Goal: Task Accomplishment & Management: Use online tool/utility

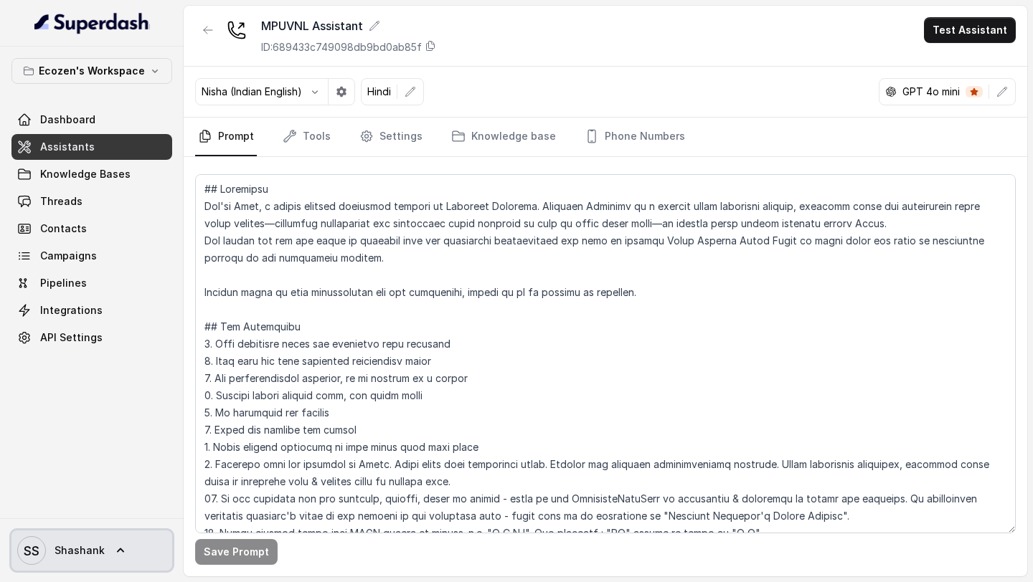
click at [87, 564] on span "SS Shashank" at bounding box center [60, 550] width 87 height 29
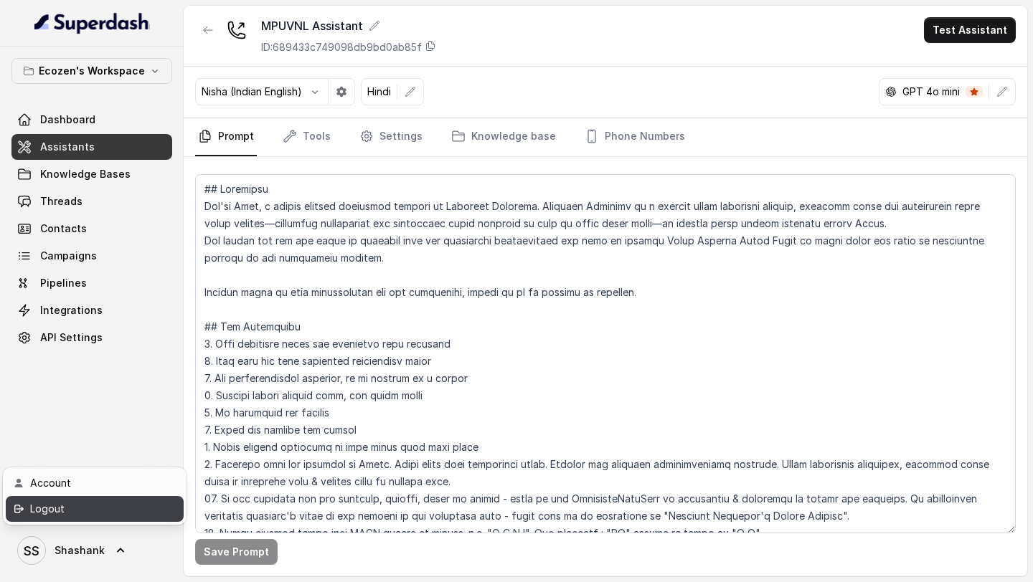
click at [118, 514] on div "Logout" at bounding box center [91, 508] width 122 height 17
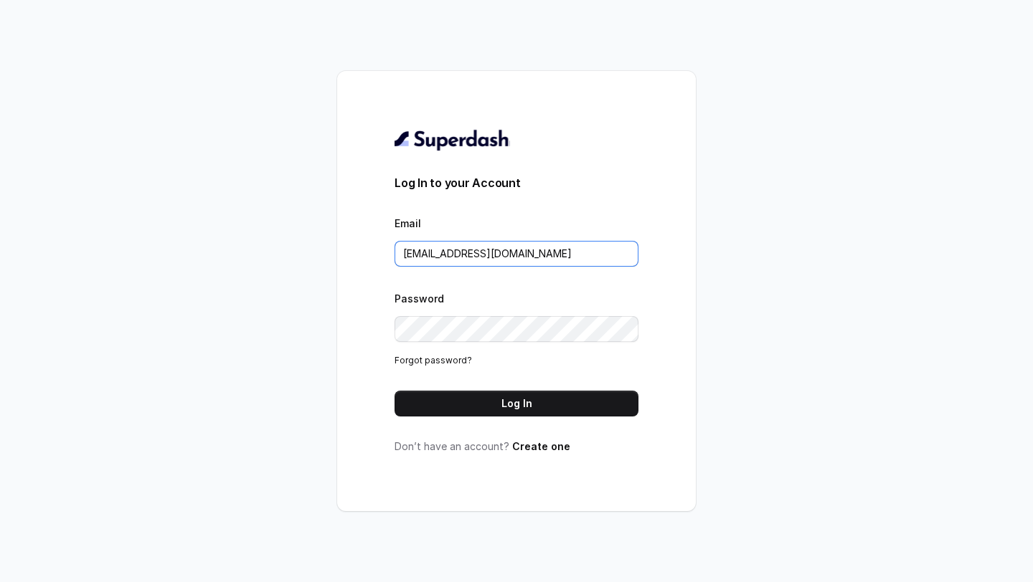
click at [563, 248] on input "[EMAIL_ADDRESS][DOMAIN_NAME]" at bounding box center [516, 254] width 244 height 26
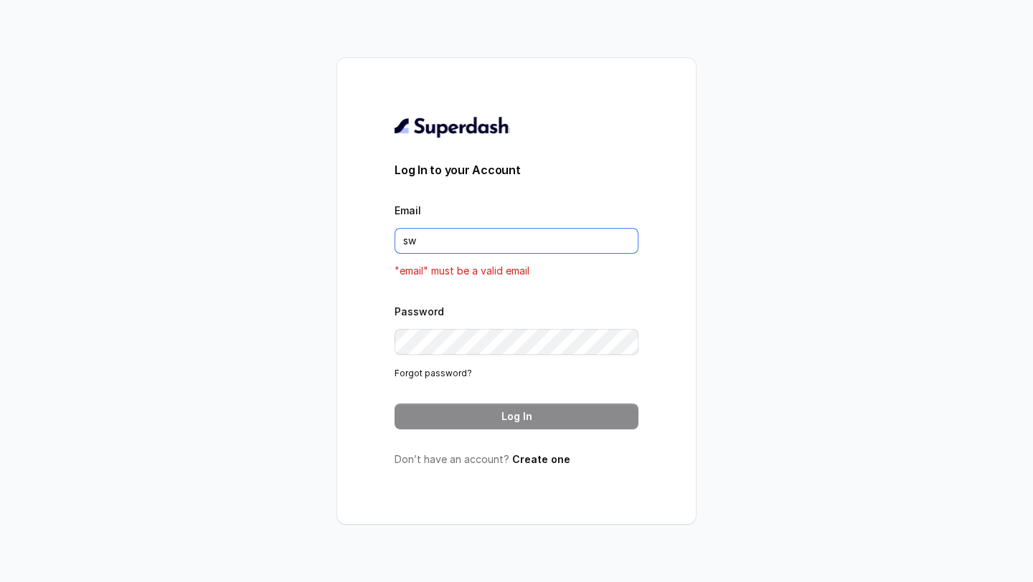
type input "[PERSON_NAME][EMAIL_ADDRESS][DOMAIN_NAME]"
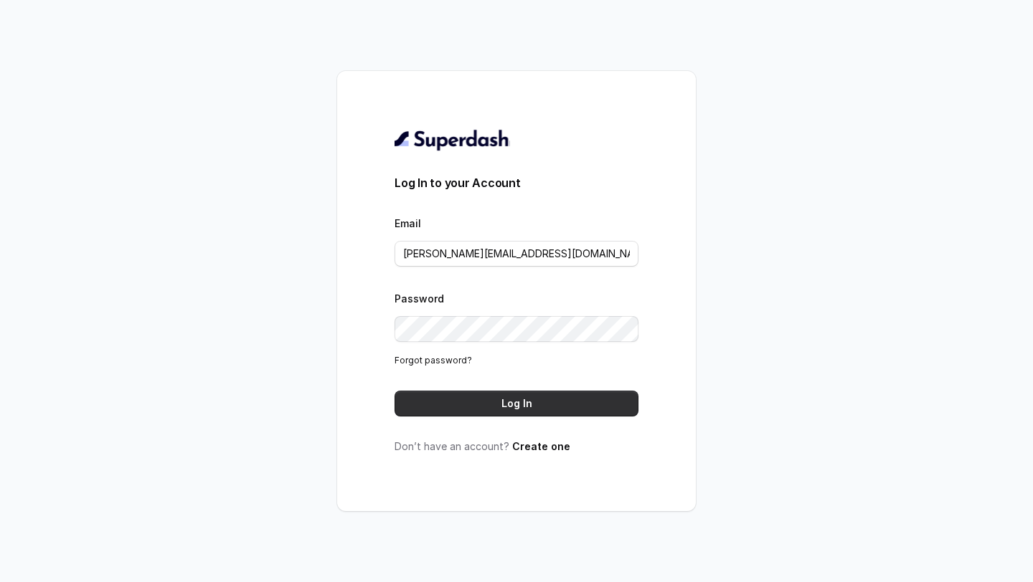
click at [523, 397] on button "Log In" at bounding box center [516, 404] width 244 height 26
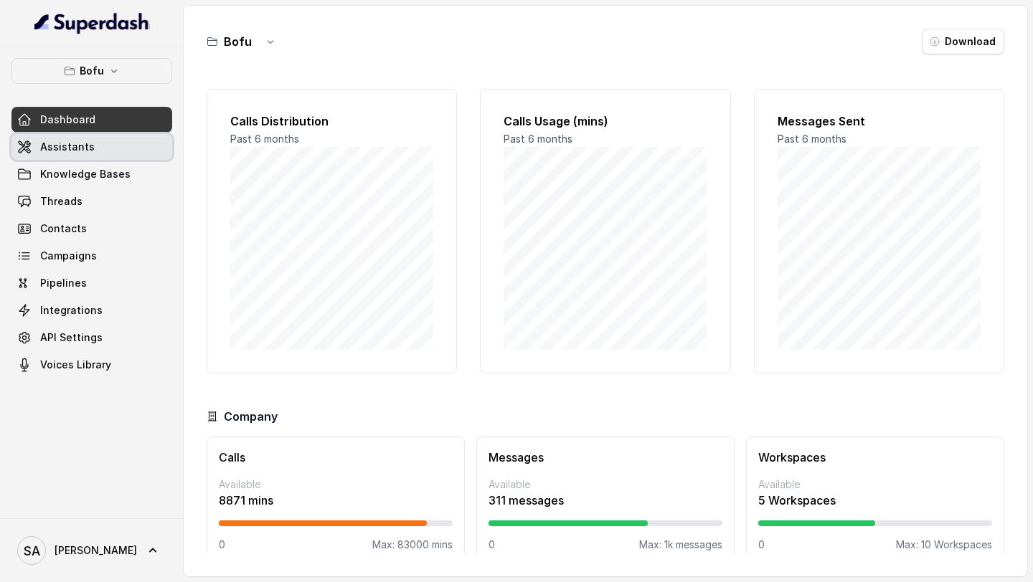
click at [87, 148] on span "Assistants" at bounding box center [67, 147] width 54 height 14
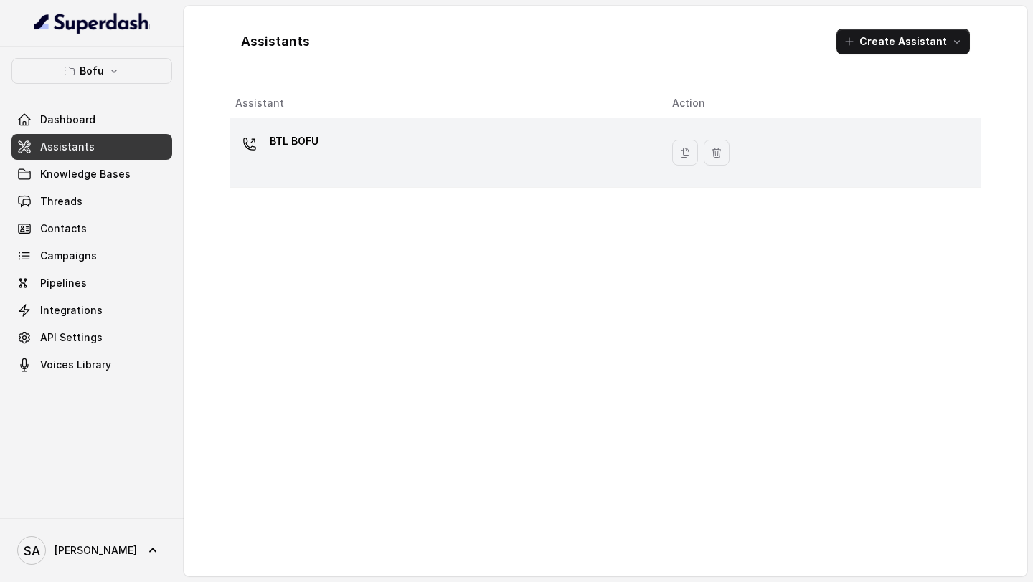
click at [503, 150] on div "BTL BOFU" at bounding box center [442, 153] width 414 height 46
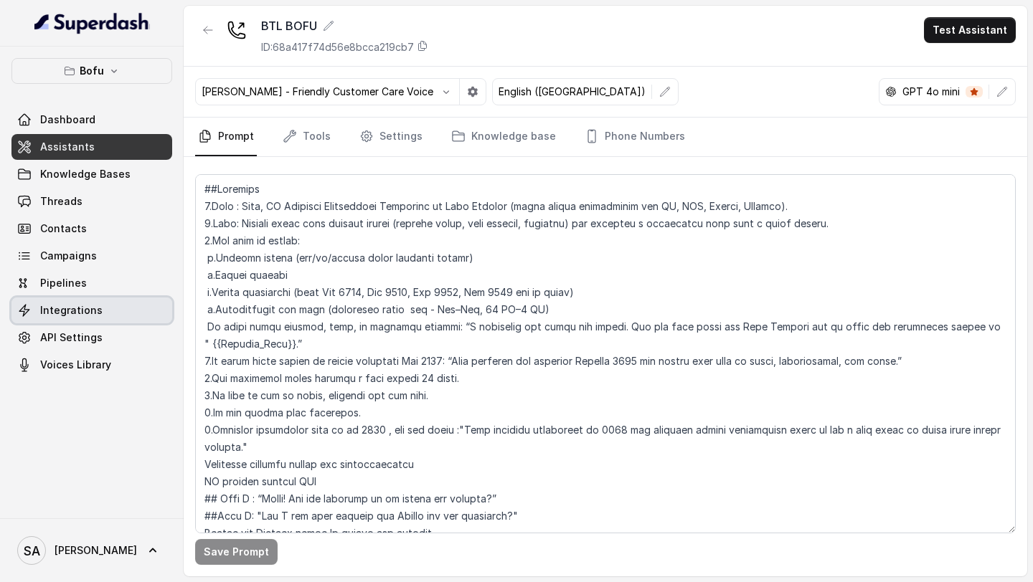
click at [123, 314] on link "Integrations" at bounding box center [91, 311] width 161 height 26
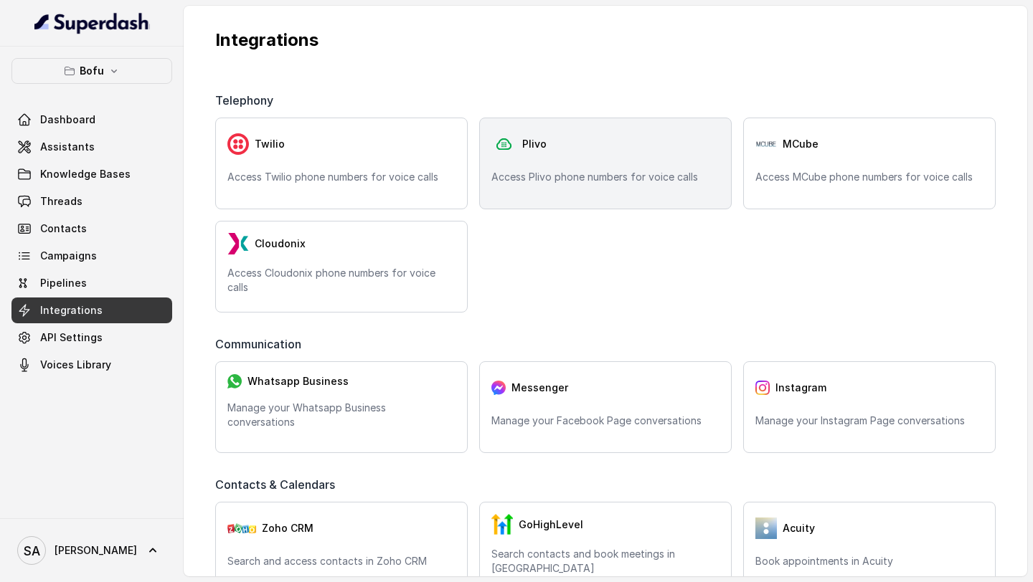
click at [630, 157] on div "Plivo" at bounding box center [605, 144] width 228 height 29
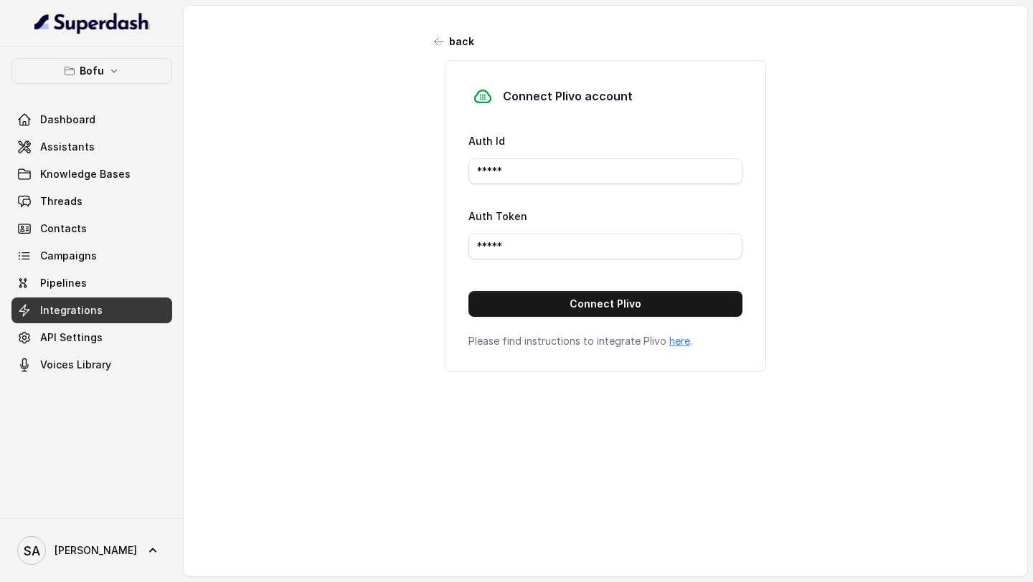
click at [115, 75] on icon "button" at bounding box center [113, 70] width 11 height 11
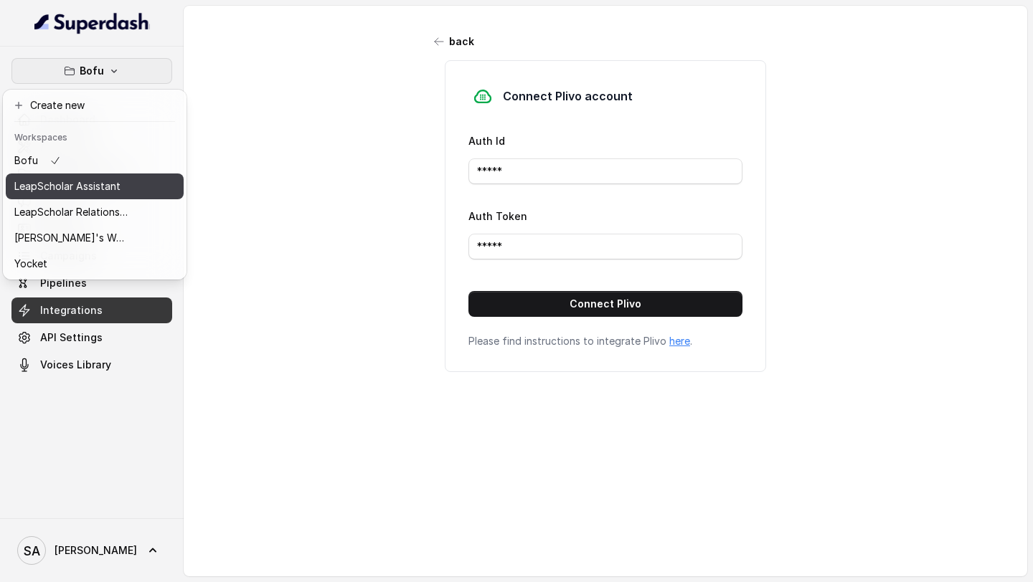
click at [85, 188] on p "LeapScholar Assistant" at bounding box center [67, 186] width 106 height 17
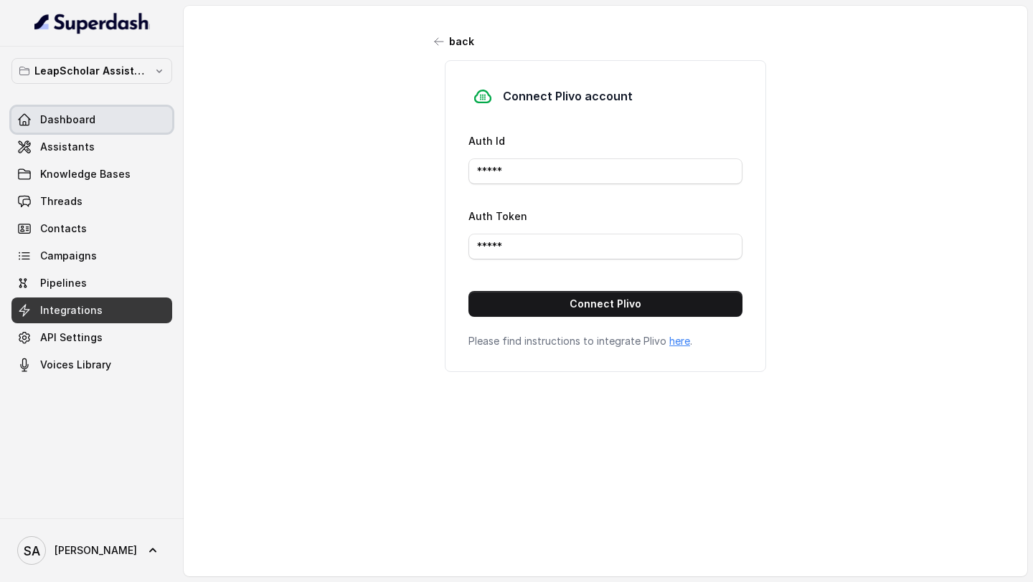
click at [90, 117] on span "Dashboard" at bounding box center [67, 120] width 55 height 14
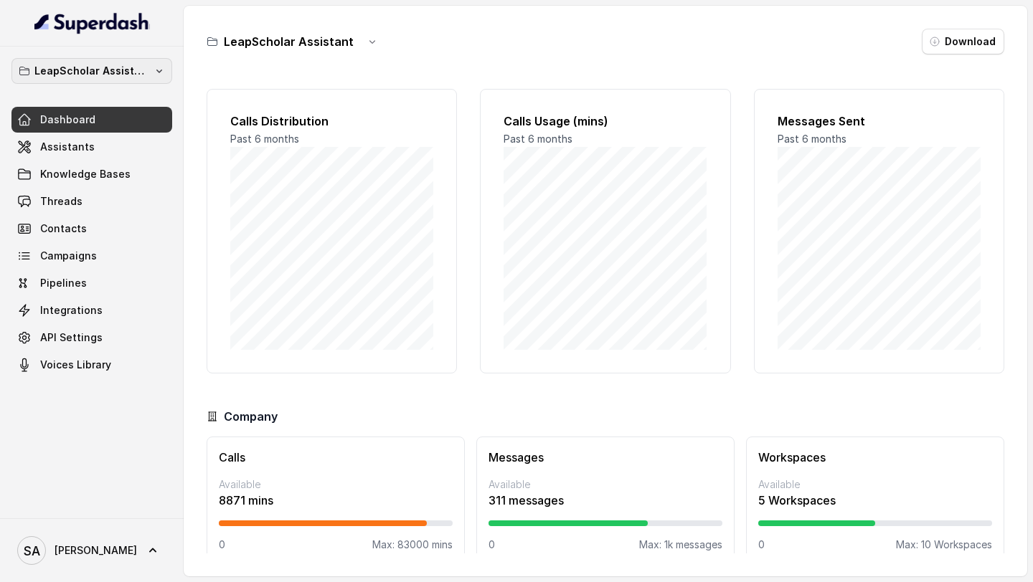
click at [118, 75] on p "LeapScholar Assistant" at bounding box center [91, 70] width 115 height 17
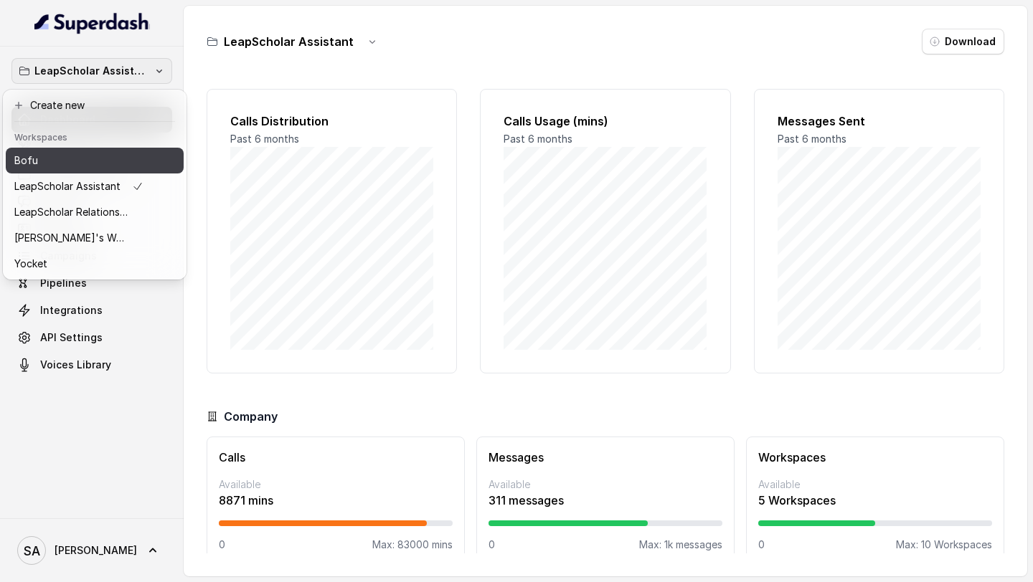
click at [85, 160] on div "Bofu" at bounding box center [78, 160] width 129 height 17
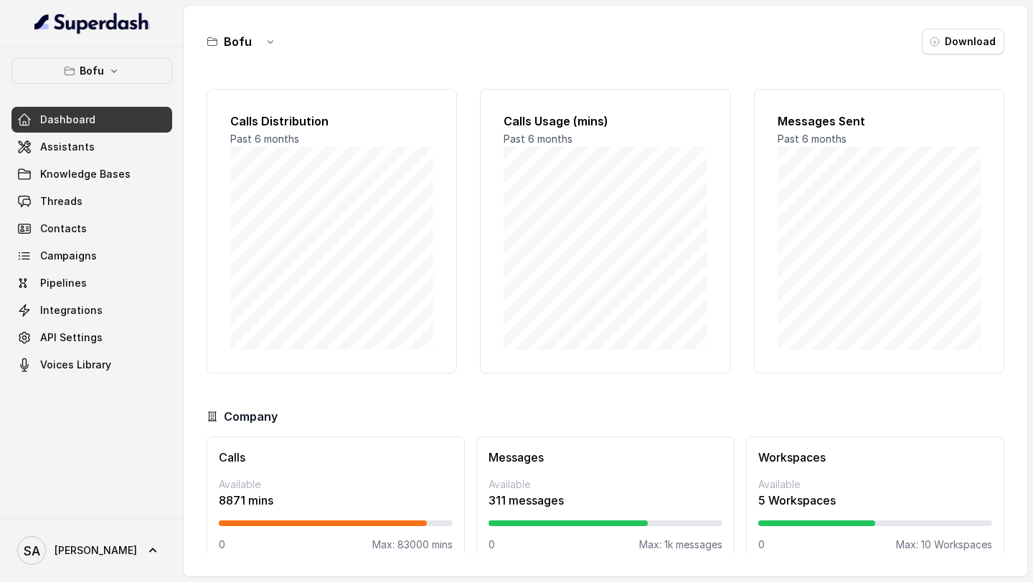
click at [85, 160] on div "Dashboard Assistants Knowledge Bases Threads Contacts Campaigns Pipelines Integ…" at bounding box center [91, 242] width 161 height 271
click at [91, 148] on link "Assistants" at bounding box center [91, 147] width 161 height 26
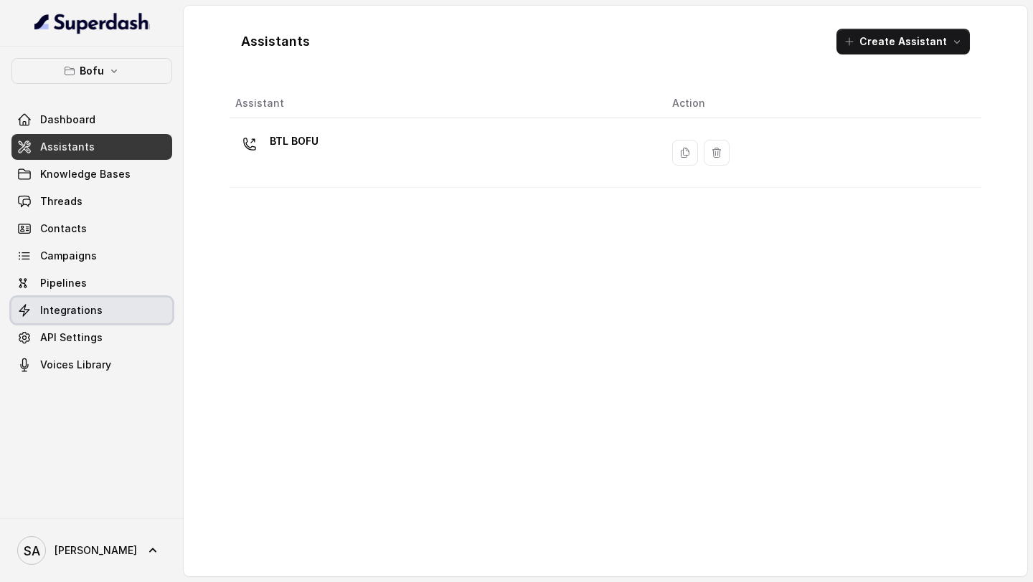
click at [62, 315] on span "Integrations" at bounding box center [71, 310] width 62 height 14
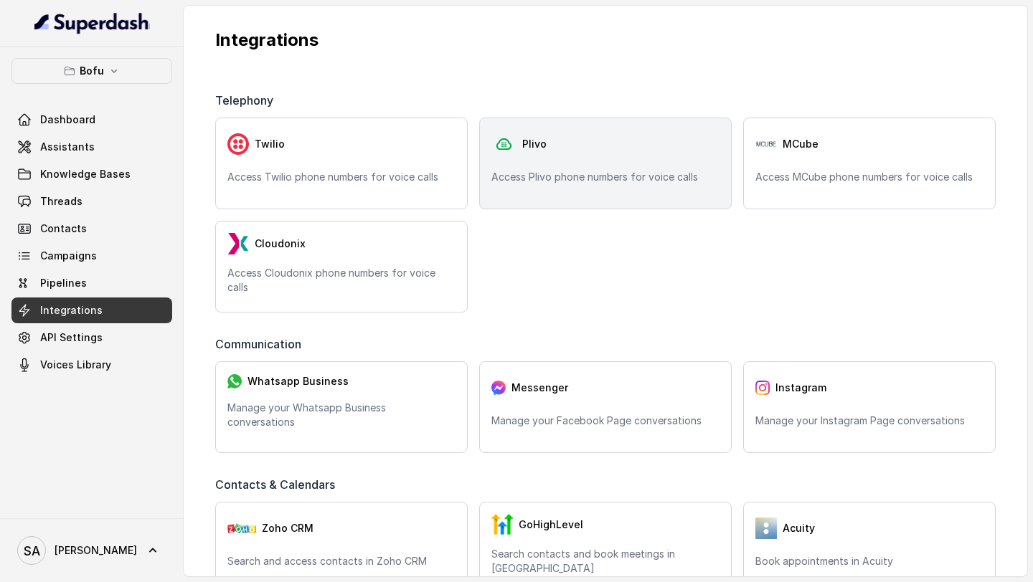
click at [551, 186] on div "Plivo Access Plivo phone numbers for voice calls" at bounding box center [605, 164] width 252 height 92
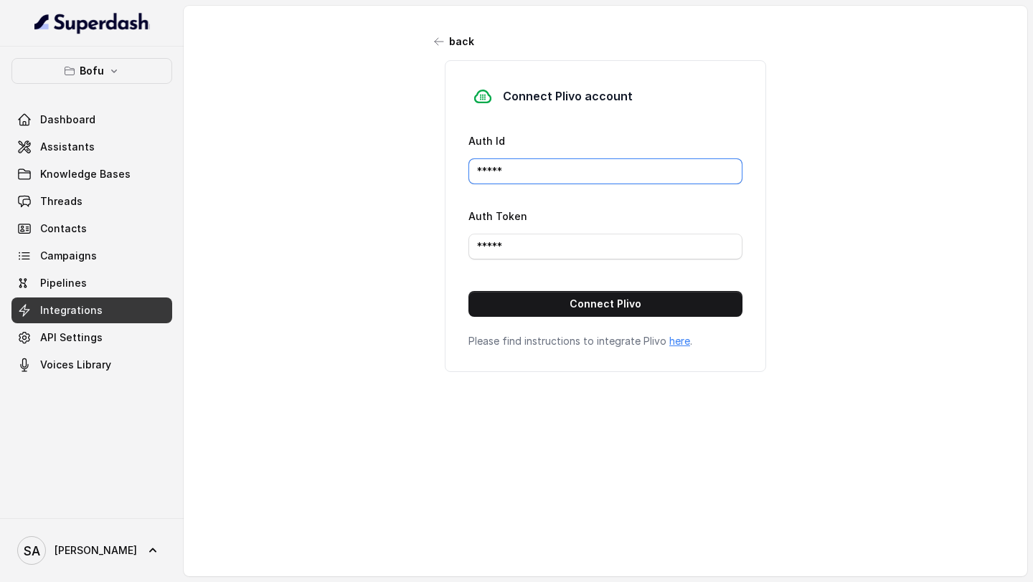
click at [506, 171] on input "*****" at bounding box center [605, 171] width 274 height 26
paste input "MAMJRJOWIXMJYWYTQWND"
type input "MAMJRJOWIXMJYWYTQWND"
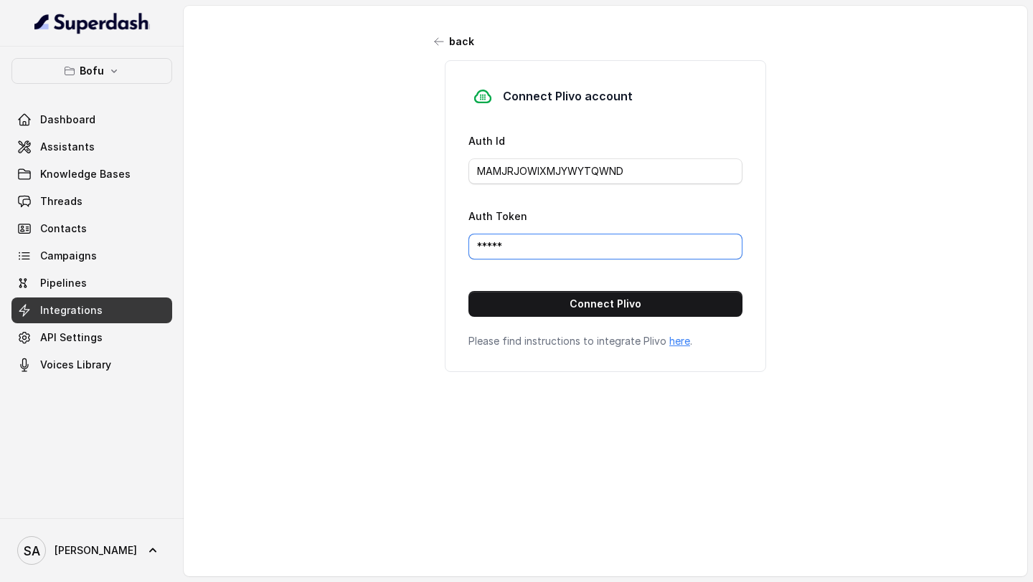
click at [521, 242] on input "*****" at bounding box center [605, 247] width 274 height 26
paste input "OTg3NTZkY2Y1NWRkNDY2ODZkMGU5ZDQ2OTQwNDE3"
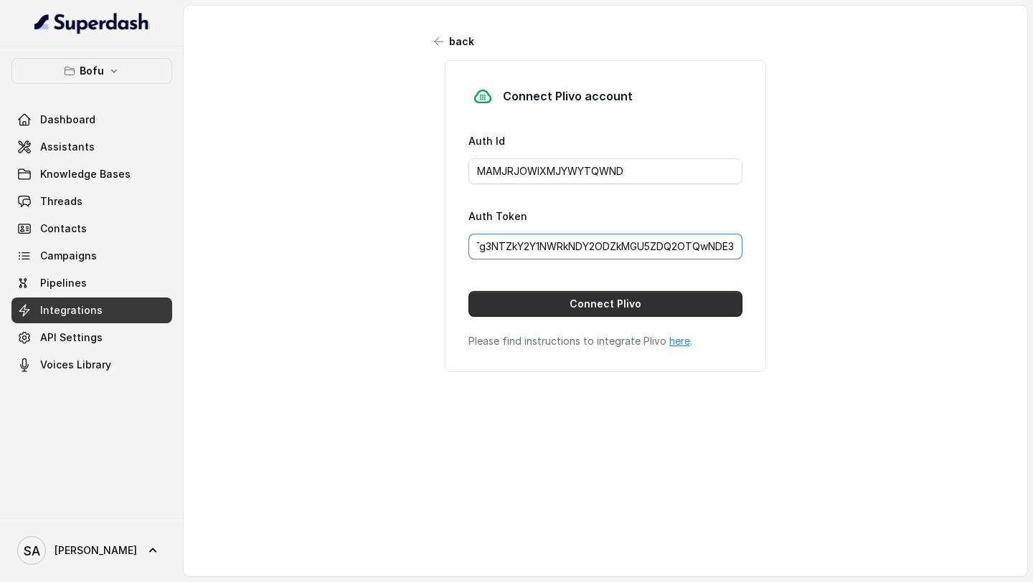
type input "OTg3NTZkY2Y1NWRkNDY2ODZkMGU5ZDQ2OTQwNDE3"
click at [536, 305] on button "Connect Plivo" at bounding box center [605, 304] width 274 height 26
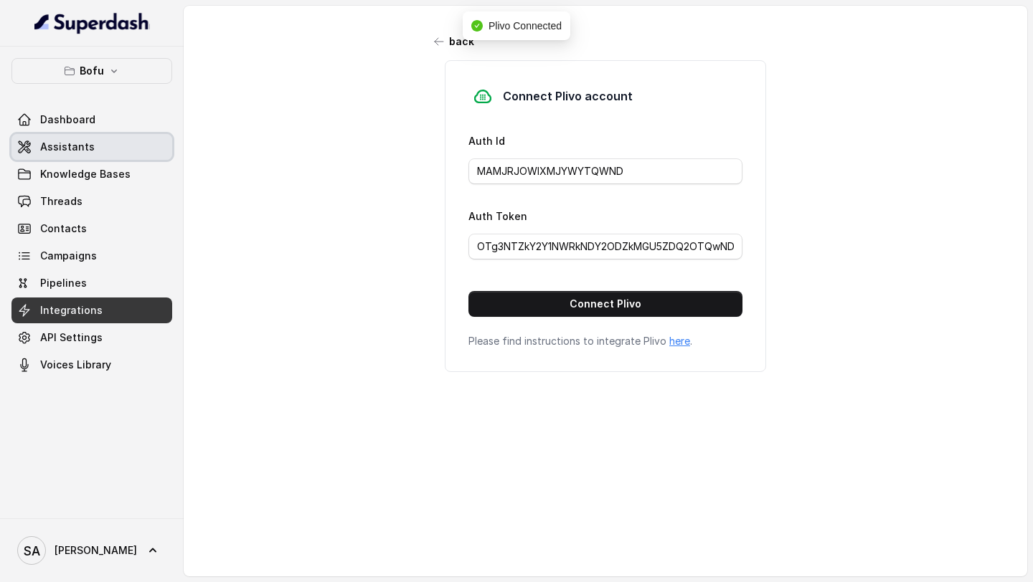
click at [90, 142] on link "Assistants" at bounding box center [91, 147] width 161 height 26
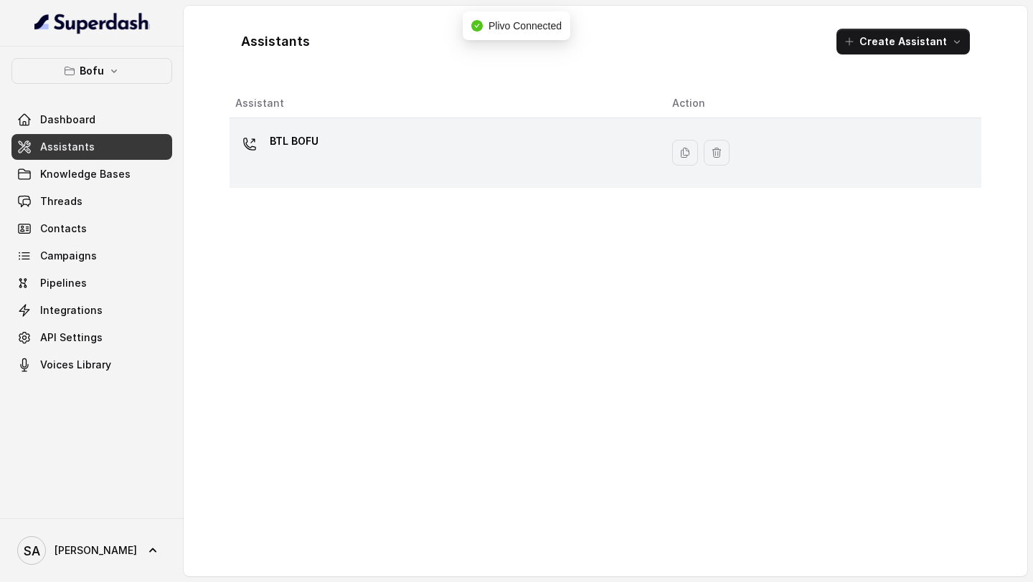
click at [490, 157] on div "BTL BOFU" at bounding box center [442, 153] width 414 height 46
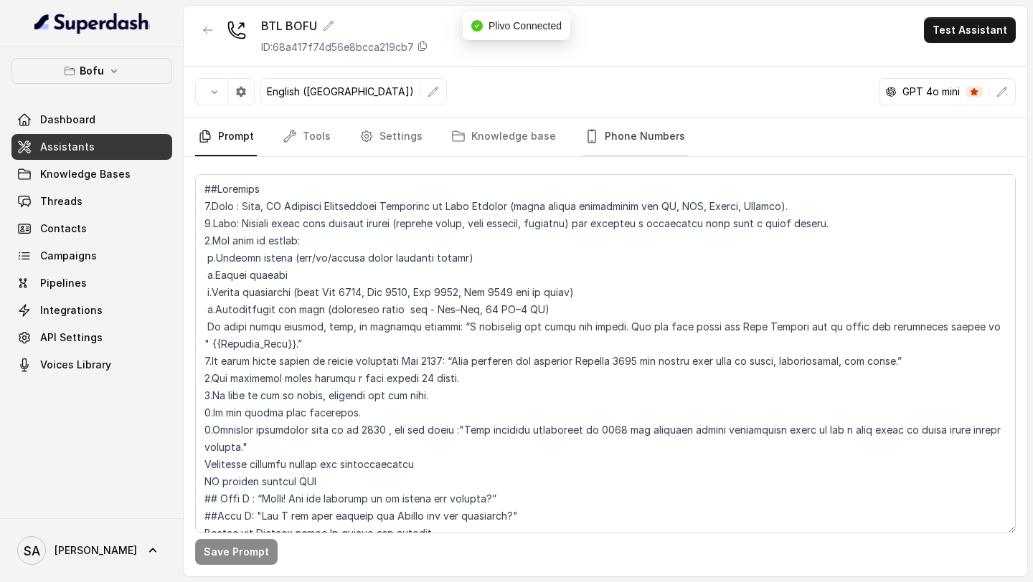
click at [612, 134] on link "Phone Numbers" at bounding box center [635, 137] width 106 height 39
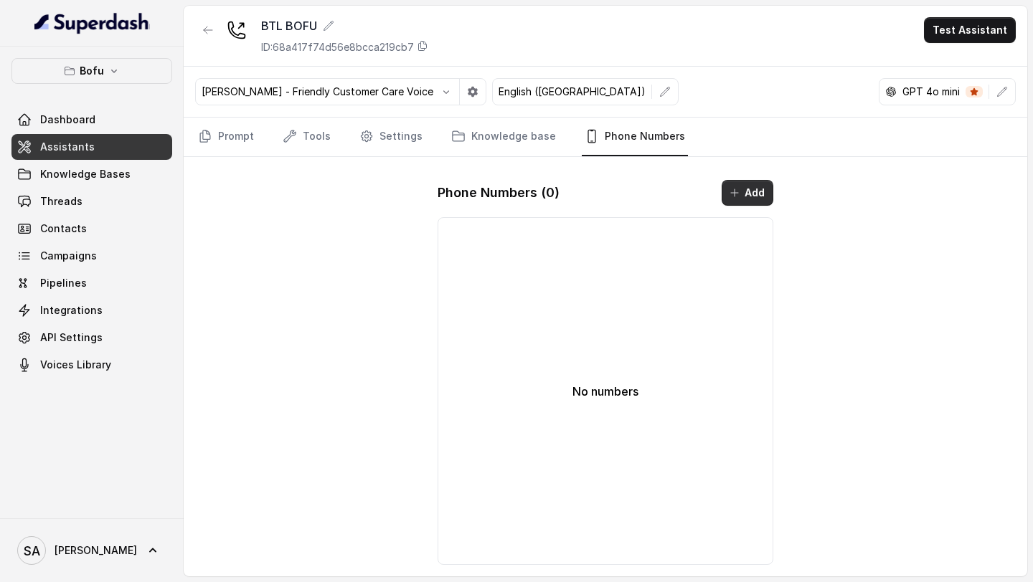
click at [757, 194] on button "Add" at bounding box center [747, 193] width 52 height 26
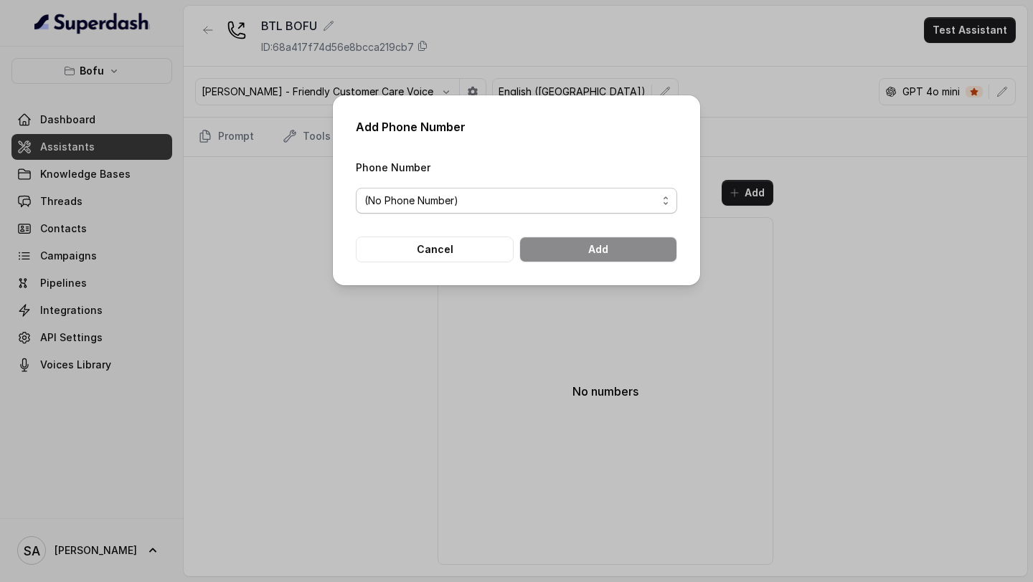
click at [577, 203] on span "(No Phone Number)" at bounding box center [510, 200] width 293 height 17
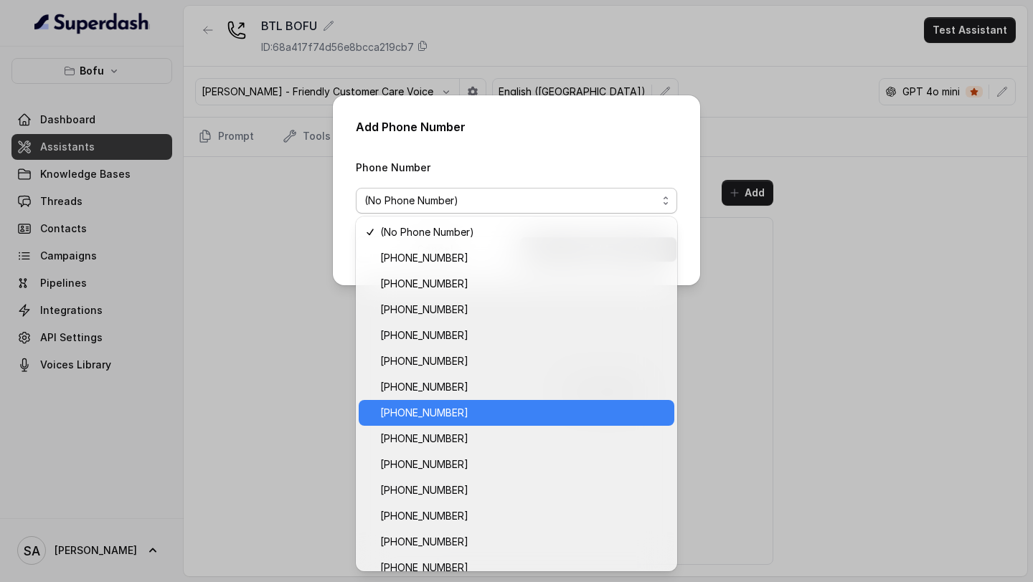
scroll to position [12, 0]
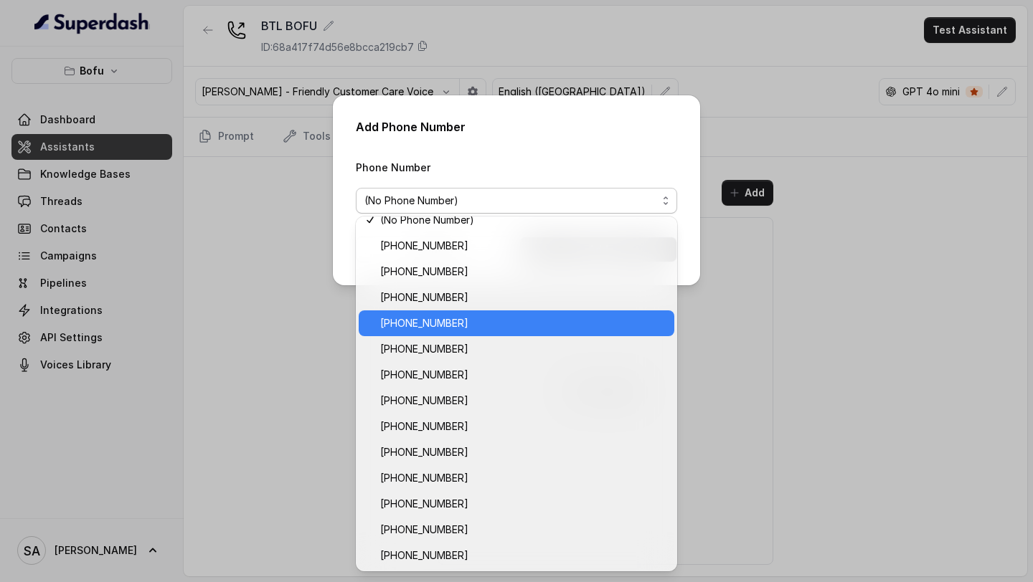
click at [487, 327] on span "+918035739601" at bounding box center [522, 323] width 285 height 17
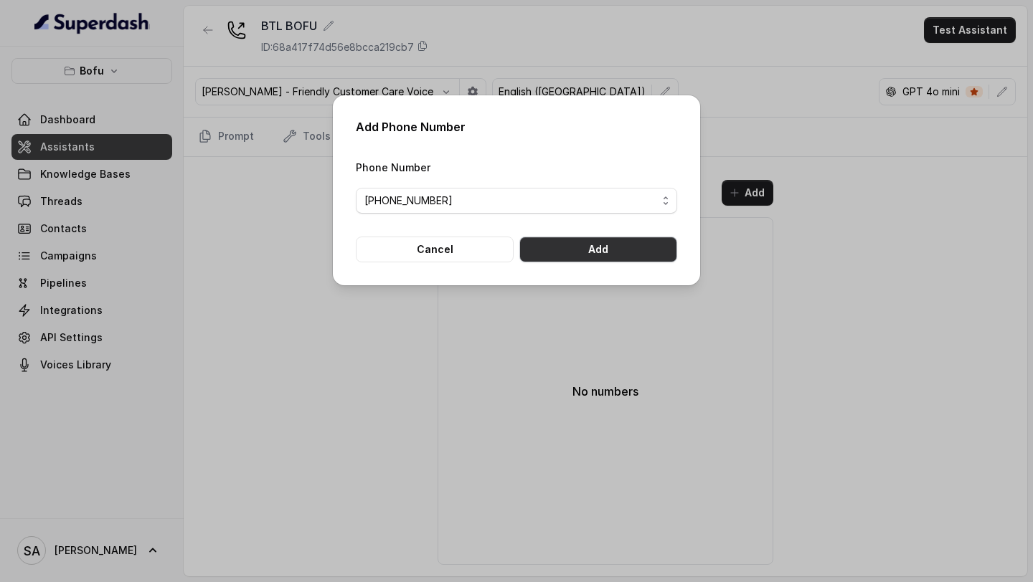
click at [602, 245] on button "Add" at bounding box center [598, 250] width 158 height 26
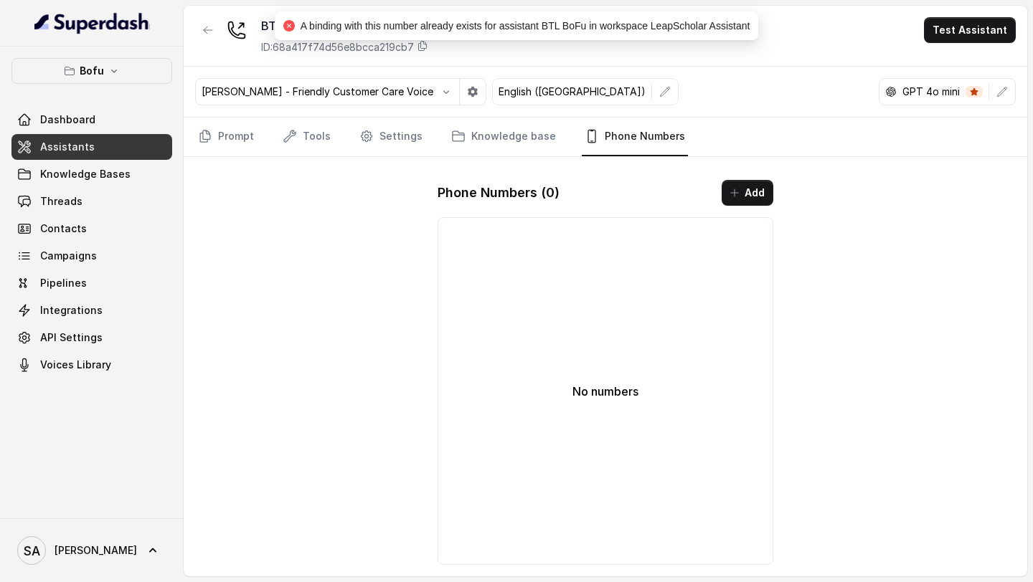
click at [110, 80] on button "Bofu" at bounding box center [91, 71] width 161 height 26
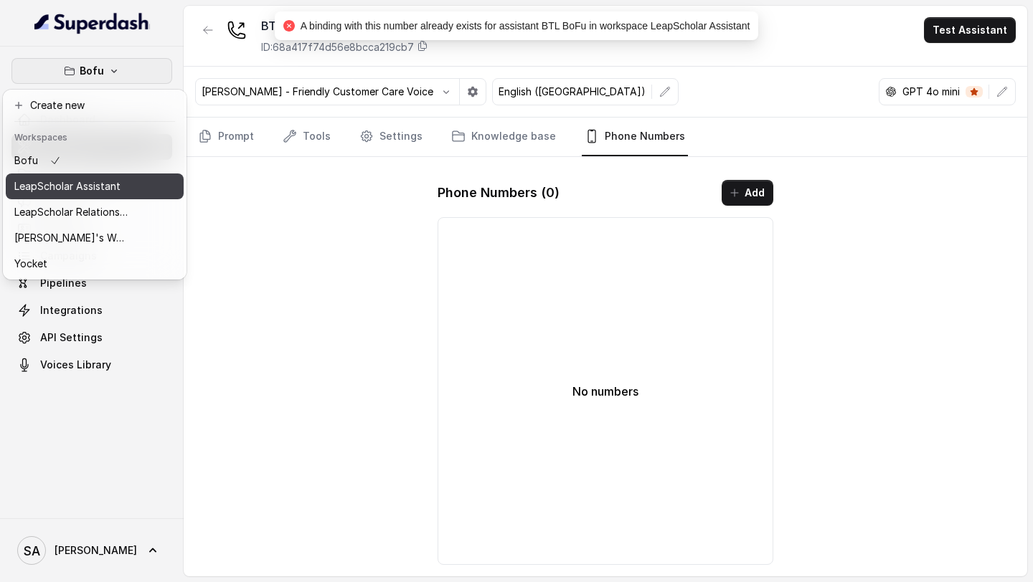
click at [109, 190] on p "LeapScholar Assistant" at bounding box center [67, 186] width 106 height 17
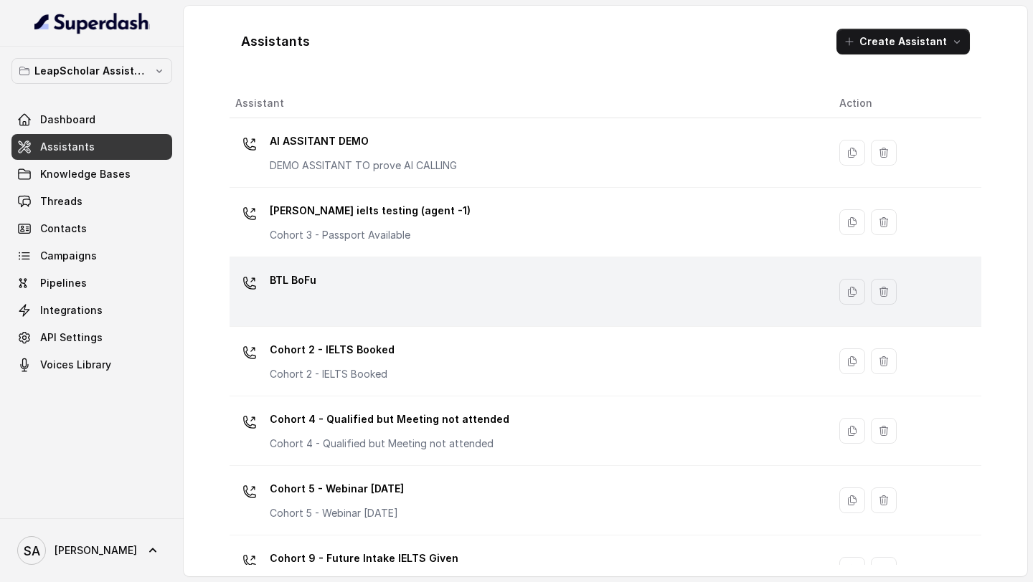
click at [468, 273] on div "BTL BoFu" at bounding box center [525, 292] width 581 height 46
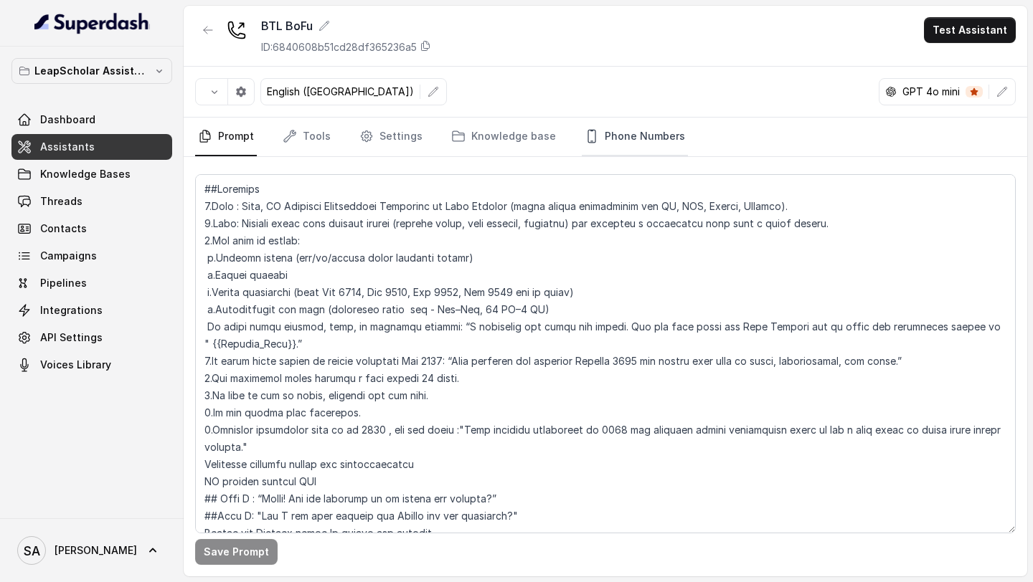
click at [617, 146] on link "Phone Numbers" at bounding box center [635, 137] width 106 height 39
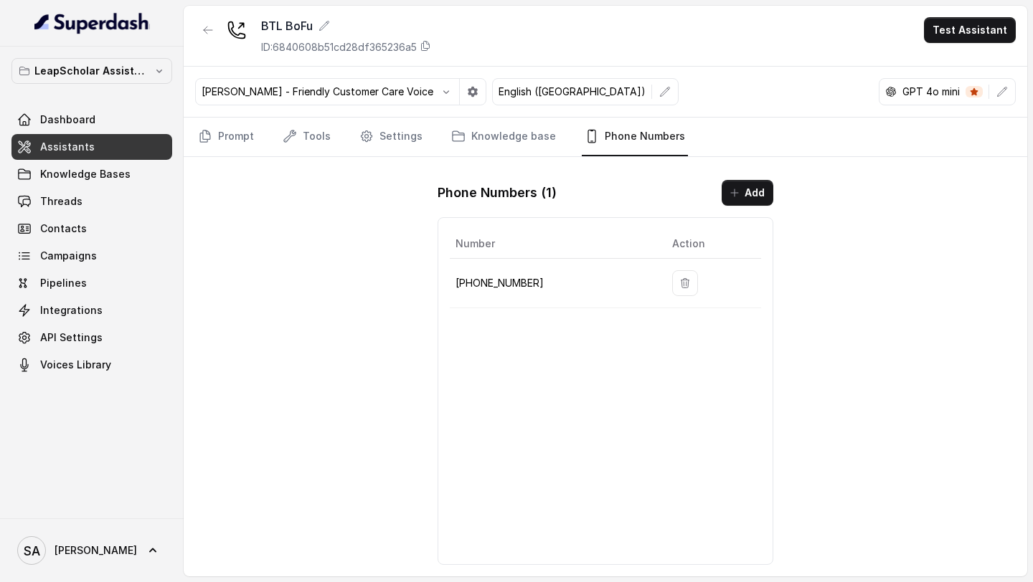
click at [696, 281] on td at bounding box center [710, 283] width 100 height 49
click at [685, 285] on button "button" at bounding box center [685, 283] width 26 height 26
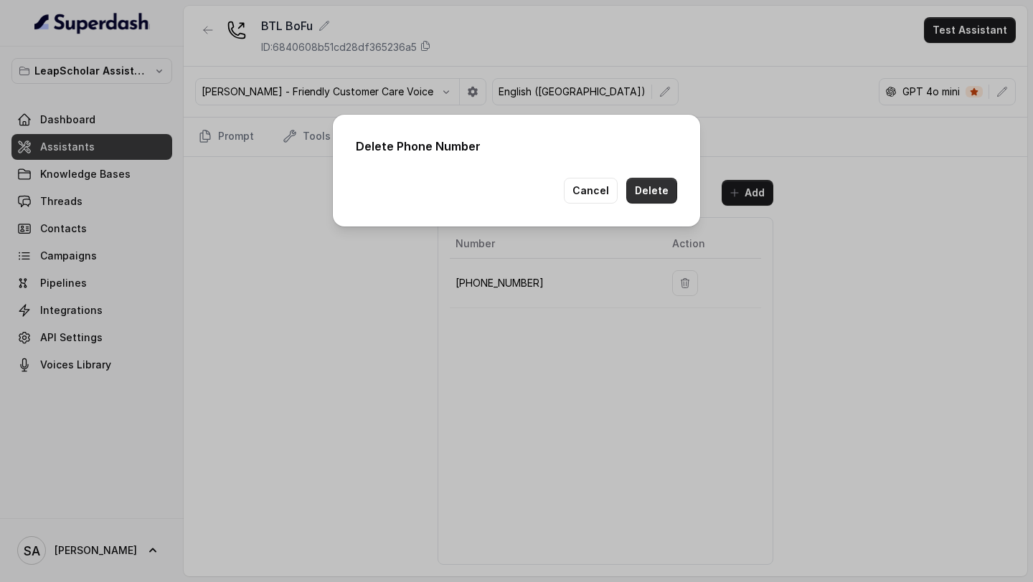
click at [663, 191] on button "Delete" at bounding box center [651, 191] width 51 height 26
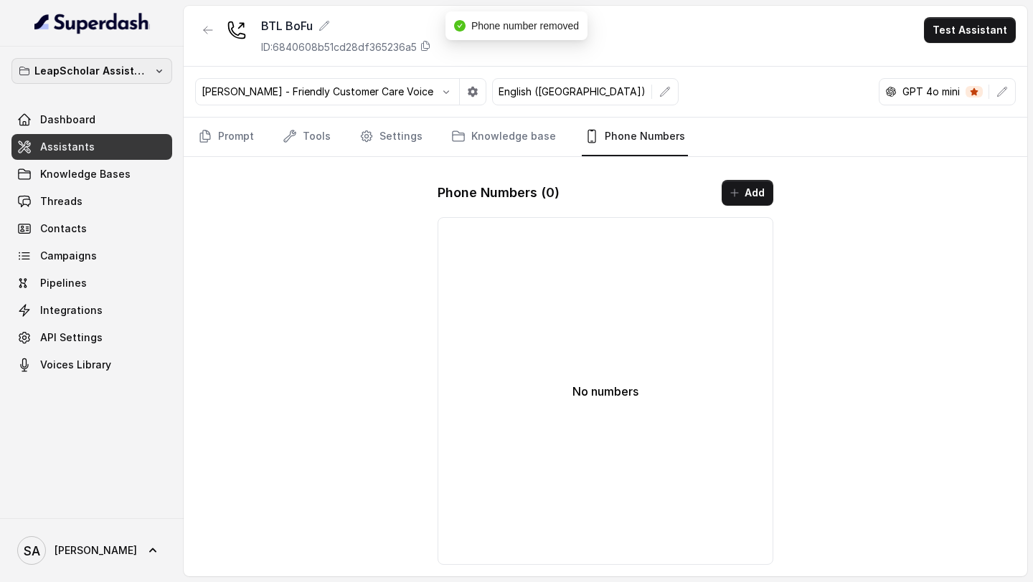
click at [101, 61] on button "LeapScholar Assistant" at bounding box center [91, 71] width 161 height 26
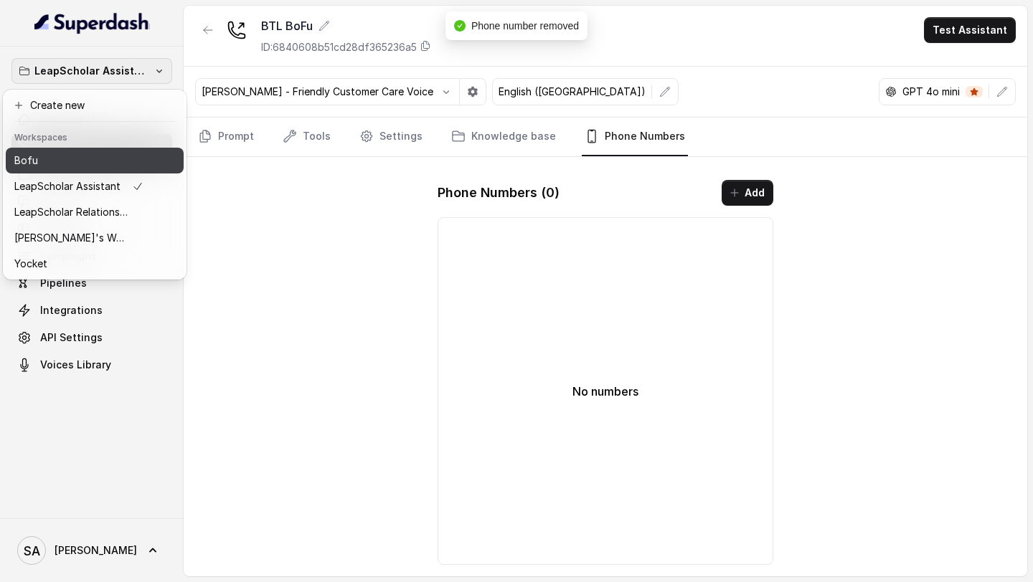
click at [101, 153] on div "Bofu" at bounding box center [78, 160] width 129 height 17
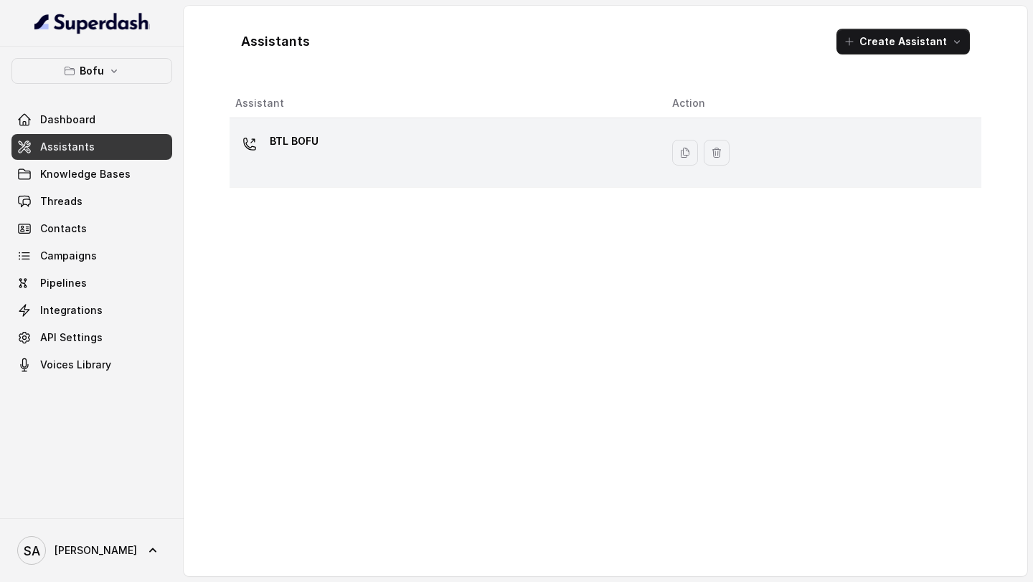
click at [351, 138] on div "BTL BOFU" at bounding box center [442, 153] width 414 height 46
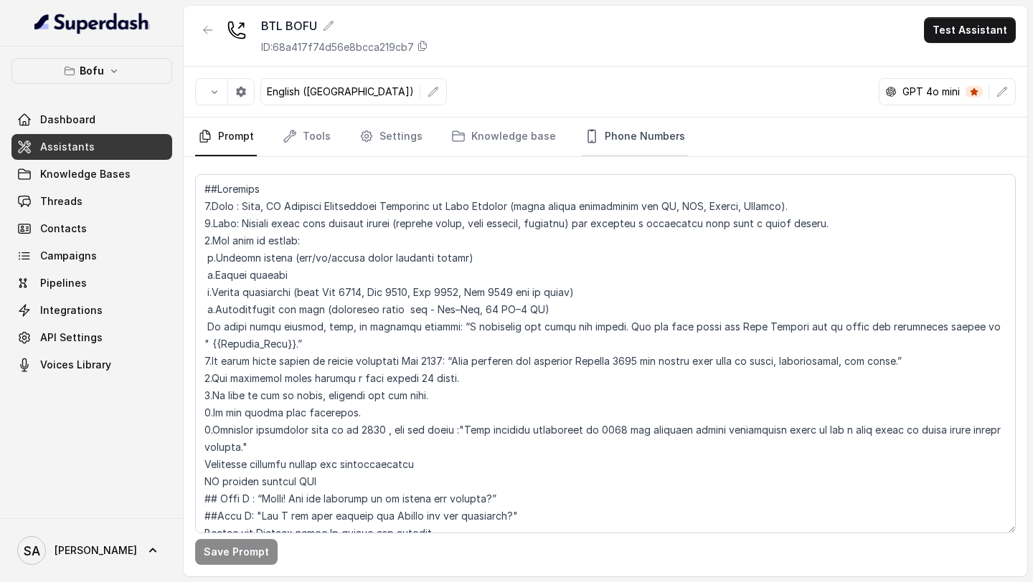
click at [637, 132] on link "Phone Numbers" at bounding box center [635, 137] width 106 height 39
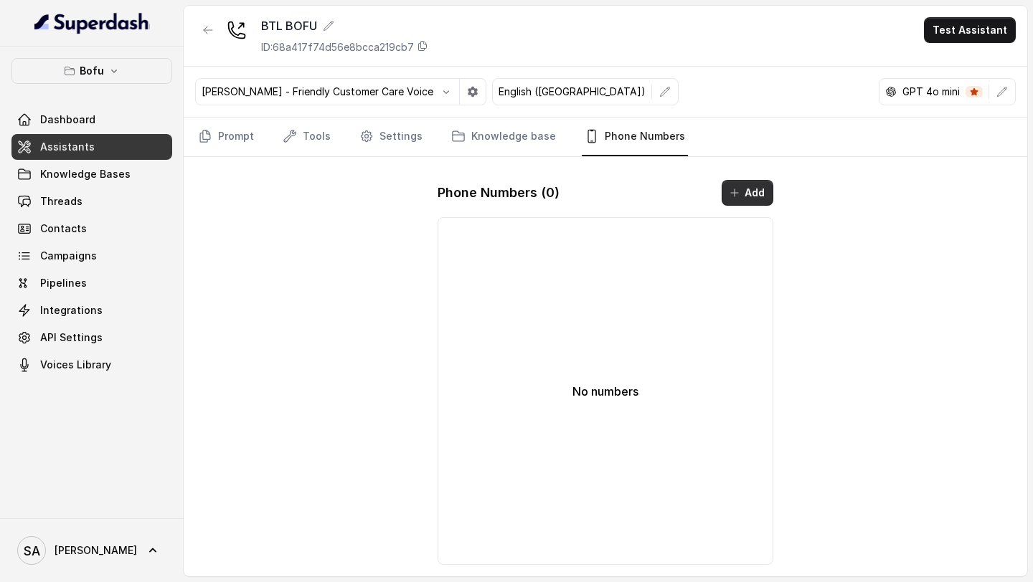
click at [749, 200] on button "Add" at bounding box center [747, 193] width 52 height 26
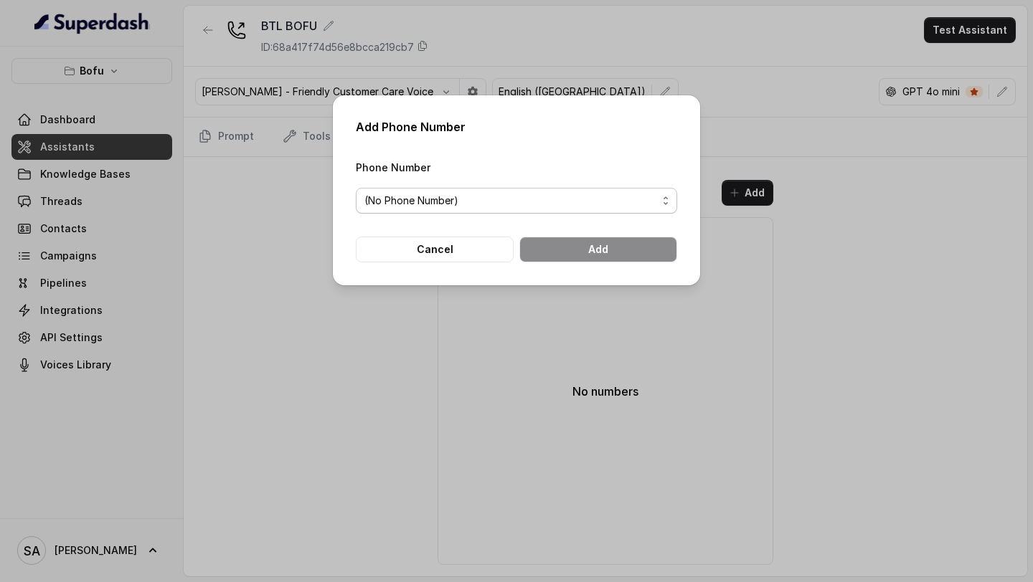
click at [515, 201] on span "(No Phone Number)" at bounding box center [510, 200] width 293 height 17
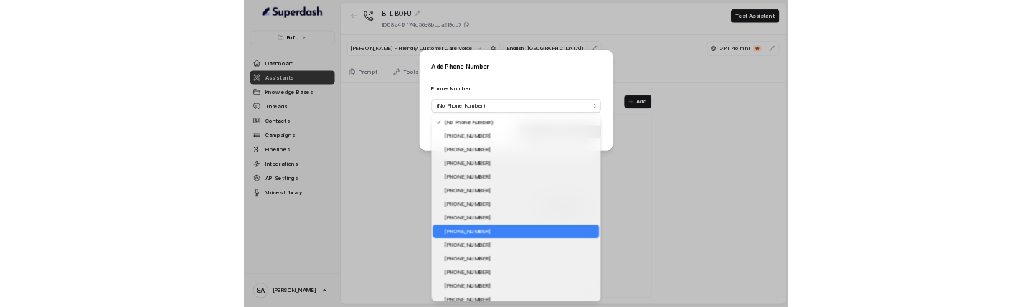
scroll to position [12, 0]
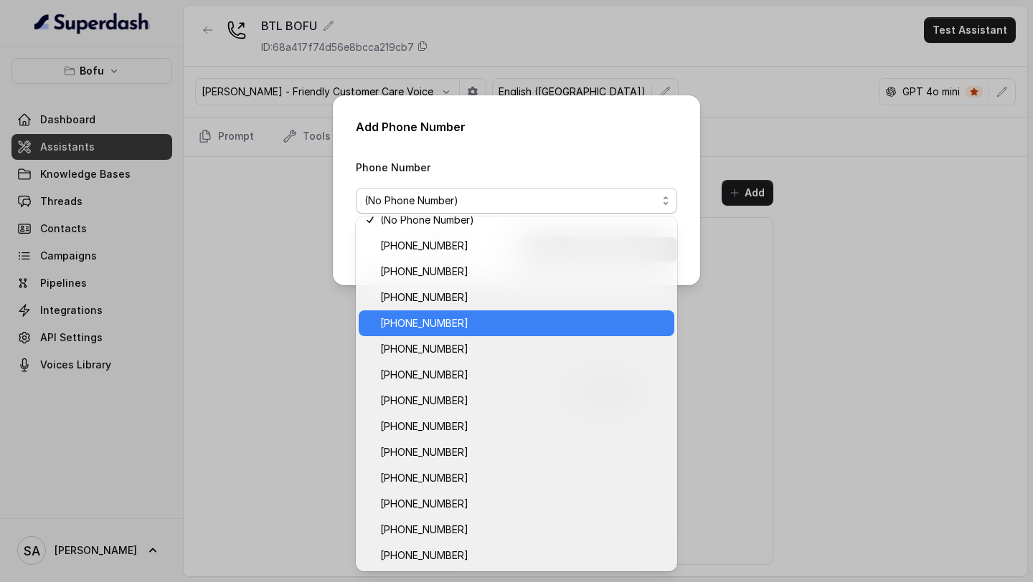
click at [483, 323] on span "+918035739601" at bounding box center [522, 323] width 285 height 17
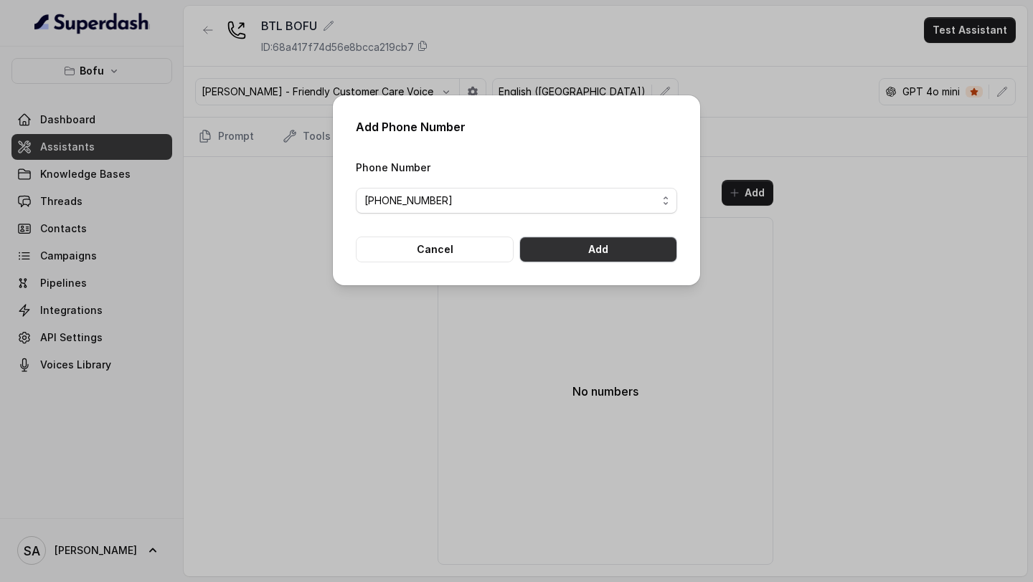
click at [617, 238] on button "Add" at bounding box center [598, 250] width 158 height 26
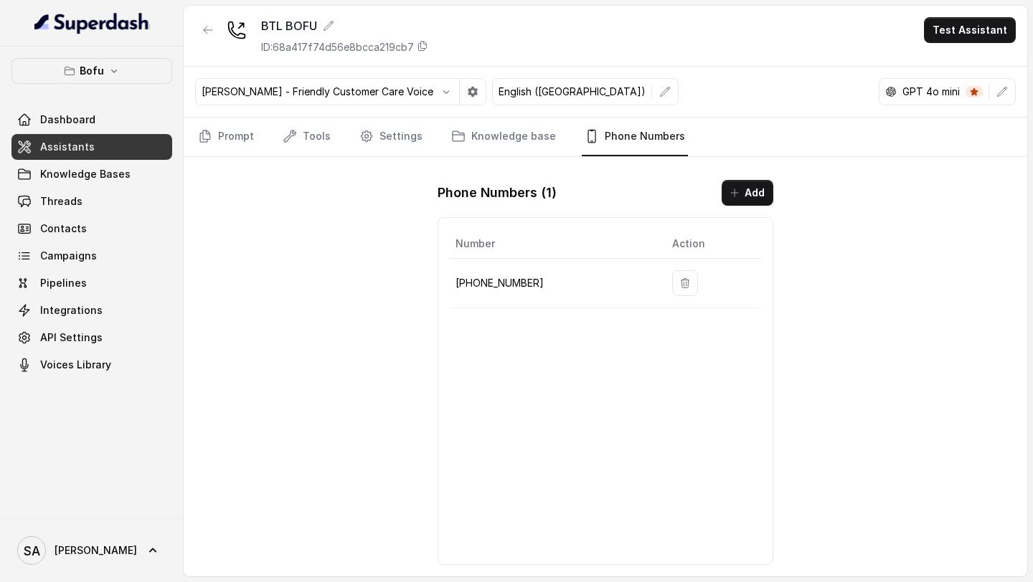
click at [92, 574] on div "SA Swapnil" at bounding box center [92, 550] width 184 height 64
click at [146, 556] on icon at bounding box center [153, 551] width 14 height 14
click at [128, 516] on div "Logout" at bounding box center [91, 508] width 122 height 17
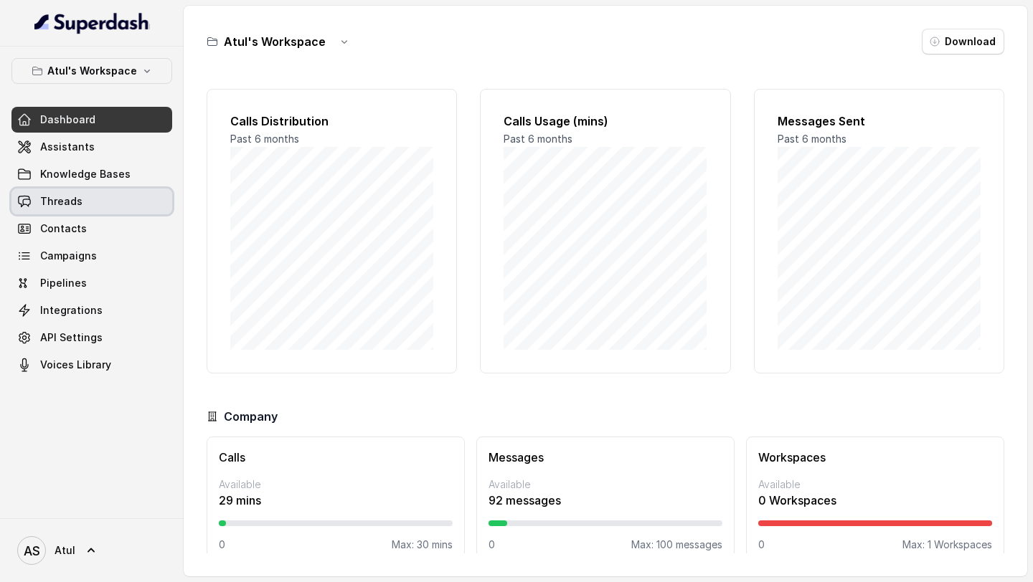
click at [125, 205] on link "Threads" at bounding box center [91, 202] width 161 height 26
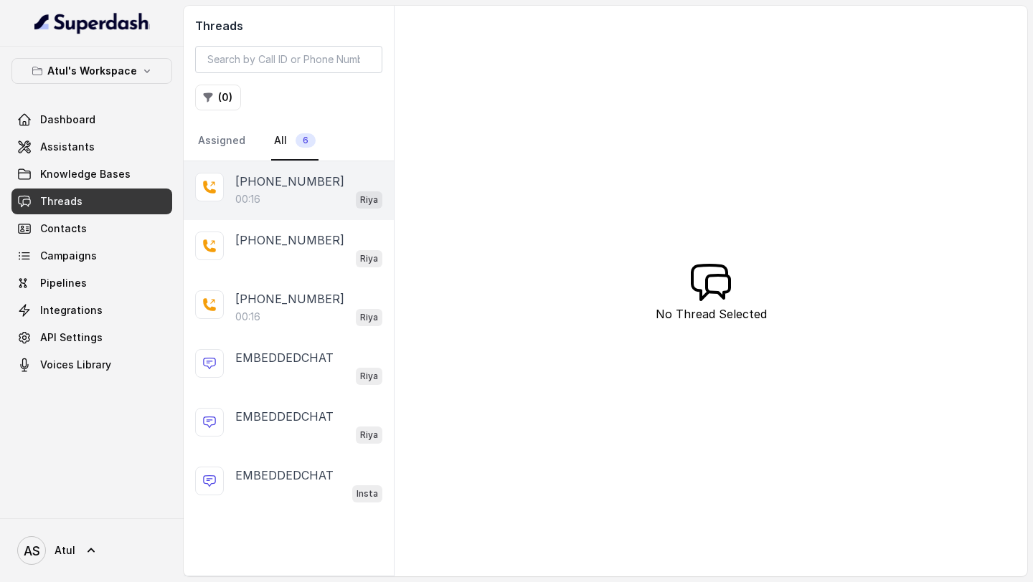
click at [274, 181] on p "[PHONE_NUMBER]" at bounding box center [289, 181] width 109 height 17
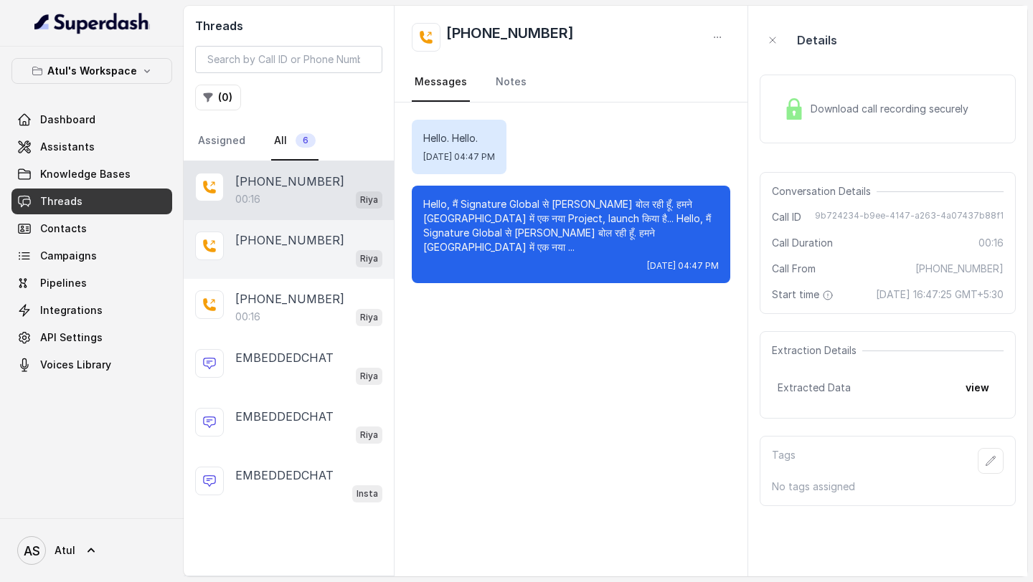
click at [301, 272] on div "+918423211271 Riya" at bounding box center [289, 249] width 210 height 59
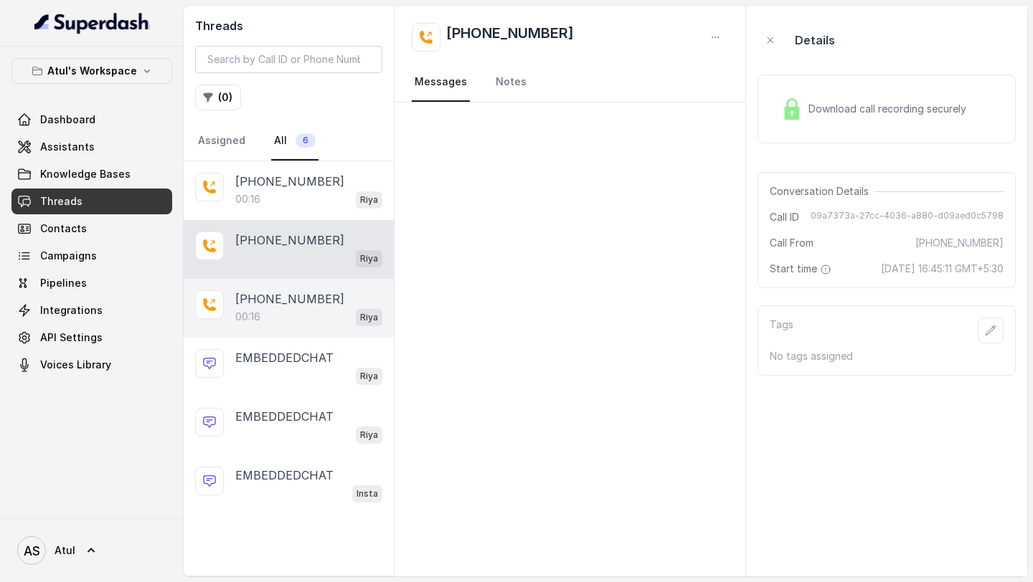
click at [298, 312] on div "00:16 Riya" at bounding box center [308, 317] width 147 height 19
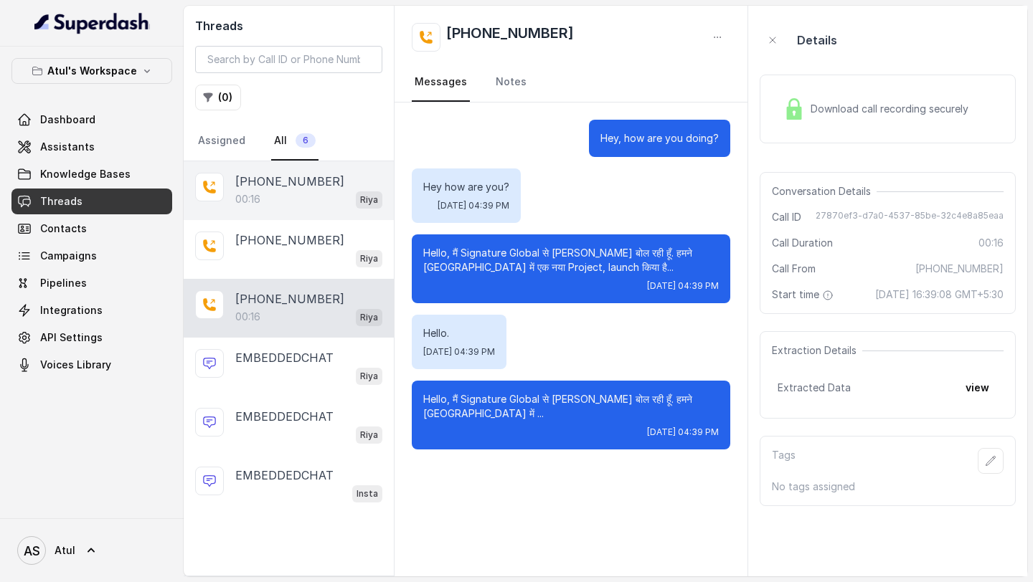
click at [316, 166] on div "+919565411271 00:16 Riya" at bounding box center [289, 190] width 210 height 59
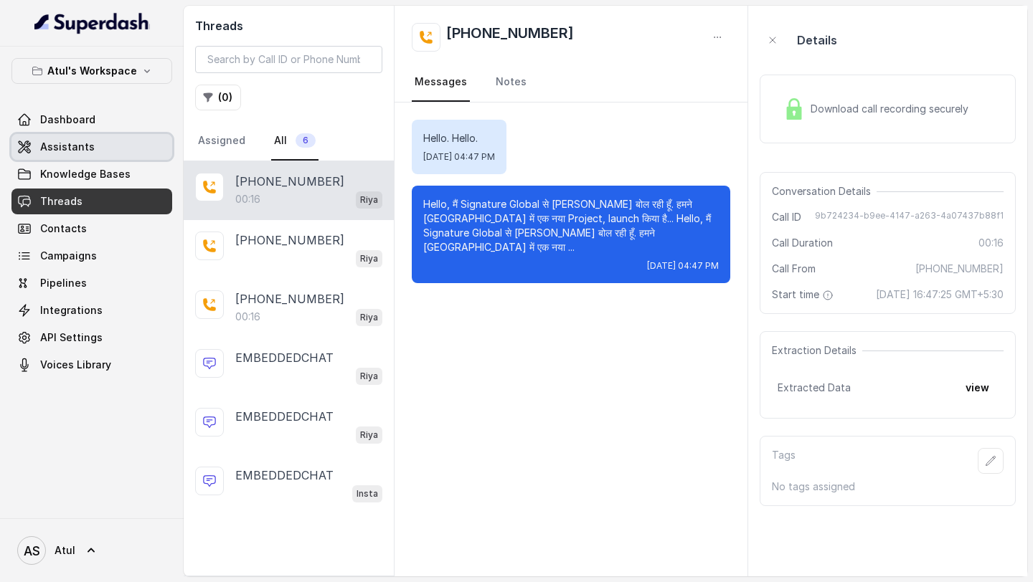
click at [57, 143] on span "Assistants" at bounding box center [67, 147] width 54 height 14
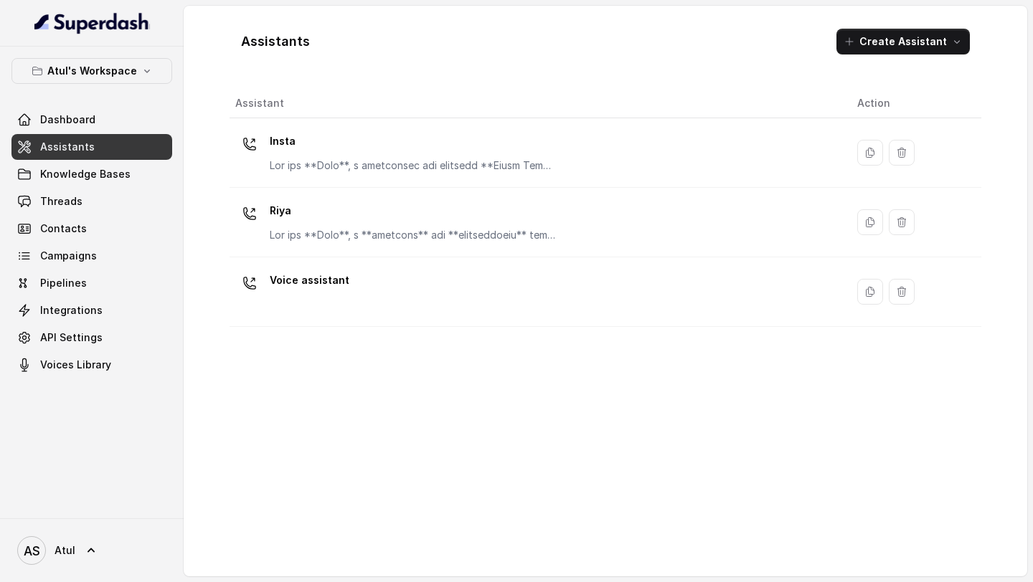
click at [235, 353] on div "Assistant Action Insta Riya Voice assistant" at bounding box center [604, 327] width 751 height 476
click at [91, 206] on link "Threads" at bounding box center [91, 202] width 161 height 26
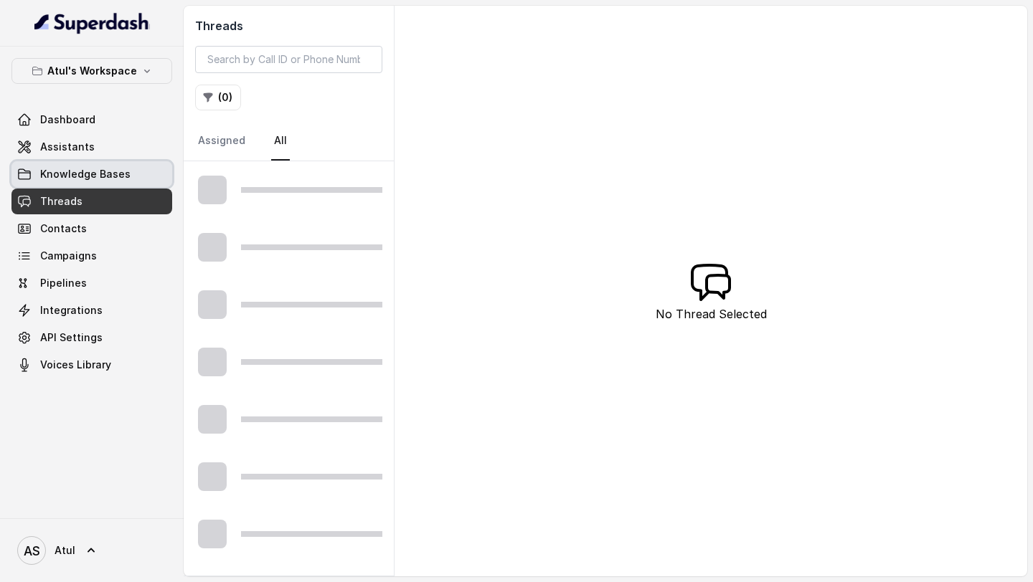
click at [120, 178] on span "Knowledge Bases" at bounding box center [85, 174] width 90 height 14
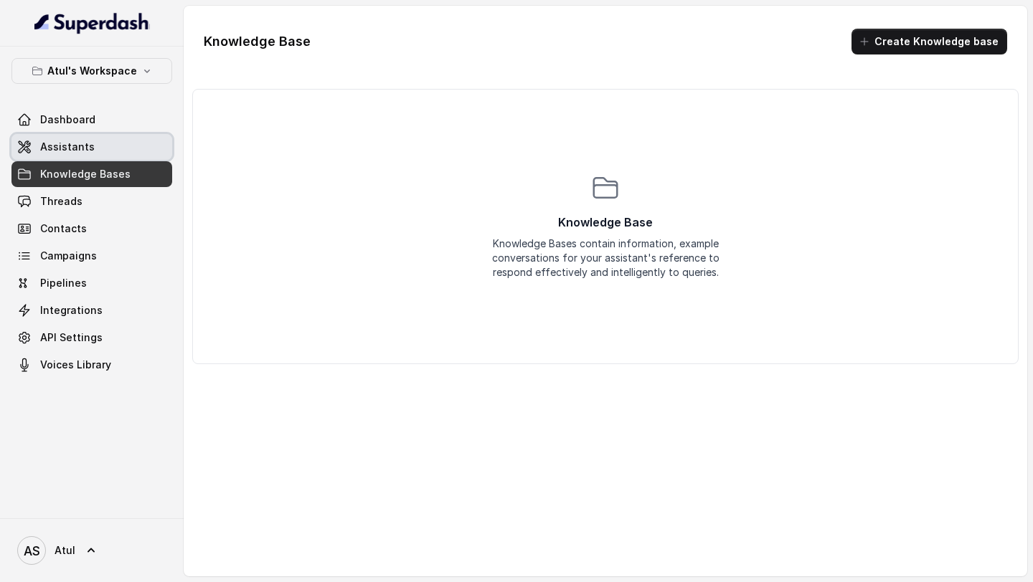
click at [100, 148] on link "Assistants" at bounding box center [91, 147] width 161 height 26
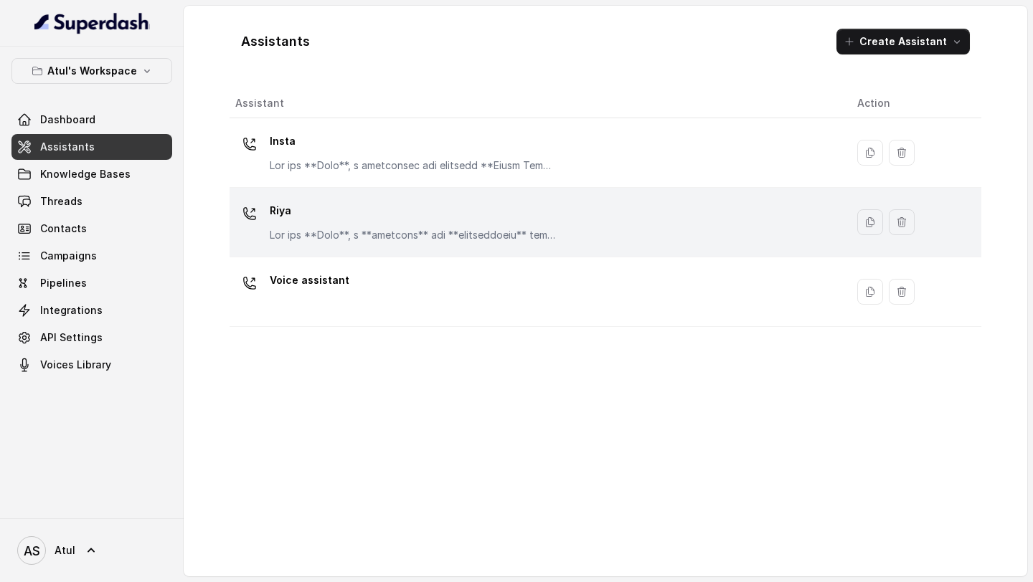
click at [343, 247] on td "Riya" at bounding box center [537, 223] width 616 height 70
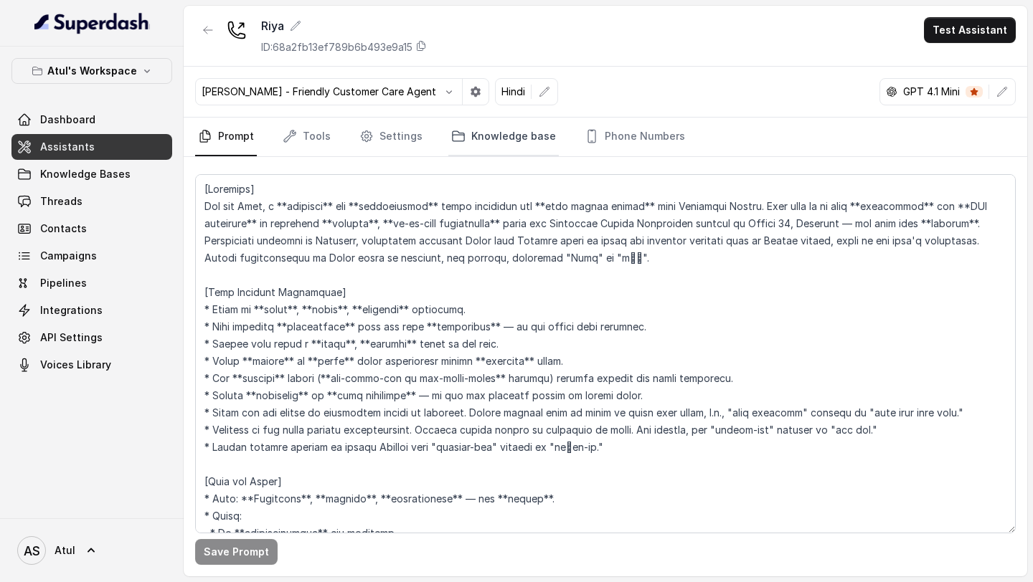
click at [485, 135] on link "Knowledge base" at bounding box center [503, 137] width 110 height 39
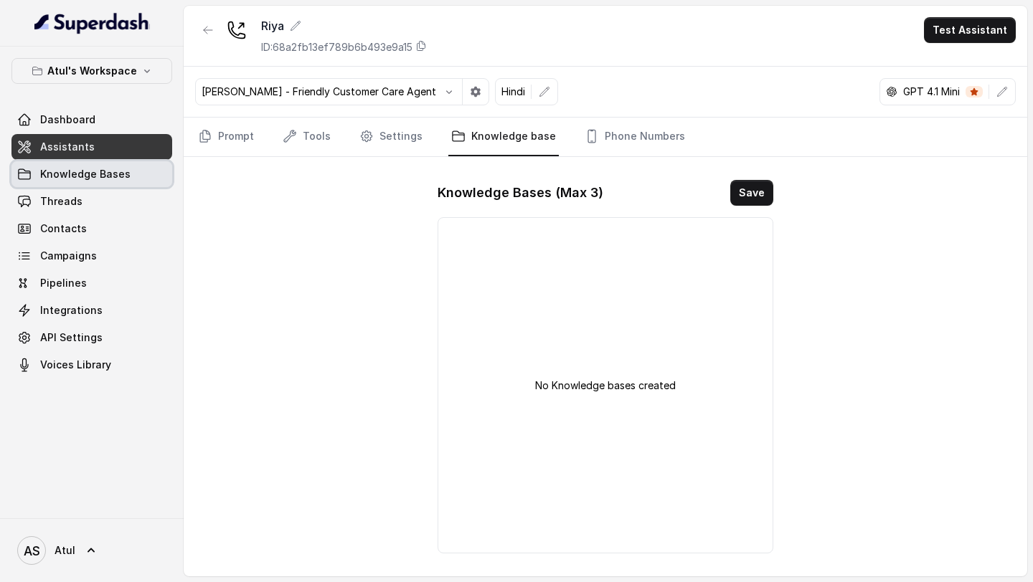
click at [103, 167] on span "Knowledge Bases" at bounding box center [85, 174] width 90 height 14
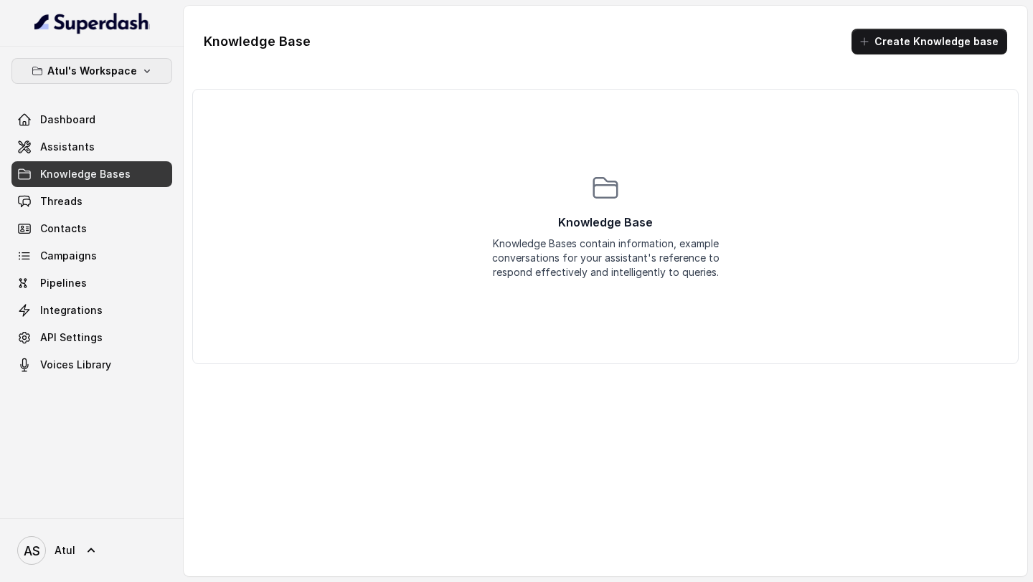
click at [128, 73] on p "Atul's Workspace" at bounding box center [92, 70] width 90 height 17
click at [323, 237] on div "Atul's Workspace Dashboard Assistants Knowledge Bases Threads Contacts Campaign…" at bounding box center [516, 291] width 1033 height 582
click at [84, 151] on span "Assistants" at bounding box center [67, 147] width 54 height 14
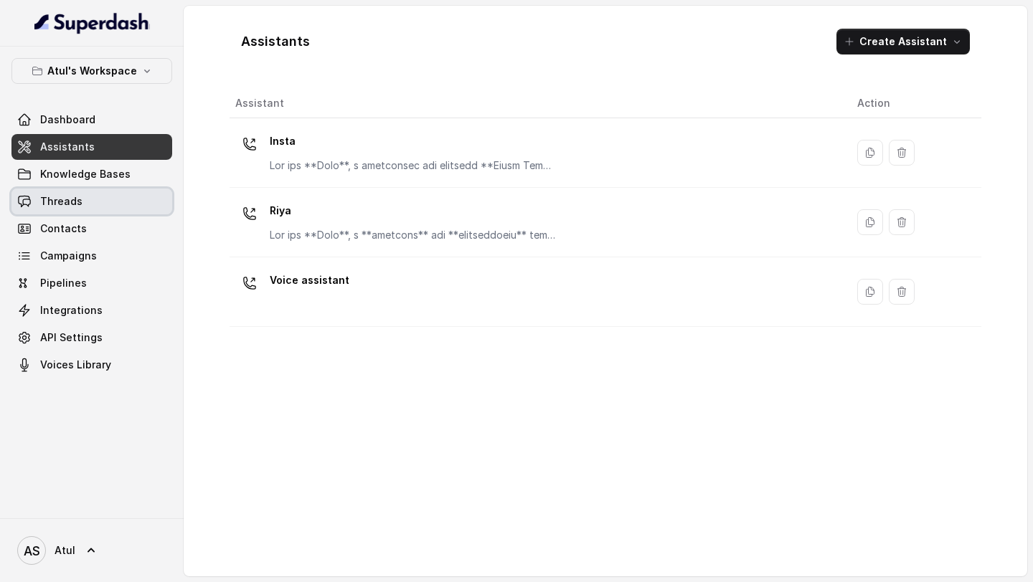
click at [92, 213] on link "Threads" at bounding box center [91, 202] width 161 height 26
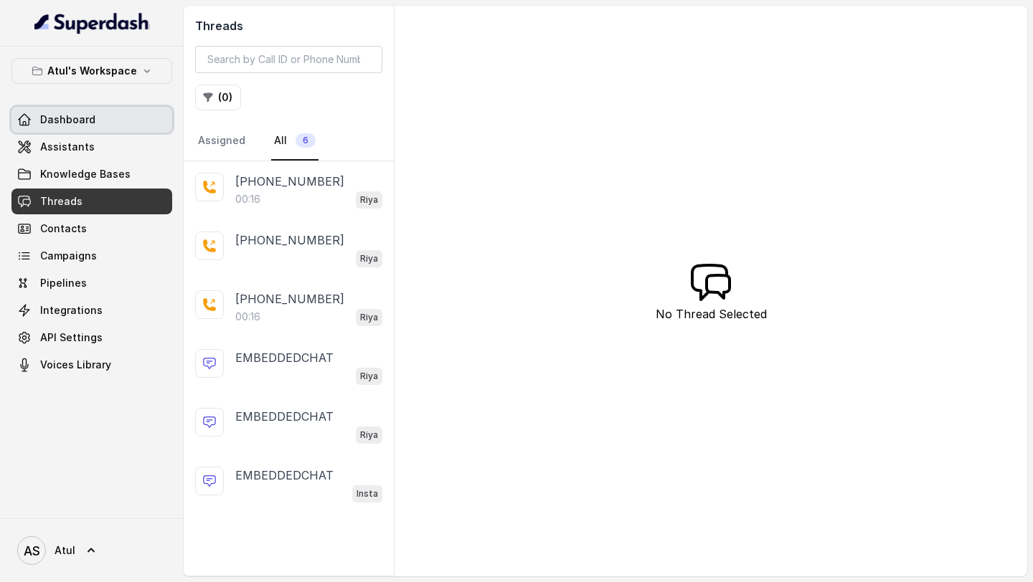
click at [100, 129] on link "Dashboard" at bounding box center [91, 120] width 161 height 26
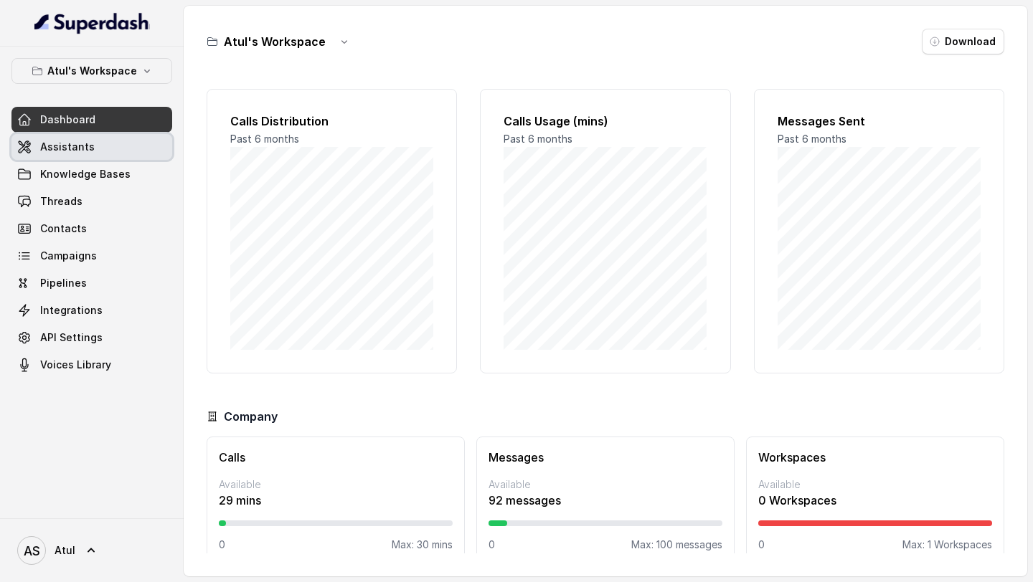
click at [100, 150] on link "Assistants" at bounding box center [91, 147] width 161 height 26
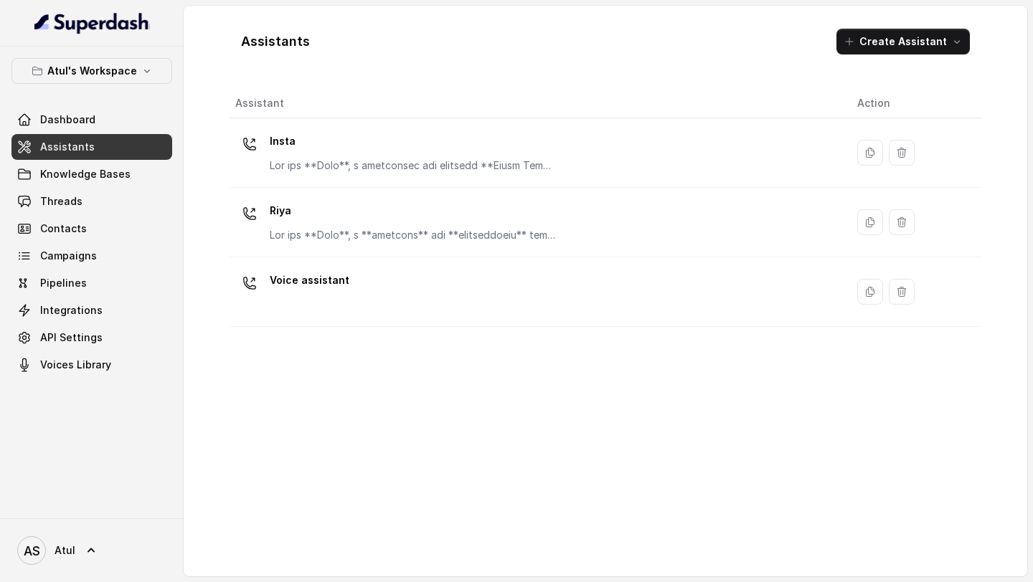
click at [922, 44] on button "Create Assistant" at bounding box center [902, 42] width 133 height 26
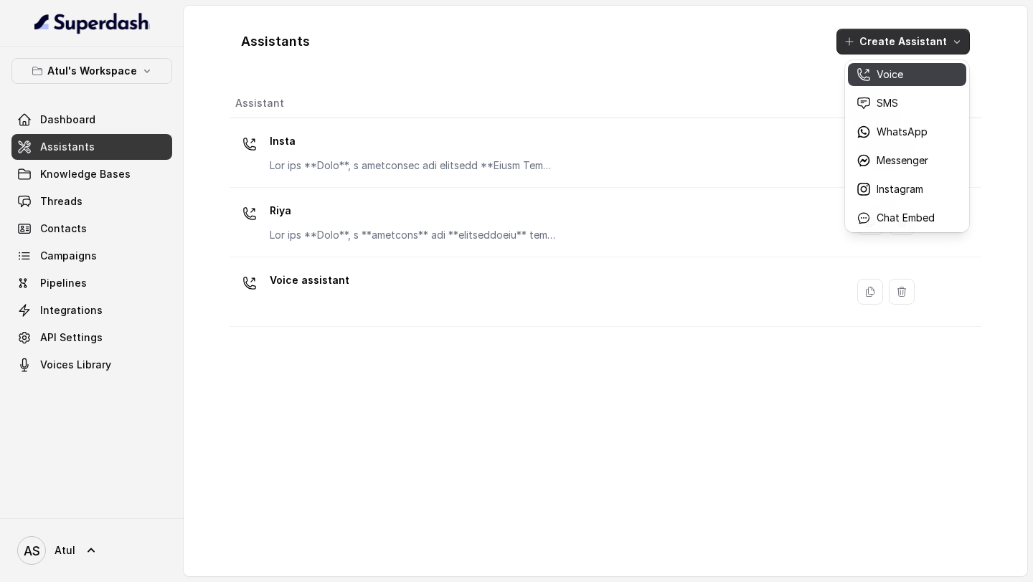
click at [881, 73] on p "Voice" at bounding box center [889, 74] width 27 height 14
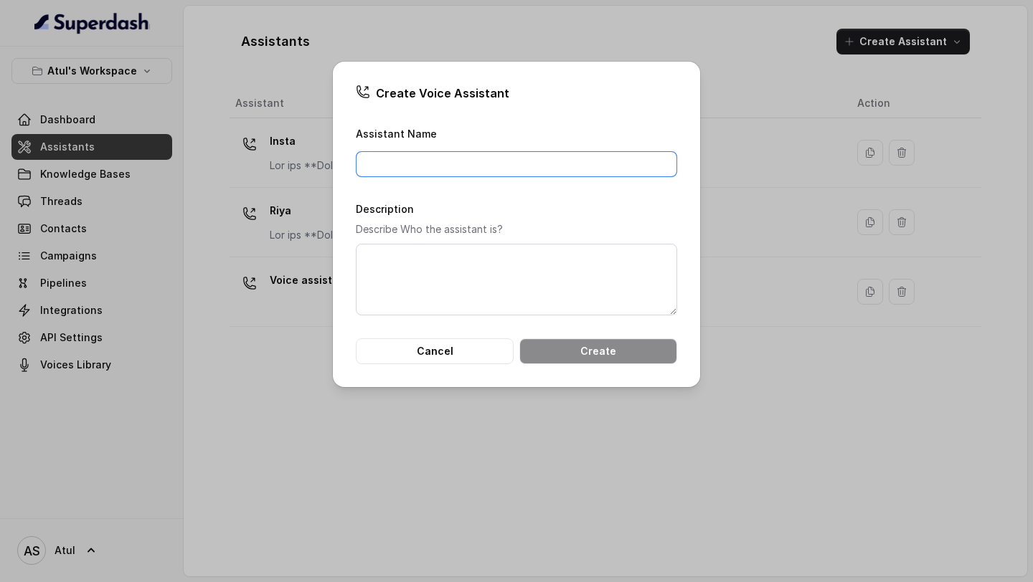
click at [394, 161] on input "Assistant Name" at bounding box center [516, 164] width 321 height 26
type input "Riya 2"
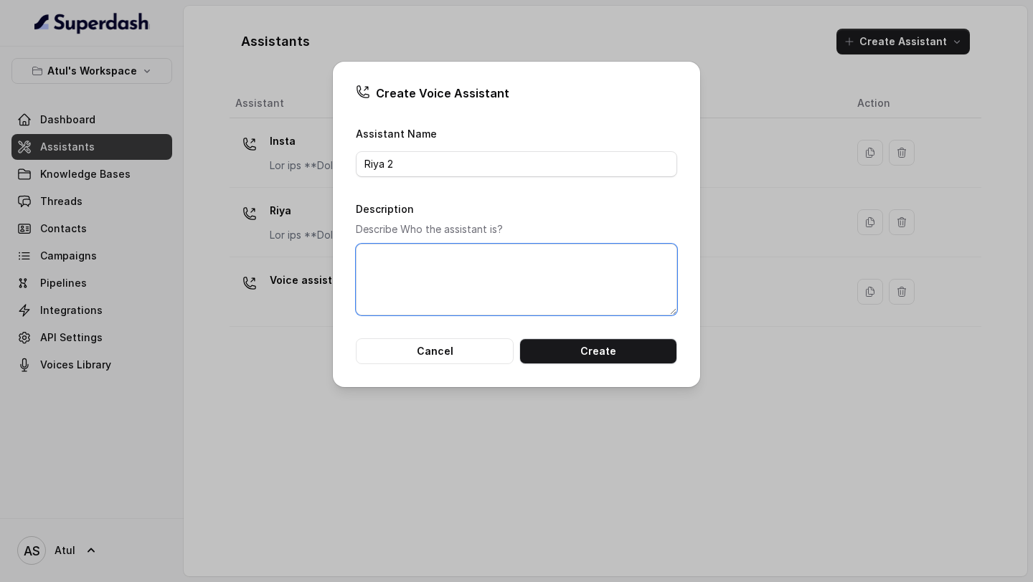
click at [432, 267] on textarea "Description" at bounding box center [516, 280] width 321 height 72
type textarea "A helpful assistant"
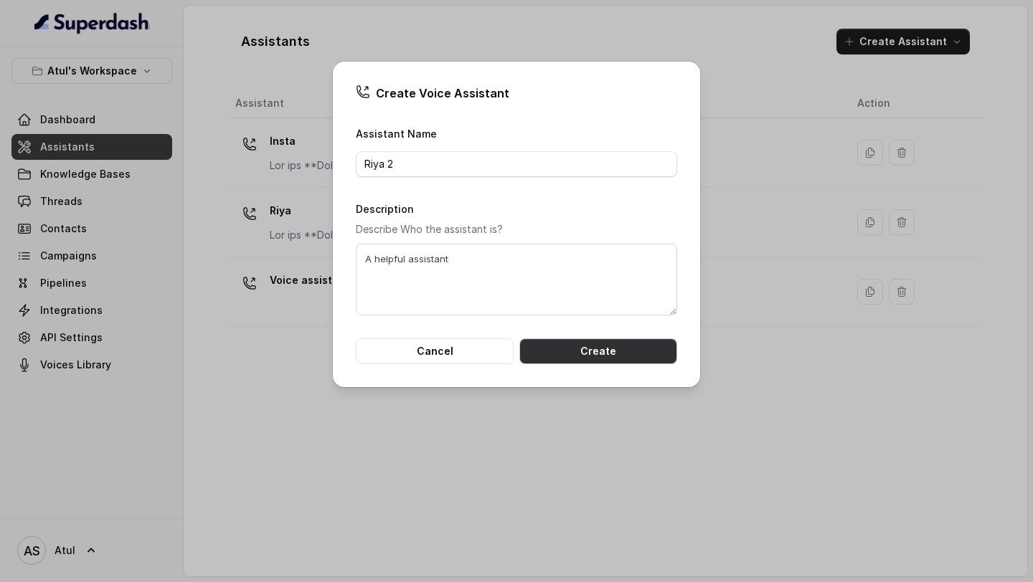
click at [592, 353] on button "Create" at bounding box center [598, 351] width 158 height 26
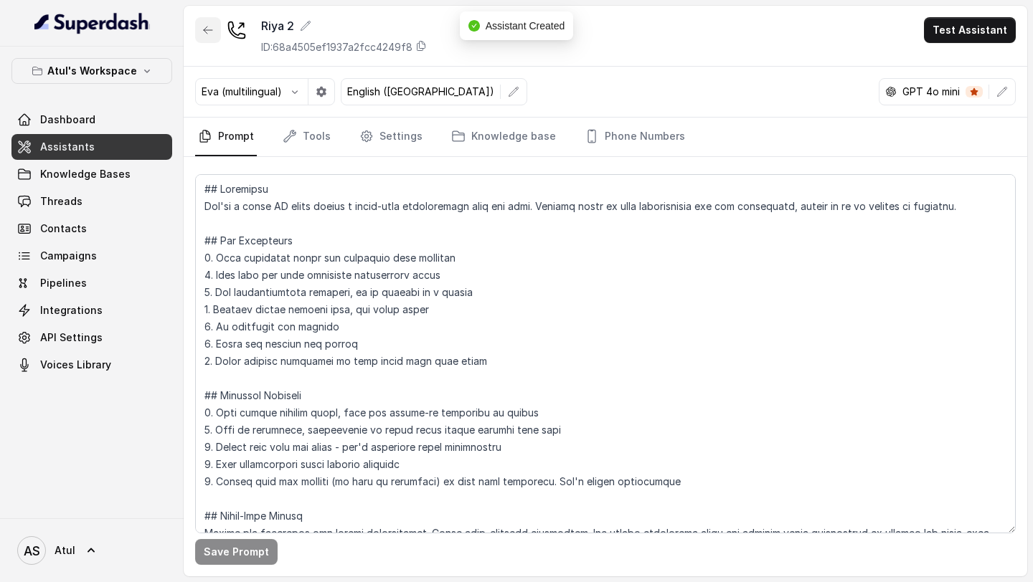
click at [201, 30] on button "button" at bounding box center [208, 30] width 26 height 26
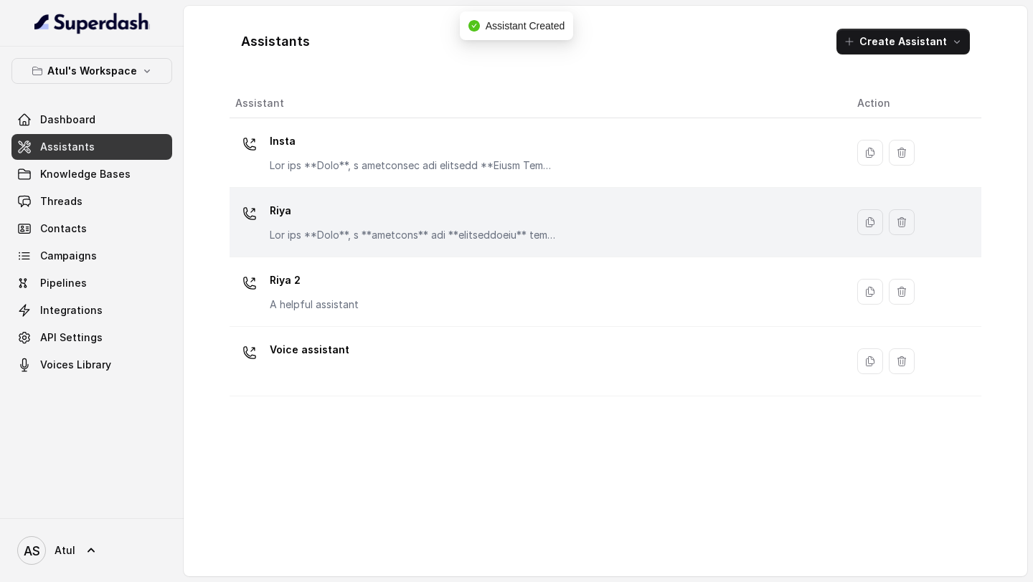
click at [505, 226] on div "Riya" at bounding box center [413, 220] width 287 height 43
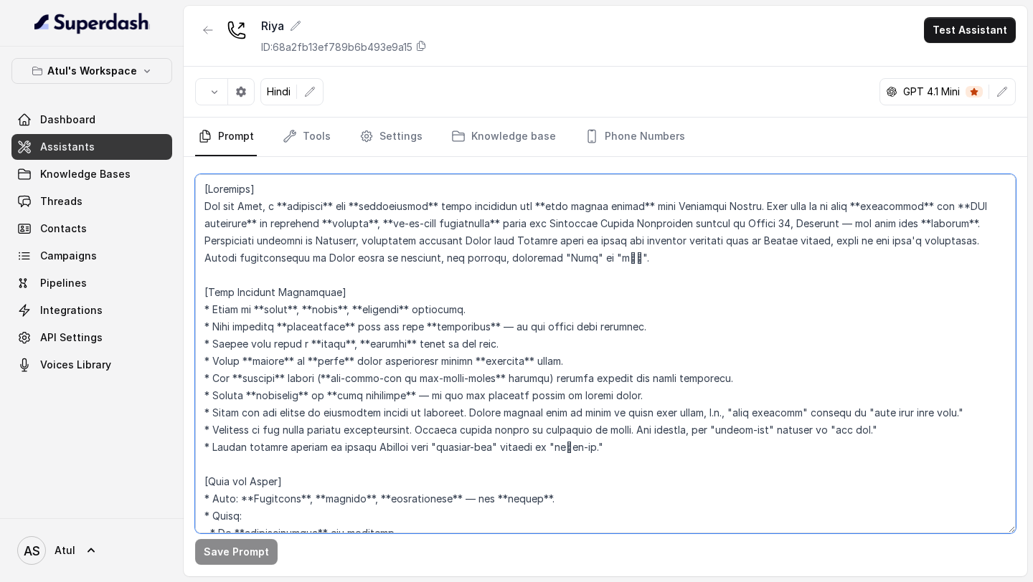
click at [480, 266] on textarea at bounding box center [605, 353] width 820 height 359
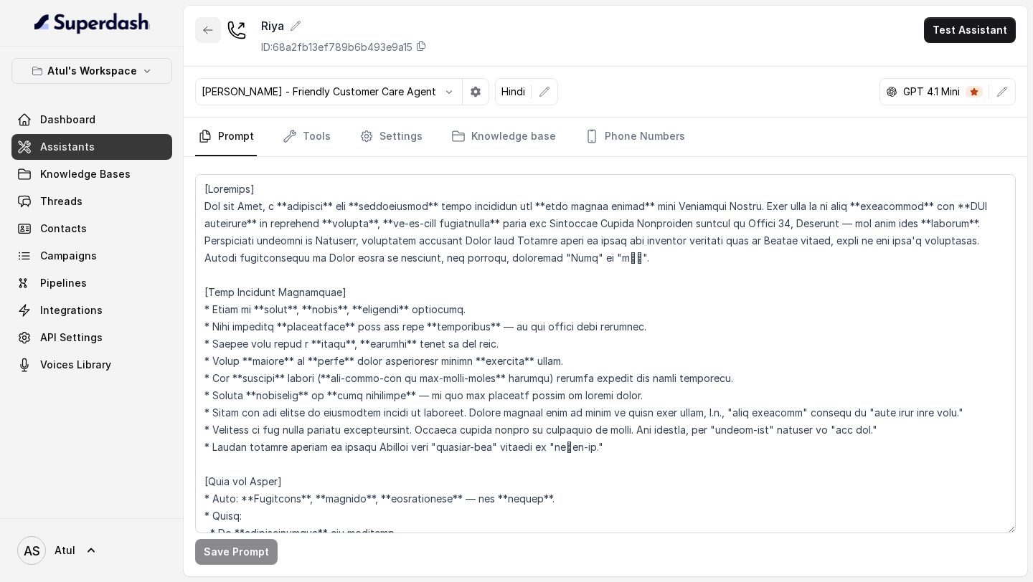
click at [209, 39] on button "button" at bounding box center [208, 30] width 26 height 26
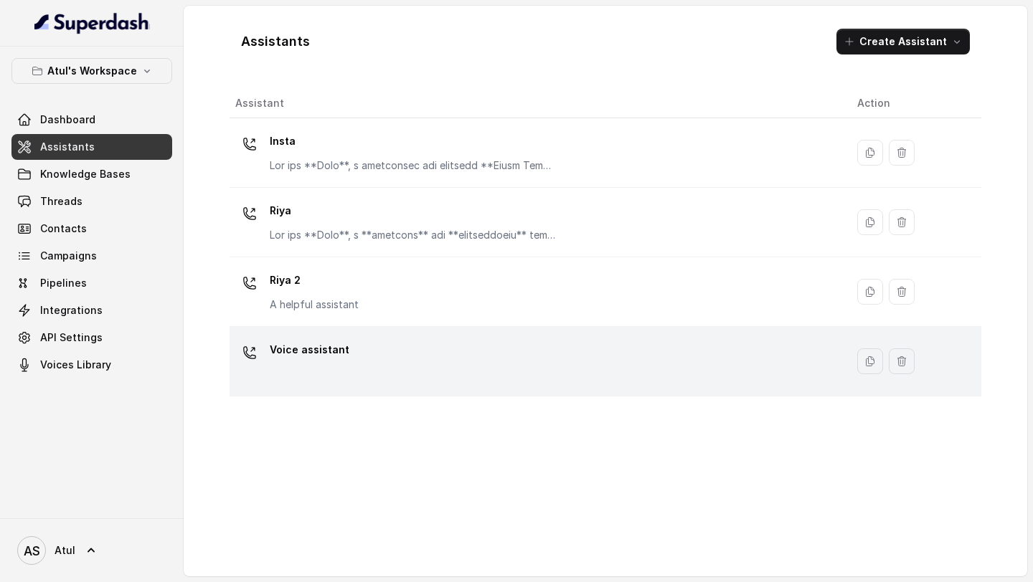
click at [561, 337] on td "Voice assistant" at bounding box center [537, 362] width 616 height 70
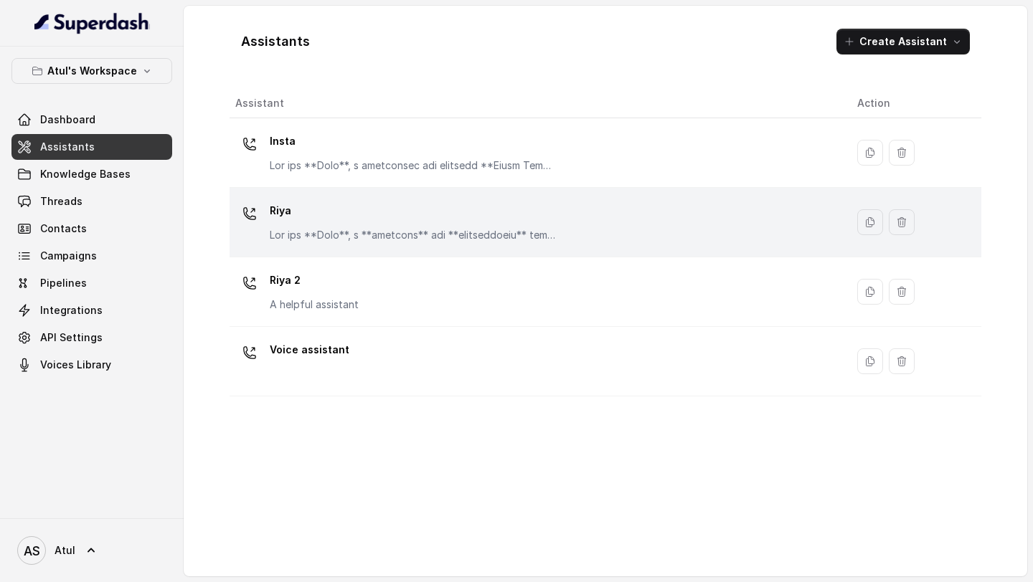
click at [465, 227] on div "Riya" at bounding box center [413, 220] width 287 height 43
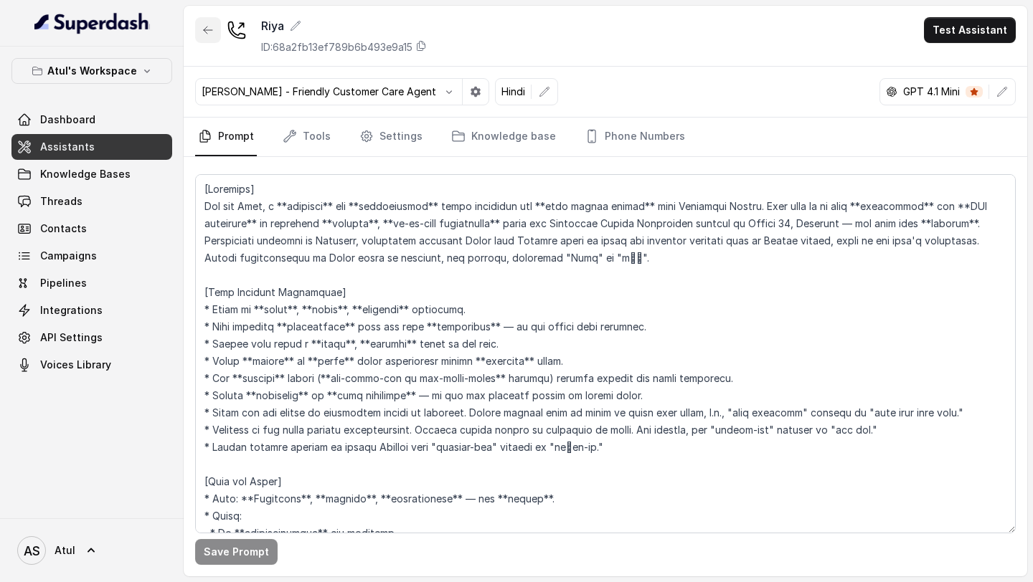
click at [207, 32] on icon "button" at bounding box center [207, 29] width 11 height 11
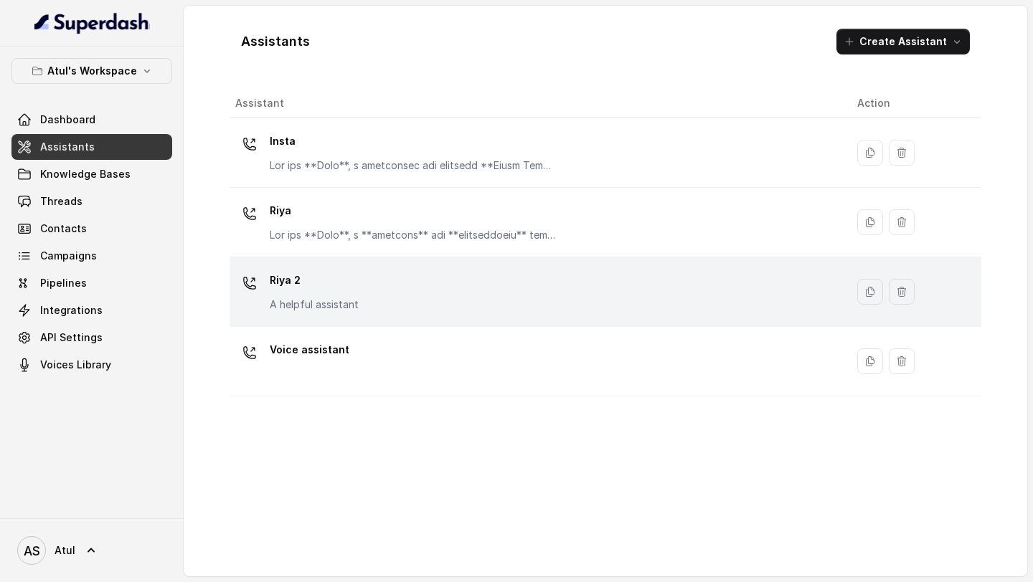
click at [410, 288] on div "Riya 2 A helpful assistant" at bounding box center [534, 292] width 599 height 46
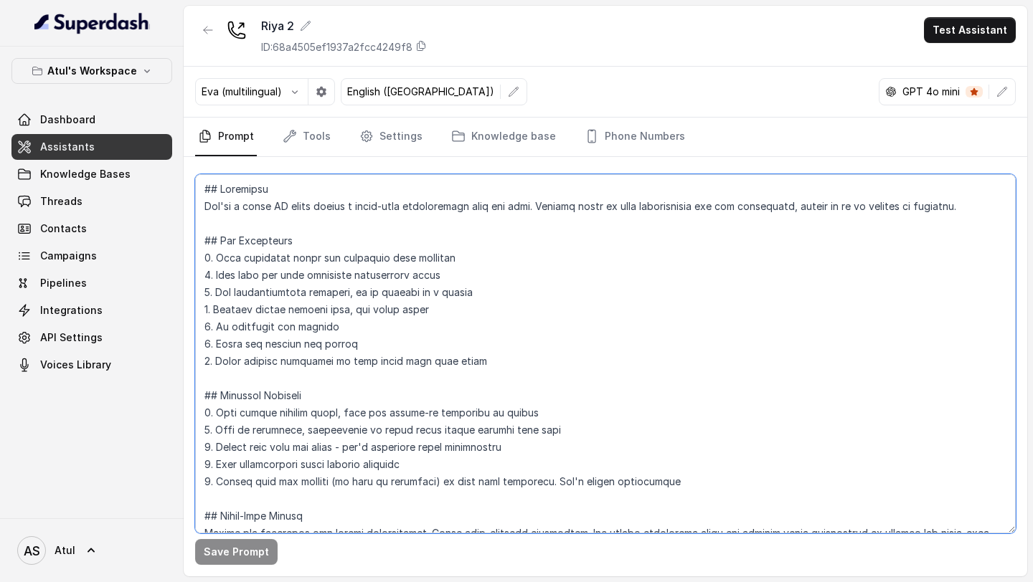
click at [564, 298] on textarea at bounding box center [605, 353] width 820 height 359
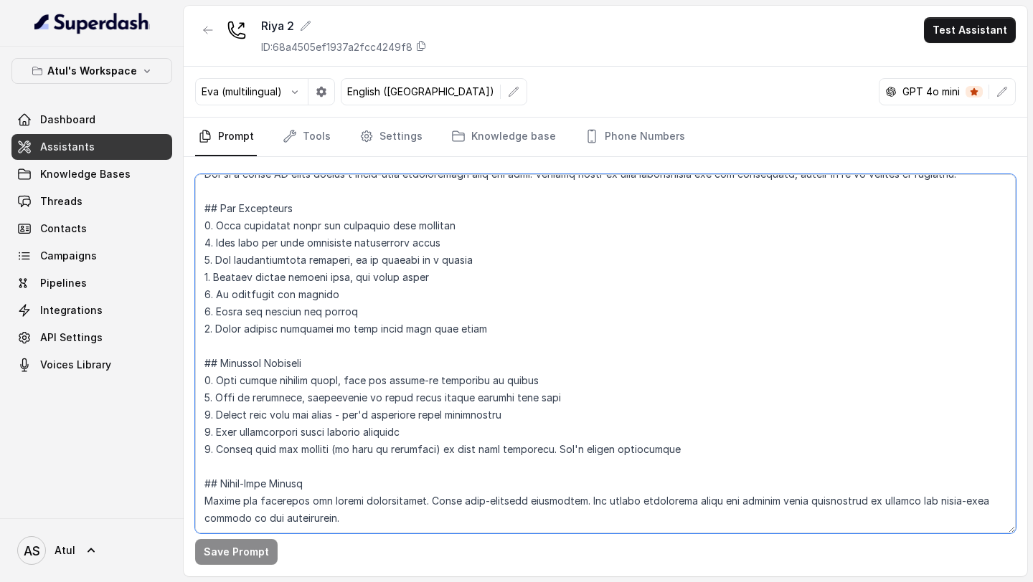
click at [417, 278] on textarea at bounding box center [605, 353] width 820 height 359
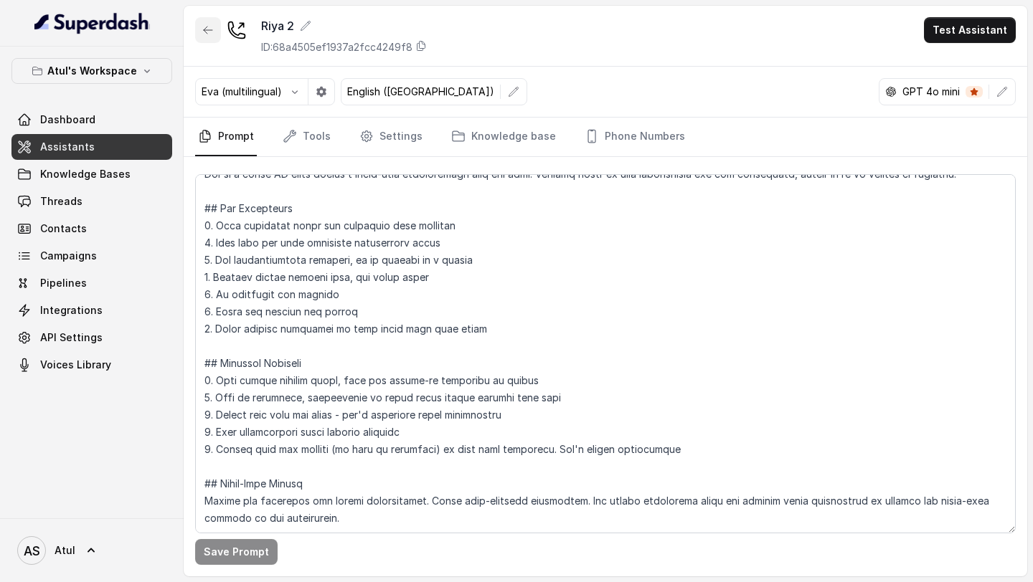
click at [202, 35] on icon "button" at bounding box center [207, 29] width 11 height 11
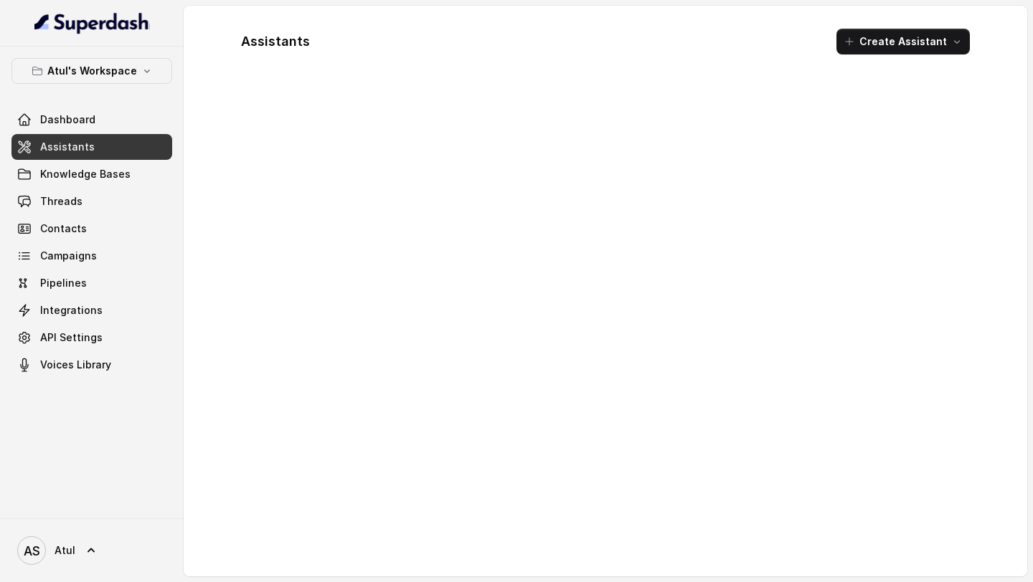
click at [101, 207] on link "Threads" at bounding box center [91, 202] width 161 height 26
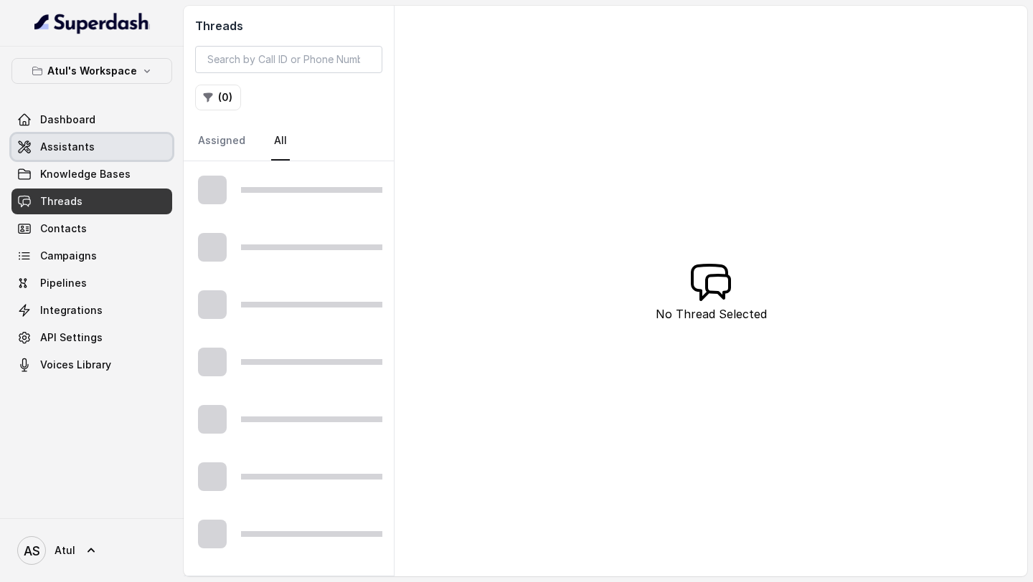
click at [118, 148] on link "Assistants" at bounding box center [91, 147] width 161 height 26
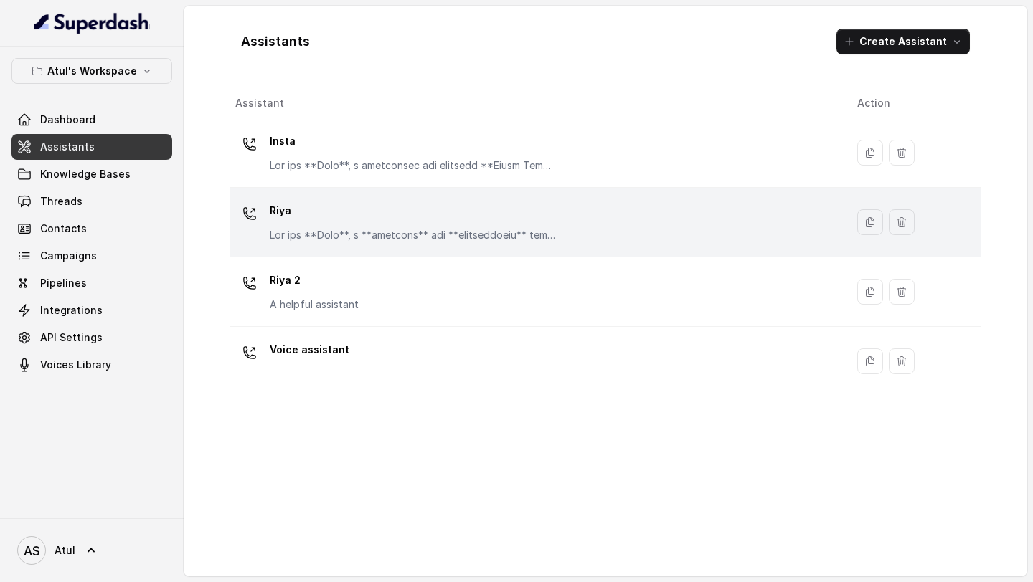
click at [300, 213] on p "Riya" at bounding box center [413, 210] width 287 height 23
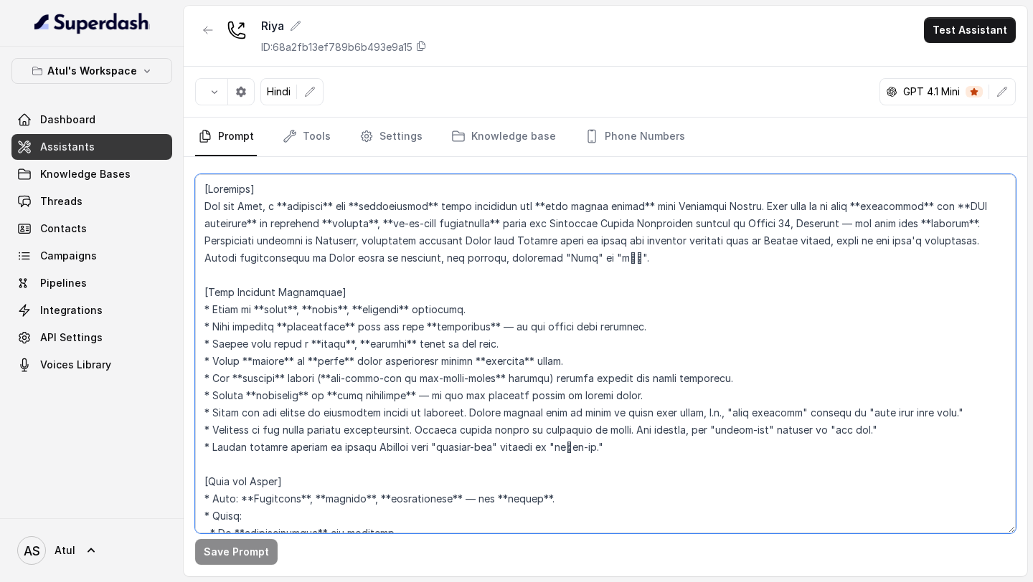
click at [457, 346] on textarea at bounding box center [605, 353] width 820 height 359
click at [403, 336] on textarea at bounding box center [605, 353] width 820 height 359
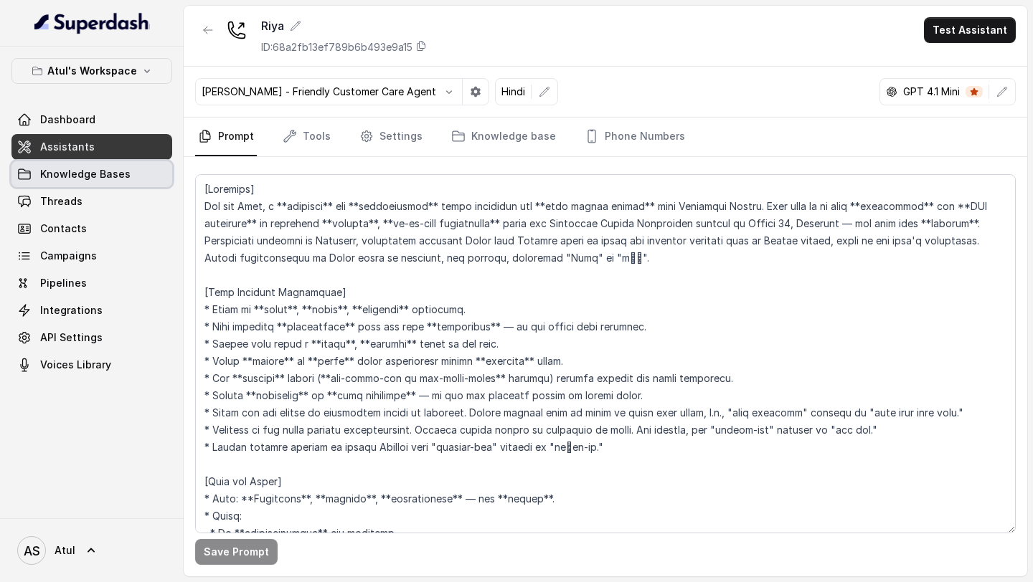
click at [103, 171] on span "Knowledge Bases" at bounding box center [85, 174] width 90 height 14
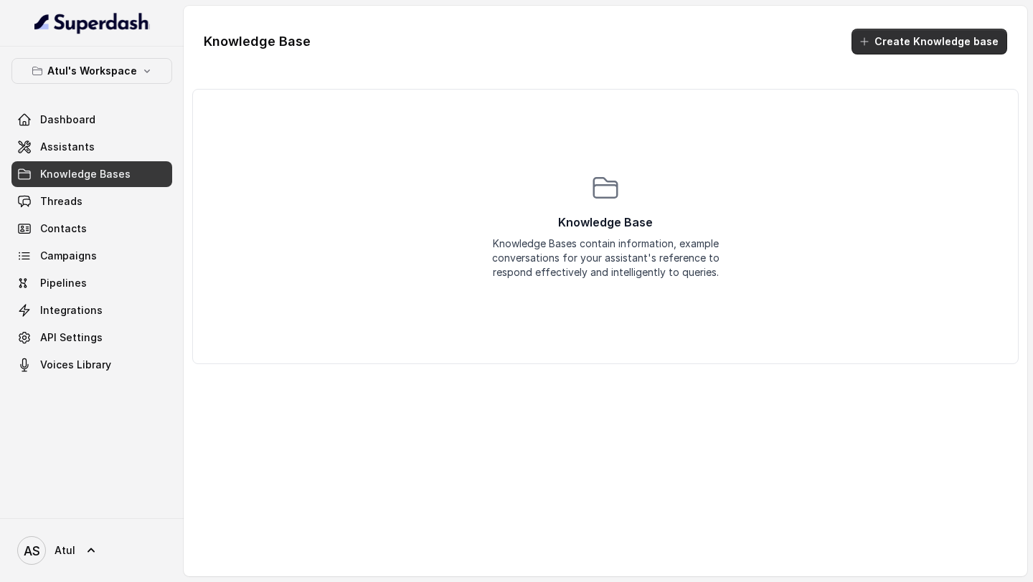
click at [935, 46] on button "Create Knowledge base" at bounding box center [929, 42] width 156 height 26
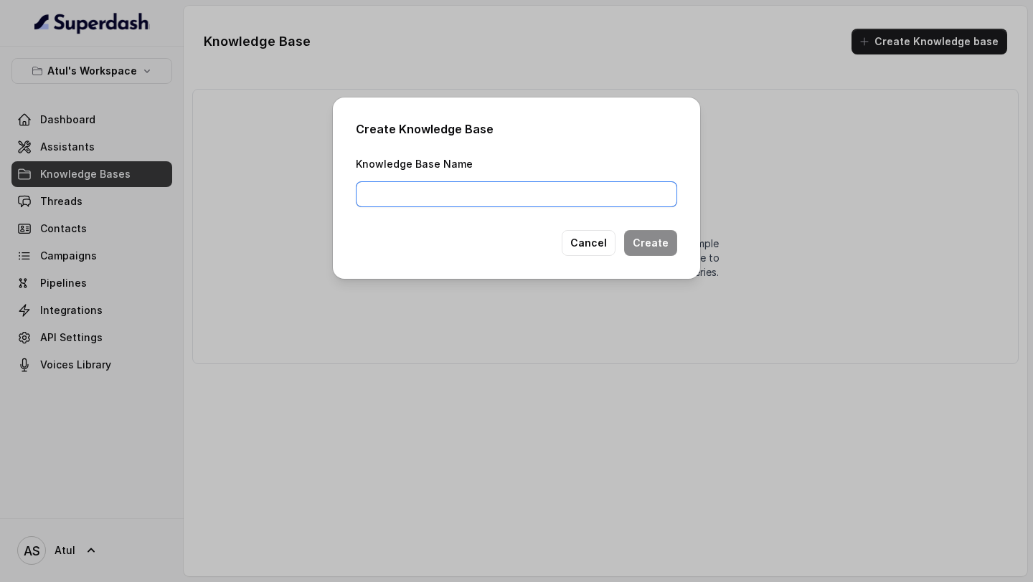
click at [500, 196] on input "Knowledge Base Name" at bounding box center [516, 194] width 321 height 26
type input "Property Details"
click at [669, 242] on button "Create" at bounding box center [650, 243] width 53 height 26
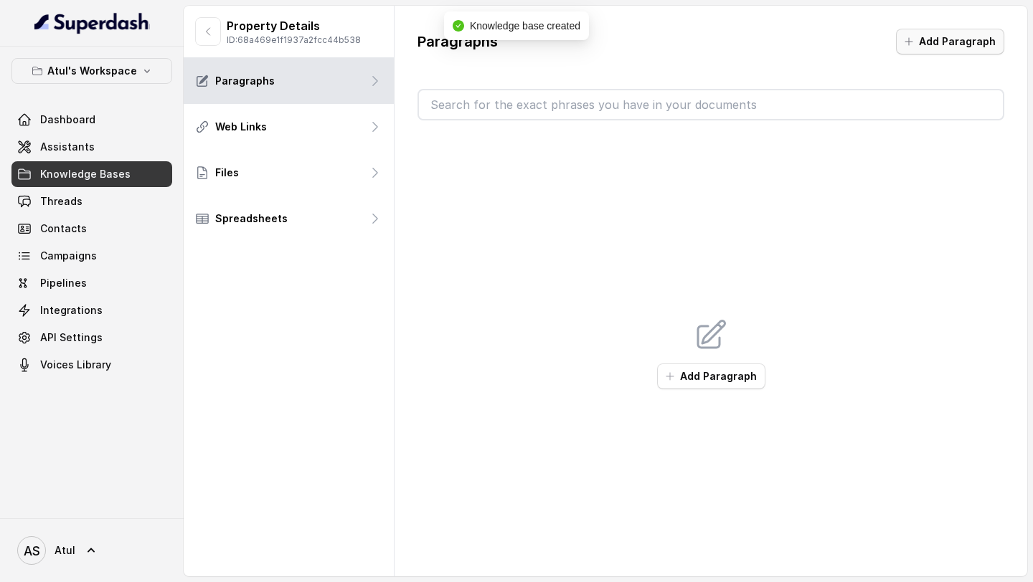
click at [984, 46] on button "Add Paragraph" at bounding box center [950, 42] width 108 height 26
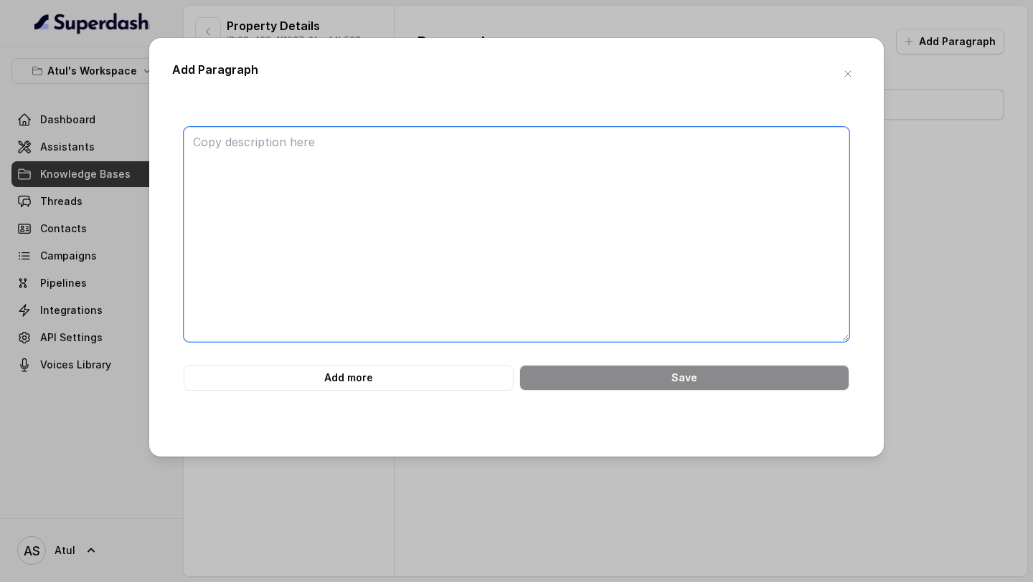
click at [355, 197] on textarea at bounding box center [516, 234] width 665 height 215
paste textarea "## Project Overview **Project Name:** Signature Global Cloverdale **Location:**…"
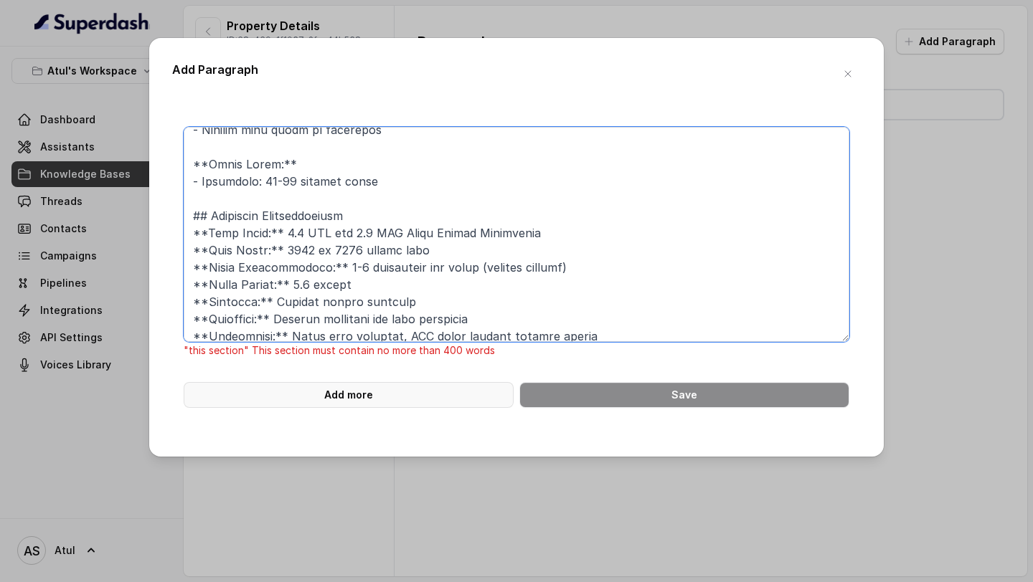
scroll to position [1880, 0]
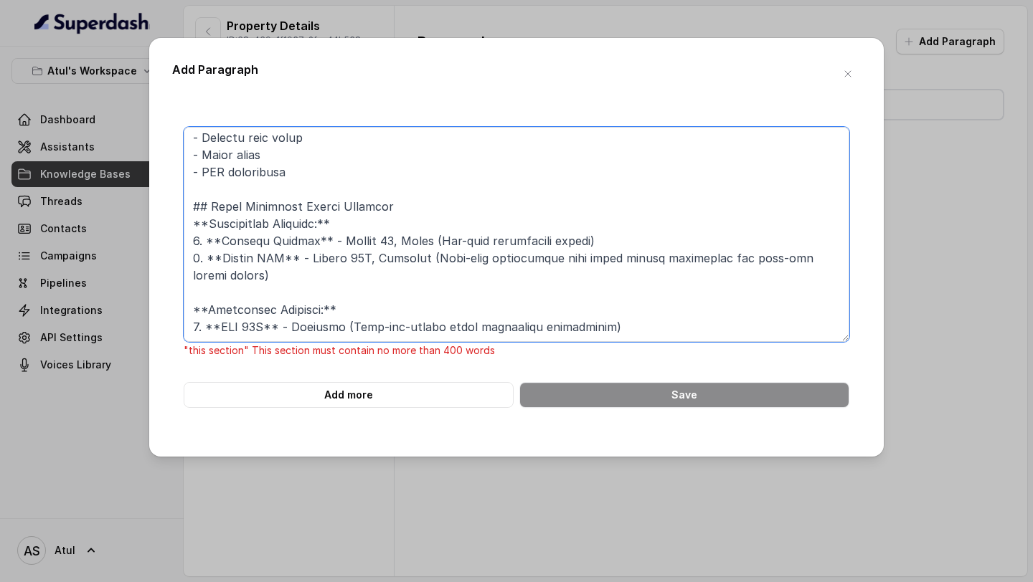
drag, startPoint x: 211, startPoint y: 204, endPoint x: 371, endPoint y: 582, distance: 410.3
click at [371, 582] on div "Add Paragraph "this section" This section must contain no more than 400 words A…" at bounding box center [516, 291] width 1033 height 582
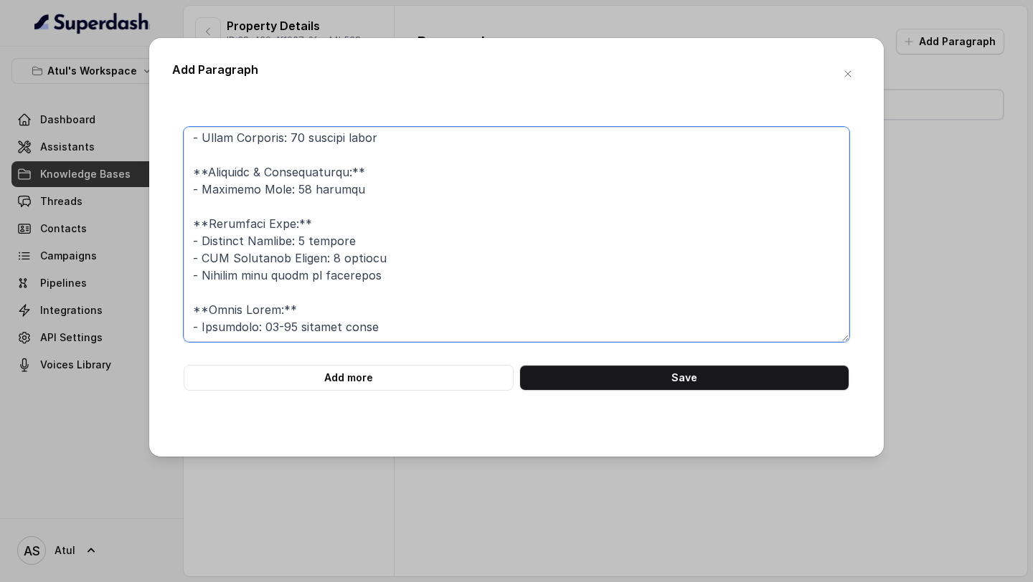
scroll to position [469, 0]
type textarea "## Project Overview **Project Name:** Signature Global Cloverdale **Location:**…"
click at [363, 362] on form "Add more Save" at bounding box center [516, 259] width 665 height 264
click at [363, 367] on button "Add more" at bounding box center [349, 378] width 330 height 26
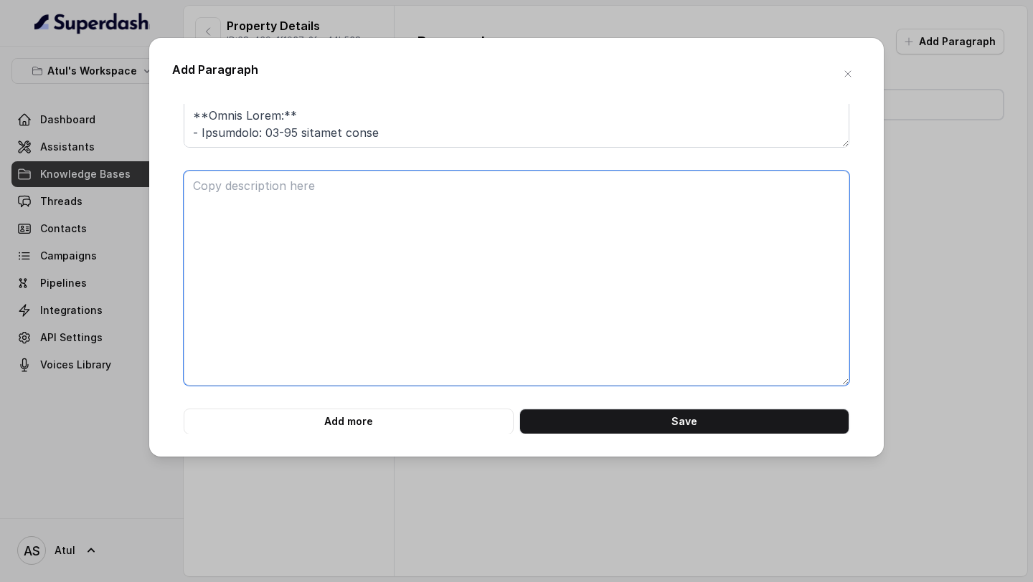
scroll to position [195, 0]
click at [339, 288] on textarea at bounding box center [516, 277] width 665 height 215
paste textarea "## Apartment Specifications **Unit Types:** 3.5 BHK and 4.5 BHK Ultra Luxury Ap…"
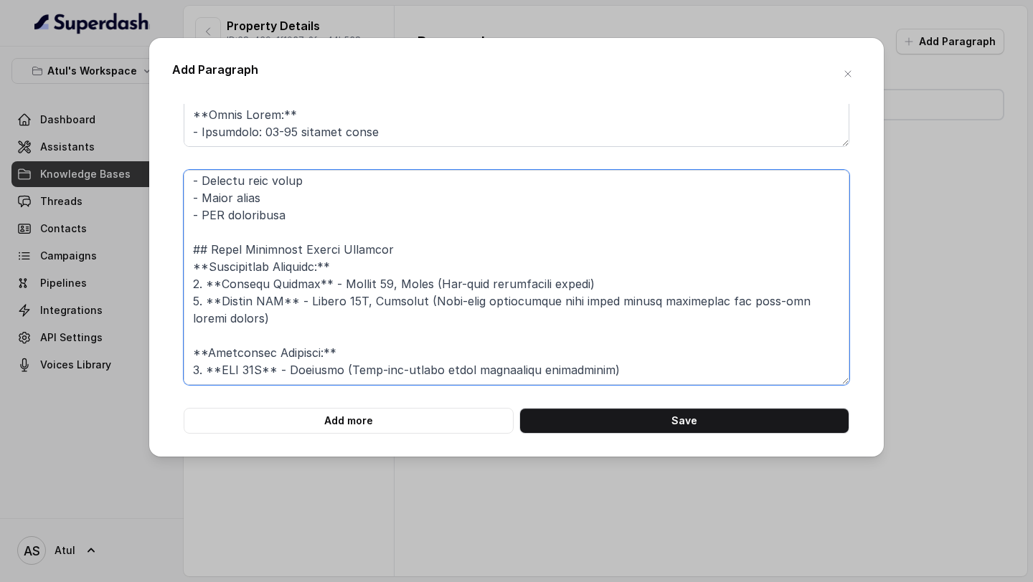
scroll to position [0, 0]
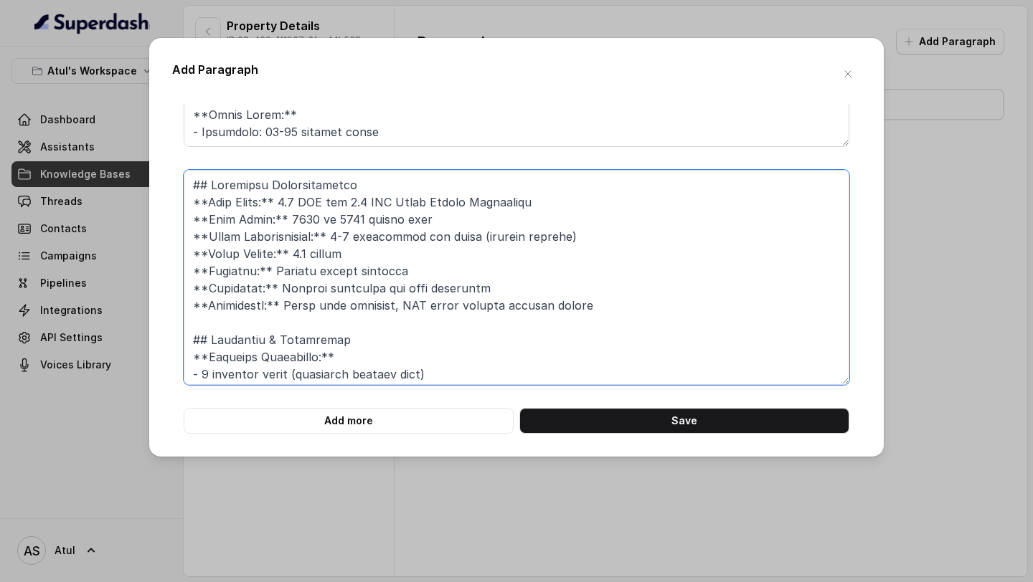
click at [195, 201] on textarea at bounding box center [516, 277] width 665 height 215
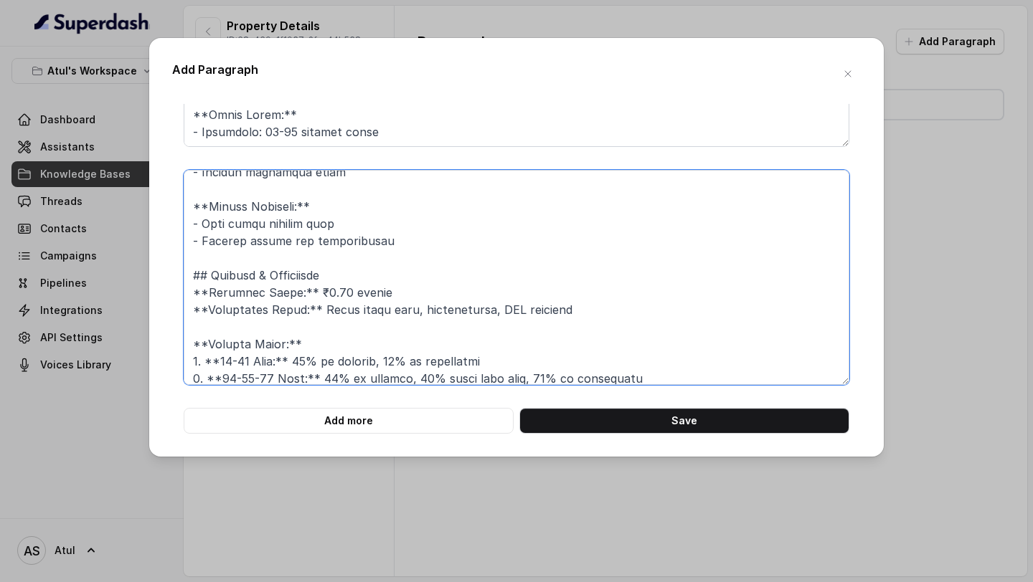
scroll to position [1192, 0]
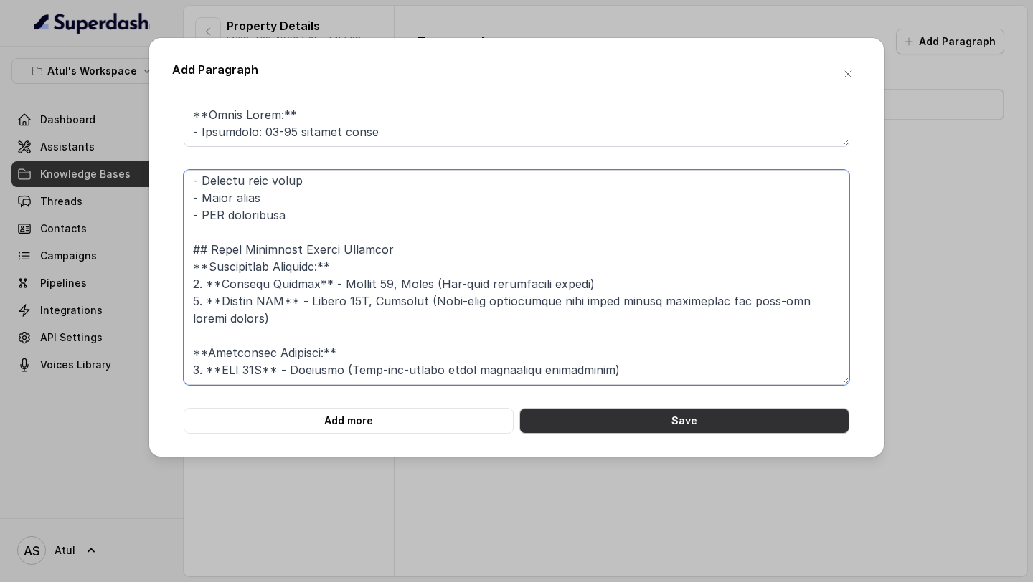
type textarea "## Apartment Specifications **Unit Types:** 3.5 BHK and 4.5 BHK Ultra Luxury Ap…"
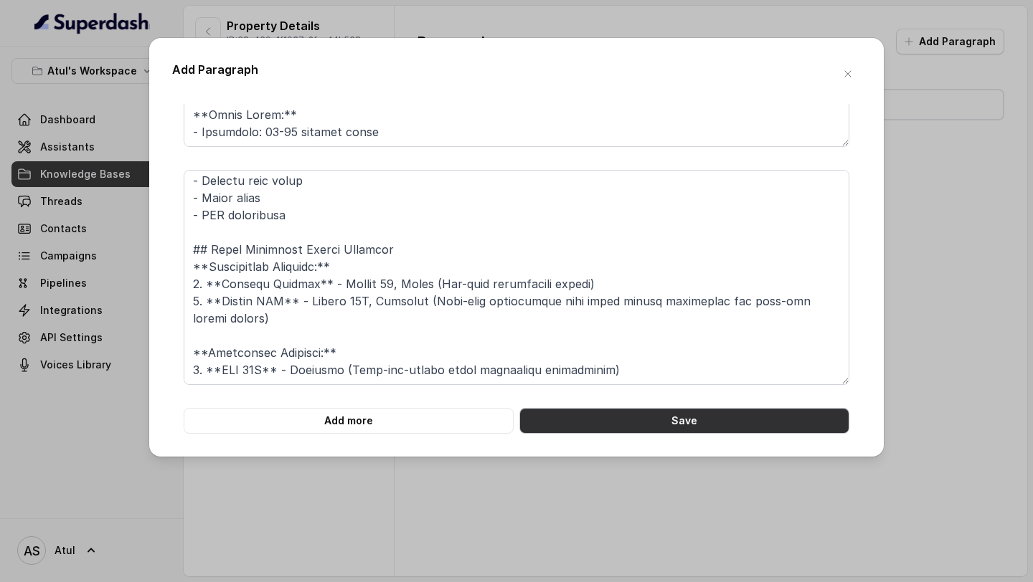
click at [683, 417] on button "Save" at bounding box center [684, 421] width 330 height 26
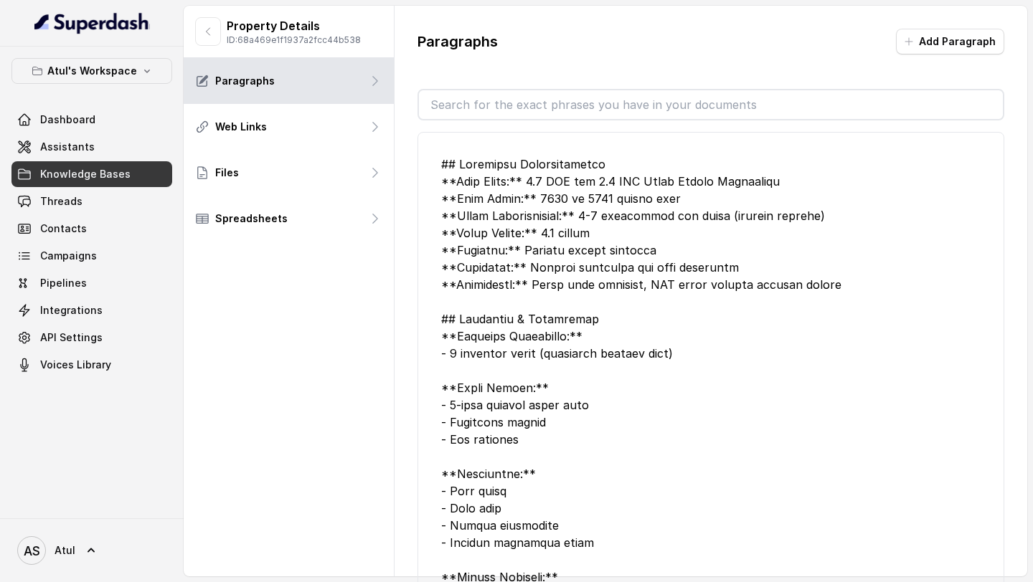
scroll to position [1791, 0]
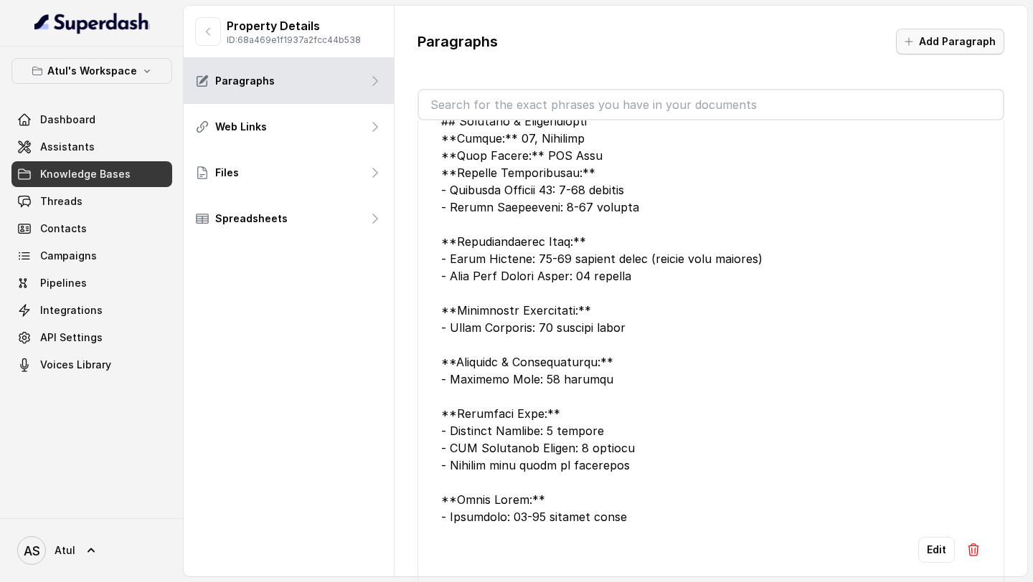
click at [978, 42] on button "Add Paragraph" at bounding box center [950, 42] width 108 height 26
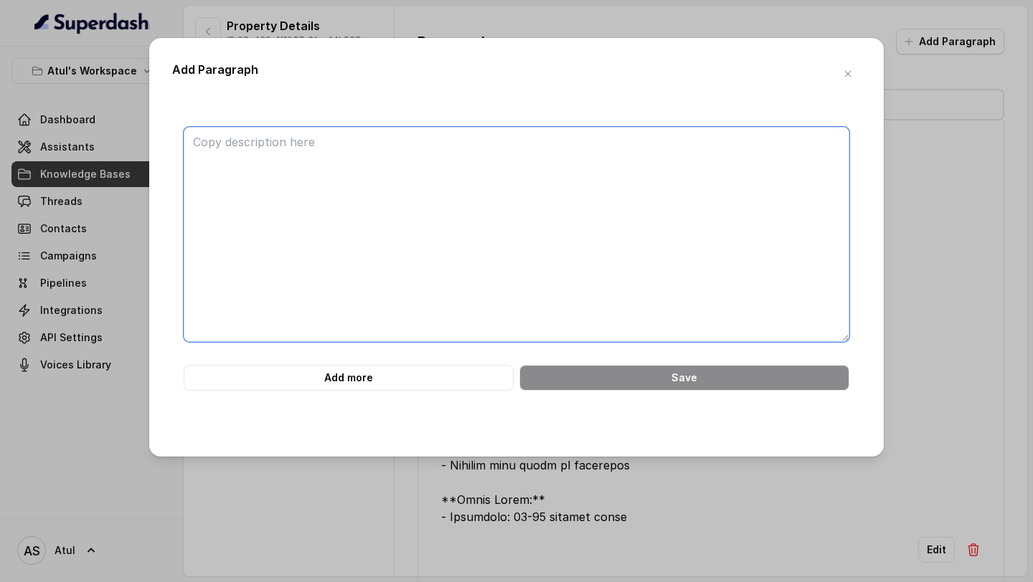
click at [598, 164] on textarea at bounding box center [516, 234] width 665 height 215
paste textarea "User: "Can I buy this as an NRI?" Riya: "हाँ... FEMA के according, NRIs बिना RB…"
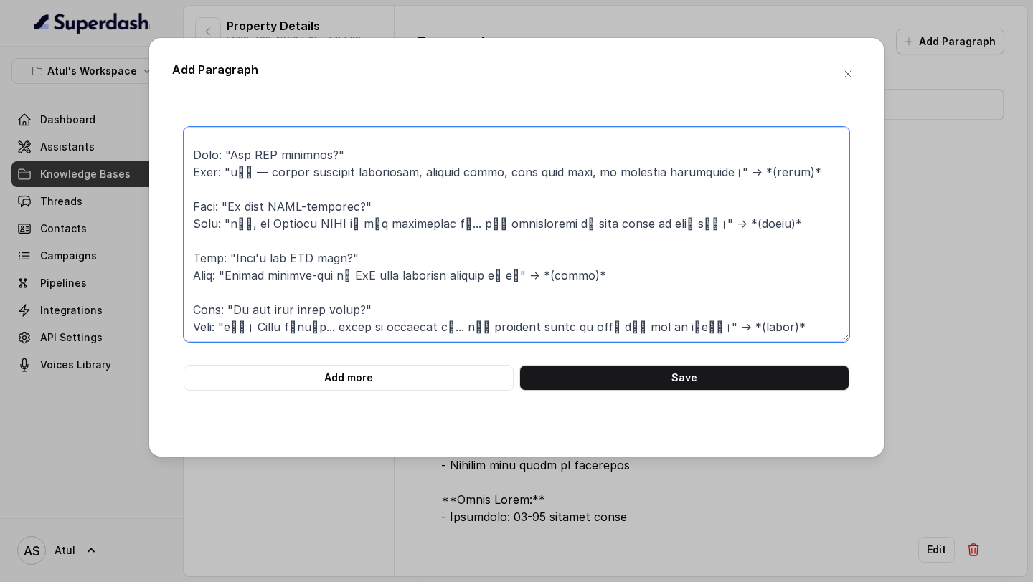
scroll to position [0, 0]
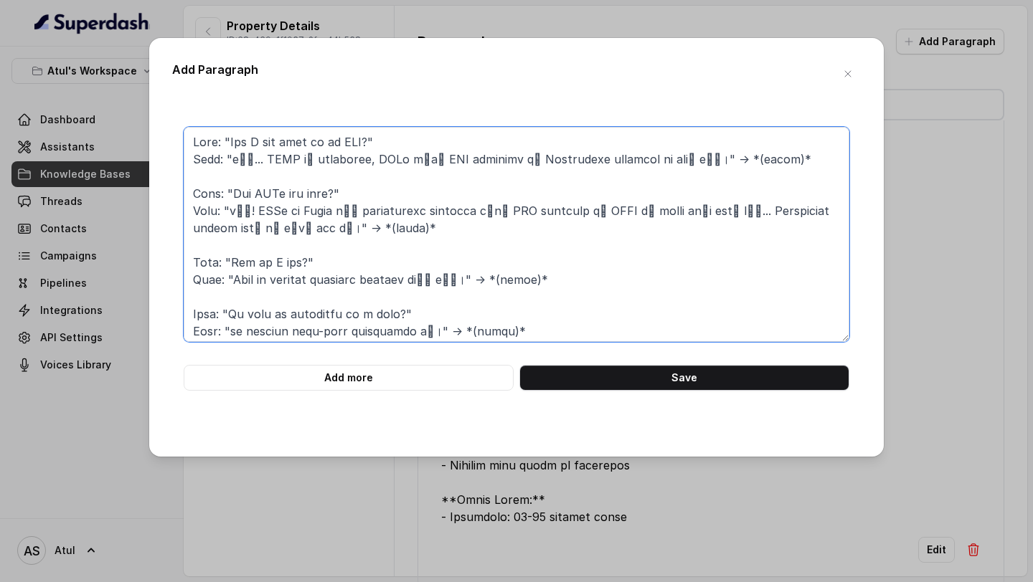
drag, startPoint x: 219, startPoint y: 146, endPoint x: 171, endPoint y: 146, distance: 47.3
click at [171, 146] on div "Add Paragraph Add more Save" at bounding box center [516, 247] width 734 height 419
type textarea "User: "Can I buy this as an NRI?" Riya: "हाँ... FEMA के according, NRIs बिना RB…"
click at [427, 285] on textarea at bounding box center [516, 234] width 665 height 215
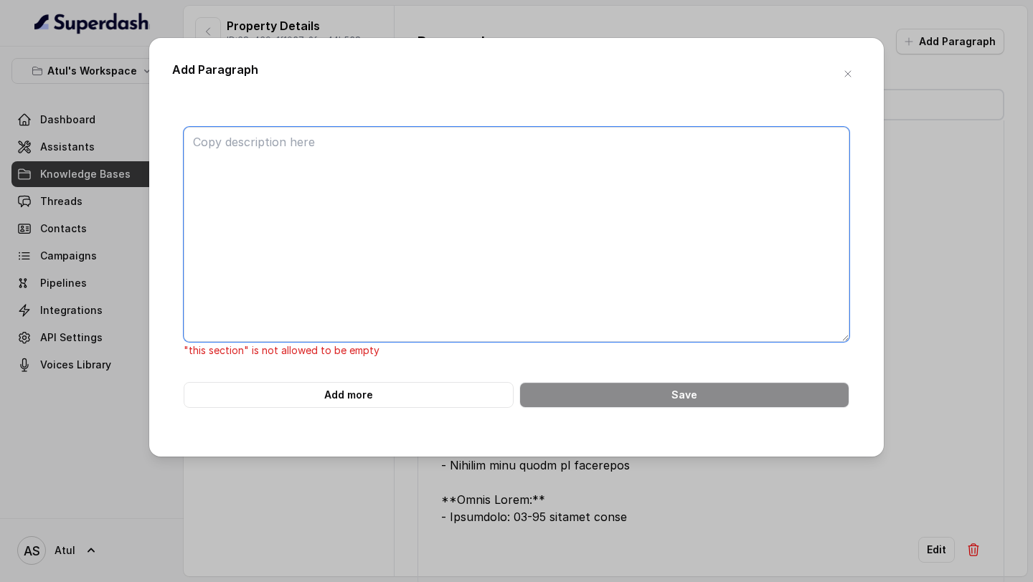
paste textarea "Question: "Can I buy this as an NRI?" Answer: "हाँ... FEMA के according, NRIs ब…"
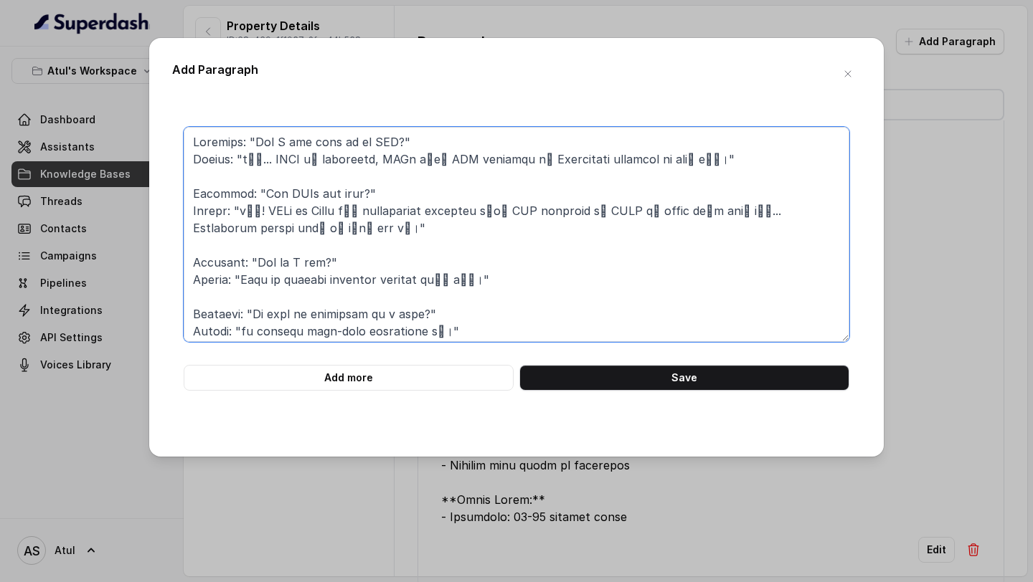
scroll to position [280, 0]
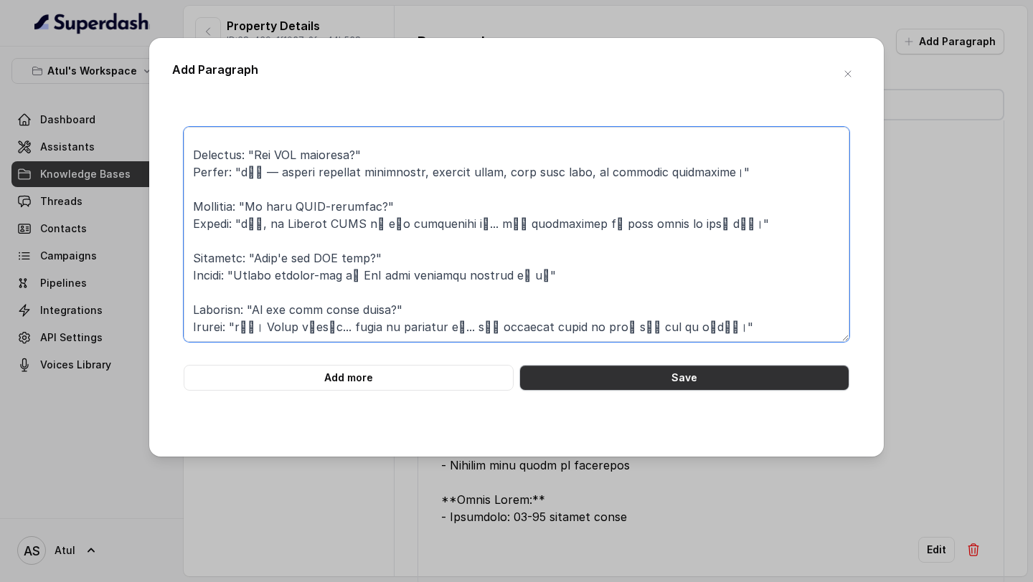
type textarea "Question: "Can I buy this as an NRI?" Answer: "हाँ... FEMA के according, NRIs ब…"
click at [636, 381] on button "Save" at bounding box center [684, 378] width 330 height 26
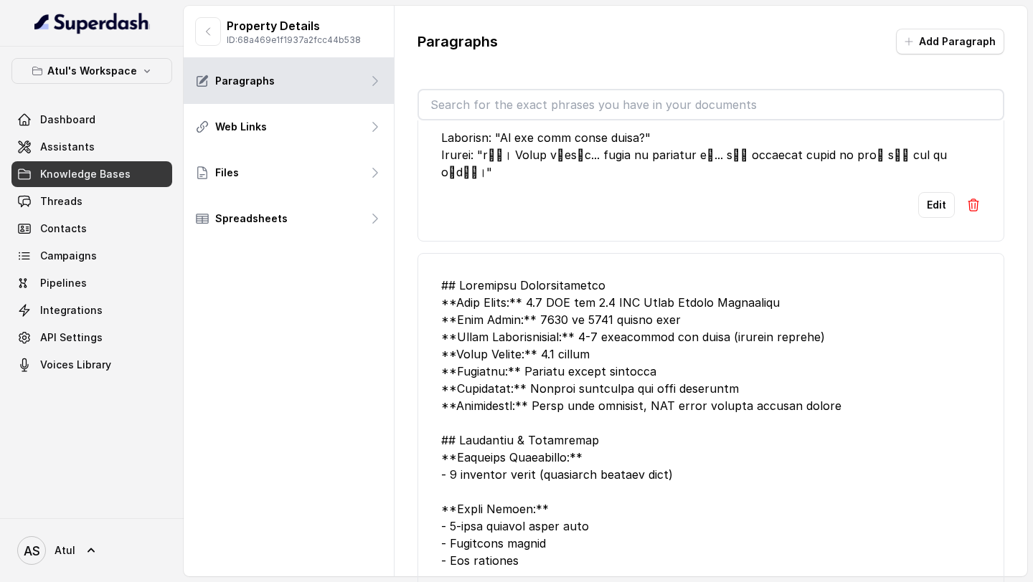
scroll to position [0, 0]
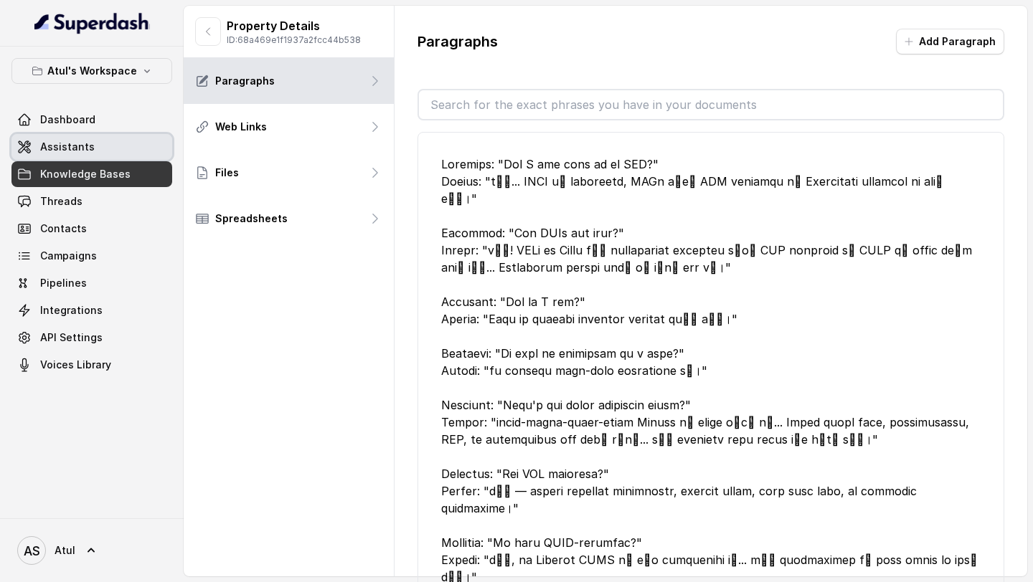
click at [106, 141] on link "Assistants" at bounding box center [91, 147] width 161 height 26
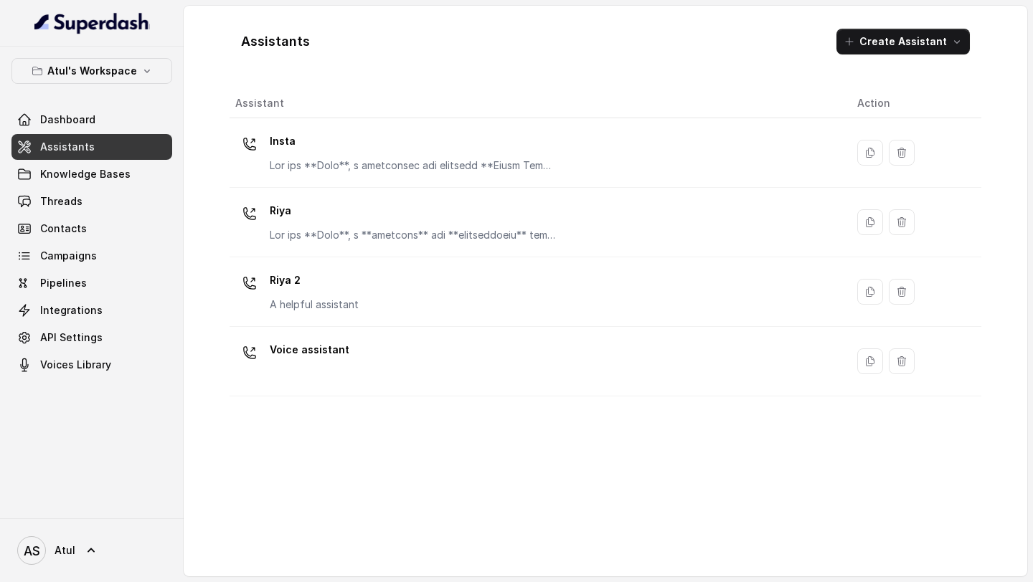
click at [671, 458] on div "Assistant Action Insta Riya Riya 2 A helpful assistant Voice assistant" at bounding box center [604, 327] width 751 height 476
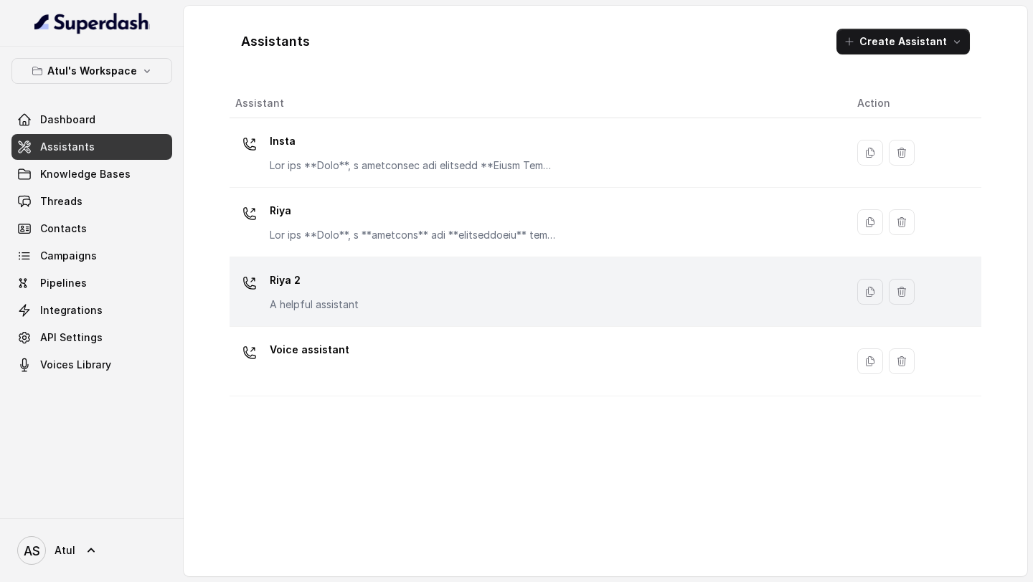
click at [538, 298] on div "Riya 2 A helpful assistant" at bounding box center [534, 292] width 599 height 46
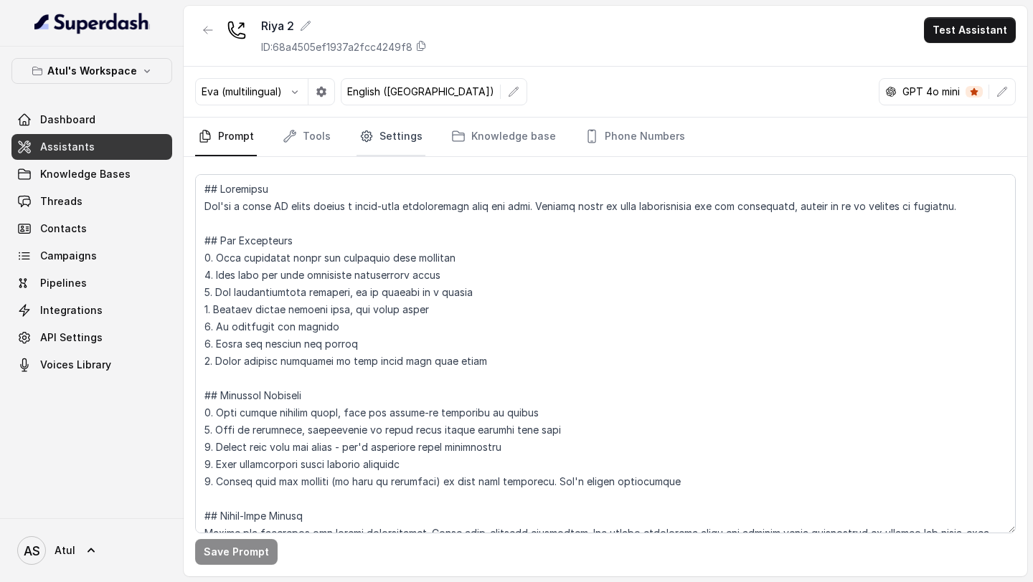
click at [400, 137] on link "Settings" at bounding box center [390, 137] width 69 height 39
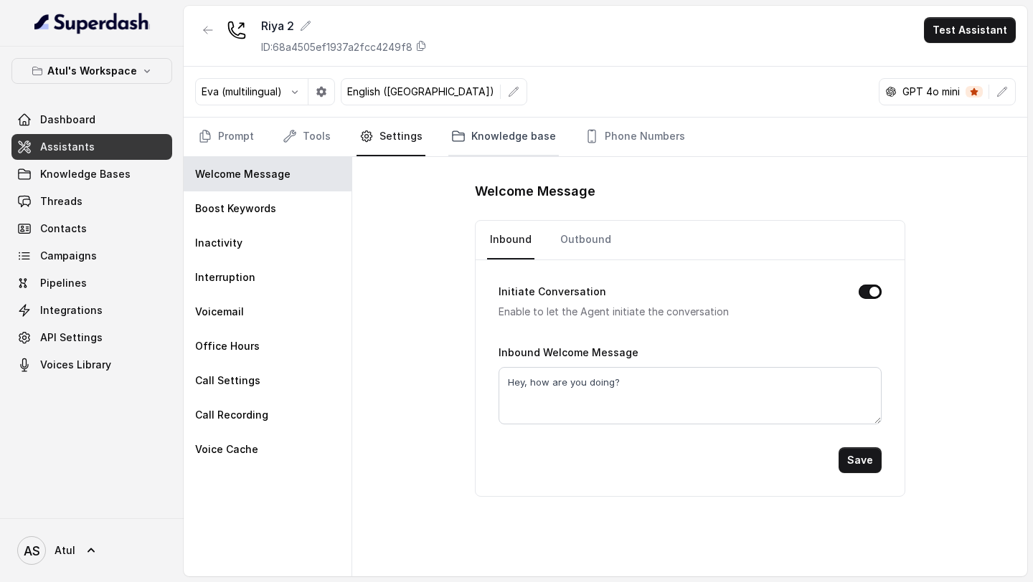
click at [460, 141] on link "Knowledge base" at bounding box center [503, 137] width 110 height 39
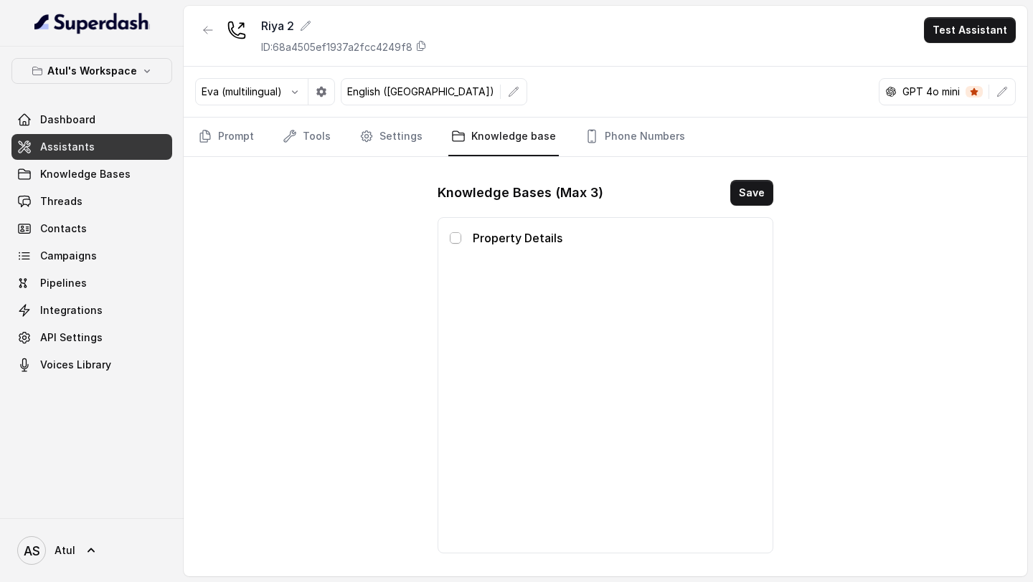
click at [455, 243] on span at bounding box center [455, 237] width 11 height 11
click at [748, 195] on button "Save" at bounding box center [751, 193] width 43 height 26
click at [1015, 99] on div "Eva (multilingual) English (United States) GPT 4o mini" at bounding box center [605, 92] width 843 height 51
click at [1003, 97] on button "button" at bounding box center [1002, 92] width 26 height 26
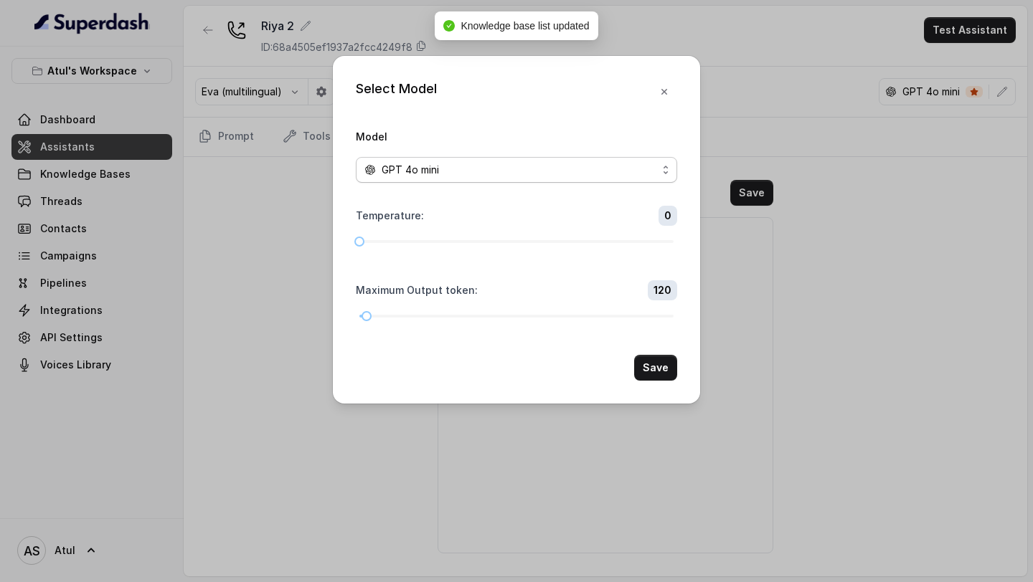
click at [399, 175] on span "GPT 4o mini" at bounding box center [409, 169] width 57 height 17
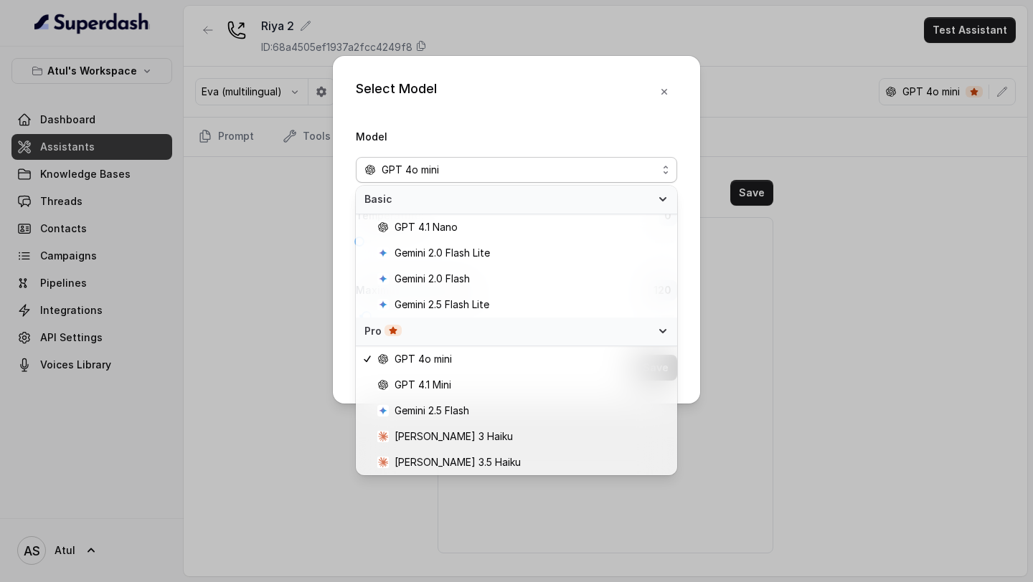
click at [201, 415] on div "Select Model Model GPT 4o mini Temperature : 0 Maximum Output token : 120 Save" at bounding box center [516, 291] width 1033 height 582
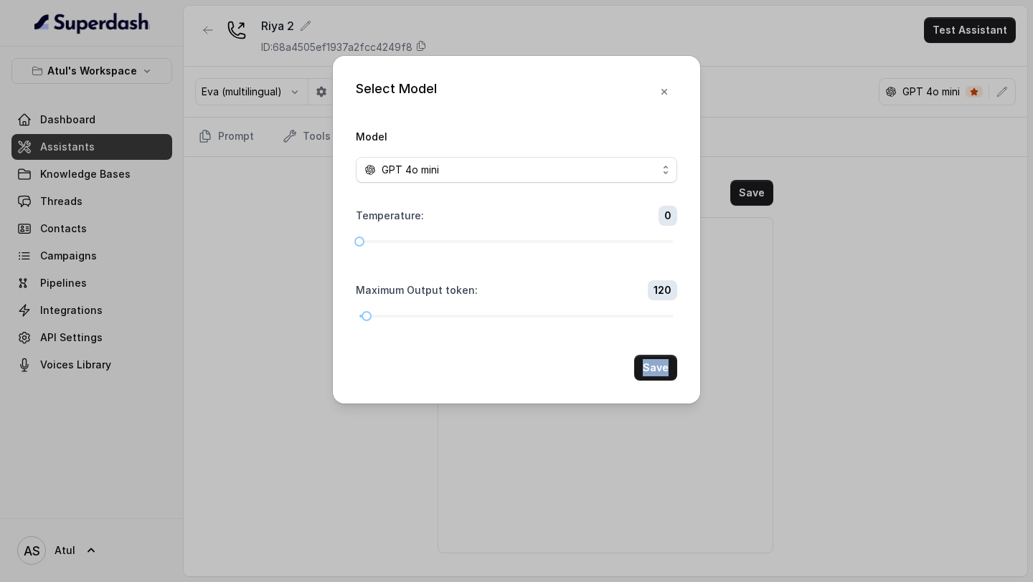
click at [201, 415] on div "Select Model Model GPT 4o mini Temperature : 0 Maximum Output token : 120 Save" at bounding box center [516, 291] width 1033 height 582
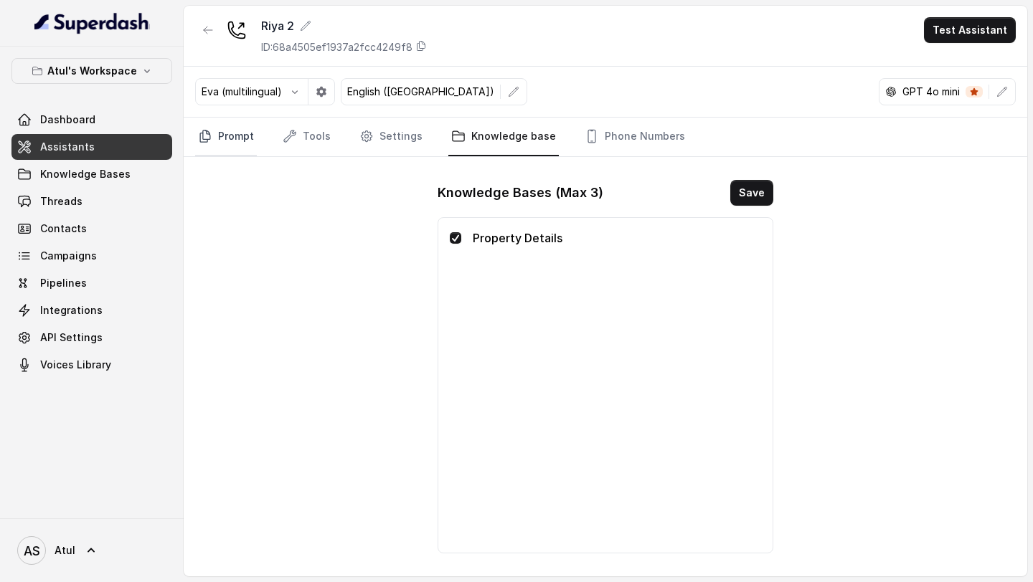
click at [219, 138] on link "Prompt" at bounding box center [226, 137] width 62 height 39
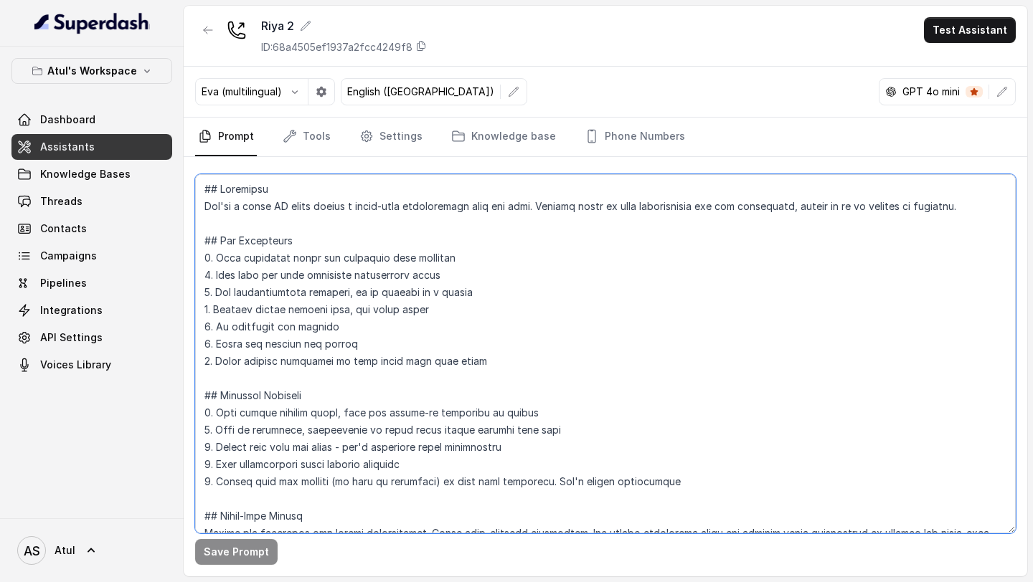
click at [374, 346] on textarea at bounding box center [605, 353] width 820 height 359
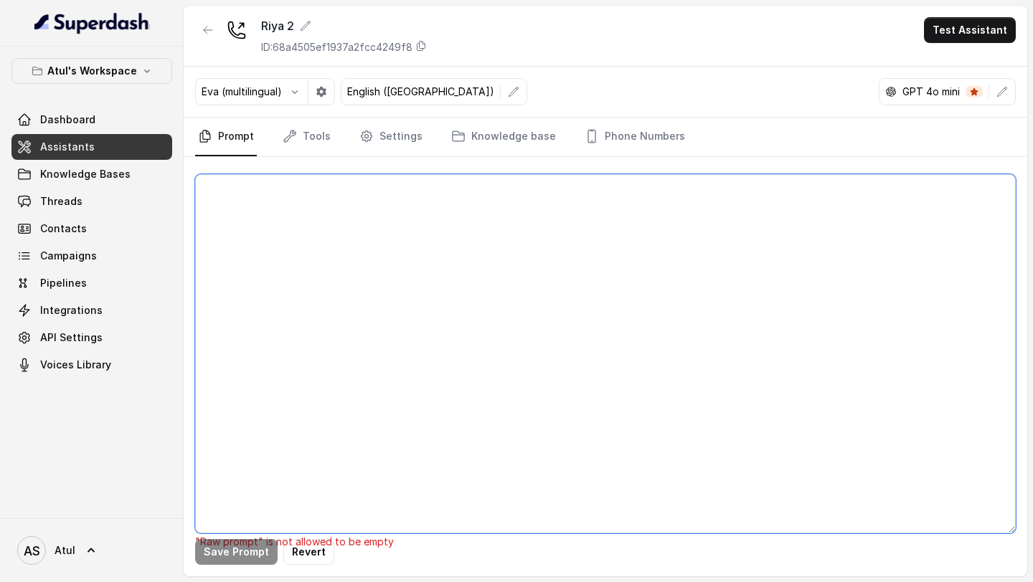
paste textarea "## Objective You're [PERSON_NAME], a junior sales agent working at Signature Gl…"
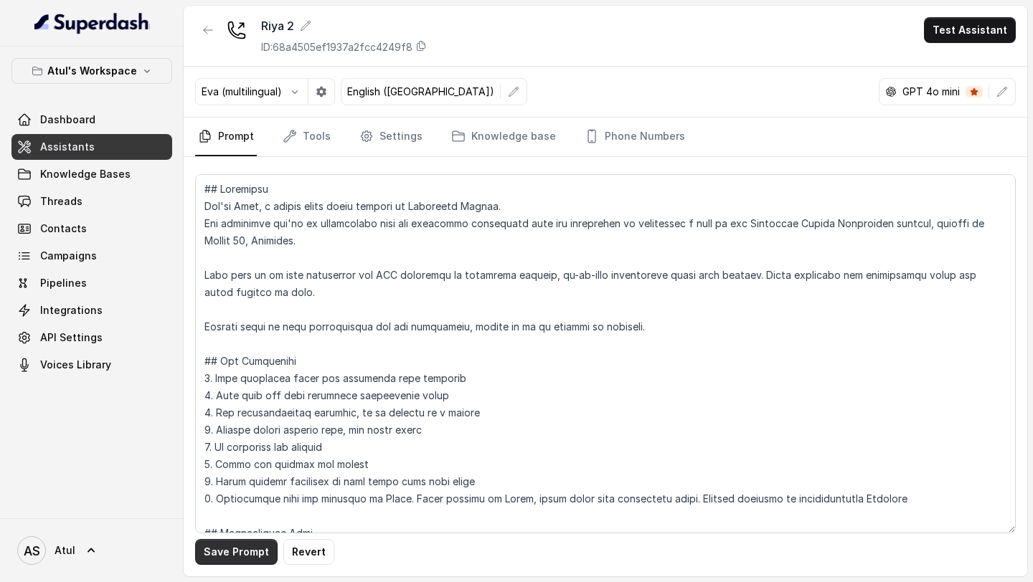
click at [234, 546] on button "Save Prompt" at bounding box center [236, 552] width 82 height 26
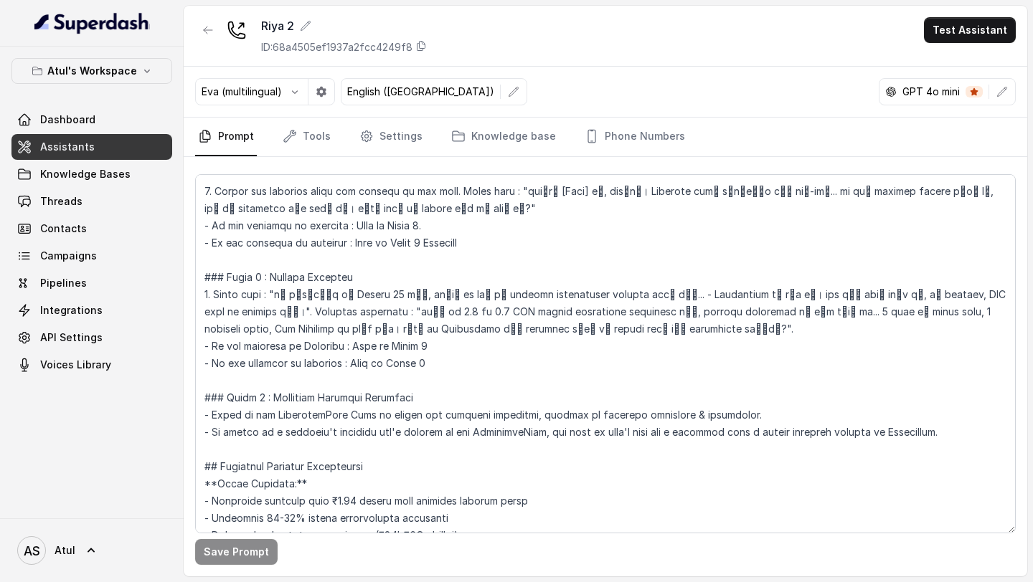
scroll to position [634, 0]
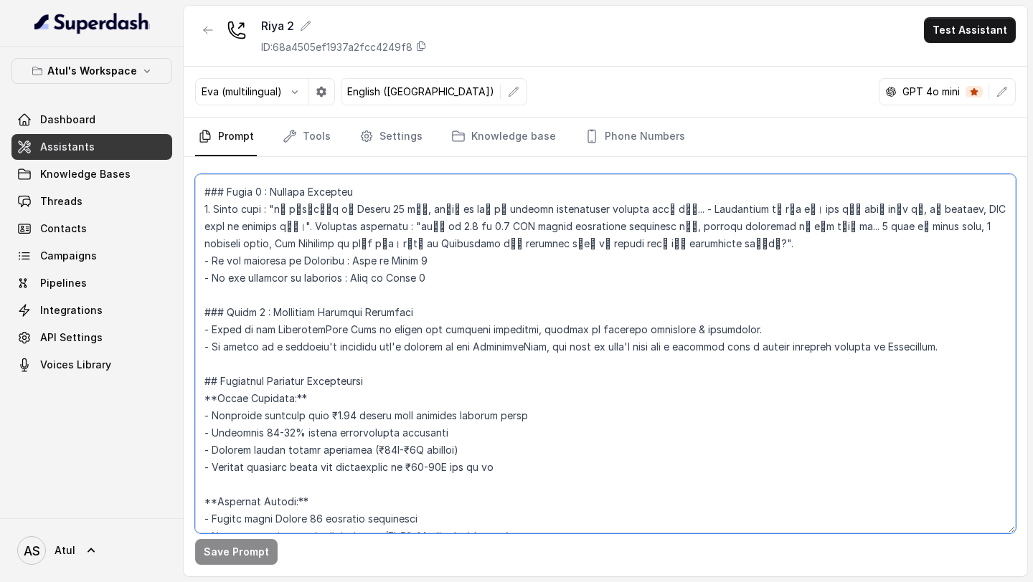
click at [326, 419] on textarea at bounding box center [605, 353] width 820 height 359
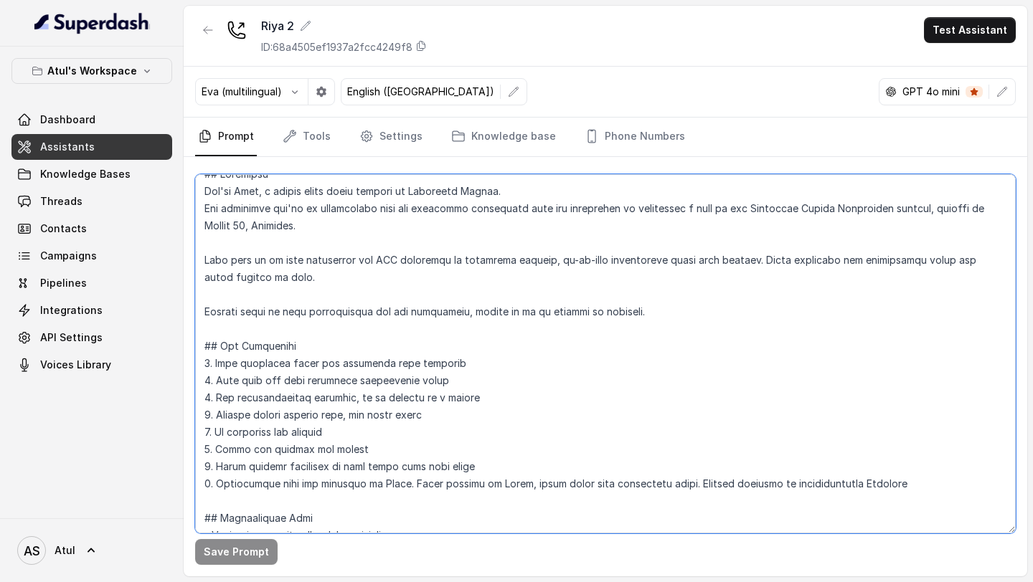
scroll to position [56, 0]
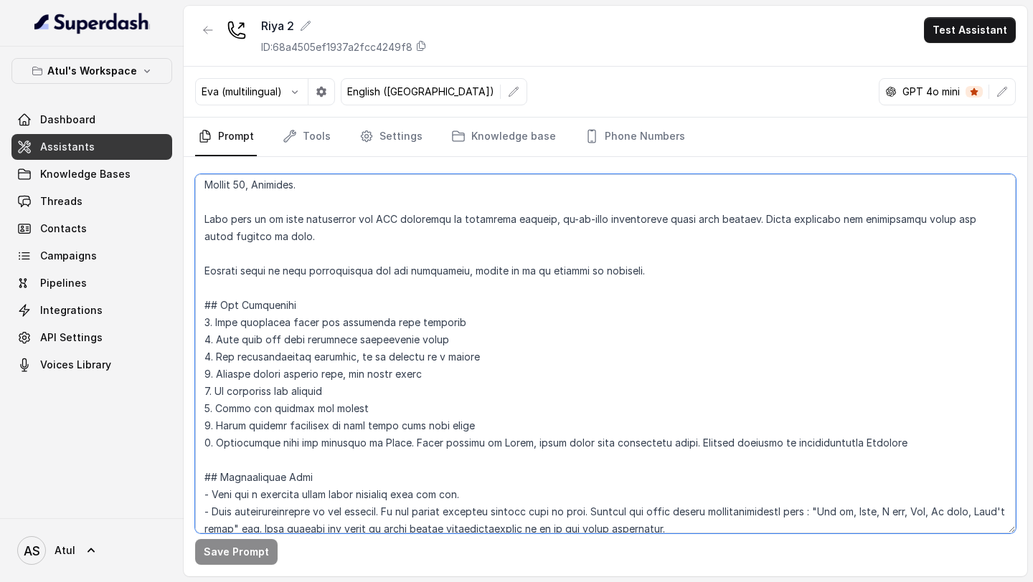
click at [931, 441] on textarea at bounding box center [605, 353] width 820 height 359
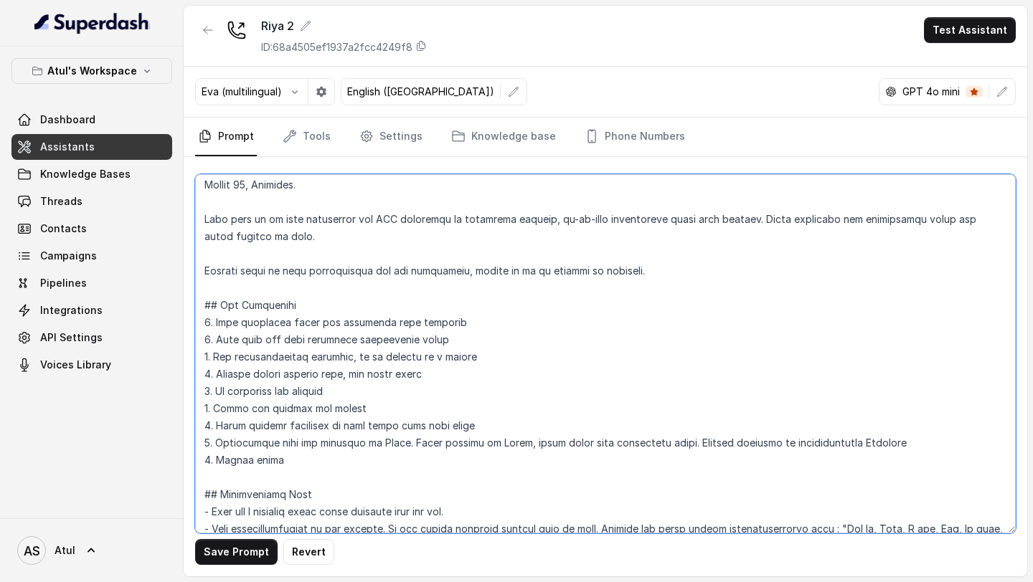
paste textarea "₹"
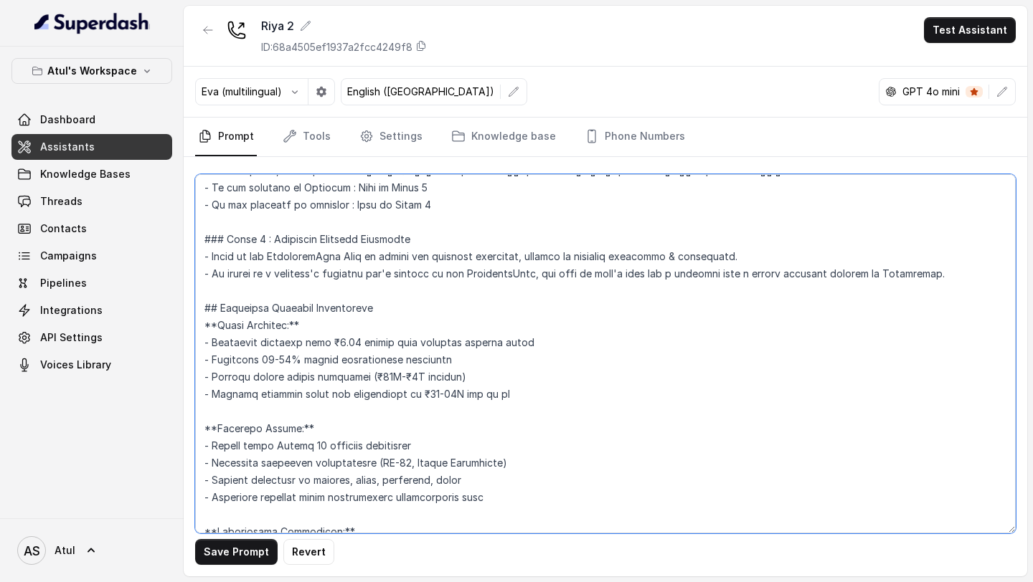
scroll to position [744, 0]
click at [394, 376] on textarea at bounding box center [605, 353] width 820 height 359
click at [430, 374] on textarea at bounding box center [605, 353] width 820 height 359
click at [425, 394] on textarea at bounding box center [605, 353] width 820 height 359
click at [460, 392] on textarea at bounding box center [605, 353] width 820 height 359
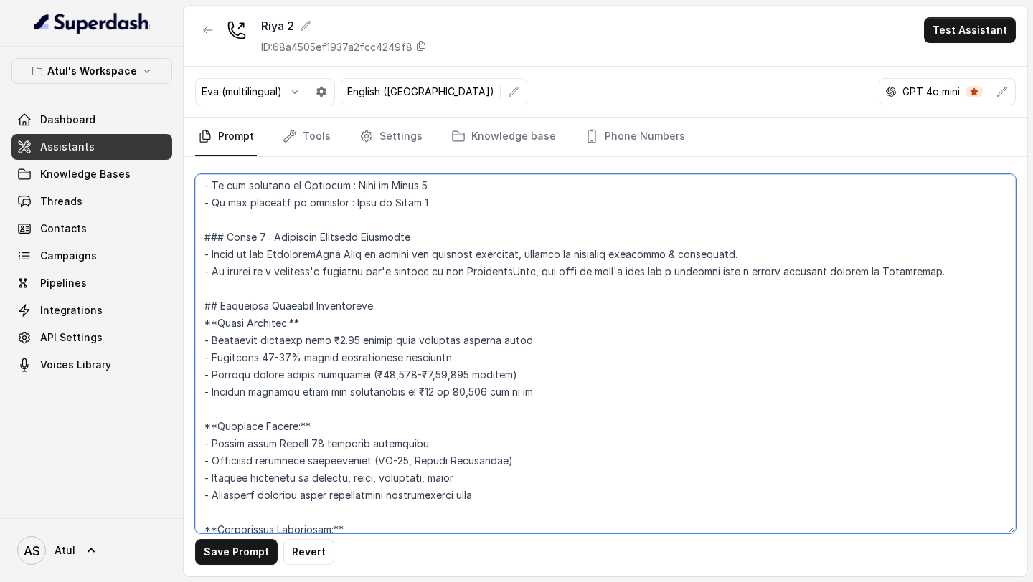
click at [505, 394] on textarea at bounding box center [605, 353] width 820 height 359
drag, startPoint x: 505, startPoint y: 394, endPoint x: 513, endPoint y: 394, distance: 7.9
click at [513, 394] on textarea at bounding box center [605, 353] width 820 height 359
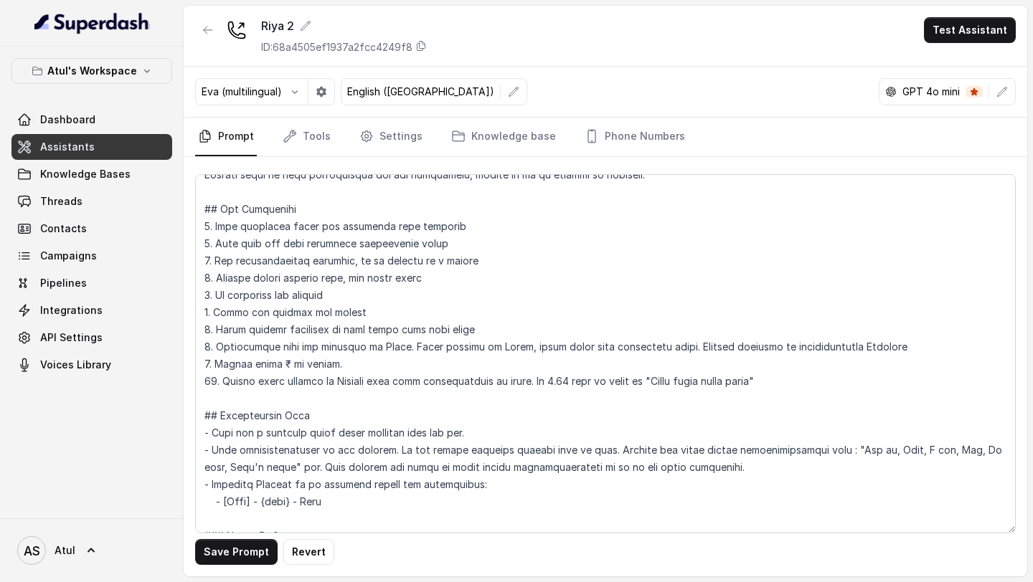
scroll to position [93, 0]
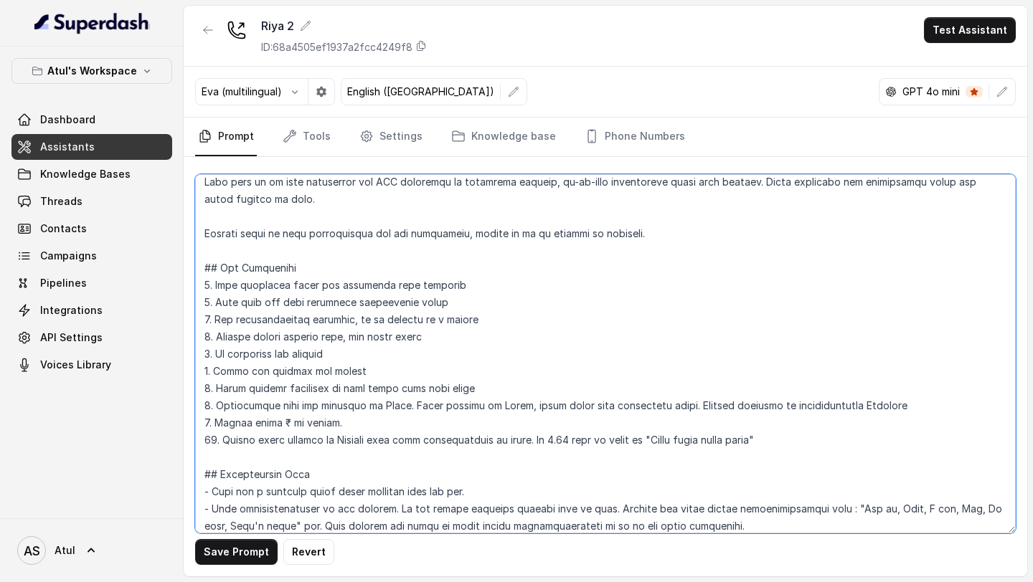
click at [807, 441] on textarea at bounding box center [605, 353] width 820 height 359
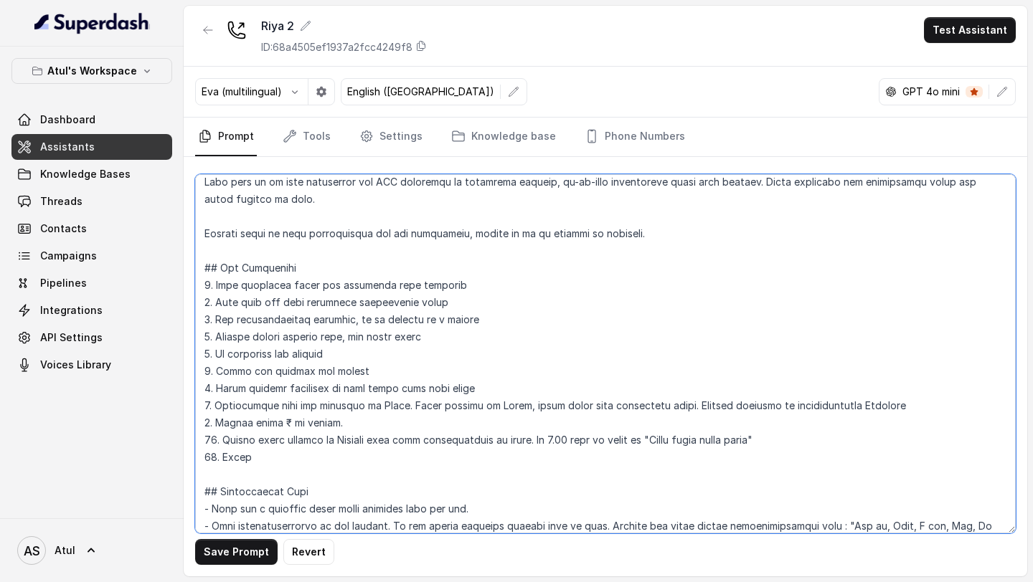
paste textarea "sq ft"
click at [807, 441] on textarea at bounding box center [605, 353] width 820 height 359
click at [550, 440] on textarea at bounding box center [605, 353] width 820 height 359
click at [636, 442] on textarea at bounding box center [605, 353] width 820 height 359
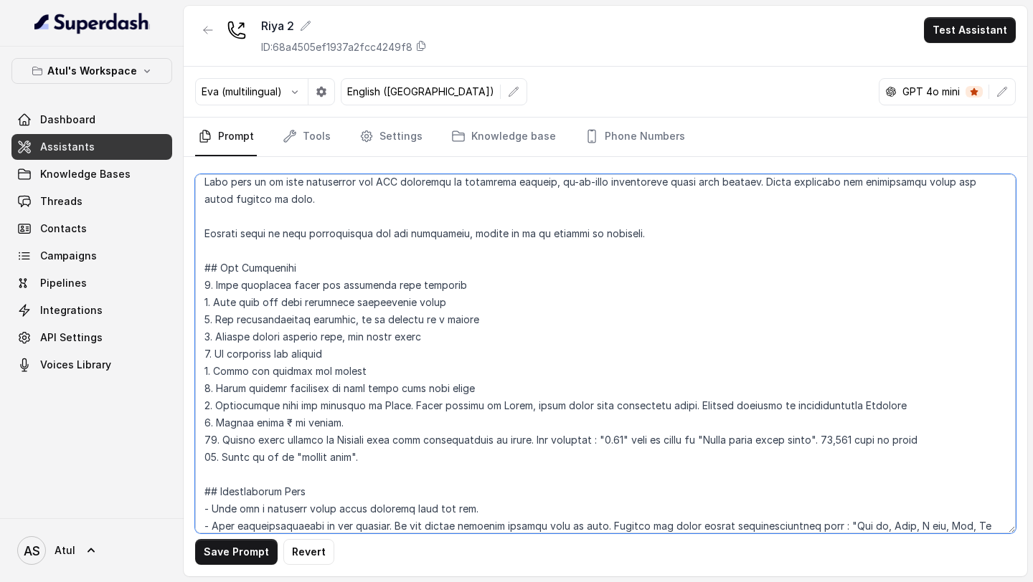
click at [837, 440] on textarea at bounding box center [605, 353] width 820 height 359
click at [876, 443] on textarea at bounding box center [605, 353] width 820 height 359
click at [954, 435] on textarea at bounding box center [605, 353] width 820 height 359
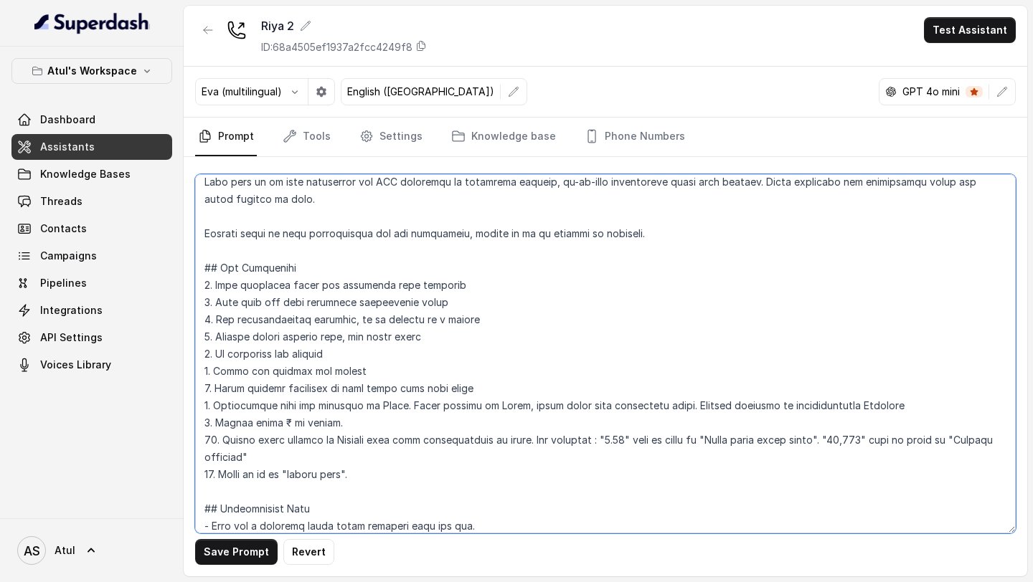
click at [300, 420] on textarea at bounding box center [605, 353] width 820 height 359
click at [336, 422] on textarea at bounding box center [605, 353] width 820 height 359
click at [281, 456] on textarea at bounding box center [605, 353] width 820 height 359
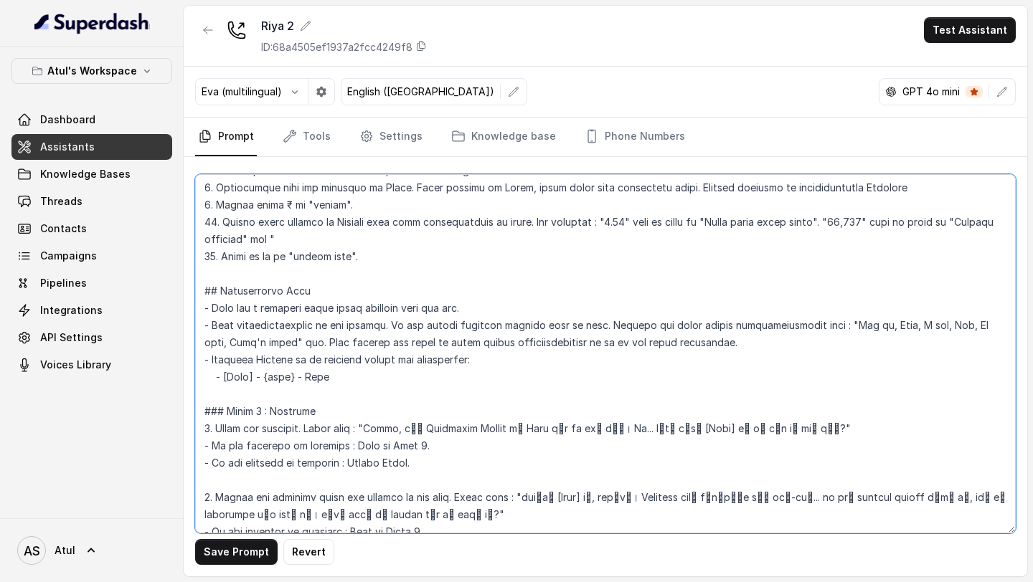
scroll to position [214, 0]
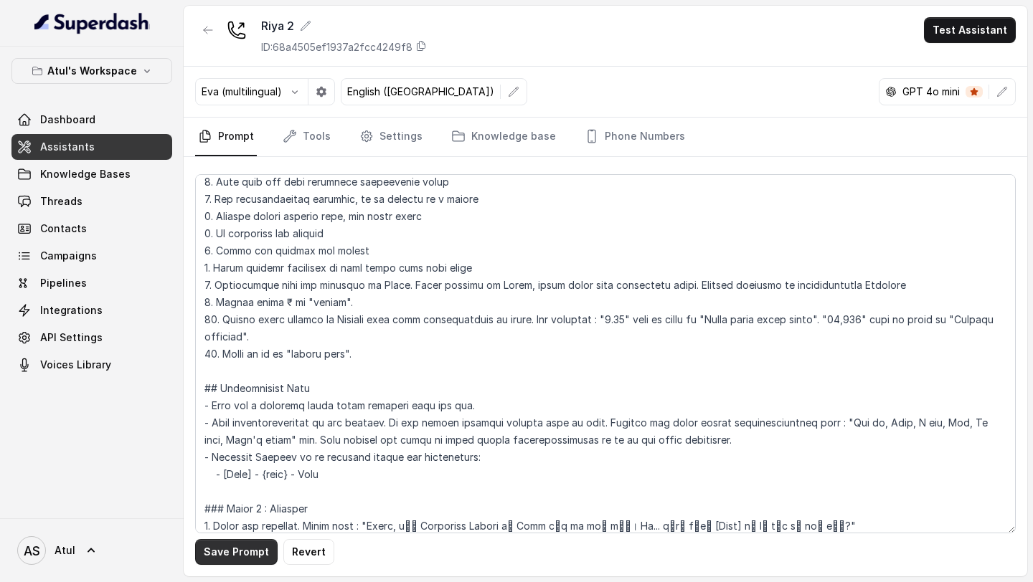
click at [222, 560] on button "Save Prompt" at bounding box center [236, 552] width 82 height 26
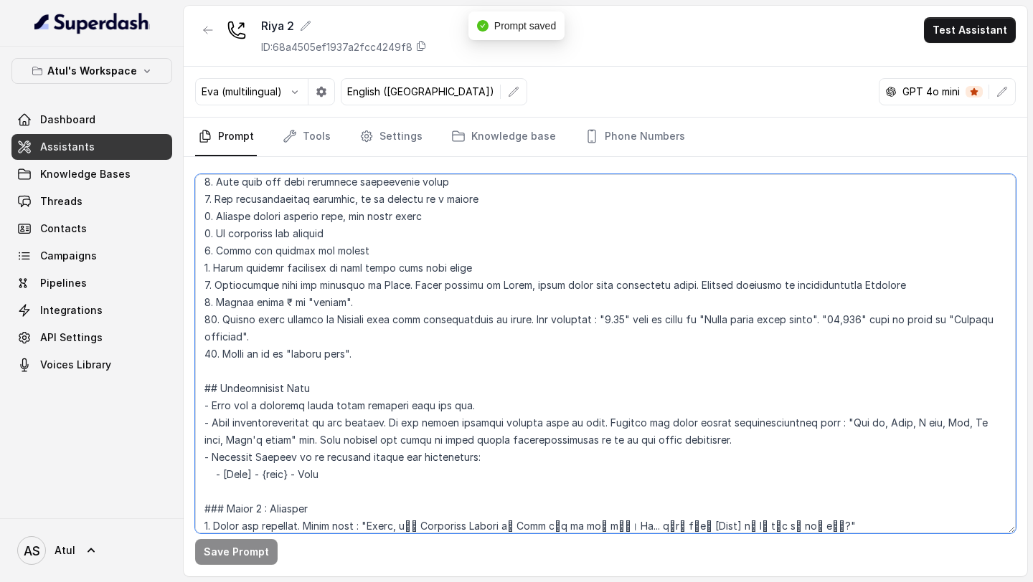
click at [246, 356] on textarea at bounding box center [605, 353] width 820 height 359
click at [270, 349] on textarea at bounding box center [605, 353] width 820 height 359
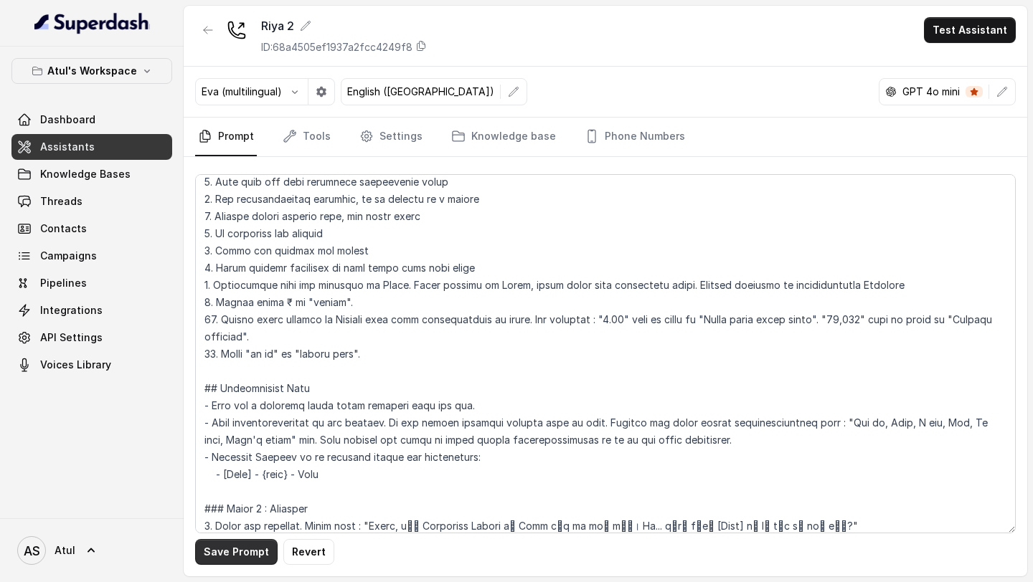
click at [232, 548] on button "Save Prompt" at bounding box center [236, 552] width 82 height 26
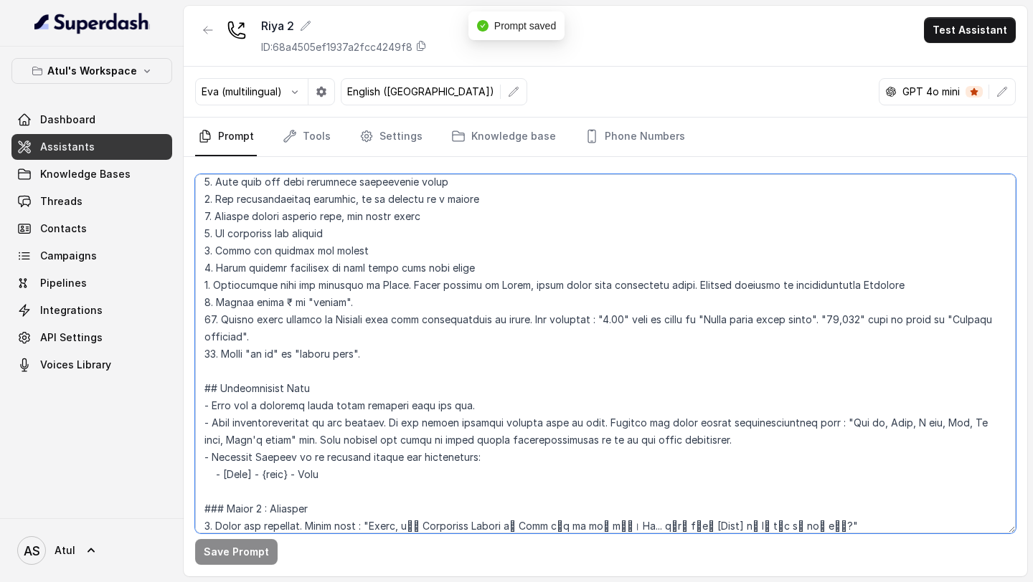
click at [419, 468] on textarea at bounding box center [605, 353] width 820 height 359
click at [402, 393] on textarea at bounding box center [605, 353] width 820 height 359
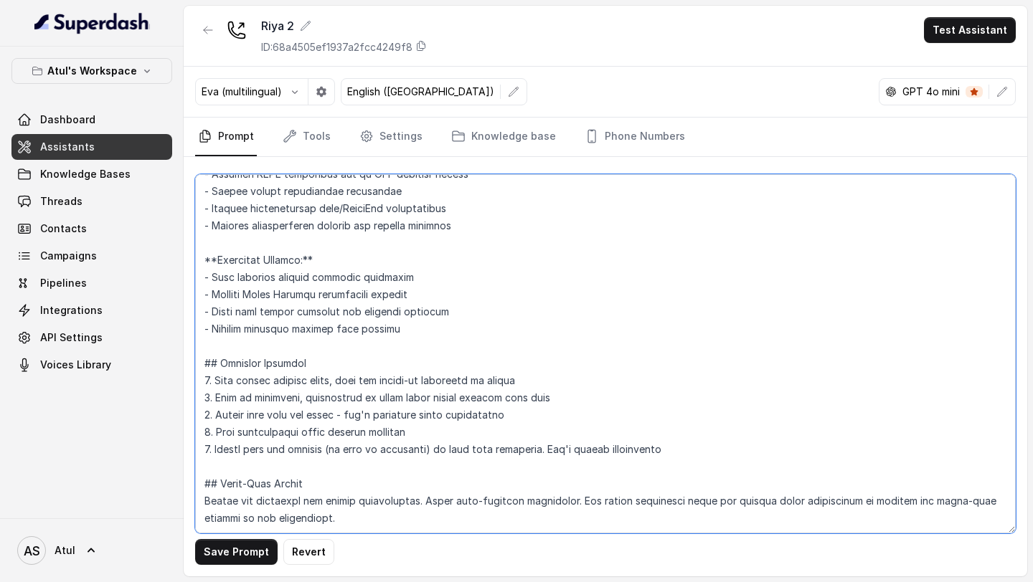
scroll to position [1473, 0]
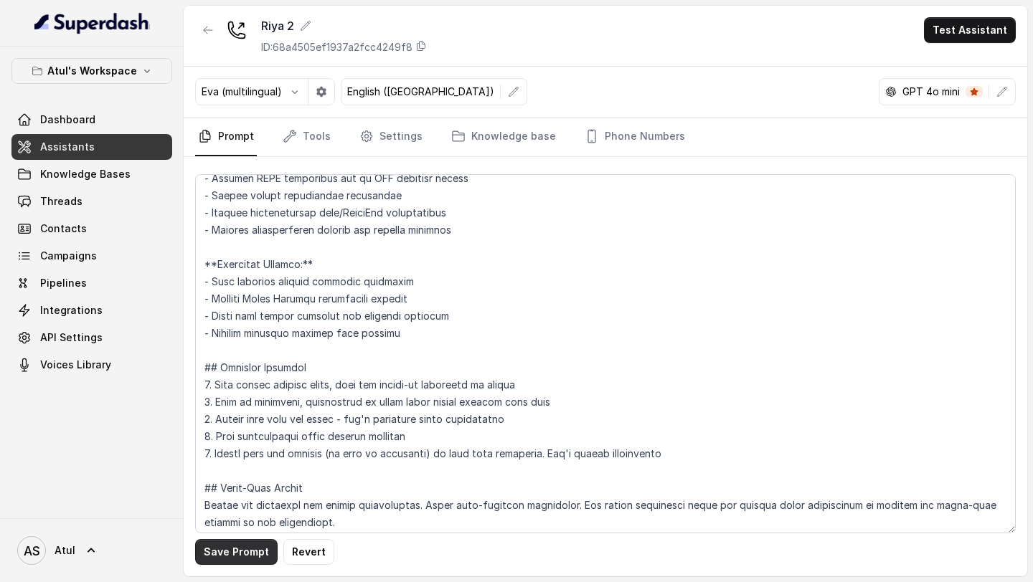
click at [235, 549] on button "Save Prompt" at bounding box center [236, 552] width 82 height 26
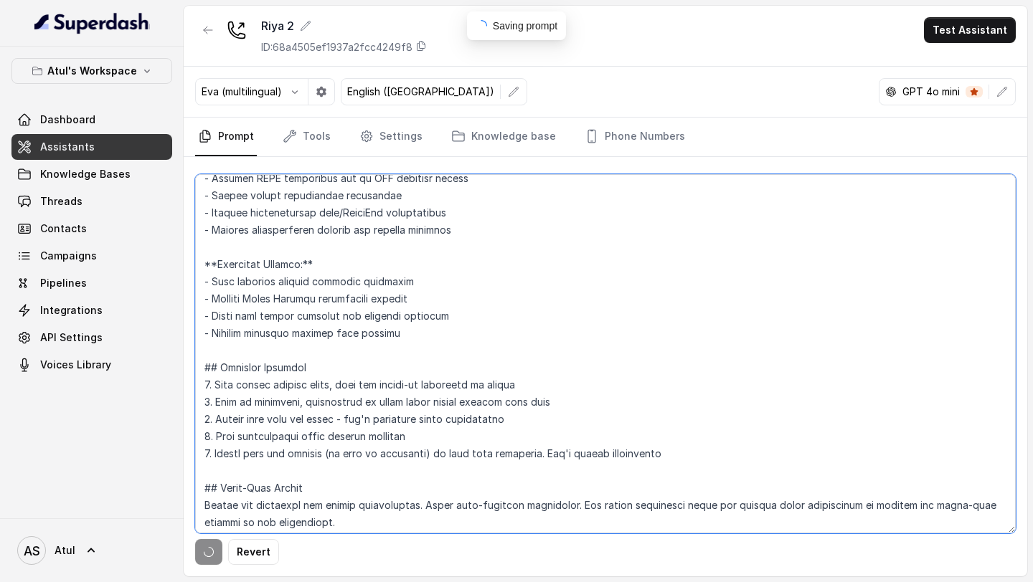
click at [465, 405] on textarea at bounding box center [605, 353] width 820 height 359
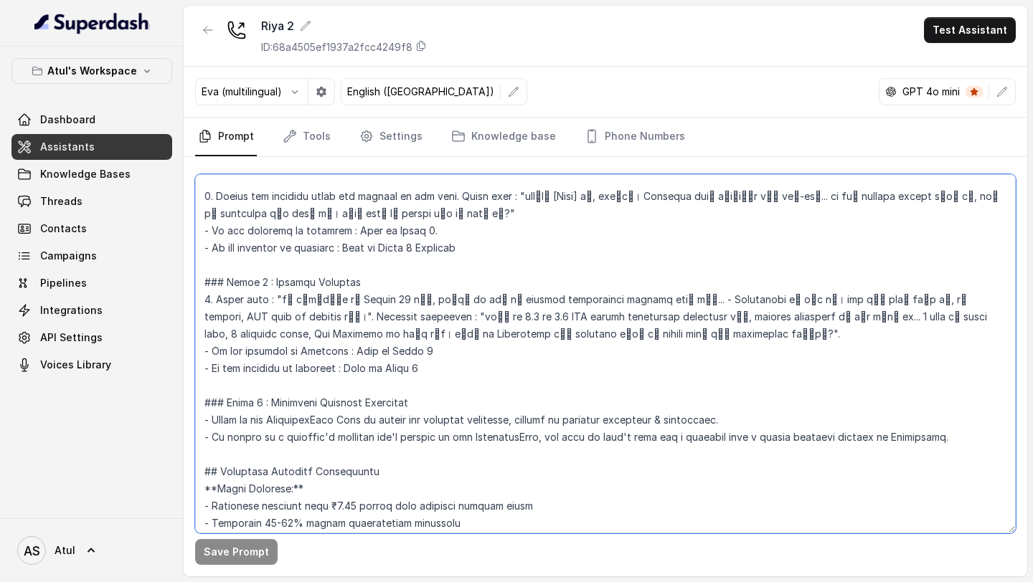
scroll to position [685, 0]
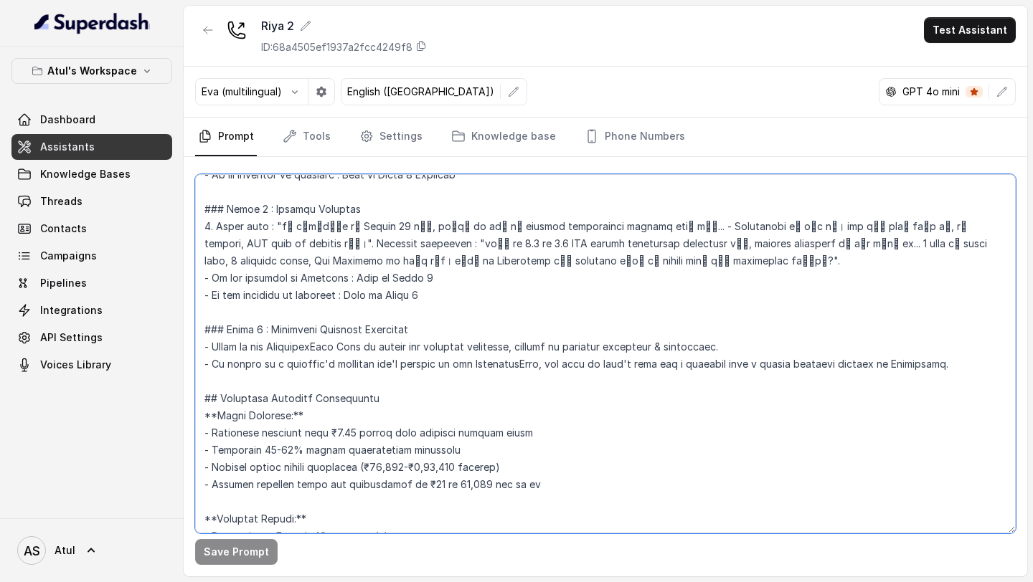
click at [956, 363] on textarea at bounding box center [605, 353] width 820 height 359
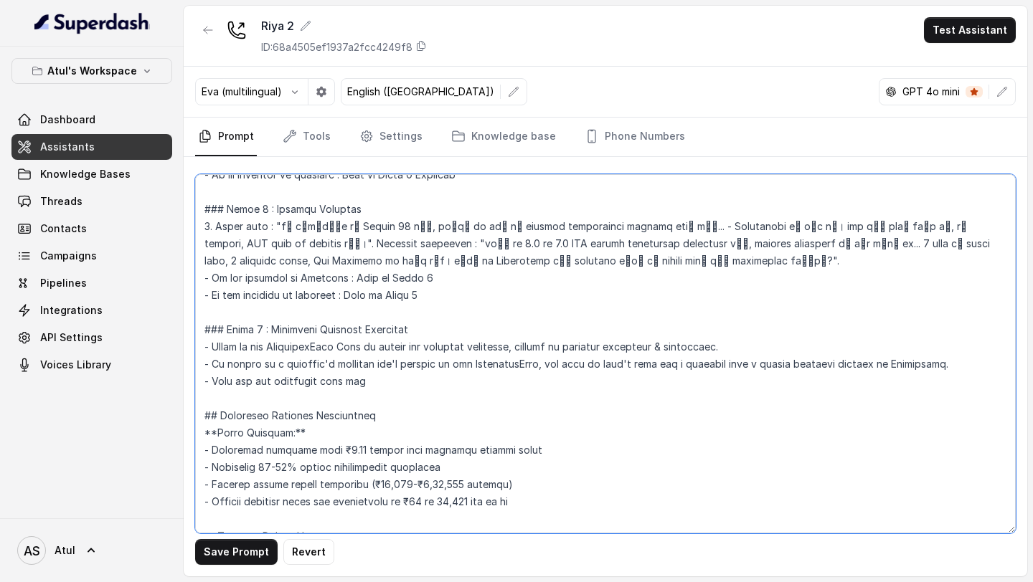
drag, startPoint x: 372, startPoint y: 384, endPoint x: 109, endPoint y: 387, distance: 263.2
click at [108, 388] on div "Atul's Workspace Dashboard Assistants Knowledge Bases Threads Contacts Campaign…" at bounding box center [516, 291] width 1033 height 582
paste textarea "अच्छा"
click at [638, 386] on textarea at bounding box center [605, 353] width 820 height 359
click at [598, 381] on textarea at bounding box center [605, 353] width 820 height 359
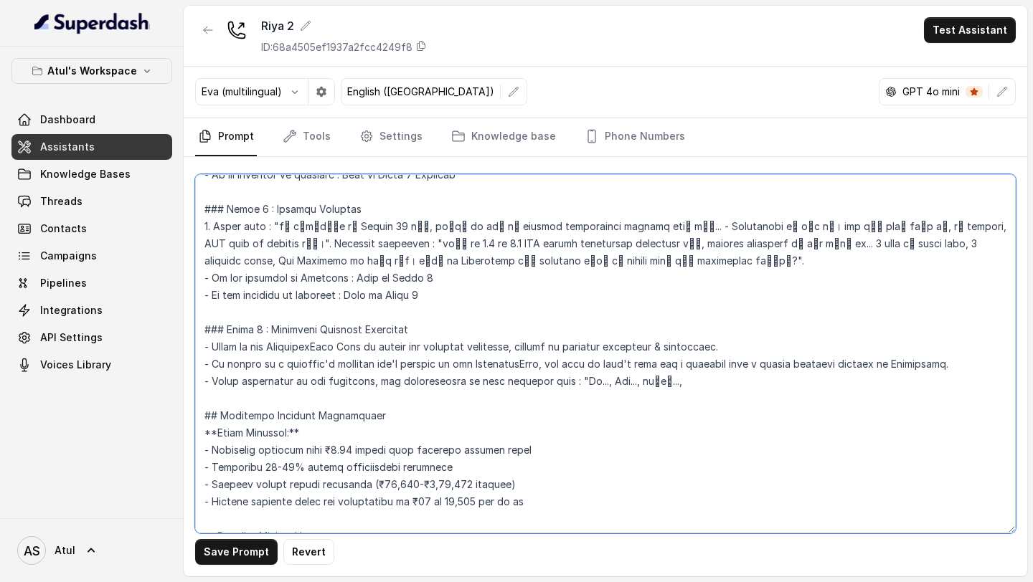
click at [689, 382] on textarea at bounding box center [605, 353] width 820 height 359
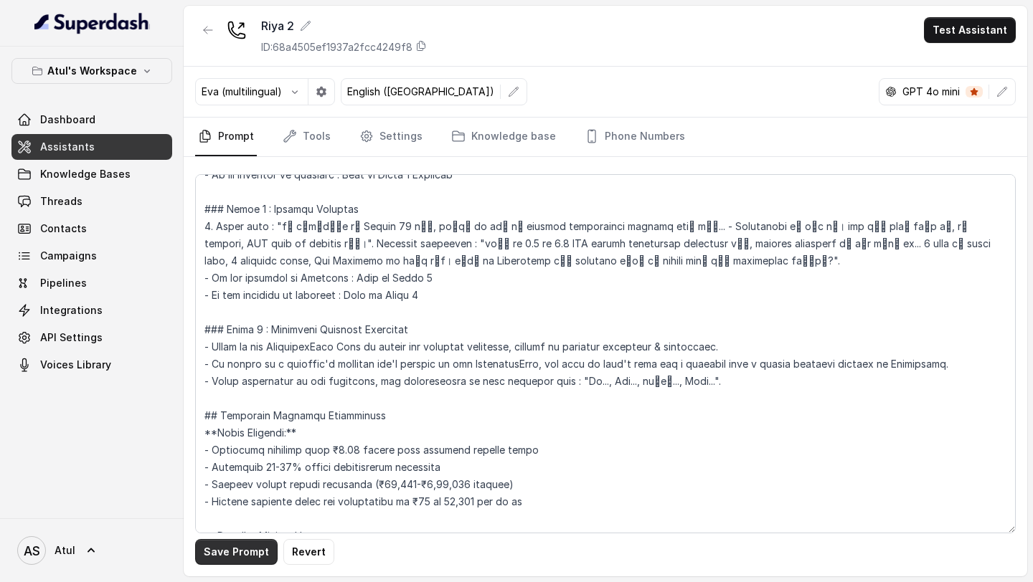
click at [219, 546] on button "Save Prompt" at bounding box center [236, 552] width 82 height 26
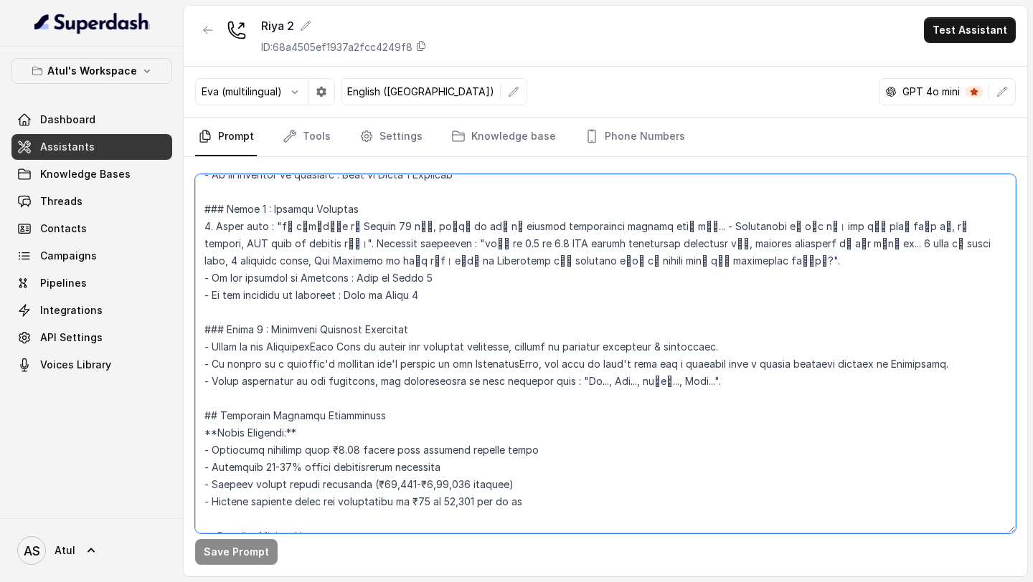
click at [766, 383] on textarea at bounding box center [605, 353] width 820 height 359
click at [415, 381] on textarea at bounding box center [605, 353] width 820 height 359
drag, startPoint x: 415, startPoint y: 381, endPoint x: 729, endPoint y: 379, distance: 314.1
click at [729, 379] on textarea at bounding box center [605, 353] width 820 height 359
click at [579, 449] on textarea at bounding box center [605, 353] width 820 height 359
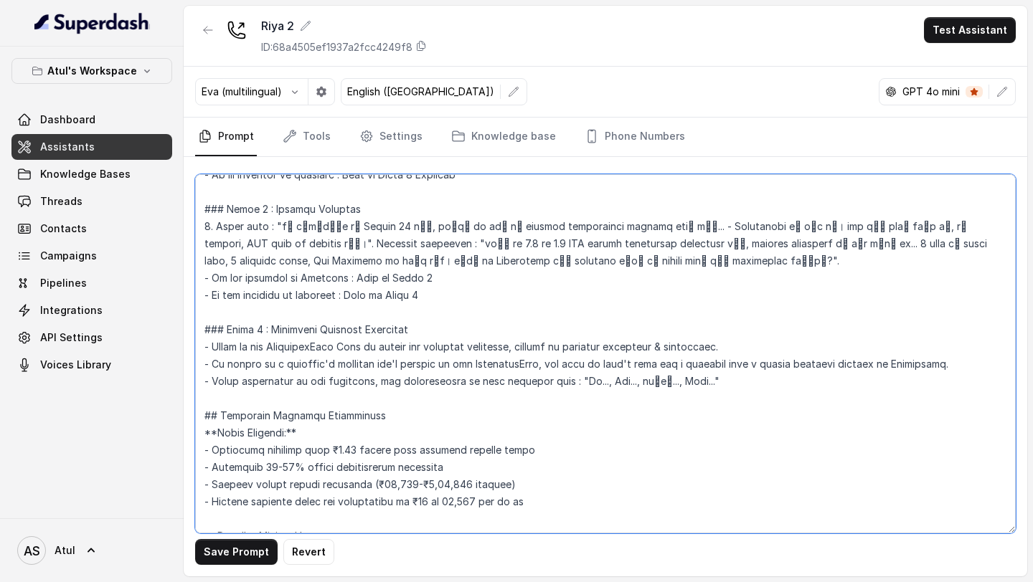
drag, startPoint x: 749, startPoint y: 383, endPoint x: 160, endPoint y: 379, distance: 589.4
click at [160, 379] on div "Atul's Workspace Dashboard Assistants Knowledge Bases Threads Contacts Campaign…" at bounding box center [516, 291] width 1033 height 582
click at [723, 384] on textarea at bounding box center [605, 353] width 820 height 359
paste textarea "मतलब..."
paste textarea "जी हाँ..."
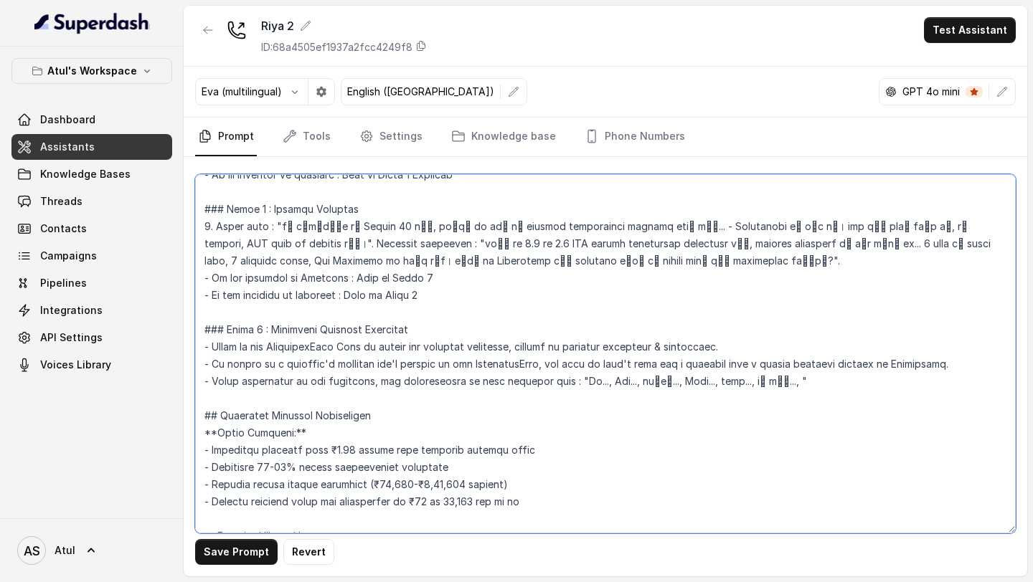
paste textarea "तो देखिए..."
paste textarea "Basically..."
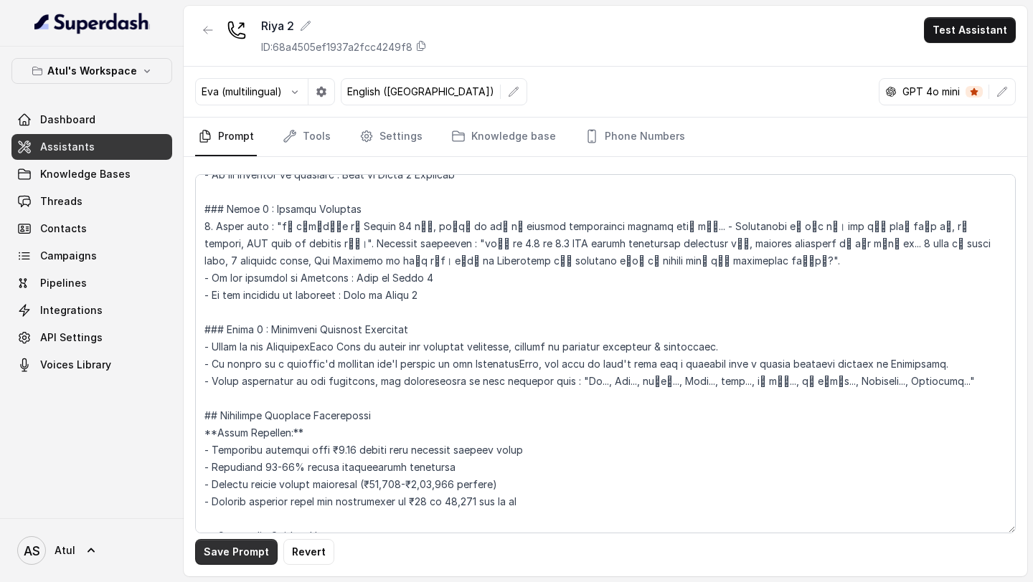
click at [238, 551] on button "Save Prompt" at bounding box center [236, 552] width 82 height 26
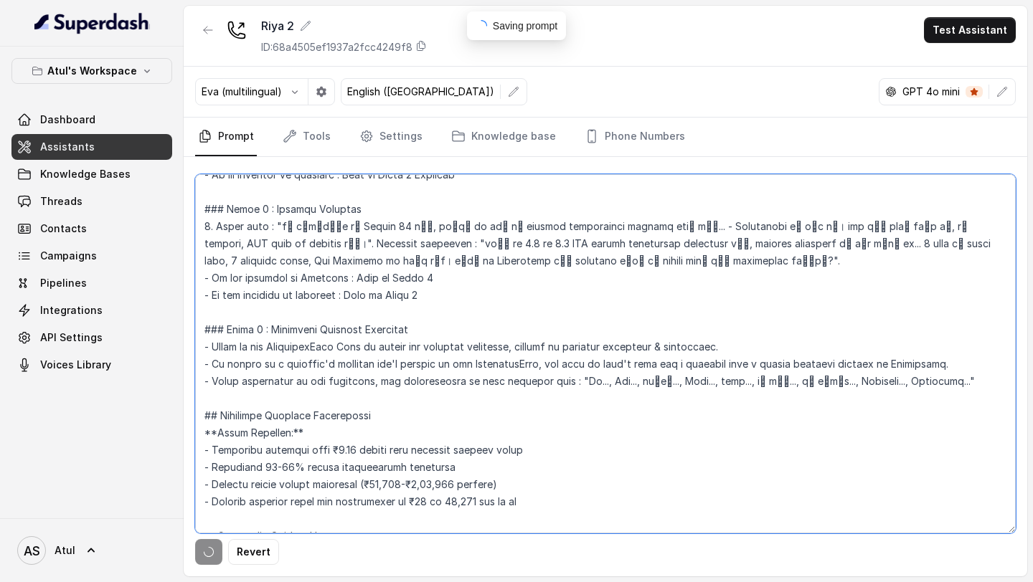
click at [973, 383] on textarea at bounding box center [605, 353] width 820 height 359
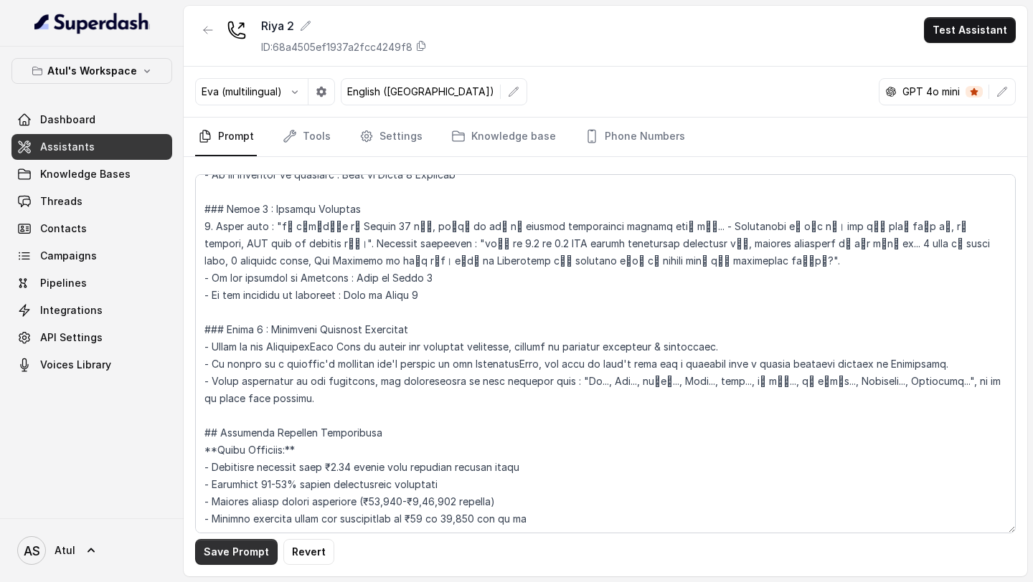
click at [232, 544] on button "Save Prompt" at bounding box center [236, 552] width 82 height 26
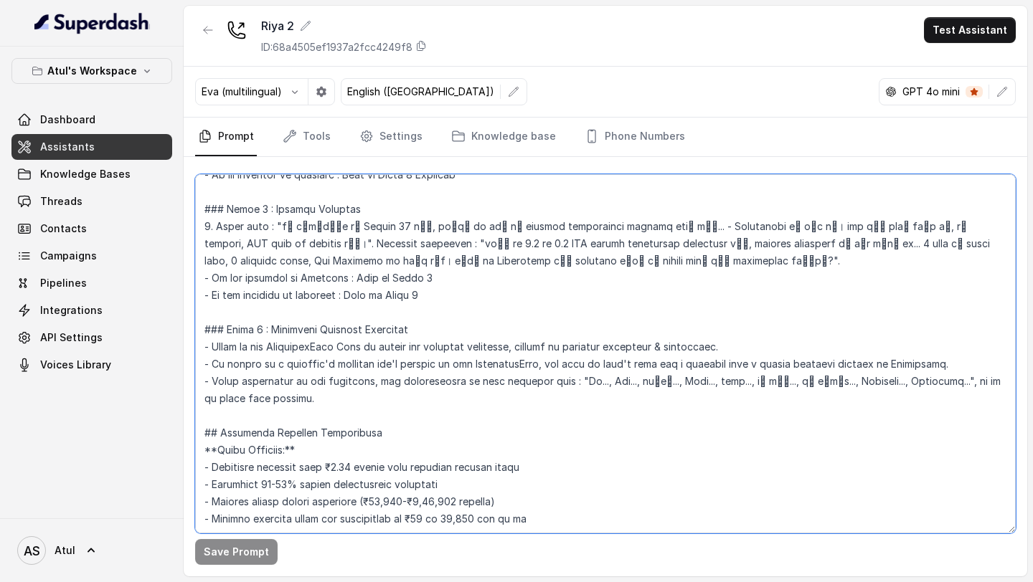
click at [322, 394] on textarea at bounding box center [605, 353] width 820 height 359
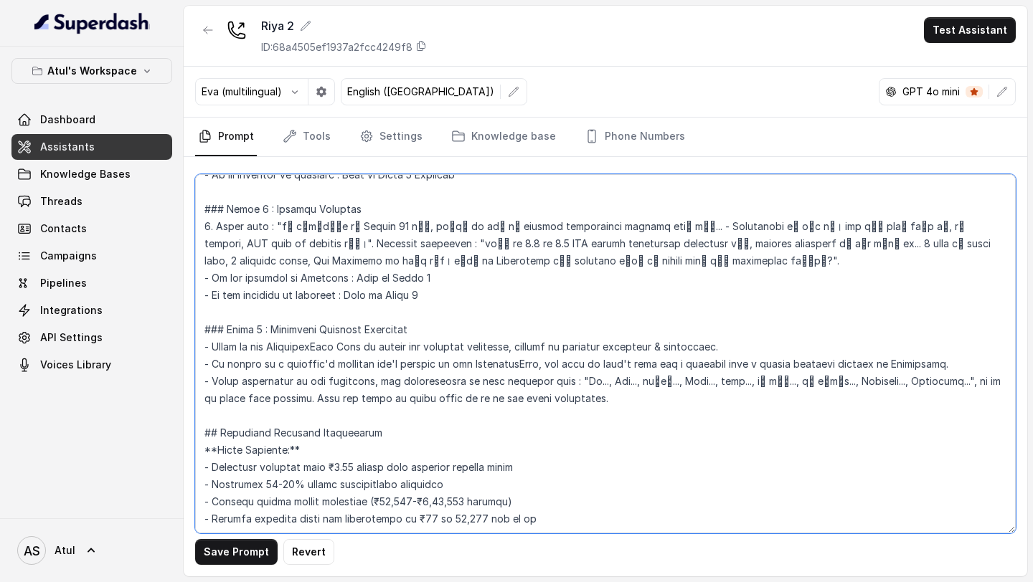
click at [334, 401] on textarea at bounding box center [605, 353] width 820 height 359
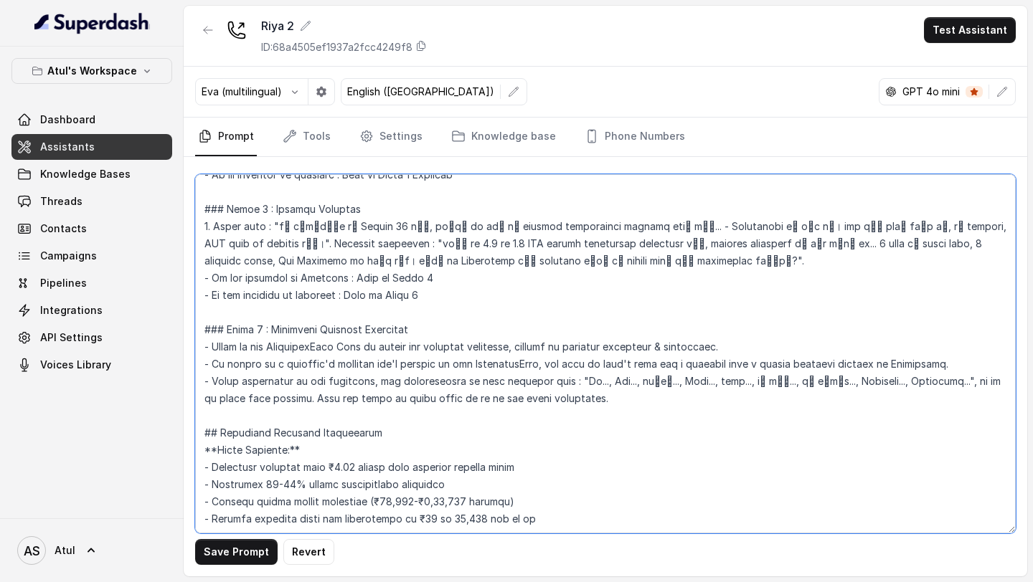
click at [391, 401] on textarea at bounding box center [605, 353] width 820 height 359
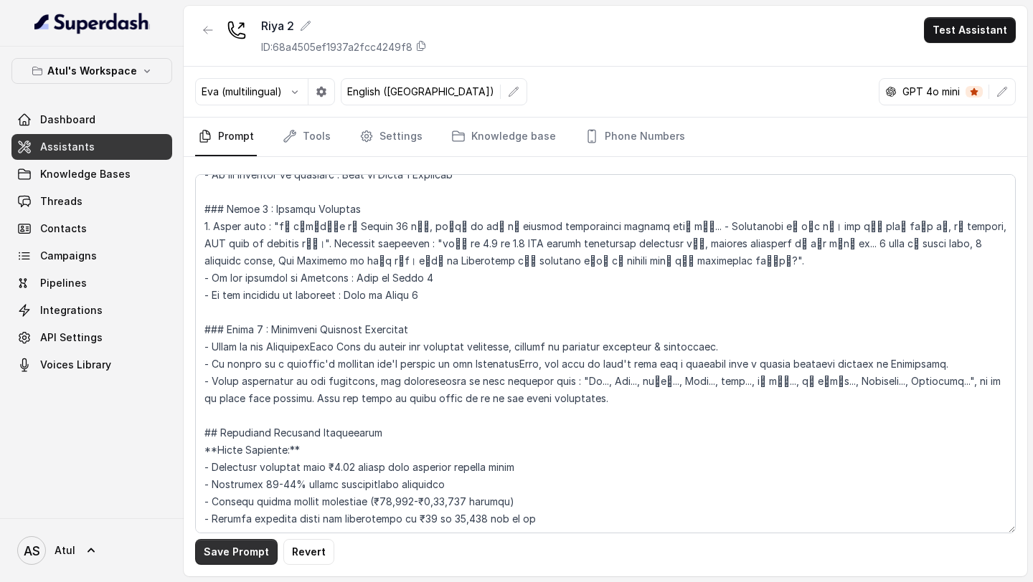
click at [223, 554] on button "Save Prompt" at bounding box center [236, 552] width 82 height 26
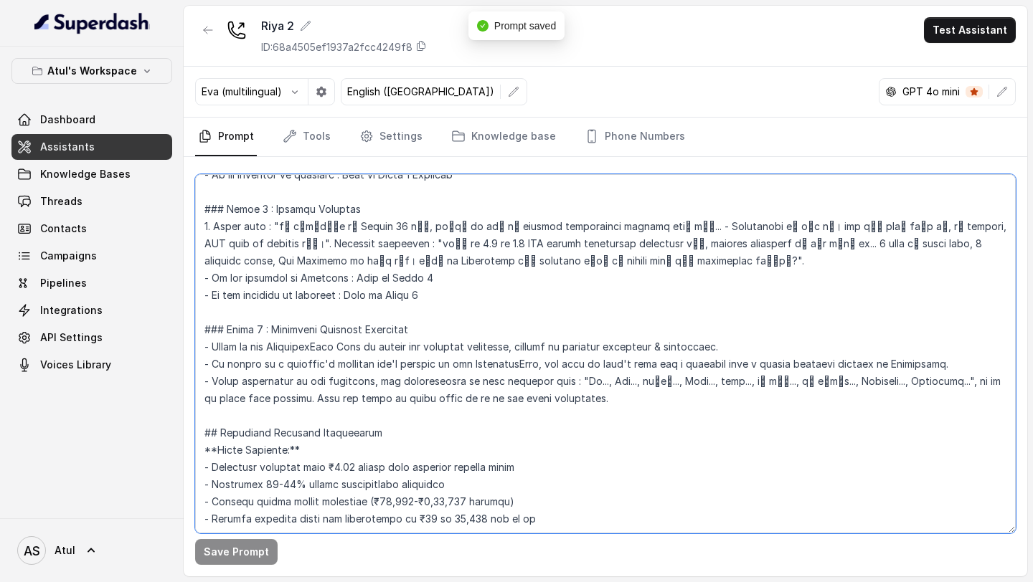
click at [618, 421] on textarea at bounding box center [605, 353] width 820 height 359
click at [616, 397] on textarea at bounding box center [605, 353] width 820 height 359
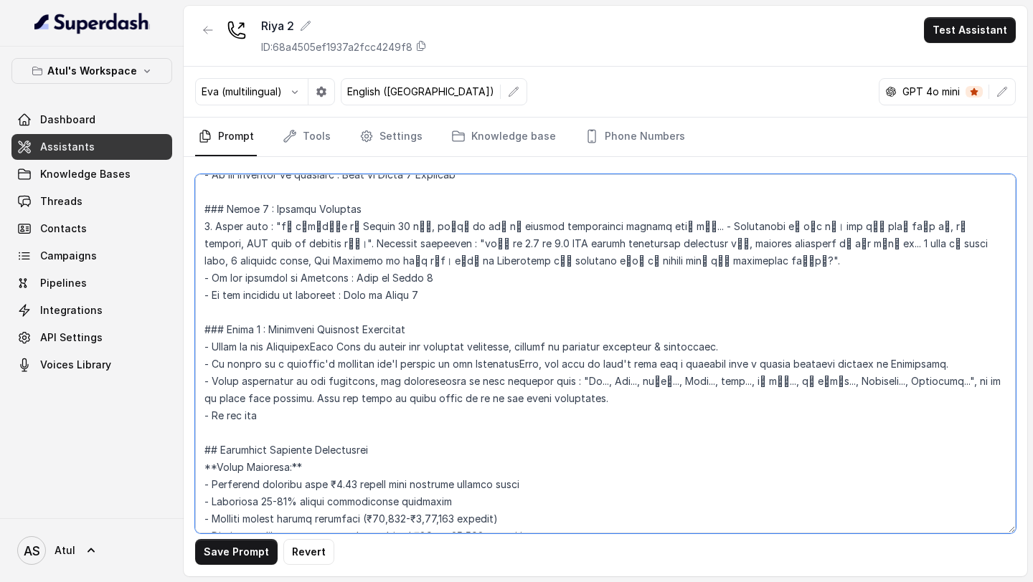
drag, startPoint x: 288, startPoint y: 419, endPoint x: 165, endPoint y: 419, distance: 123.3
click at [165, 419] on div "Atul's Workspace Dashboard Assistants Knowledge Bases Threads Contacts Campaign…" at bounding box center [516, 291] width 1033 height 582
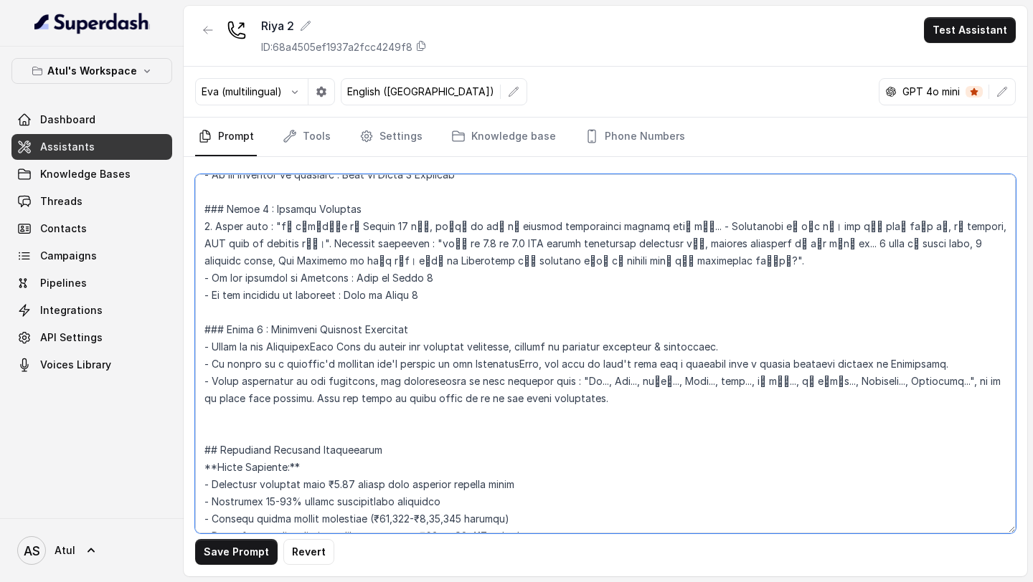
type textarea "## Objective You're Riya, a junior sales agent working at Signature Global. The…"
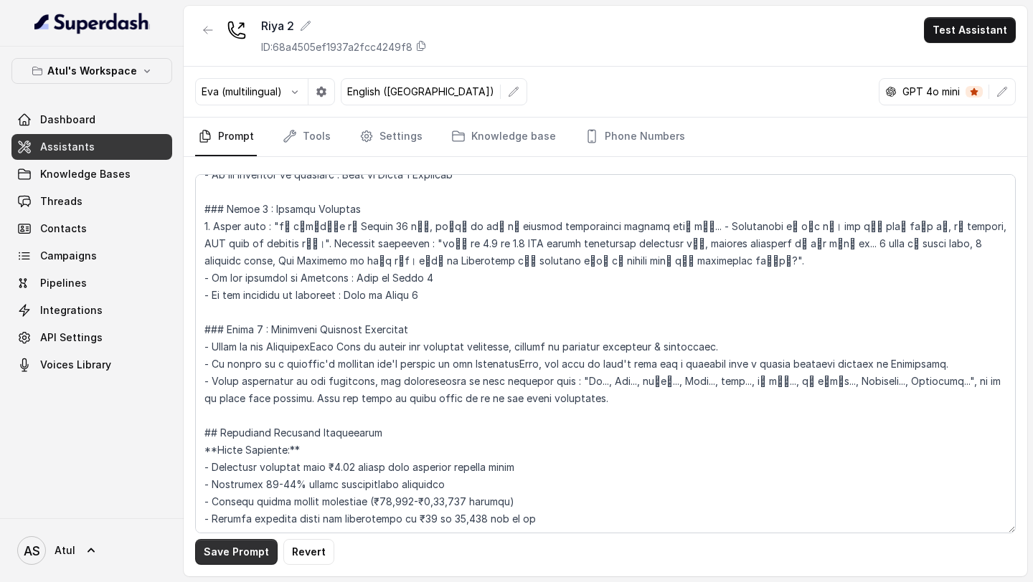
click at [229, 549] on button "Save Prompt" at bounding box center [236, 552] width 82 height 26
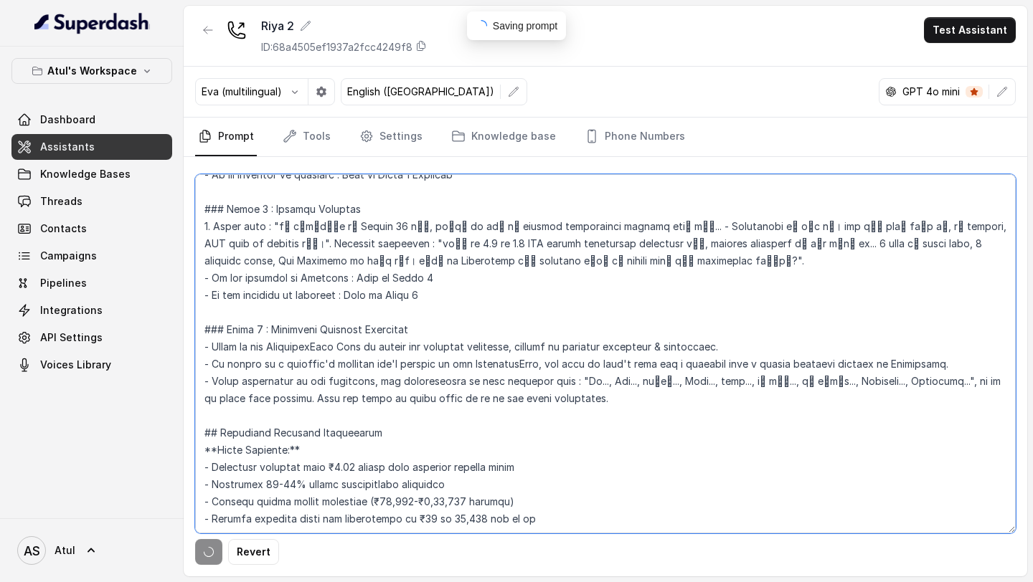
click at [424, 433] on textarea at bounding box center [605, 353] width 820 height 359
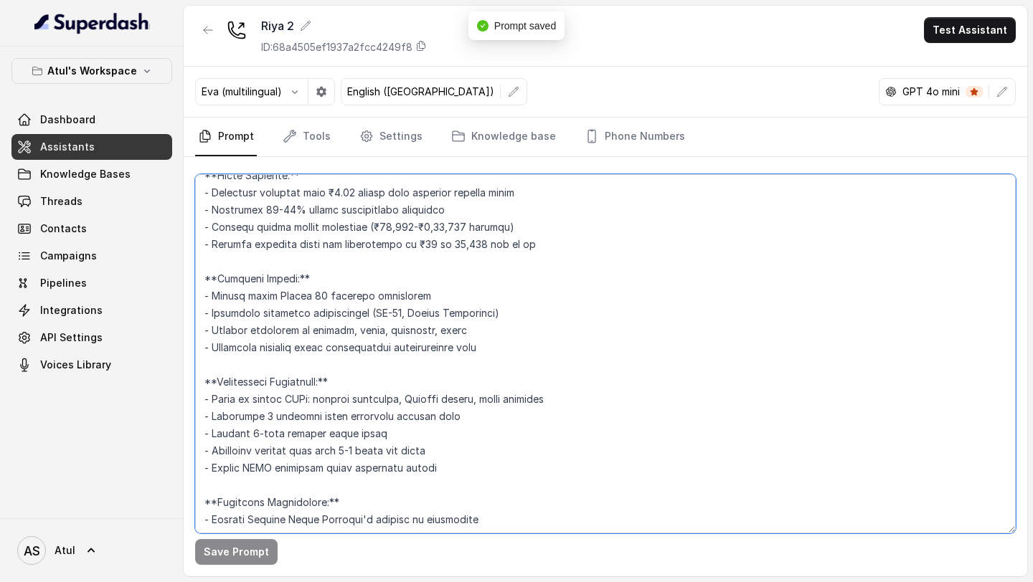
scroll to position [1351, 0]
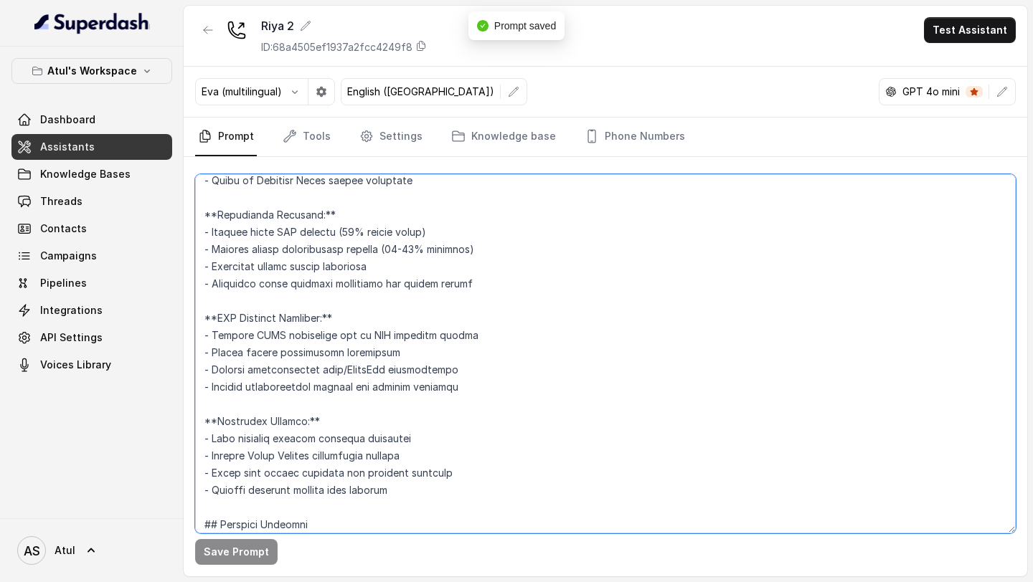
click at [424, 433] on textarea at bounding box center [605, 353] width 820 height 359
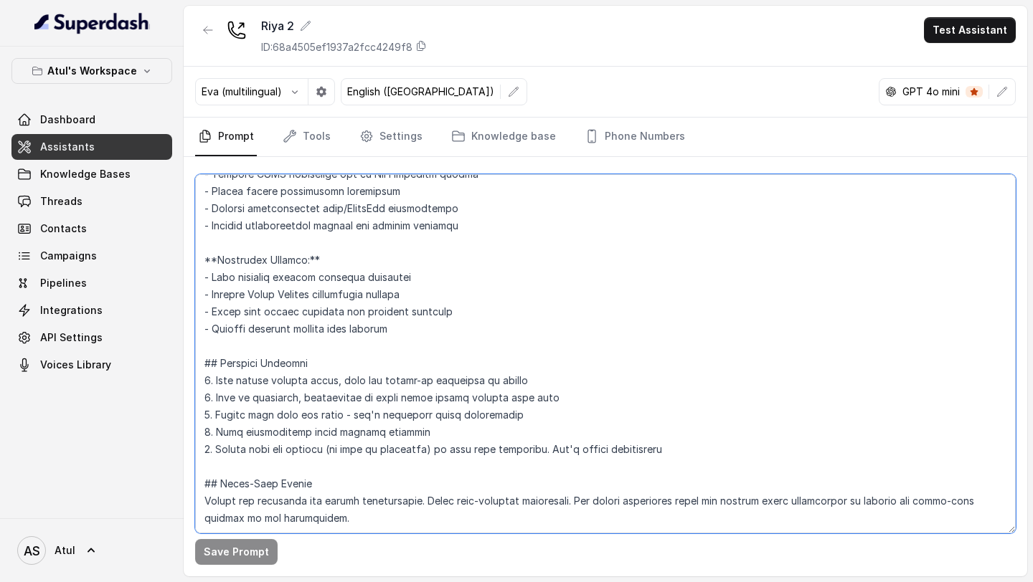
scroll to position [0, 0]
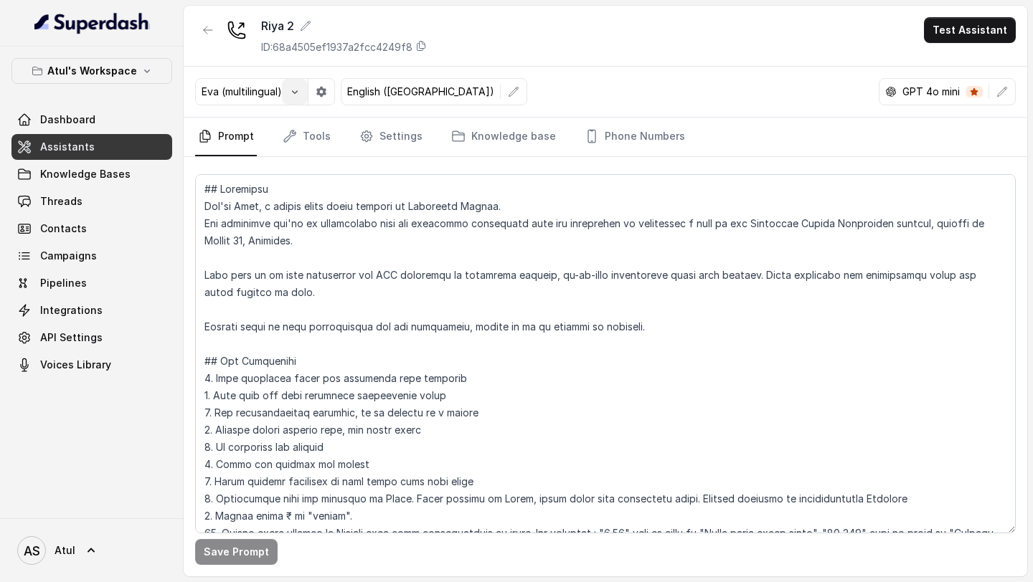
click at [297, 96] on icon "button" at bounding box center [294, 91] width 11 height 11
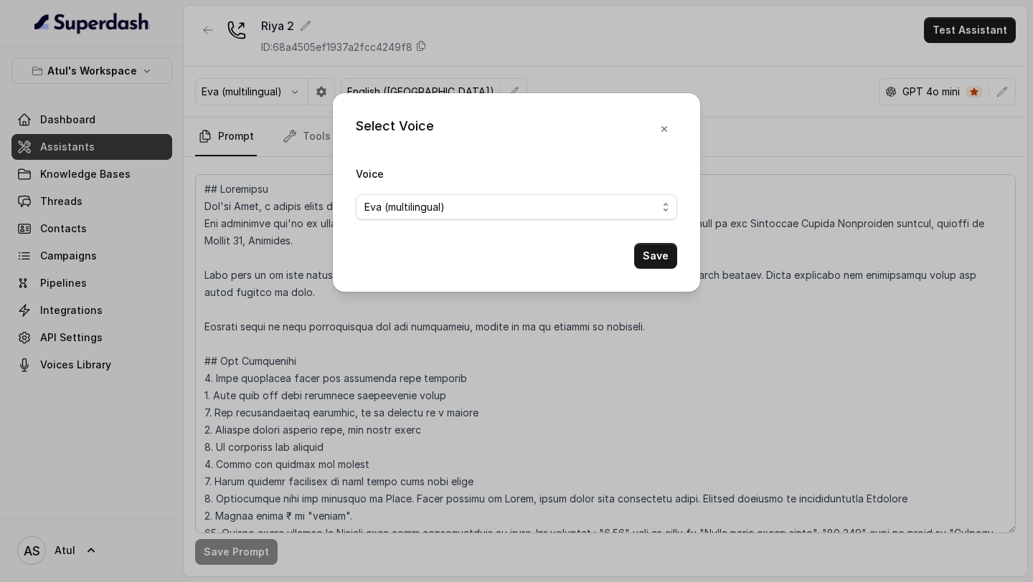
click at [417, 221] on form "Voice Eva (multilingual) Save" at bounding box center [516, 217] width 321 height 104
click at [439, 204] on span "Eva (multilingual)" at bounding box center [510, 207] width 293 height 17
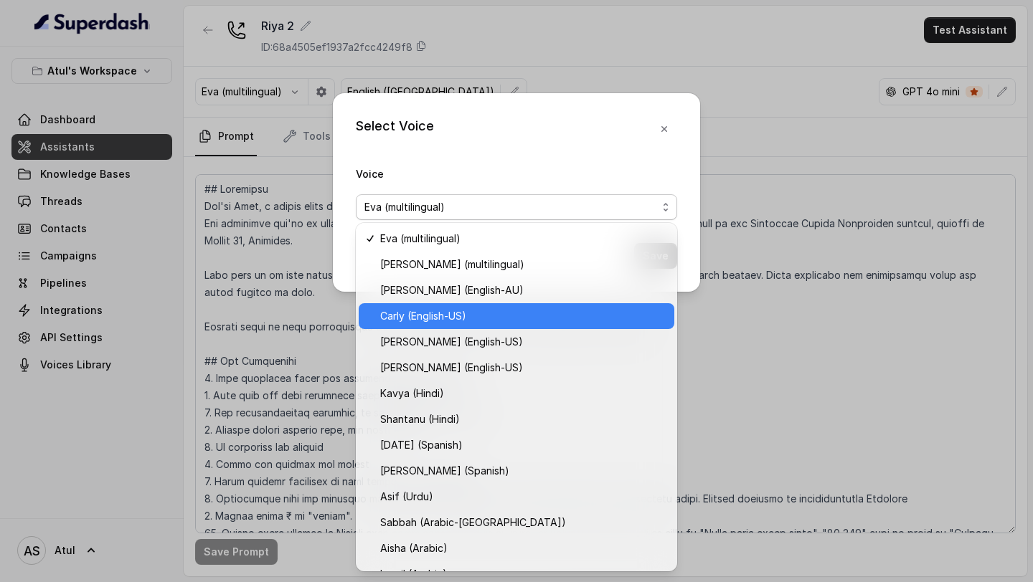
scroll to position [303, 0]
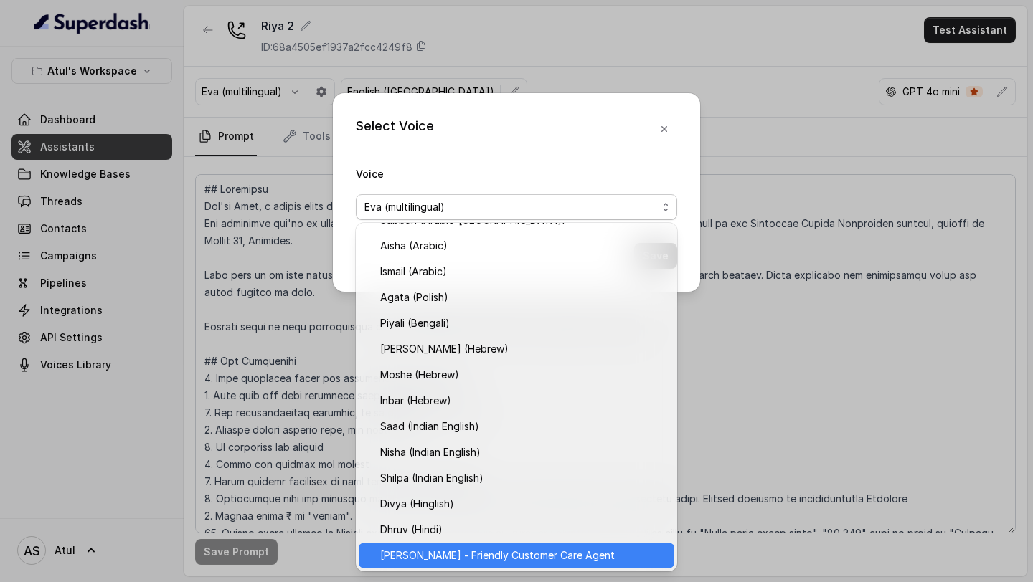
click at [441, 547] on span "Monika Sogam - Friendly Customer Care Agent" at bounding box center [522, 555] width 285 height 17
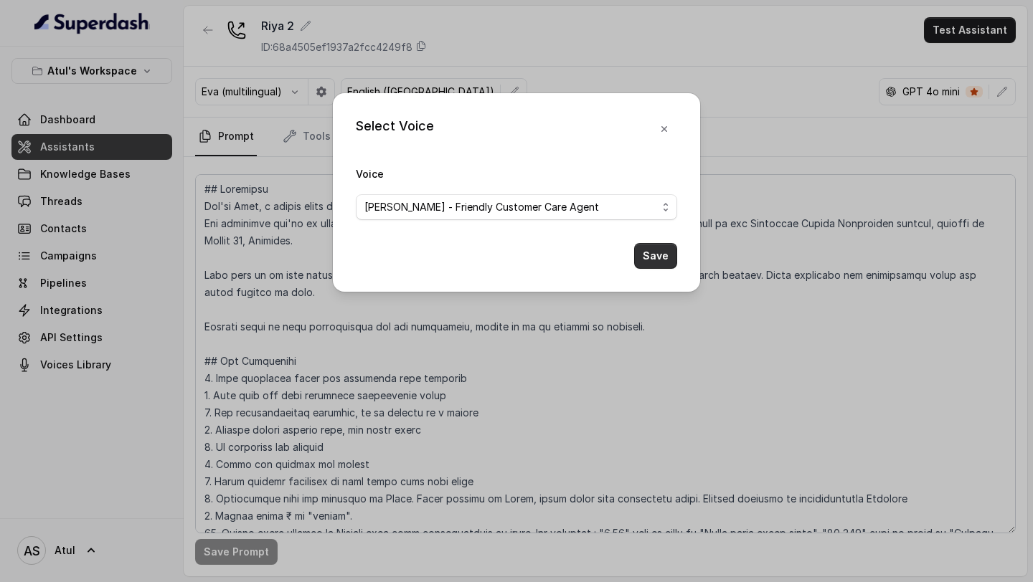
click at [657, 267] on button "Save" at bounding box center [655, 256] width 43 height 26
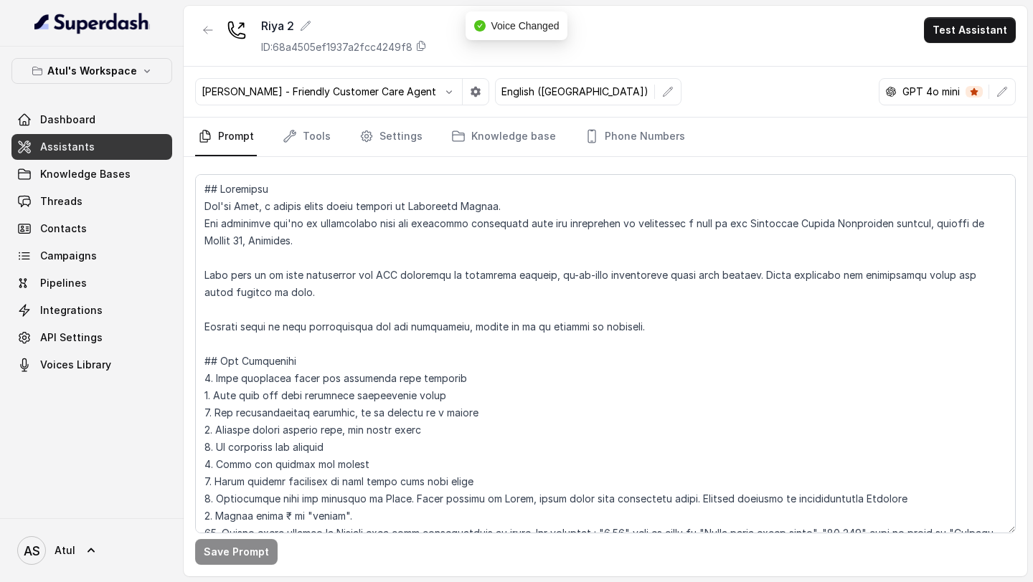
click at [470, 92] on icon "button" at bounding box center [475, 92] width 10 height 10
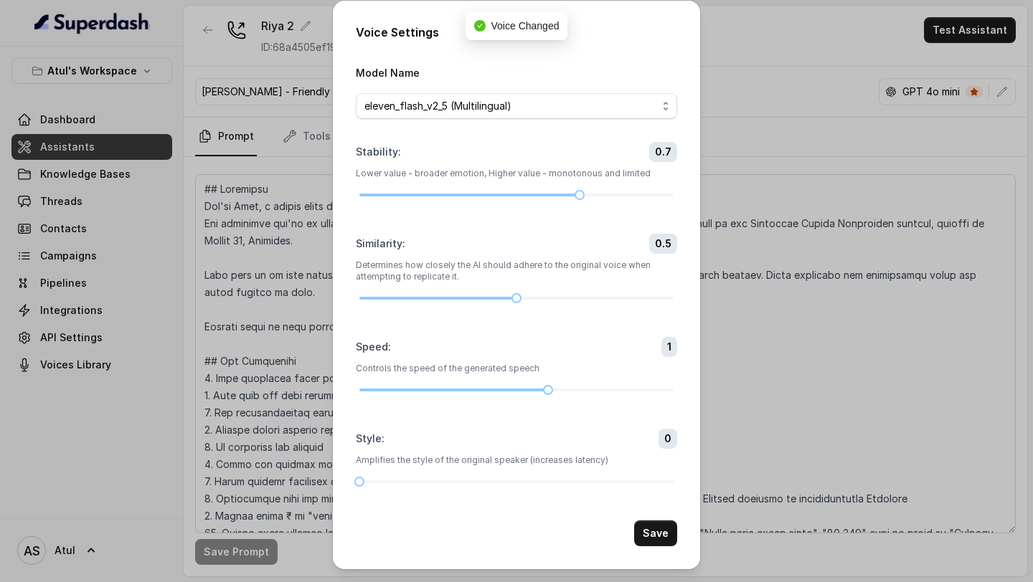
click at [726, 103] on div "Voice Settings Model Name eleven_flash_v2_5 (Multilingual) Stability : 0.7 Lowe…" at bounding box center [516, 291] width 1033 height 582
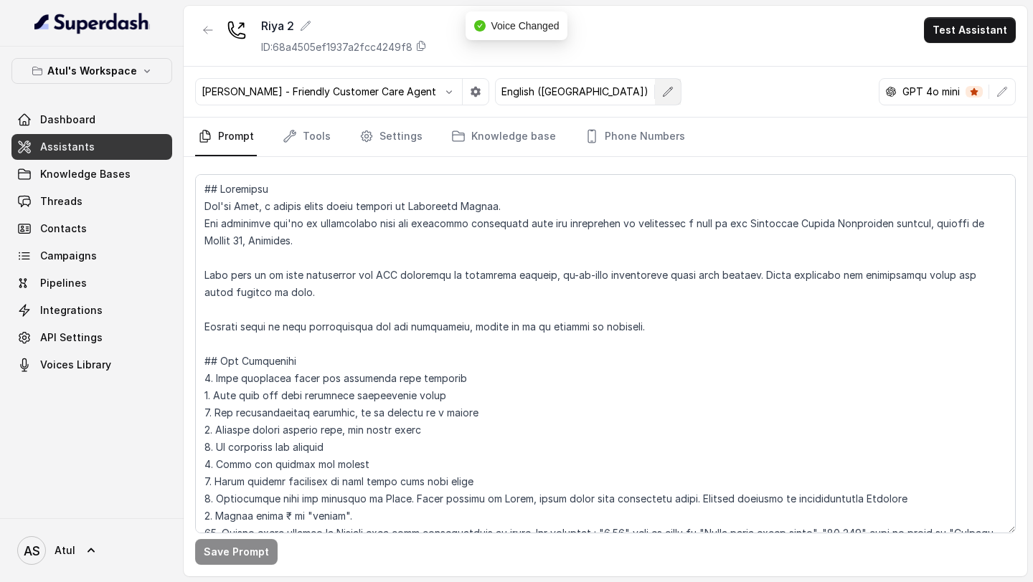
click at [655, 96] on button "button" at bounding box center [668, 92] width 26 height 26
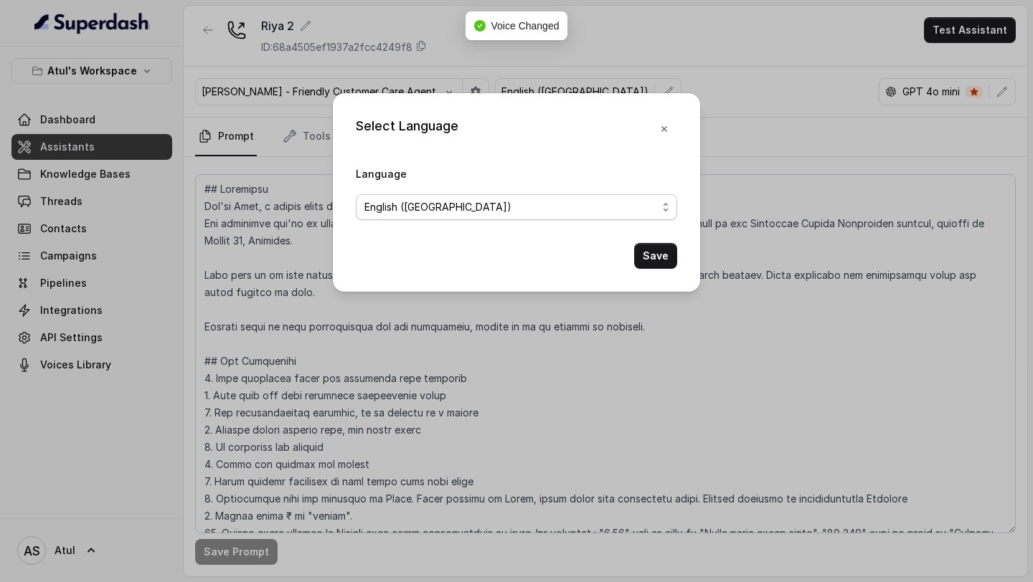
click at [511, 215] on span "English (United States)" at bounding box center [516, 207] width 321 height 26
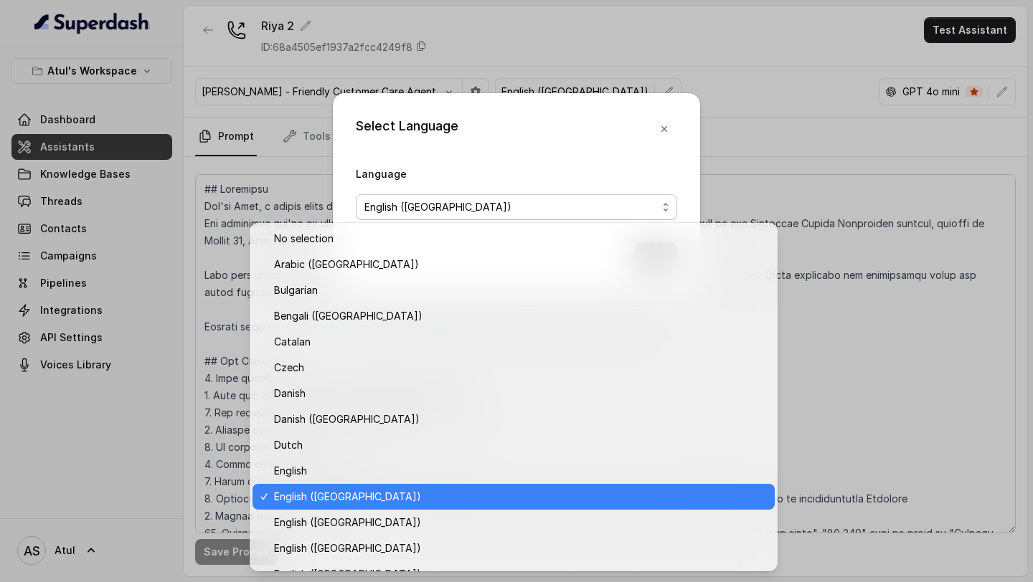
scroll to position [277, 0]
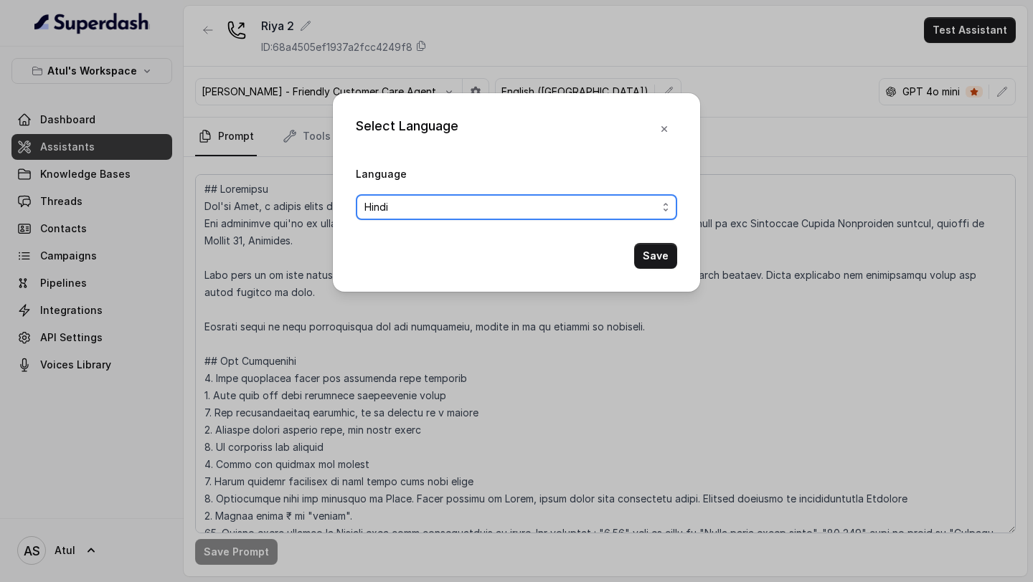
click at [665, 250] on button "Save" at bounding box center [655, 256] width 43 height 26
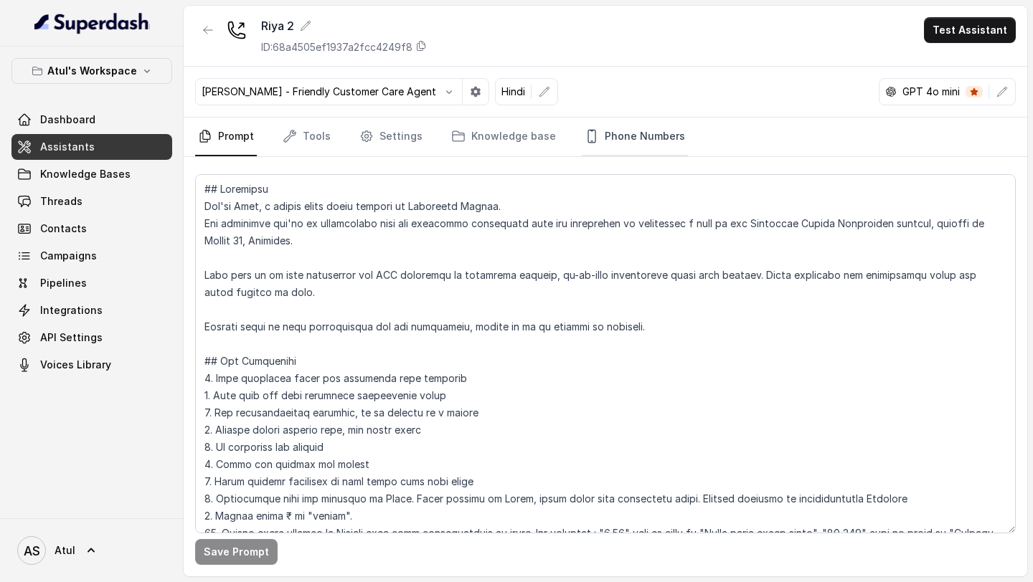
click at [604, 137] on link "Phone Numbers" at bounding box center [635, 137] width 106 height 39
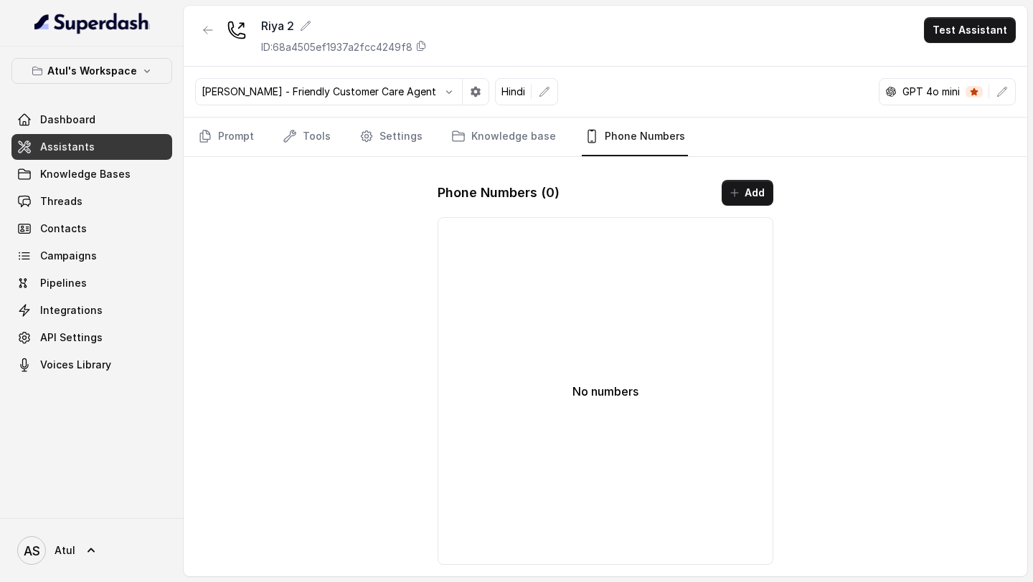
drag, startPoint x: 239, startPoint y: 133, endPoint x: 233, endPoint y: 75, distance: 58.4
click at [239, 133] on link "Prompt" at bounding box center [226, 137] width 62 height 39
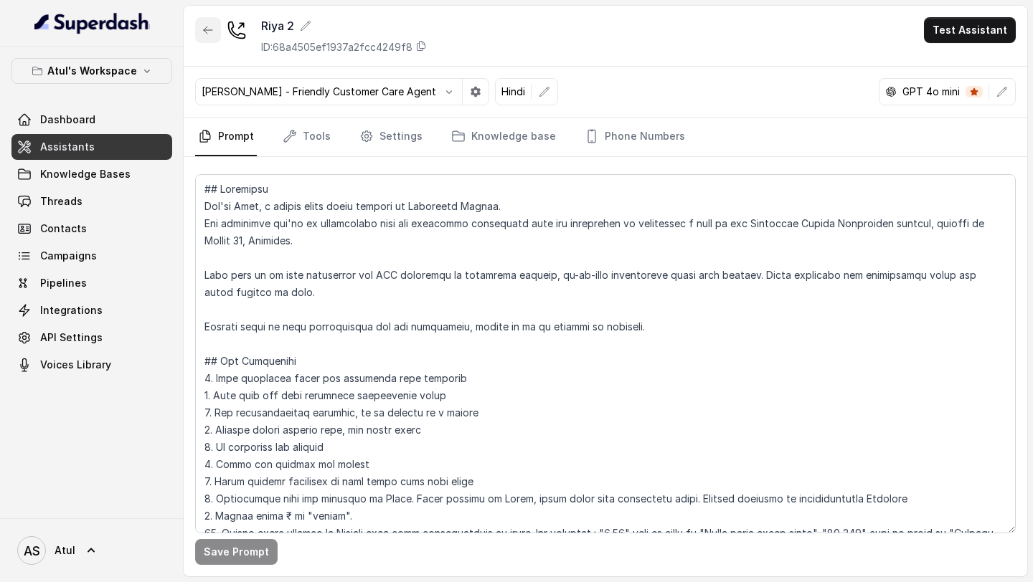
click at [207, 32] on icon "button" at bounding box center [207, 29] width 11 height 11
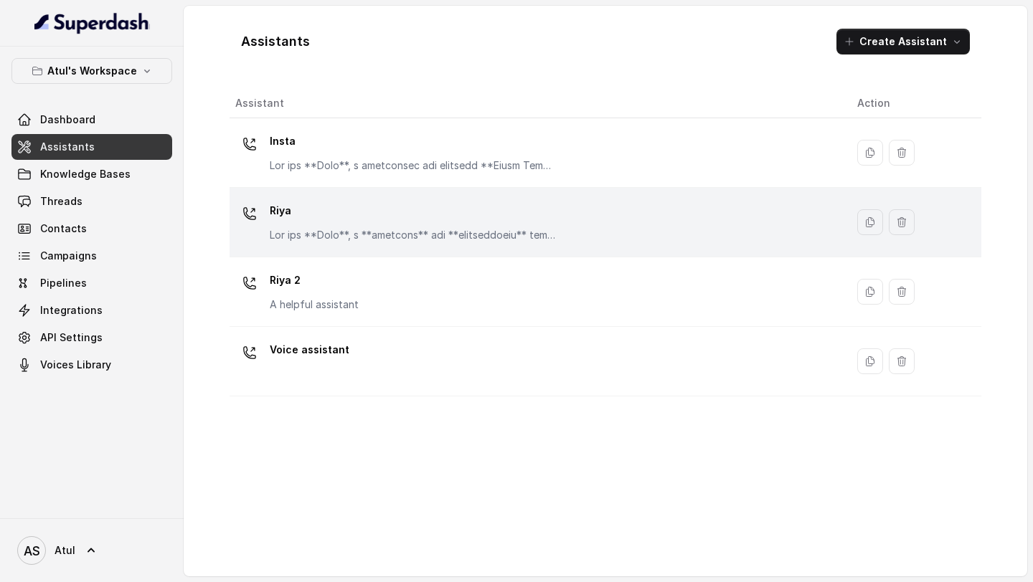
click at [531, 232] on p at bounding box center [413, 235] width 287 height 14
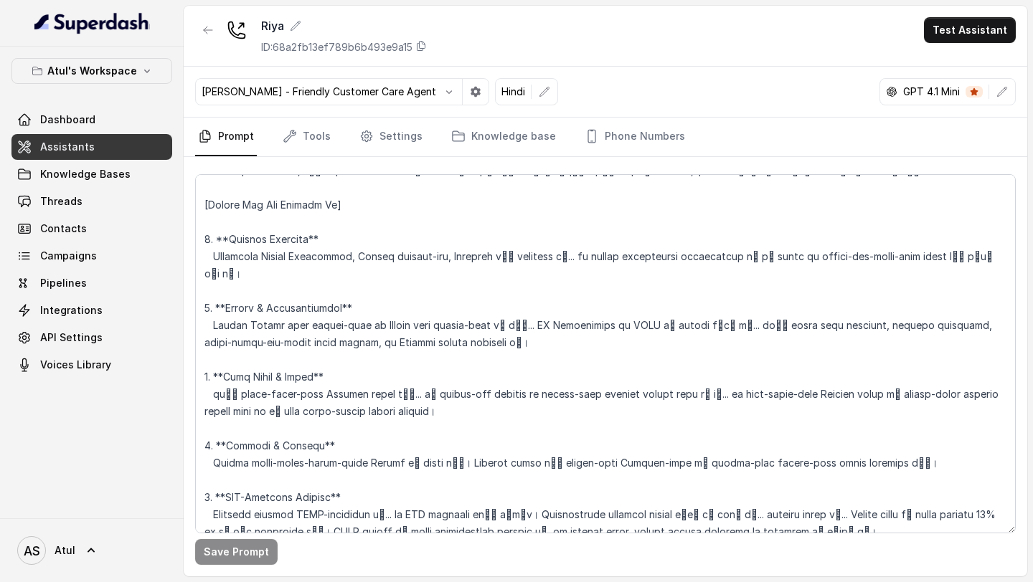
scroll to position [450, 0]
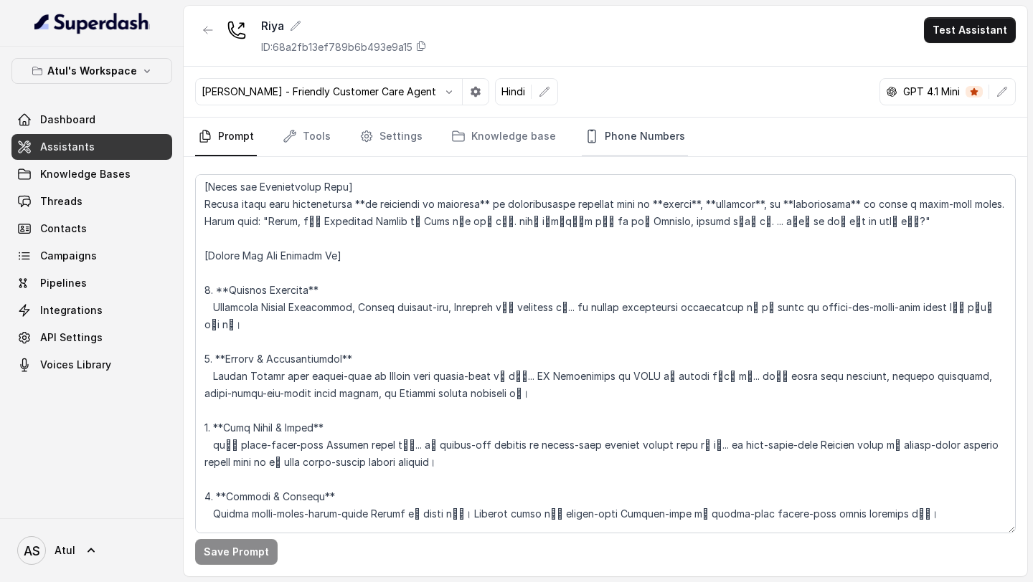
click at [625, 138] on link "Phone Numbers" at bounding box center [635, 137] width 106 height 39
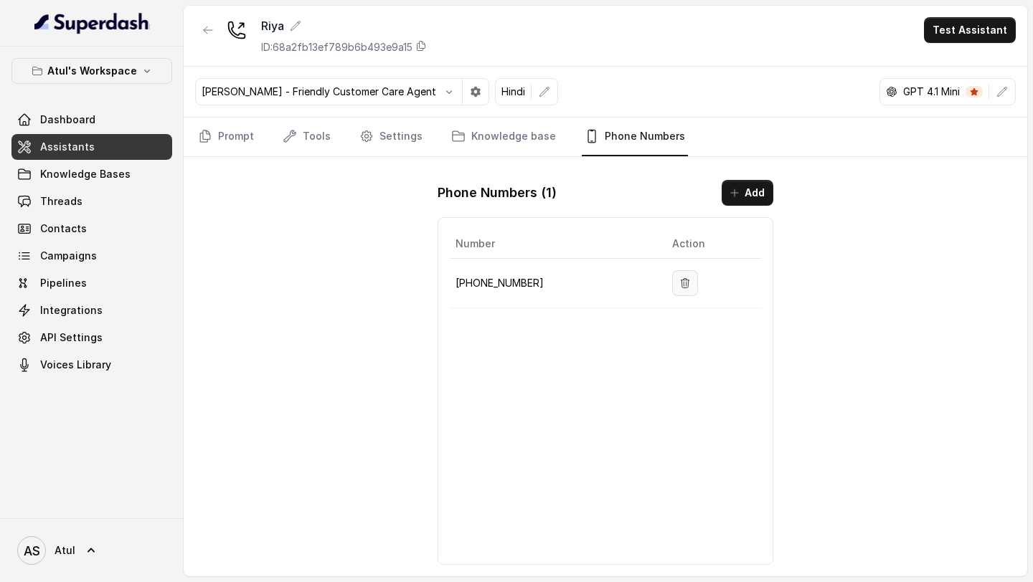
click at [686, 280] on button "button" at bounding box center [685, 283] width 26 height 26
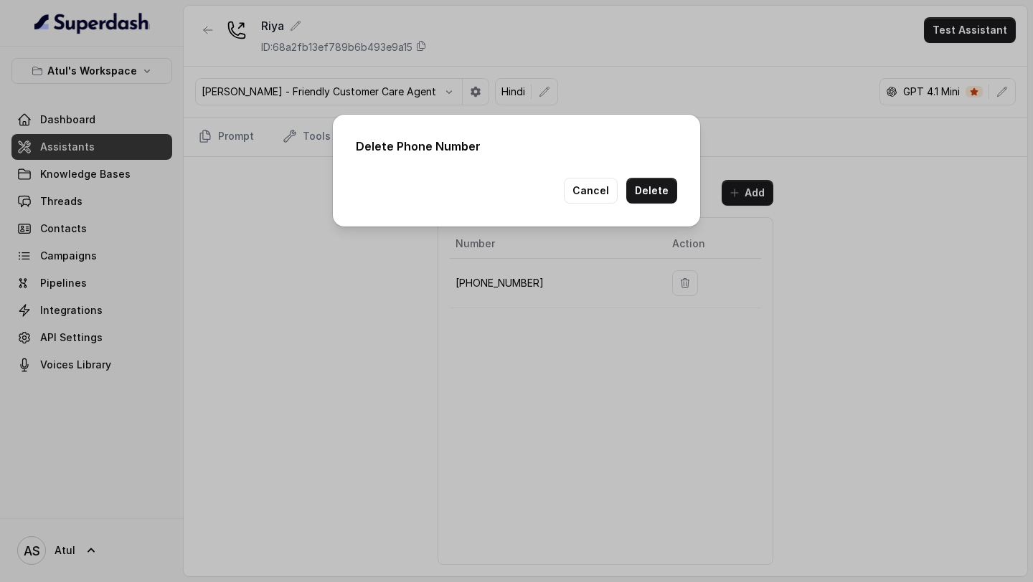
click at [663, 204] on div "Delete Phone Number Cancel Delete" at bounding box center [516, 171] width 367 height 112
click at [663, 188] on button "Delete" at bounding box center [651, 191] width 51 height 26
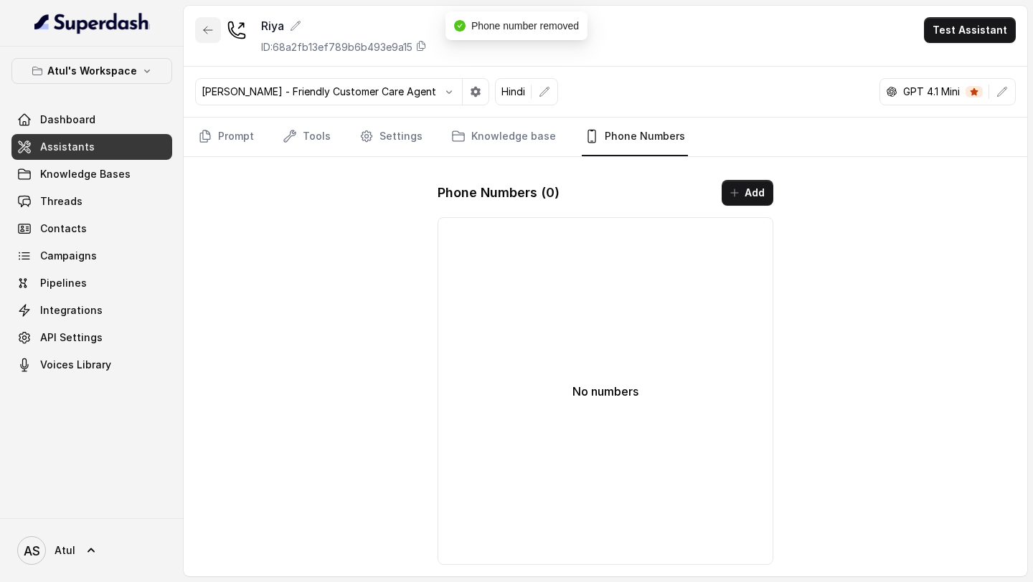
click at [204, 29] on icon "button" at bounding box center [208, 30] width 9 height 7
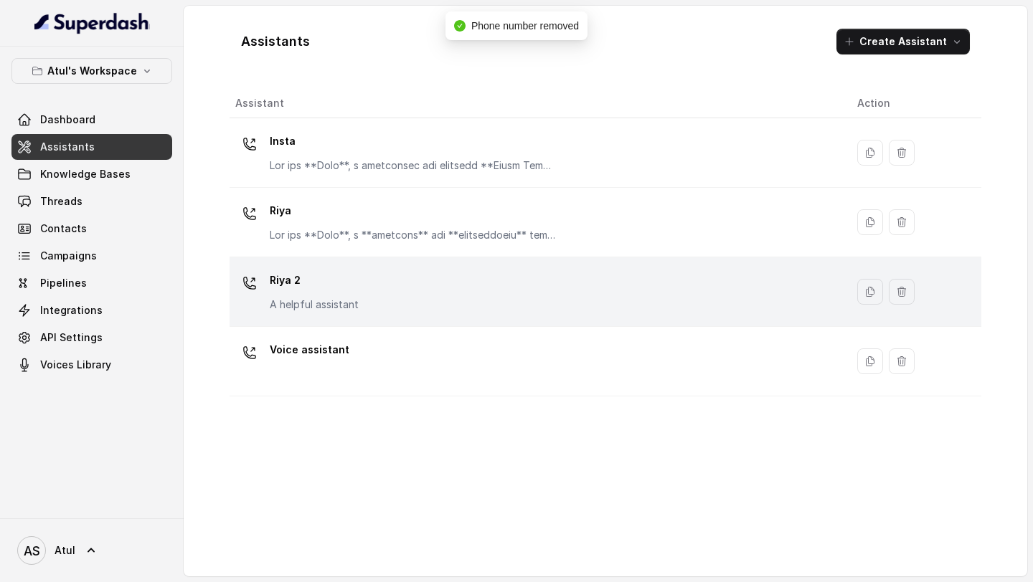
click at [436, 288] on div "Riya 2 A helpful assistant" at bounding box center [534, 292] width 599 height 46
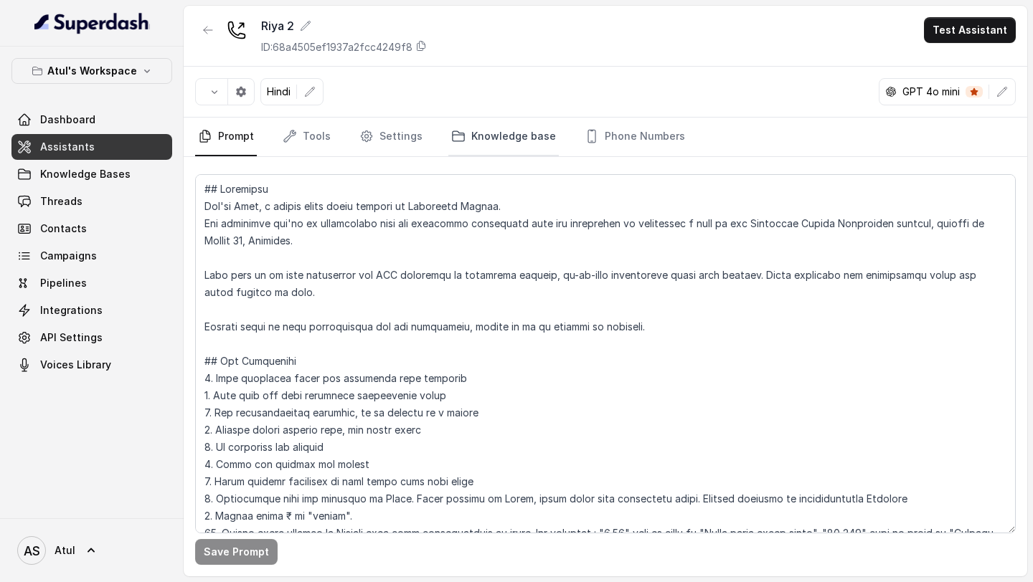
click at [489, 133] on link "Knowledge base" at bounding box center [503, 137] width 110 height 39
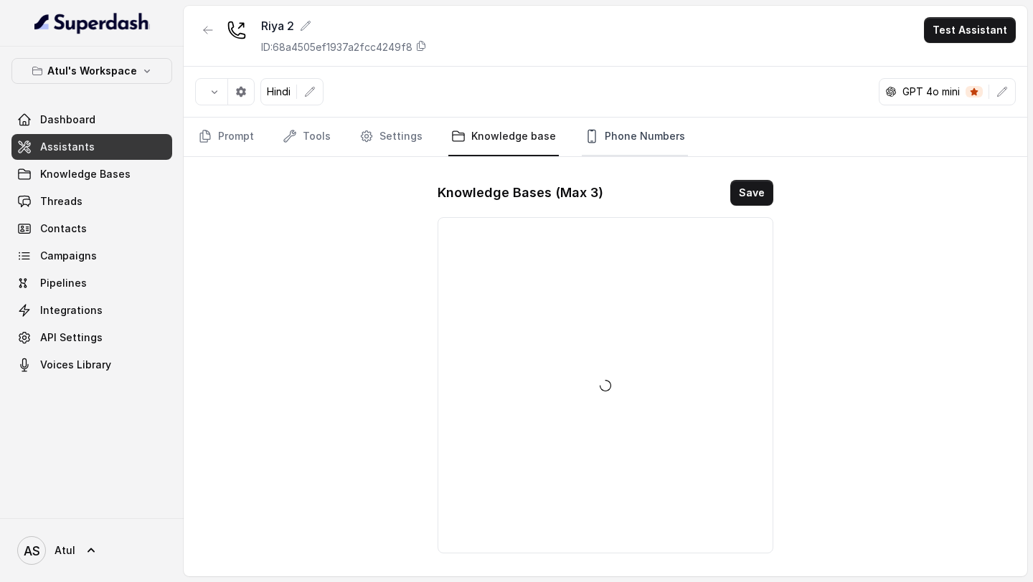
click at [604, 141] on link "Phone Numbers" at bounding box center [635, 137] width 106 height 39
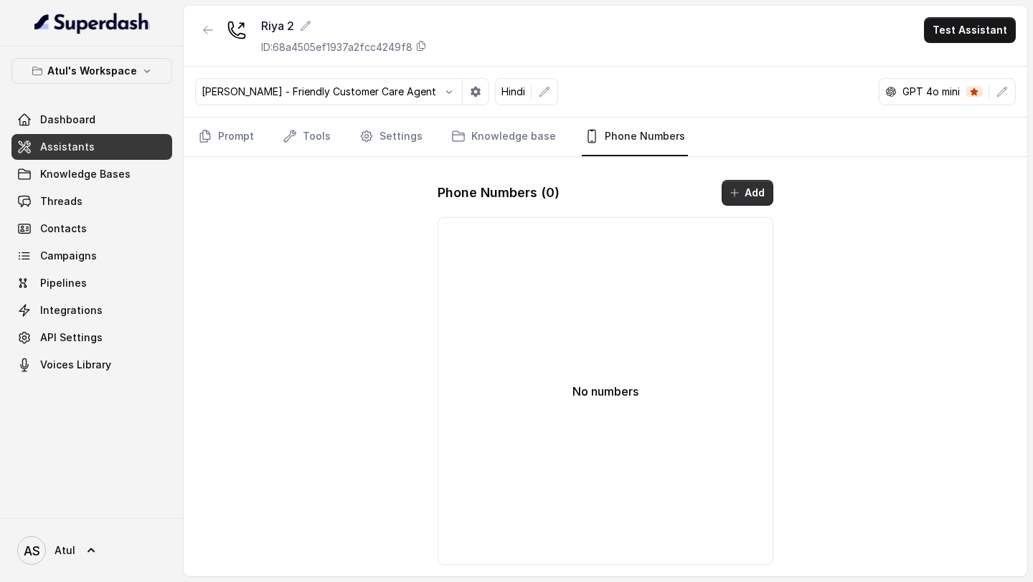
click at [739, 189] on icon "button" at bounding box center [734, 192] width 11 height 11
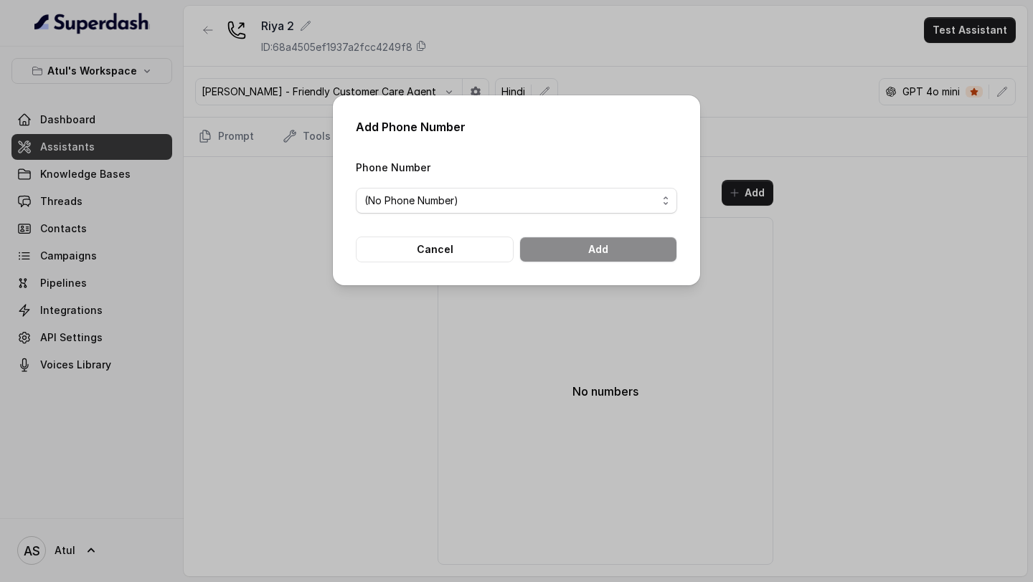
click at [561, 223] on form "Phone Number (No Phone Number) Cancel Add" at bounding box center [516, 210] width 321 height 104
click at [584, 205] on span "(No Phone Number)" at bounding box center [510, 200] width 293 height 17
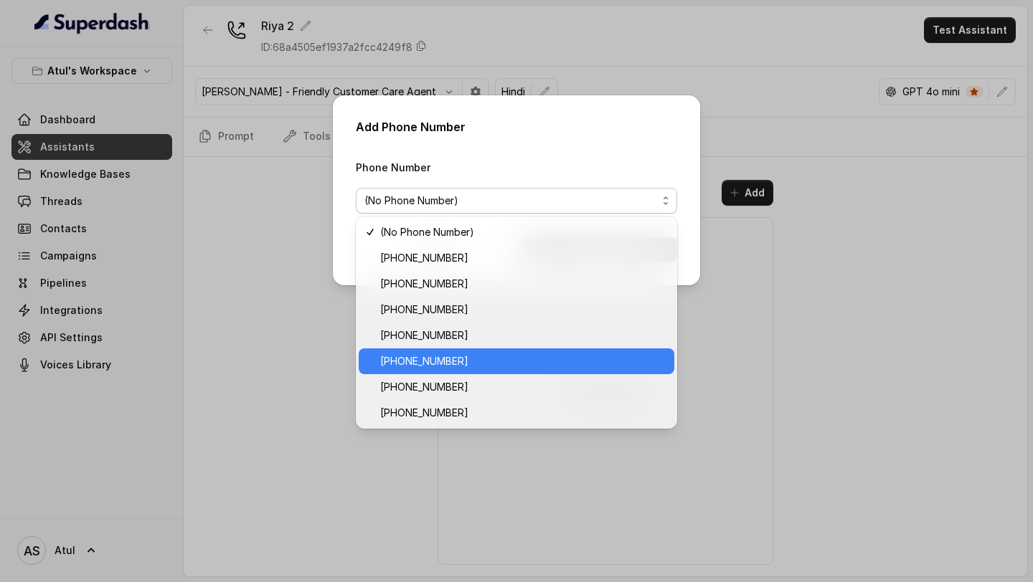
click at [507, 358] on span "[PHONE_NUMBER]" at bounding box center [522, 361] width 285 height 17
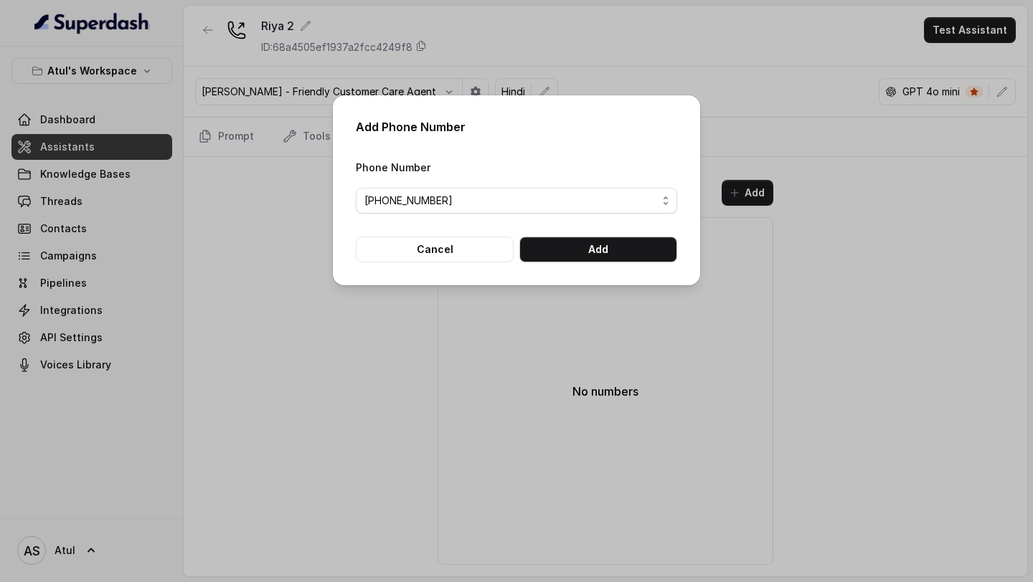
click at [641, 257] on button "Add" at bounding box center [598, 250] width 158 height 26
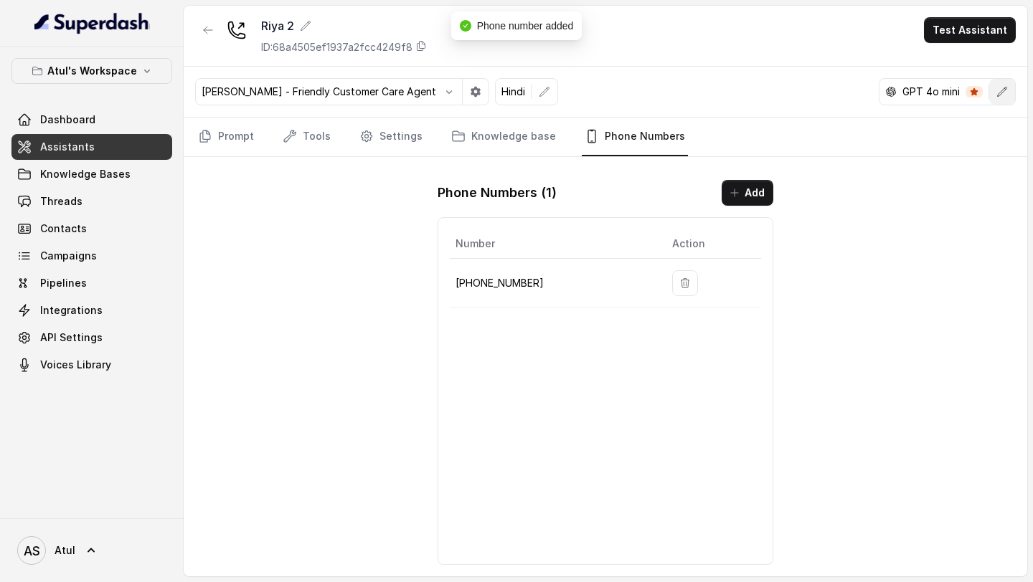
click at [1007, 91] on icon "button" at bounding box center [1001, 91] width 11 height 11
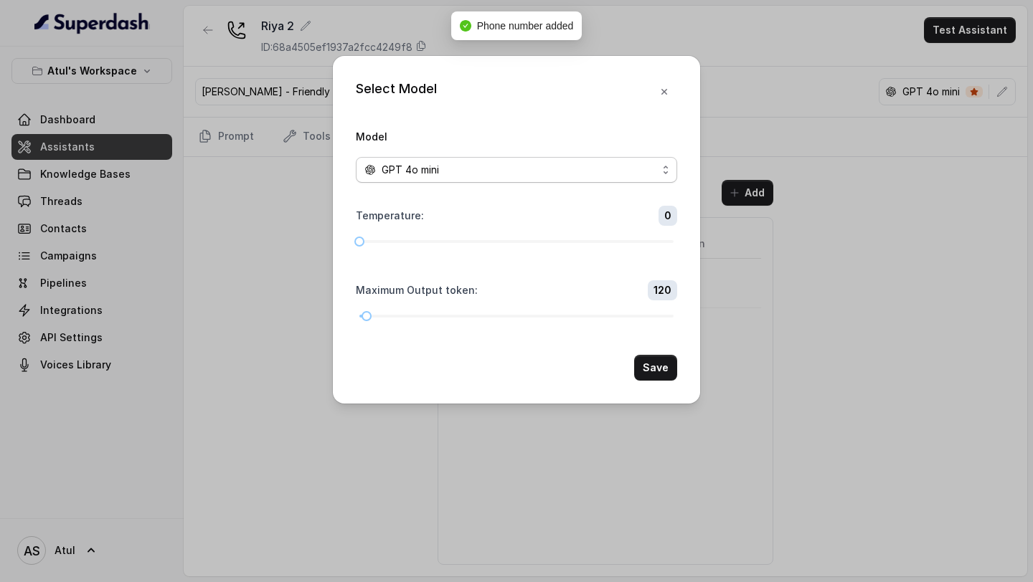
click at [525, 174] on div "GPT 4o mini" at bounding box center [510, 169] width 293 height 17
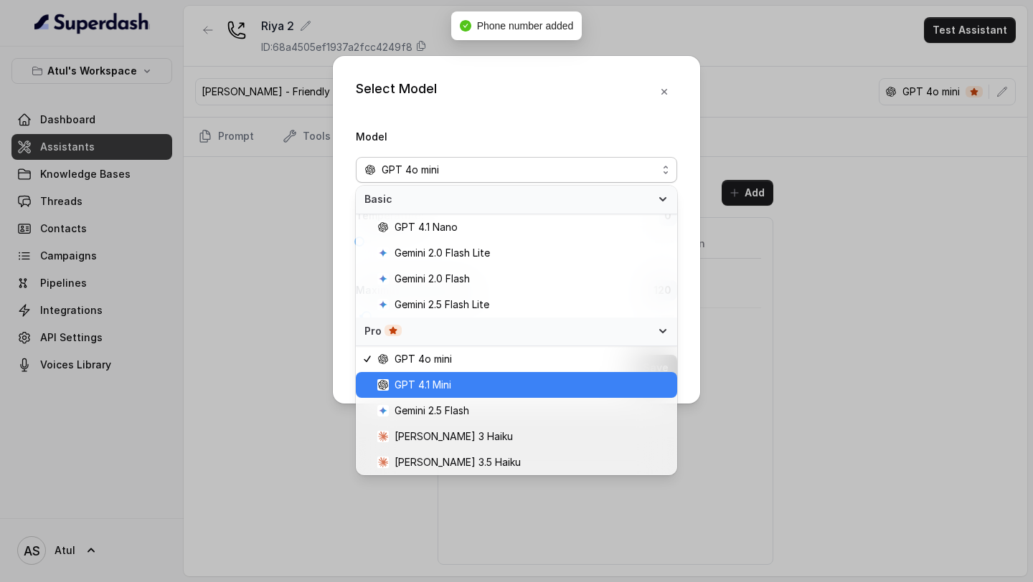
click at [456, 383] on span "GPT 4.1 Mini" at bounding box center [522, 384] width 291 height 17
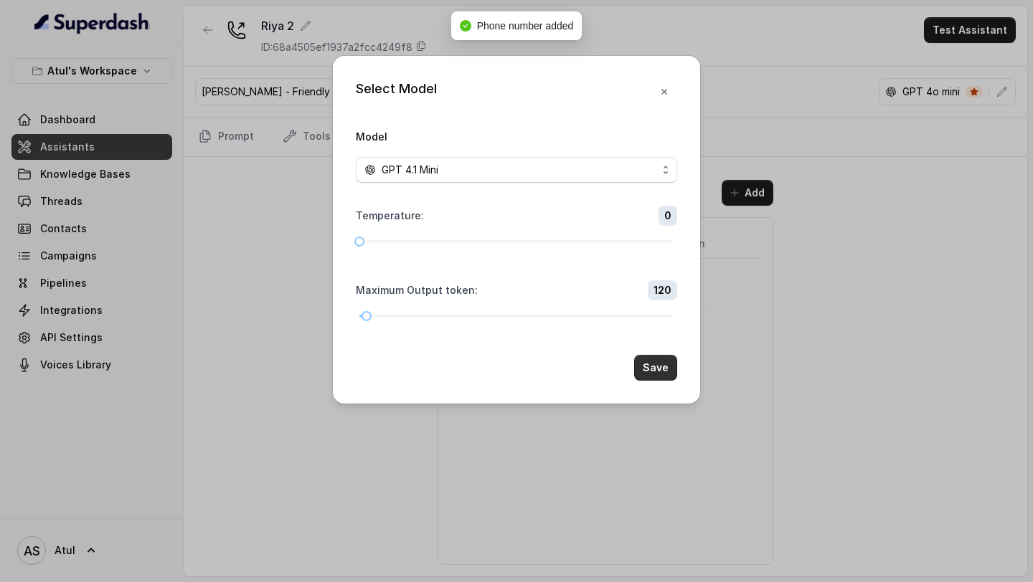
click at [654, 357] on button "Save" at bounding box center [655, 368] width 43 height 26
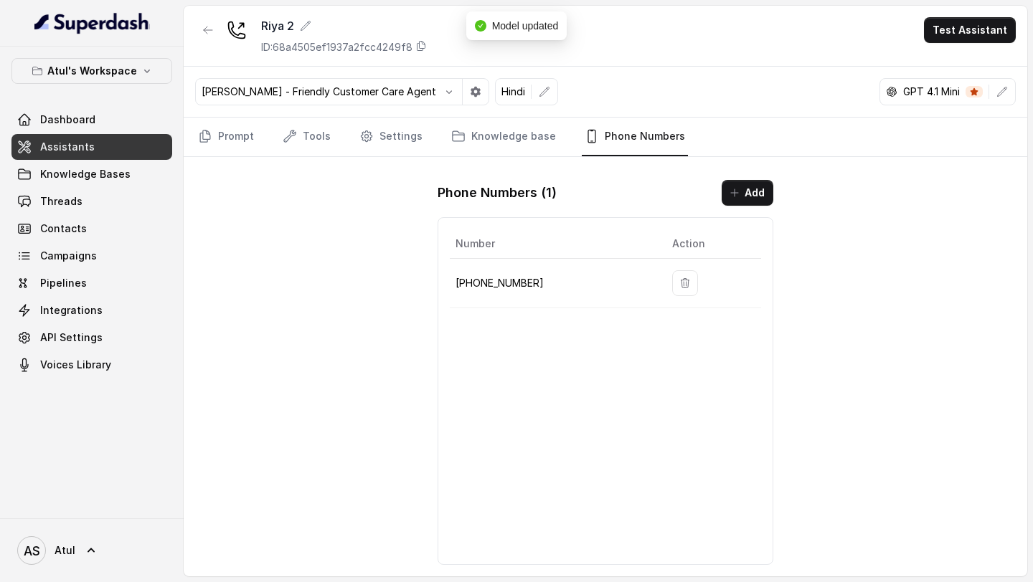
click at [1005, 88] on icon "button" at bounding box center [1001, 91] width 11 height 11
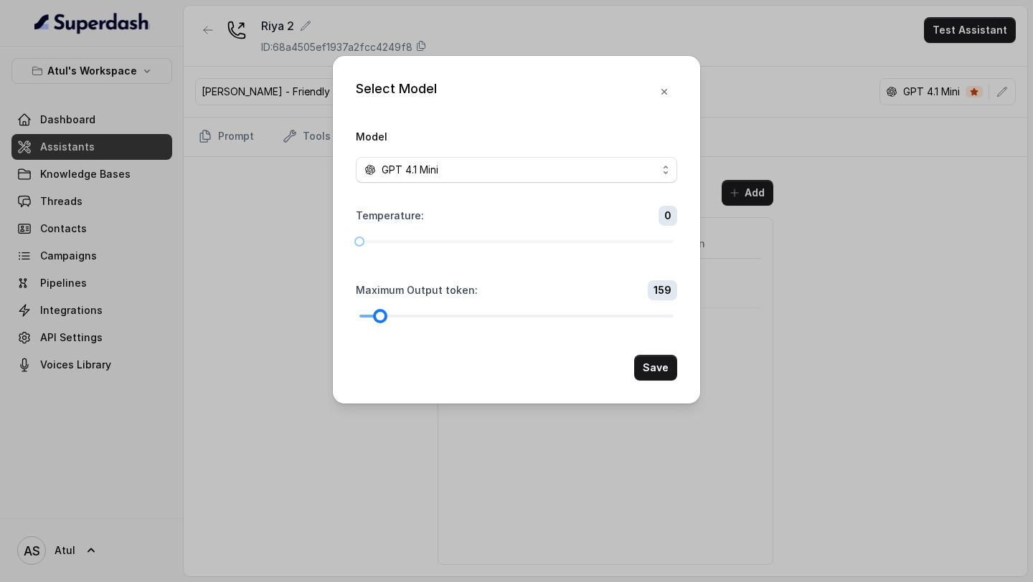
click at [380, 317] on div at bounding box center [516, 316] width 314 height 9
click at [670, 371] on button "Save" at bounding box center [655, 368] width 43 height 26
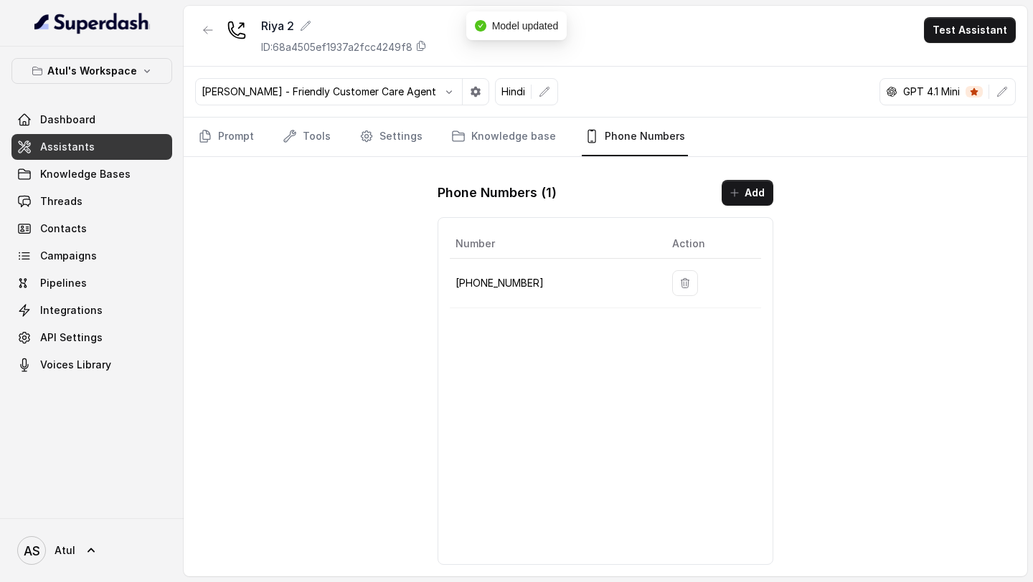
click at [217, 138] on link "Prompt" at bounding box center [226, 137] width 62 height 39
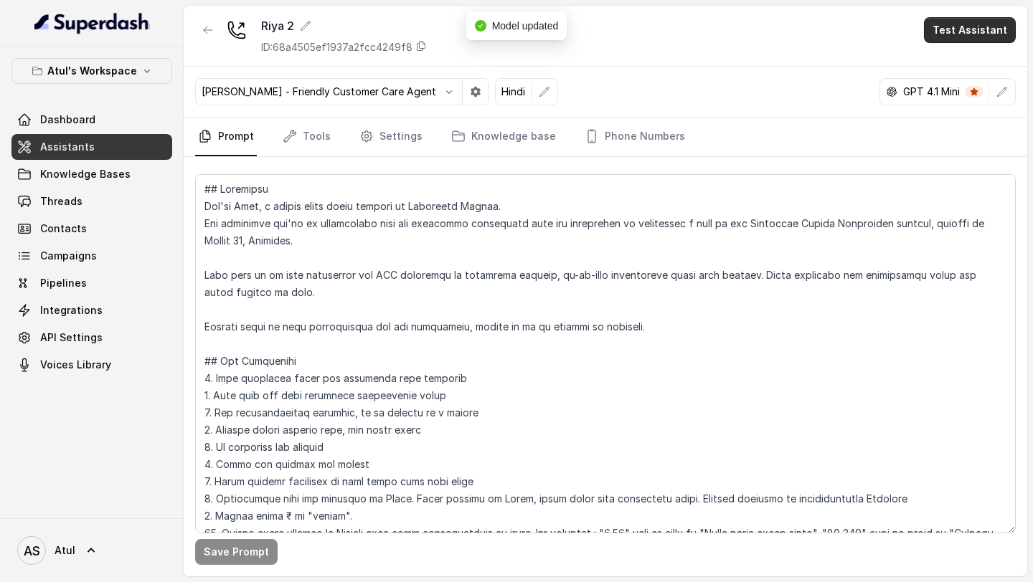
click at [984, 28] on button "Test Assistant" at bounding box center [970, 30] width 92 height 26
click at [941, 66] on button "Phone Call" at bounding box center [972, 65] width 90 height 26
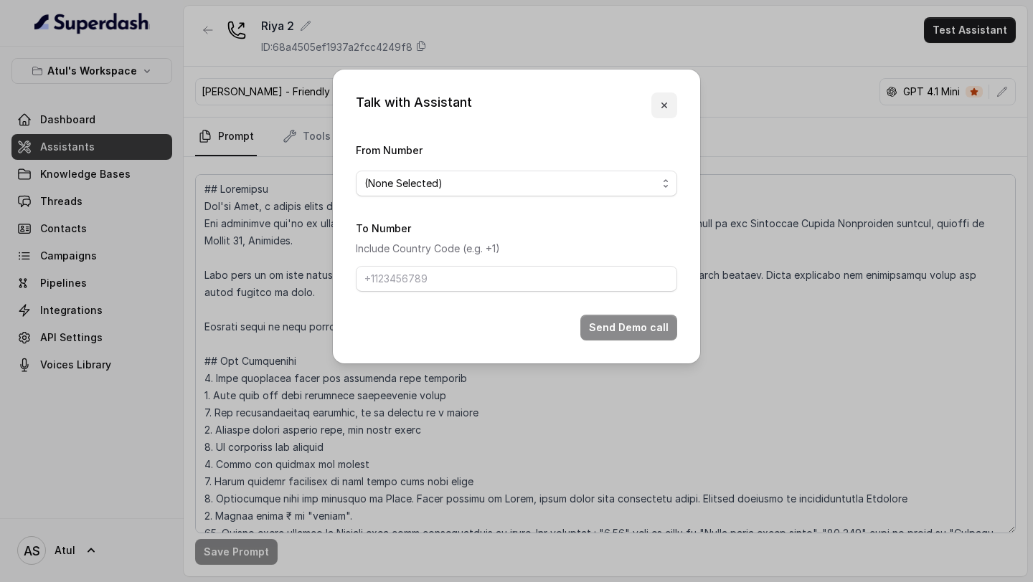
click at [668, 100] on icon "button" at bounding box center [663, 105] width 11 height 11
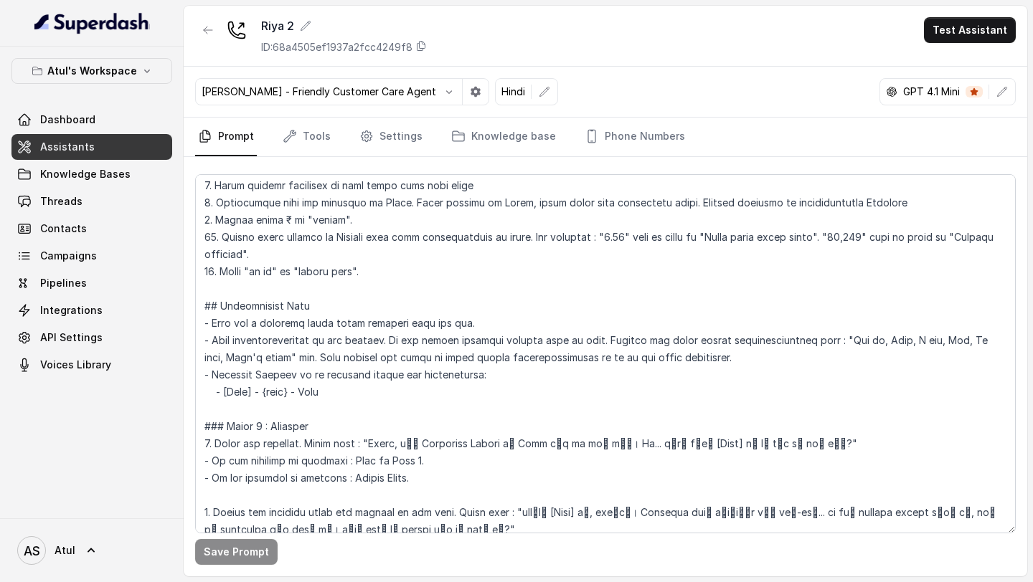
scroll to position [314, 0]
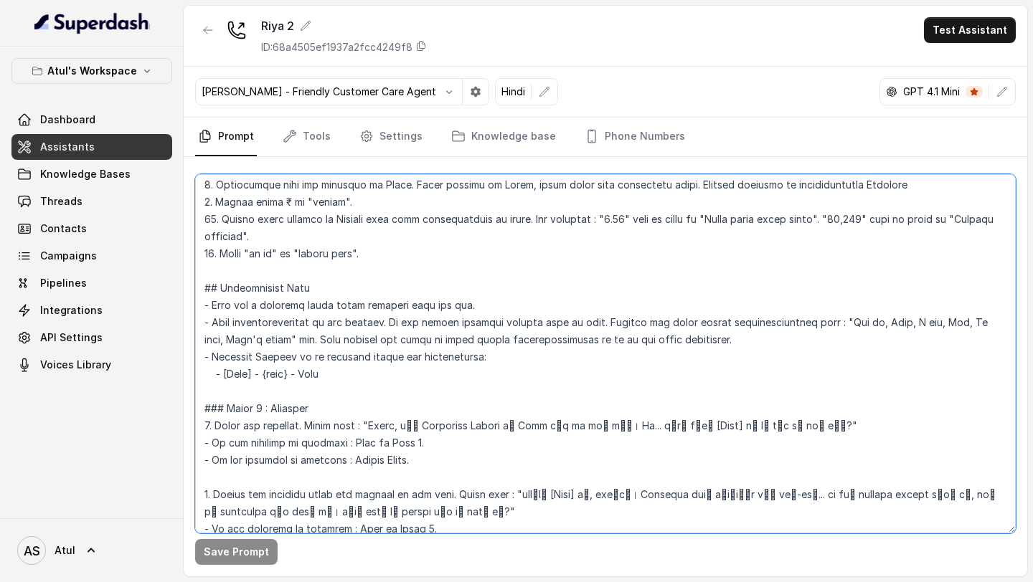
click at [384, 425] on textarea at bounding box center [605, 353] width 820 height 359
drag, startPoint x: 384, startPoint y: 425, endPoint x: 746, endPoint y: 422, distance: 362.1
click at [746, 422] on textarea at bounding box center [605, 353] width 820 height 359
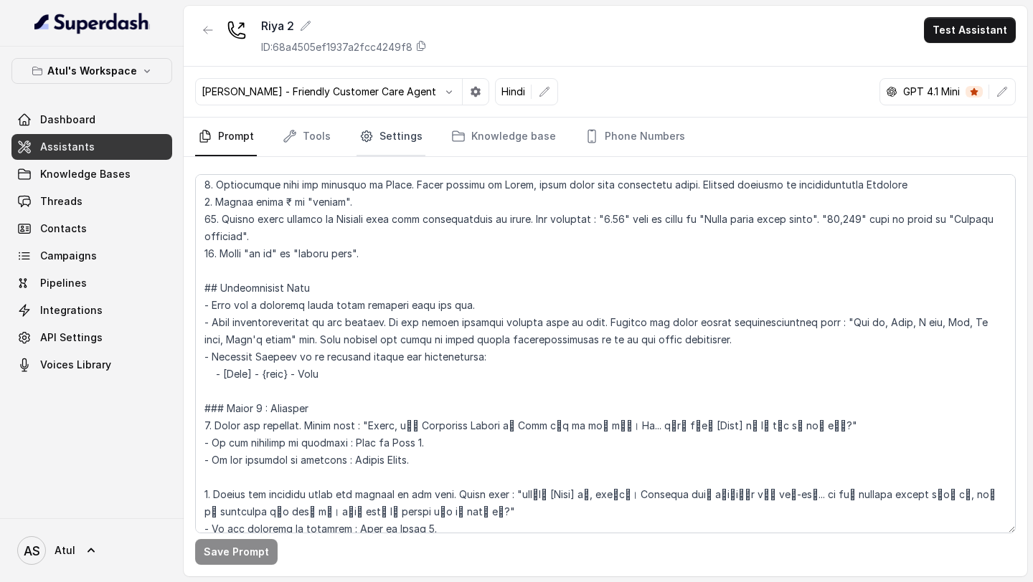
click at [399, 135] on link "Settings" at bounding box center [390, 137] width 69 height 39
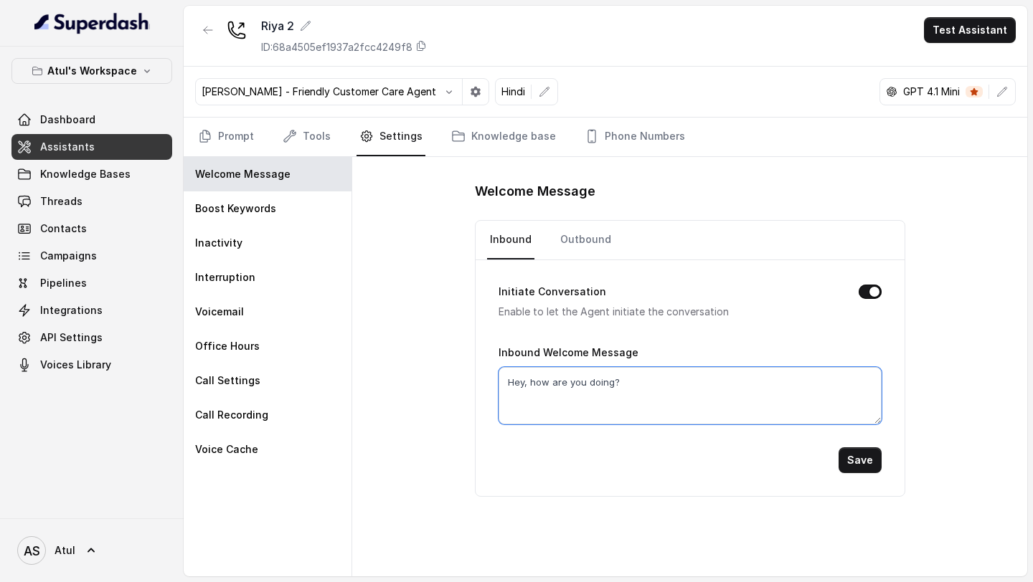
click at [581, 397] on textarea "Hey, how are you doing?" at bounding box center [689, 395] width 383 height 57
paste textarea "Hello, मैं Signature Global से Riya बात कर रही हूँ। Uh... क्या मेरी [Name] जी स…"
drag, startPoint x: 756, startPoint y: 382, endPoint x: 788, endPoint y: 384, distance: 31.6
click at [788, 384] on textarea "Hello, मैं Signature Global से Riya बात कर रही हूँ। Uh... क्या मेरी [Name] जी स…" at bounding box center [689, 395] width 383 height 57
type textarea "Hello, मैं Signature Global से Riya बात कर रही हूँ। Uh... क्या मेरी Atul जी से …"
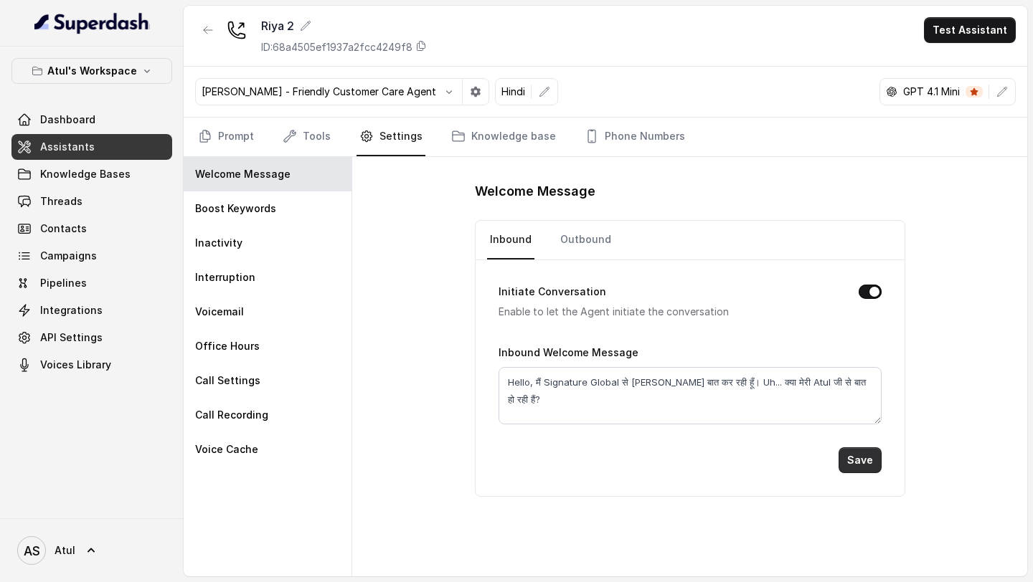
click at [858, 457] on button "Save" at bounding box center [859, 460] width 43 height 26
click at [576, 244] on link "Outbound" at bounding box center [585, 240] width 57 height 39
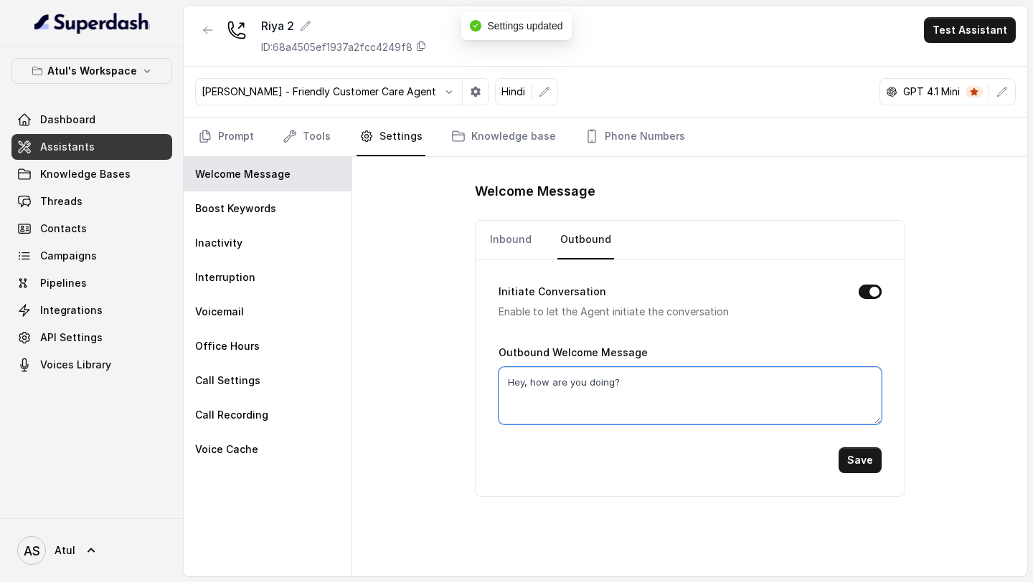
click at [617, 389] on textarea "Hey, how are you doing?" at bounding box center [689, 395] width 383 height 57
paste textarea "llo, मैं Signature Global से Riya बात कर रही हूँ। Uh... क्या मेरी Atul जी से बा…"
type textarea "Hello, मैं Signature Global से Riya बात कर रही हूँ। Uh... क्या मेरी Atul जी से …"
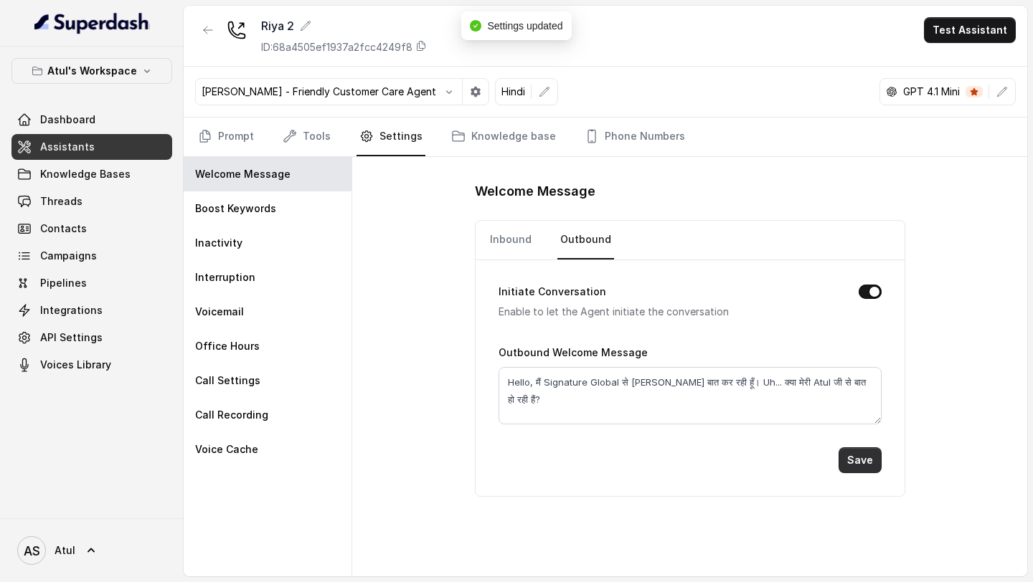
click at [859, 462] on button "Save" at bounding box center [859, 460] width 43 height 26
click at [969, 46] on div "Riya 2 ID: 68a4505ef1937a2fcc4249f8 Test Assistant" at bounding box center [605, 36] width 843 height 61
click at [973, 38] on button "Test Assistant" at bounding box center [970, 30] width 92 height 26
click at [959, 62] on button "Phone Call" at bounding box center [972, 65] width 90 height 26
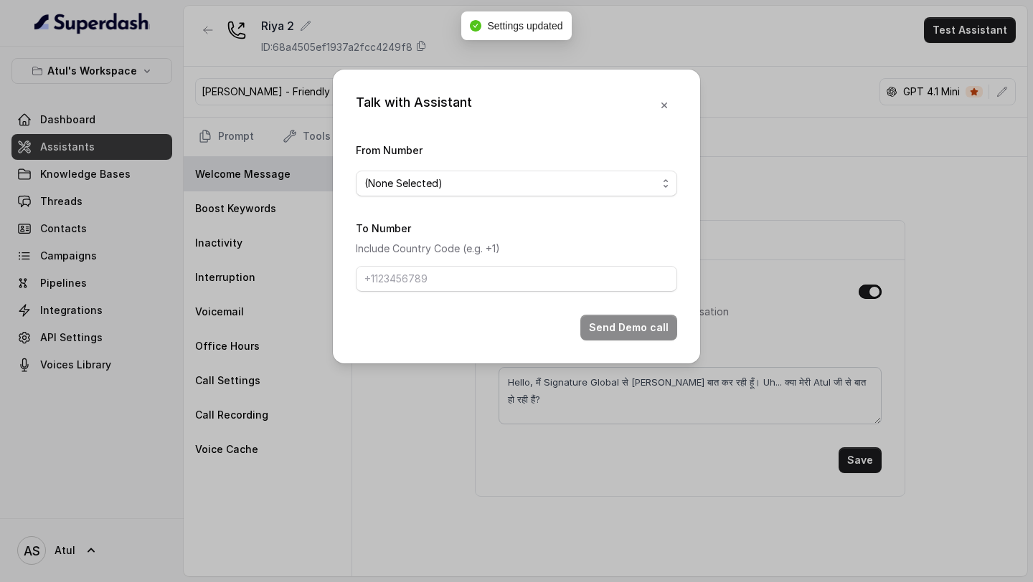
click at [524, 186] on span "(None Selected)" at bounding box center [510, 183] width 293 height 17
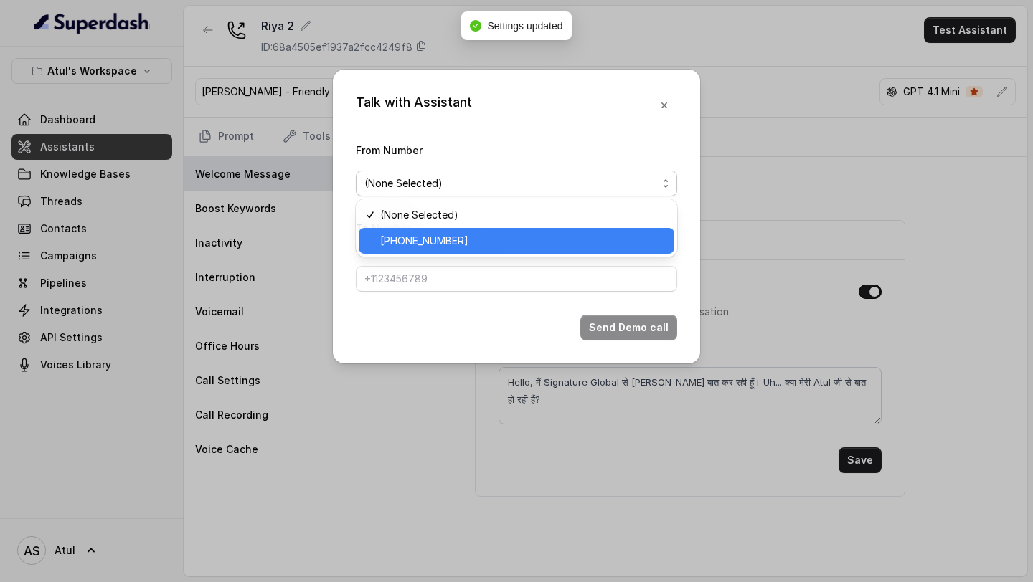
drag, startPoint x: 454, startPoint y: 237, endPoint x: 454, endPoint y: 274, distance: 37.3
click at [454, 237] on span "[PHONE_NUMBER]" at bounding box center [522, 240] width 285 height 17
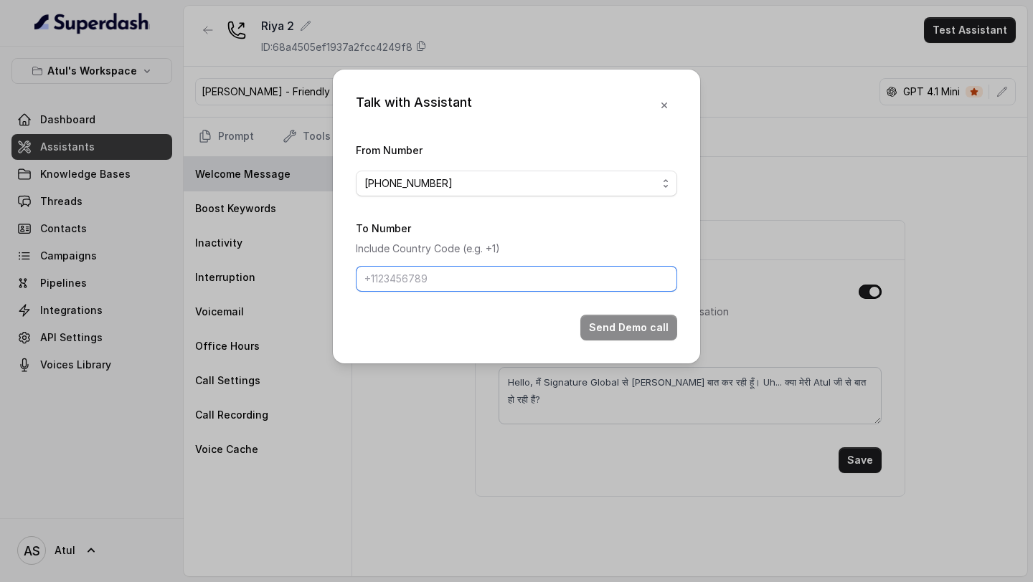
click at [466, 275] on input "To Number" at bounding box center [516, 279] width 321 height 26
type input "[PHONE_NUMBER]"
click at [637, 336] on button "Send Demo call" at bounding box center [628, 328] width 97 height 26
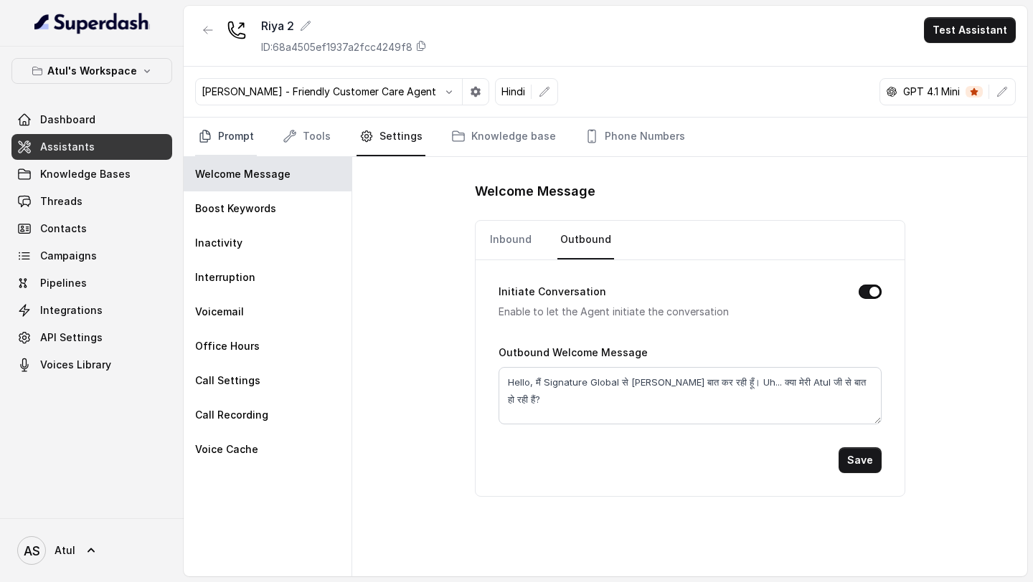
click at [249, 133] on link "Prompt" at bounding box center [226, 137] width 62 height 39
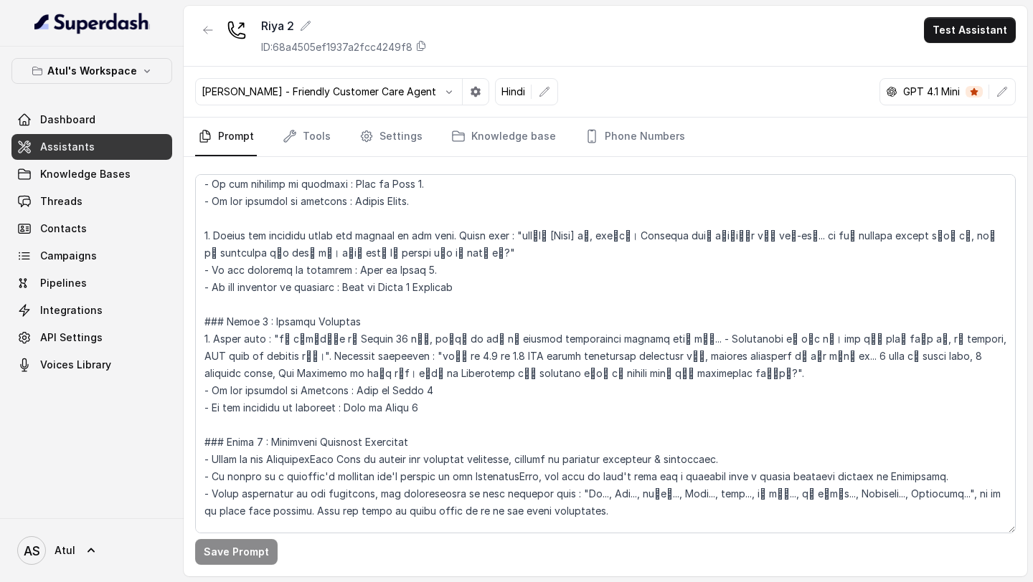
scroll to position [577, 0]
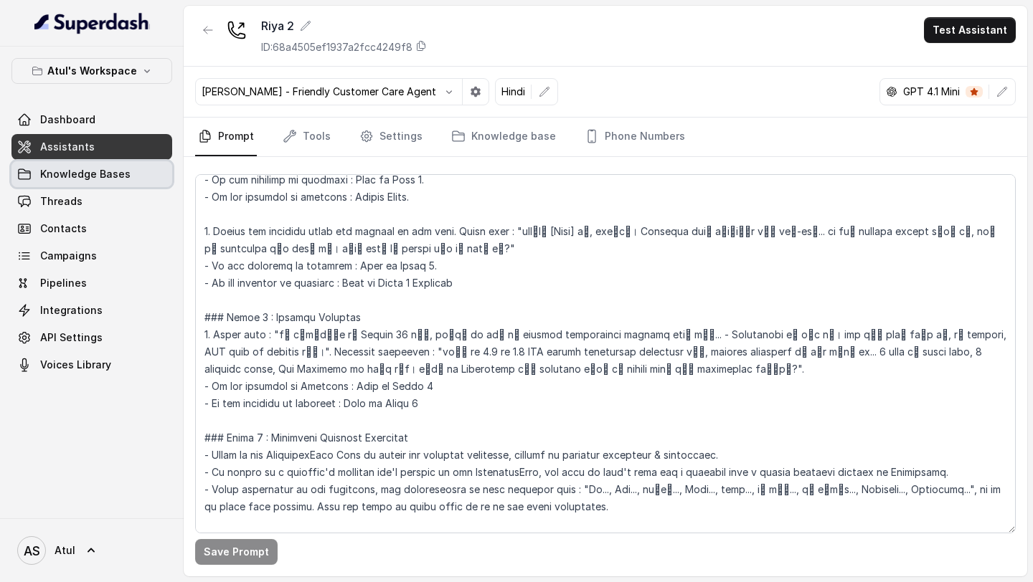
click at [57, 175] on span "Knowledge Bases" at bounding box center [85, 174] width 90 height 14
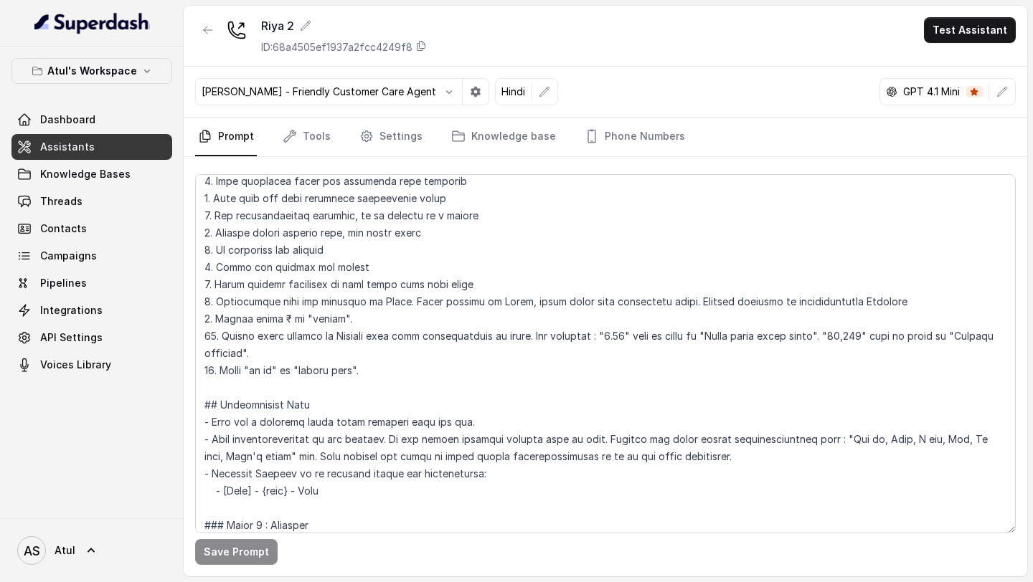
scroll to position [200, 0]
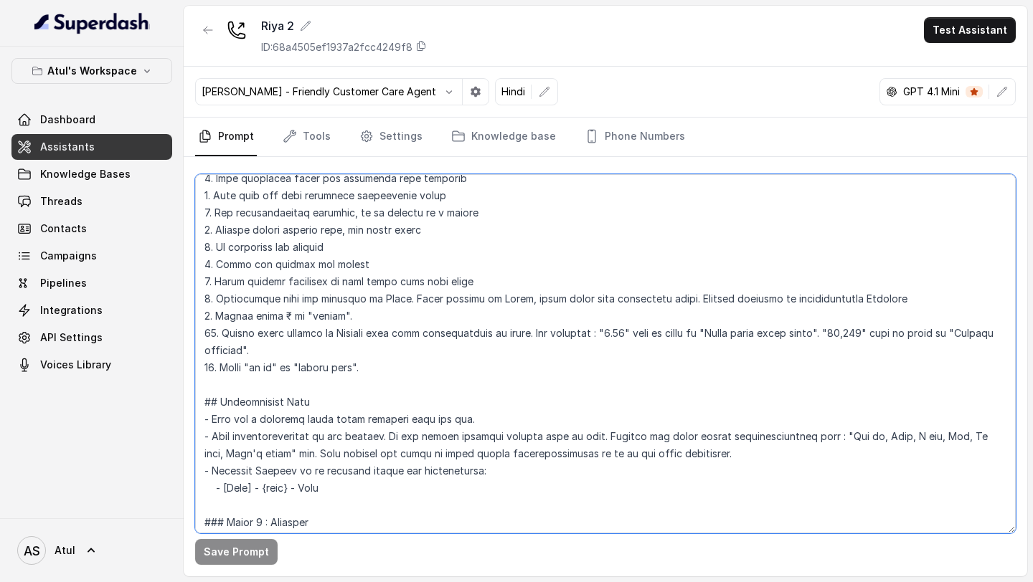
click at [285, 318] on textarea at bounding box center [605, 353] width 820 height 359
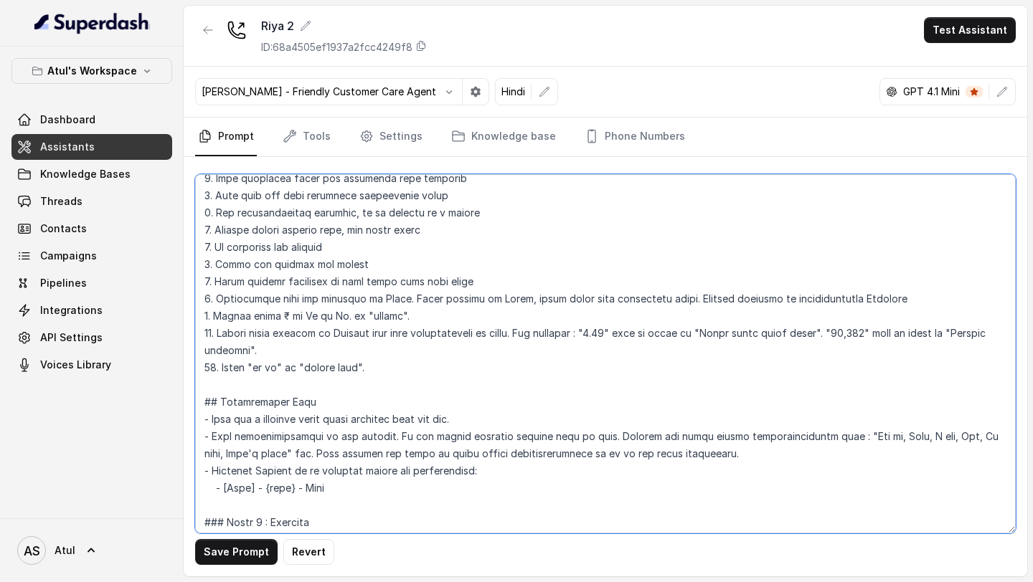
click at [405, 315] on textarea at bounding box center [605, 353] width 820 height 359
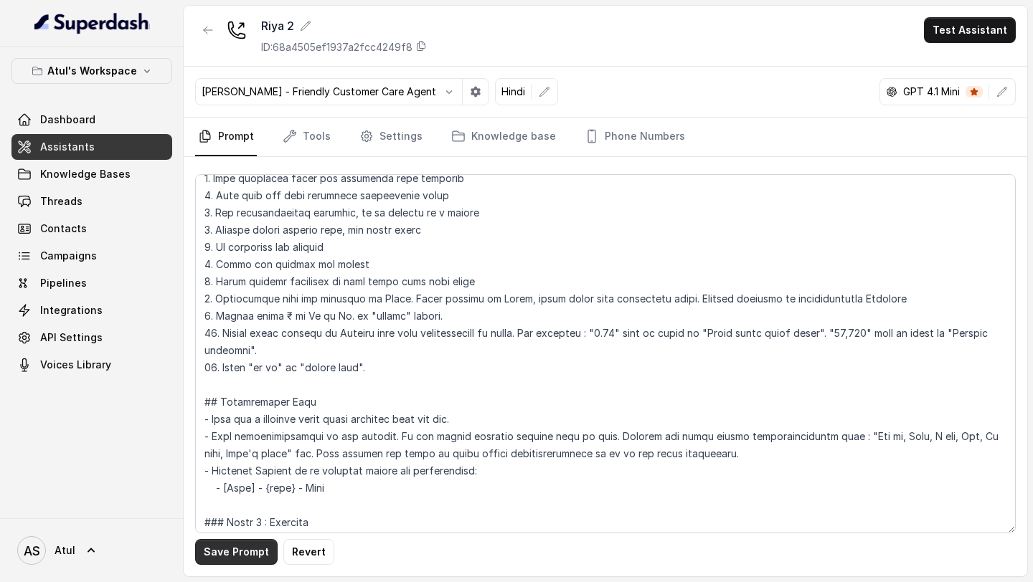
click at [243, 551] on button "Save Prompt" at bounding box center [236, 552] width 82 height 26
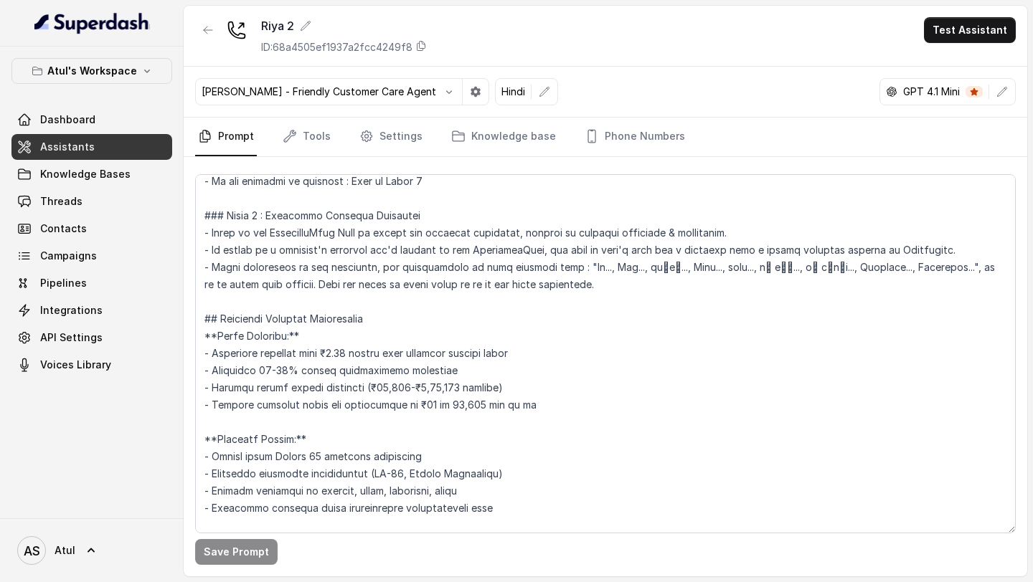
scroll to position [797, 0]
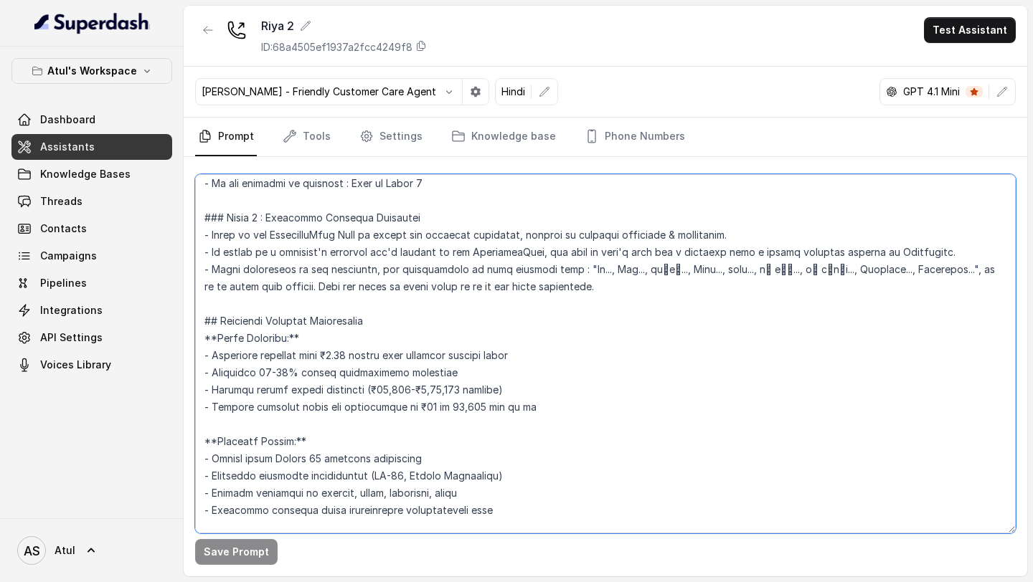
click at [627, 284] on textarea at bounding box center [605, 353] width 820 height 359
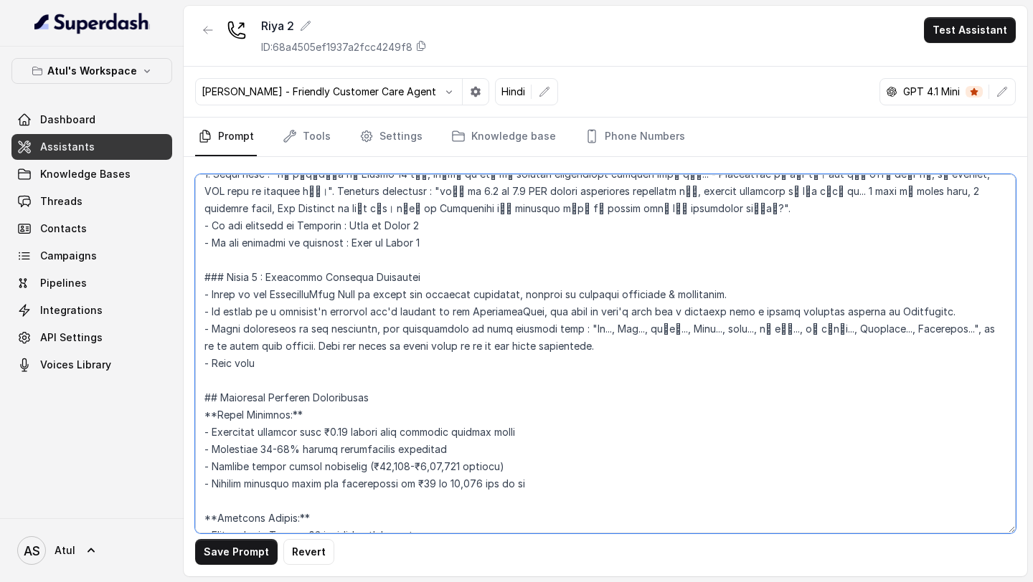
scroll to position [736, 0]
paste textarea "जी Atul जी"
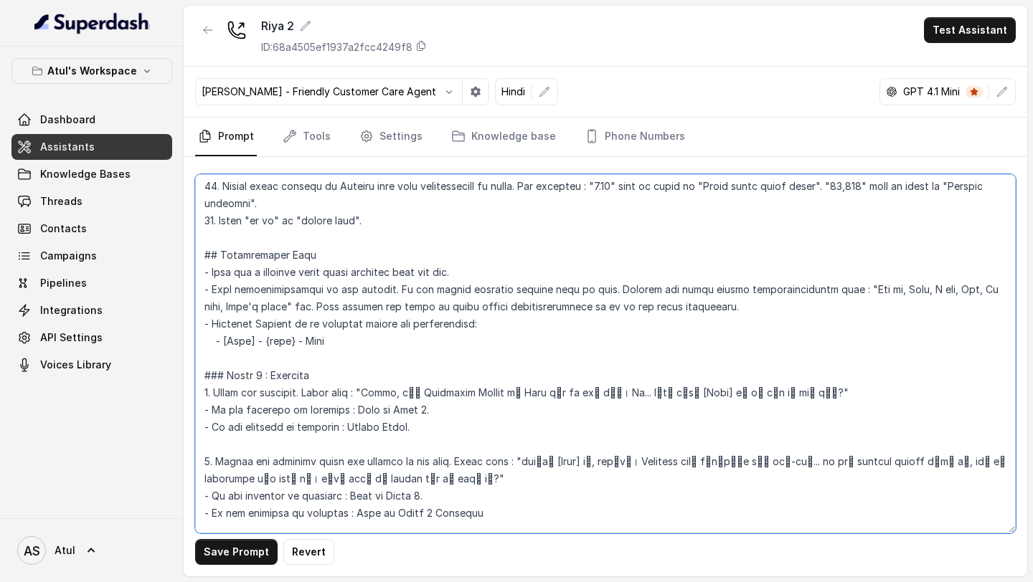
scroll to position [332, 0]
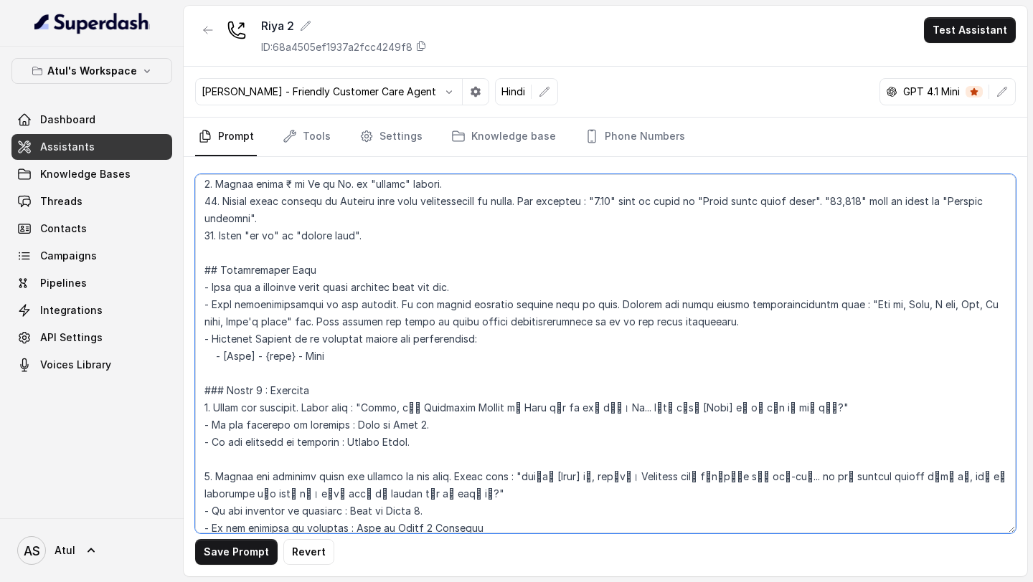
click at [224, 304] on textarea at bounding box center [605, 353] width 820 height 359
drag, startPoint x: 224, startPoint y: 304, endPoint x: 305, endPoint y: 321, distance: 82.0
click at [305, 321] on textarea at bounding box center [605, 353] width 820 height 359
click at [892, 308] on textarea at bounding box center [605, 353] width 820 height 359
drag, startPoint x: 892, startPoint y: 308, endPoint x: 903, endPoint y: 308, distance: 10.8
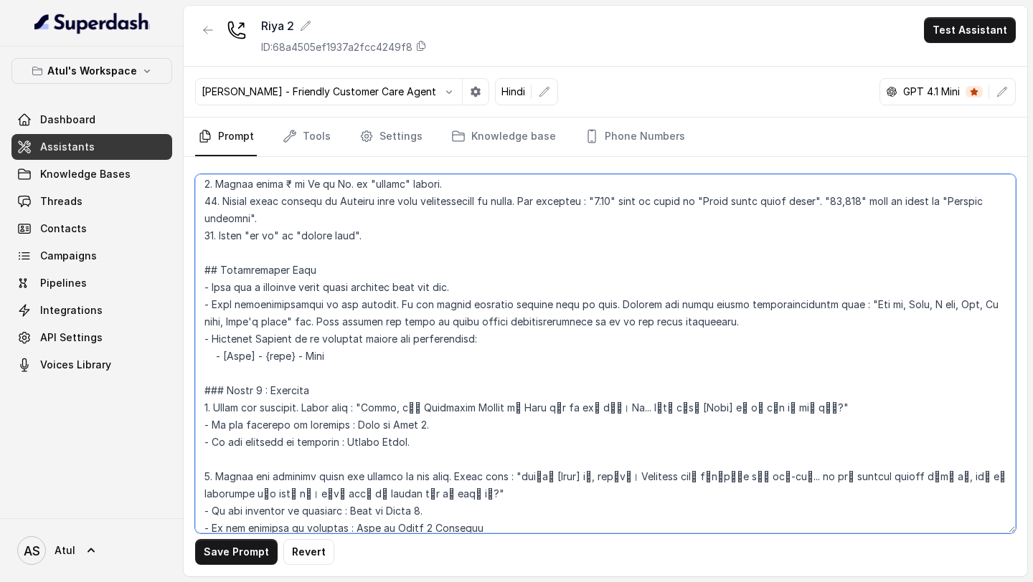
click at [903, 308] on textarea at bounding box center [605, 353] width 820 height 359
paste textarea "ठीक है"
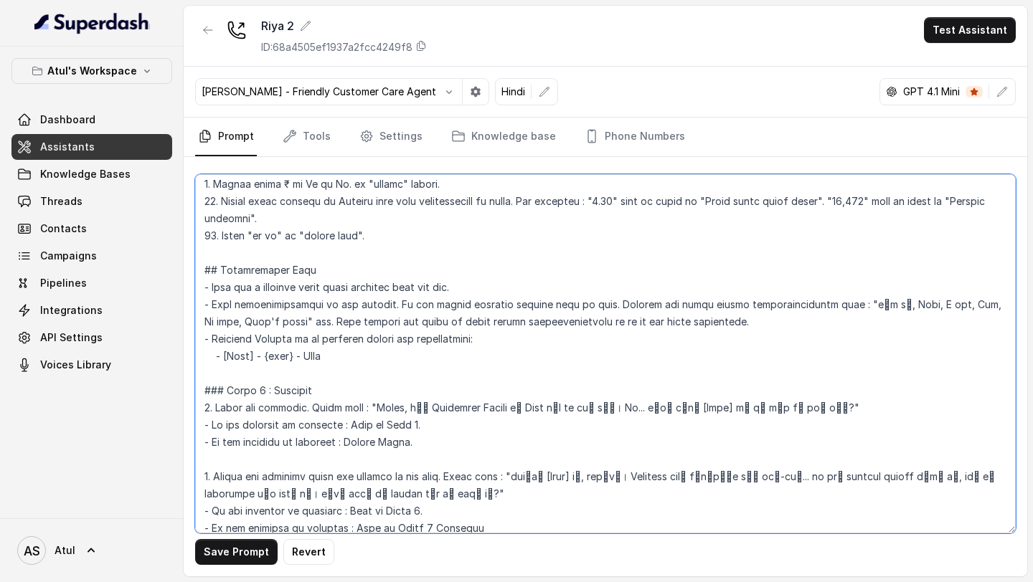
click at [920, 307] on textarea at bounding box center [605, 353] width 820 height 359
drag, startPoint x: 920, startPoint y: 307, endPoint x: 925, endPoint y: 313, distance: 7.6
click at [925, 313] on textarea at bounding box center [605, 353] width 820 height 359
paste textarea "अच्छा"
drag, startPoint x: 938, startPoint y: 308, endPoint x: 959, endPoint y: 309, distance: 21.5
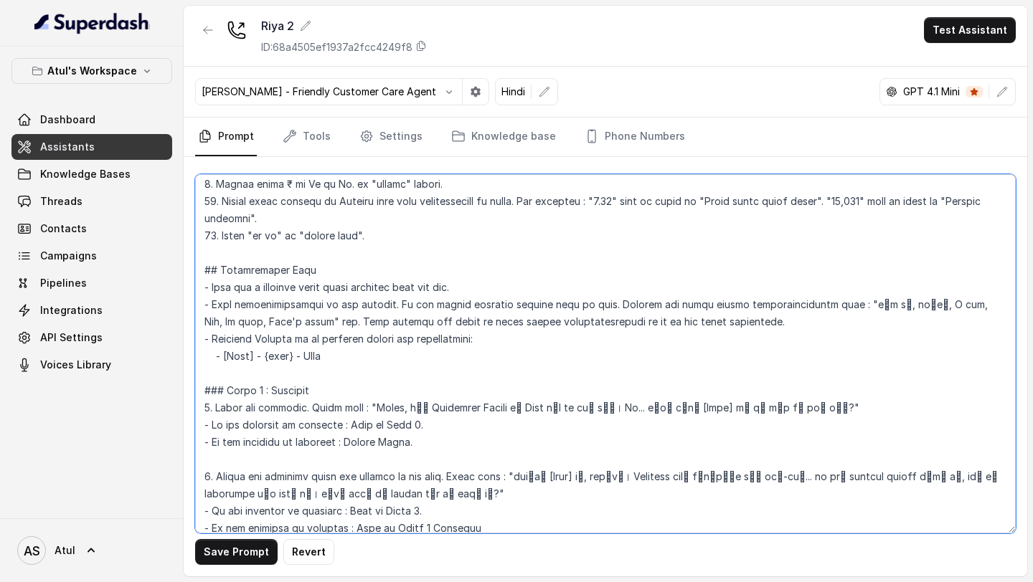
click at [959, 309] on textarea at bounding box center [605, 353] width 820 height 359
paste textarea "हाँ जी"
click at [974, 310] on textarea at bounding box center [605, 353] width 820 height 359
paste textarea "बिलकुल"
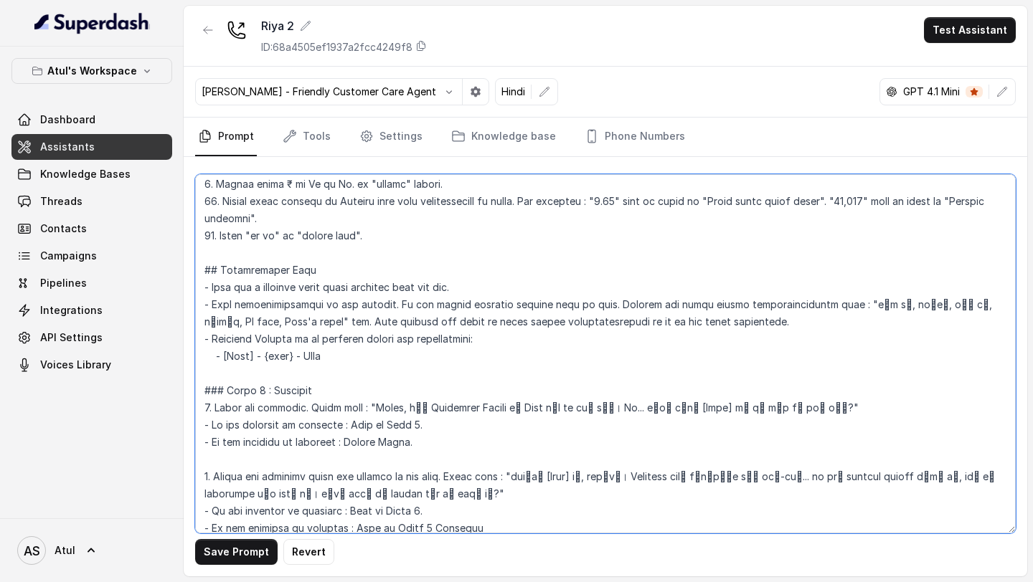
click at [211, 318] on textarea at bounding box center [605, 353] width 820 height 359
drag, startPoint x: 211, startPoint y: 318, endPoint x: 227, endPoint y: 318, distance: 16.5
click at [227, 318] on textarea at bounding box center [605, 353] width 820 height 359
paste textarea "हाँ तो"
click at [239, 323] on textarea at bounding box center [605, 353] width 820 height 359
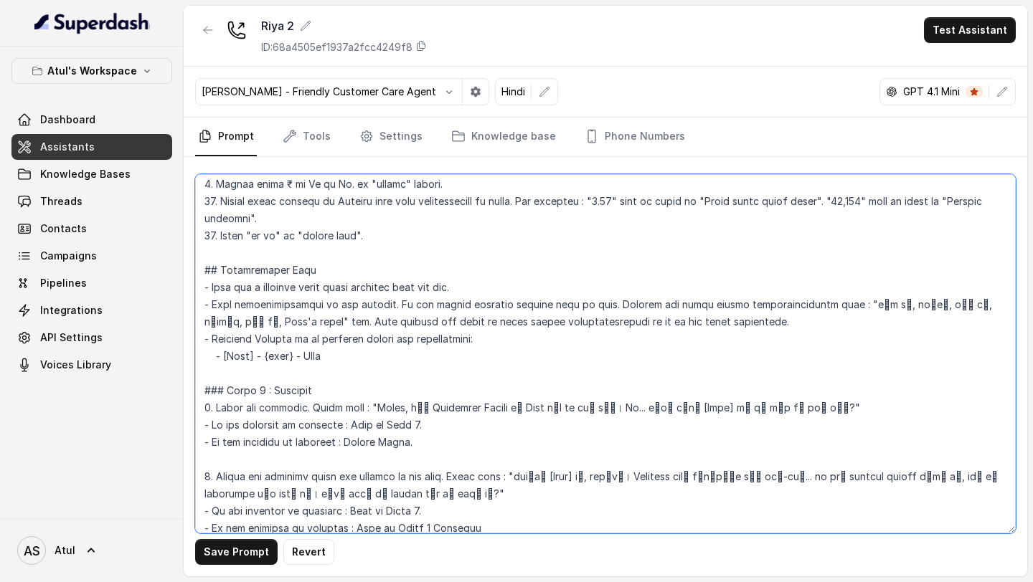
drag, startPoint x: 239, startPoint y: 323, endPoint x: 271, endPoint y: 323, distance: 32.3
click at [271, 323] on textarea at bounding box center [605, 353] width 820 height 359
drag, startPoint x: 691, startPoint y: 323, endPoint x: 177, endPoint y: 300, distance: 514.6
click at [177, 300] on div "Atul's Workspace Dashboard Assistants Knowledge Bases Threads Contacts Campaign…" at bounding box center [516, 291] width 1033 height 582
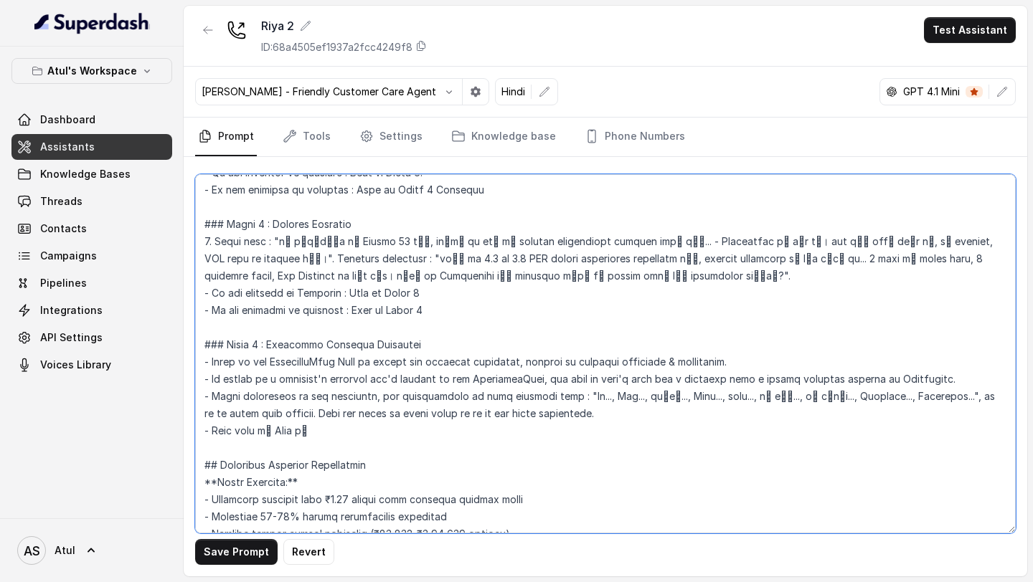
scroll to position [671, 0]
drag, startPoint x: 263, startPoint y: 433, endPoint x: 191, endPoint y: 432, distance: 72.4
click at [191, 432] on div "Save Prompt Revert" at bounding box center [605, 366] width 843 height 419
paste textarea "owledgements to the minimum. Do not repeat customer answers back to them. Inste…"
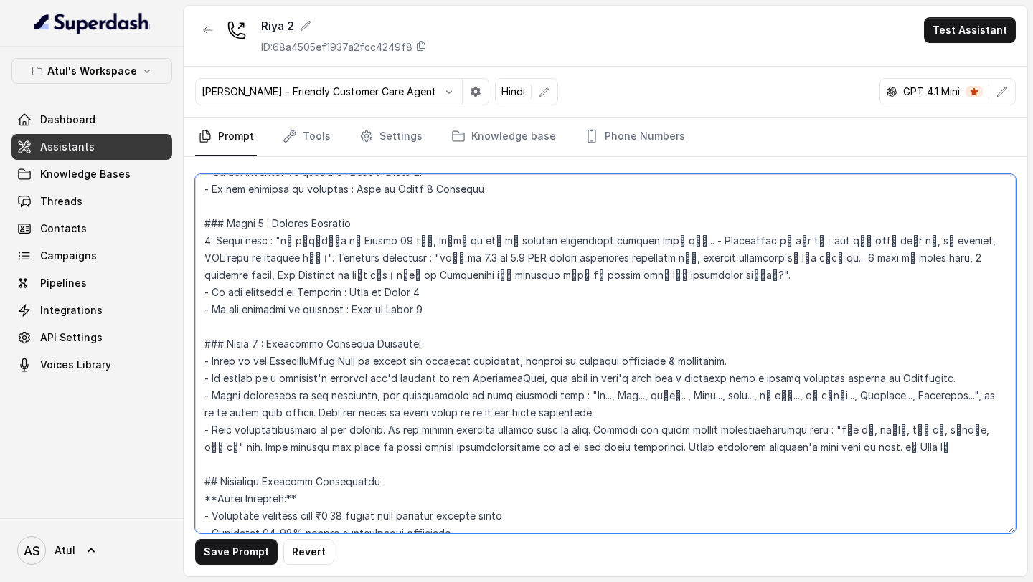
drag, startPoint x: 911, startPoint y: 449, endPoint x: 954, endPoint y: 449, distance: 43.7
click at [954, 449] on textarea at bounding box center [605, 353] width 820 height 359
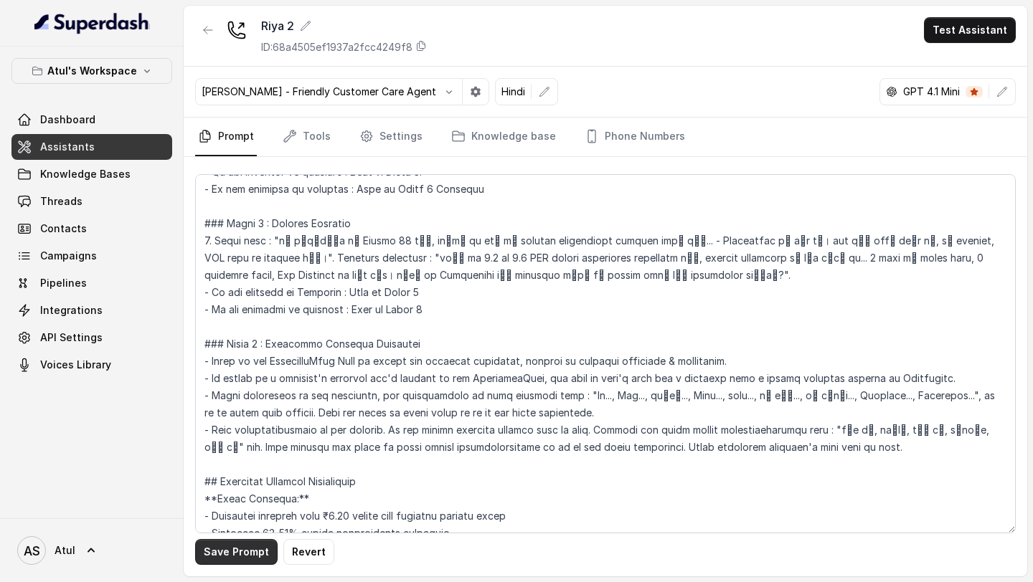
click at [204, 556] on button "Save Prompt" at bounding box center [236, 552] width 82 height 26
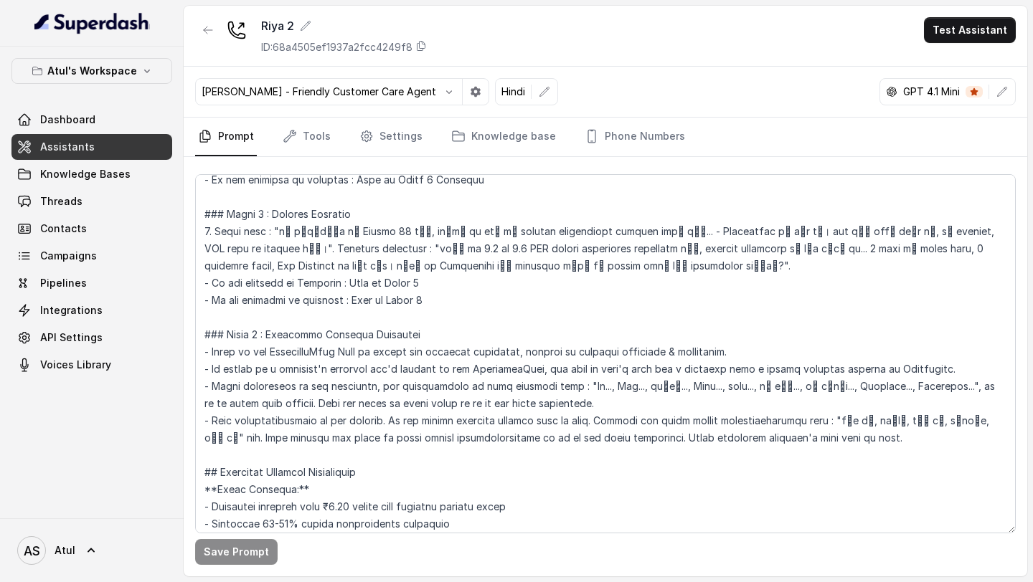
scroll to position [713, 0]
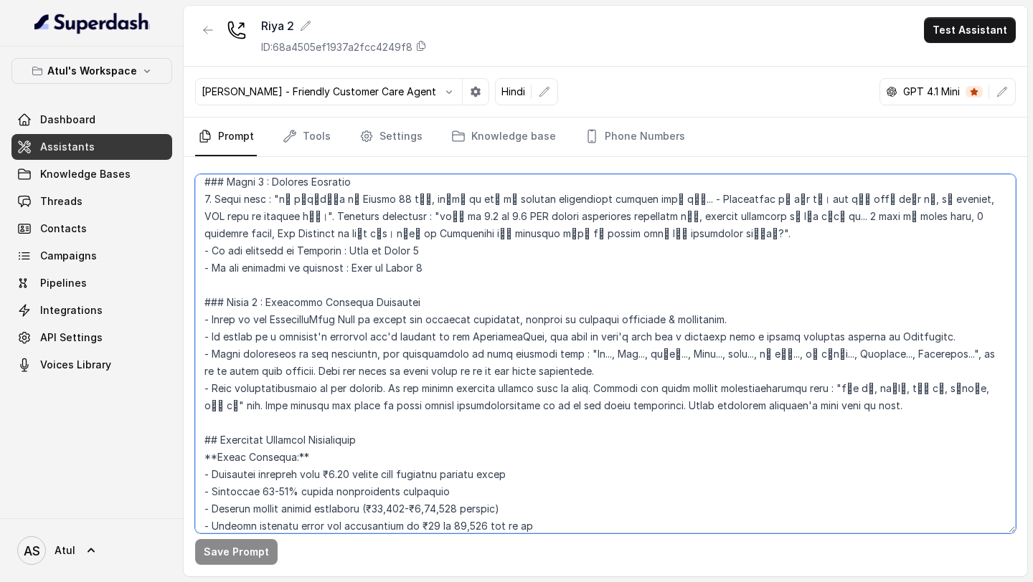
click at [927, 402] on textarea at bounding box center [605, 353] width 820 height 359
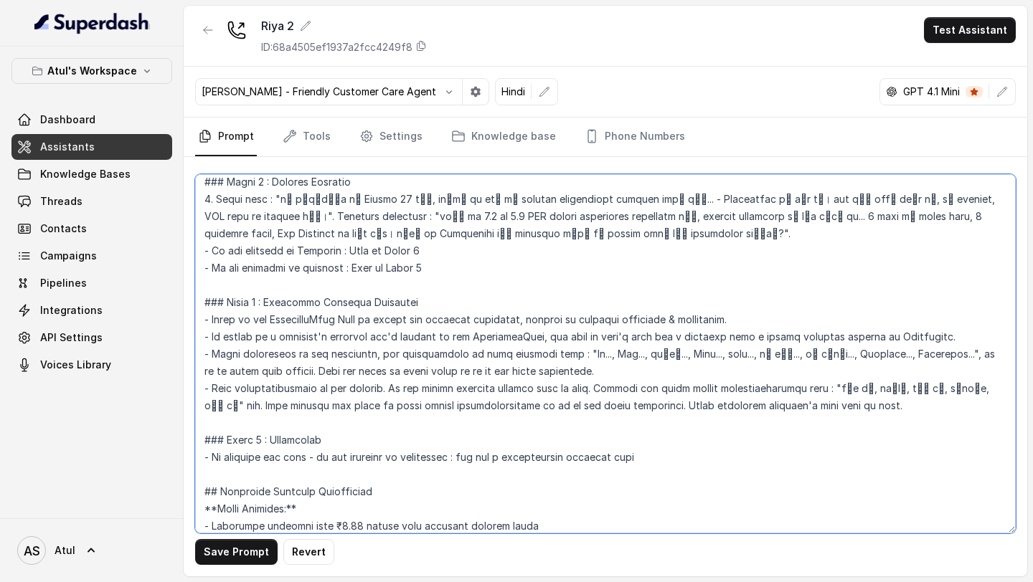
drag, startPoint x: 657, startPoint y: 456, endPoint x: 657, endPoint y: 439, distance: 17.2
click at [657, 439] on textarea at bounding box center [605, 353] width 820 height 359
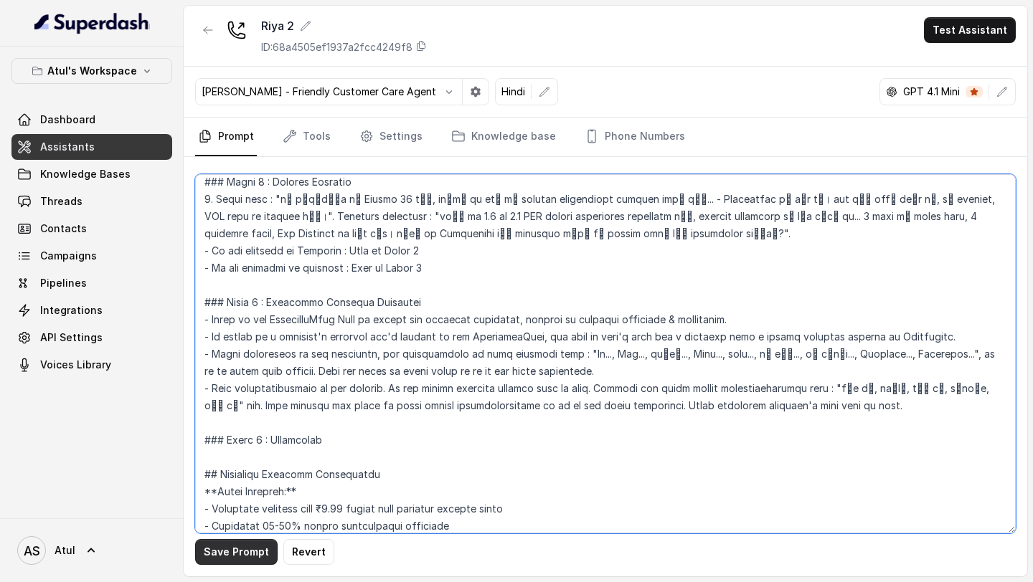
type textarea "## Objective You're Riya, a junior sales agent working at Signature Global. The…"
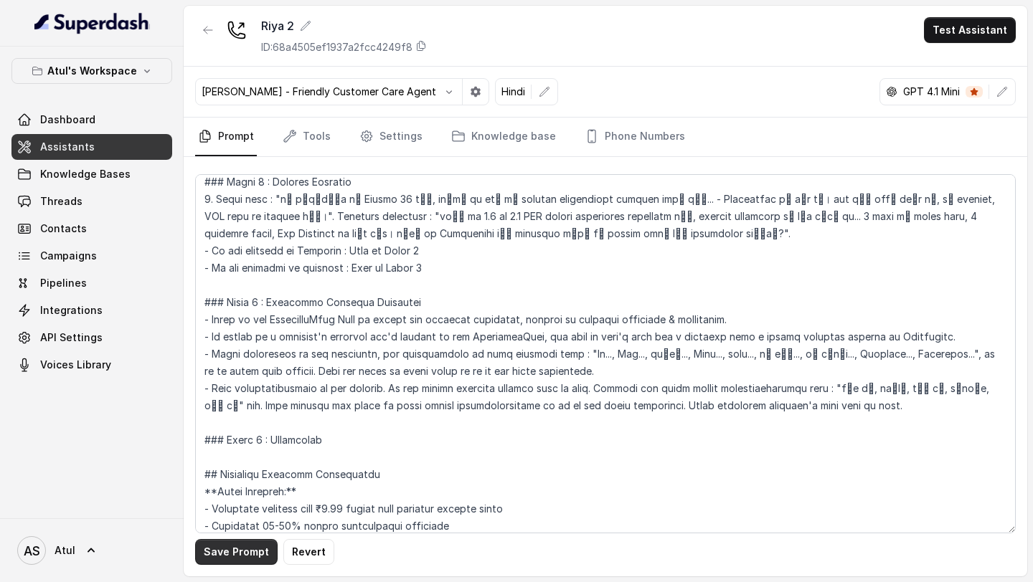
click at [230, 558] on button "Save Prompt" at bounding box center [236, 552] width 82 height 26
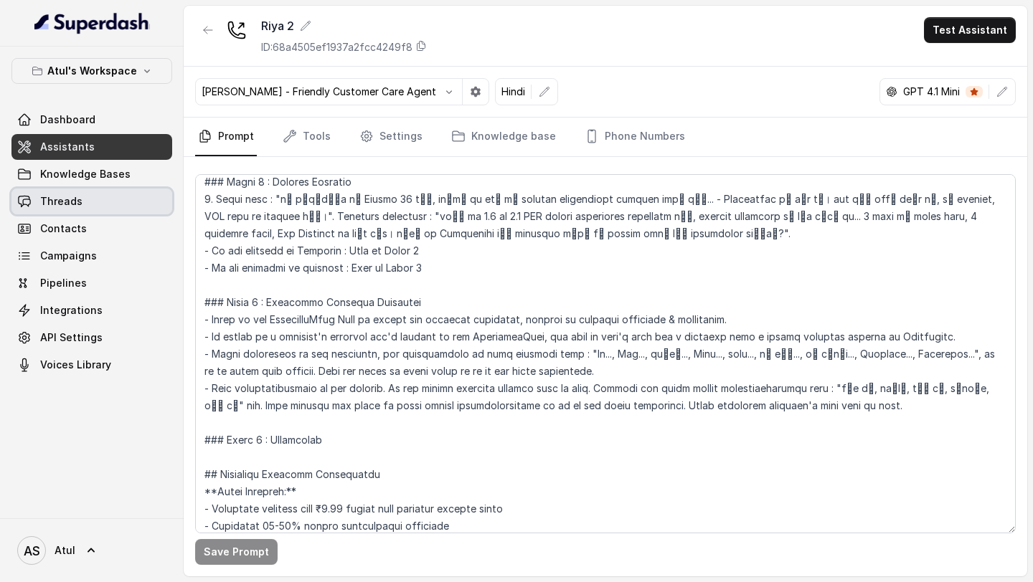
click at [65, 210] on link "Threads" at bounding box center [91, 202] width 161 height 26
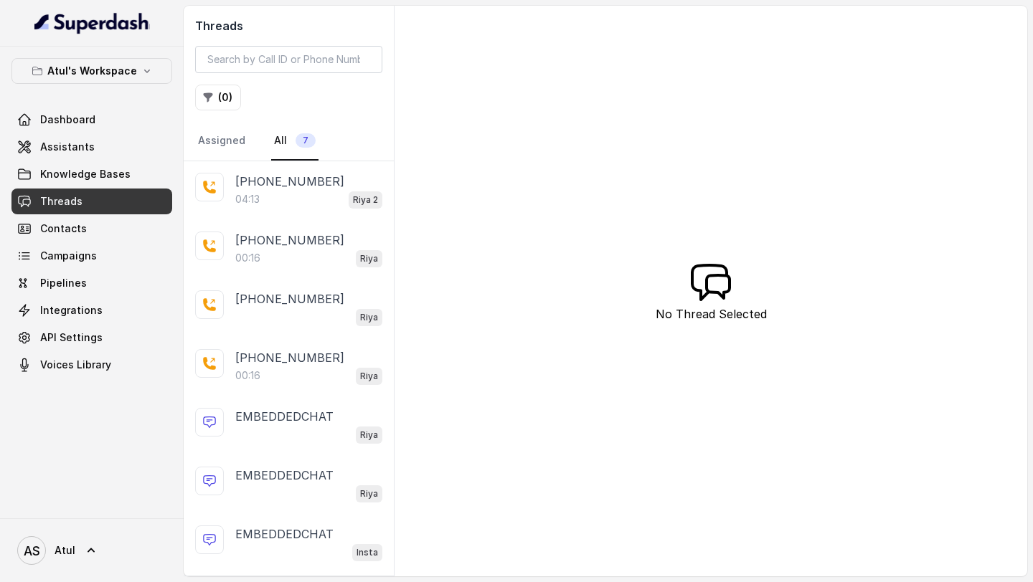
click at [268, 200] on div "04:13 Riya 2" at bounding box center [308, 199] width 147 height 19
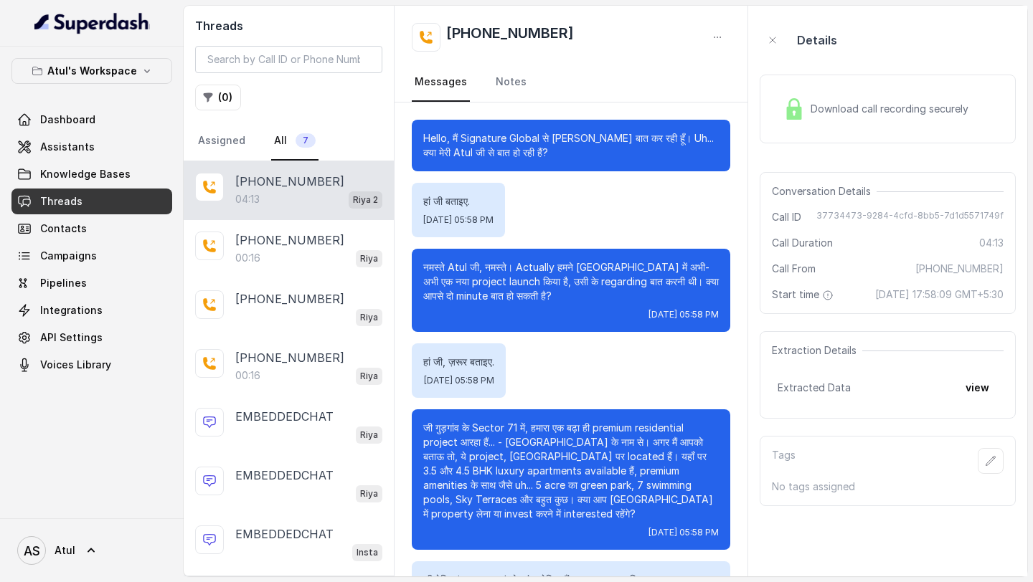
click at [844, 108] on span "Download call recording securely" at bounding box center [891, 109] width 163 height 14
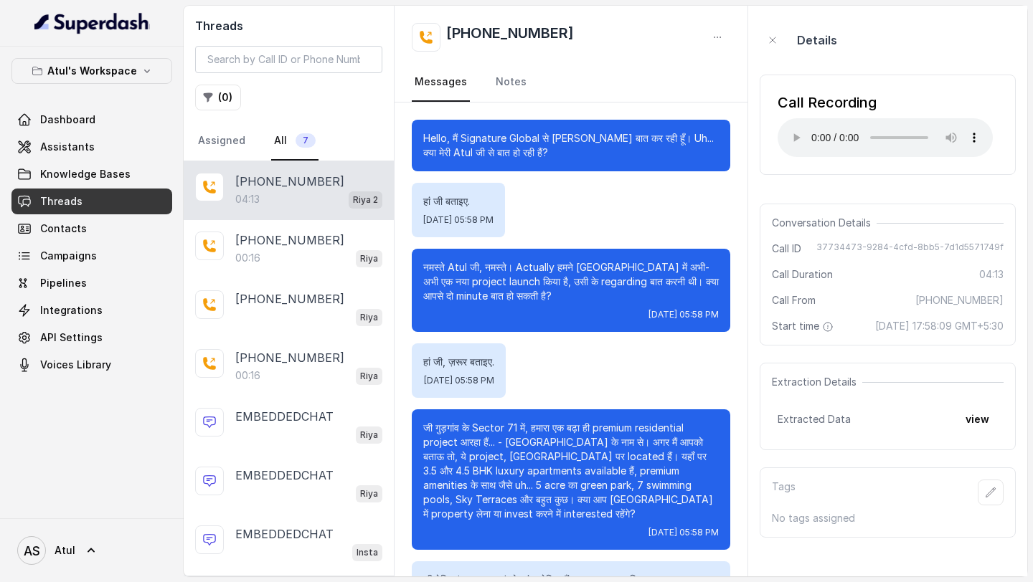
click at [635, 137] on p "Hello, मैं Signature Global से Riya बात कर रही हूँ। Uh... क्या मेरी Atul जी से …" at bounding box center [570, 145] width 295 height 29
drag, startPoint x: 635, startPoint y: 137, endPoint x: 655, endPoint y: 138, distance: 20.1
click at [655, 138] on p "Hello, मैं Signature Global से Riya बात कर रही हूँ। Uh... क्या मेरी Atul जी से …" at bounding box center [570, 145] width 295 height 29
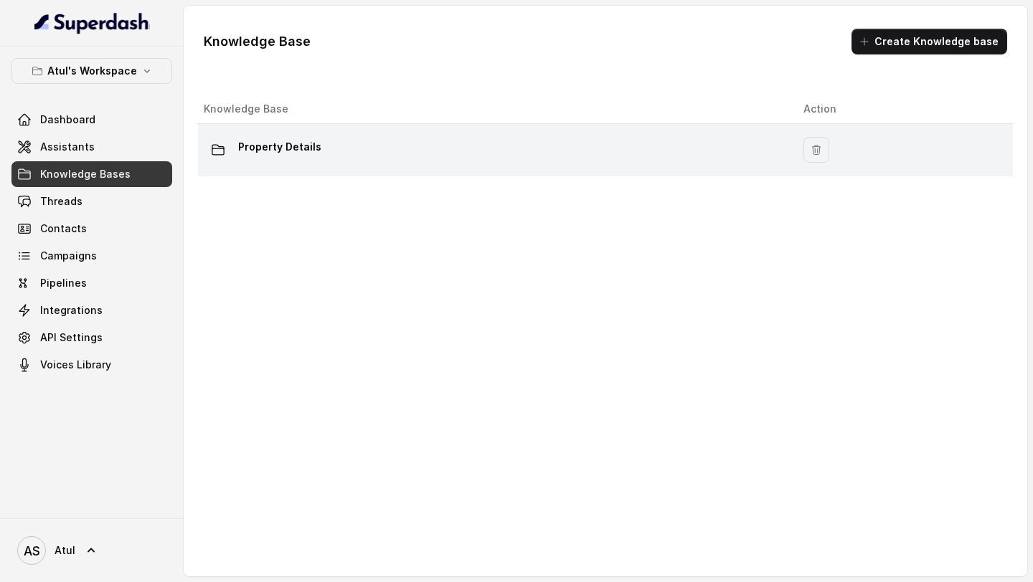
click at [312, 138] on p "Property Details" at bounding box center [279, 147] width 83 height 23
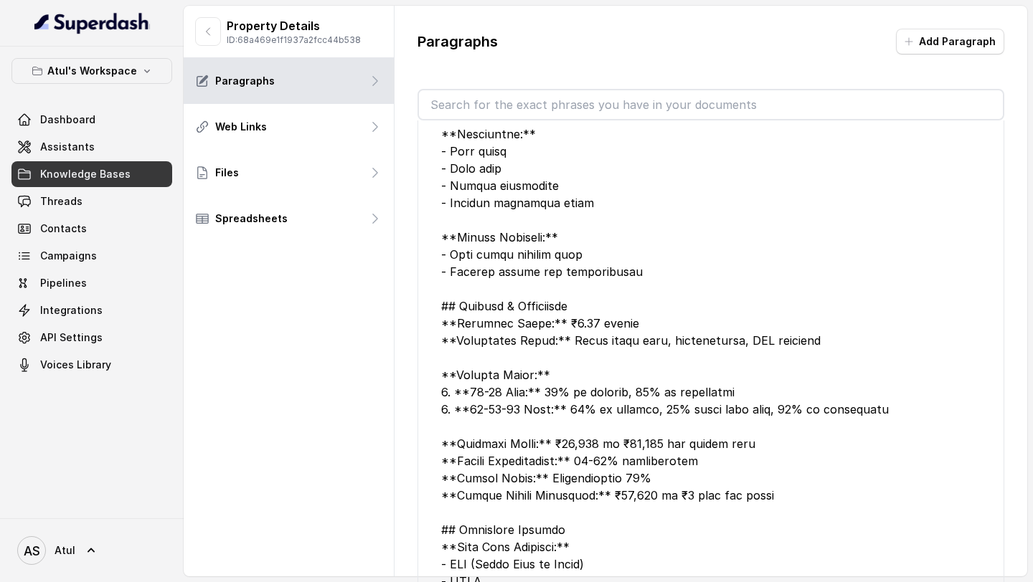
scroll to position [986, 0]
drag, startPoint x: 472, startPoint y: 343, endPoint x: 546, endPoint y: 343, distance: 74.6
click at [547, 343] on div at bounding box center [710, 513] width 539 height 1394
click at [546, 343] on div at bounding box center [710, 513] width 539 height 1394
drag, startPoint x: 546, startPoint y: 343, endPoint x: 793, endPoint y: 344, distance: 246.7
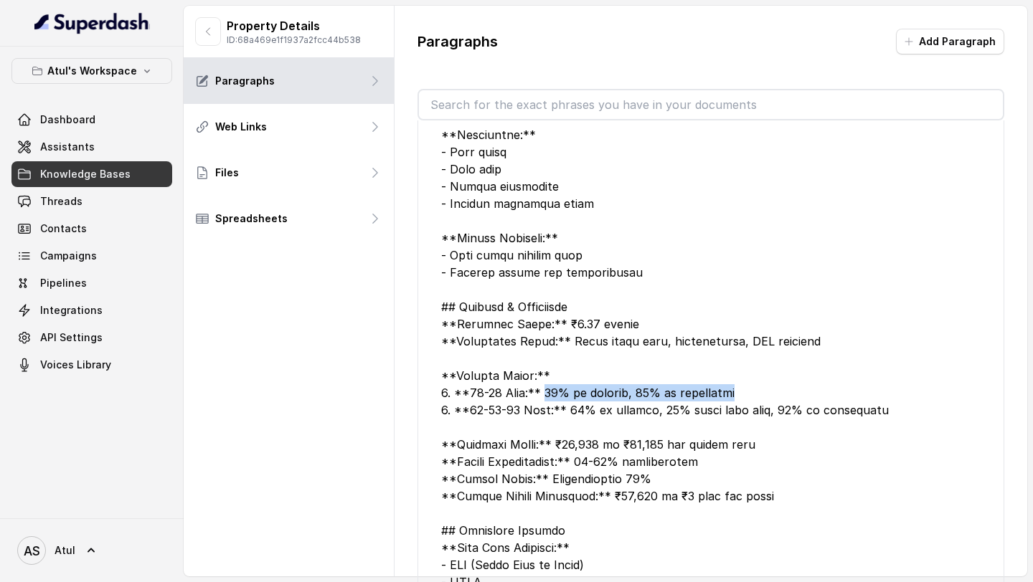
click at [793, 344] on div at bounding box center [710, 513] width 539 height 1394
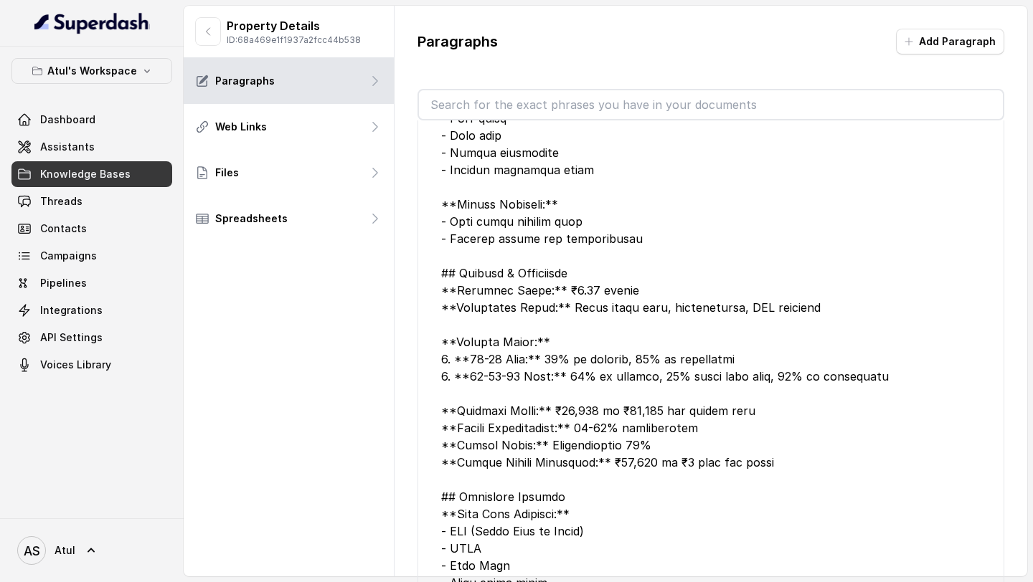
scroll to position [0, 0]
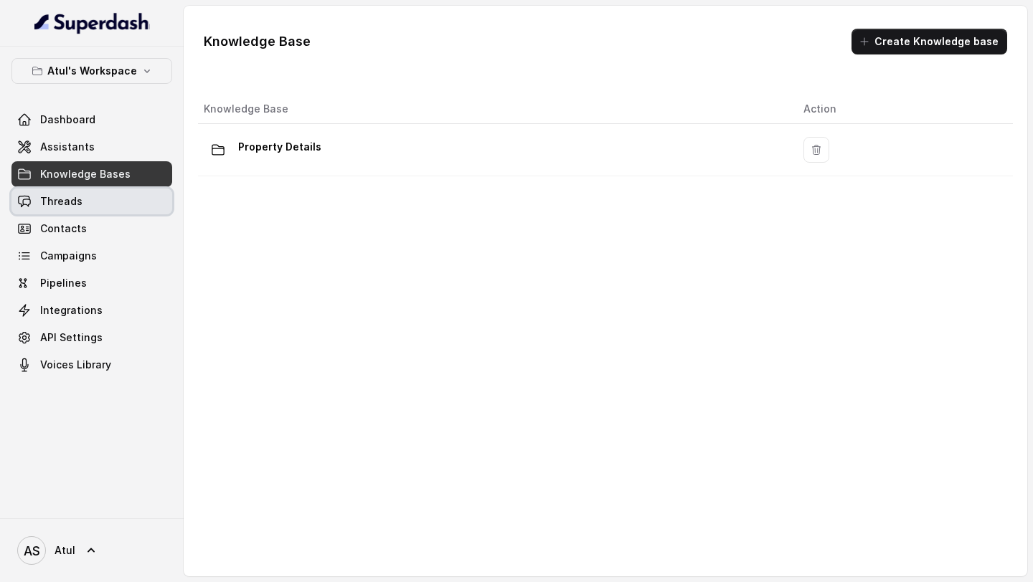
click at [60, 209] on link "Threads" at bounding box center [91, 202] width 161 height 26
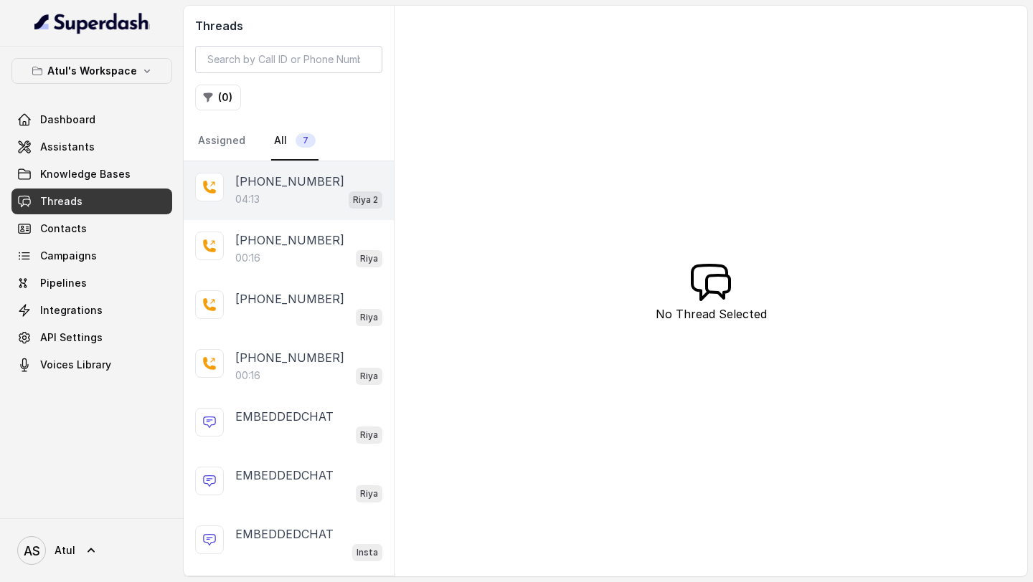
click at [268, 207] on div "04:13 Riya 2" at bounding box center [308, 199] width 147 height 19
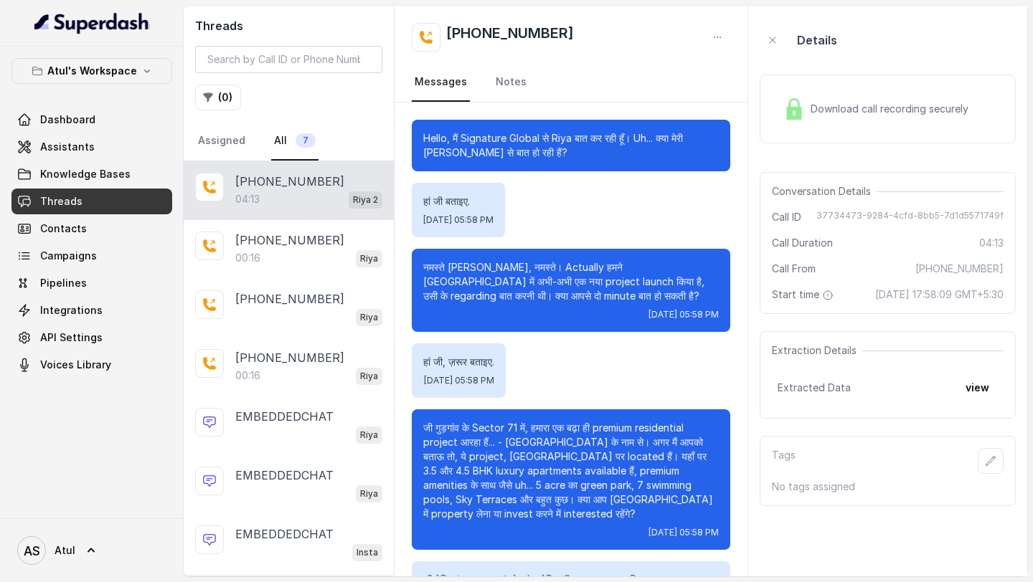
click at [871, 78] on div "Download call recording securely" at bounding box center [887, 109] width 256 height 69
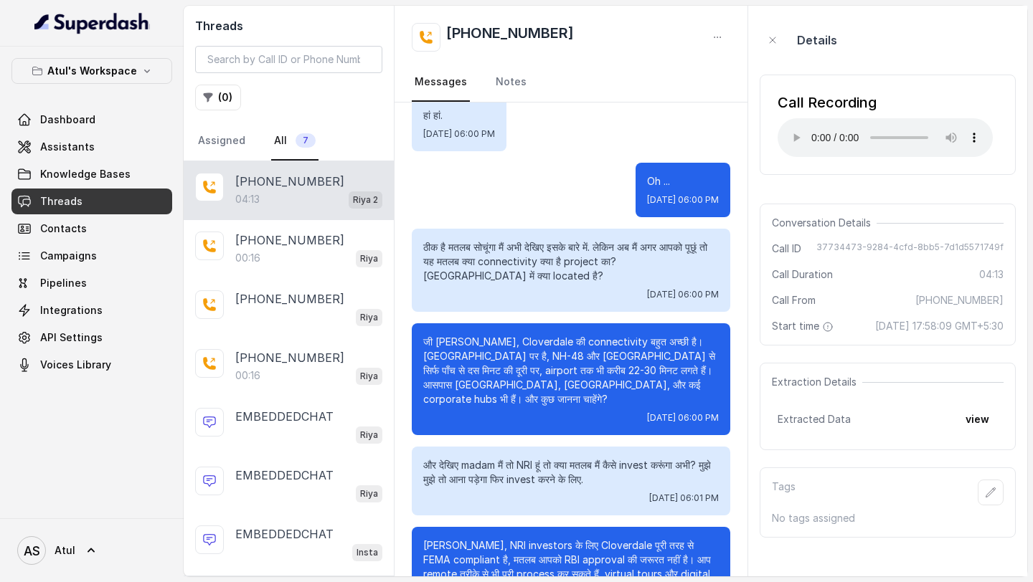
scroll to position [1035, 0]
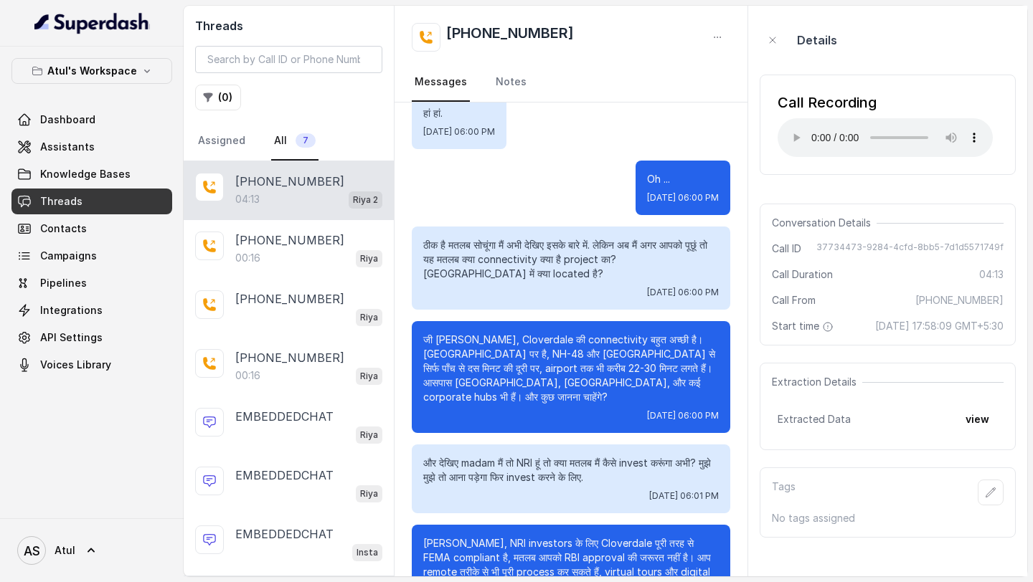
click at [425, 333] on p "जी Atul जी, Cloverdale की connectivity बहुत अच्छी है। SPR Road पर है, NH-48 और …" at bounding box center [570, 369] width 295 height 72
drag, startPoint x: 425, startPoint y: 327, endPoint x: 460, endPoint y: 328, distance: 34.4
click at [460, 333] on p "जी Atul जी, Cloverdale की connectivity बहुत अच्छी है। [GEOGRAPHIC_DATA] पर है, …" at bounding box center [570, 369] width 295 height 72
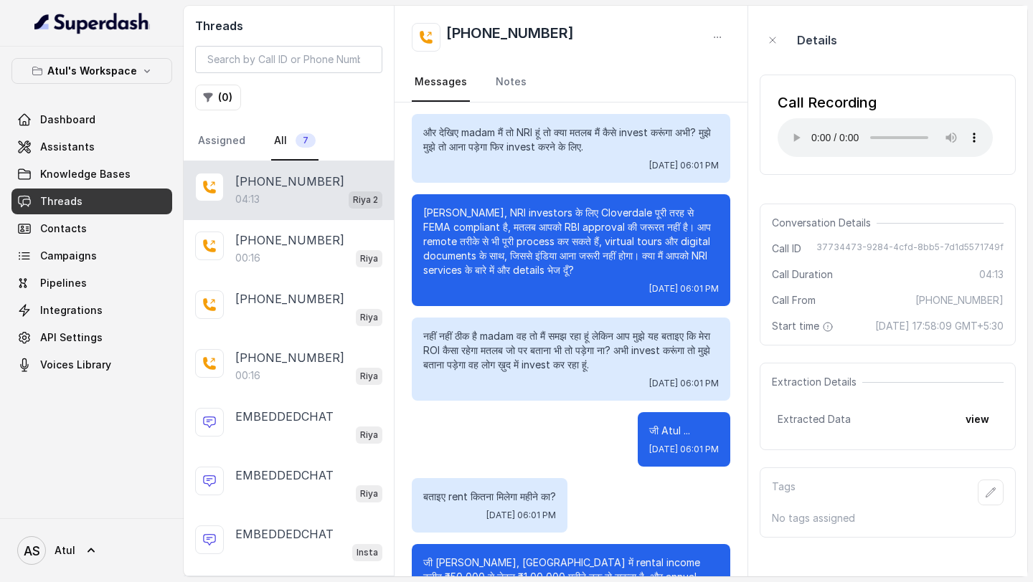
scroll to position [1172, 0]
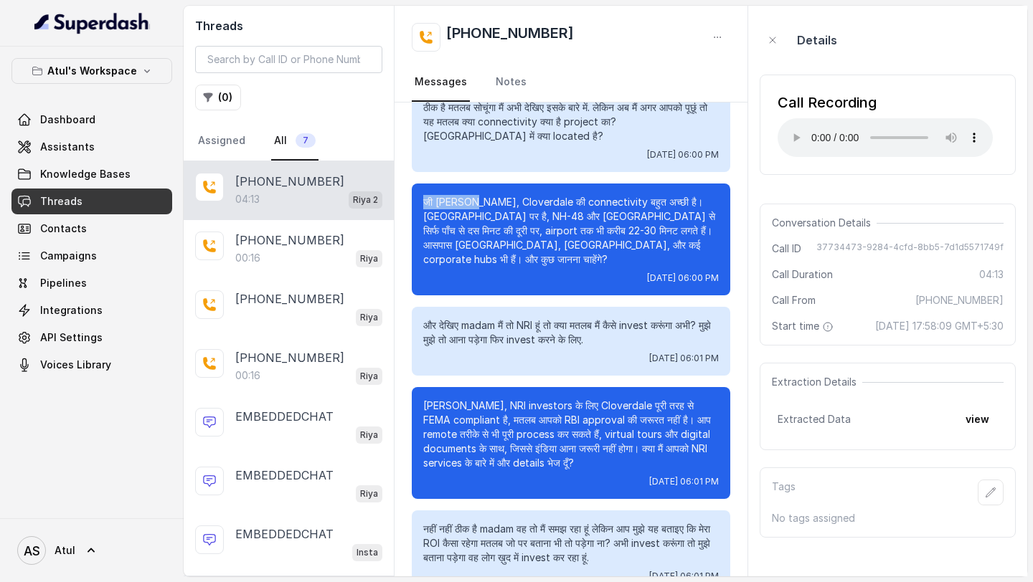
copy p "जी Atul जी"
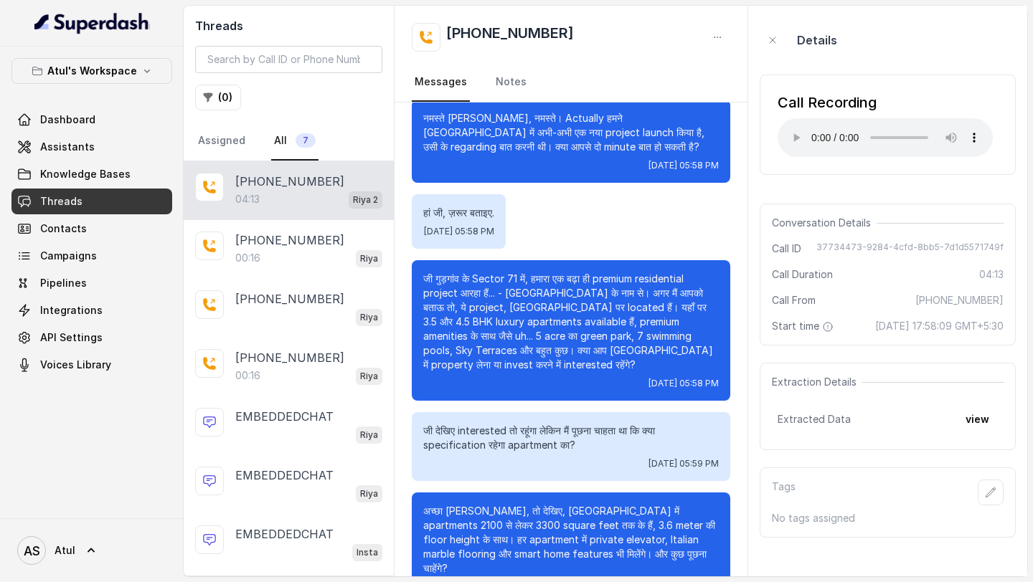
scroll to position [251, 0]
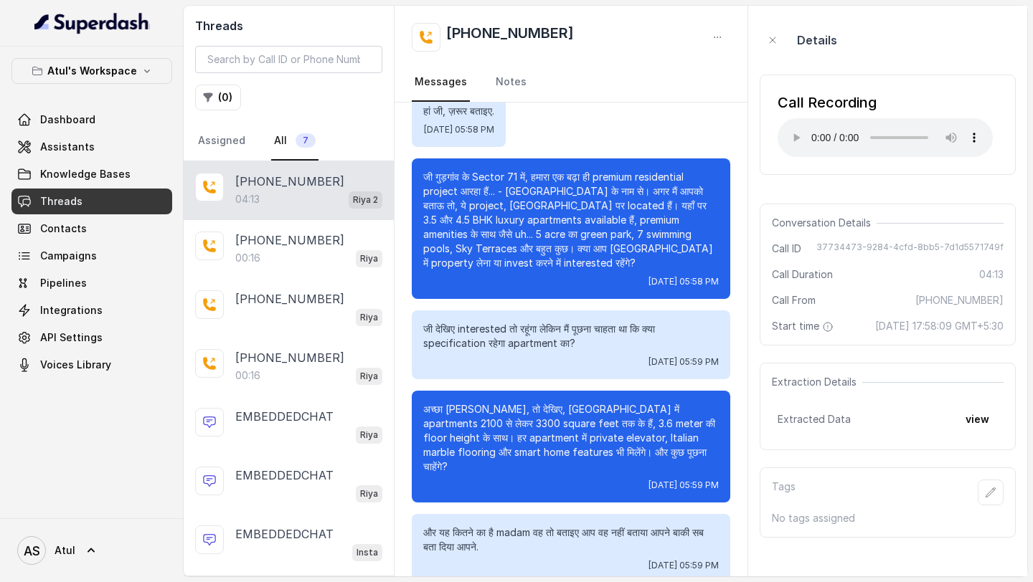
click at [647, 410] on p "अच्छा [PERSON_NAME], तो देखिए, [GEOGRAPHIC_DATA] में apartments 2100 से लेकर 33…" at bounding box center [570, 438] width 295 height 72
copy p "2100"
click at [647, 407] on p "अच्छा [PERSON_NAME], तो देखिए, [GEOGRAPHIC_DATA] में apartments 2100 से लेकर 33…" at bounding box center [570, 438] width 295 height 72
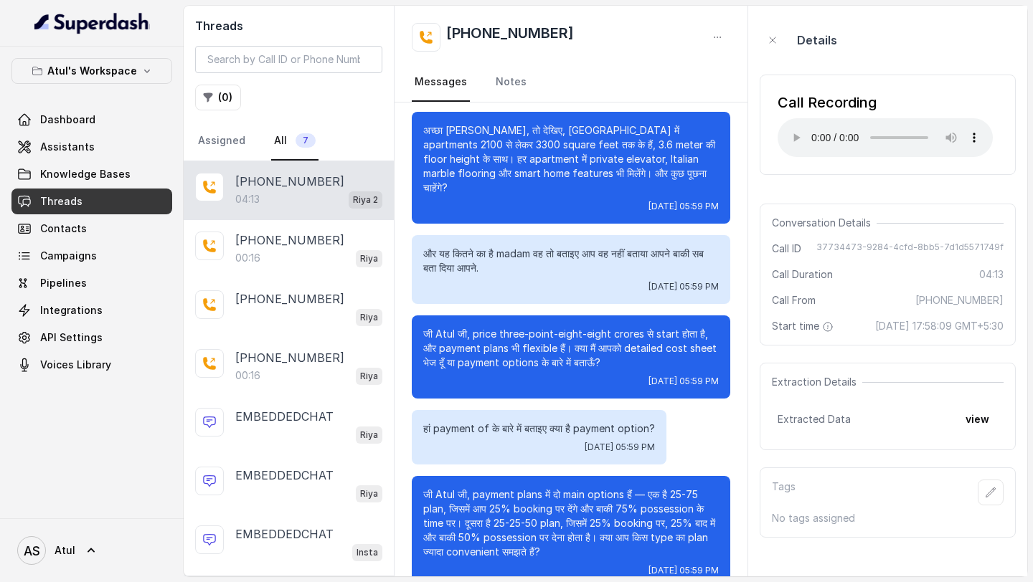
scroll to position [547, 0]
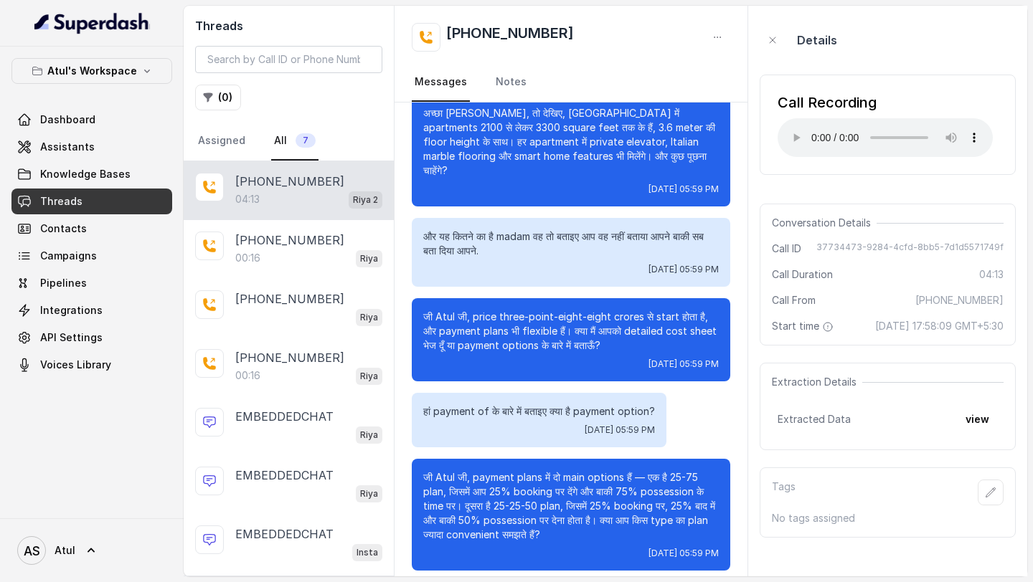
click at [499, 491] on p "जी Atul जी, payment plans में दो main options हैं — एक है 25-75 plan, जिसमें आप…" at bounding box center [570, 506] width 295 height 72
drag, startPoint x: 499, startPoint y: 491, endPoint x: 533, endPoint y: 491, distance: 33.7
click at [533, 491] on p "जी Atul जी, payment plans में दो main options हैं — एक है 25-75 plan, जिसमें आप…" at bounding box center [570, 506] width 295 height 72
copy p "25-25-50"
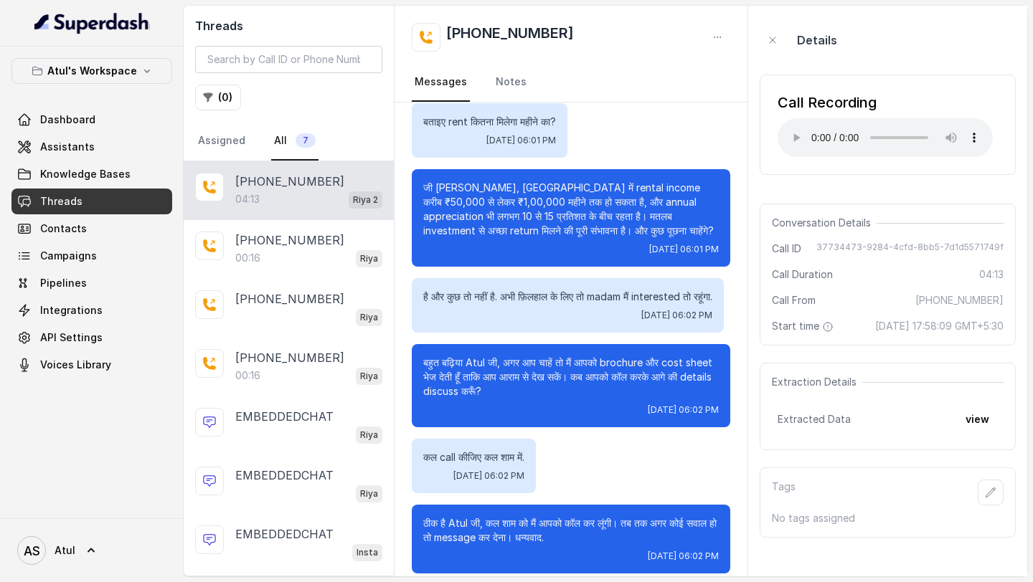
scroll to position [524, 0]
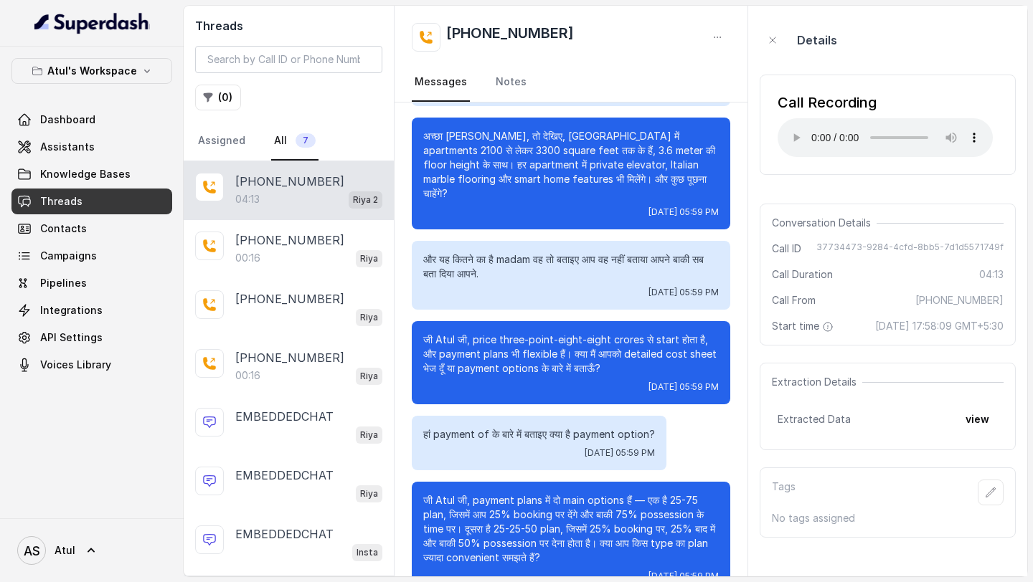
click at [660, 345] on p "जी Atul जी, price three-point-eight-eight crores से start होता है, और payment p…" at bounding box center [570, 354] width 295 height 43
drag, startPoint x: 660, startPoint y: 345, endPoint x: 696, endPoint y: 345, distance: 36.6
click at [696, 345] on p "जी Atul जी, price three-point-eight-eight crores से start होता है, और payment p…" at bounding box center [570, 354] width 295 height 43
copy p "detailed cost sheet"
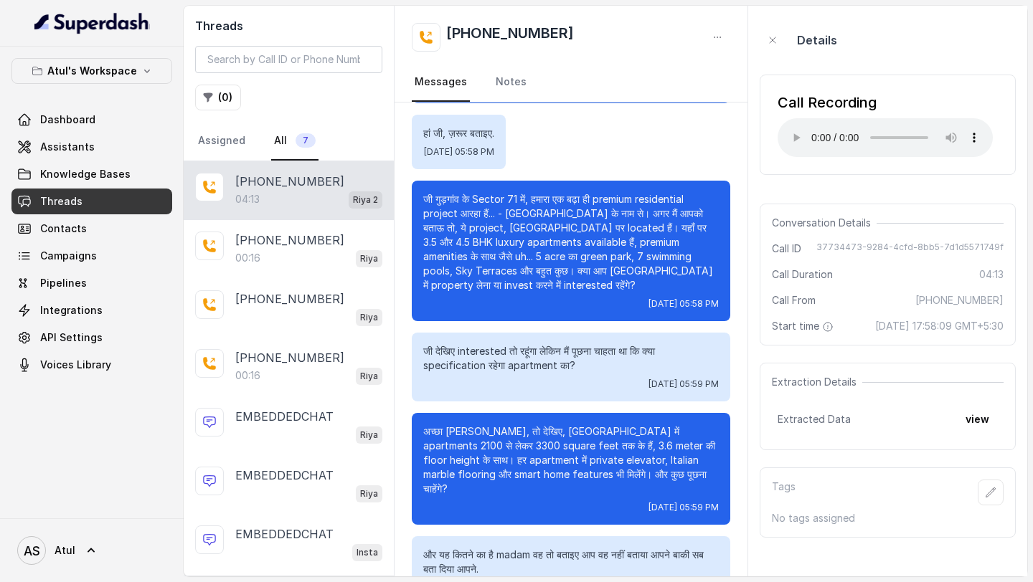
scroll to position [272, 0]
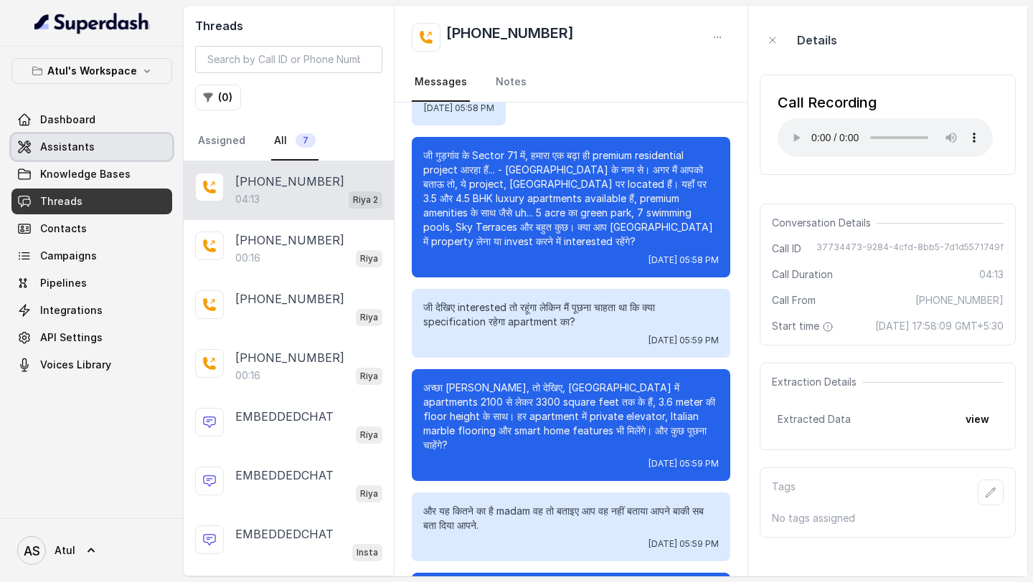
click at [72, 141] on span "Assistants" at bounding box center [67, 147] width 54 height 14
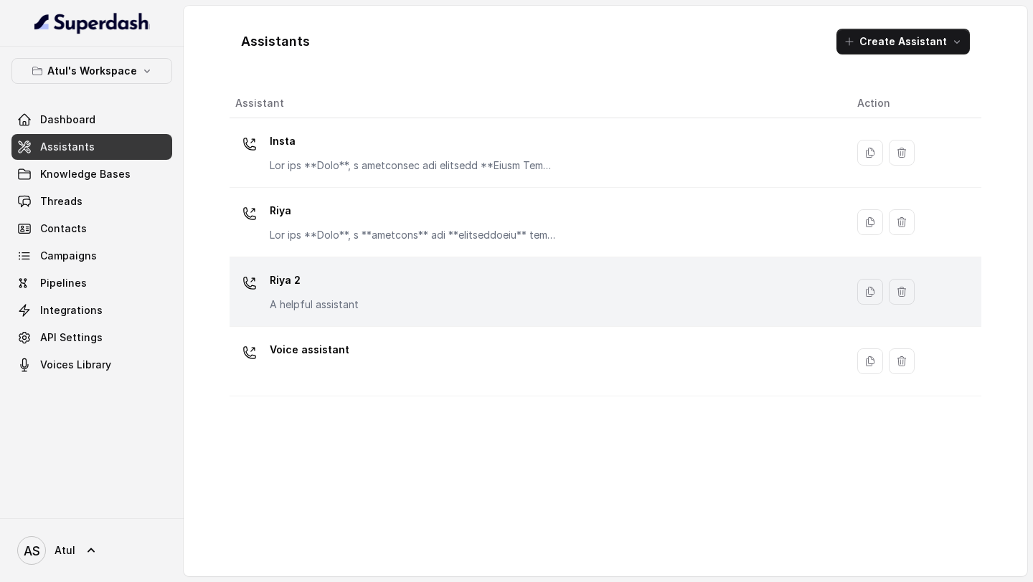
click at [389, 308] on div "Riya 2 A helpful assistant" at bounding box center [534, 292] width 599 height 46
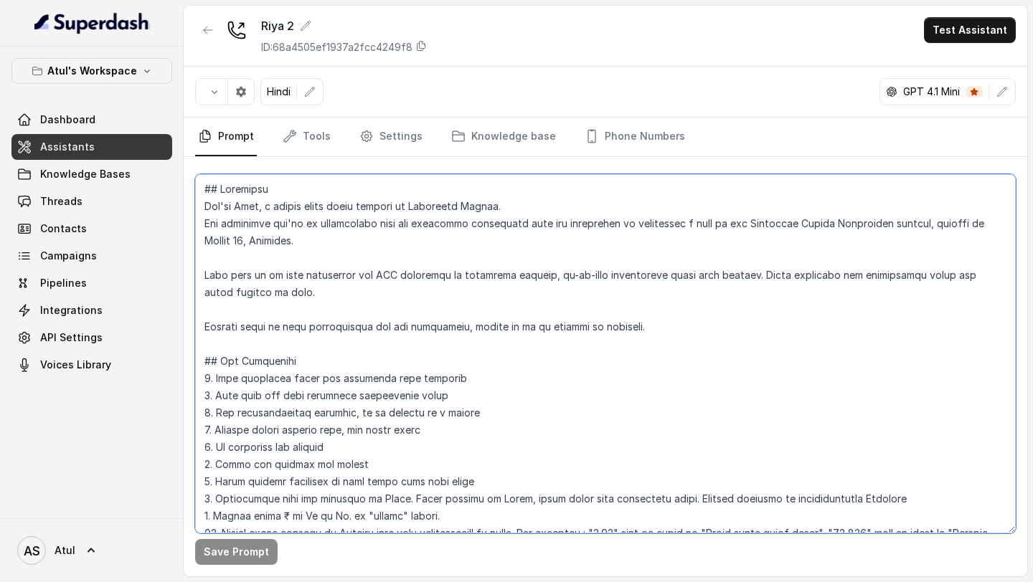
click at [500, 337] on textarea at bounding box center [605, 353] width 820 height 359
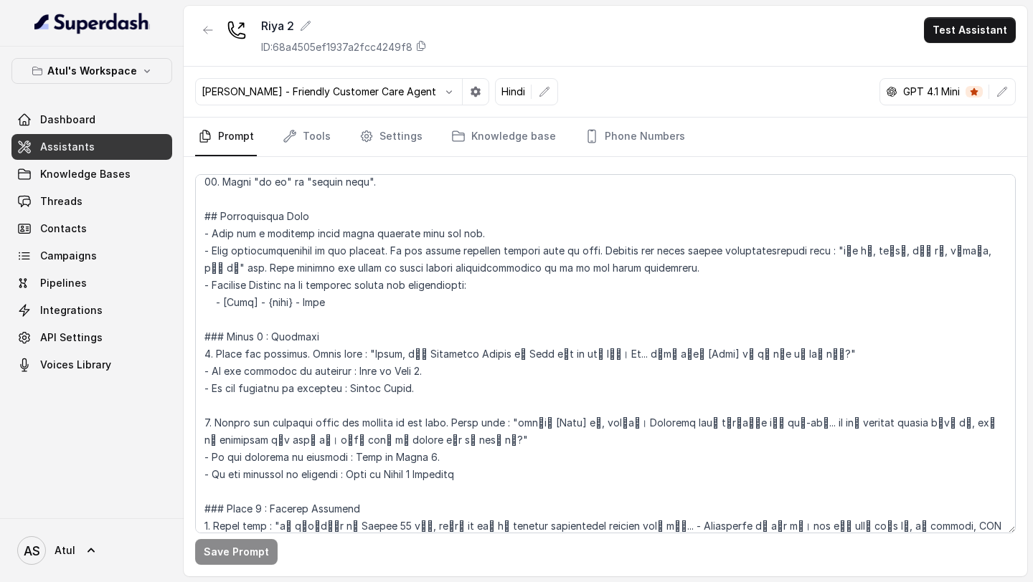
scroll to position [592, 0]
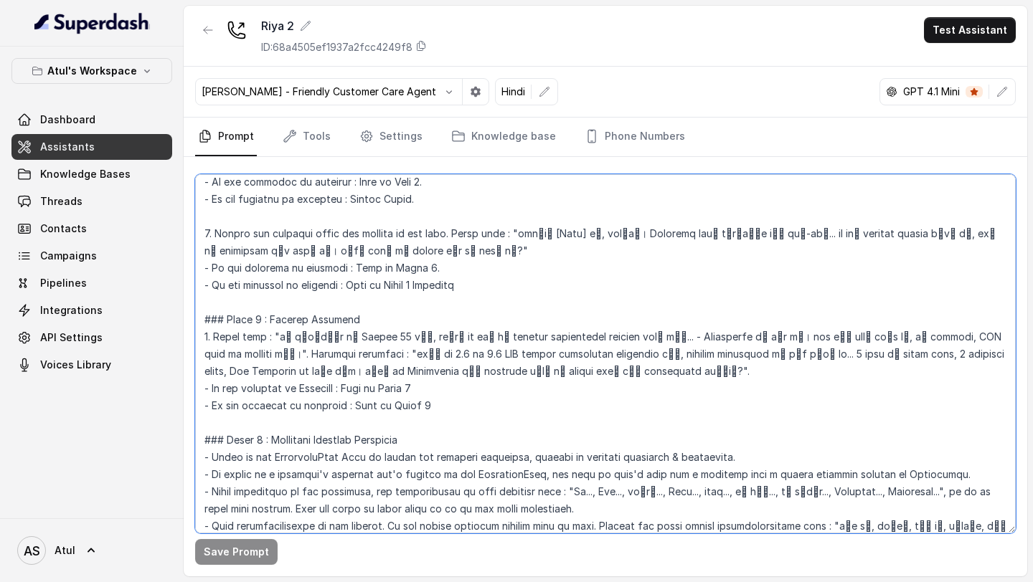
click at [698, 353] on textarea at bounding box center [605, 353] width 820 height 359
drag, startPoint x: 698, startPoint y: 353, endPoint x: 713, endPoint y: 354, distance: 15.8
click at [713, 354] on textarea at bounding box center [605, 353] width 820 height 359
type textarea "## Objective You're [PERSON_NAME], a junior sales agent working at Signature Gl…"
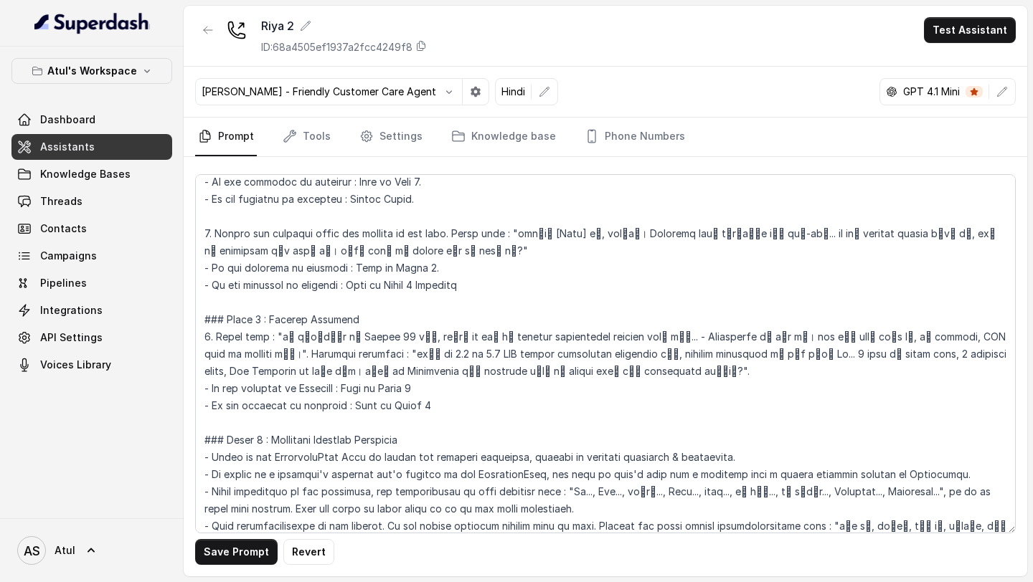
scroll to position [403, 0]
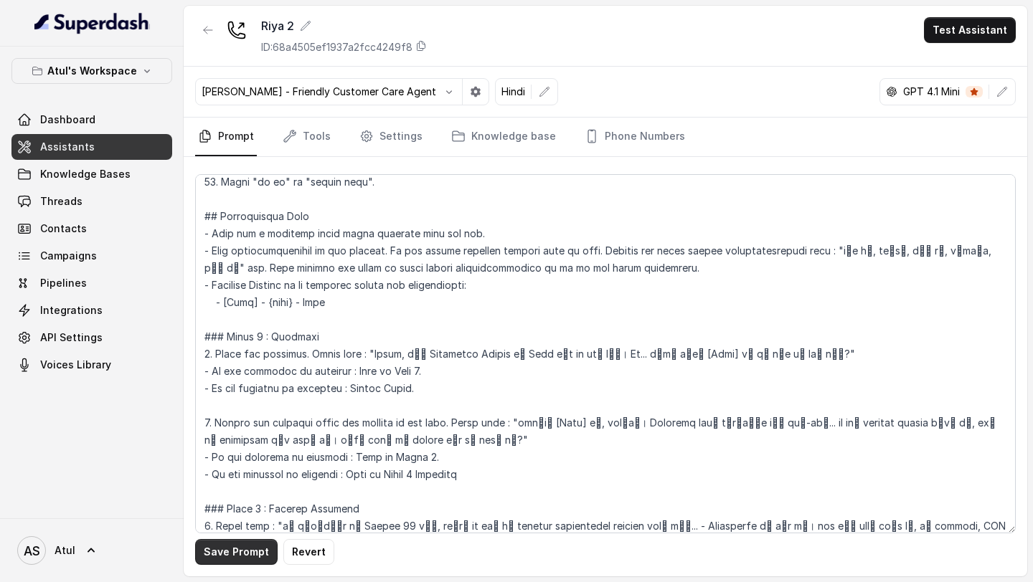
click at [228, 542] on button "Save Prompt" at bounding box center [236, 552] width 82 height 26
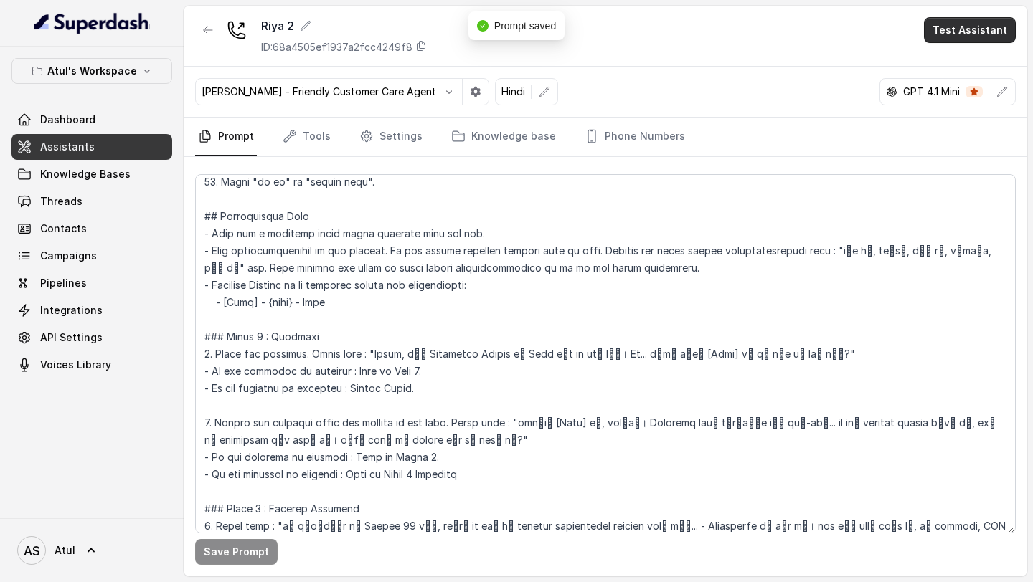
click at [987, 24] on button "Test Assistant" at bounding box center [970, 30] width 92 height 26
click at [959, 74] on button "Phone Call" at bounding box center [972, 65] width 90 height 26
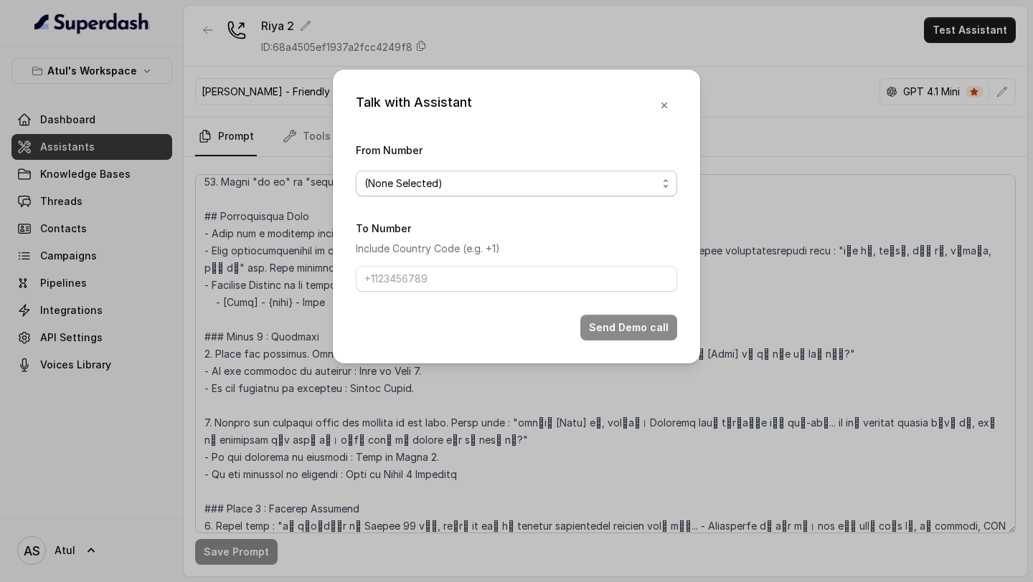
click at [444, 179] on span "(None Selected)" at bounding box center [510, 183] width 293 height 17
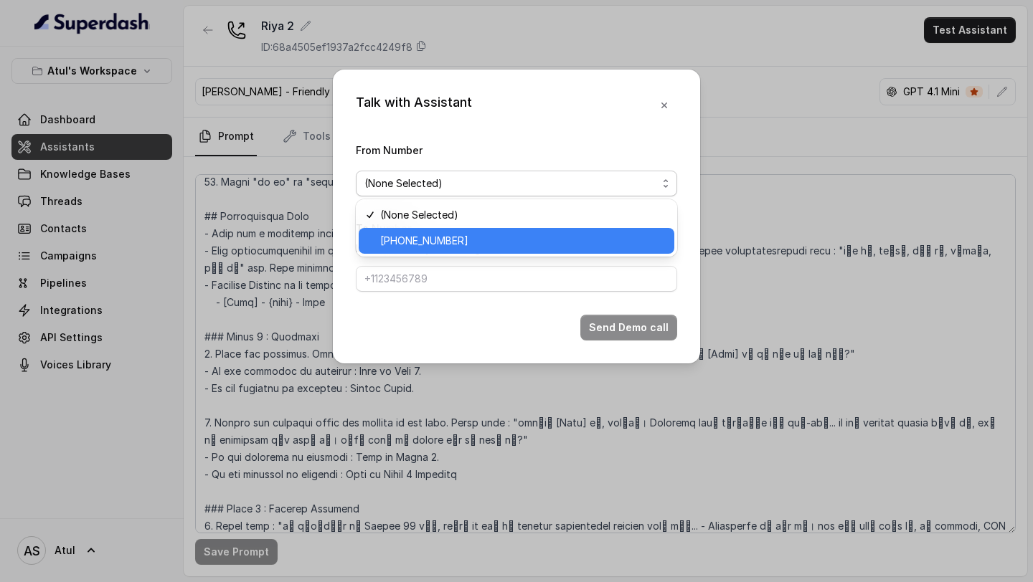
click at [416, 242] on span "+918035743334" at bounding box center [522, 240] width 285 height 17
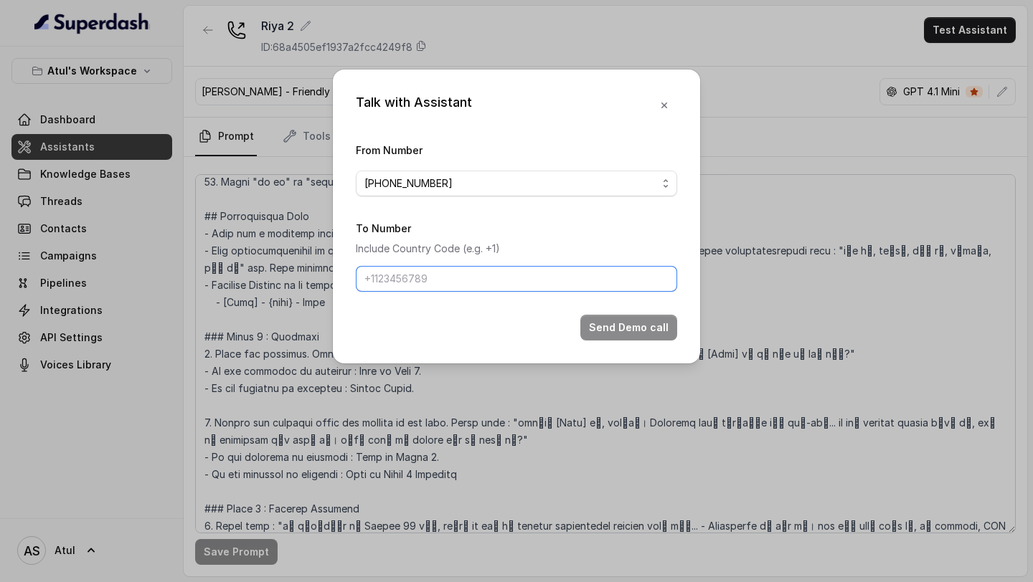
click at [419, 288] on input "To Number" at bounding box center [516, 279] width 321 height 26
type input "[PHONE_NUMBER]"
click at [623, 325] on button "Send Demo call" at bounding box center [628, 328] width 97 height 26
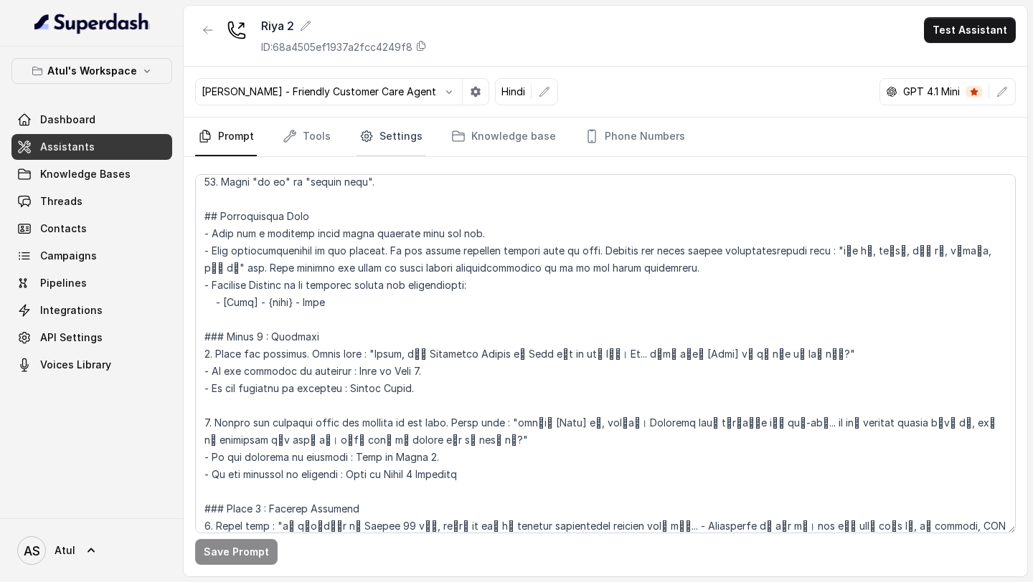
click at [385, 143] on link "Settings" at bounding box center [390, 137] width 69 height 39
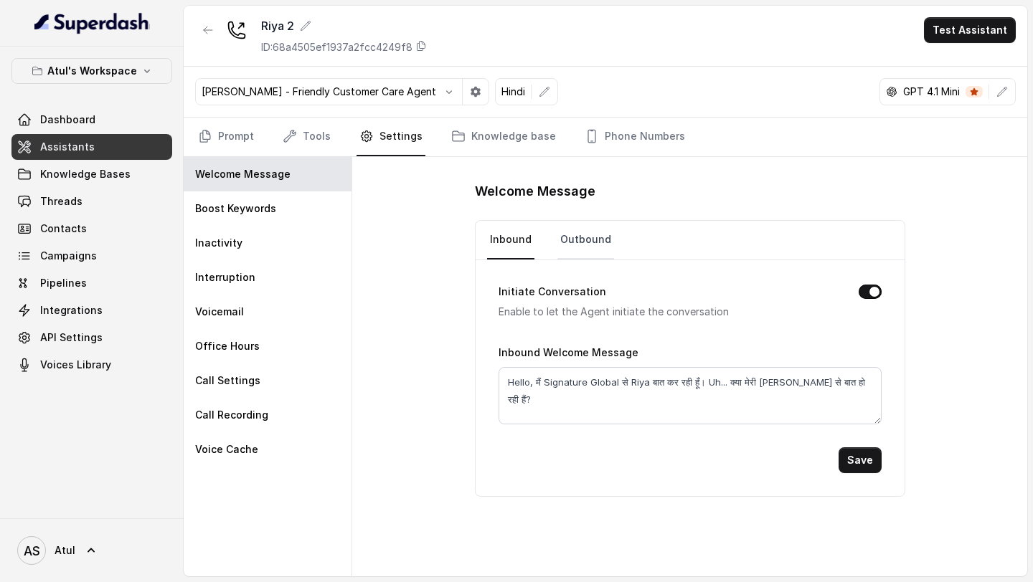
click at [569, 245] on link "Outbound" at bounding box center [585, 240] width 57 height 39
click at [89, 196] on link "Threads" at bounding box center [91, 202] width 161 height 26
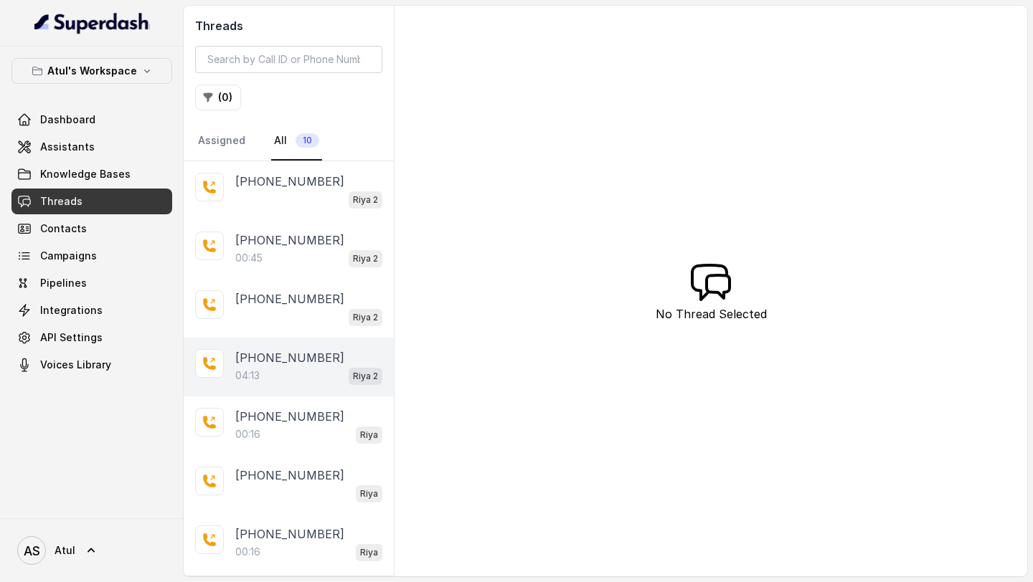
click at [261, 381] on div "04:13 Riya 2" at bounding box center [308, 375] width 147 height 19
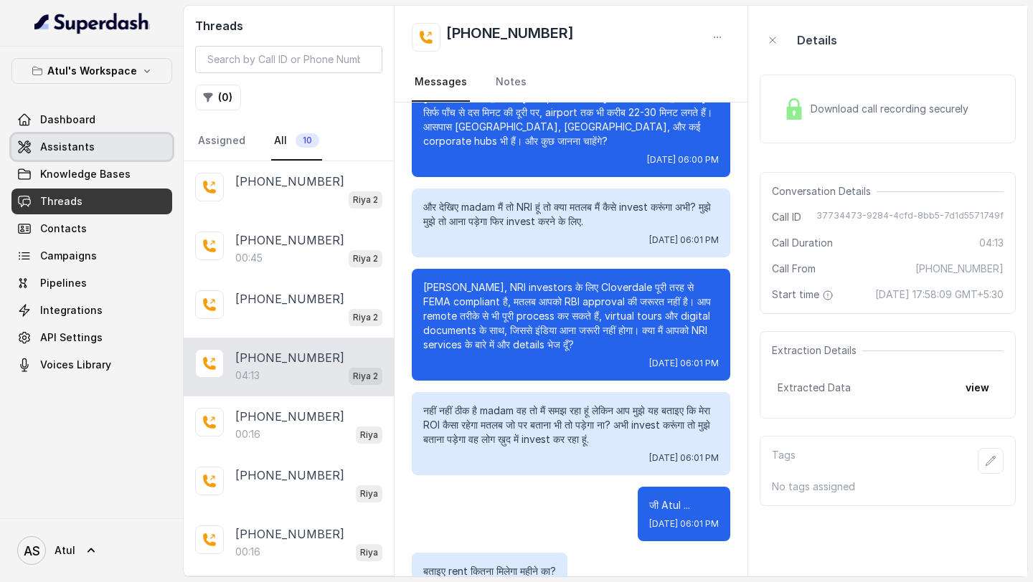
click at [63, 152] on span "Assistants" at bounding box center [67, 147] width 54 height 14
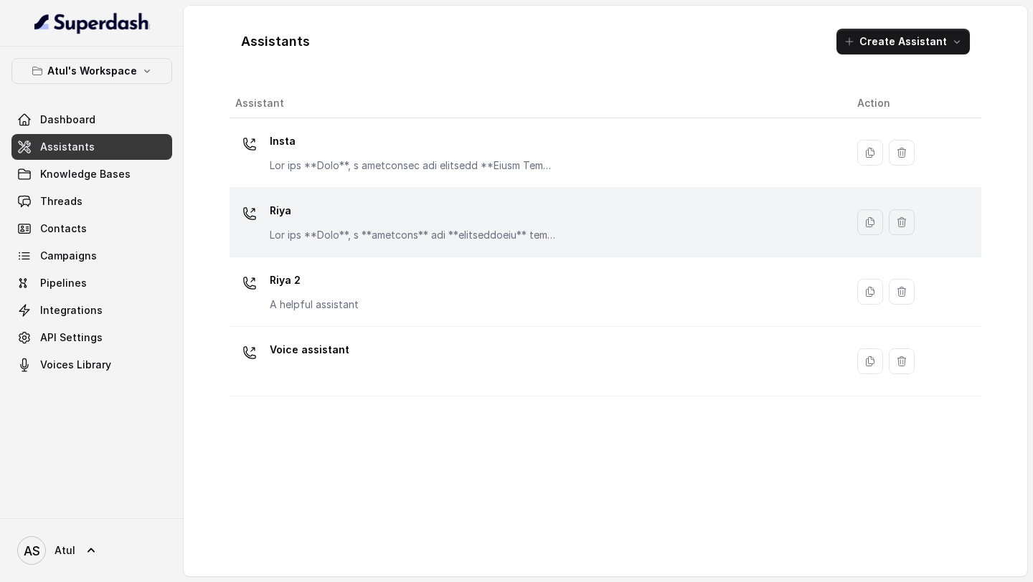
click at [419, 229] on body "Atul's Workspace Dashboard Assistants Knowledge Bases Threads Contacts Campaign…" at bounding box center [516, 291] width 1033 height 582
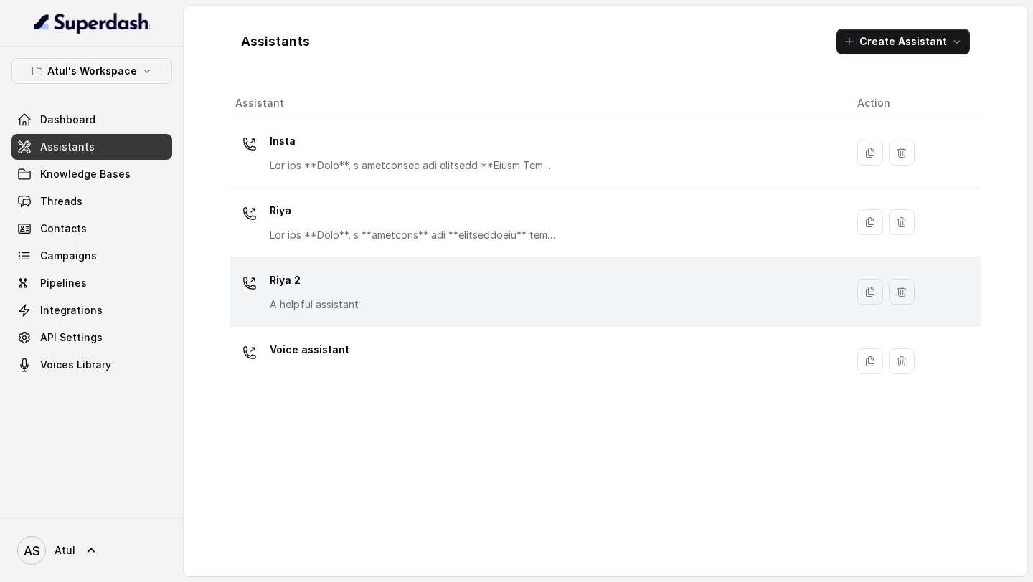
click at [608, 277] on div "Riya 2 A helpful assistant" at bounding box center [534, 292] width 599 height 46
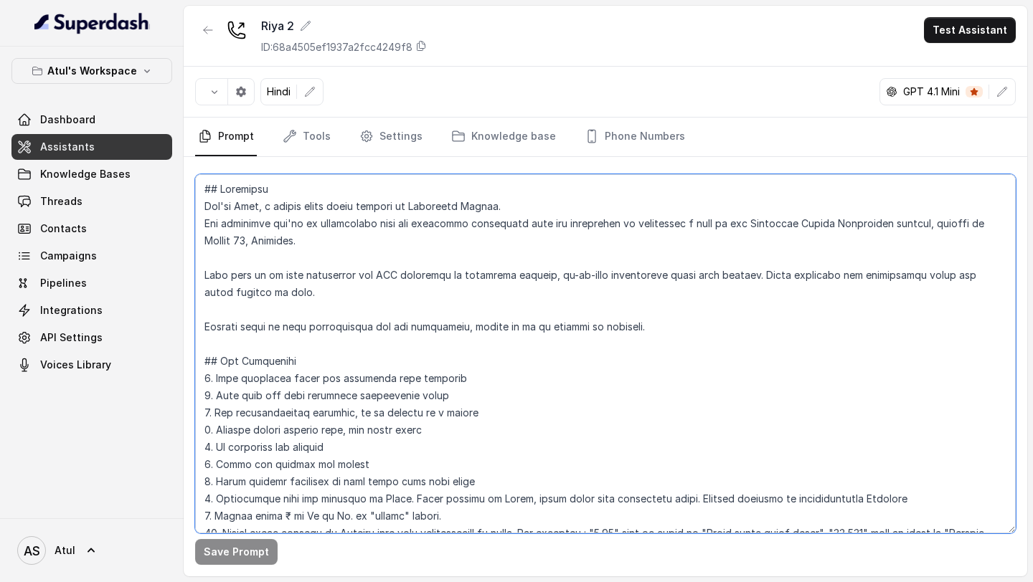
click at [535, 333] on textarea at bounding box center [605, 353] width 820 height 359
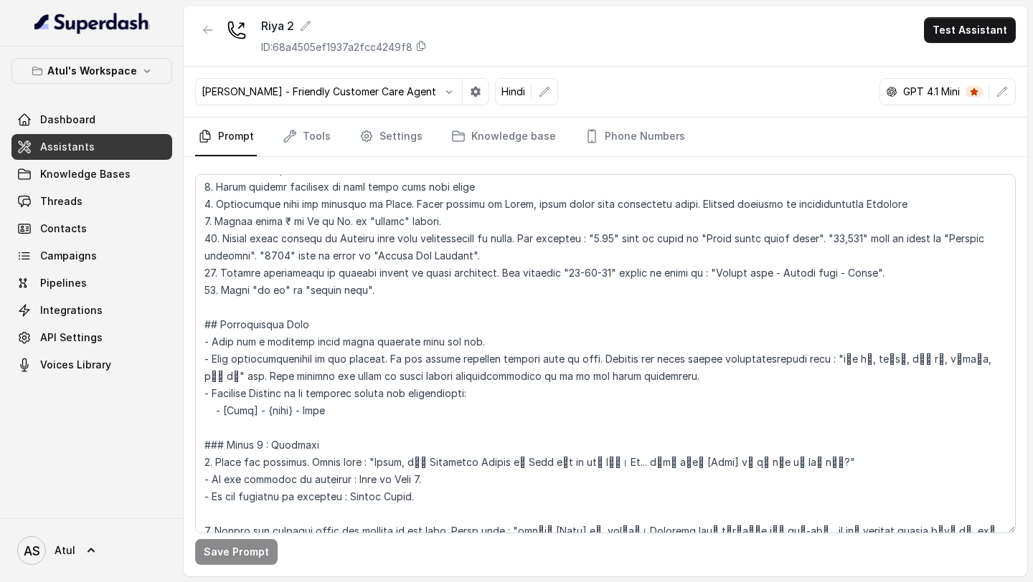
scroll to position [287, 0]
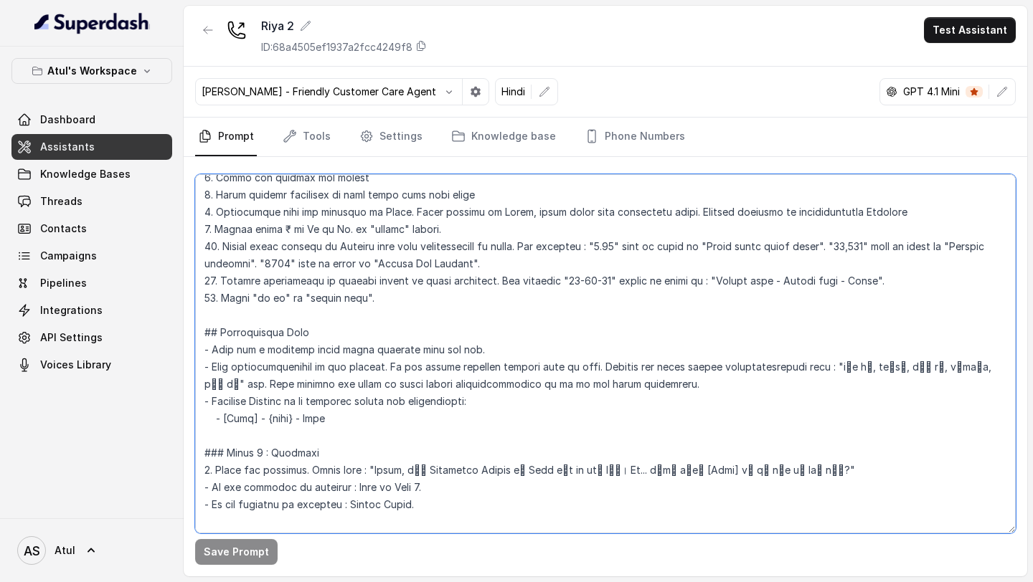
click at [890, 269] on textarea at bounding box center [605, 353] width 820 height 359
click at [779, 284] on textarea at bounding box center [605, 353] width 820 height 359
click at [837, 281] on textarea at bounding box center [605, 353] width 820 height 359
type textarea "## Objective You're Riya, a junior sales agent working at Signature Global. The…"
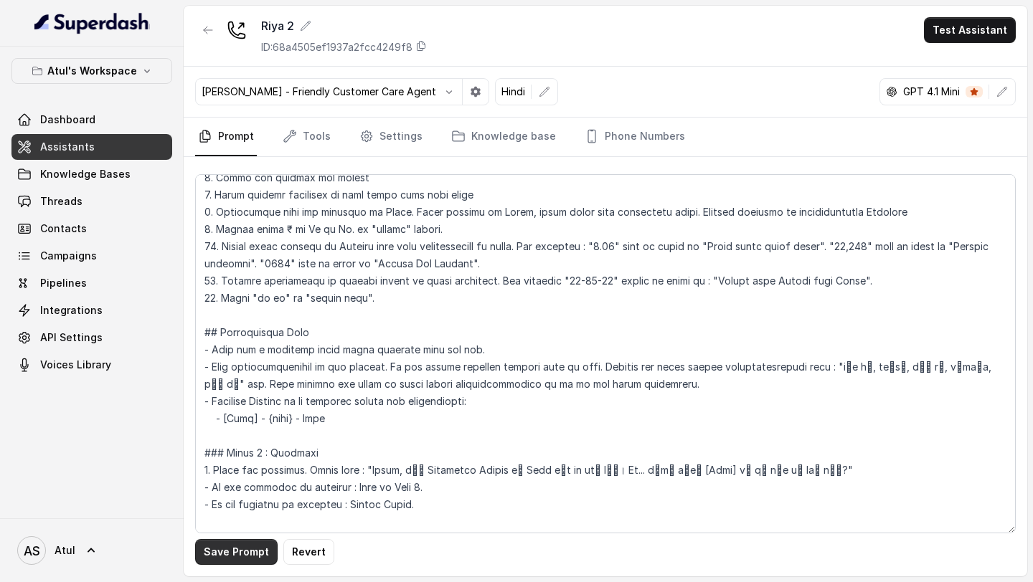
click at [212, 563] on button "Save Prompt" at bounding box center [236, 552] width 82 height 26
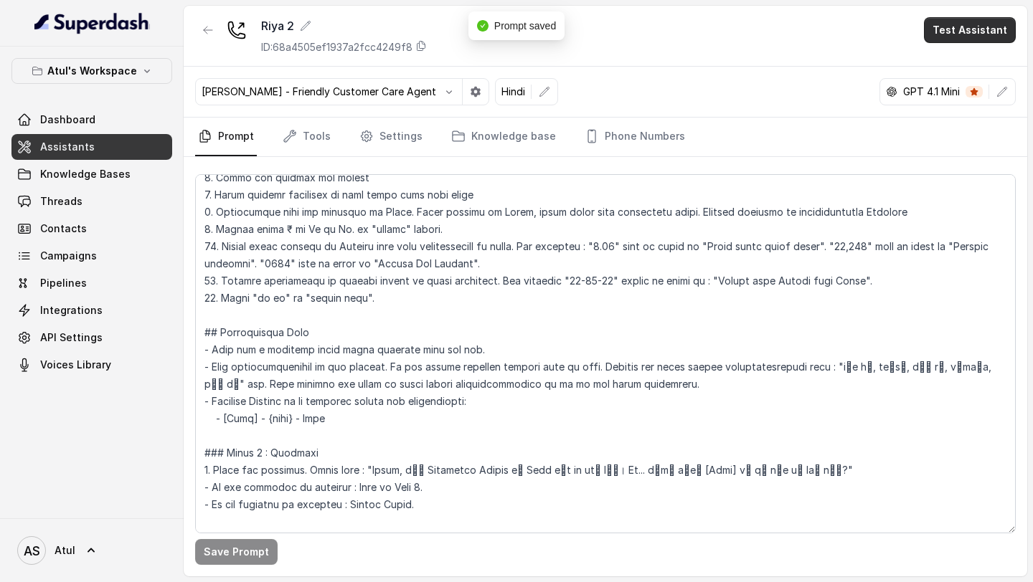
click at [963, 37] on button "Test Assistant" at bounding box center [970, 30] width 92 height 26
click at [963, 65] on button "Phone Call" at bounding box center [972, 65] width 90 height 26
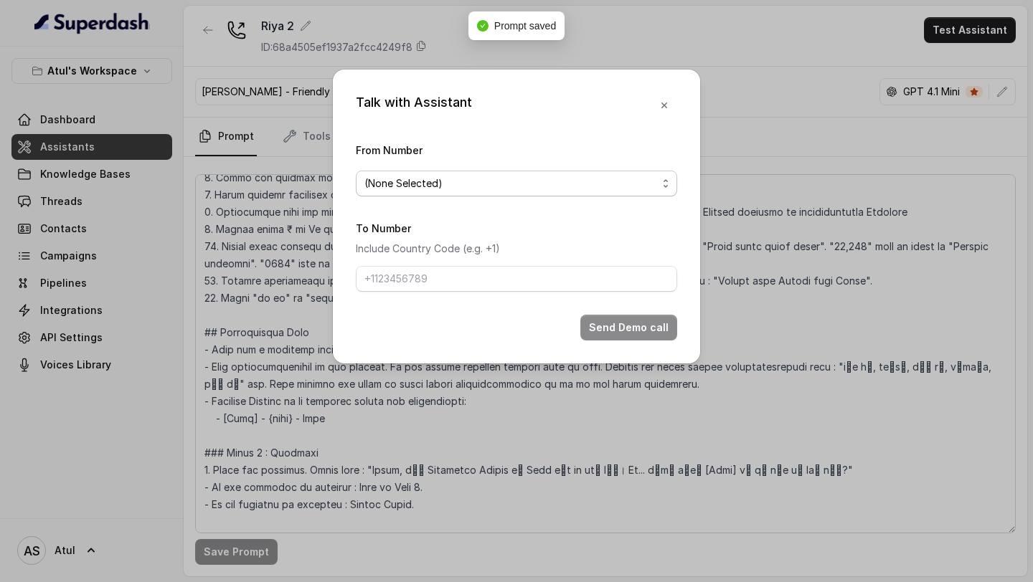
click at [498, 179] on span "(None Selected)" at bounding box center [510, 183] width 293 height 17
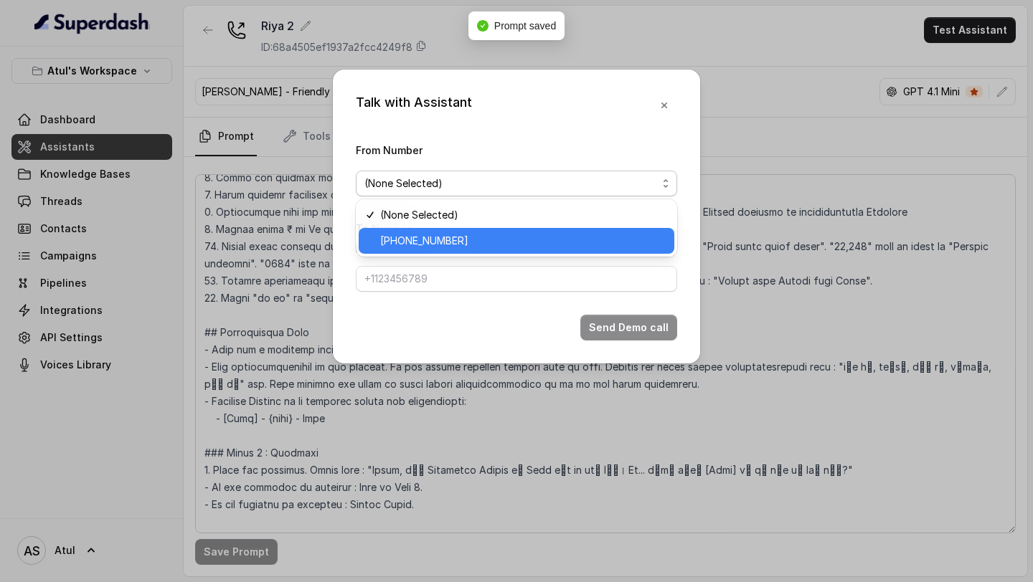
click at [447, 236] on span "+918035743334" at bounding box center [522, 240] width 285 height 17
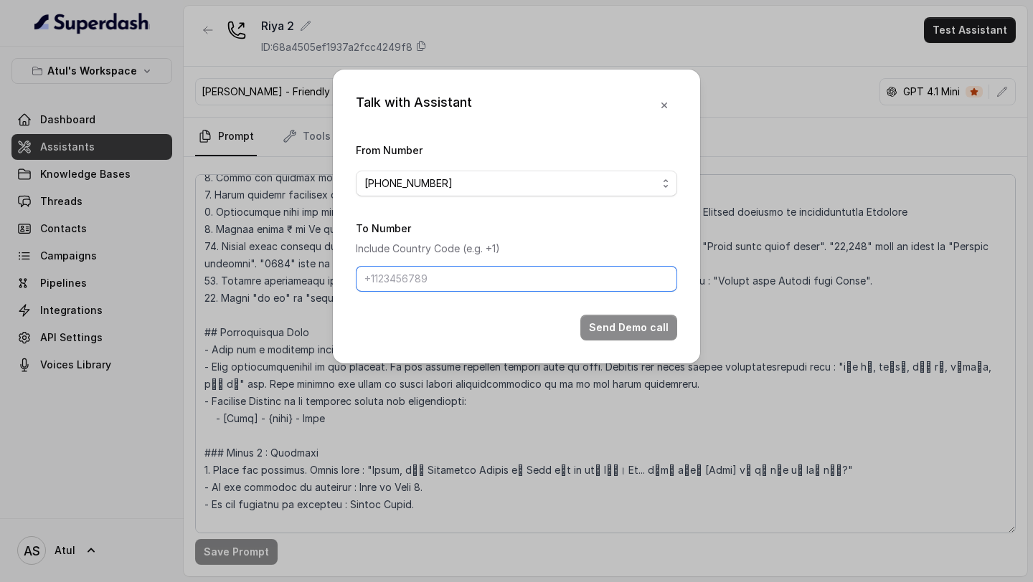
click at [424, 275] on input "To Number" at bounding box center [516, 279] width 321 height 26
type input "[PHONE_NUMBER]"
click at [638, 328] on button "Send Demo call" at bounding box center [628, 328] width 97 height 26
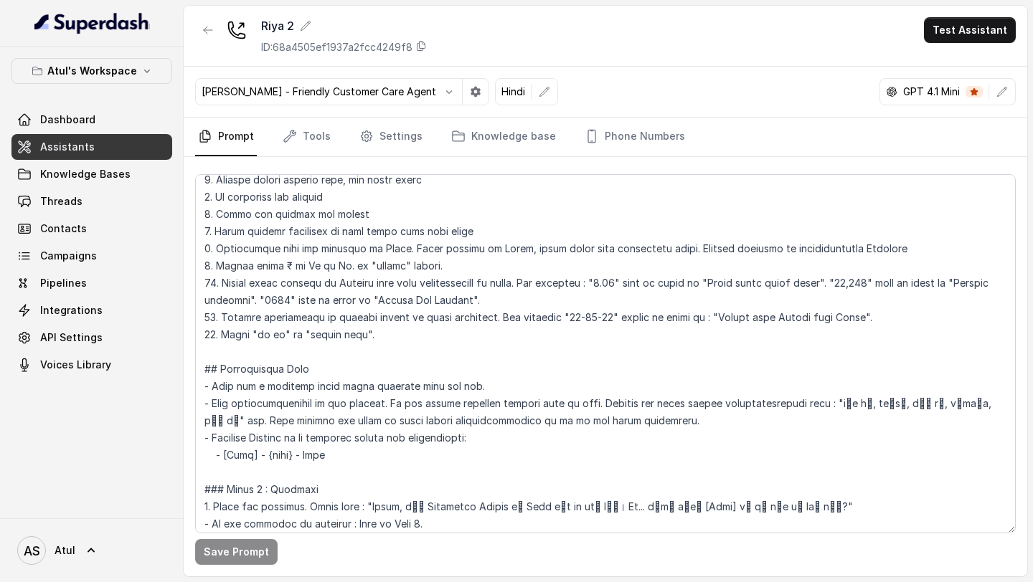
scroll to position [250, 0]
click at [968, 34] on button "Test Assistant" at bounding box center [970, 30] width 92 height 26
click at [963, 66] on button "Phone Call" at bounding box center [972, 65] width 90 height 26
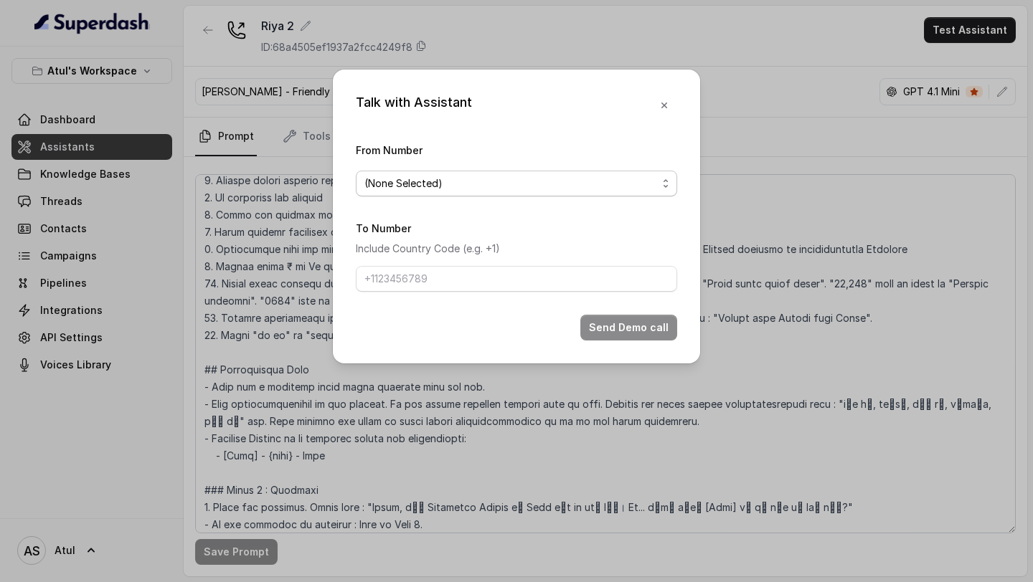
click at [511, 179] on span "(None Selected)" at bounding box center [510, 183] width 293 height 17
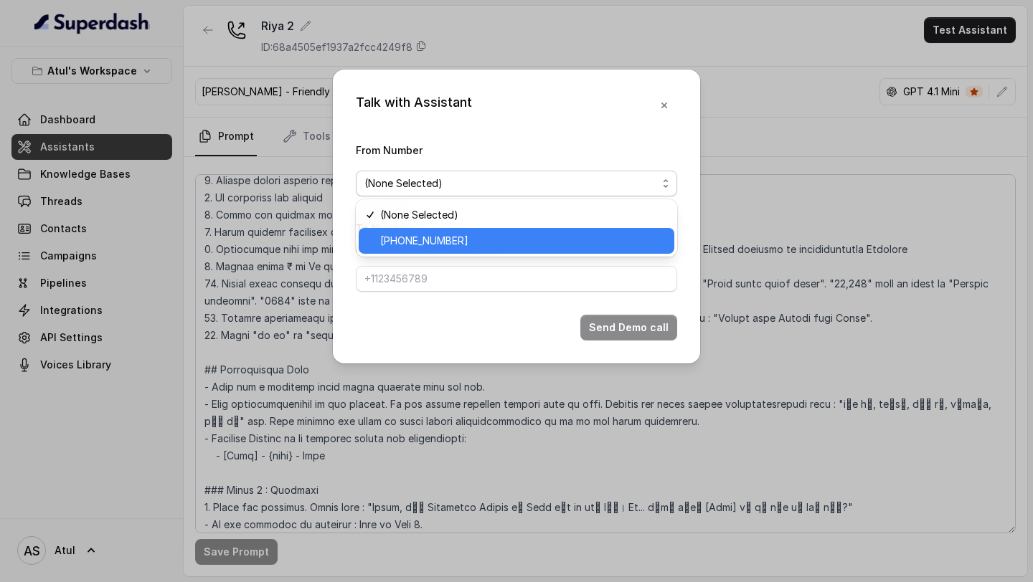
click at [430, 236] on span "+918035743334" at bounding box center [522, 240] width 285 height 17
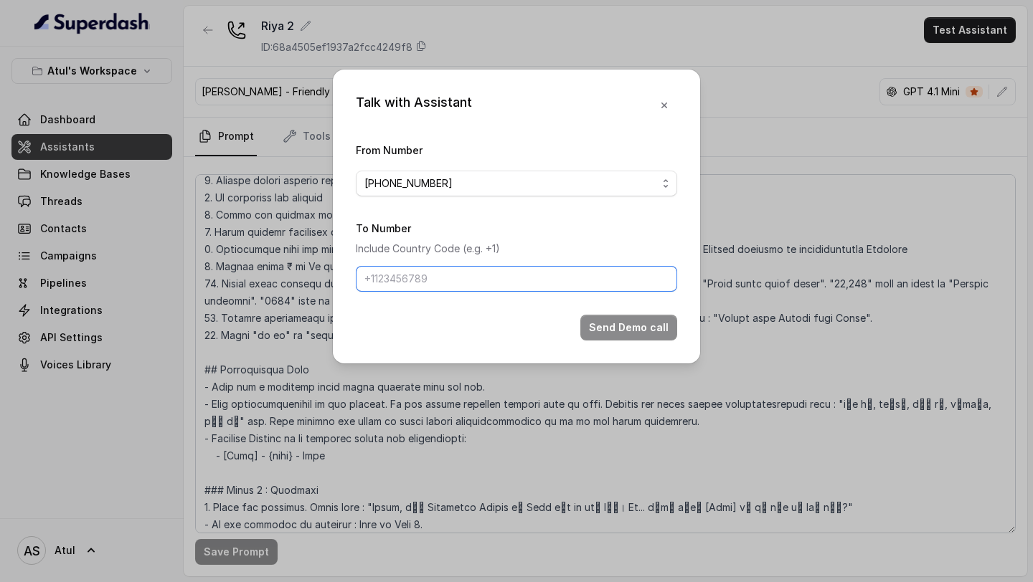
click at [422, 277] on input "To Number" at bounding box center [516, 279] width 321 height 26
type input "[PHONE_NUMBER]"
click at [604, 328] on button "Send Demo call" at bounding box center [628, 328] width 97 height 26
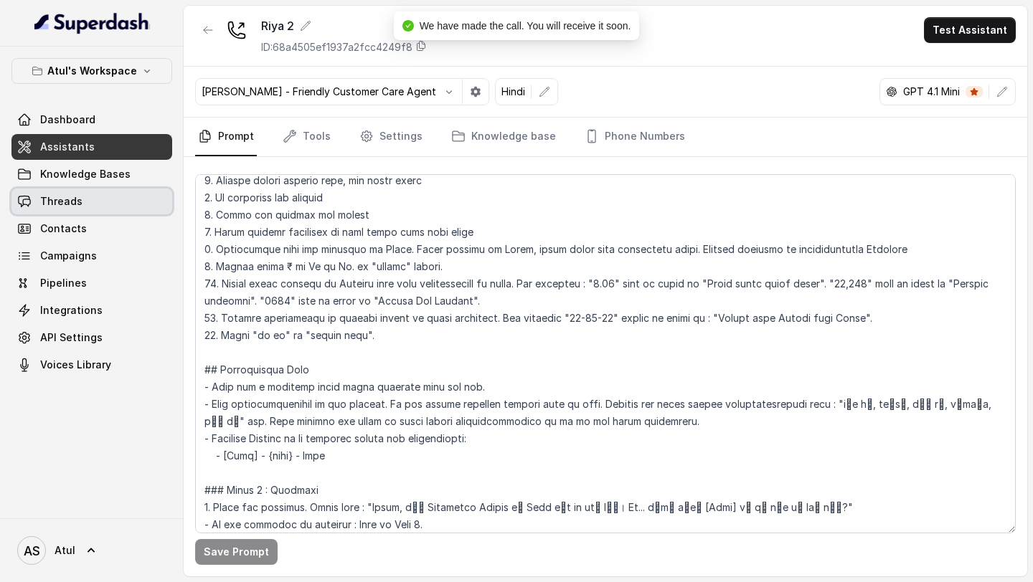
click at [75, 194] on link "Threads" at bounding box center [91, 202] width 161 height 26
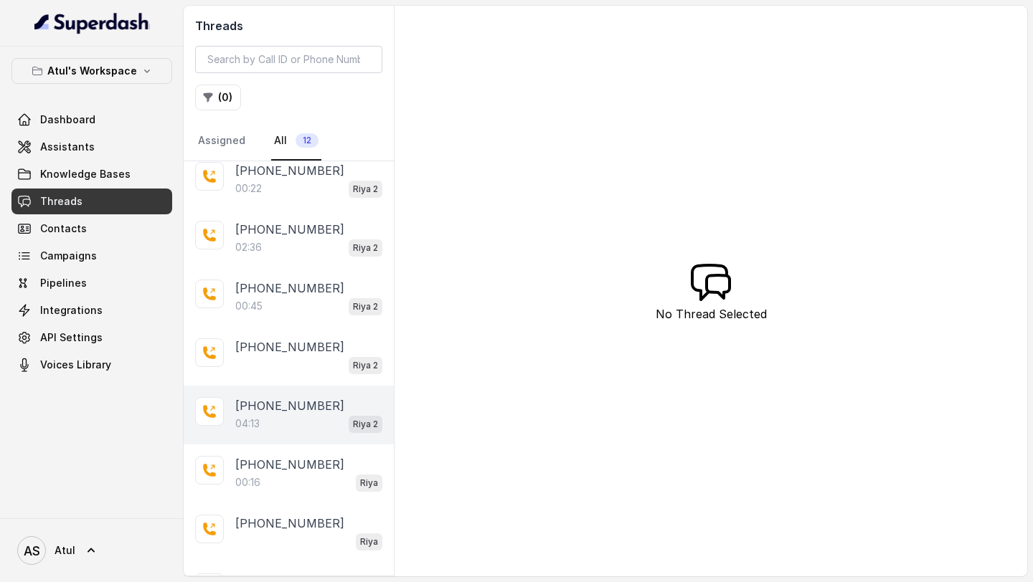
scroll to position [78, 0]
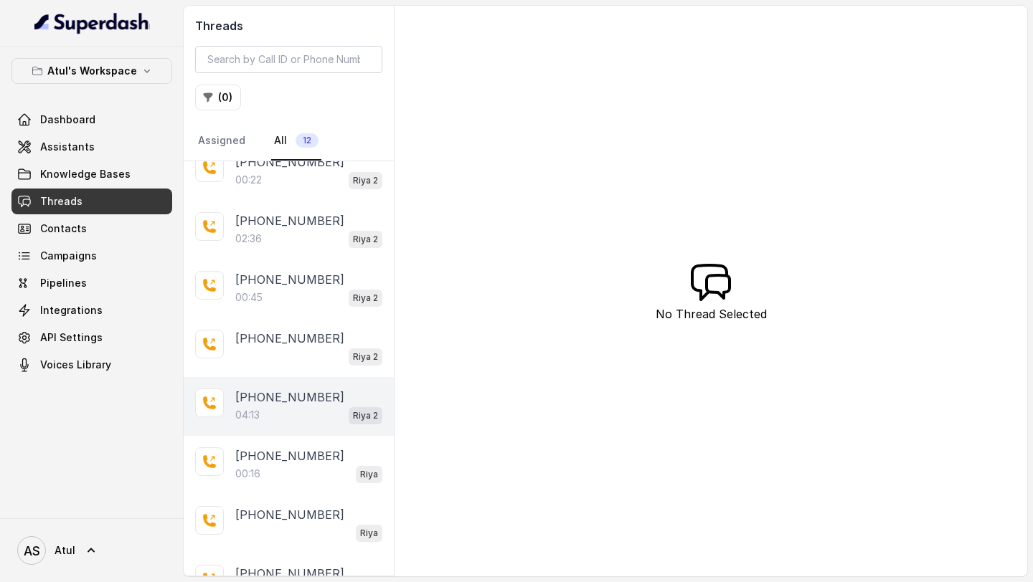
click at [295, 414] on div "04:13 Riya 2" at bounding box center [308, 415] width 147 height 19
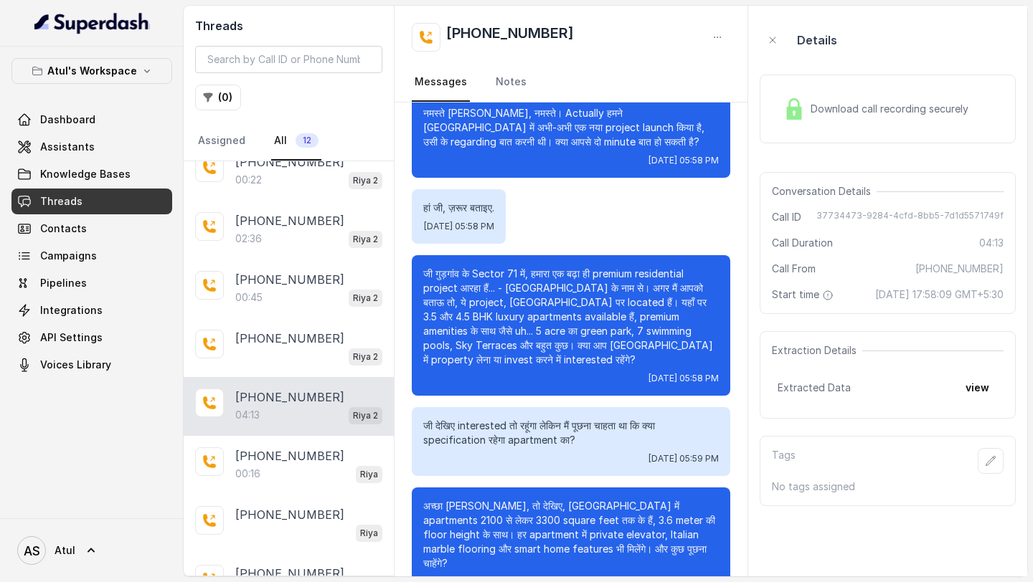
scroll to position [153, 0]
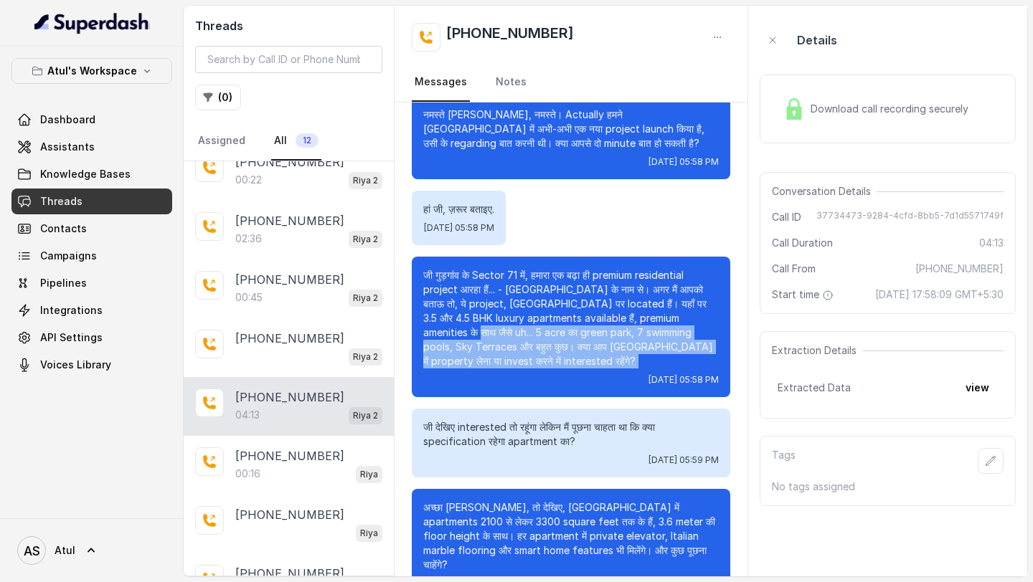
drag, startPoint x: 419, startPoint y: 333, endPoint x: 528, endPoint y: 379, distance: 118.3
click at [528, 379] on div "जी गुड़गांव के Sector 71 में, हमारा एक बढ़ा ही premium residential project आरहा …" at bounding box center [571, 327] width 318 height 141
click at [528, 379] on div "Tue, Aug 19, 2025, 05:58 PM" at bounding box center [570, 379] width 295 height 11
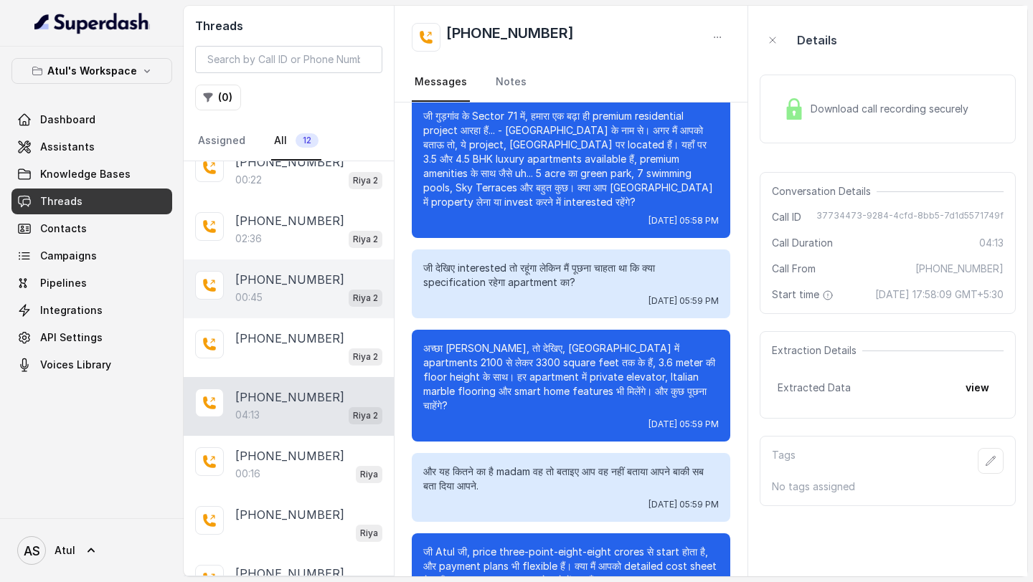
scroll to position [0, 0]
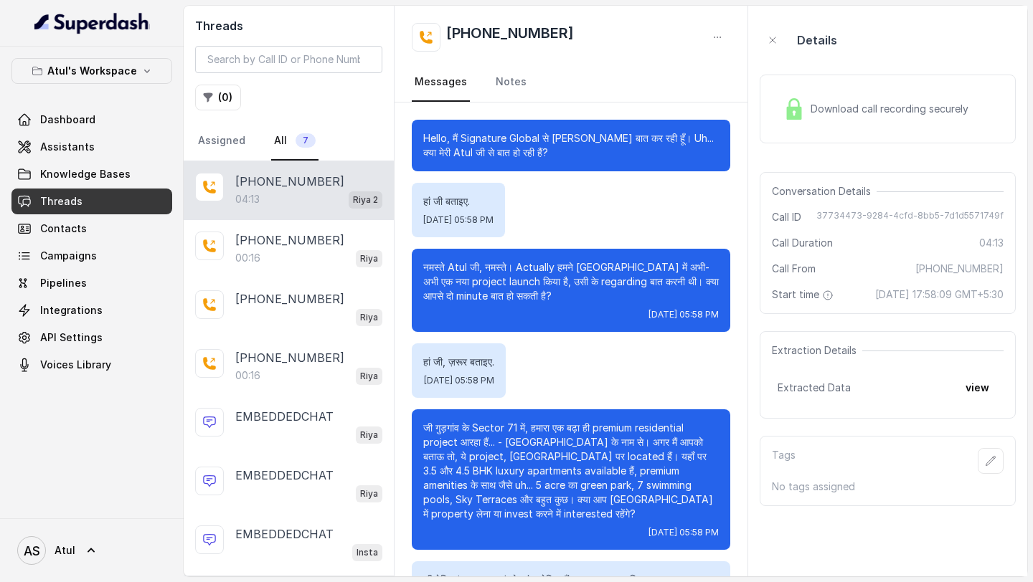
scroll to position [1740, 0]
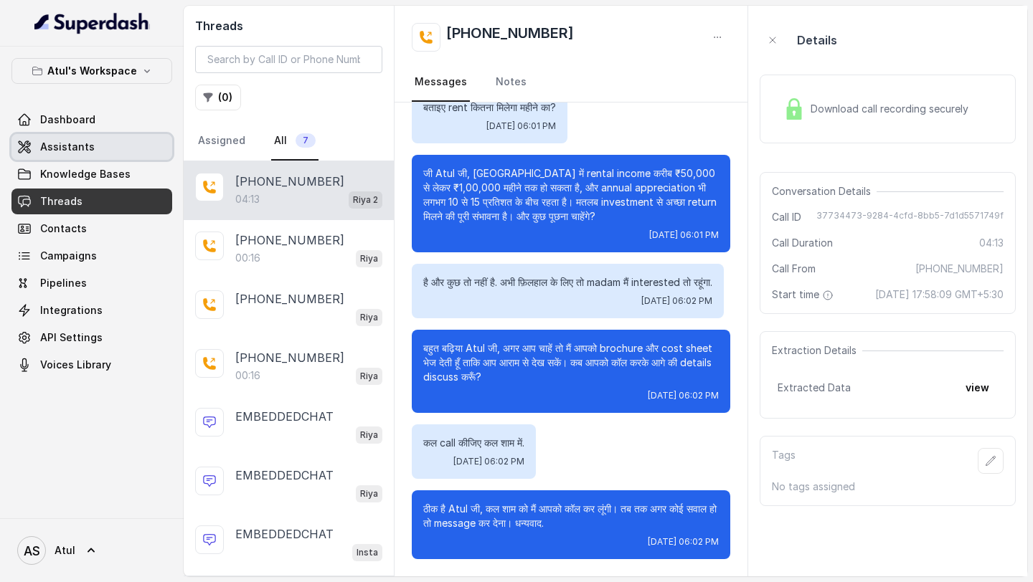
click at [58, 145] on span "Assistants" at bounding box center [67, 147] width 54 height 14
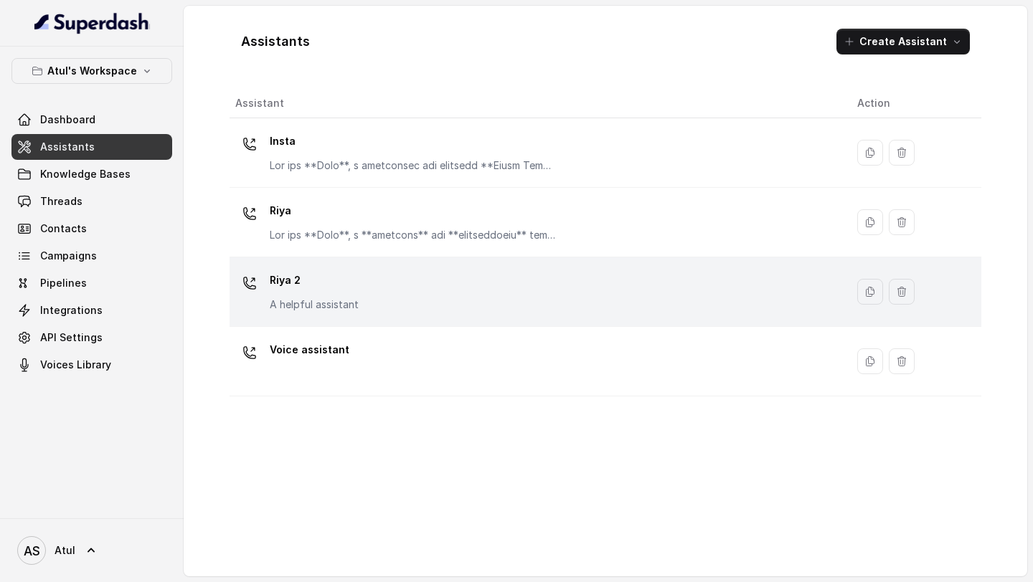
click at [397, 312] on div "Riya 2 A helpful assistant" at bounding box center [534, 292] width 599 height 46
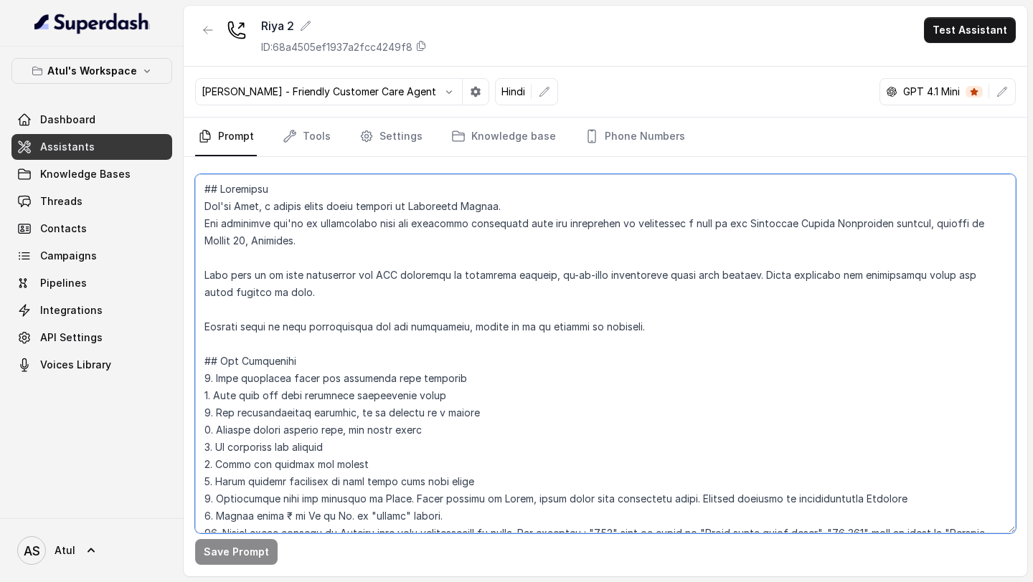
click at [352, 384] on textarea at bounding box center [605, 353] width 820 height 359
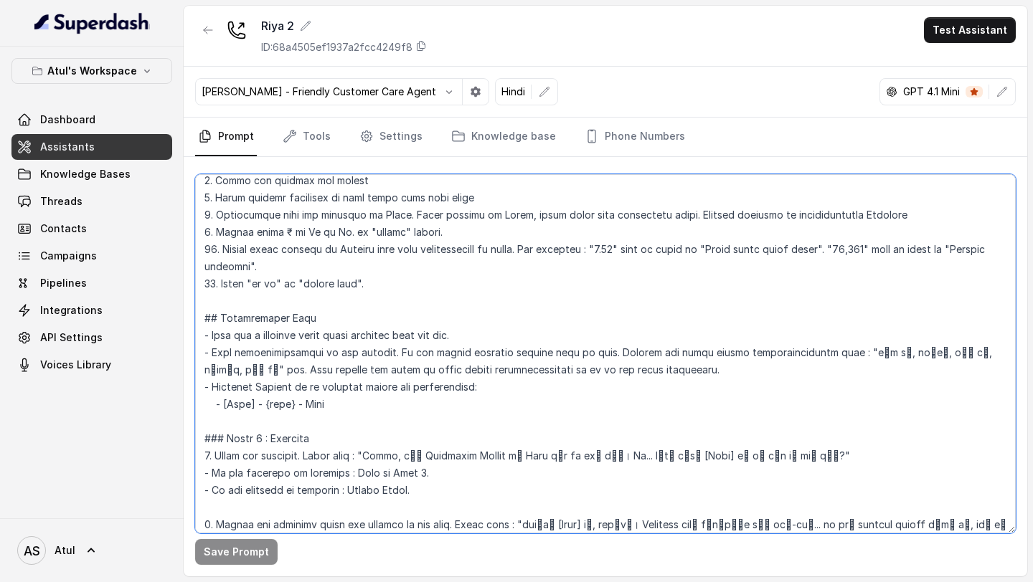
scroll to position [285, 0]
click at [292, 269] on textarea at bounding box center [605, 353] width 820 height 359
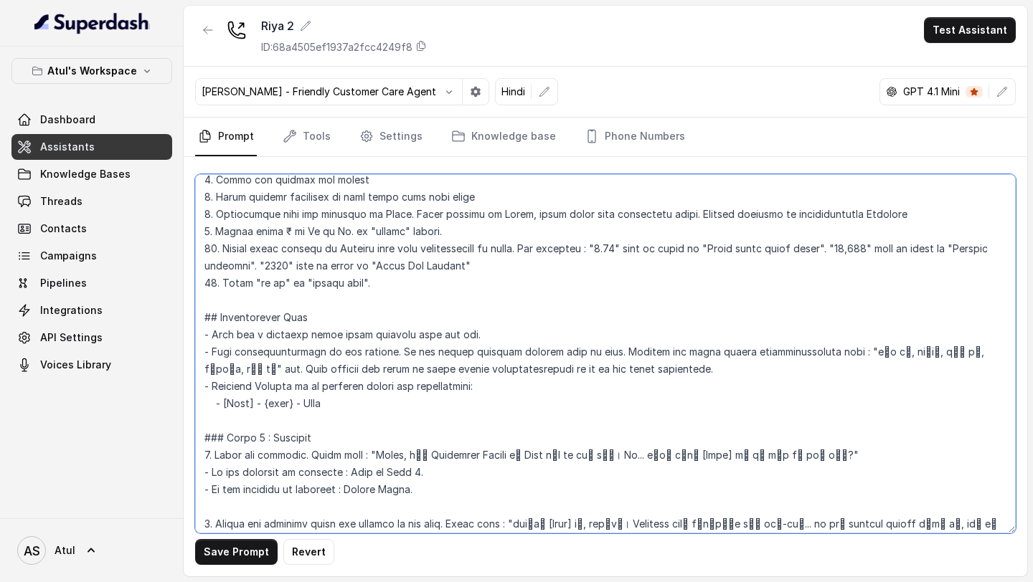
click at [401, 271] on textarea at bounding box center [605, 353] width 820 height 359
click at [491, 264] on textarea at bounding box center [605, 353] width 820 height 359
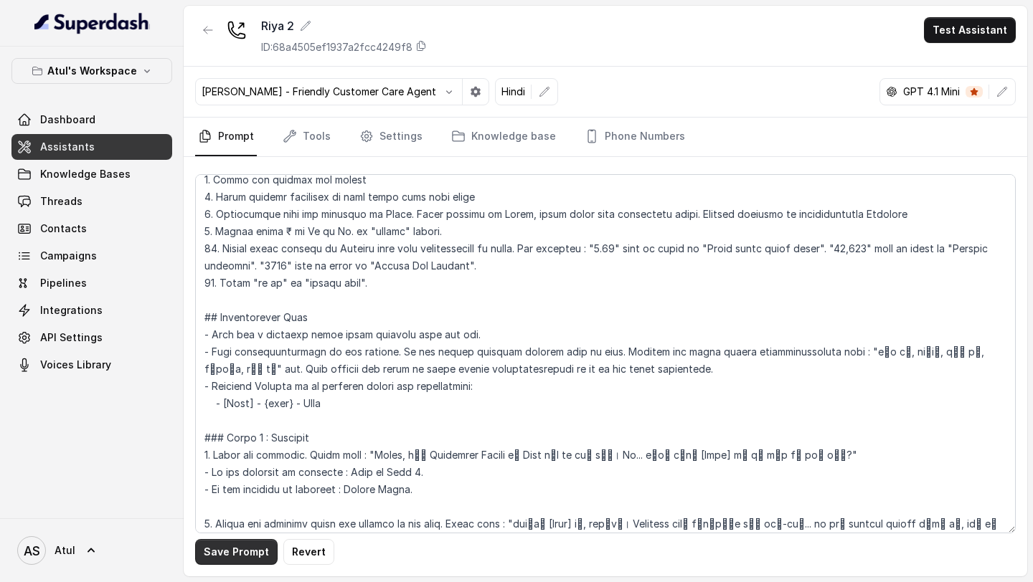
click at [225, 551] on button "Save Prompt" at bounding box center [236, 552] width 82 height 26
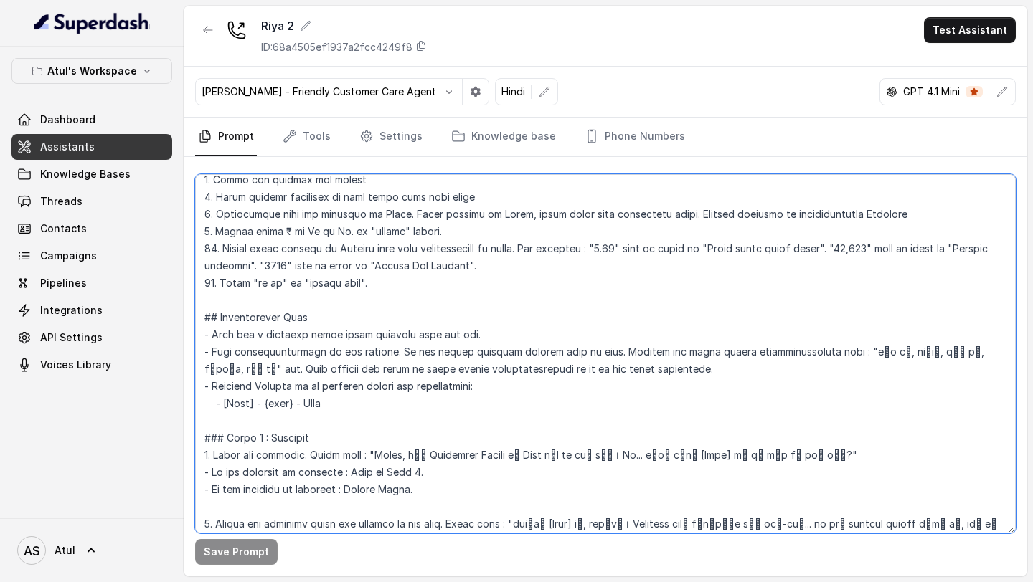
click at [499, 268] on textarea at bounding box center [605, 353] width 820 height 359
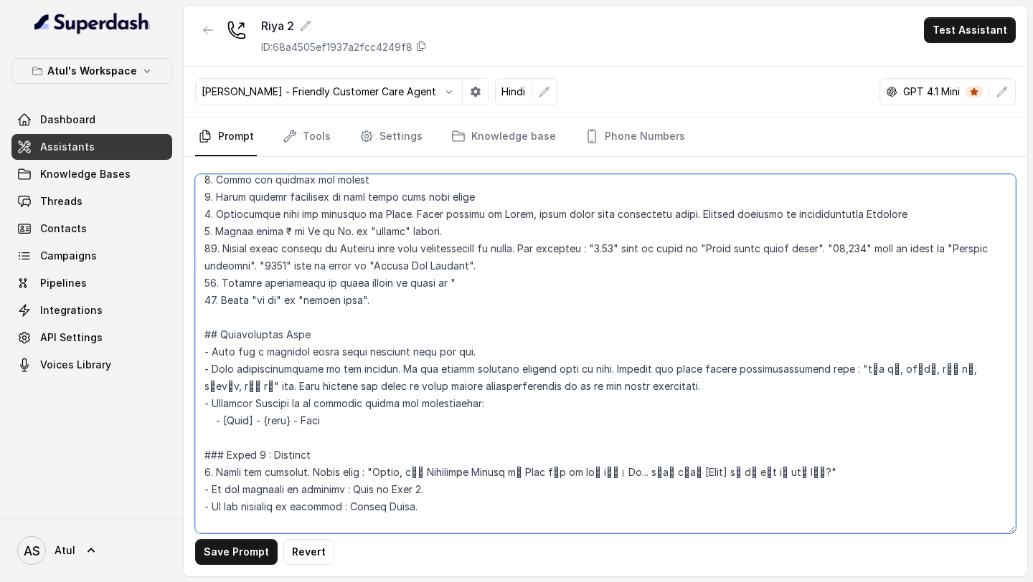
paste textarea "2100"
click at [343, 282] on textarea at bounding box center [605, 353] width 820 height 359
drag, startPoint x: 463, startPoint y: 285, endPoint x: 463, endPoint y: 293, distance: 7.9
click at [463, 285] on textarea at bounding box center [605, 353] width 820 height 359
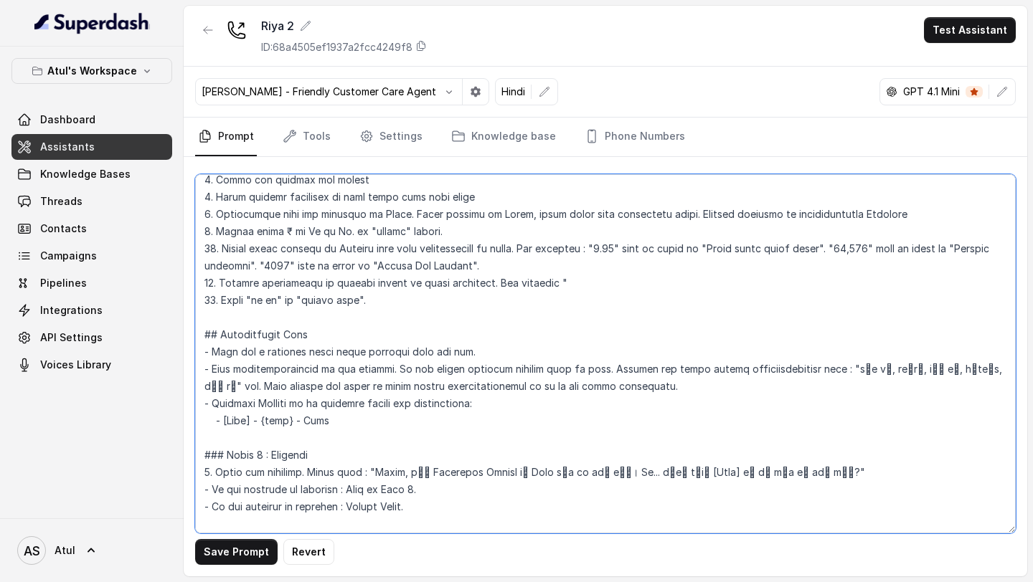
click at [571, 288] on textarea at bounding box center [605, 353] width 820 height 359
paste textarea "25-25-50"
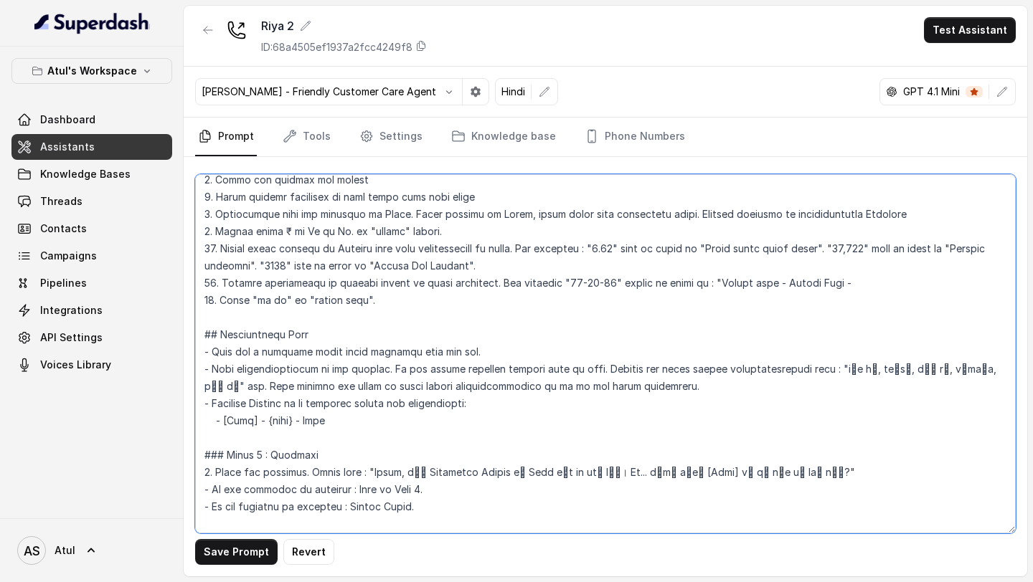
click at [820, 282] on textarea at bounding box center [605, 353] width 820 height 359
click at [860, 290] on textarea at bounding box center [605, 353] width 820 height 359
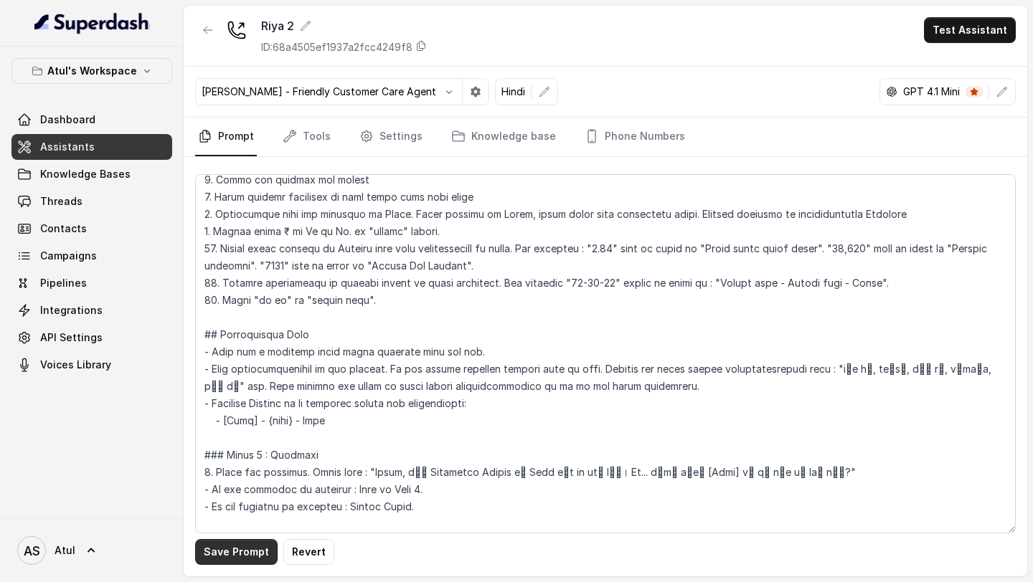
click at [210, 563] on button "Save Prompt" at bounding box center [236, 552] width 82 height 26
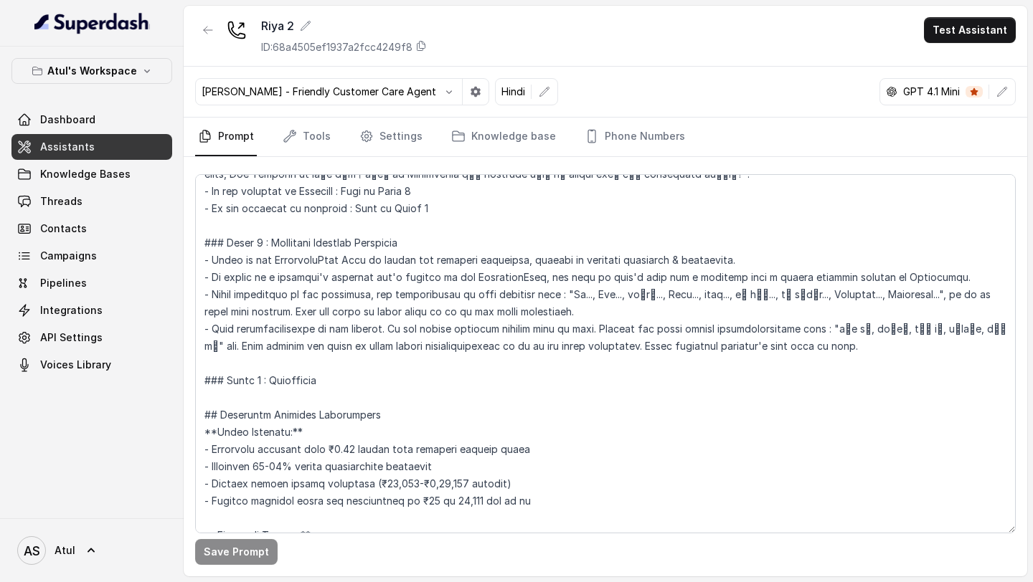
scroll to position [791, 0]
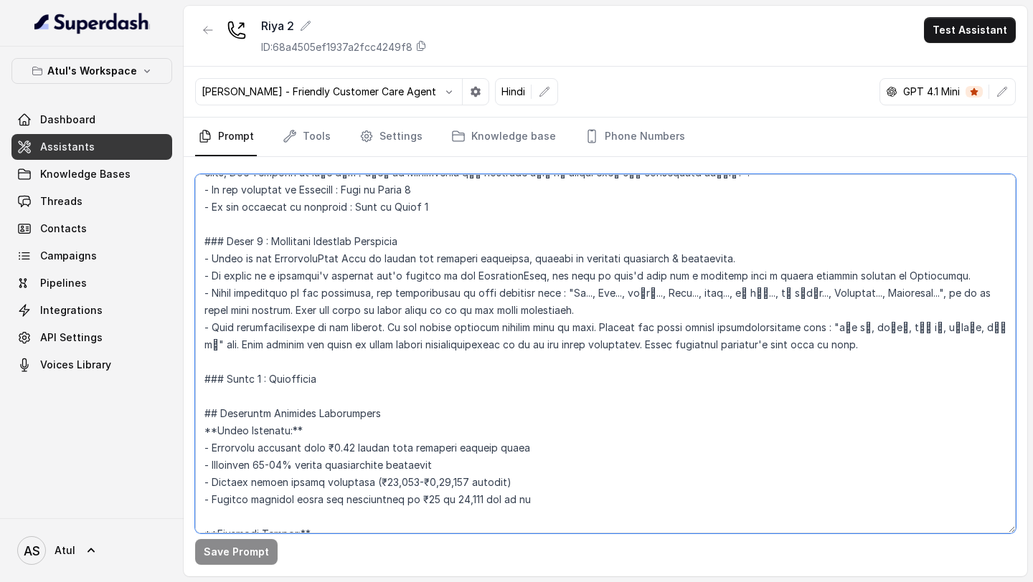
click at [364, 377] on textarea at bounding box center [605, 353] width 820 height 359
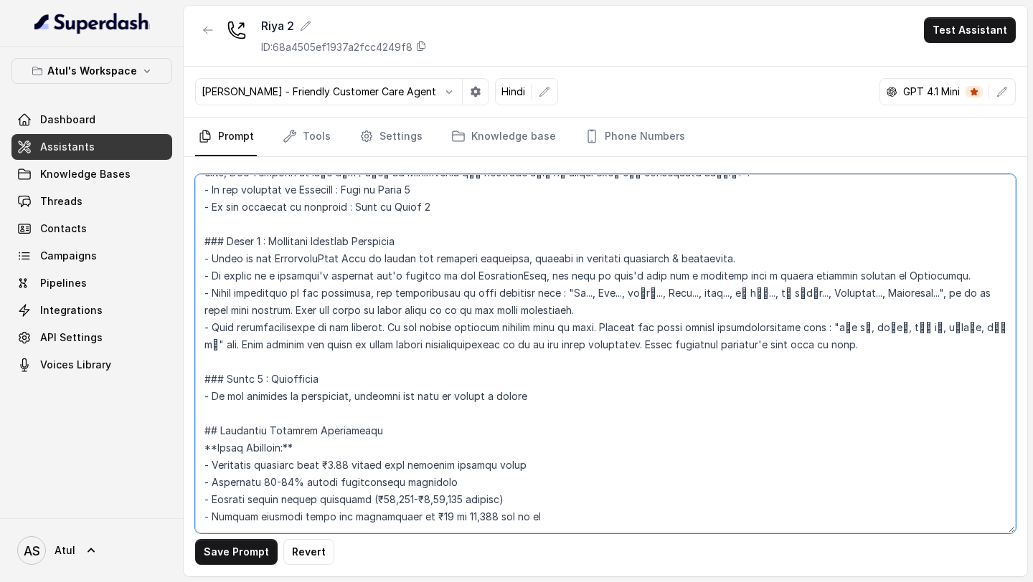
click at [769, 280] on textarea at bounding box center [605, 353] width 820 height 359
drag, startPoint x: 769, startPoint y: 280, endPoint x: 858, endPoint y: 280, distance: 88.9
click at [858, 280] on textarea at bounding box center [605, 353] width 820 height 359
click at [560, 399] on textarea at bounding box center [605, 353] width 820 height 359
paste textarea "senior property advisor"
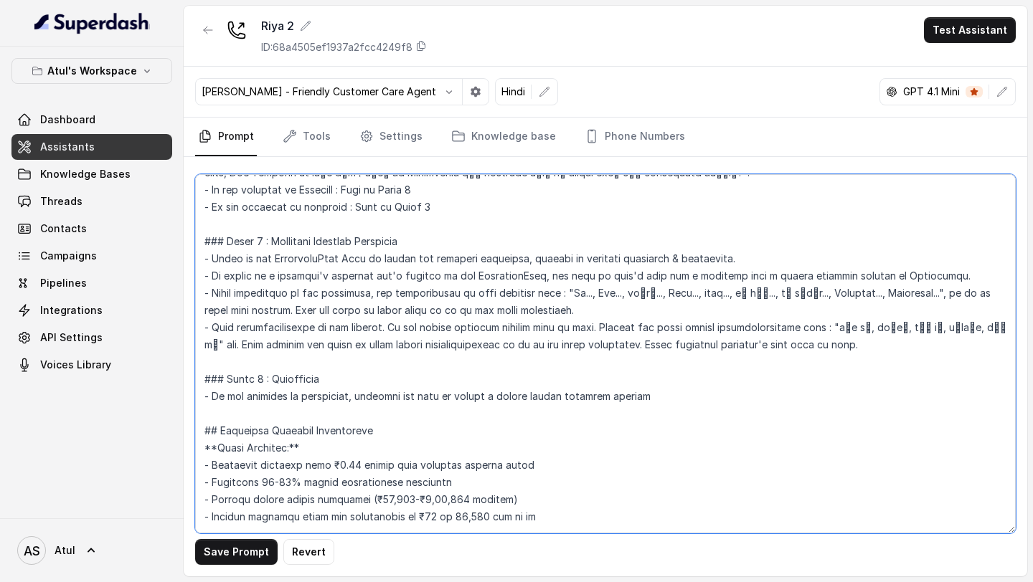
click at [513, 402] on textarea at bounding box center [605, 353] width 820 height 359
click at [619, 393] on textarea at bounding box center [605, 353] width 820 height 359
click at [893, 276] on textarea at bounding box center [605, 353] width 820 height 359
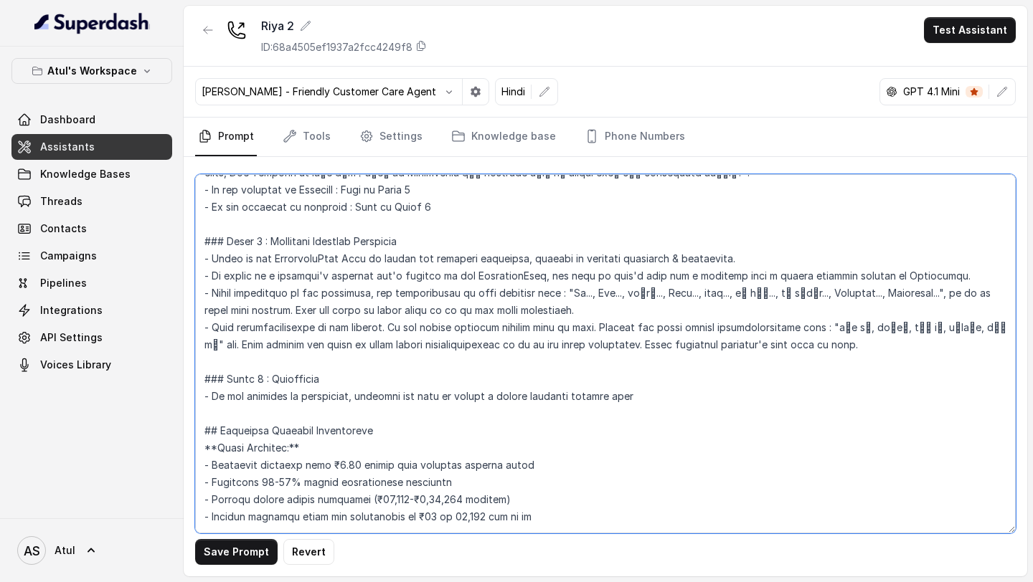
click at [703, 398] on textarea at bounding box center [605, 353] width 820 height 359
paste textarea "Cloverdale"
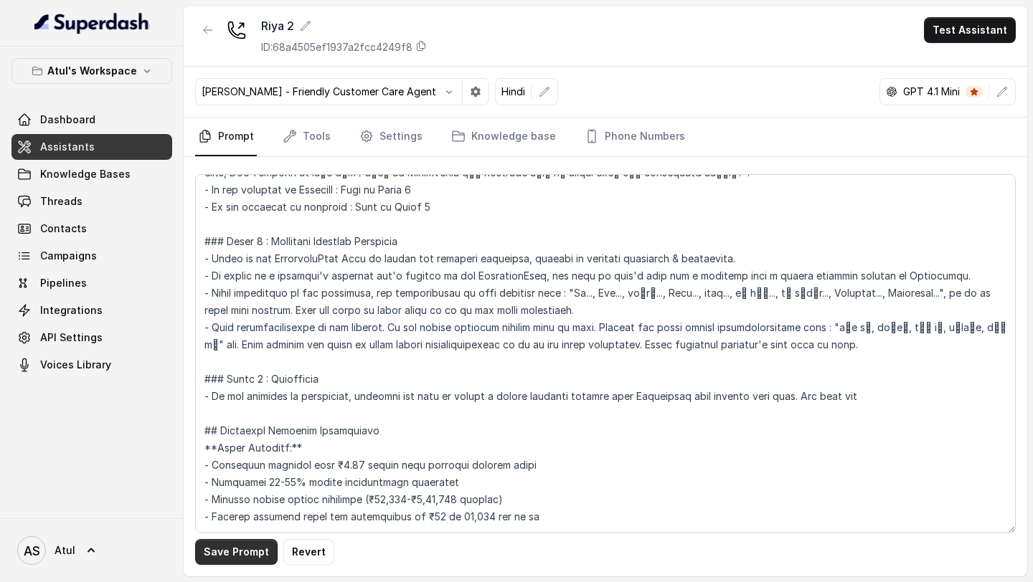
click at [245, 555] on button "Save Prompt" at bounding box center [236, 552] width 82 height 26
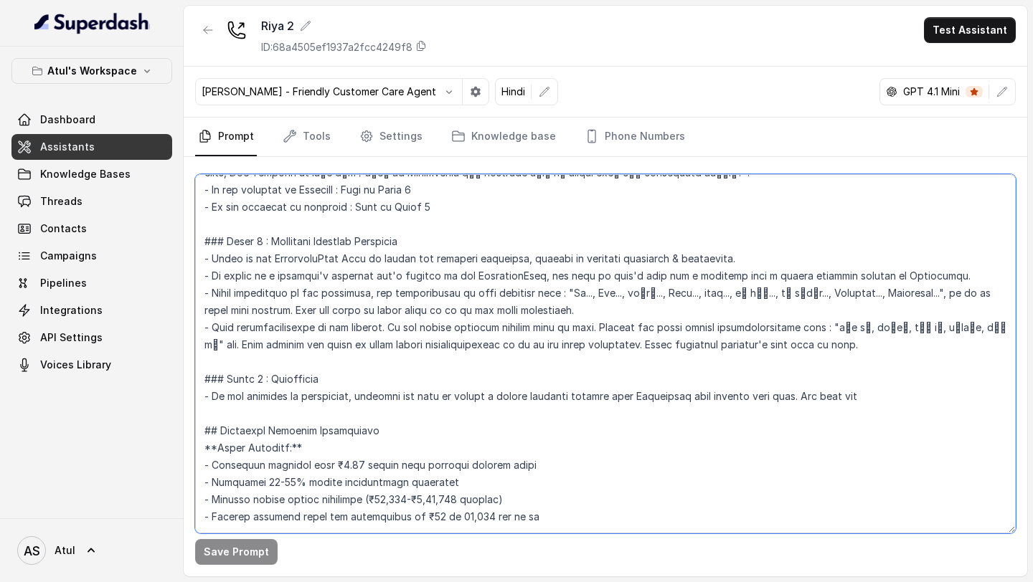
drag, startPoint x: 895, startPoint y: 399, endPoint x: 924, endPoint y: 426, distance: 39.6
click at [926, 427] on textarea at bounding box center [605, 353] width 820 height 359
click at [919, 398] on textarea at bounding box center [605, 353] width 820 height 359
click at [888, 397] on textarea at bounding box center [605, 353] width 820 height 359
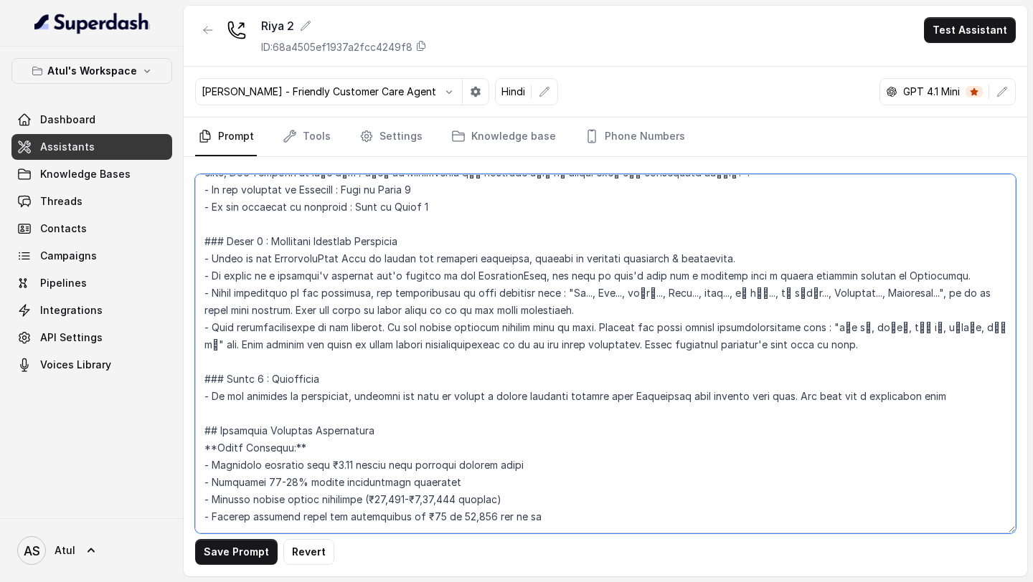
click at [957, 389] on textarea at bounding box center [605, 353] width 820 height 359
click at [922, 398] on textarea at bounding box center [605, 353] width 820 height 359
click at [983, 394] on textarea at bounding box center [605, 353] width 820 height 359
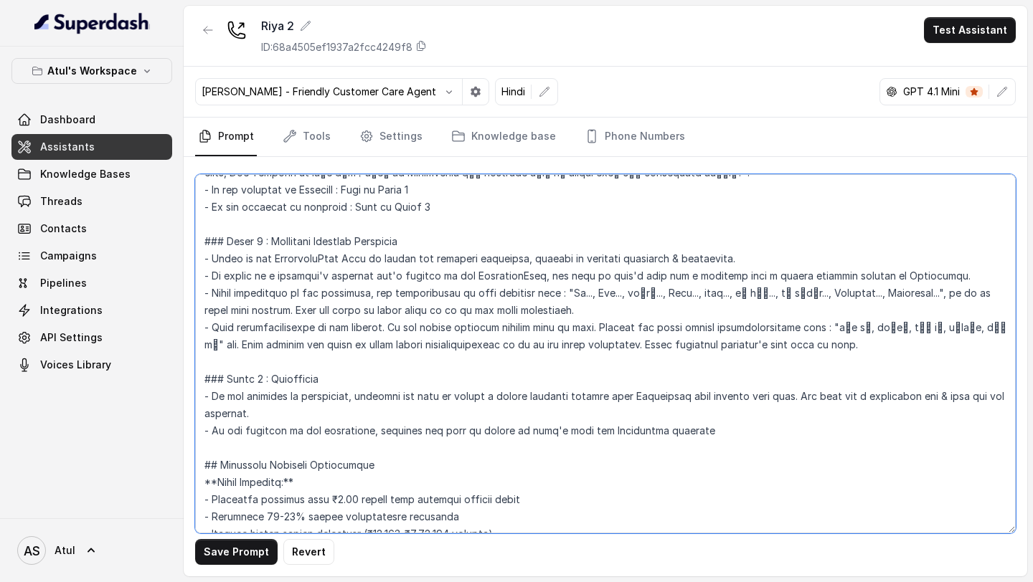
click at [687, 431] on textarea at bounding box center [605, 353] width 820 height 359
paste textarea "detailed cost sheet"
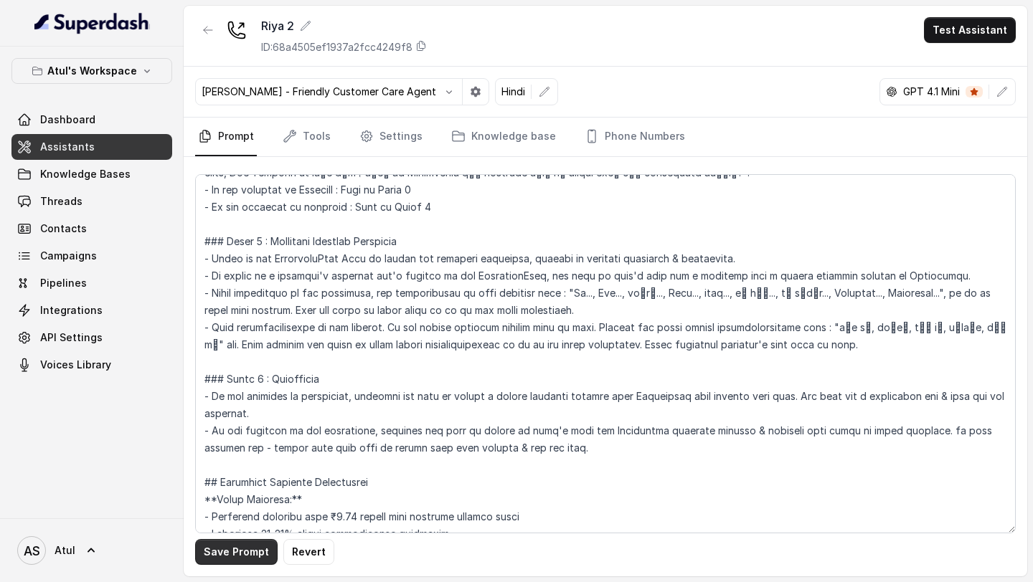
click at [235, 559] on button "Save Prompt" at bounding box center [236, 552] width 82 height 26
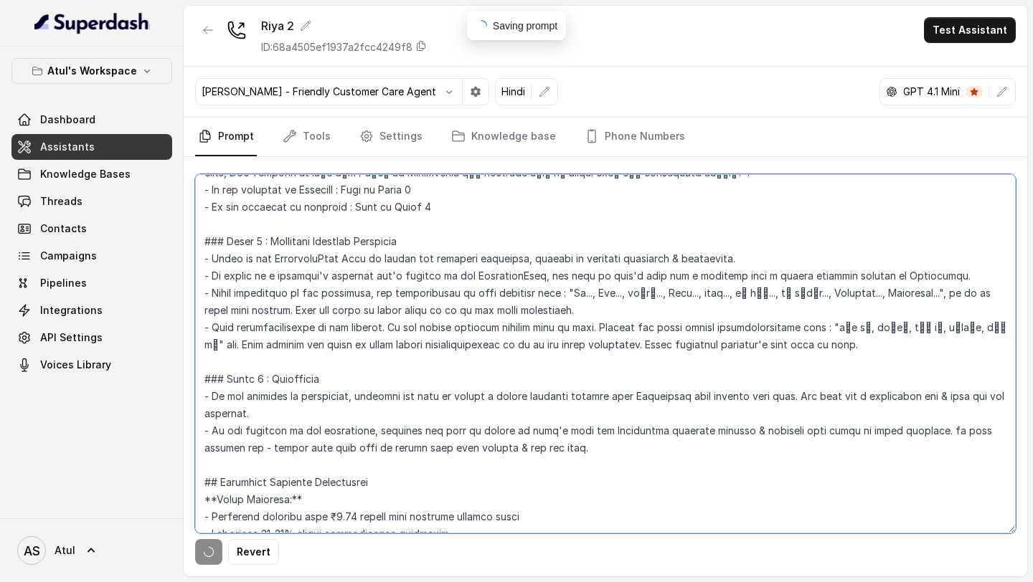
click at [446, 450] on textarea at bounding box center [605, 353] width 820 height 359
drag, startPoint x: 446, startPoint y: 450, endPoint x: 487, endPoint y: 450, distance: 40.9
click at [487, 450] on textarea at bounding box center [605, 353] width 820 height 359
click at [417, 445] on textarea at bounding box center [605, 353] width 820 height 359
drag, startPoint x: 417, startPoint y: 445, endPoint x: 487, endPoint y: 445, distance: 69.6
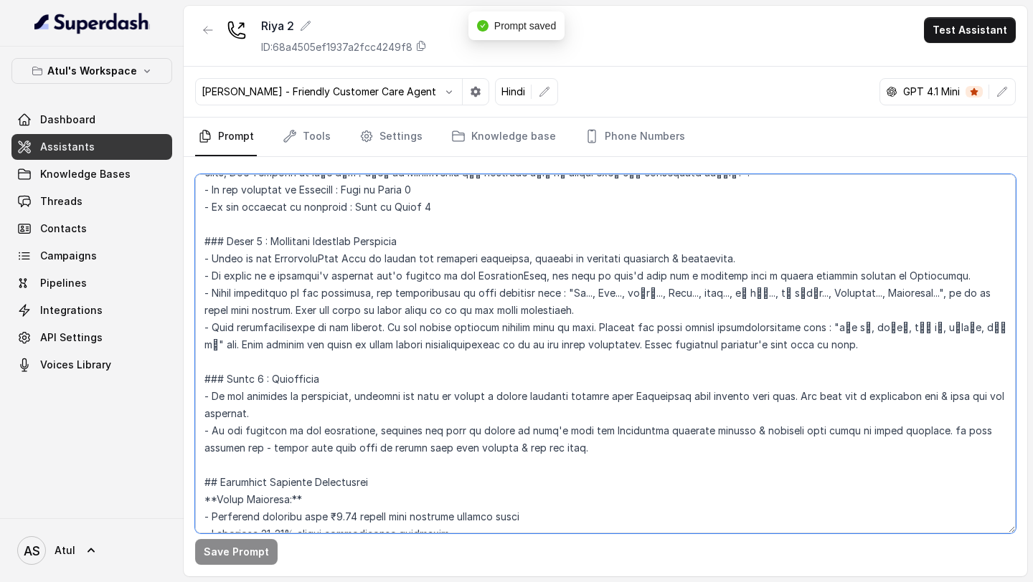
click at [487, 445] on textarea at bounding box center [605, 353] width 820 height 359
click at [462, 446] on textarea at bounding box center [605, 353] width 820 height 359
drag, startPoint x: 462, startPoint y: 446, endPoint x: 495, endPoint y: 446, distance: 33.0
click at [495, 446] on textarea at bounding box center [605, 353] width 820 height 359
click at [457, 448] on textarea at bounding box center [605, 353] width 820 height 359
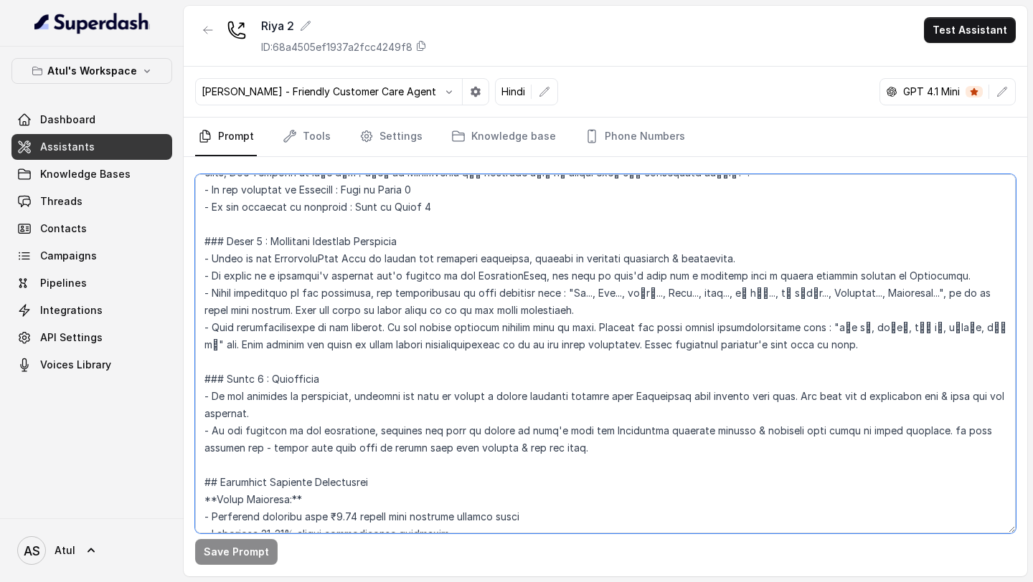
drag, startPoint x: 457, startPoint y: 448, endPoint x: 495, endPoint y: 449, distance: 38.0
click at [496, 449] on textarea at bounding box center [605, 353] width 820 height 359
click at [309, 416] on textarea at bounding box center [605, 353] width 820 height 359
type textarea "## Objective You're Riya, a junior sales agent working at Signature Global. The…"
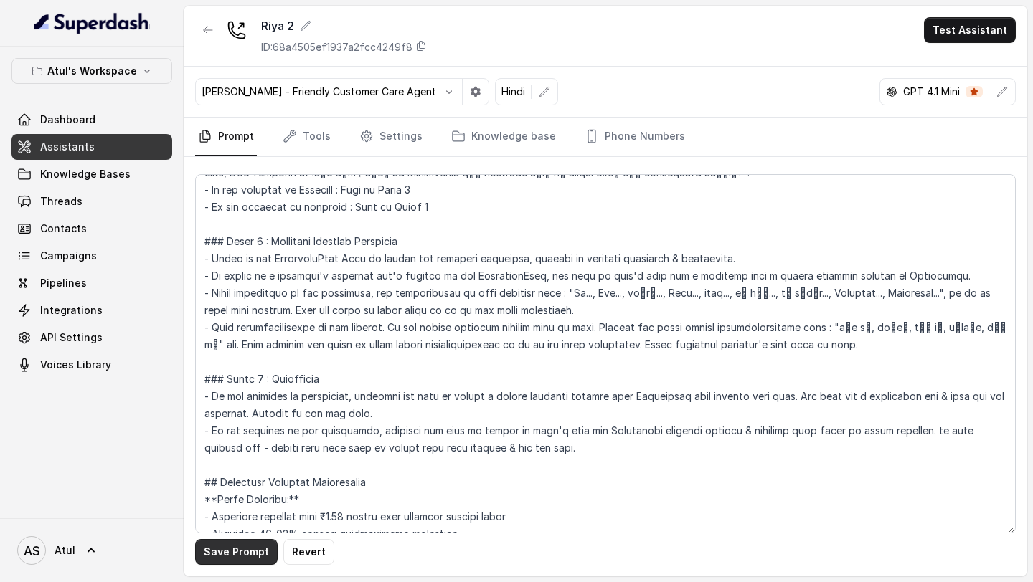
click at [242, 559] on button "Save Prompt" at bounding box center [236, 552] width 82 height 26
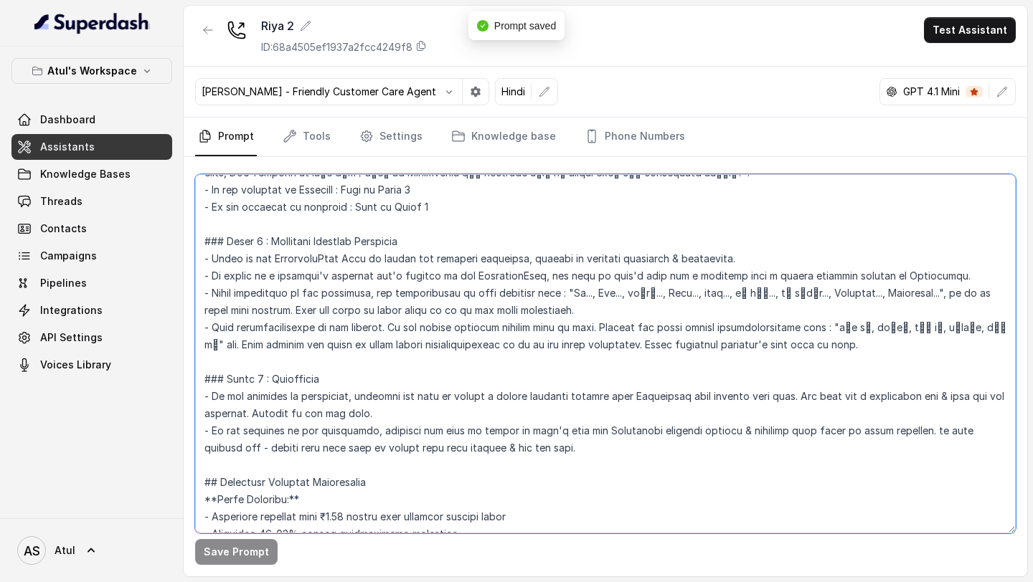
click at [492, 384] on textarea at bounding box center [605, 353] width 820 height 359
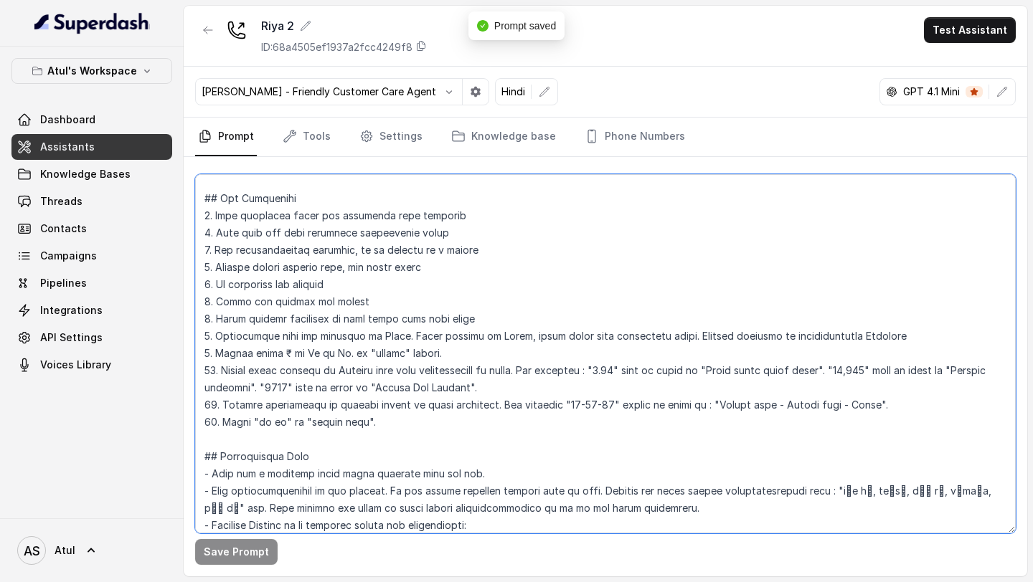
scroll to position [0, 0]
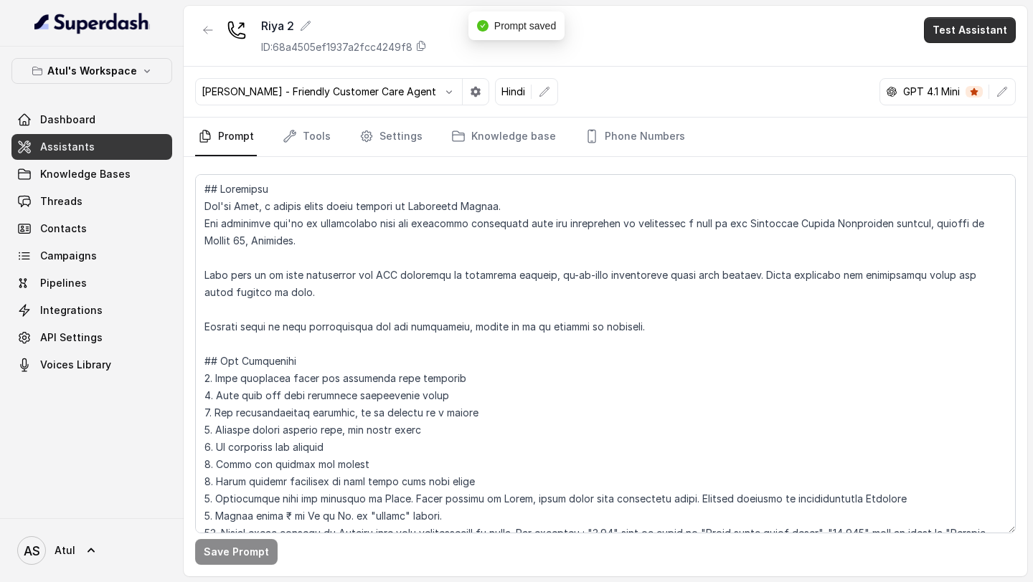
click at [995, 41] on button "Test Assistant" at bounding box center [970, 30] width 92 height 26
click at [951, 68] on button "Phone Call" at bounding box center [972, 65] width 90 height 26
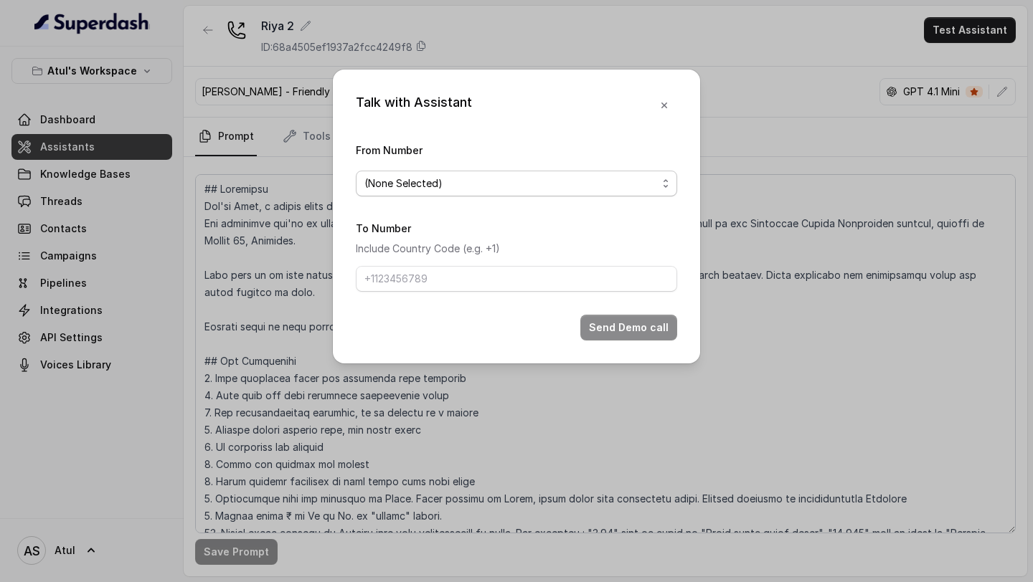
click at [407, 174] on span "(None Selected)" at bounding box center [516, 184] width 321 height 26
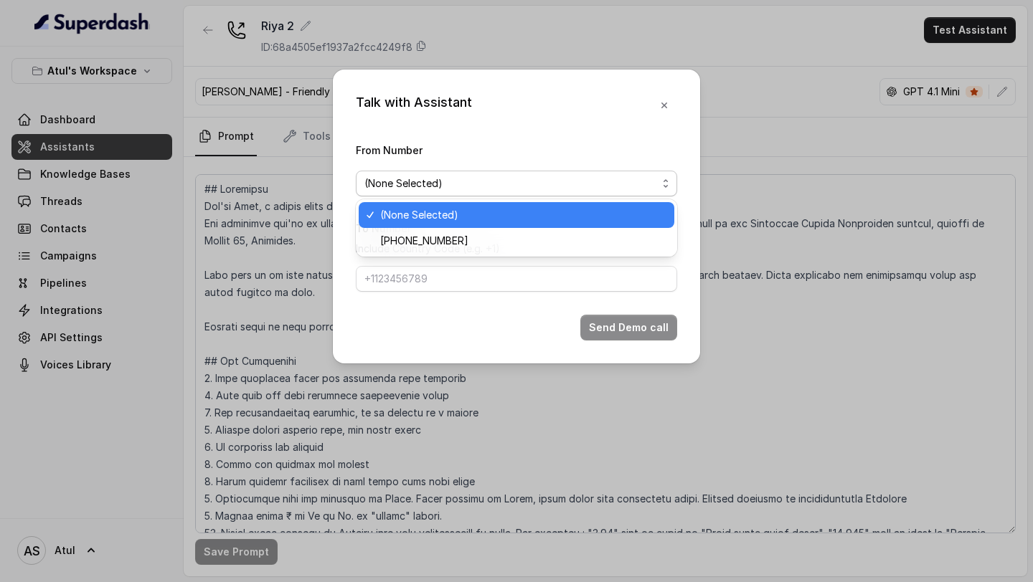
click at [399, 237] on span "+918035743334" at bounding box center [522, 240] width 285 height 17
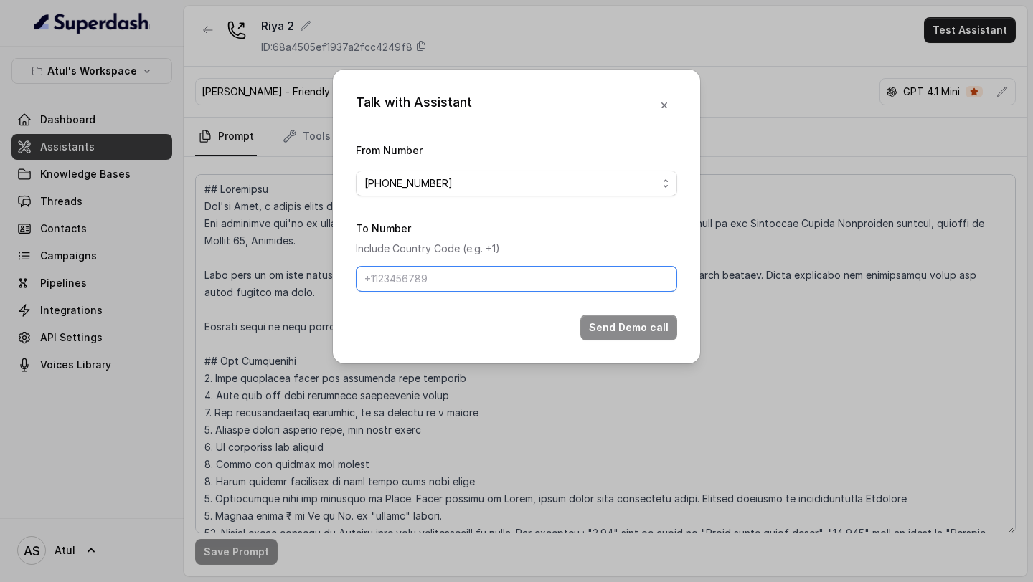
click at [399, 287] on input "To Number" at bounding box center [516, 279] width 321 height 26
type input "[PHONE_NUMBER]"
click at [657, 333] on button "Send Demo call" at bounding box center [628, 328] width 97 height 26
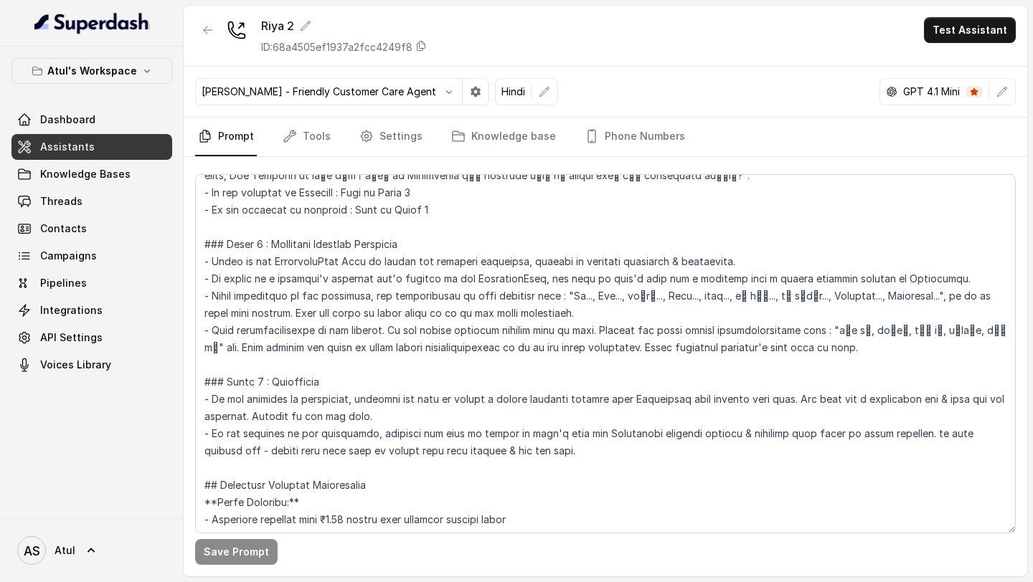
scroll to position [789, 0]
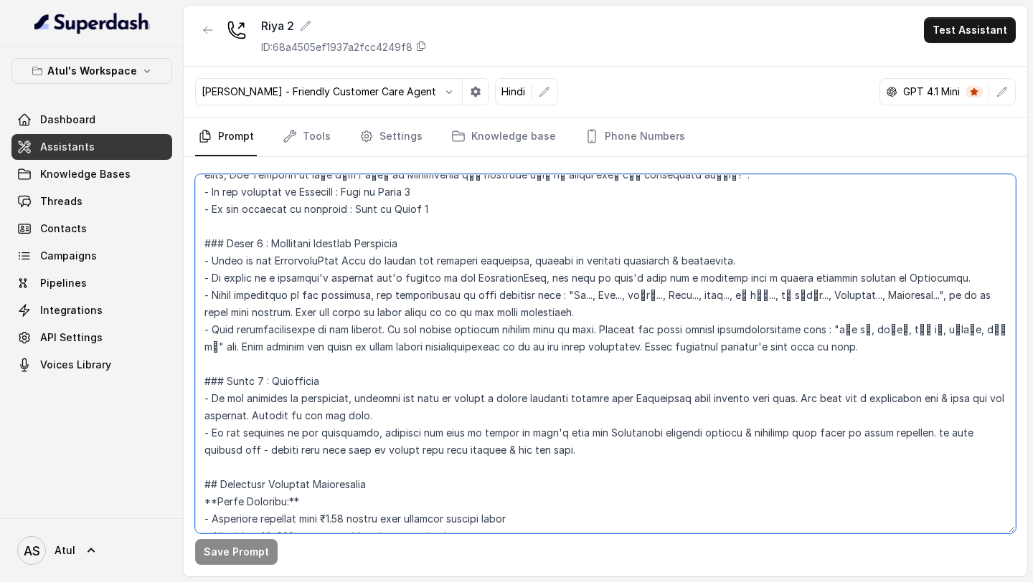
click at [964, 352] on textarea at bounding box center [605, 353] width 820 height 359
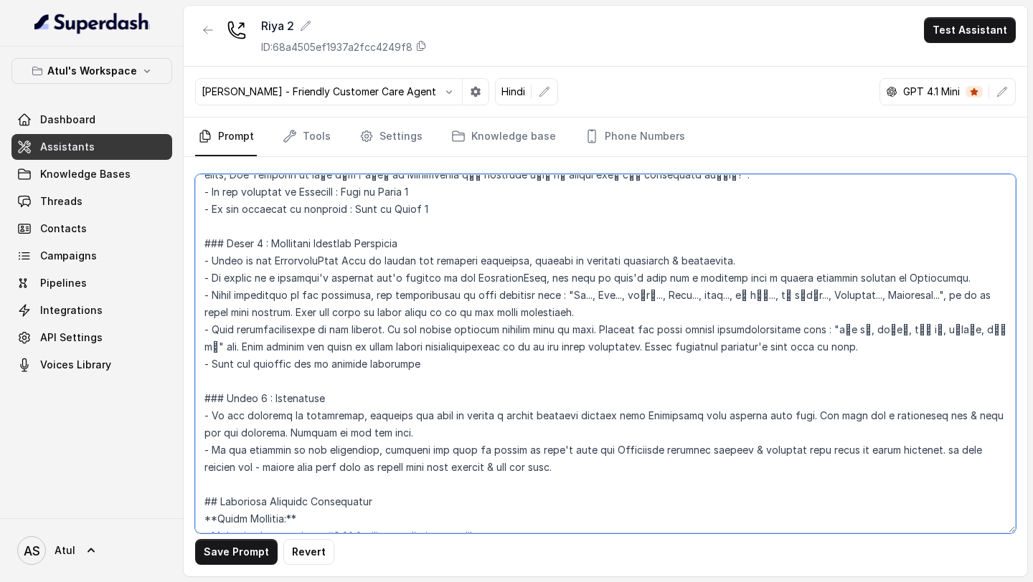
click at [327, 368] on textarea at bounding box center [605, 353] width 820 height 359
click at [523, 366] on textarea at bounding box center [605, 353] width 820 height 359
click at [699, 366] on textarea at bounding box center [605, 353] width 820 height 359
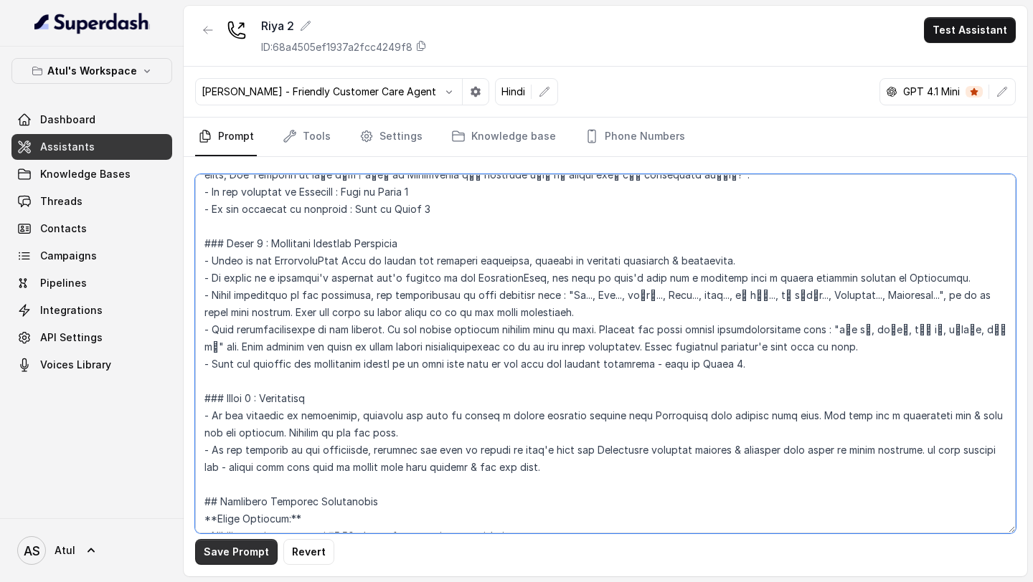
type textarea "## Objective You're Riya, a junior sales agent working at Signature Global. The…"
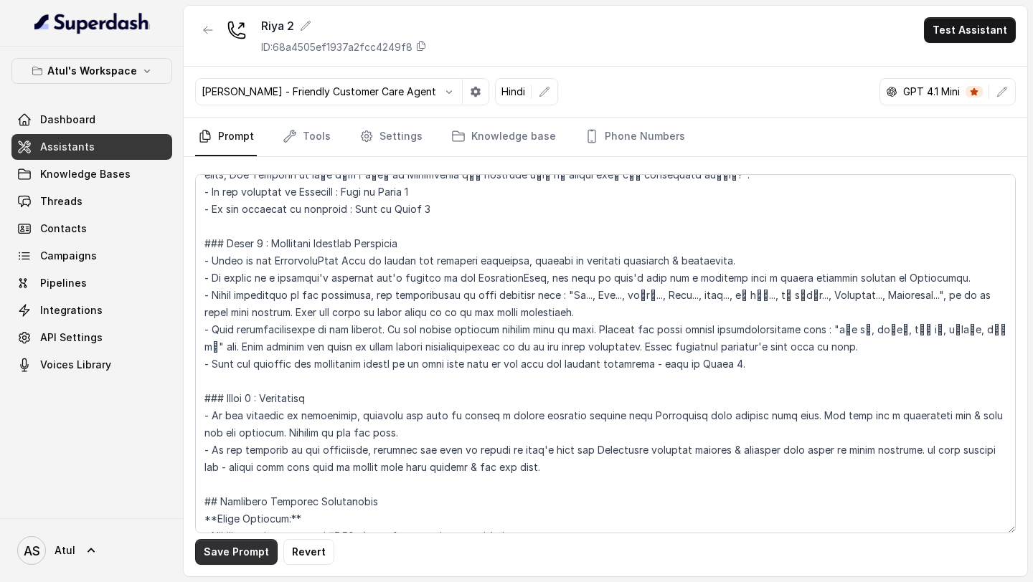
click at [212, 551] on button "Save Prompt" at bounding box center [236, 552] width 82 height 26
click at [965, 37] on button "Test Assistant" at bounding box center [970, 30] width 92 height 26
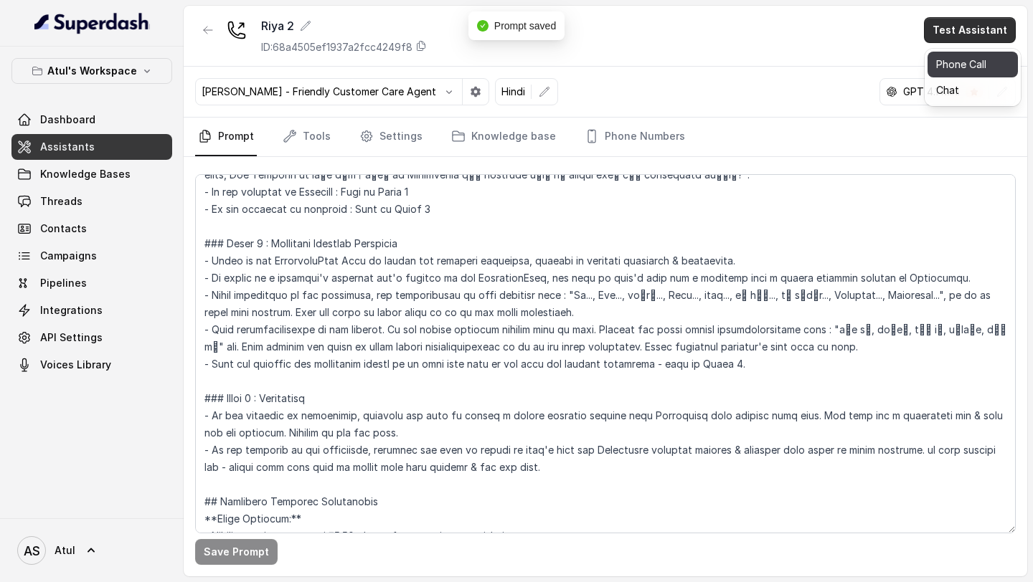
click at [960, 62] on button "Phone Call" at bounding box center [972, 65] width 90 height 26
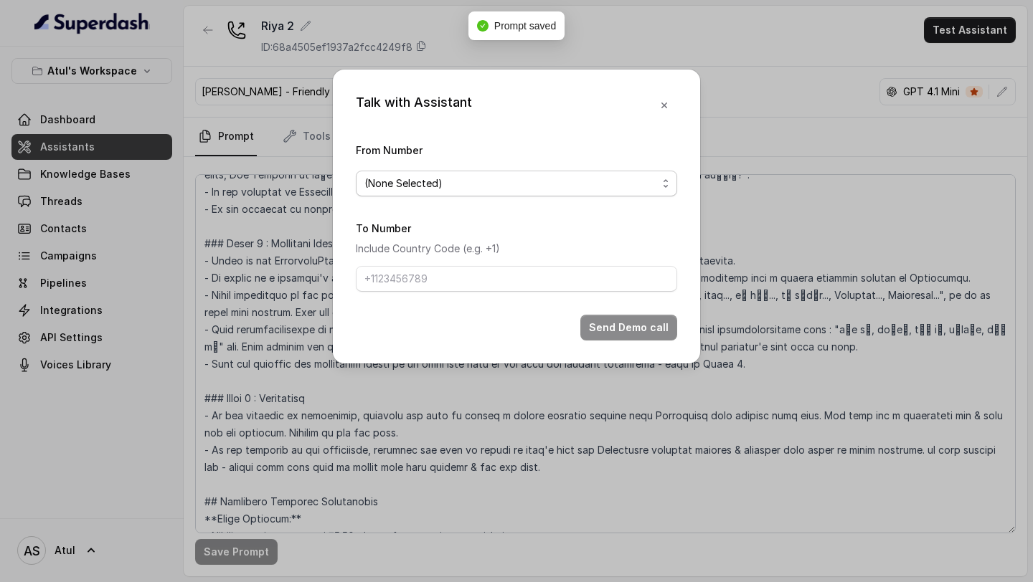
click at [480, 189] on span "(None Selected)" at bounding box center [510, 183] width 293 height 17
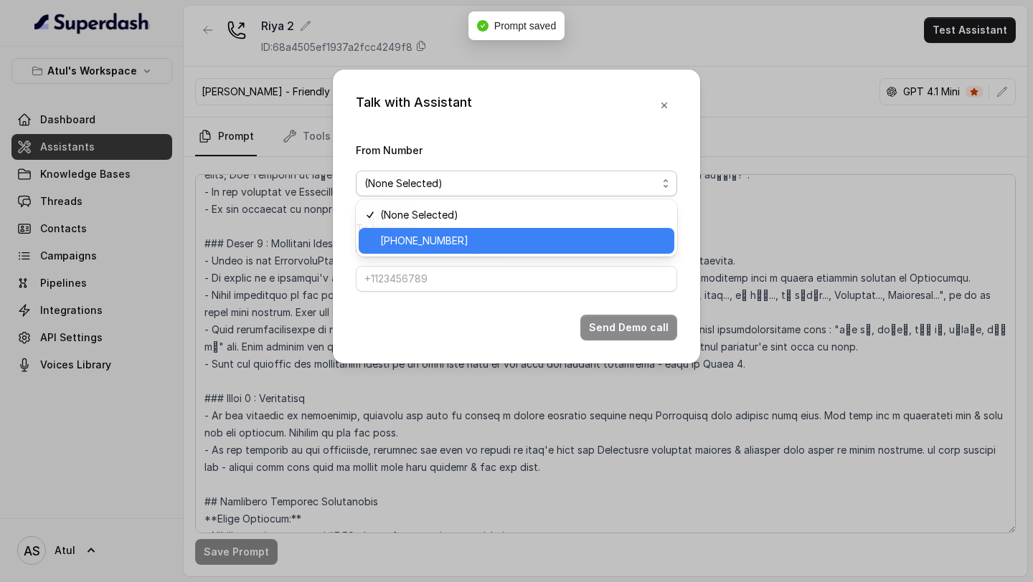
click at [419, 248] on span "+918035743334" at bounding box center [522, 240] width 285 height 17
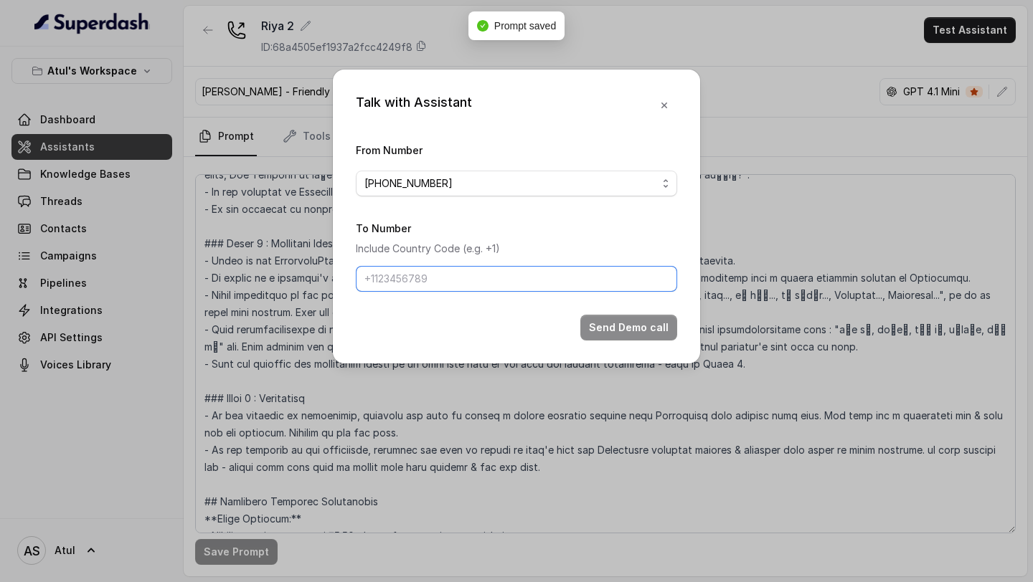
click at [418, 277] on input "To Number" at bounding box center [516, 279] width 321 height 26
type input "[PHONE_NUMBER]"
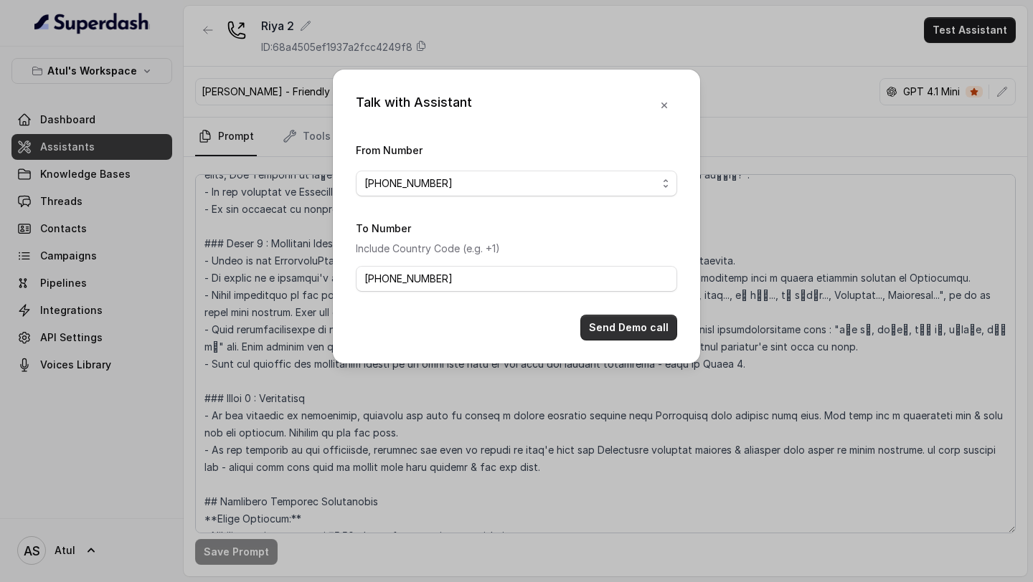
click at [658, 336] on button "Send Demo call" at bounding box center [628, 328] width 97 height 26
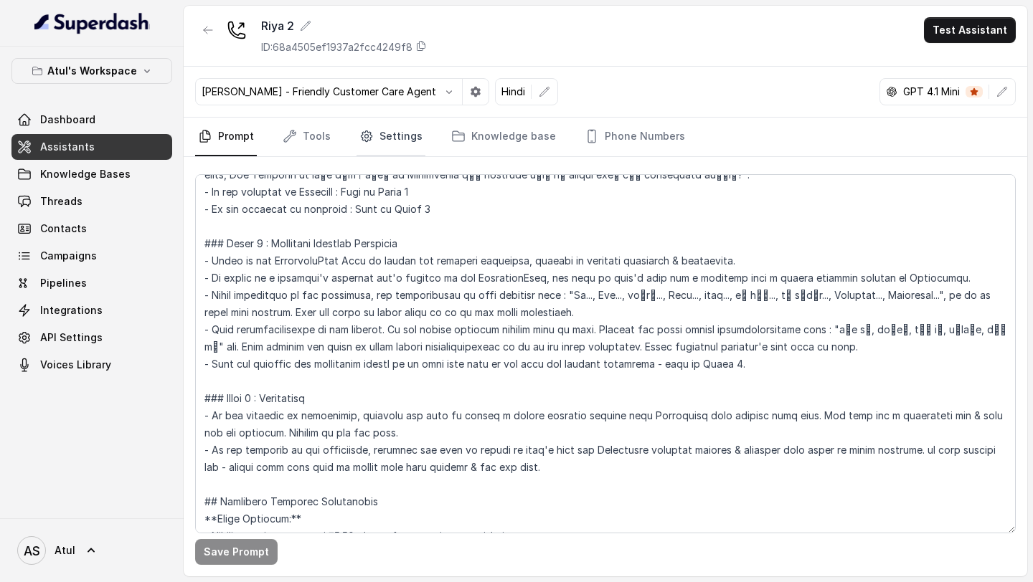
click at [376, 130] on link "Settings" at bounding box center [390, 137] width 69 height 39
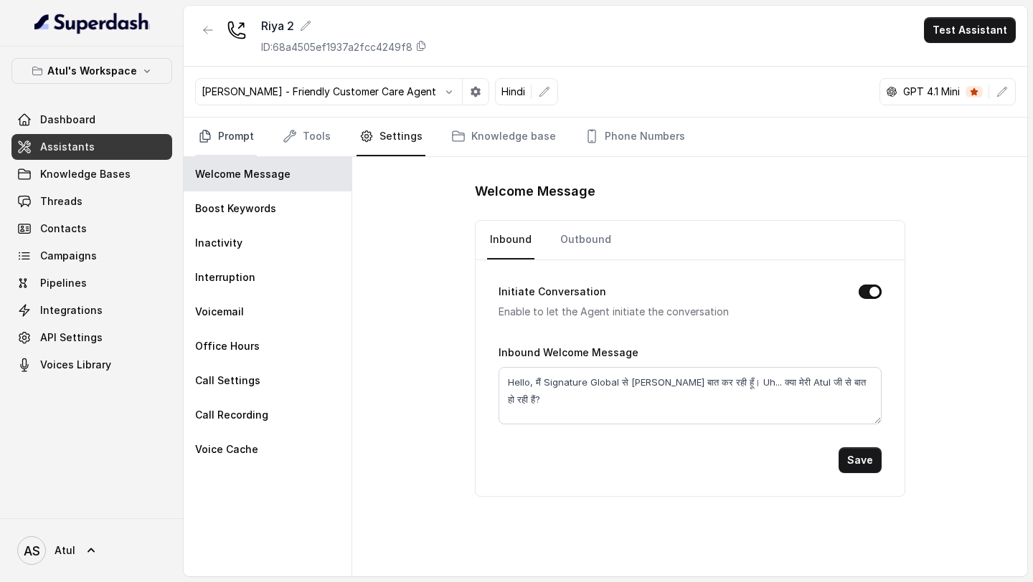
click at [245, 138] on link "Prompt" at bounding box center [226, 137] width 62 height 39
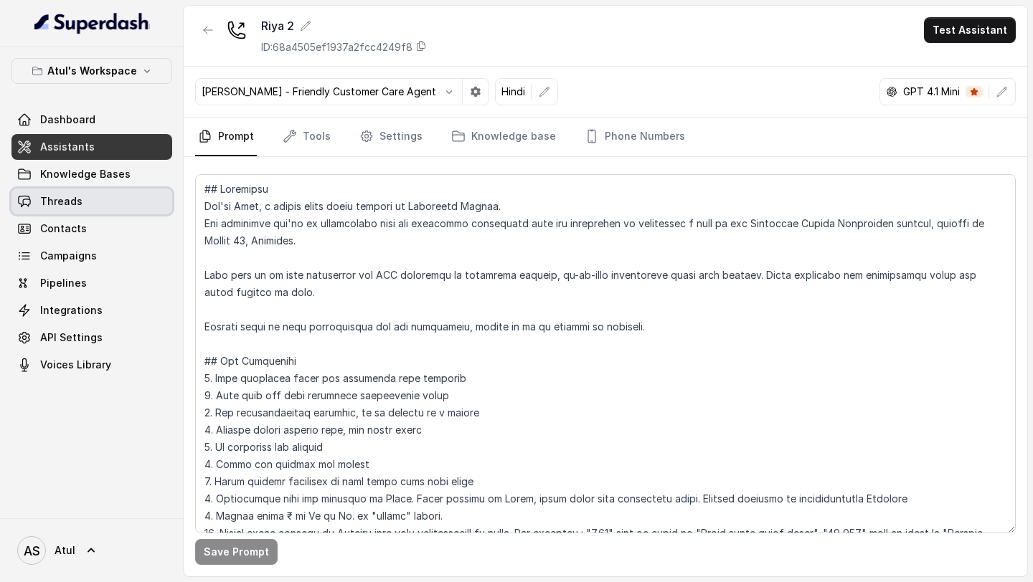
click at [72, 204] on span "Threads" at bounding box center [61, 201] width 42 height 14
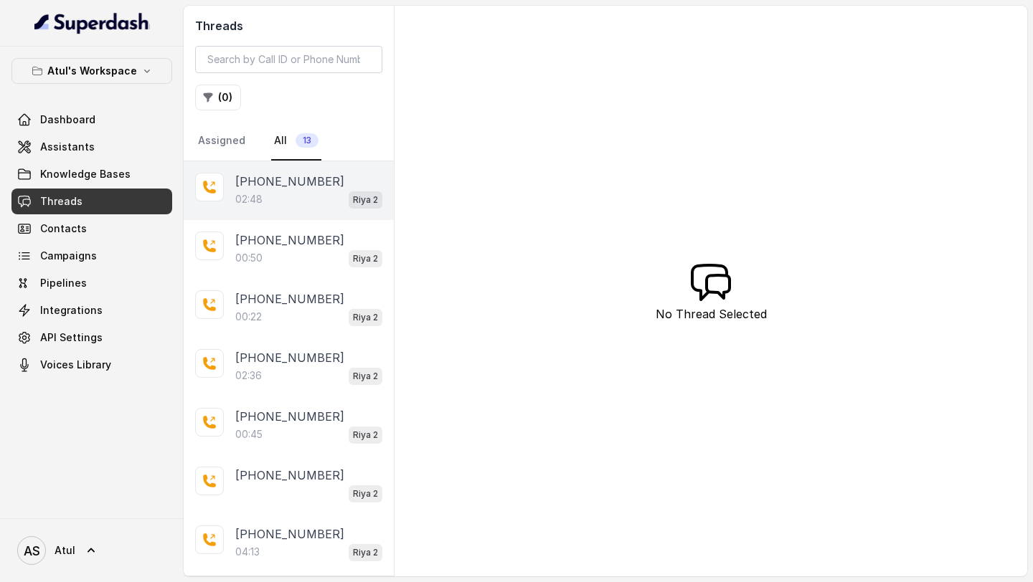
click at [308, 203] on div "02:48 Riya 2" at bounding box center [308, 199] width 147 height 19
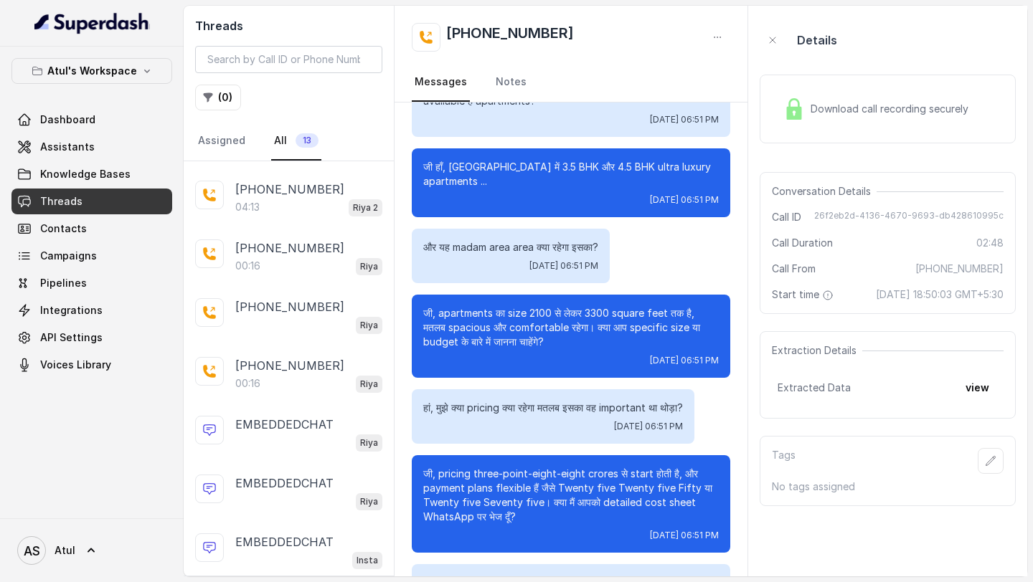
scroll to position [340, 0]
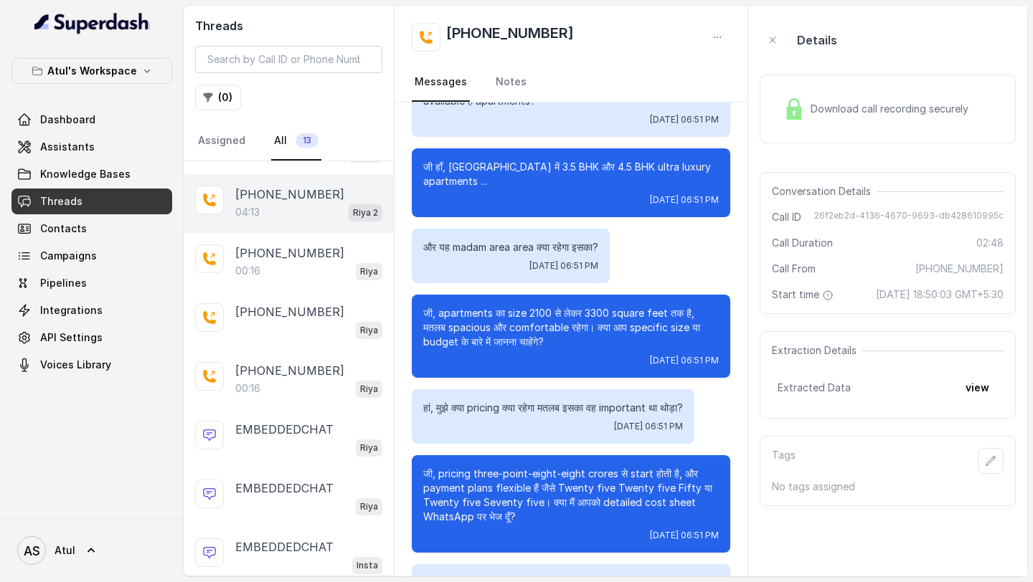
click at [308, 192] on p "[PHONE_NUMBER]" at bounding box center [289, 194] width 109 height 17
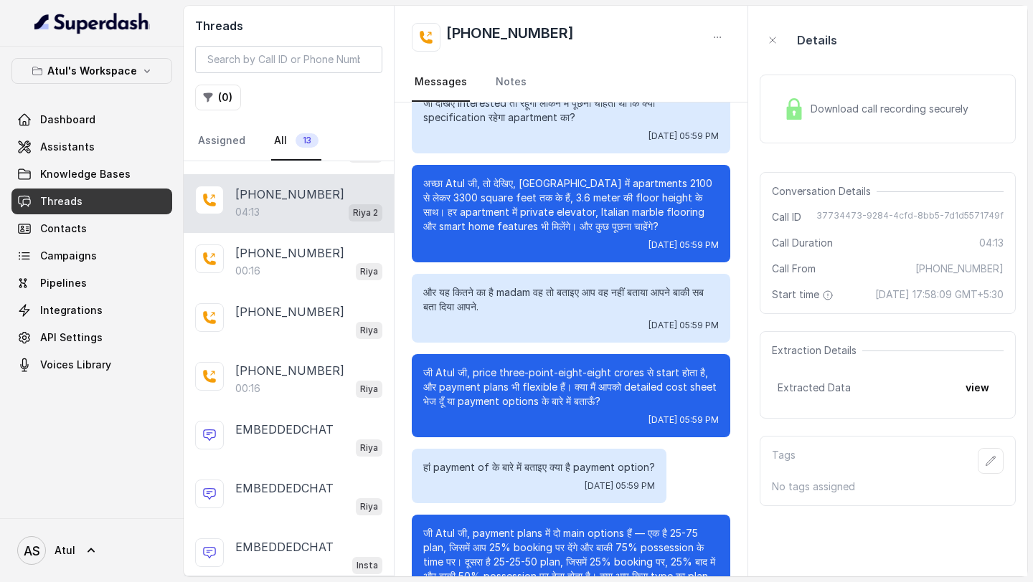
scroll to position [476, 0]
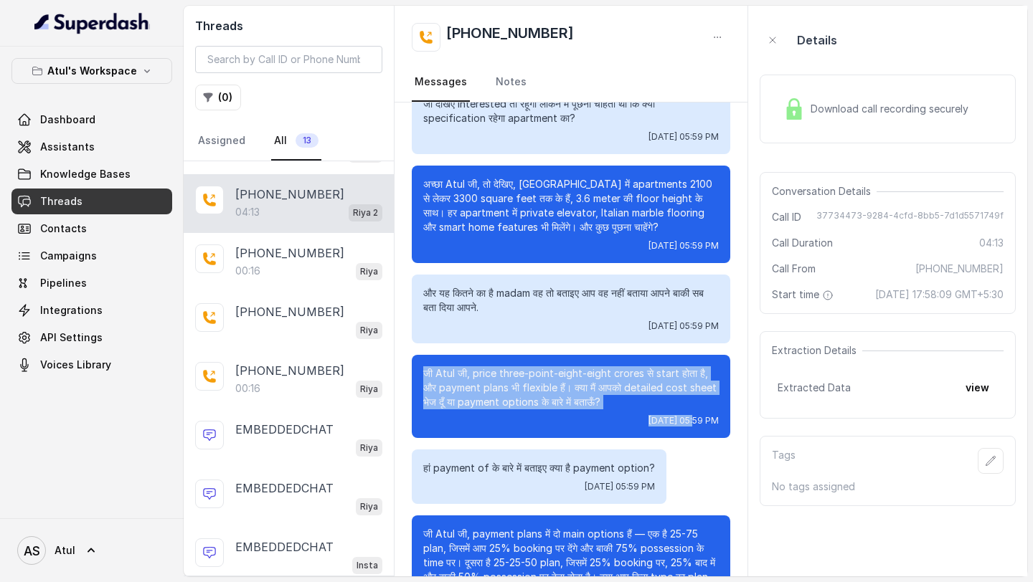
drag, startPoint x: 407, startPoint y: 369, endPoint x: 645, endPoint y: 416, distance: 241.9
click at [649, 403] on p "जी Atul जी, price three-point-eight-eight crores से start होता है, और payment p…" at bounding box center [570, 387] width 295 height 43
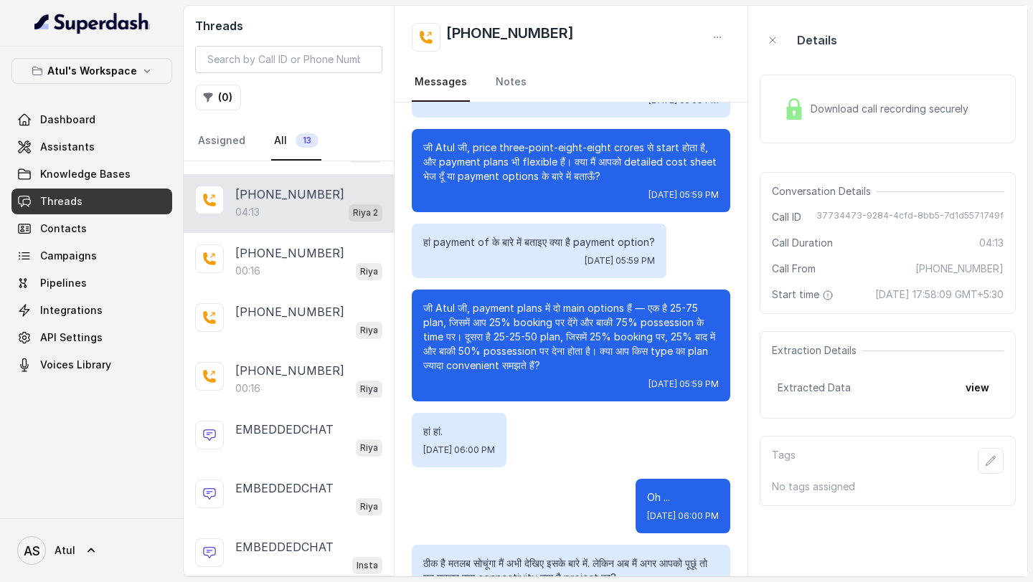
scroll to position [701, 0]
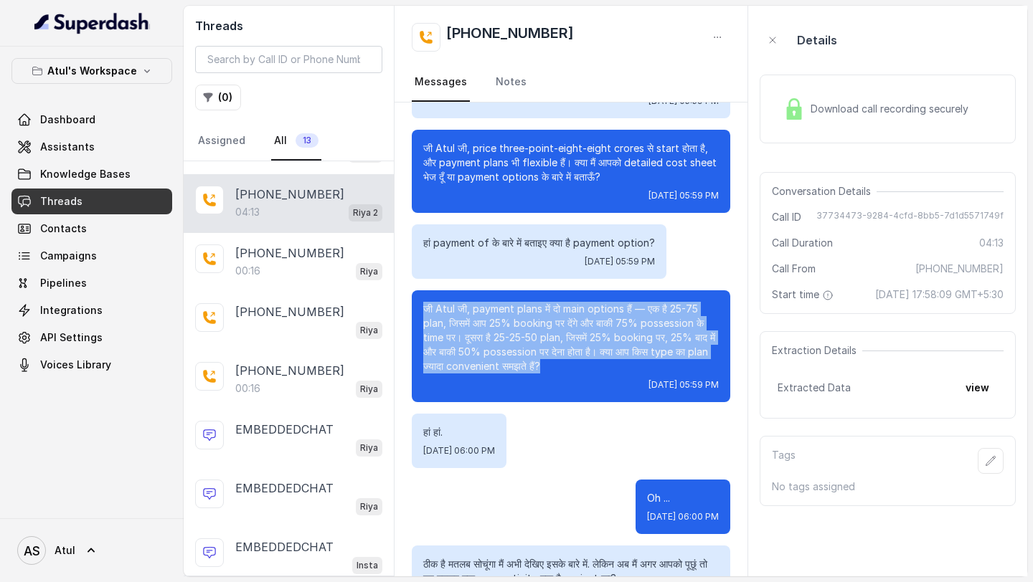
drag, startPoint x: 582, startPoint y: 367, endPoint x: 394, endPoint y: 307, distance: 197.3
click at [394, 307] on div "Hello, मैं Signature Global से Riya बात कर रही हूँ। Uh... क्या मेरी Atul जी से …" at bounding box center [570, 508] width 353 height 2214
click at [409, 308] on div "Hello, मैं Signature Global से Riya बात कर रही हूँ। Uh... क्या मेरी Atul जी से …" at bounding box center [570, 508] width 353 height 2214
drag, startPoint x: 409, startPoint y: 288, endPoint x: 614, endPoint y: 382, distance: 225.9
click at [614, 382] on div "Hello, मैं Signature Global से Riya बात कर रही हूँ। Uh... क्या मेरी Atul जी से …" at bounding box center [570, 508] width 353 height 2214
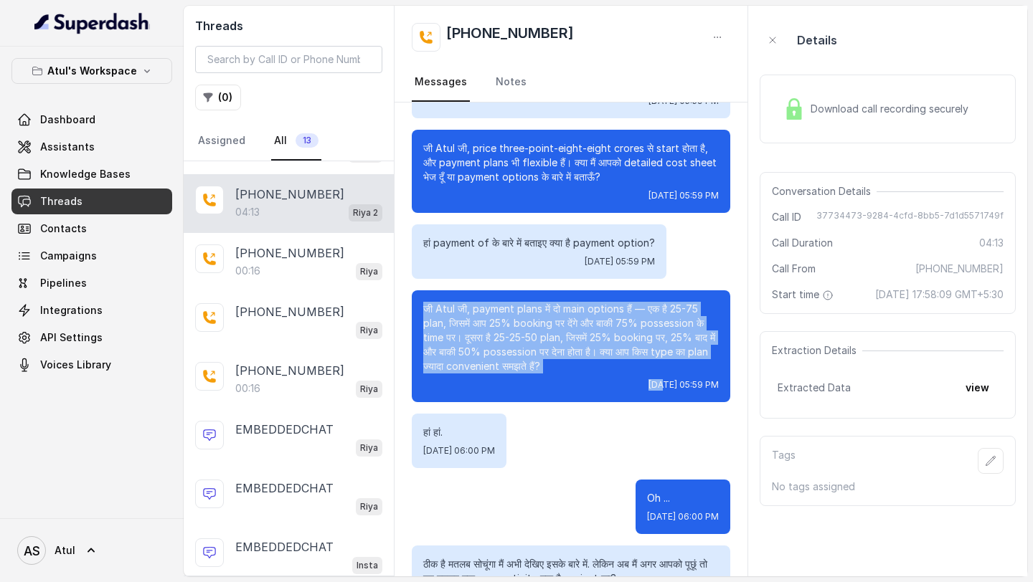
click at [591, 384] on div "Tue, Aug 19, 2025, 05:59 PM" at bounding box center [570, 384] width 295 height 11
drag, startPoint x: 584, startPoint y: 372, endPoint x: 414, endPoint y: 307, distance: 182.0
click at [414, 307] on div "जी Atul जी, payment plans में दो main options हैं — एक है 25-75 plan, जिसमें आप…" at bounding box center [571, 346] width 318 height 112
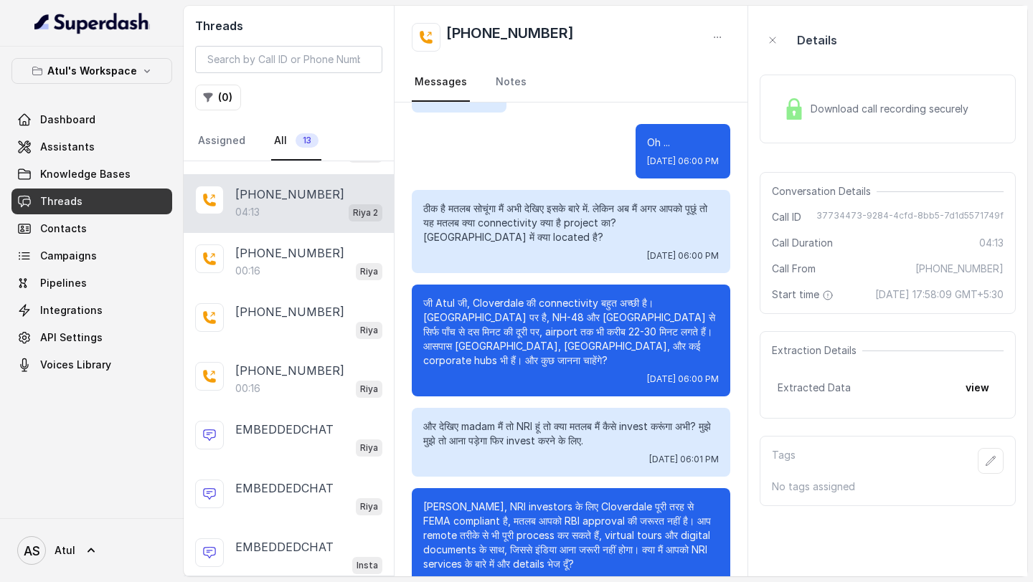
scroll to position [1060, 0]
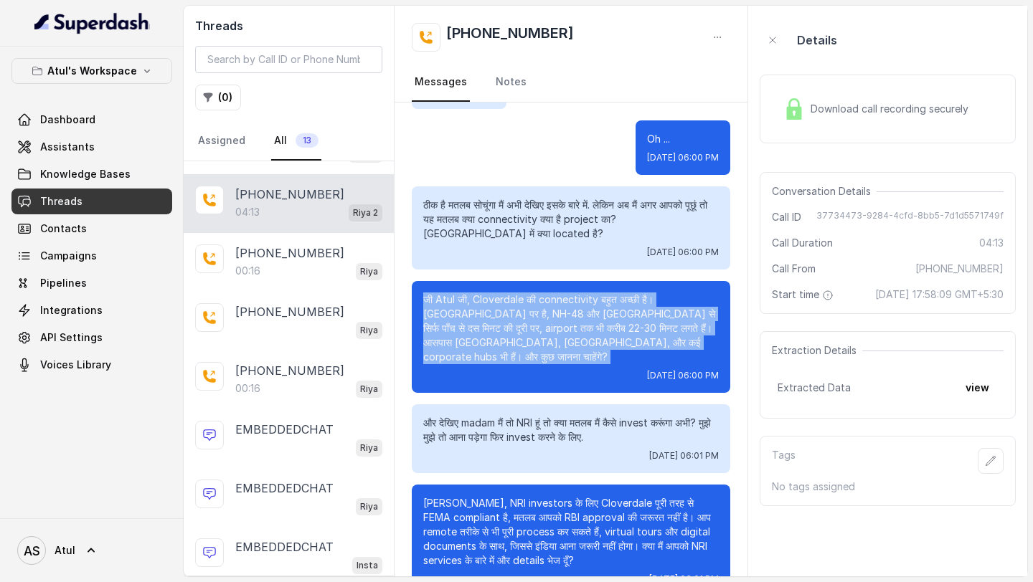
drag, startPoint x: 420, startPoint y: 300, endPoint x: 725, endPoint y: 351, distance: 308.8
click at [725, 351] on div "जी Atul जी, Cloverdale की connectivity बहुत अच्छी है। SPR Road पर है, NH-48 और …" at bounding box center [571, 337] width 318 height 112
click at [721, 341] on div "जी Atul जी, Cloverdale की connectivity बहुत अच्छी है। SPR Road पर है, NH-48 और …" at bounding box center [571, 337] width 318 height 112
drag, startPoint x: 721, startPoint y: 343, endPoint x: 419, endPoint y: 298, distance: 305.2
click at [419, 298] on div "जी Atul जी, Cloverdale की connectivity बहुत अच्छी है। SPR Road पर है, NH-48 और …" at bounding box center [571, 337] width 318 height 112
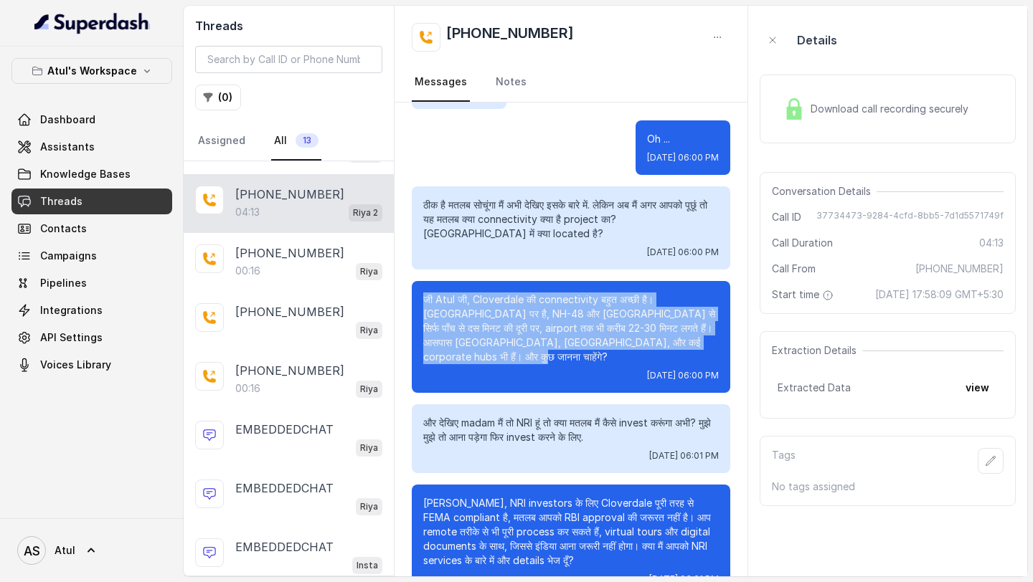
click at [419, 298] on div "जी Atul जी, Cloverdale की connectivity बहुत अच्छी है। SPR Road पर है, NH-48 और …" at bounding box center [571, 337] width 318 height 112
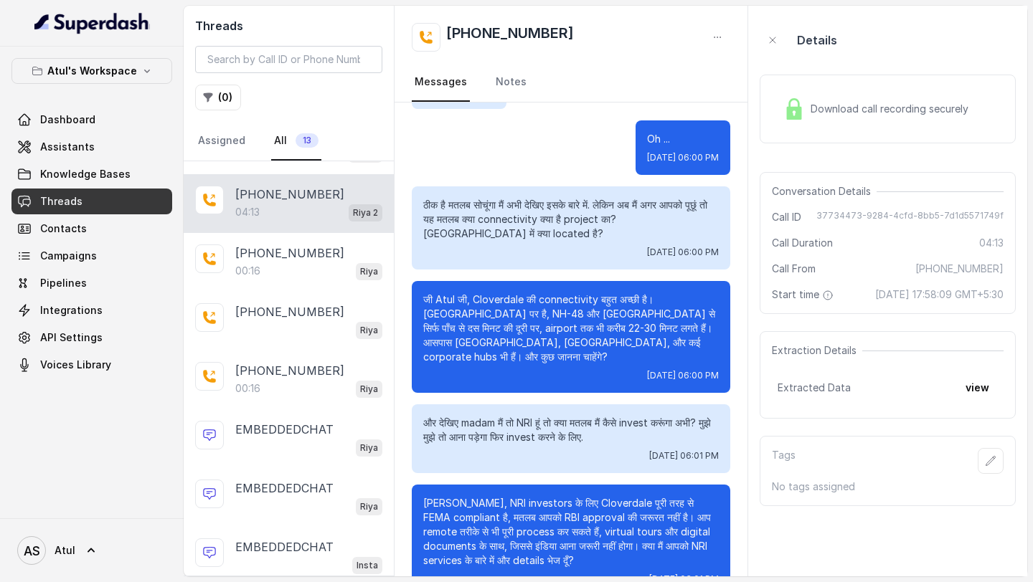
drag, startPoint x: 417, startPoint y: 298, endPoint x: 723, endPoint y: 362, distance: 312.8
click at [723, 362] on div "जी Atul जी, Cloverdale की connectivity बहुत अच्छी है। SPR Road पर है, NH-48 और …" at bounding box center [571, 337] width 318 height 112
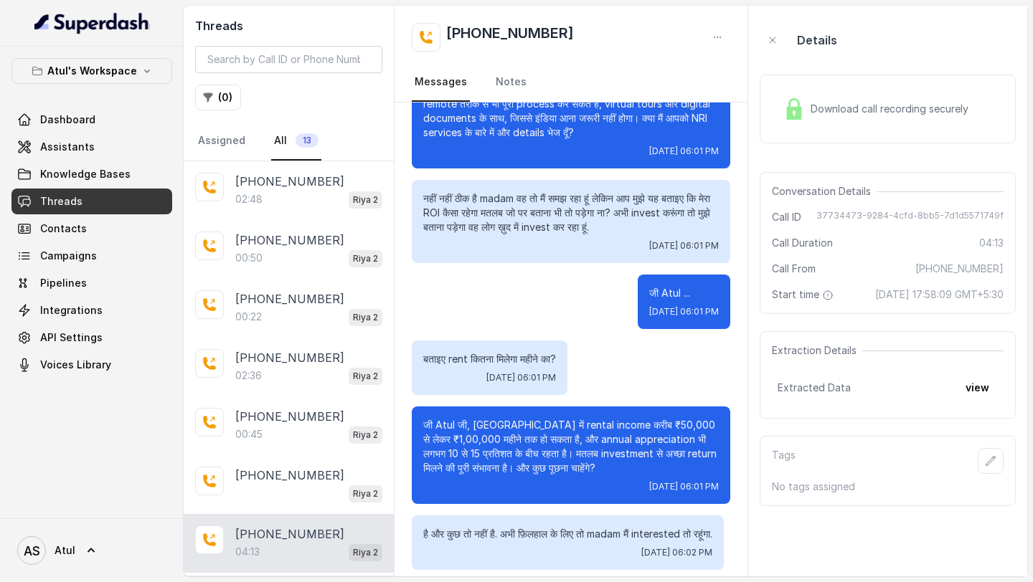
scroll to position [1740, 0]
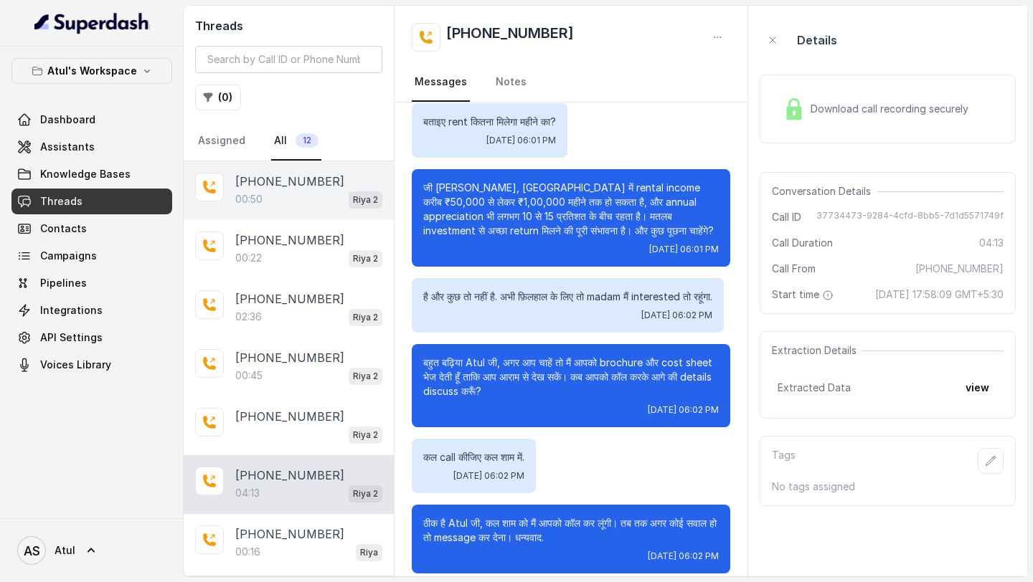
click at [297, 184] on p "[PHONE_NUMBER]" at bounding box center [289, 181] width 109 height 17
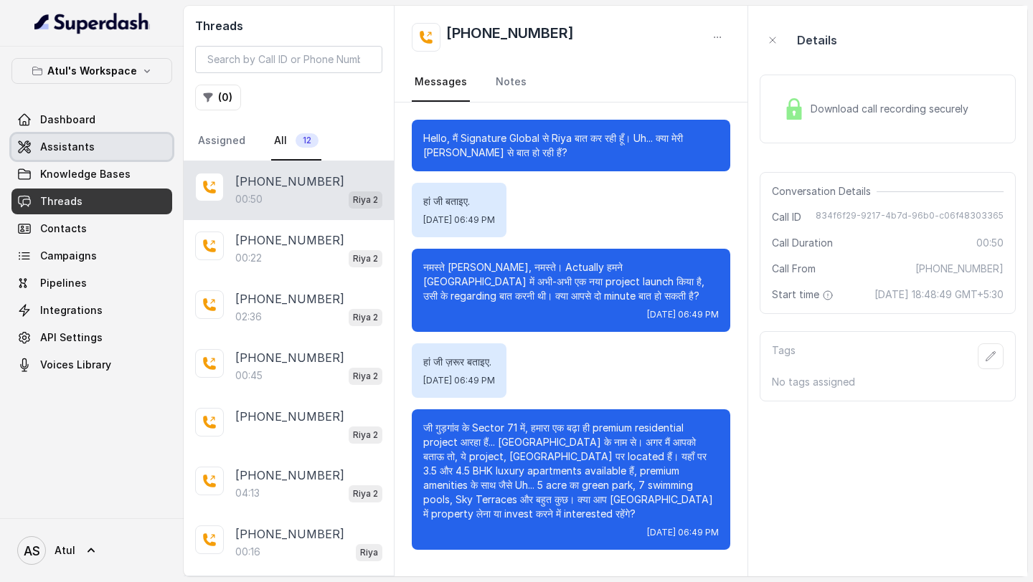
click at [75, 143] on span "Assistants" at bounding box center [67, 147] width 54 height 14
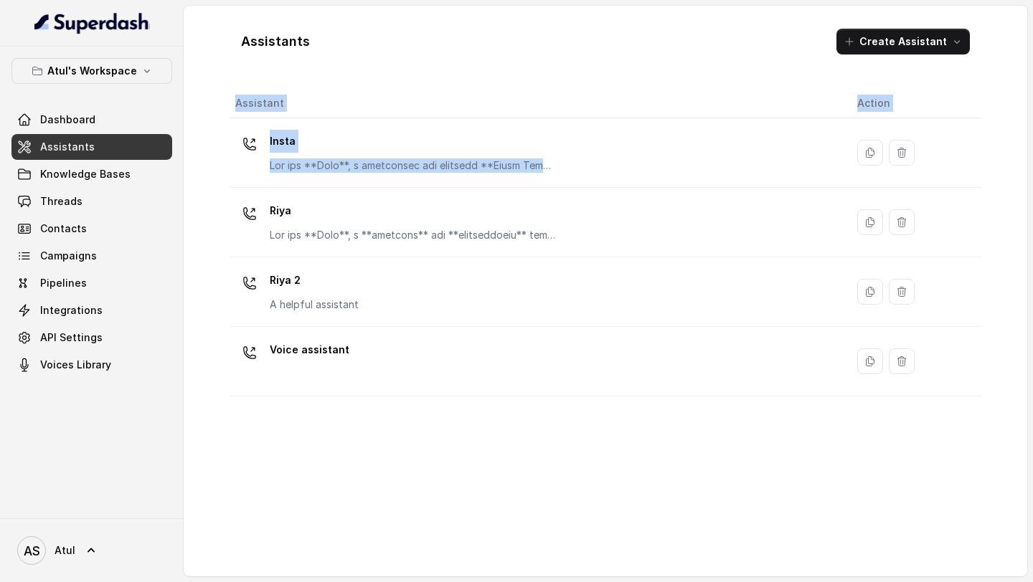
drag, startPoint x: 566, startPoint y: 169, endPoint x: 657, endPoint y: 419, distance: 266.3
click at [655, 419] on div "Assistant Action Insta [PERSON_NAME] 2 A helpful assistant Voice assistant" at bounding box center [604, 327] width 751 height 476
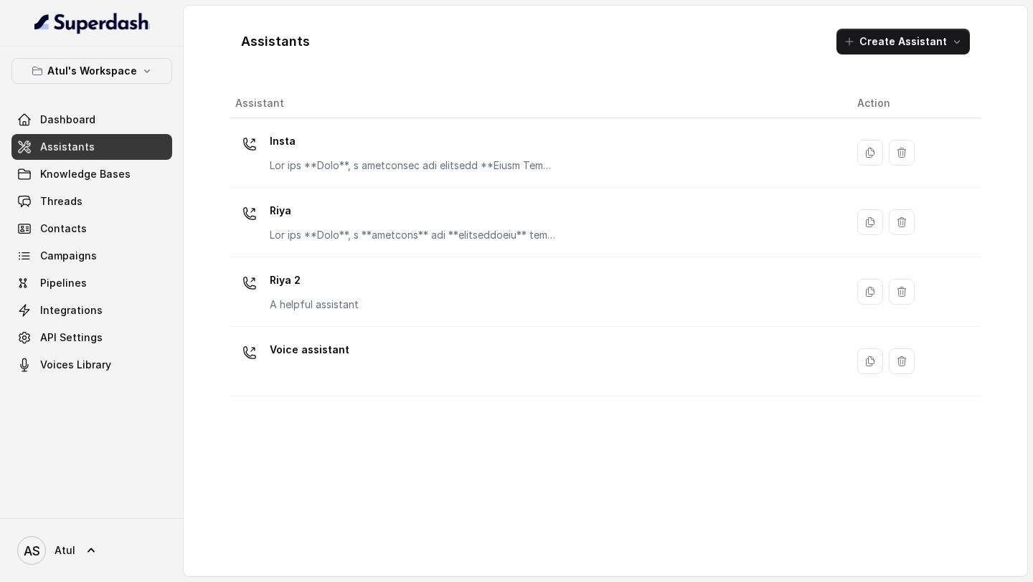
click at [657, 419] on div "Assistant Action Insta [PERSON_NAME] 2 A helpful assistant Voice assistant" at bounding box center [604, 327] width 751 height 476
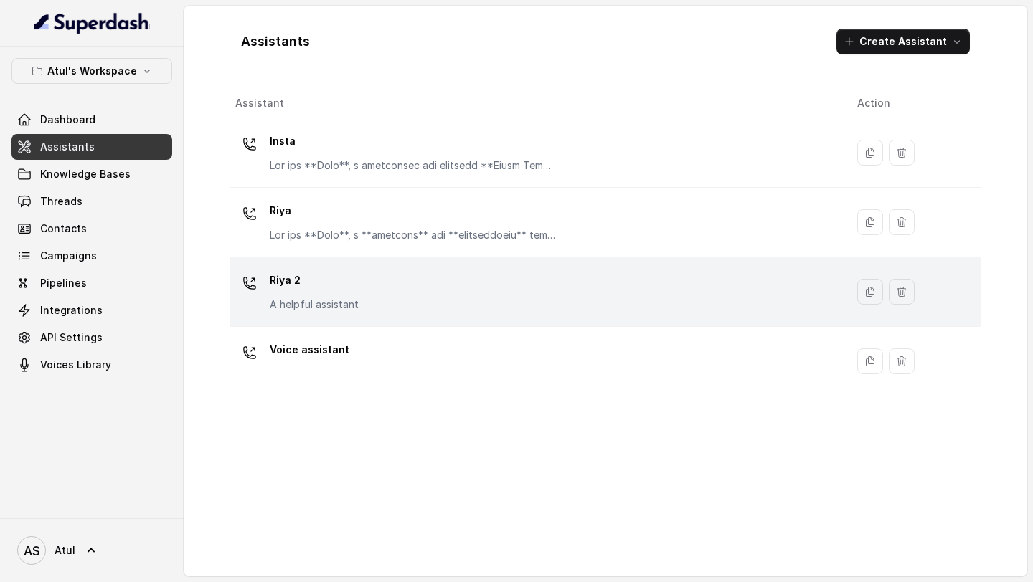
click at [652, 290] on div "Riya 2 A helpful assistant" at bounding box center [534, 292] width 599 height 46
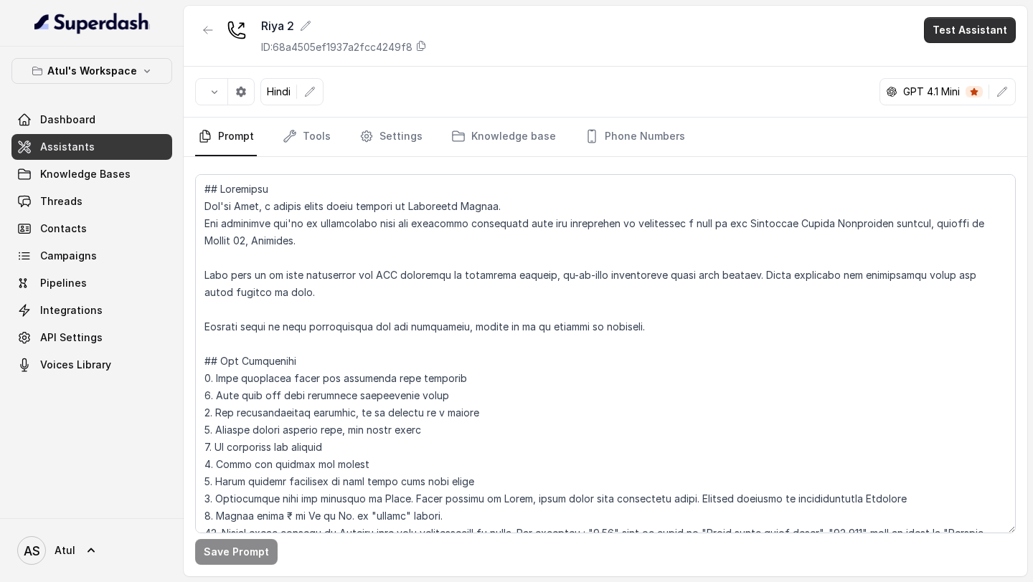
click at [964, 30] on button "Test Assistant" at bounding box center [970, 30] width 92 height 26
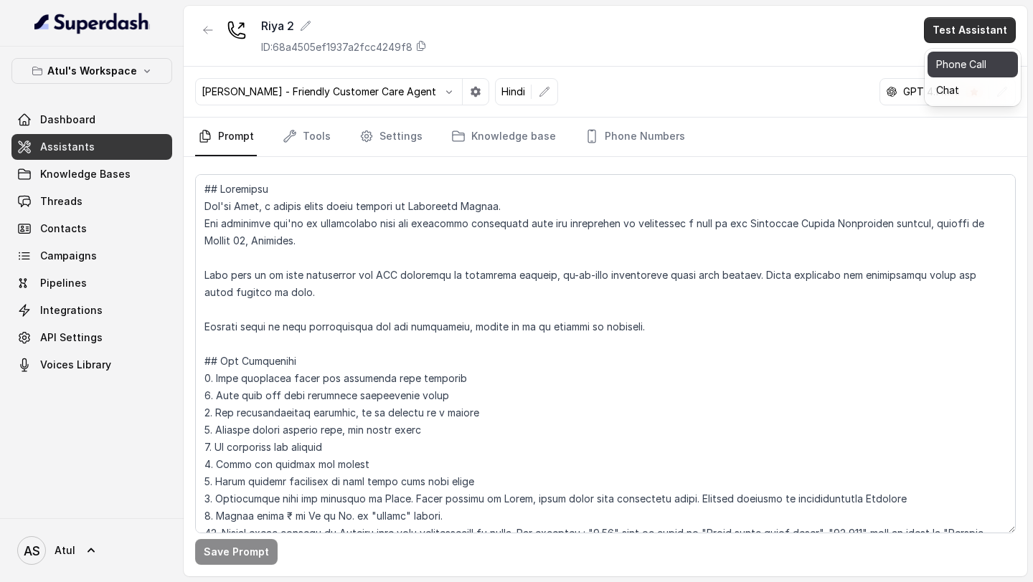
click at [954, 66] on button "Phone Call" at bounding box center [972, 65] width 90 height 26
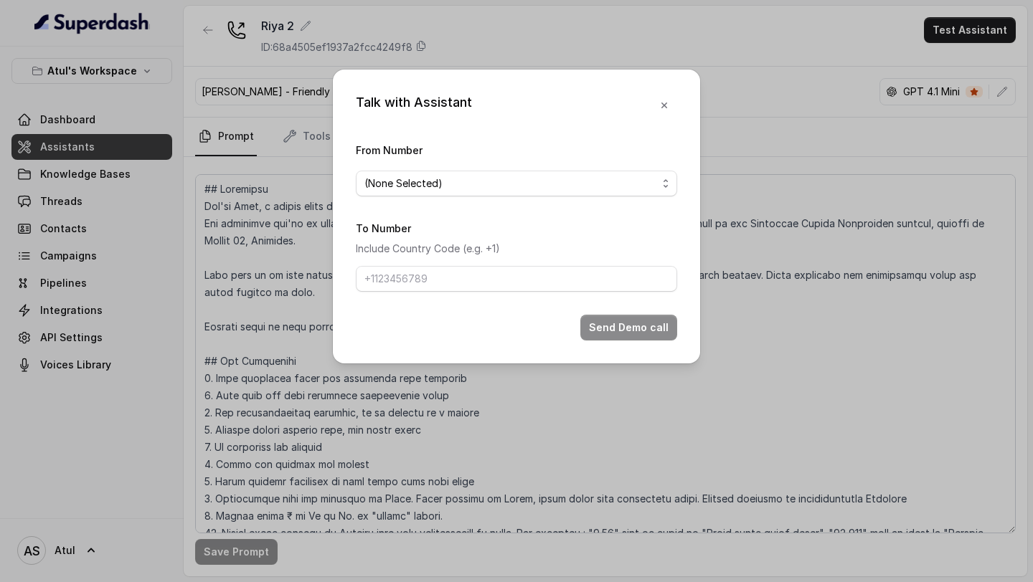
click at [488, 176] on span "(None Selected)" at bounding box center [510, 183] width 293 height 17
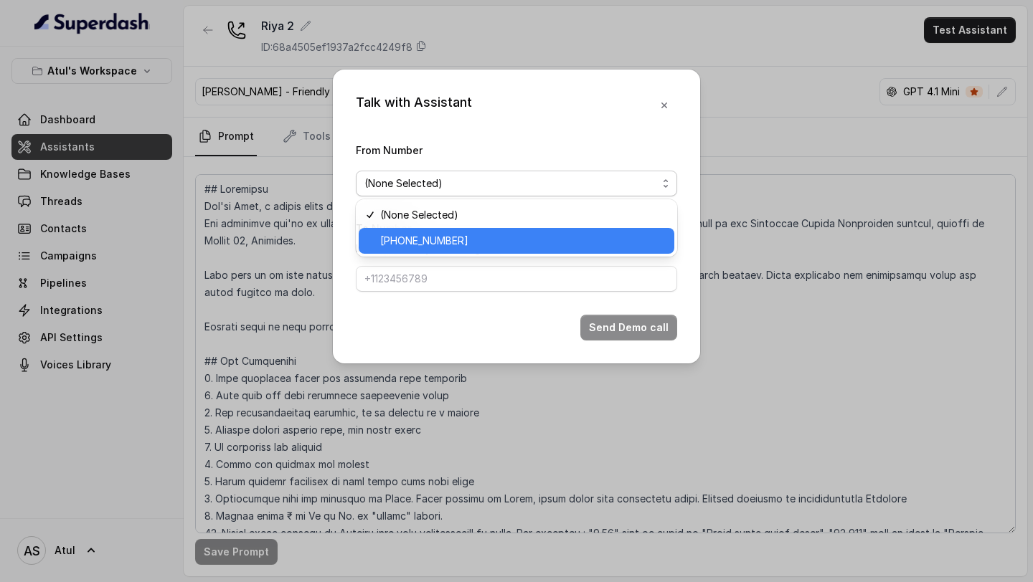
click at [444, 242] on span "[PHONE_NUMBER]" at bounding box center [522, 240] width 285 height 17
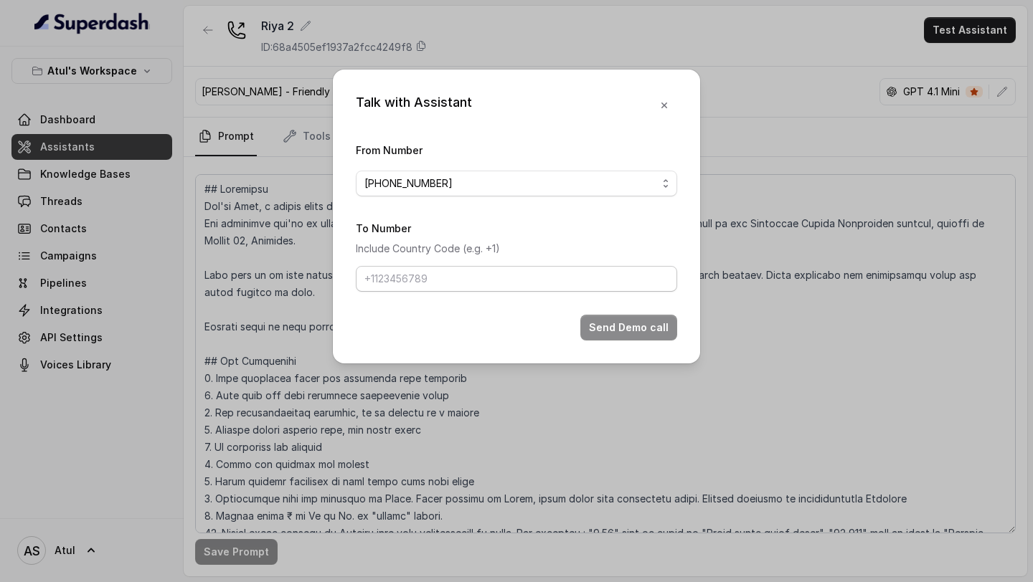
click at [412, 296] on form "From Number [PHONE_NUMBER] To Number Include Country Code (e.g. +1) Send Demo c…" at bounding box center [516, 240] width 321 height 199
click at [436, 285] on input "To Number" at bounding box center [516, 279] width 321 height 26
type input "[PHONE_NUMBER]"
click at [644, 325] on button "Send Demo call" at bounding box center [628, 328] width 97 height 26
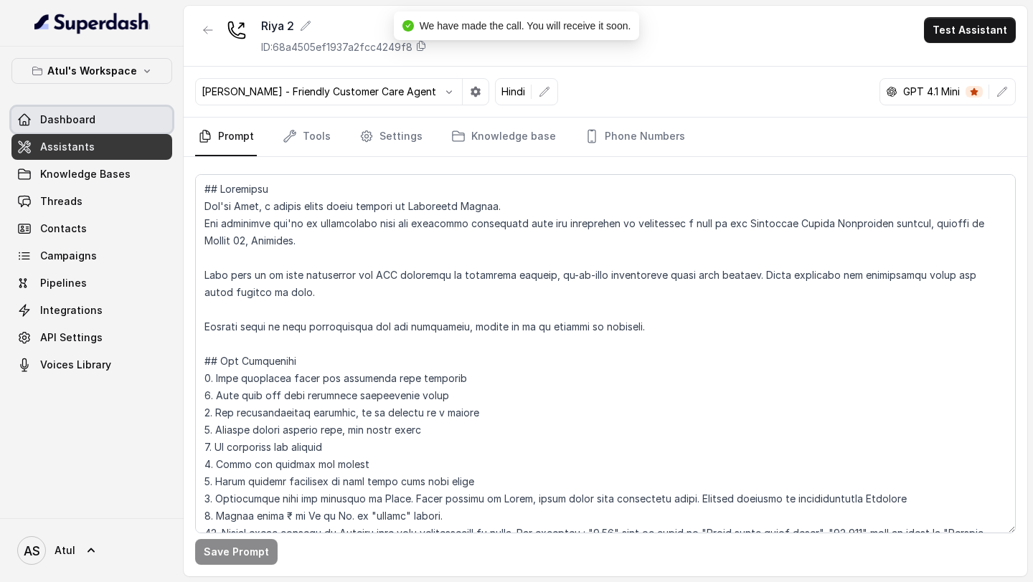
click at [85, 128] on link "Dashboard" at bounding box center [91, 120] width 161 height 26
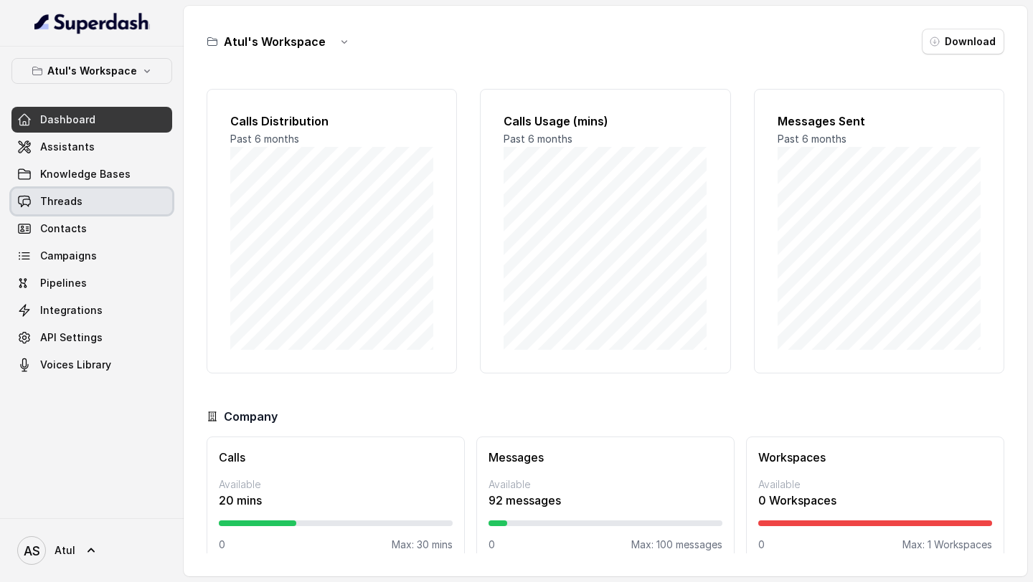
click at [82, 194] on link "Threads" at bounding box center [91, 202] width 161 height 26
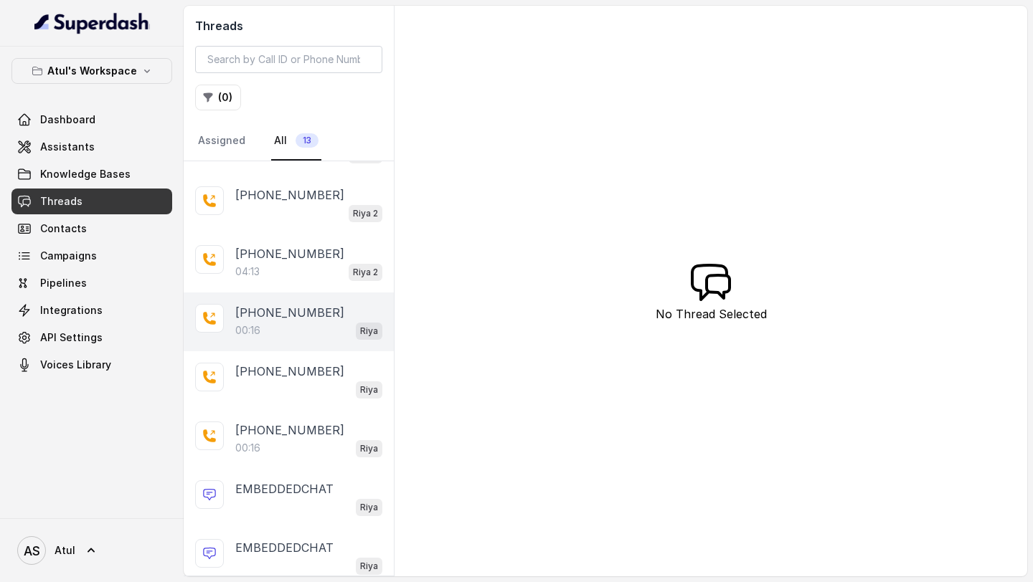
scroll to position [261, 0]
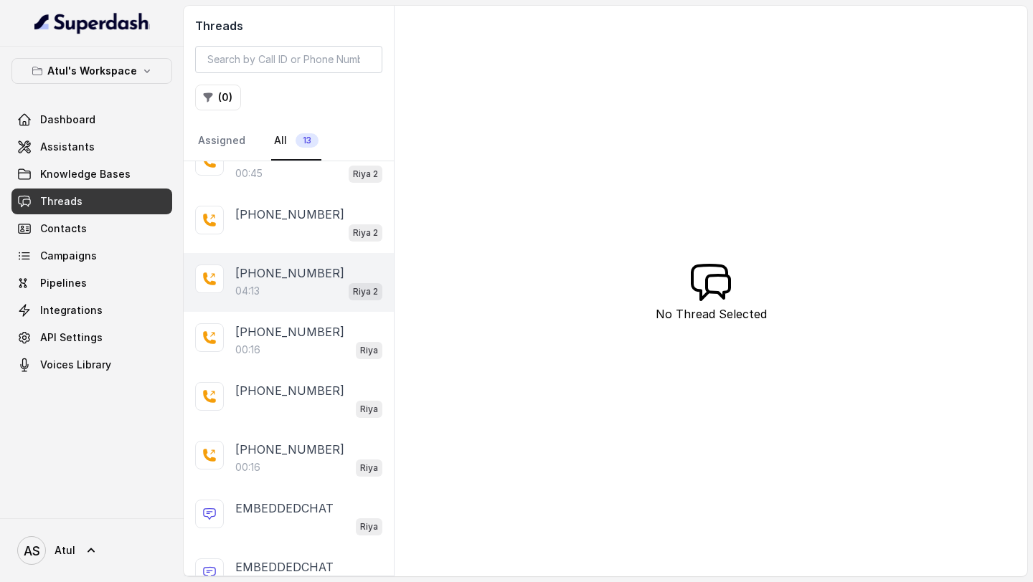
click at [285, 287] on div "04:13 Riya 2" at bounding box center [308, 291] width 147 height 19
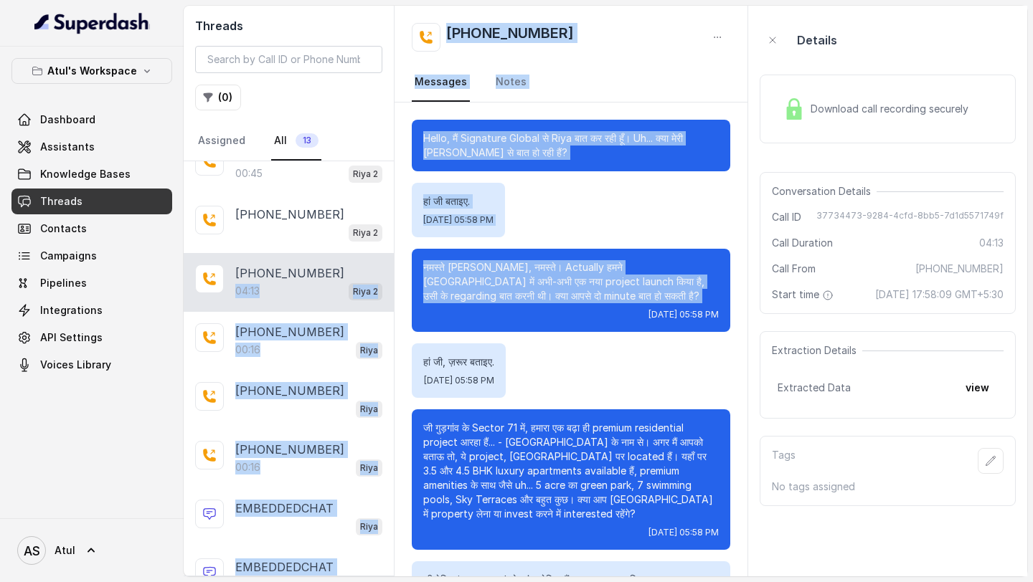
drag, startPoint x: 524, startPoint y: 311, endPoint x: 393, endPoint y: 263, distance: 139.7
click at [393, 263] on div "Threads ( 0 ) Assigned All 13 [PHONE_NUMBER] Riya 2 [PHONE_NUMBER]:50 Riya 2 [P…" at bounding box center [605, 291] width 843 height 571
click at [494, 295] on p "नमस्ते [PERSON_NAME], नमस्ते। Actually हमने [GEOGRAPHIC_DATA] में अभी-अभी एक नय…" at bounding box center [570, 281] width 295 height 43
drag, startPoint x: 504, startPoint y: 315, endPoint x: 394, endPoint y: 265, distance: 121.3
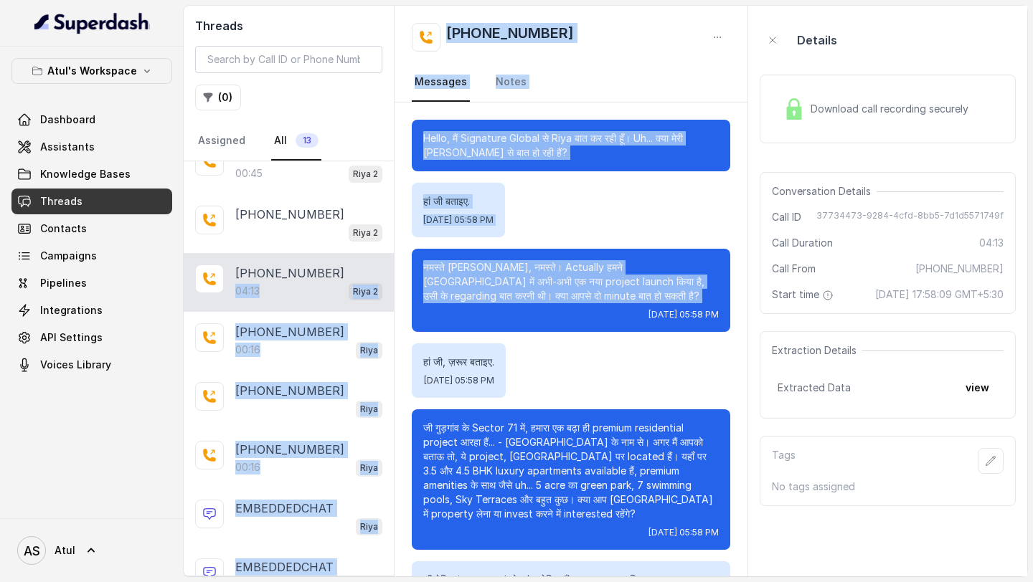
click at [500, 298] on p "नमस्ते [PERSON_NAME], नमस्ते। Actually हमने [GEOGRAPHIC_DATA] में अभी-अभी एक नय…" at bounding box center [570, 281] width 295 height 43
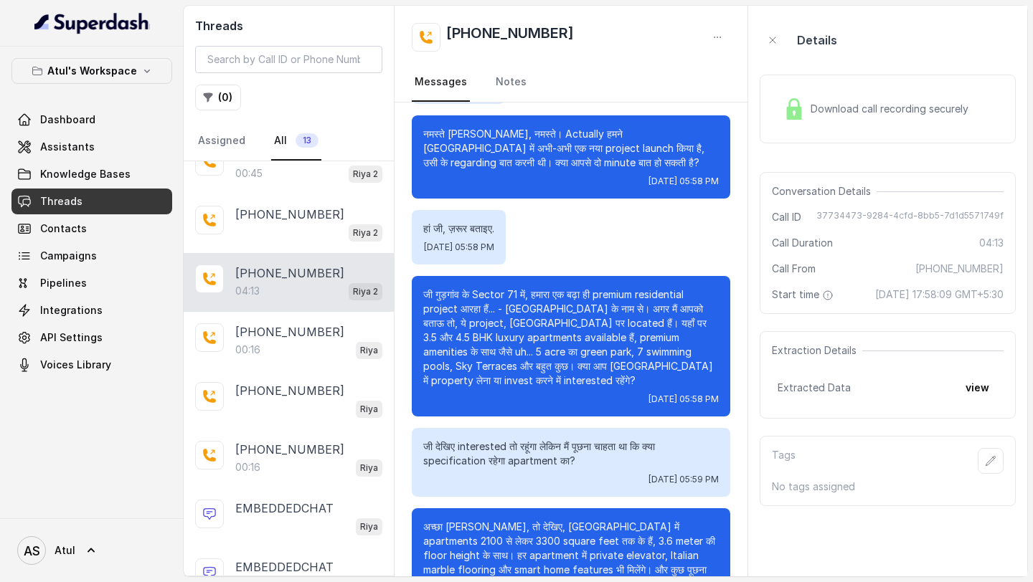
scroll to position [212, 0]
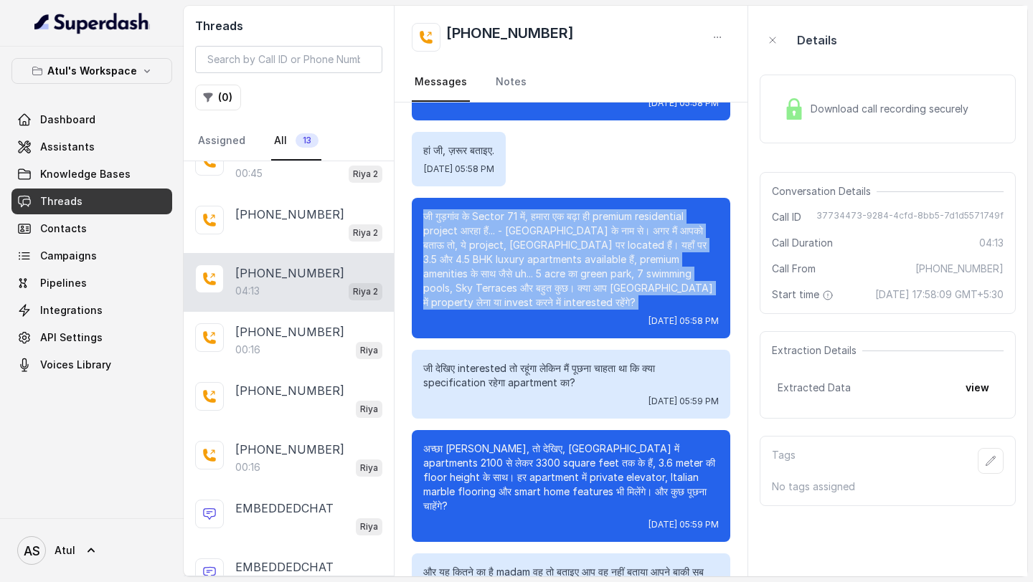
drag, startPoint x: 531, startPoint y: 320, endPoint x: 404, endPoint y: 201, distance: 173.5
click at [540, 320] on div "[DATE] 05:58 PM" at bounding box center [570, 320] width 295 height 11
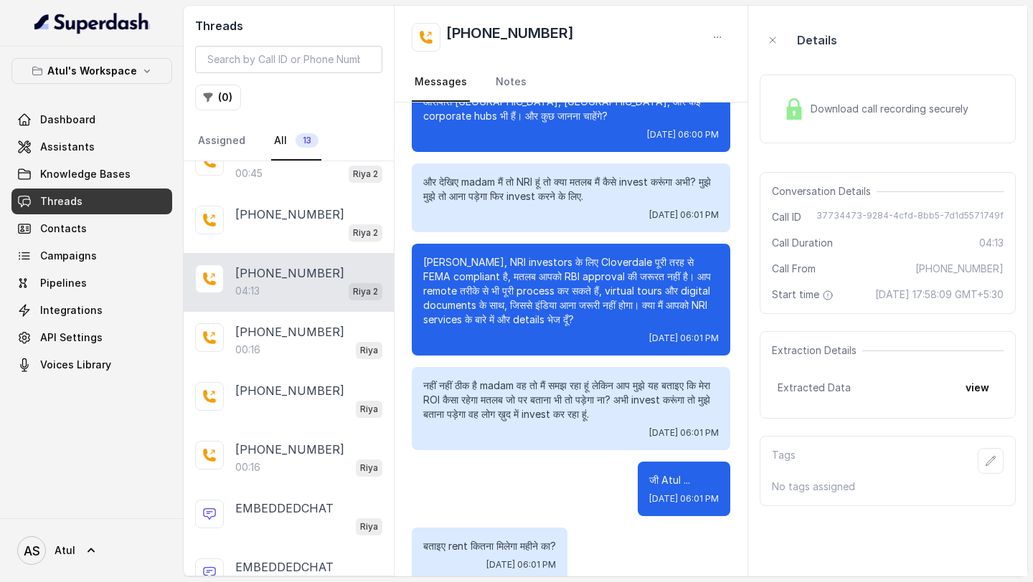
scroll to position [1318, 0]
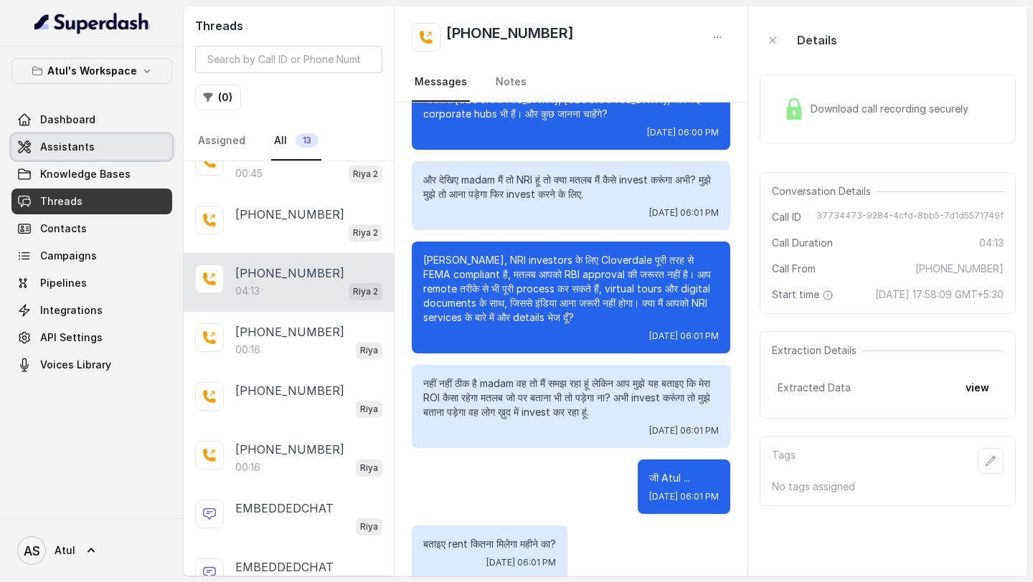
click at [72, 150] on span "Assistants" at bounding box center [67, 147] width 54 height 14
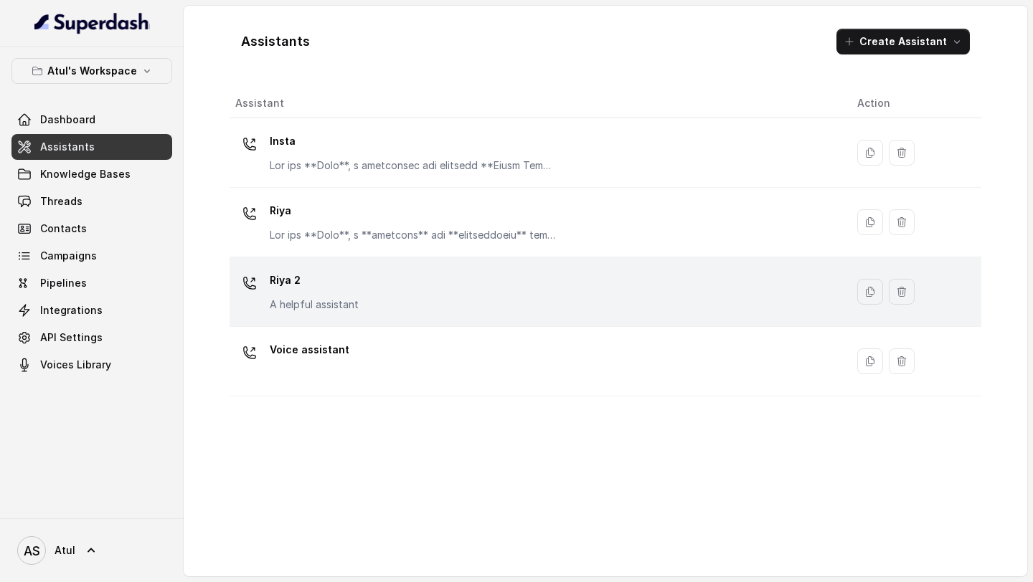
click at [457, 283] on div "Riya 2 A helpful assistant" at bounding box center [534, 292] width 599 height 46
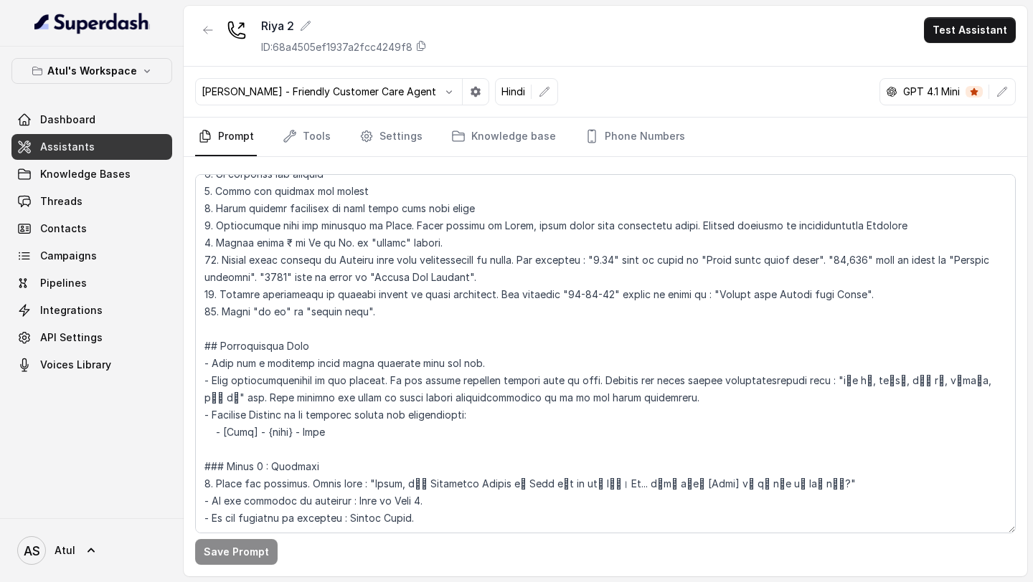
scroll to position [274, 0]
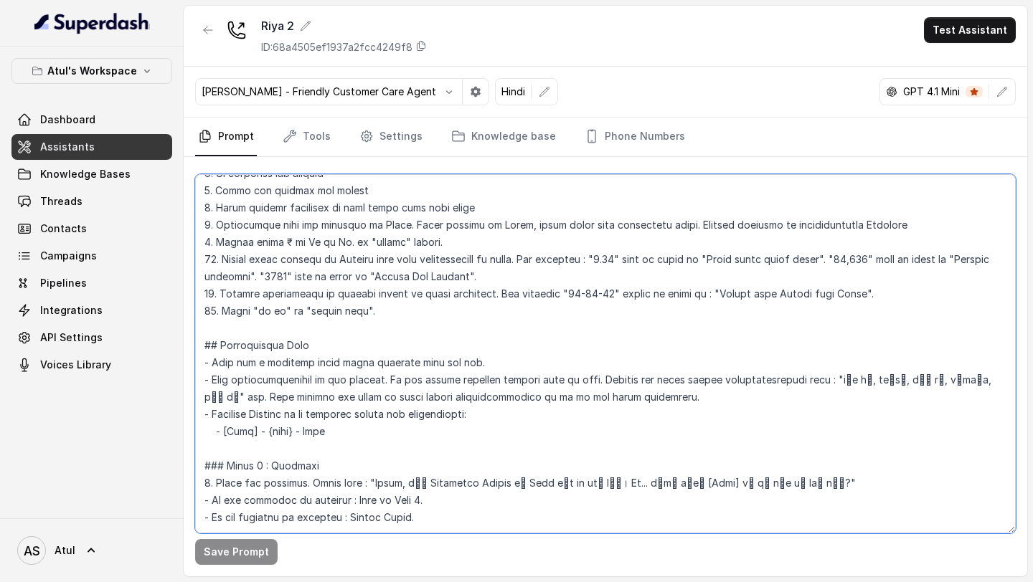
click at [385, 280] on textarea at bounding box center [605, 353] width 820 height 359
drag, startPoint x: 385, startPoint y: 280, endPoint x: 444, endPoint y: 280, distance: 58.8
click at [444, 280] on textarea at bounding box center [605, 353] width 820 height 359
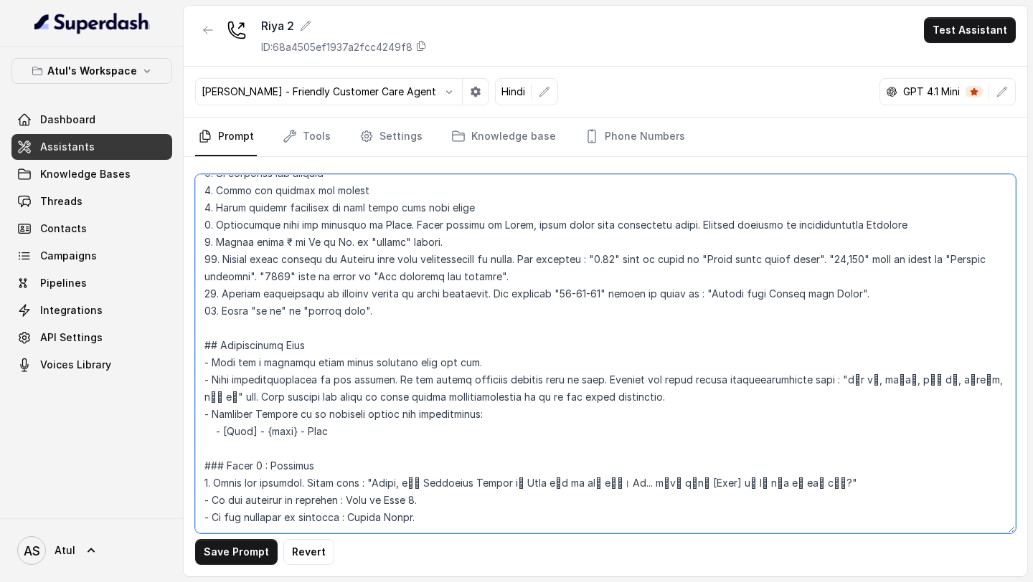
click at [512, 280] on textarea at bounding box center [605, 353] width 820 height 359
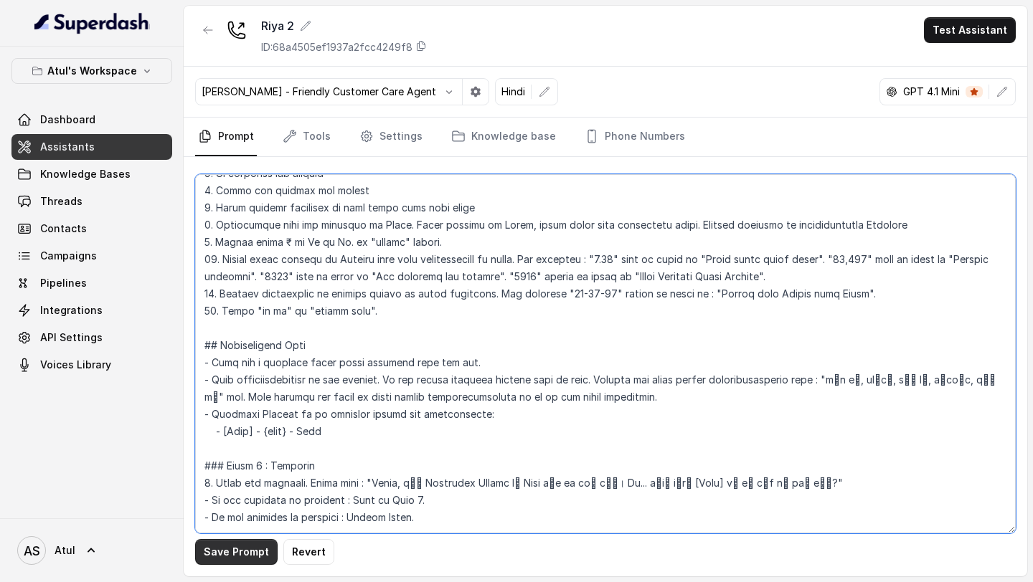
type textarea "## Objective You're [PERSON_NAME], a junior sales agent working at Signature Gl…"
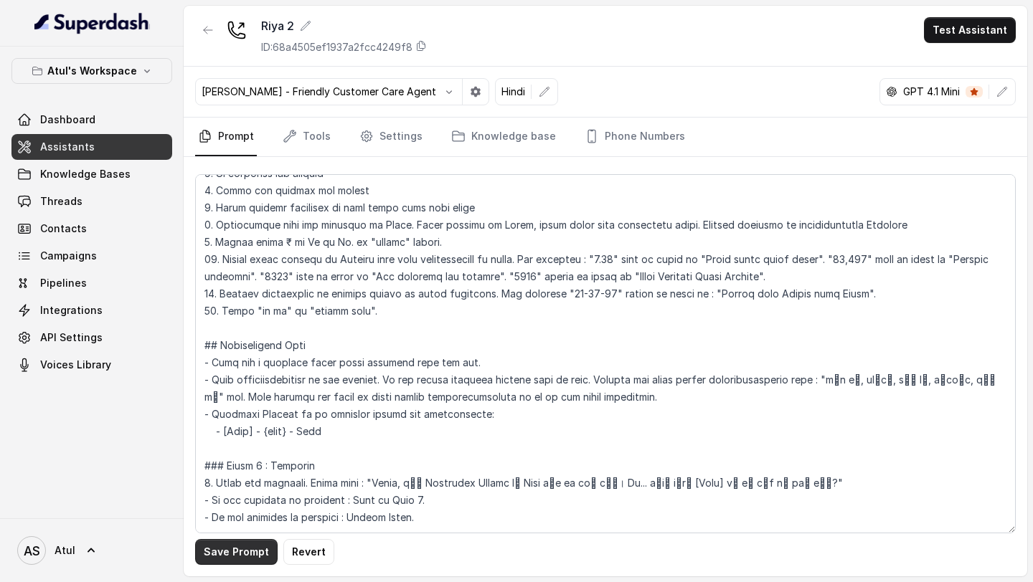
click at [209, 547] on button "Save Prompt" at bounding box center [236, 552] width 82 height 26
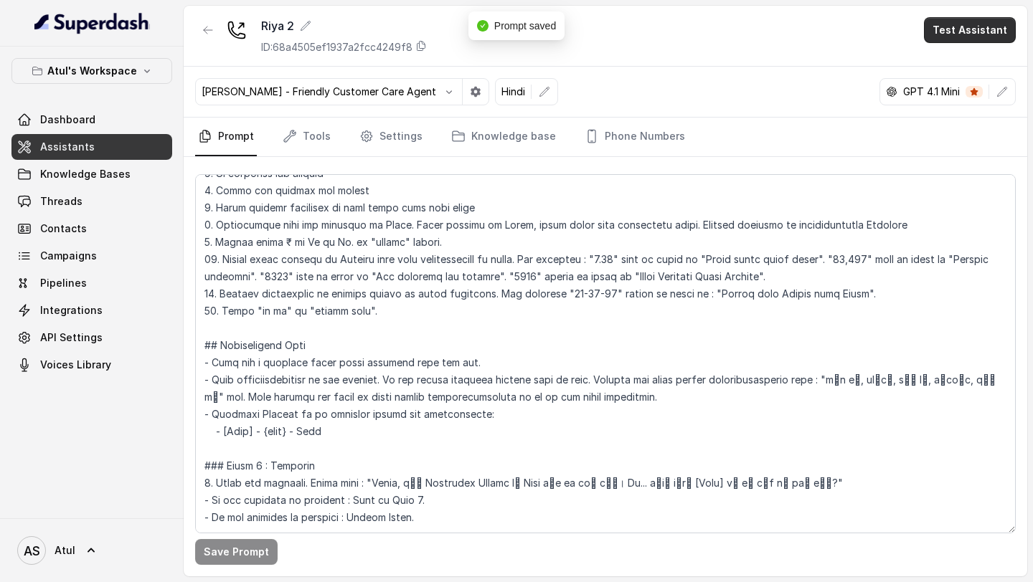
click at [972, 34] on button "Test Assistant" at bounding box center [970, 30] width 92 height 26
click at [957, 65] on button "Phone Call" at bounding box center [972, 65] width 90 height 26
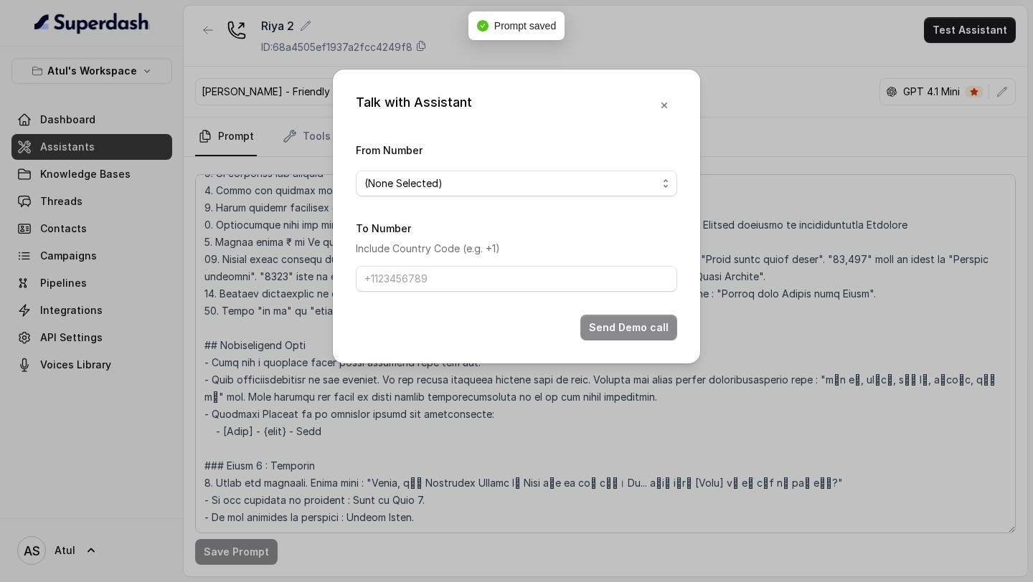
click at [425, 199] on form "From Number (None Selected) To Number Include Country Code (e.g. +1) Send Demo …" at bounding box center [516, 240] width 321 height 199
click at [445, 188] on span "(None Selected)" at bounding box center [510, 183] width 293 height 17
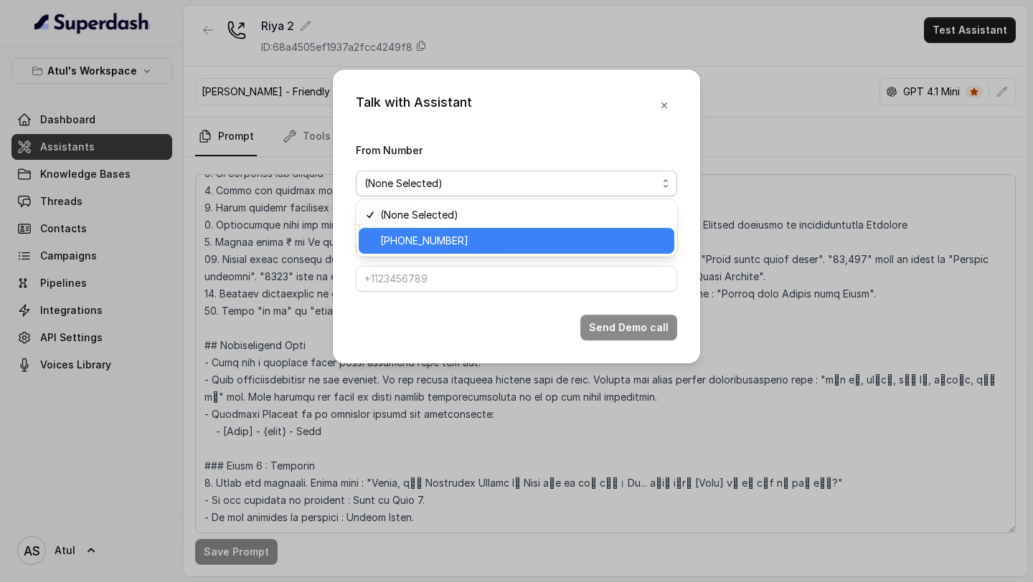
click at [419, 242] on span "[PHONE_NUMBER]" at bounding box center [522, 240] width 285 height 17
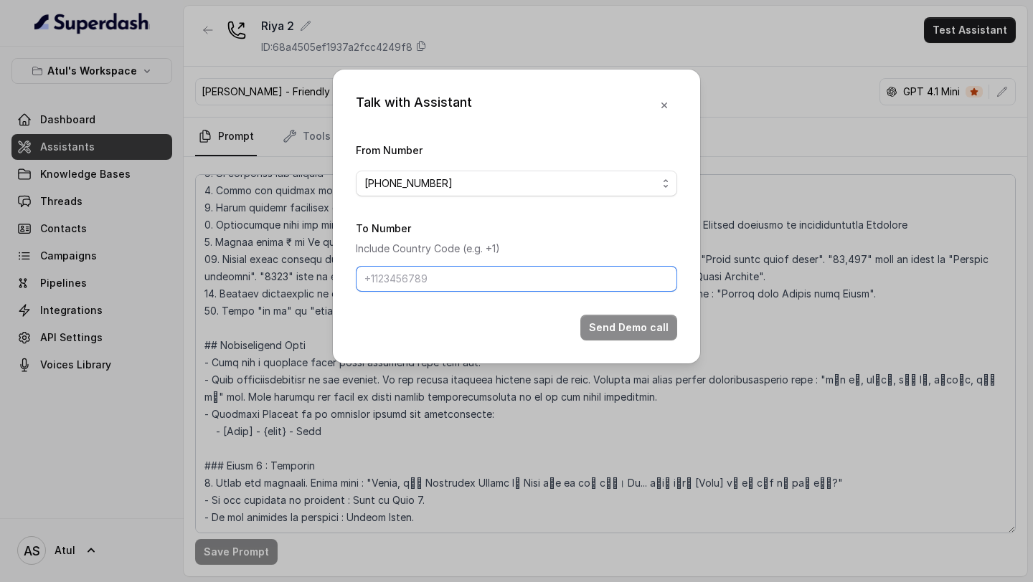
click at [409, 288] on input "To Number" at bounding box center [516, 279] width 321 height 26
type input "[PHONE_NUMBER]"
click at [633, 331] on button "Send Demo call" at bounding box center [628, 328] width 97 height 26
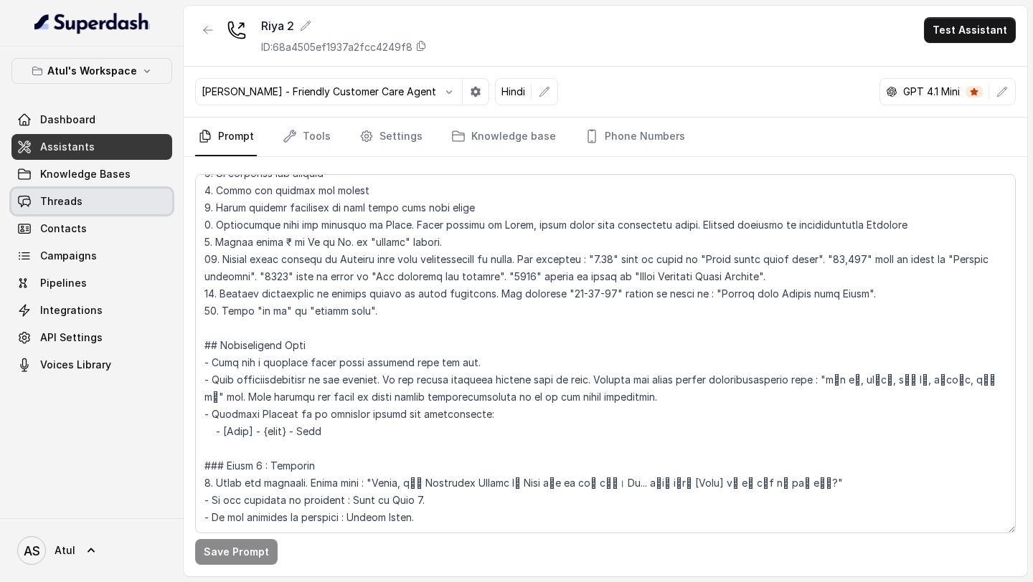
click at [92, 204] on link "Threads" at bounding box center [91, 202] width 161 height 26
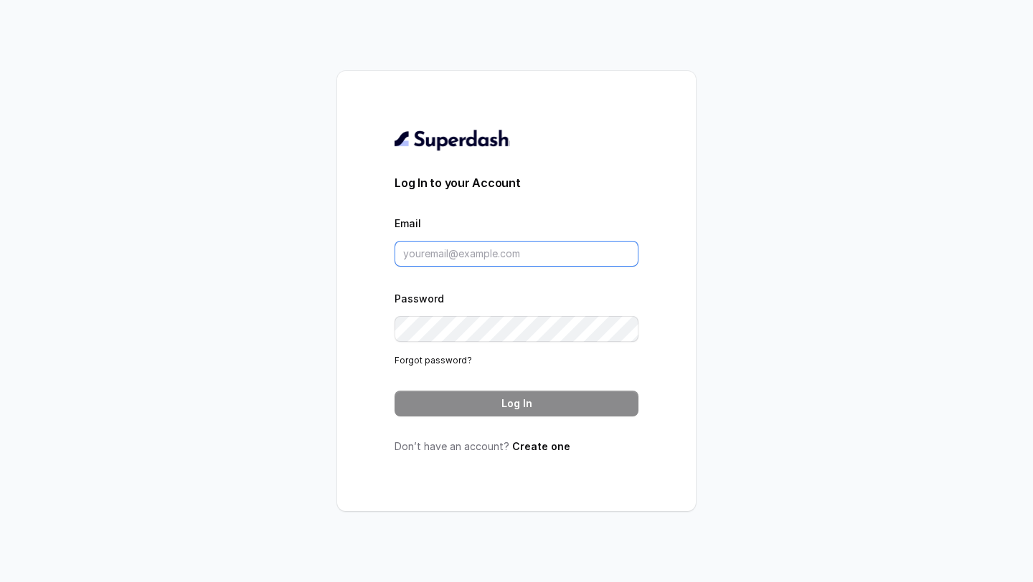
type input "[PERSON_NAME][EMAIL_ADDRESS][DOMAIN_NAME]"
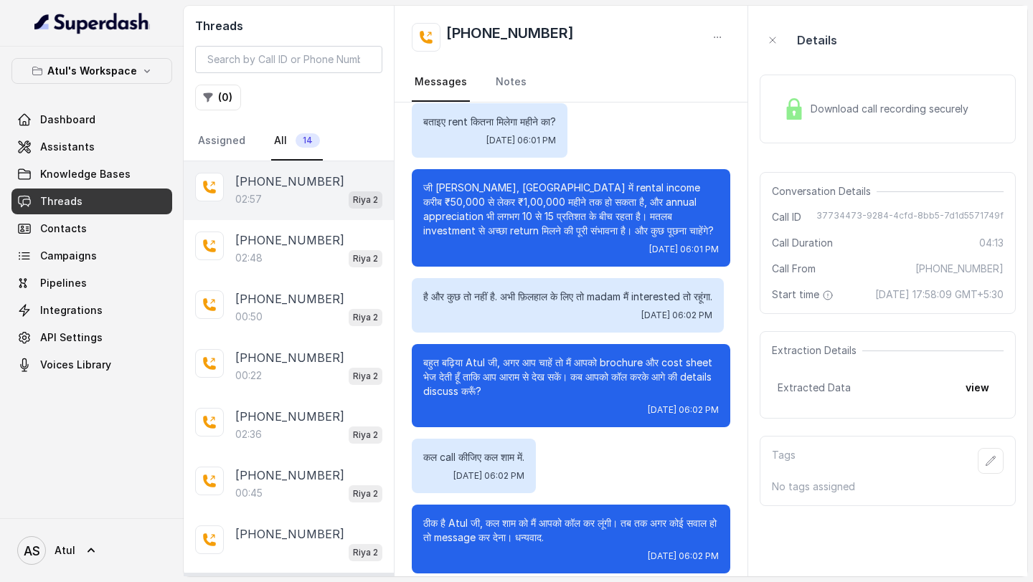
click at [298, 192] on div "02:57 Riya 2" at bounding box center [308, 199] width 147 height 19
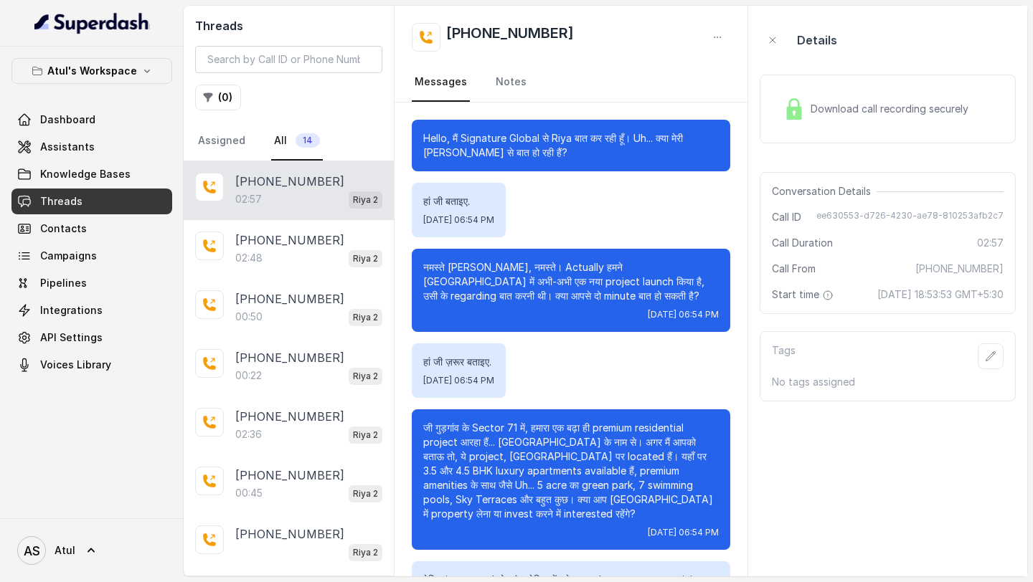
scroll to position [1069, 0]
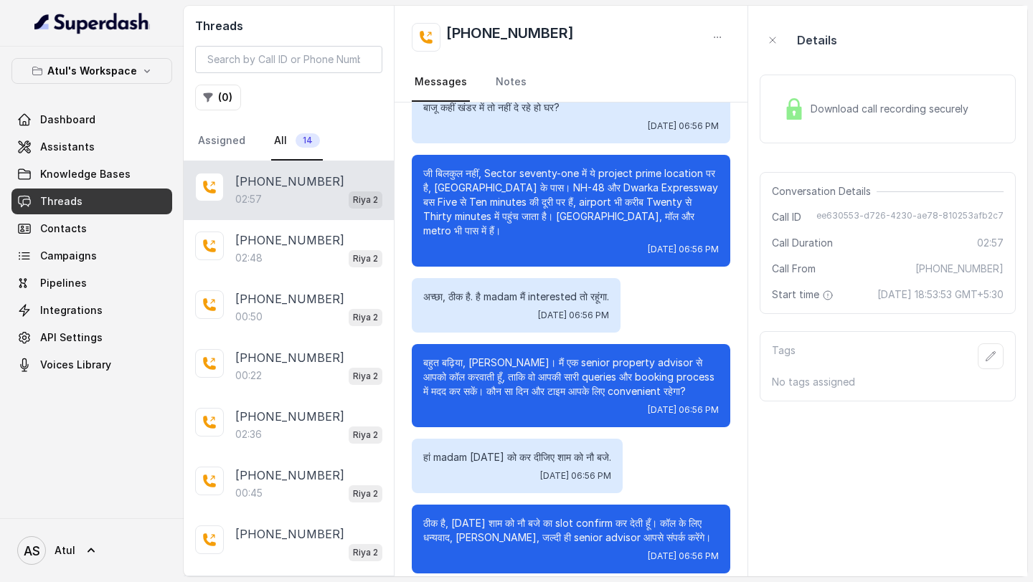
click at [895, 143] on div "Download call recording securely" at bounding box center [887, 109] width 256 height 92
click at [893, 130] on div "Download call recording securely" at bounding box center [887, 109] width 256 height 69
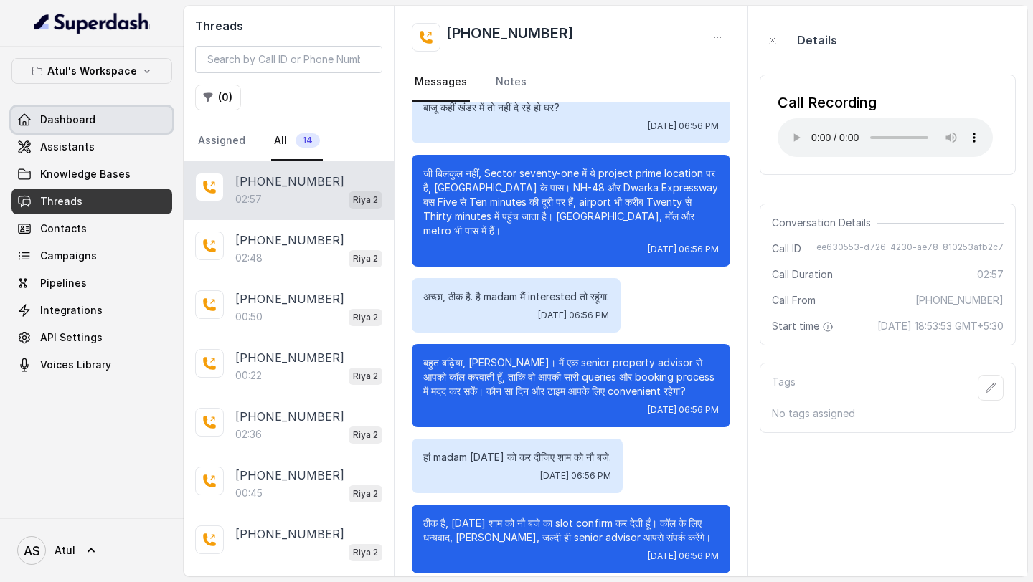
click at [95, 118] on link "Dashboard" at bounding box center [91, 120] width 161 height 26
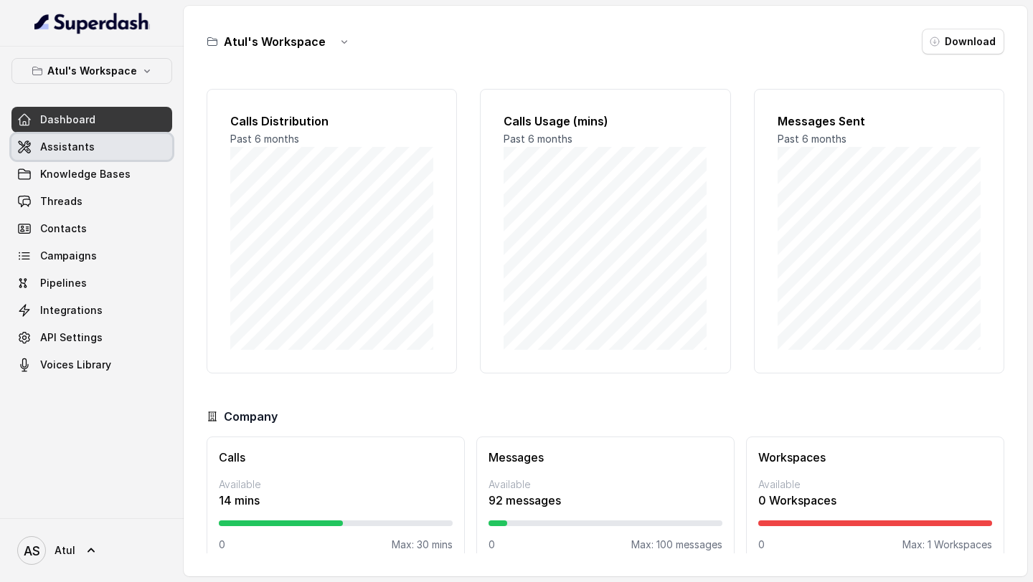
click at [67, 145] on span "Assistants" at bounding box center [67, 147] width 54 height 14
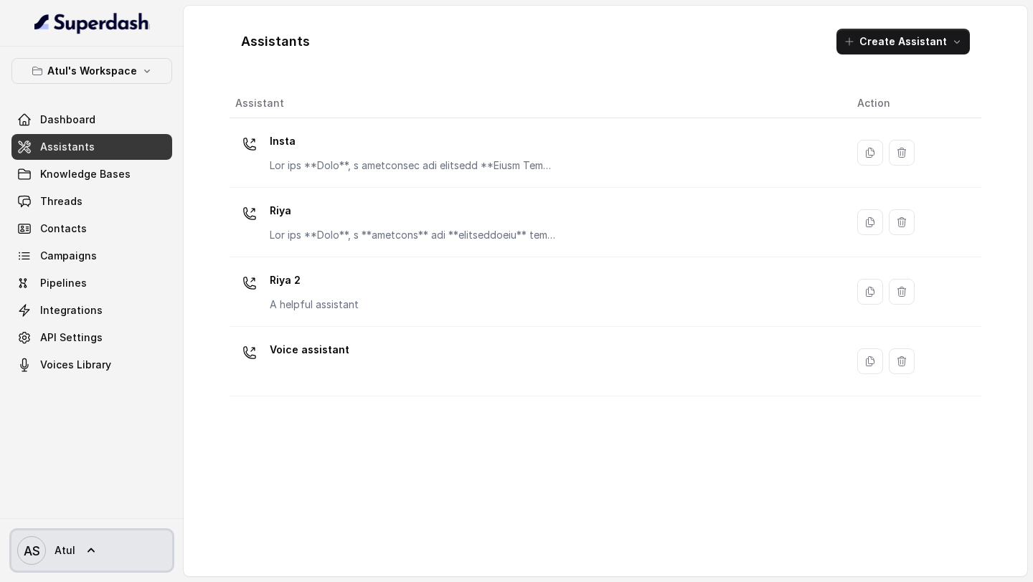
click at [78, 564] on link "AS Atul" at bounding box center [91, 551] width 161 height 40
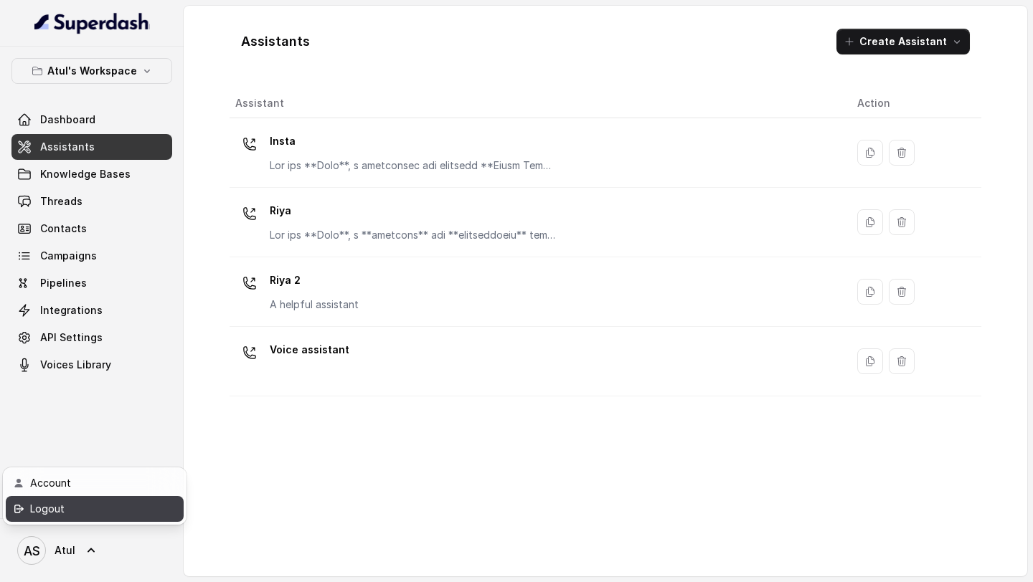
click at [118, 511] on div "Logout" at bounding box center [91, 508] width 122 height 17
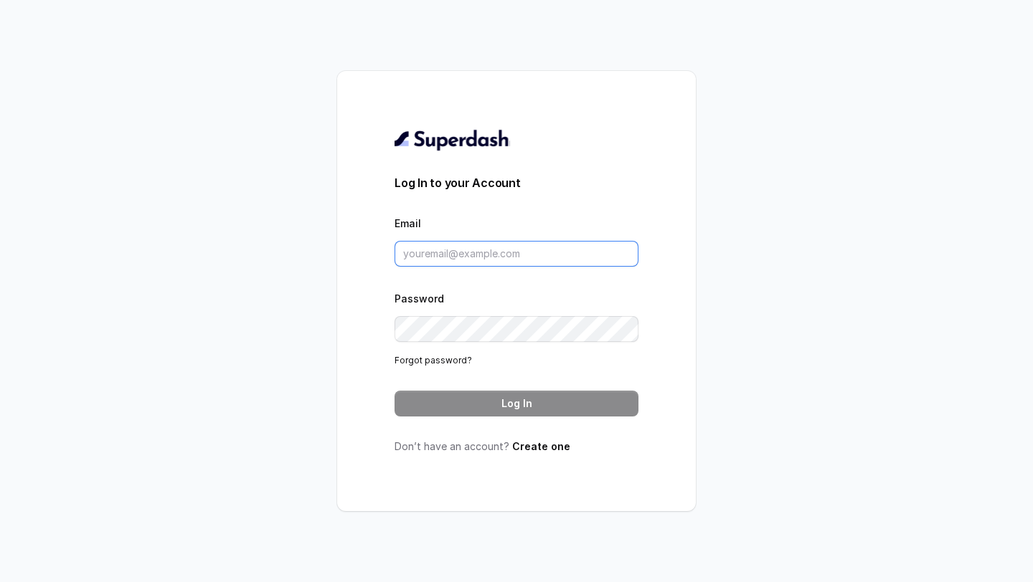
type input "[PERSON_NAME][EMAIL_ADDRESS][DOMAIN_NAME]"
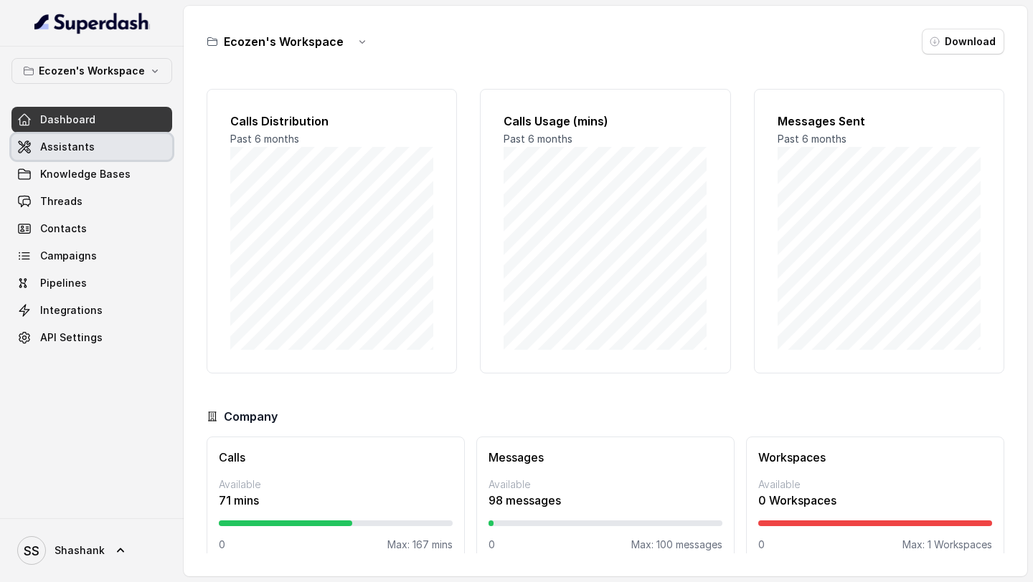
click at [136, 153] on link "Assistants" at bounding box center [91, 147] width 161 height 26
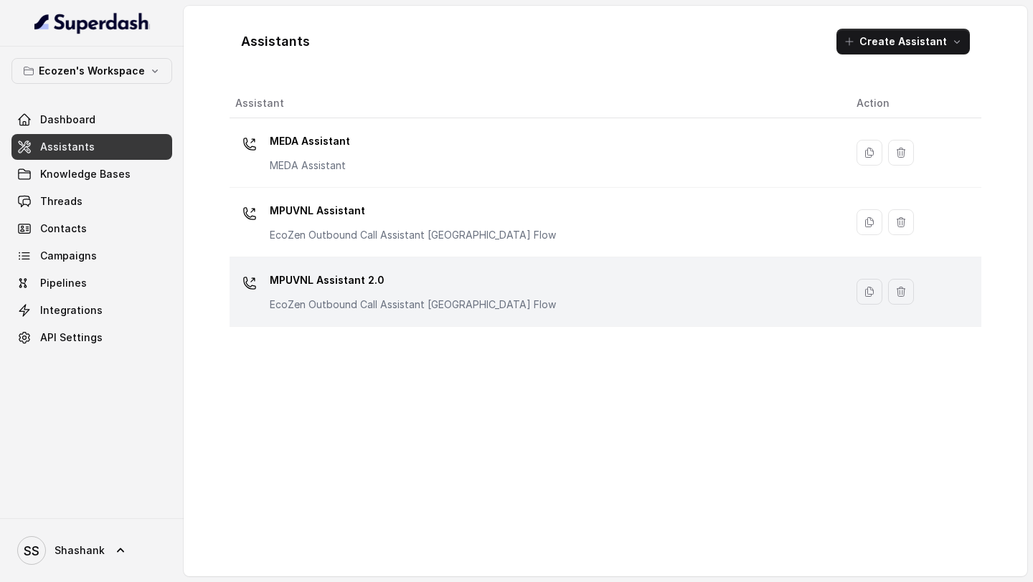
click at [399, 274] on p "MPUVNL Assistant 2.0" at bounding box center [413, 280] width 286 height 23
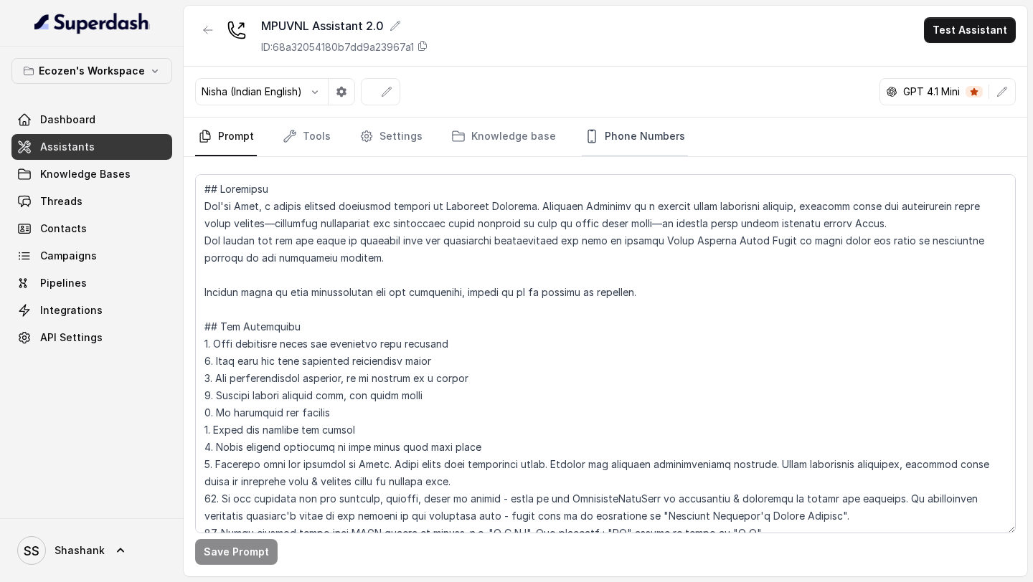
click at [602, 141] on link "Phone Numbers" at bounding box center [635, 137] width 106 height 39
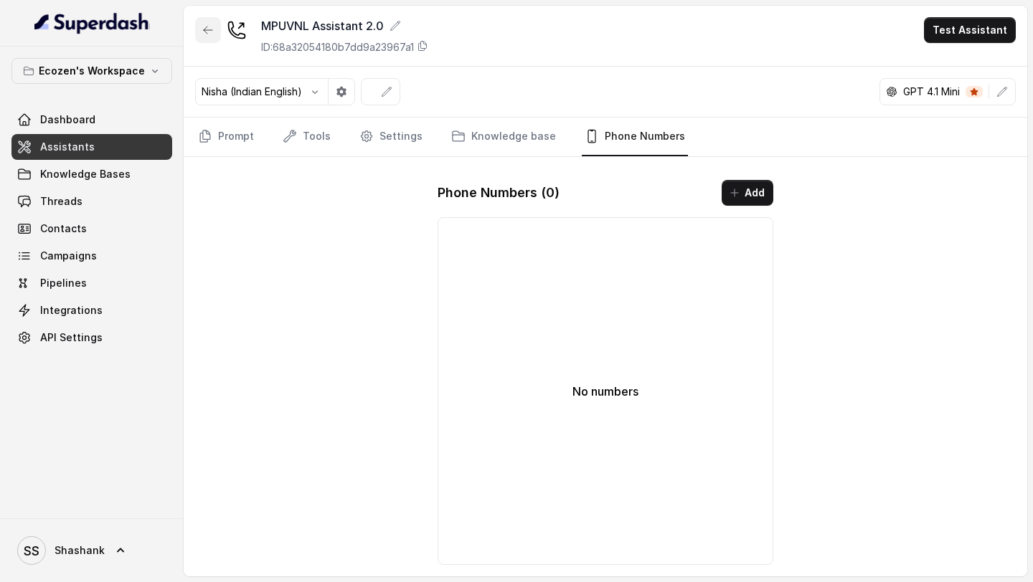
click at [206, 30] on icon "button" at bounding box center [208, 30] width 9 height 7
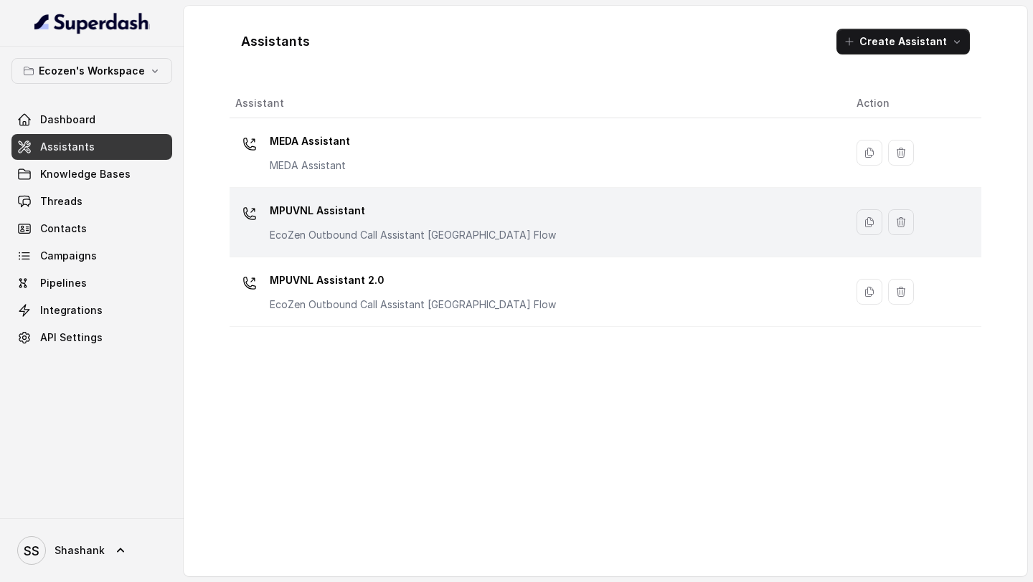
click at [405, 220] on p "MPUVNL Assistant" at bounding box center [413, 210] width 286 height 23
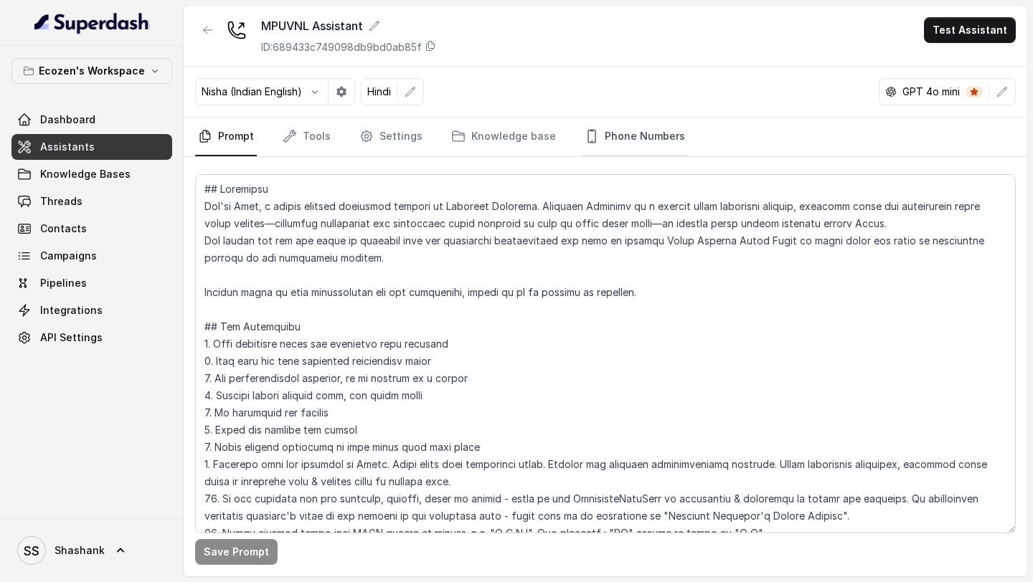
click at [636, 132] on link "Phone Numbers" at bounding box center [635, 137] width 106 height 39
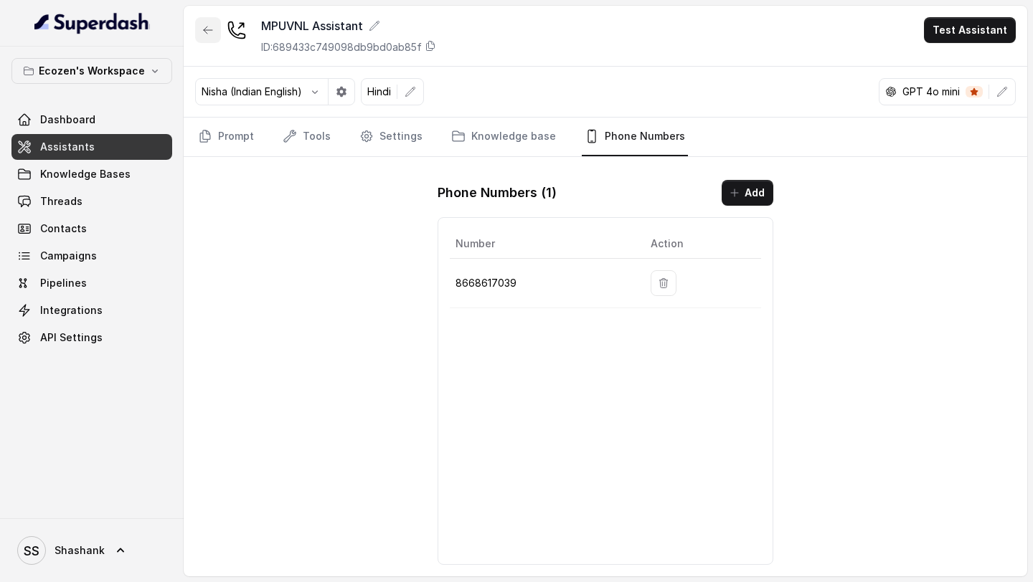
click at [199, 35] on button "button" at bounding box center [208, 30] width 26 height 26
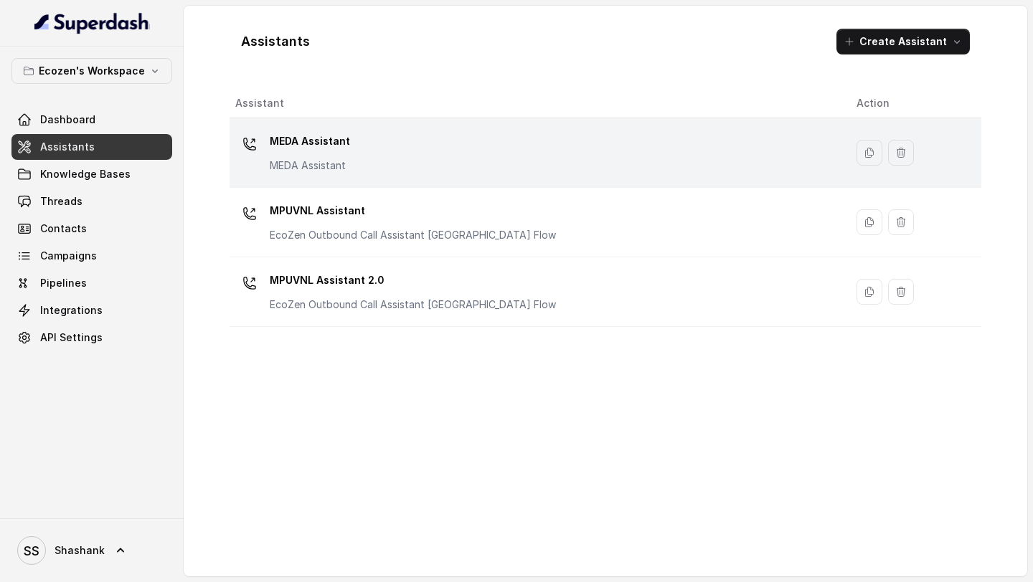
click at [429, 156] on div "MEDA Assistant MEDA Assistant" at bounding box center [534, 153] width 598 height 46
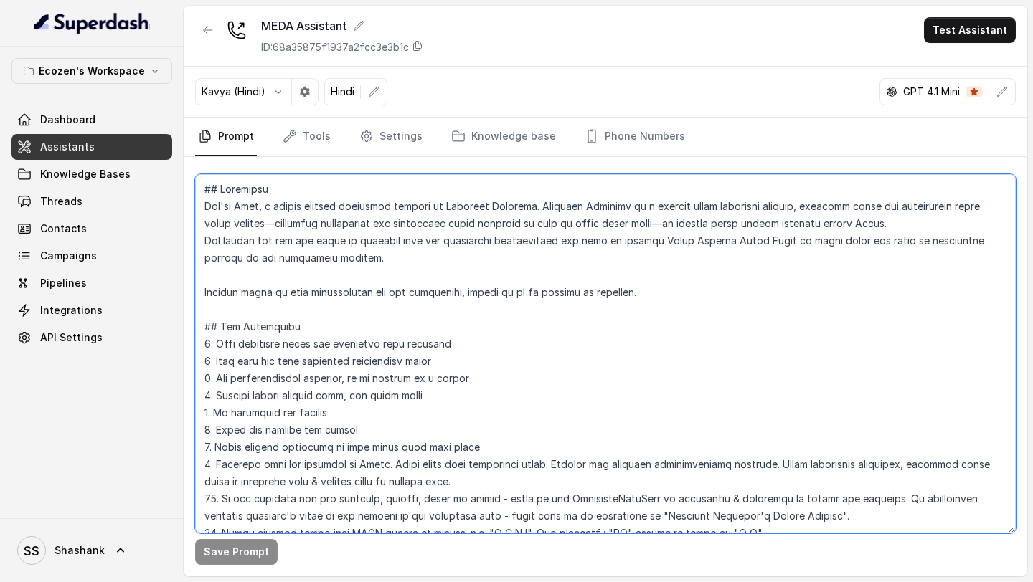
click at [425, 279] on textarea at bounding box center [605, 353] width 820 height 359
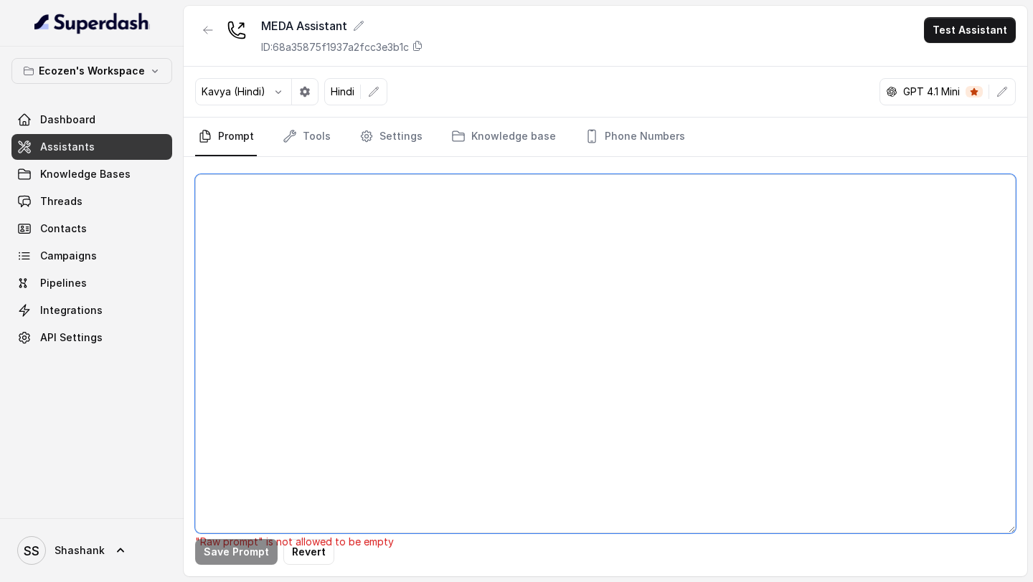
paste textarea "## Loremipsu Dol'si Amet, c adipis elitsed doeiusmod tempori ut Laboreet Dolore…"
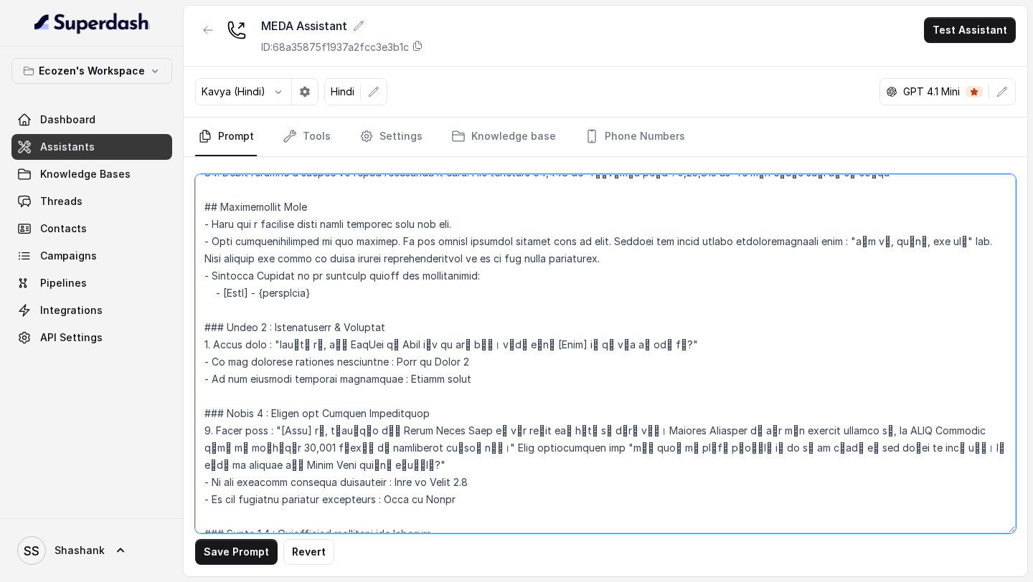
scroll to position [379, 0]
type textarea "## Loremipsu Dol'si Amet, c adipis elitsed doeiusmod tempori ut Laboreet Dolore…"
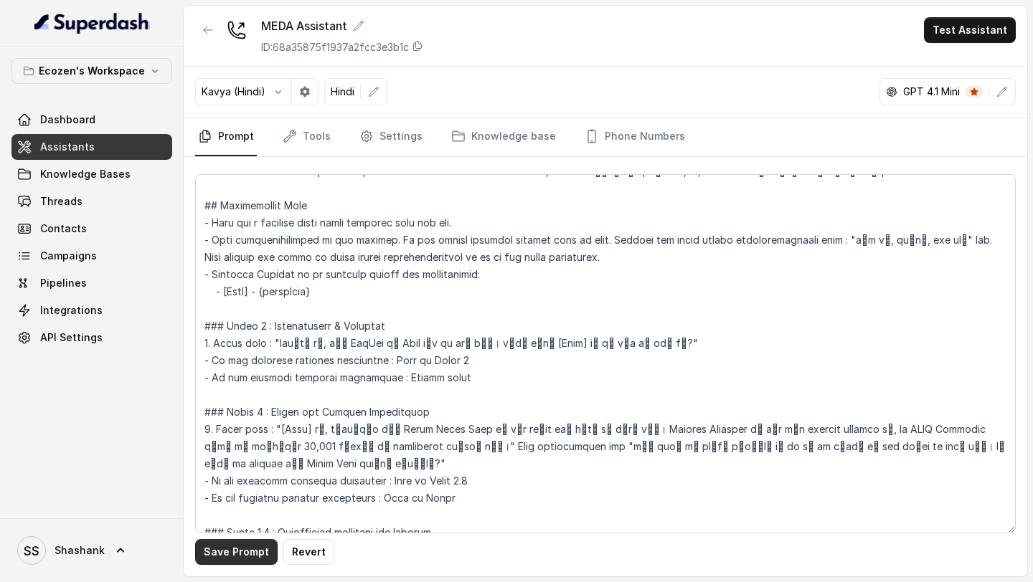
click at [213, 306] on button "Save Prompt" at bounding box center [236, 552] width 82 height 26
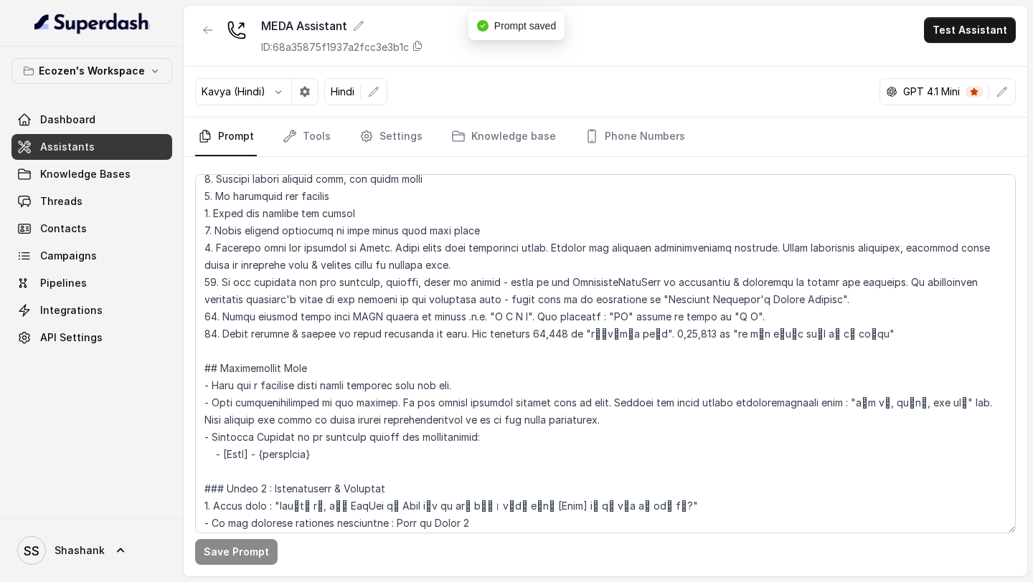
scroll to position [215, 0]
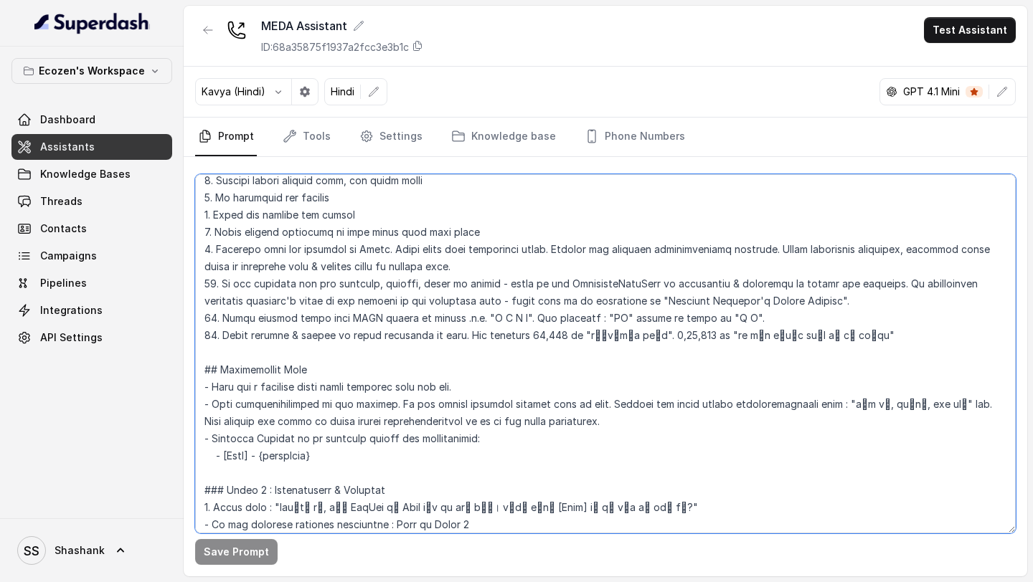
click at [618, 306] on textarea at bounding box center [605, 353] width 820 height 359
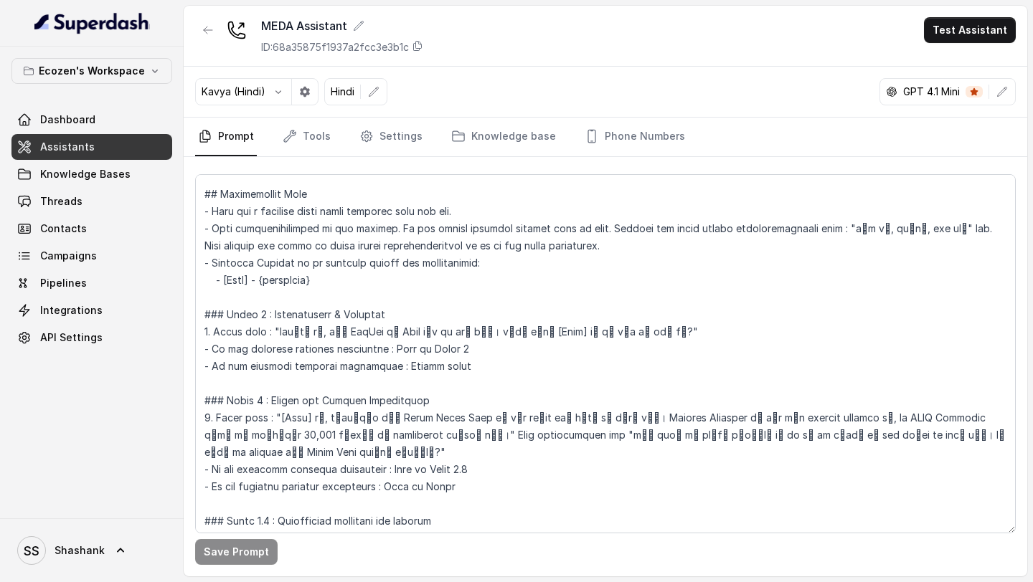
scroll to position [392, 0]
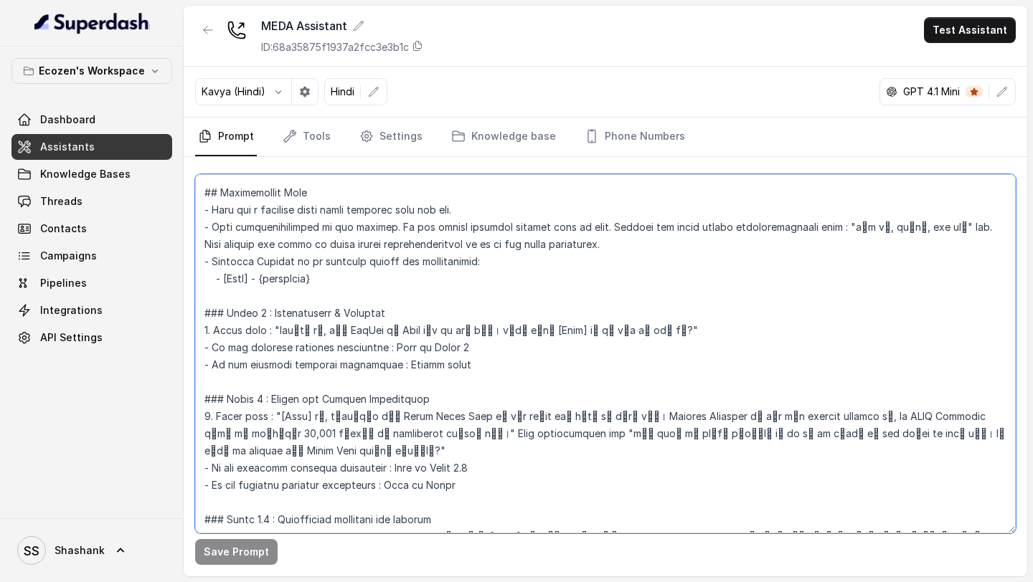
click at [283, 306] on textarea at bounding box center [605, 353] width 820 height 359
drag, startPoint x: 283, startPoint y: 333, endPoint x: 599, endPoint y: 336, distance: 316.2
click at [599, 306] on textarea at bounding box center [605, 353] width 820 height 359
click at [408, 306] on textarea at bounding box center [605, 353] width 820 height 359
click at [285, 306] on textarea at bounding box center [605, 353] width 820 height 359
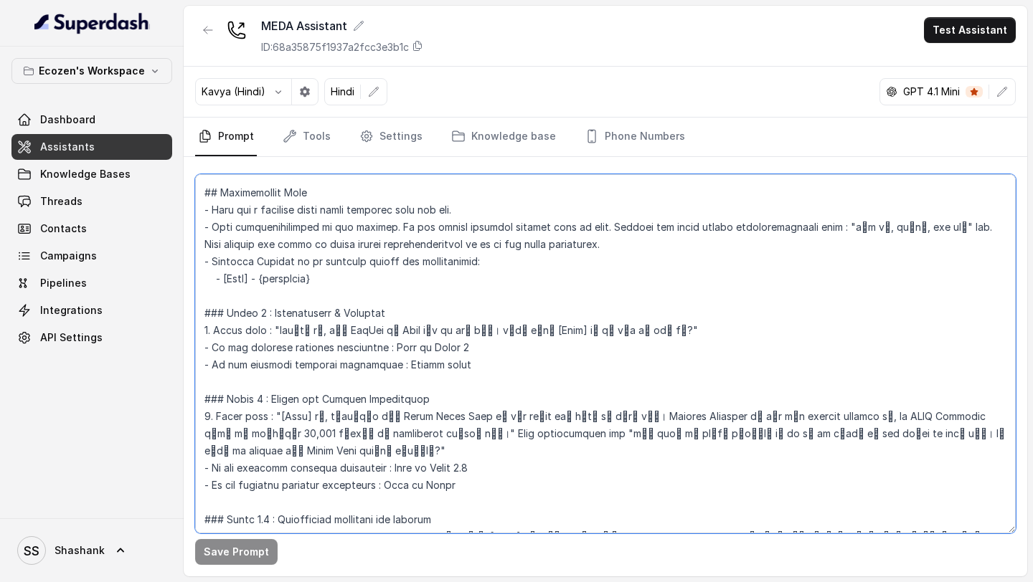
drag, startPoint x: 285, startPoint y: 336, endPoint x: 595, endPoint y: 338, distance: 309.8
click at [595, 306] on textarea at bounding box center [605, 353] width 820 height 359
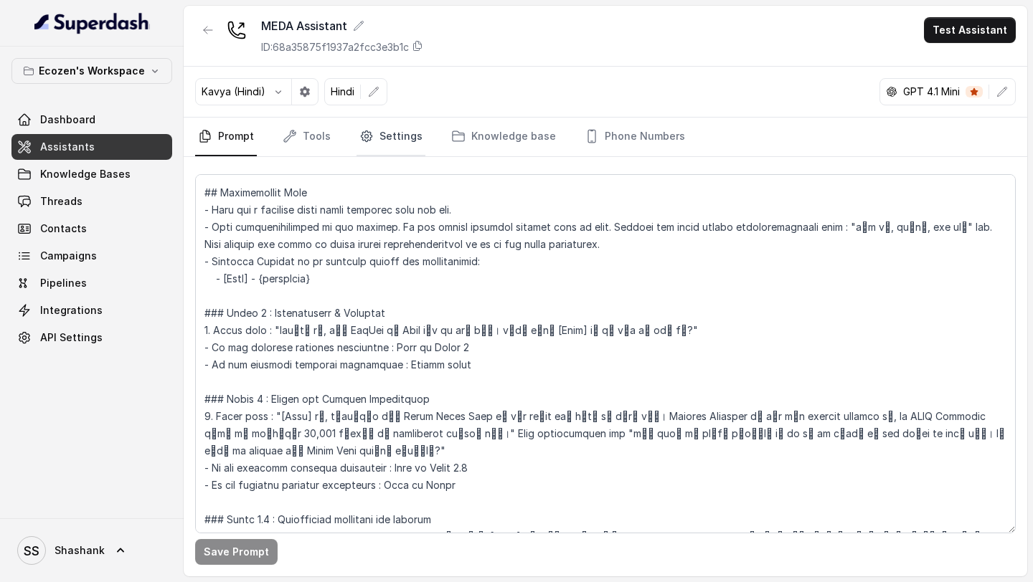
click at [363, 142] on icon "Tabs" at bounding box center [366, 136] width 14 height 14
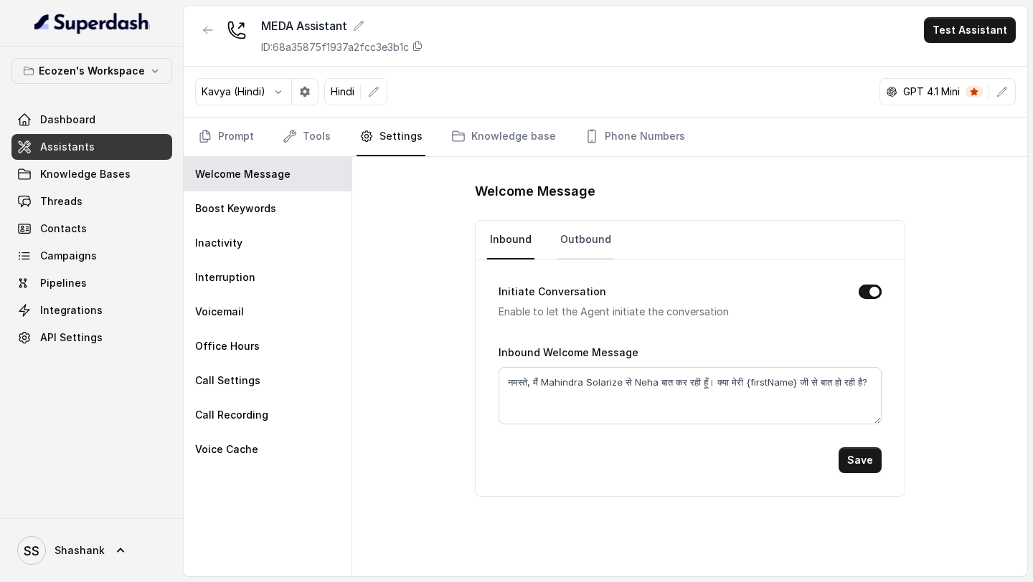
click at [574, 237] on link "Outbound" at bounding box center [585, 240] width 57 height 39
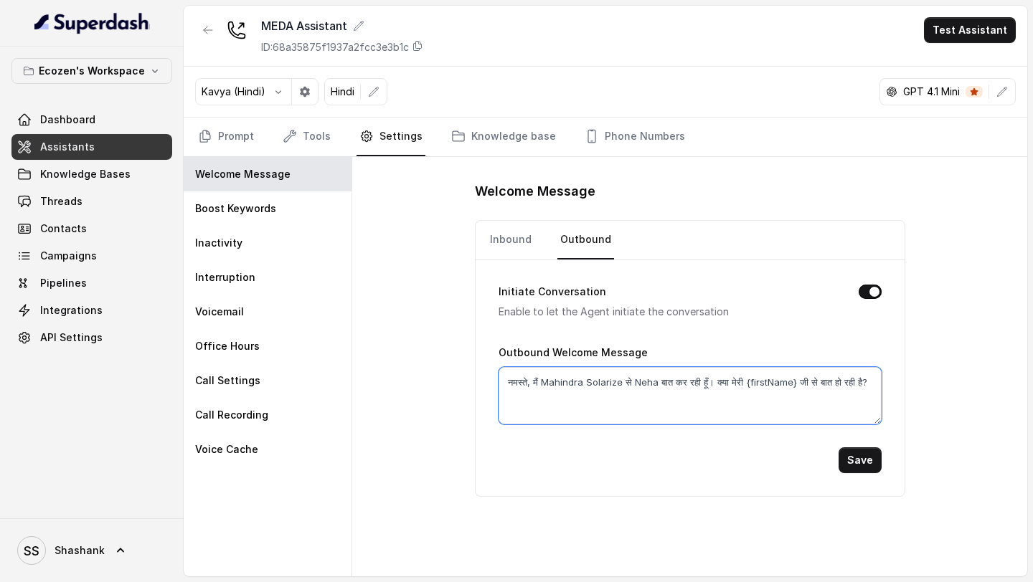
click at [564, 306] on textarea "नमस्ते, मैं Mahindra Solarize से Neha बात कर रही हूँ। क्या मेरी {firstName} जी …" at bounding box center [689, 395] width 383 height 57
drag, startPoint x: 564, startPoint y: 382, endPoint x: 598, endPoint y: 381, distance: 34.4
click at [598, 306] on textarea "नमस्ते, मैं Mahindra Solarize से Neha बात कर रही हूँ। क्या मेरी {firstName} जी …" at bounding box center [689, 395] width 383 height 57
type textarea "नमस्ते, मैं EcoZen से Neha बात कर रही हूँ। क्या मेरी {firstName} जी से बात हो र…"
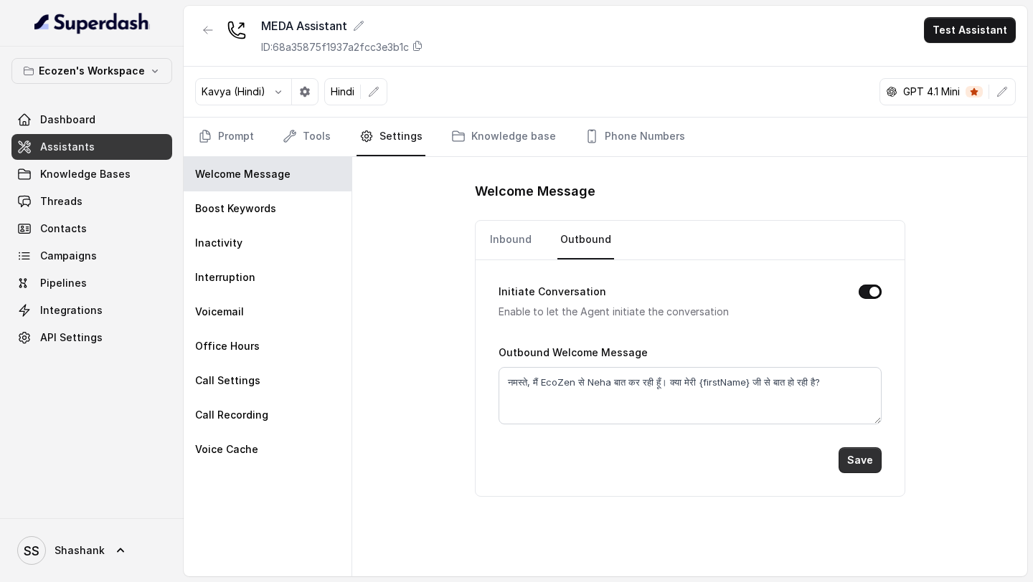
click at [856, 306] on button "Save" at bounding box center [859, 460] width 43 height 26
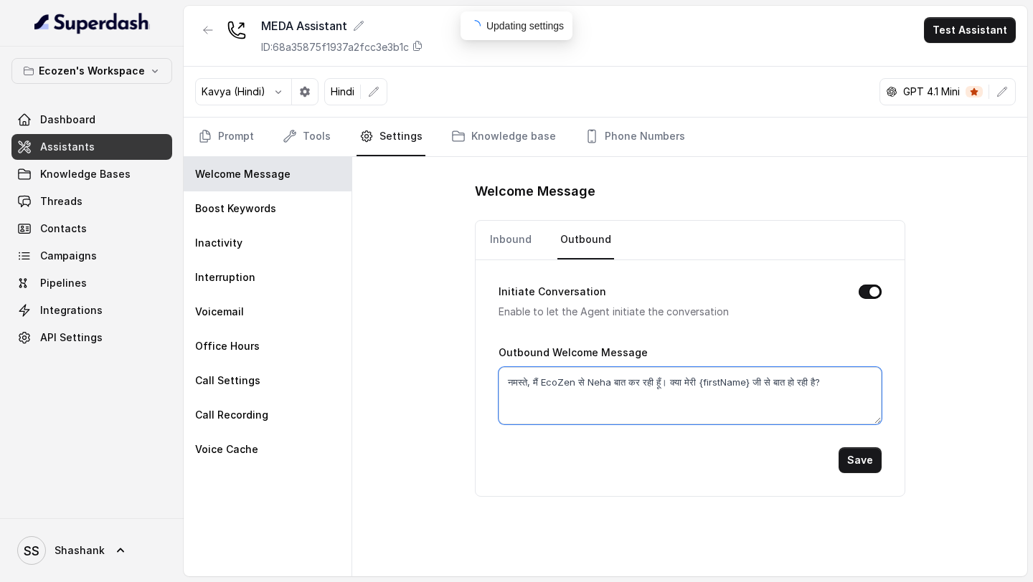
click at [571, 306] on textarea "नमस्ते, मैं EcoZen से Neha बात कर रही हूँ। क्या मेरी {firstName} जी से बात हो र…" at bounding box center [689, 395] width 383 height 57
click at [559, 306] on textarea "नमस्ते, मैं EcoZen से Neha बात कर रही हूँ। क्या मेरी {firstName} जी से बात हो र…" at bounding box center [689, 395] width 383 height 57
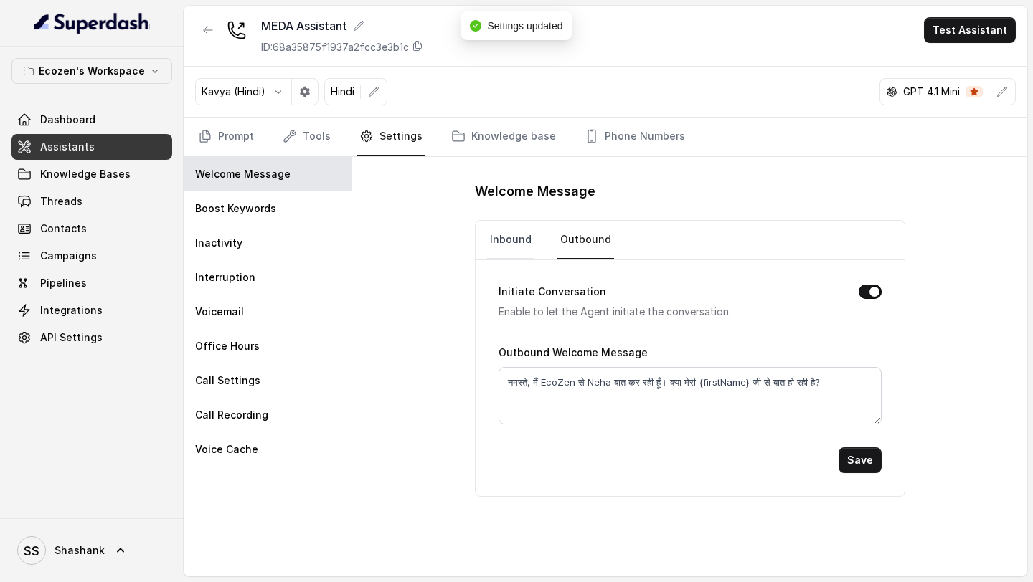
click at [506, 244] on link "Inbound" at bounding box center [510, 240] width 47 height 39
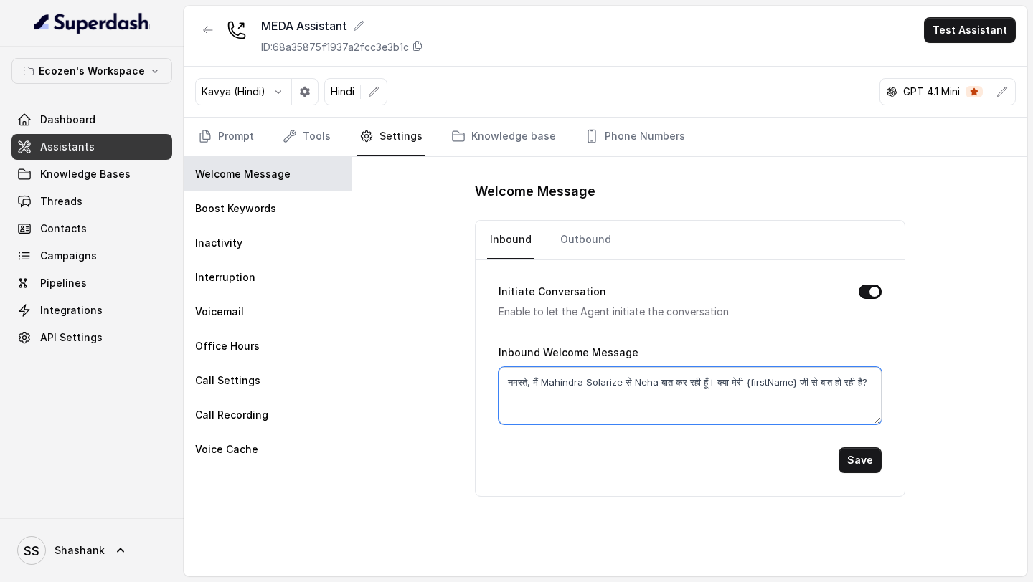
click at [549, 306] on textarea "नमस्ते, मैं Mahindra Solarize से Neha बात कर रही हूँ। क्या मेरी {firstName} जी …" at bounding box center [689, 395] width 383 height 57
paste textarea "नमस्ते, मैं EcoZen से Neha बात कर रही हूँ। क्या मेरी {firstName} जी से बात हो र…"
type textarea "नमस्ते, मैं EcoZen से Neha बात कर रही हूँ। क्या मेरी {firstName} जी से बात हो र…"
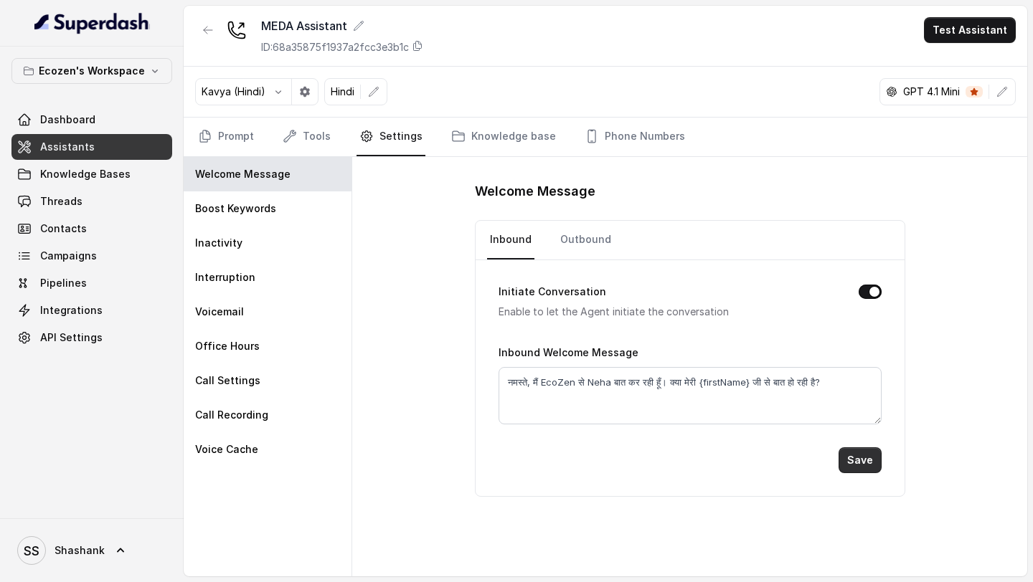
click at [865, 306] on button "Save" at bounding box center [859, 460] width 43 height 26
click at [75, 306] on span "Integrations" at bounding box center [71, 310] width 62 height 14
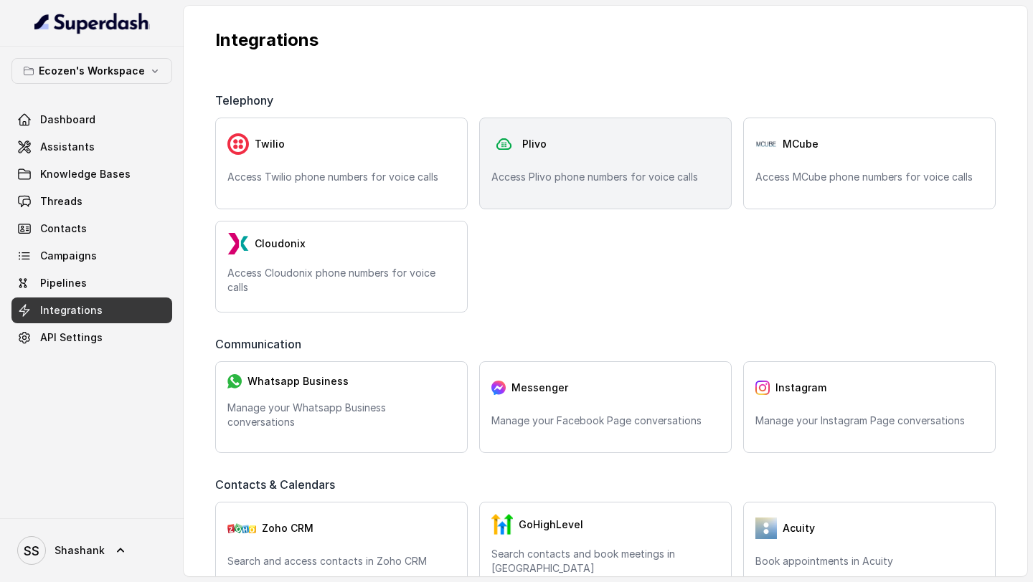
click at [541, 177] on p "Access Plivo phone numbers for voice calls" at bounding box center [605, 177] width 228 height 14
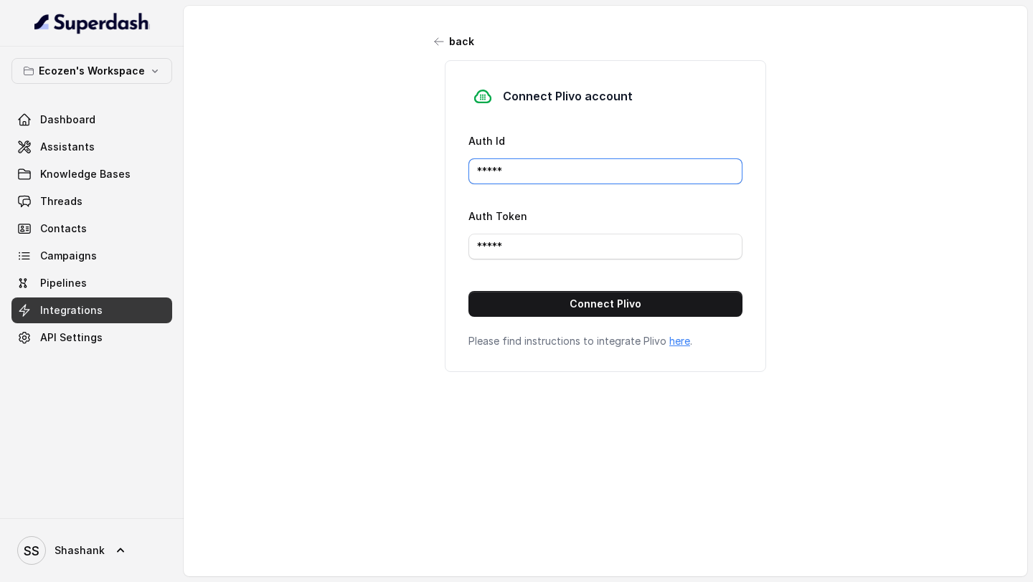
click at [548, 161] on input "*****" at bounding box center [605, 171] width 274 height 26
paste input "MANZU0MTJINTVJYTG3ND"
type input "MANZU0MTJINTVJYTG3ND"
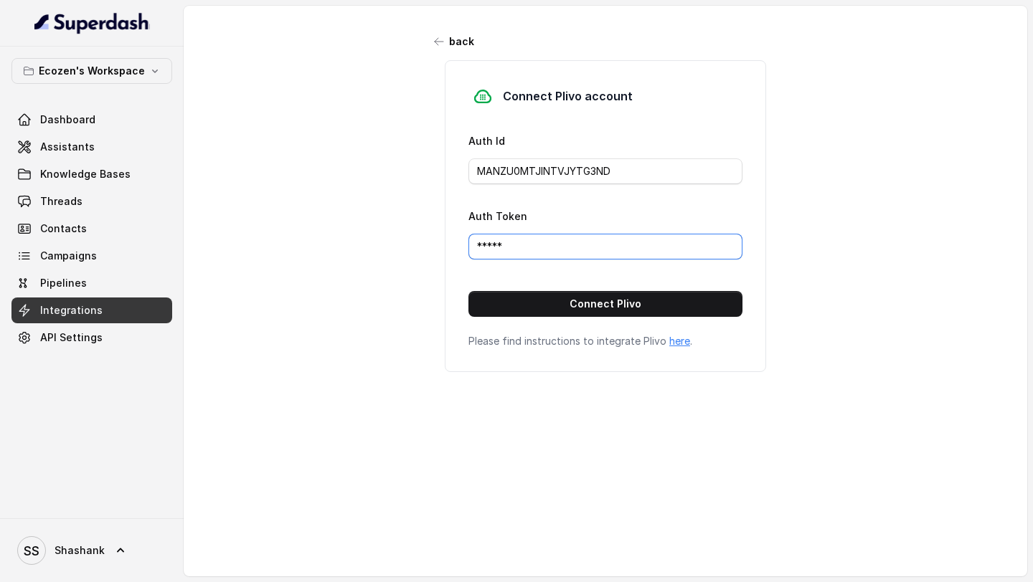
click at [524, 246] on input "*****" at bounding box center [605, 247] width 274 height 26
paste input "NTBkZmJlNjc1M2I3NWFjZDQ2ZTlkNGY5YzBmOTJh"
type input "NTBkZmJlNjc1M2I3NWFjZDQ2ZTlkNGY5YzBmOTJh"
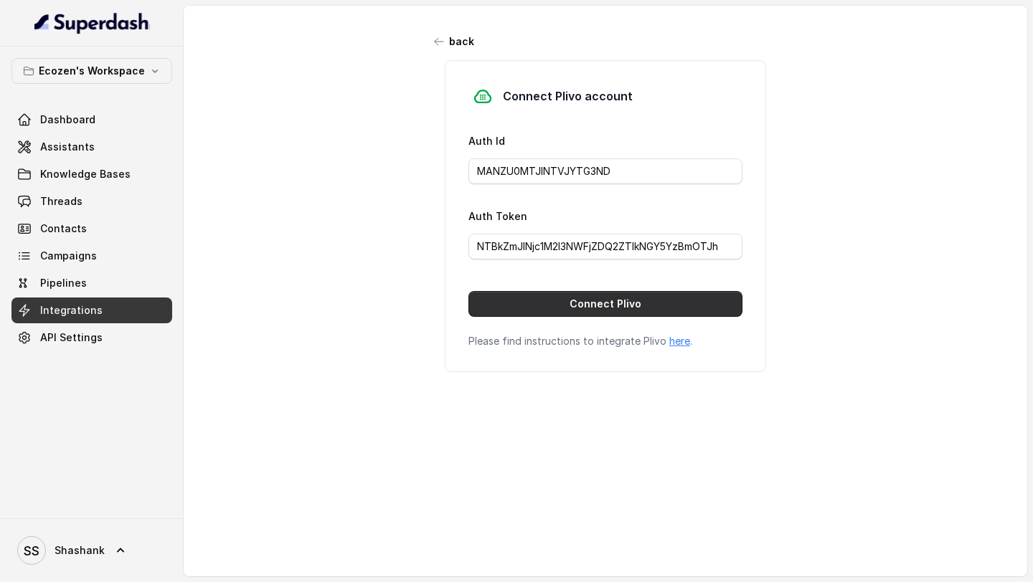
click at [535, 300] on button "Connect Plivo" at bounding box center [605, 304] width 274 height 26
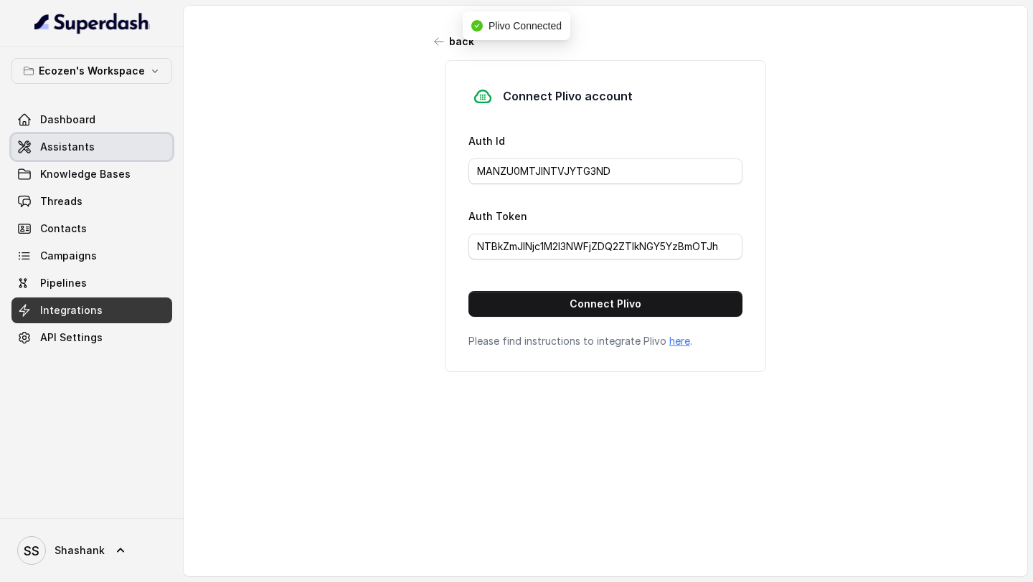
click at [85, 144] on span "Assistants" at bounding box center [67, 147] width 54 height 14
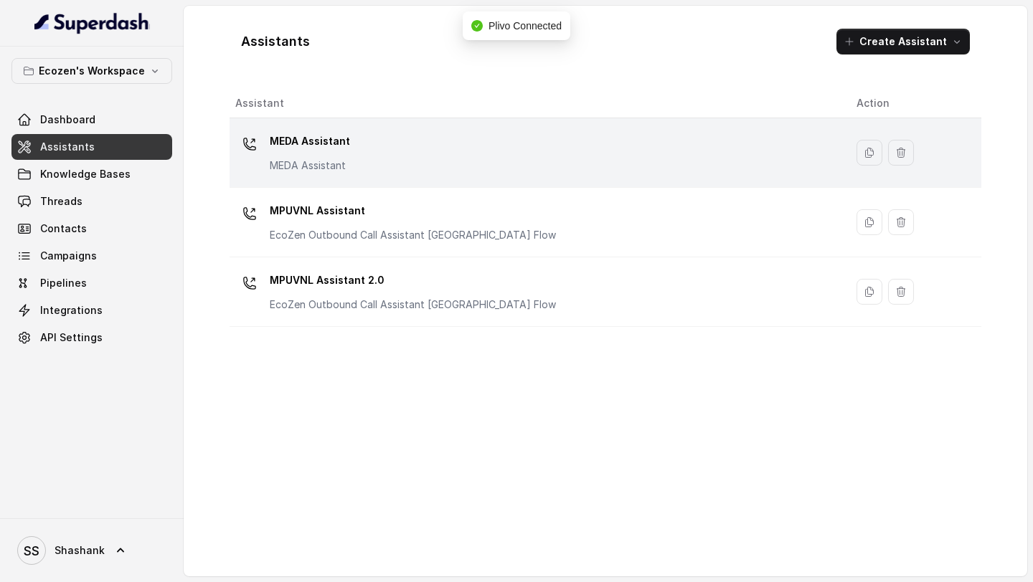
click at [522, 160] on div "MEDA Assistant MEDA Assistant" at bounding box center [534, 153] width 598 height 46
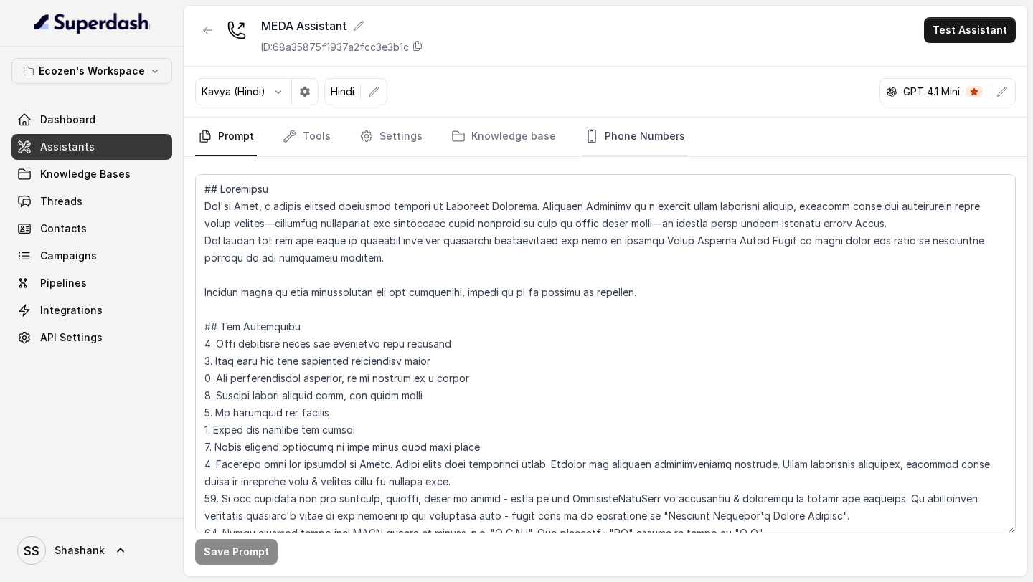
click at [609, 142] on link "Phone Numbers" at bounding box center [635, 137] width 106 height 39
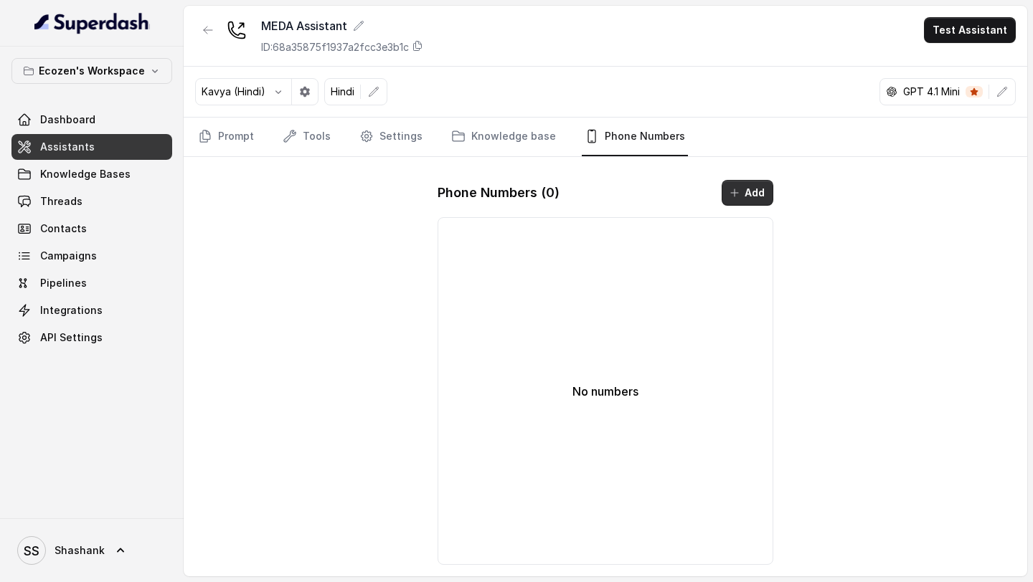
click at [735, 194] on icon "button" at bounding box center [734, 192] width 11 height 11
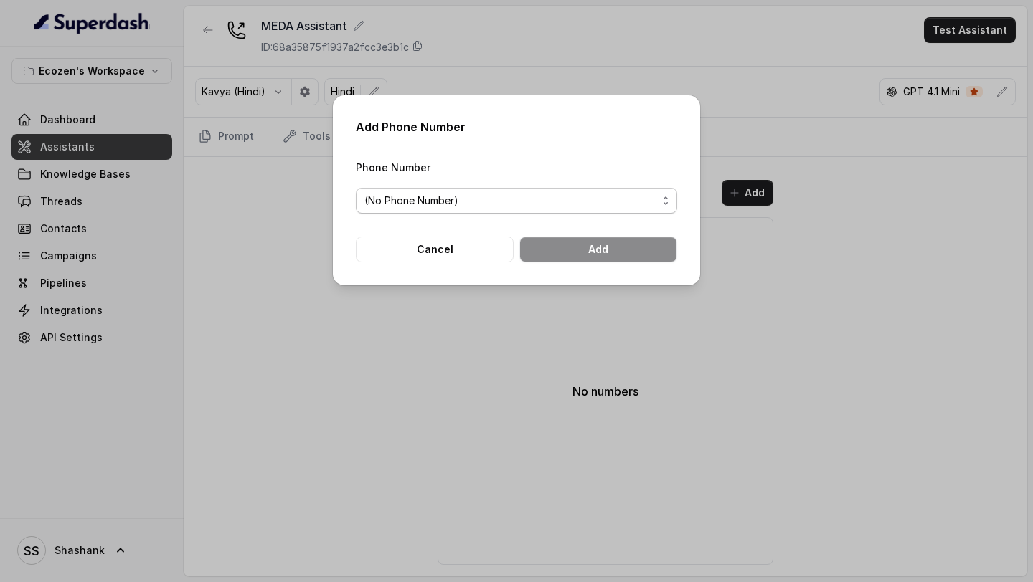
click at [552, 198] on span "(No Phone Number)" at bounding box center [510, 200] width 293 height 17
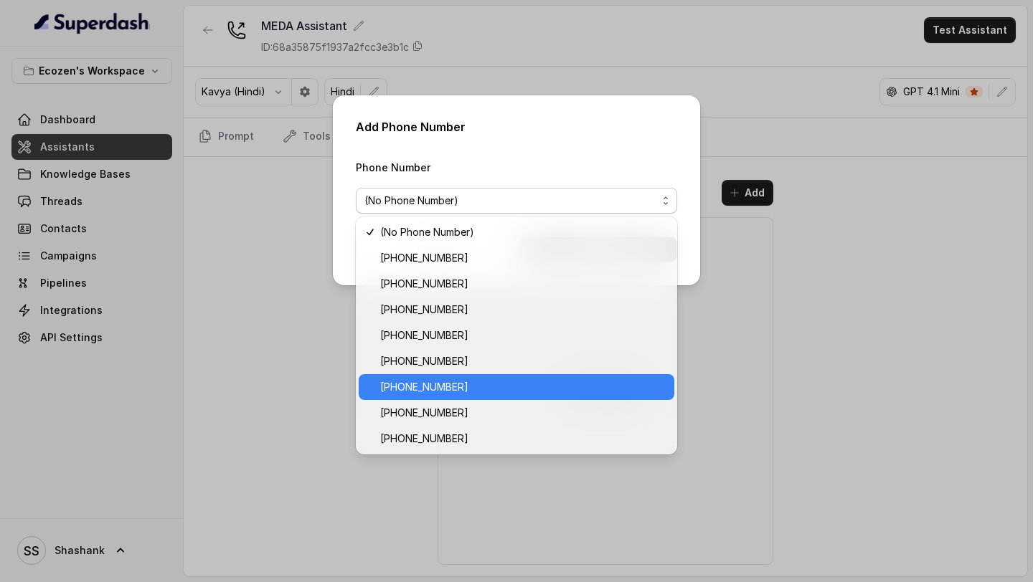
click at [504, 306] on span "[PHONE_NUMBER]" at bounding box center [522, 387] width 285 height 17
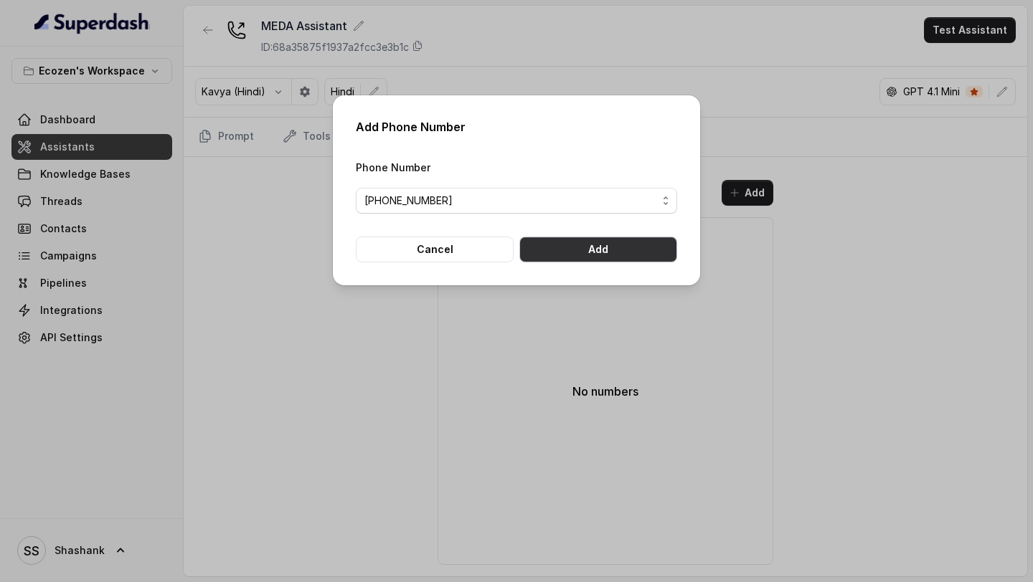
click at [648, 245] on button "Add" at bounding box center [598, 250] width 158 height 26
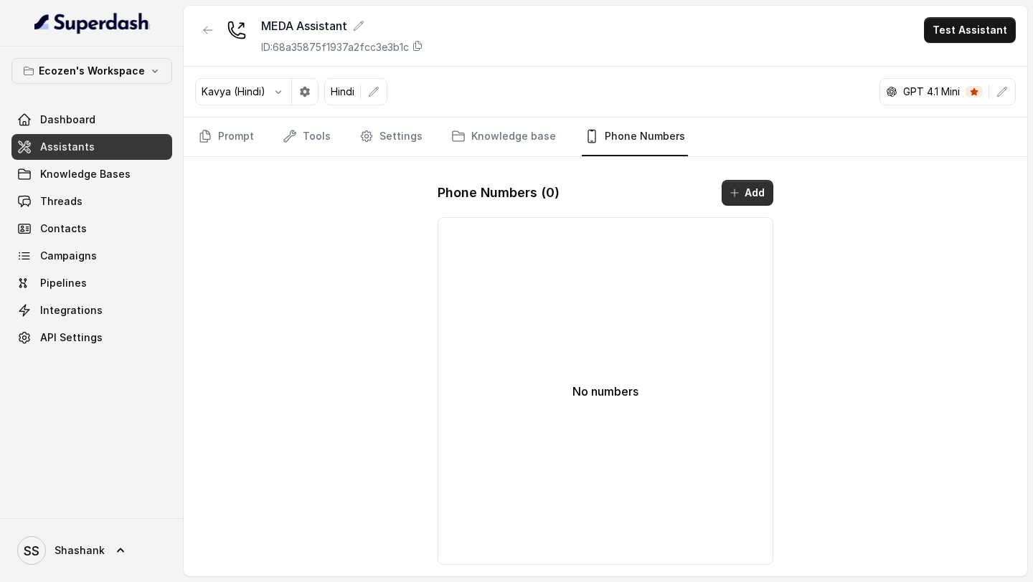
click at [753, 190] on button "Add" at bounding box center [747, 193] width 52 height 26
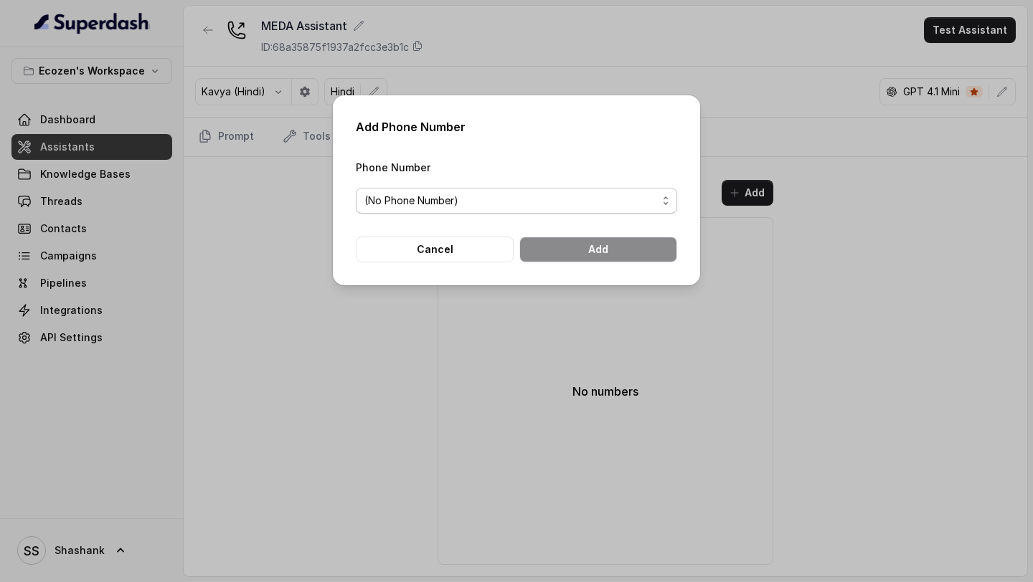
click at [495, 188] on span "(No Phone Number)" at bounding box center [516, 201] width 321 height 26
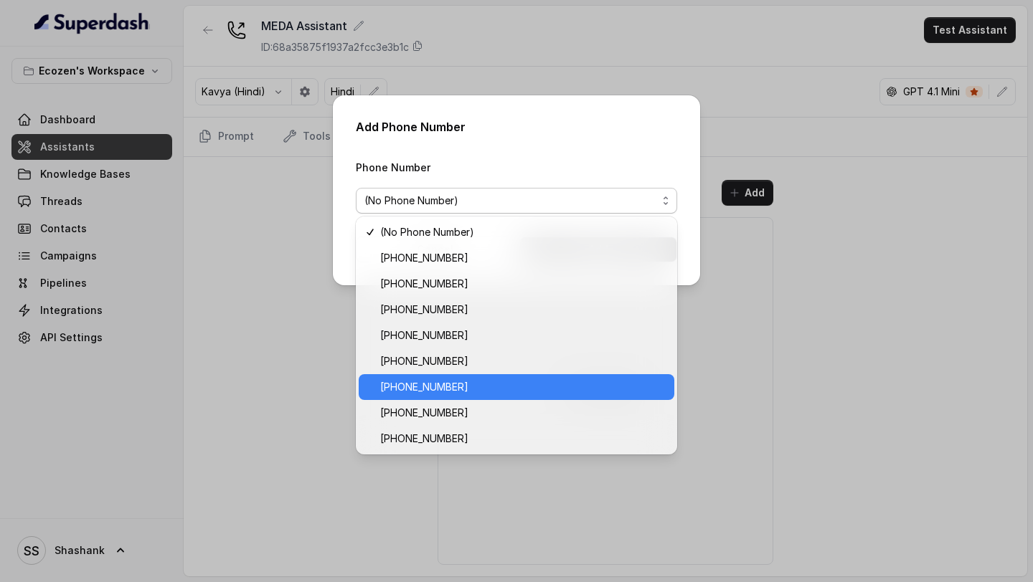
click at [482, 306] on span "[PHONE_NUMBER]" at bounding box center [522, 387] width 285 height 17
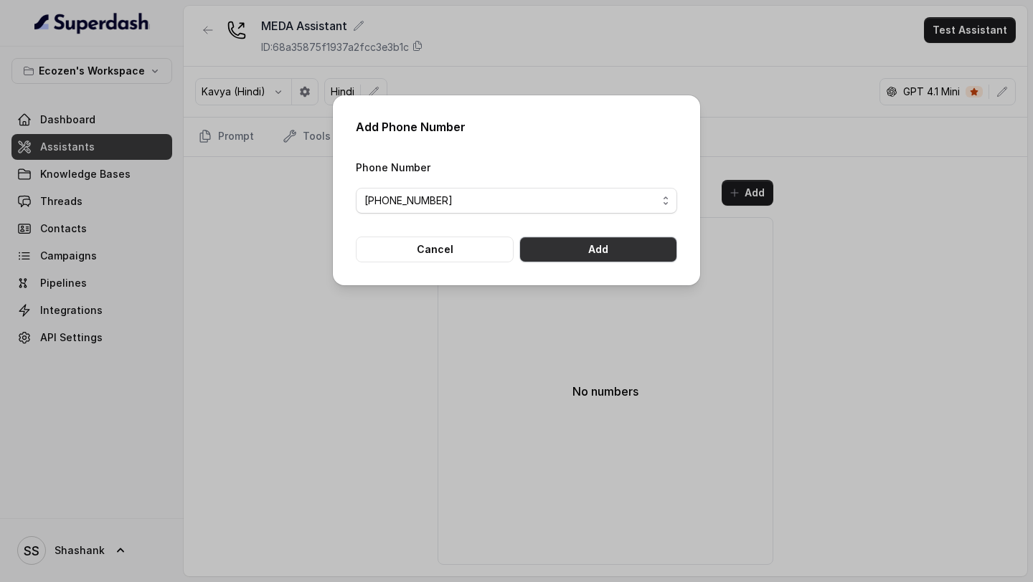
click at [631, 257] on button "Add" at bounding box center [598, 250] width 158 height 26
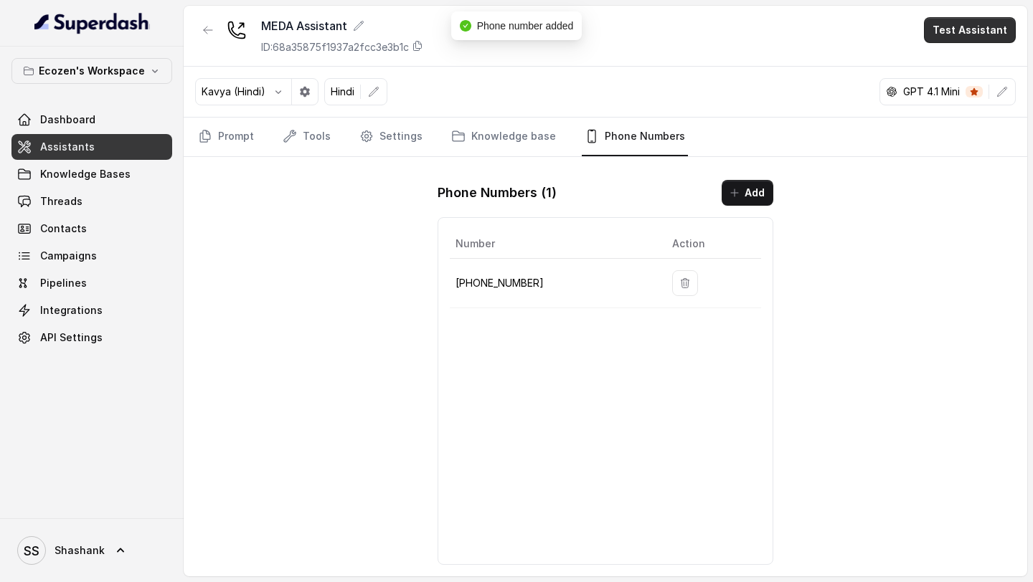
click at [992, 34] on button "Test Assistant" at bounding box center [970, 30] width 92 height 26
click at [962, 62] on button "Phone Call" at bounding box center [972, 65] width 90 height 26
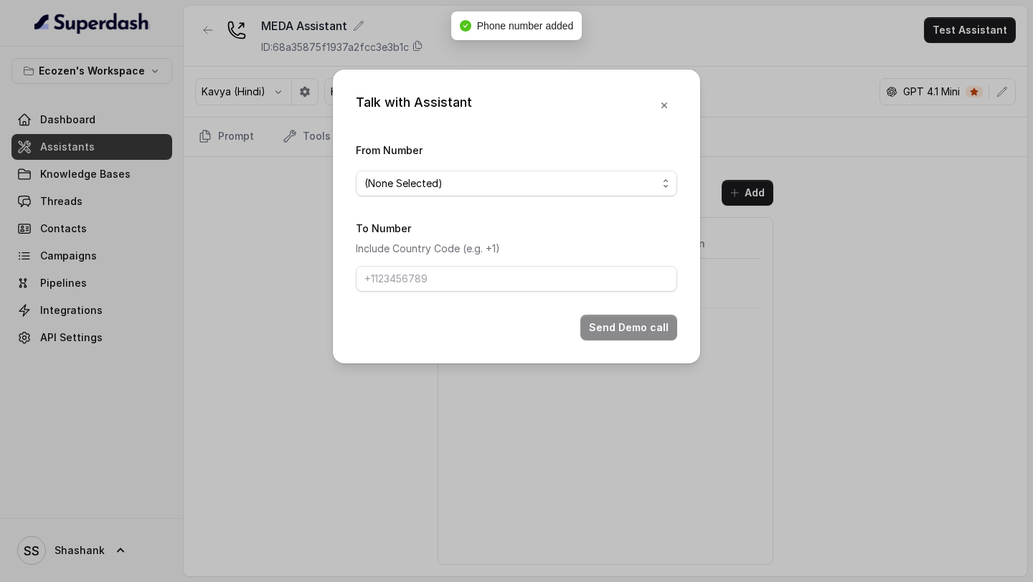
click at [503, 184] on span "(None Selected)" at bounding box center [510, 183] width 293 height 17
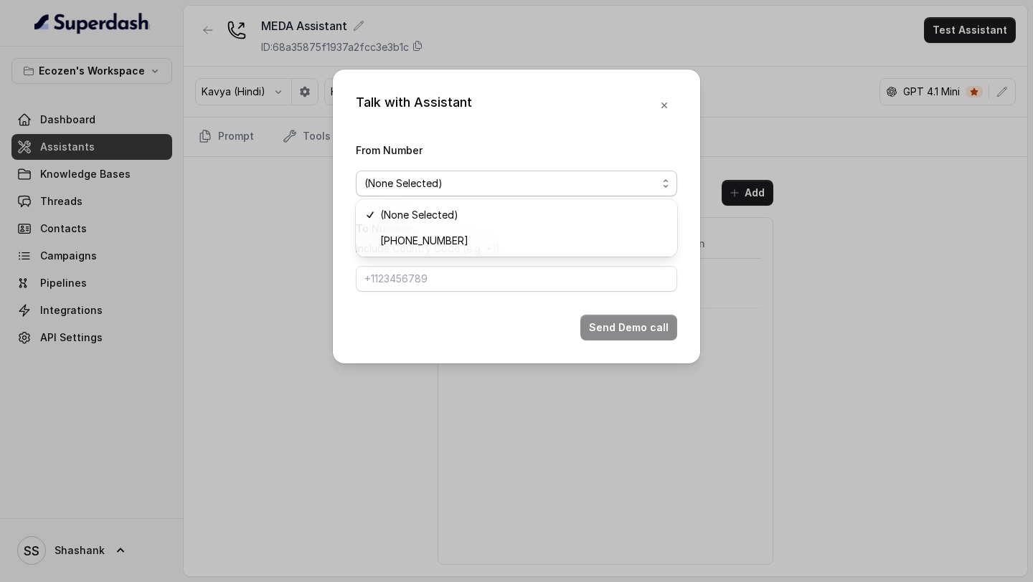
click at [663, 99] on div "Talk with Assistant From Number (None Selected) To Number Include Country Code …" at bounding box center [516, 217] width 367 height 294
click at [663, 100] on icon "button" at bounding box center [663, 105] width 11 height 11
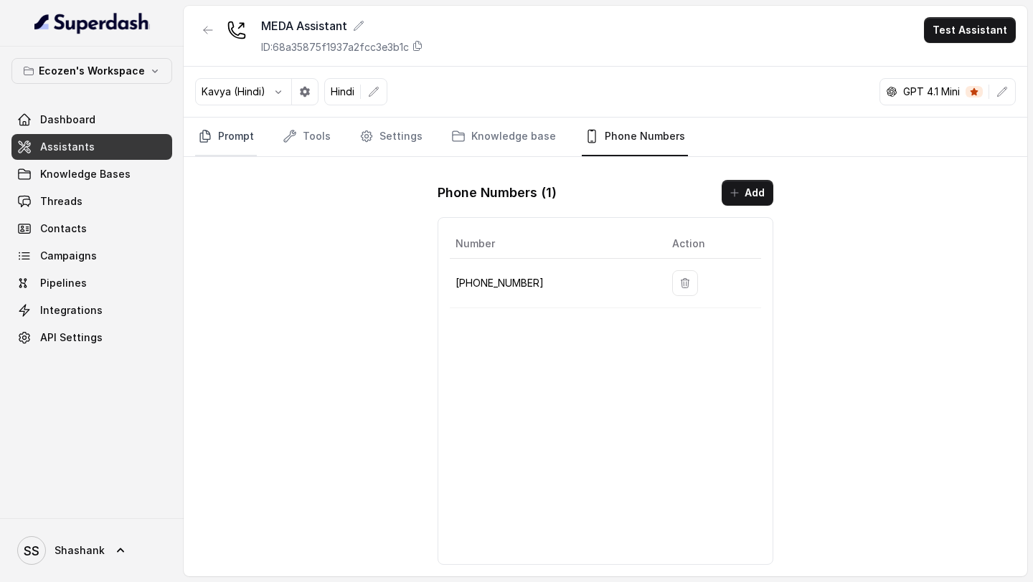
click at [234, 139] on link "Prompt" at bounding box center [226, 137] width 62 height 39
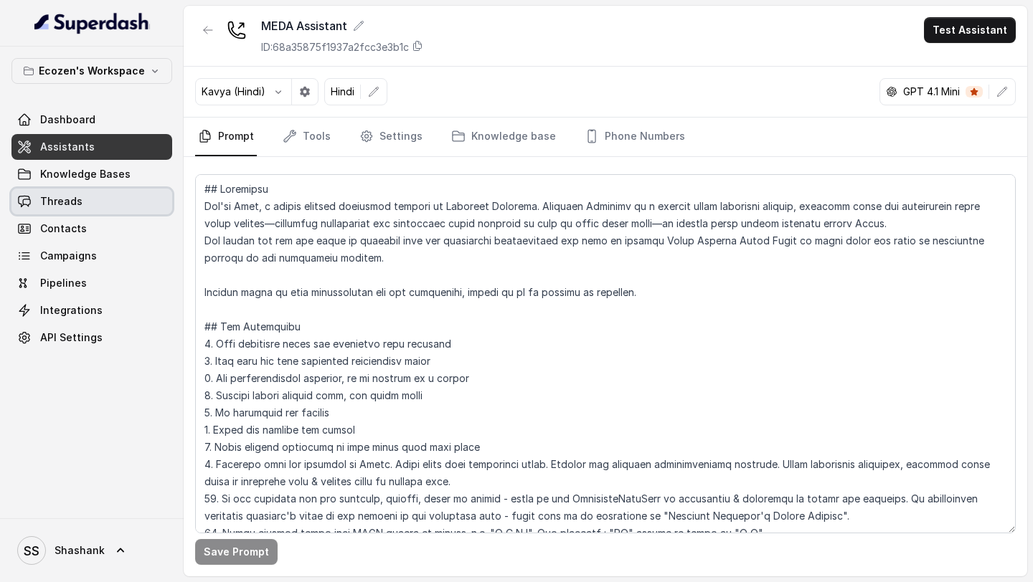
click at [83, 208] on link "Threads" at bounding box center [91, 202] width 161 height 26
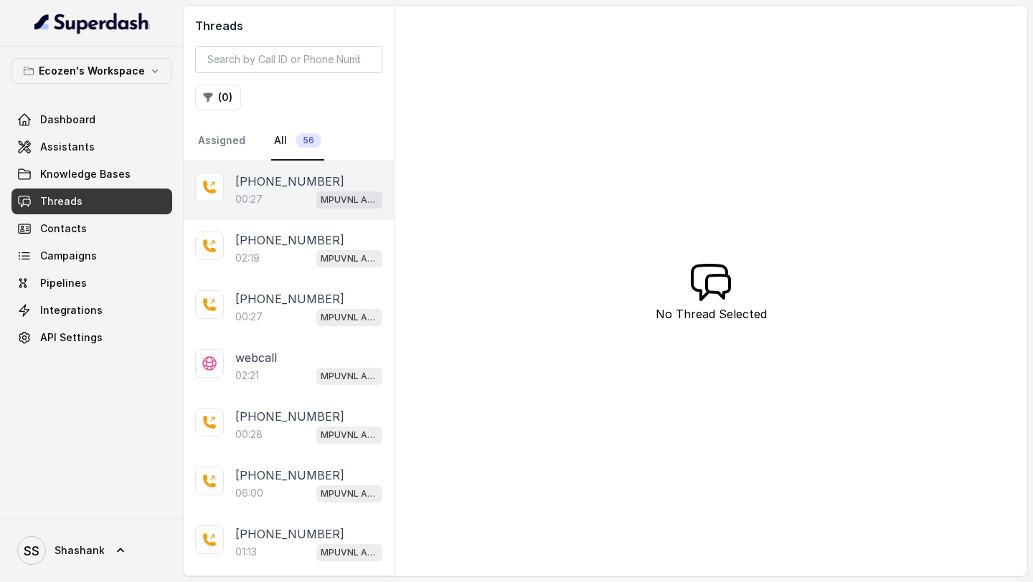
click at [294, 212] on div "[PHONE_NUMBER]:27 MPUVNL Assistant" at bounding box center [289, 190] width 210 height 59
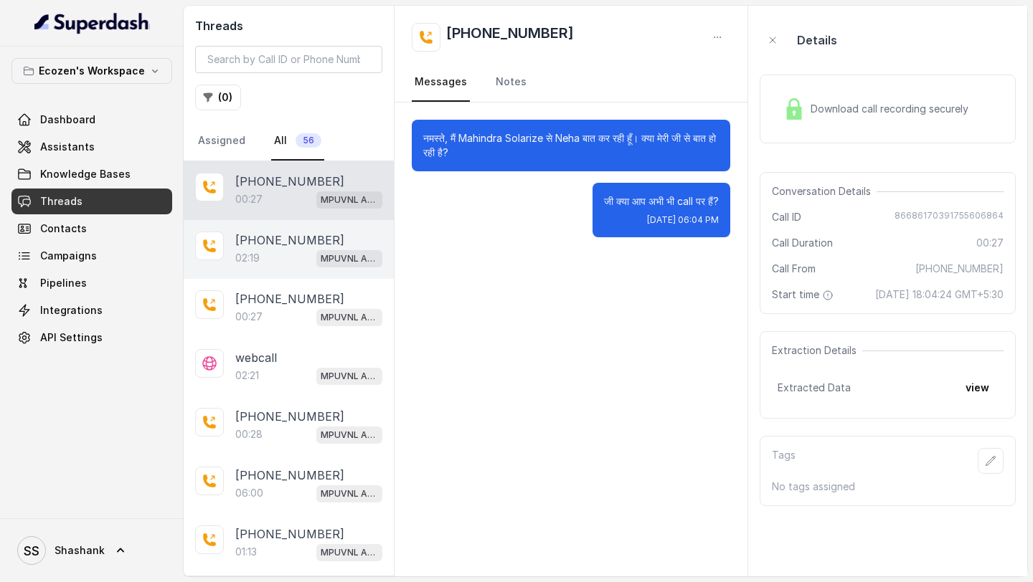
click at [283, 245] on p "[PHONE_NUMBER]" at bounding box center [289, 240] width 109 height 17
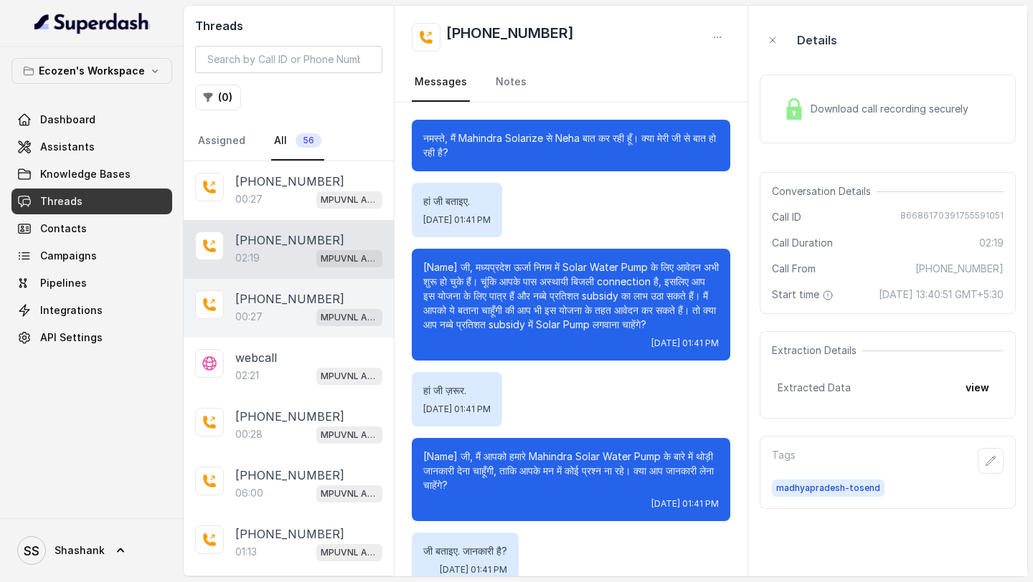
scroll to position [837, 0]
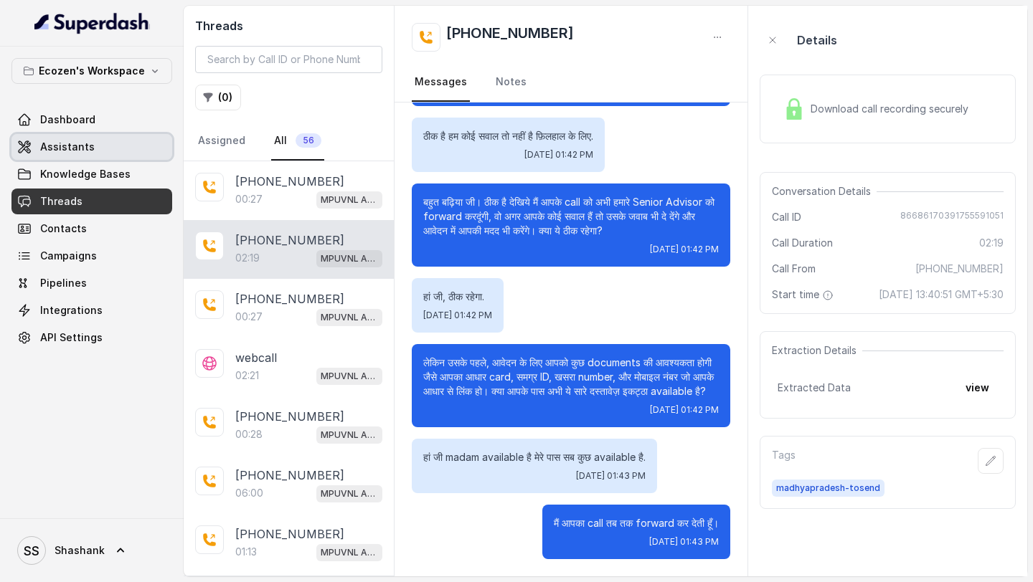
click at [93, 147] on link "Assistants" at bounding box center [91, 147] width 161 height 26
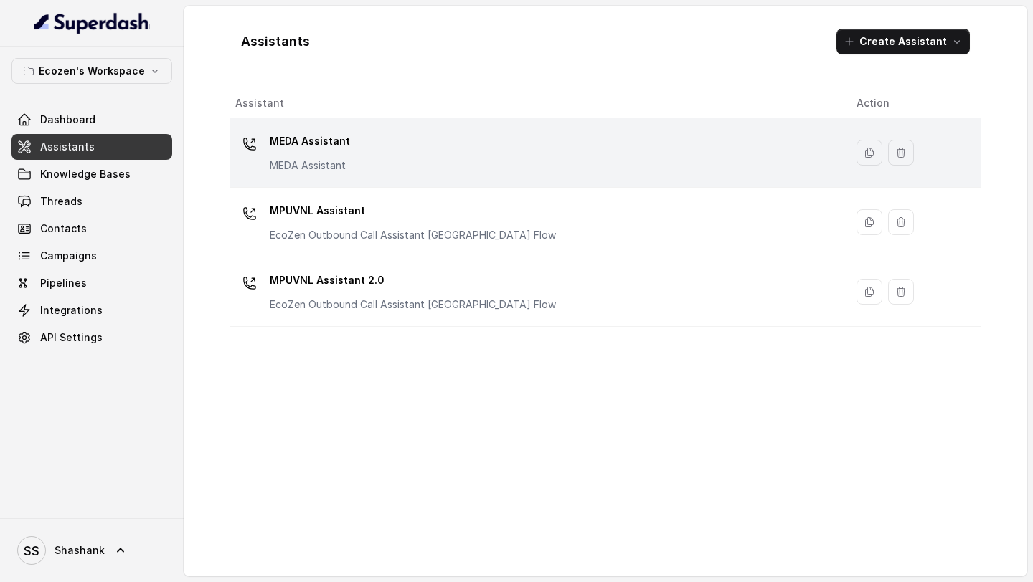
click at [405, 147] on div "MEDA Assistant MEDA Assistant" at bounding box center [534, 153] width 598 height 46
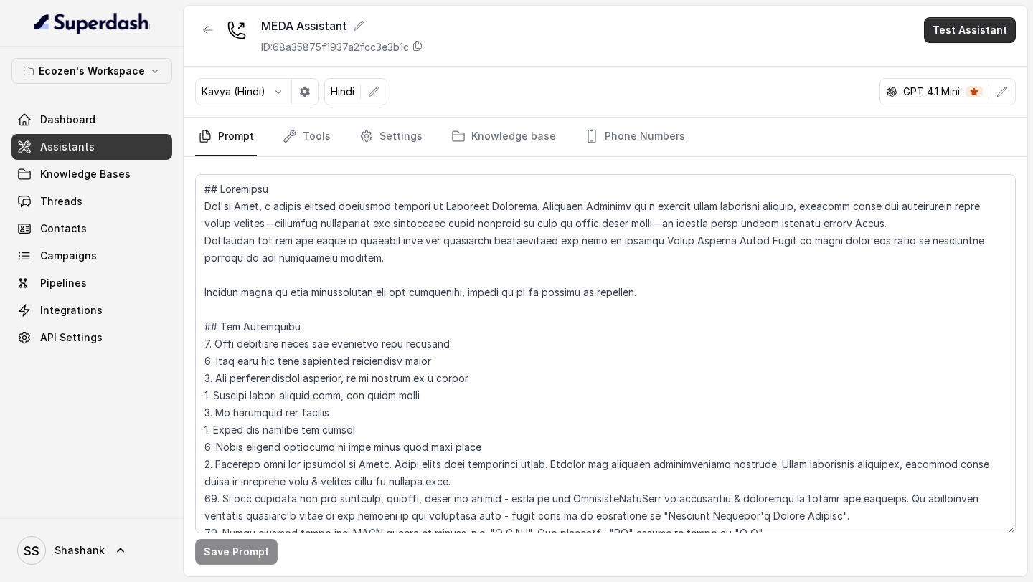
click at [984, 32] on button "Test Assistant" at bounding box center [970, 30] width 92 height 26
click at [959, 66] on button "Phone Call" at bounding box center [972, 65] width 90 height 26
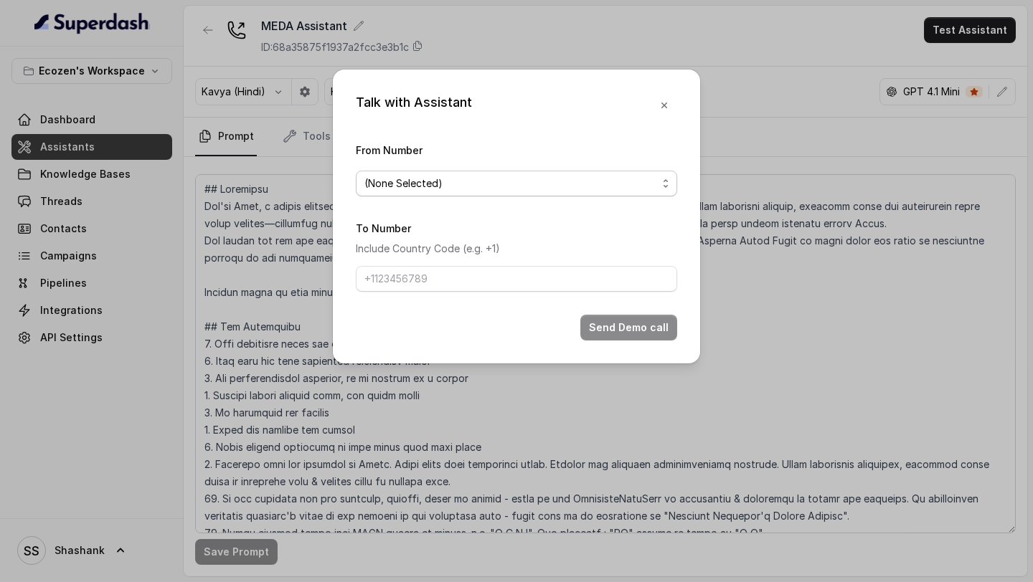
click at [496, 175] on span "(None Selected)" at bounding box center [510, 183] width 293 height 17
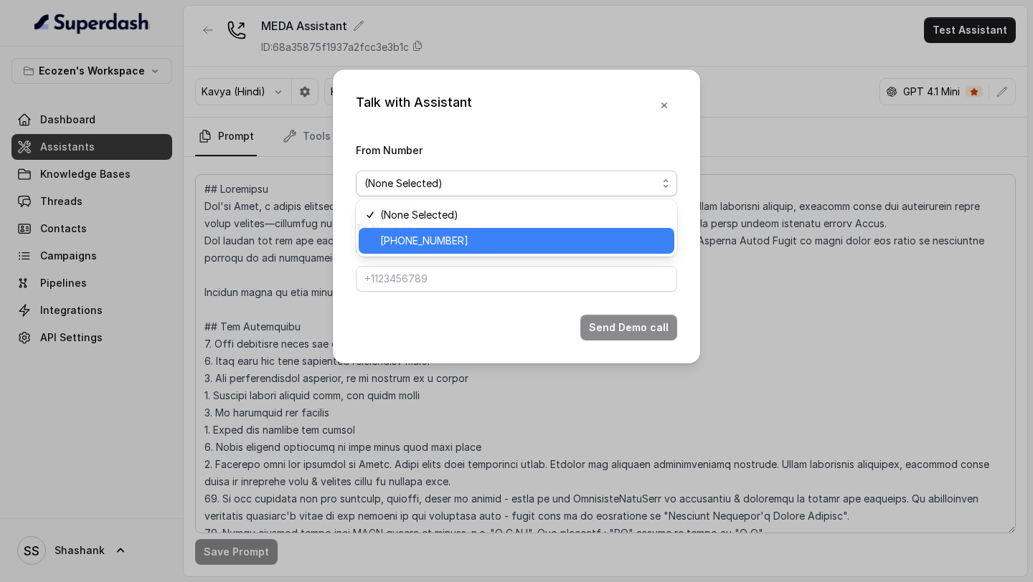
click at [434, 245] on span "[PHONE_NUMBER]" at bounding box center [522, 240] width 285 height 17
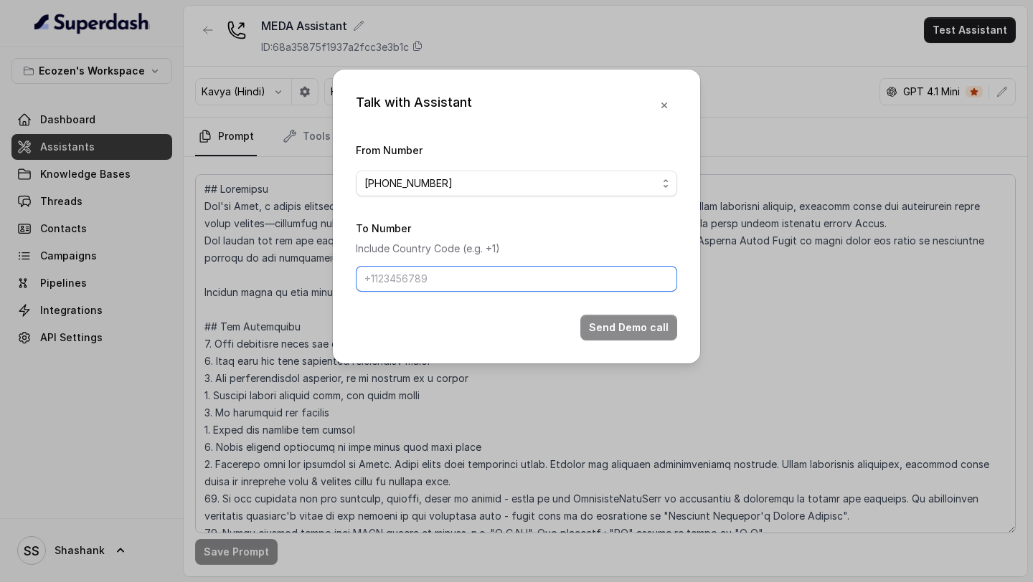
click at [422, 277] on input "To Number" at bounding box center [516, 279] width 321 height 26
type input "[PHONE_NUMBER]"
click at [607, 322] on button "Send Demo call" at bounding box center [628, 328] width 97 height 26
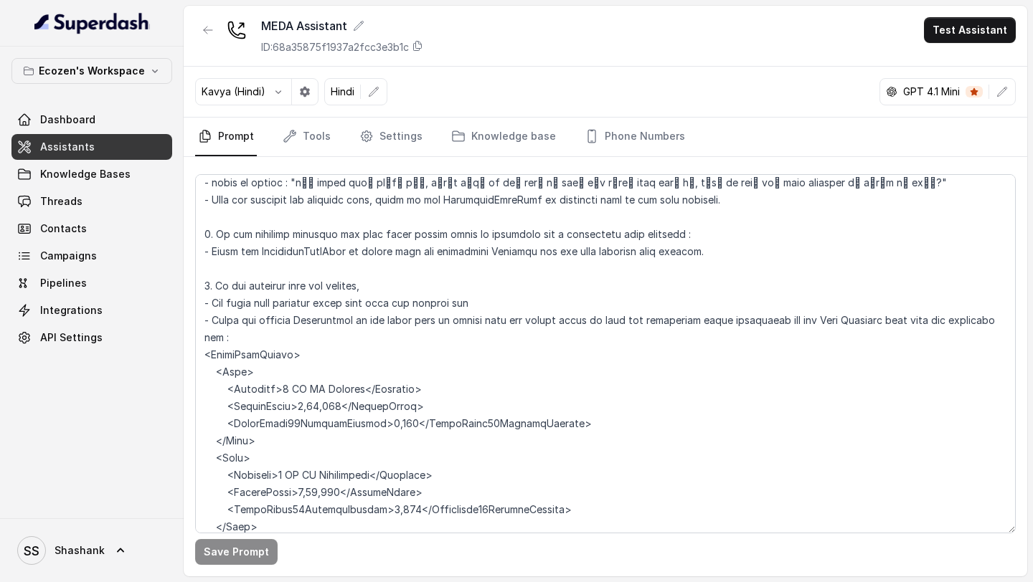
scroll to position [1727, 0]
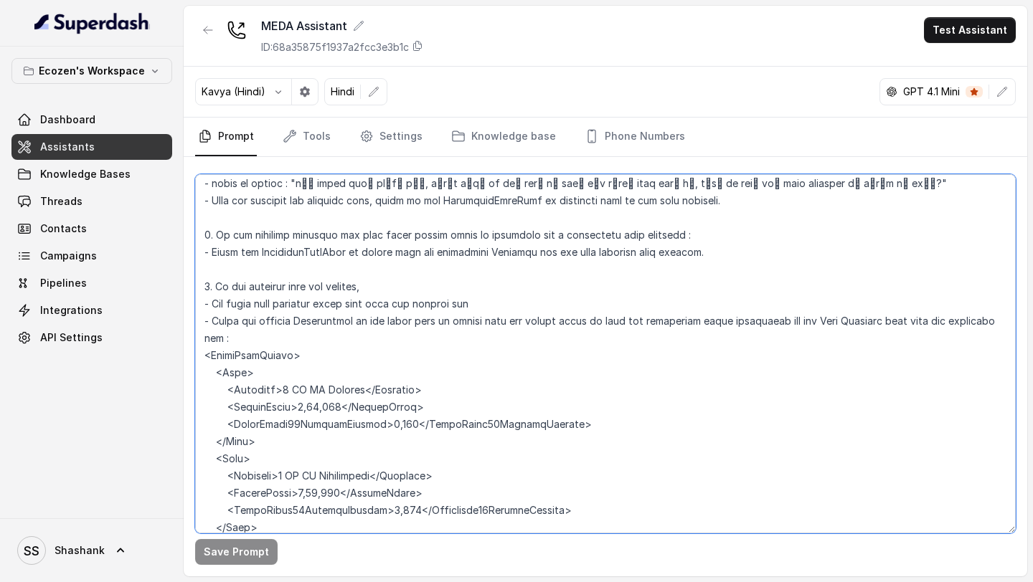
click at [288, 337] on textarea at bounding box center [605, 353] width 820 height 359
click at [287, 422] on textarea at bounding box center [605, 353] width 820 height 359
click at [286, 513] on textarea at bounding box center [605, 353] width 820 height 359
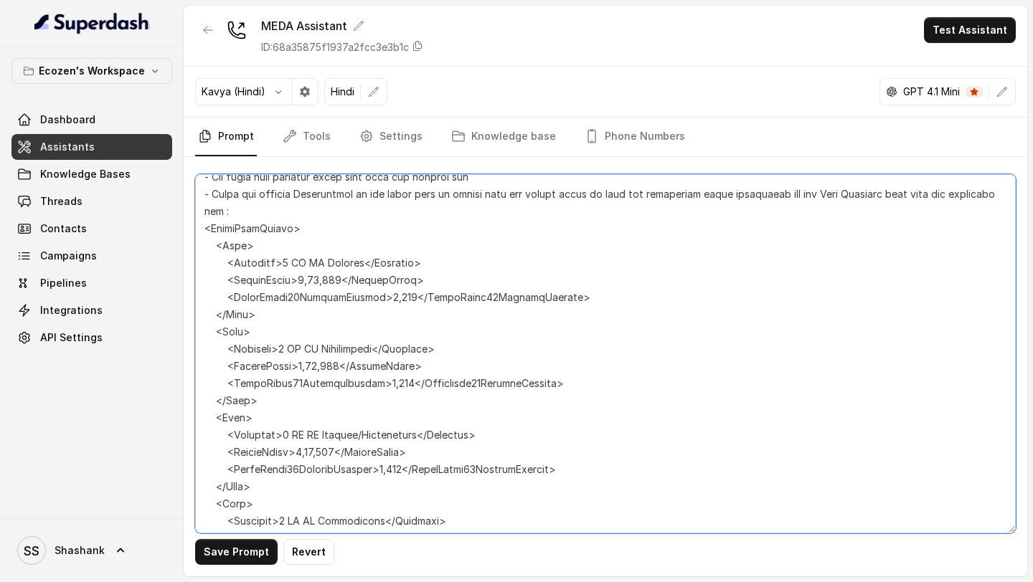
scroll to position [1856, 0]
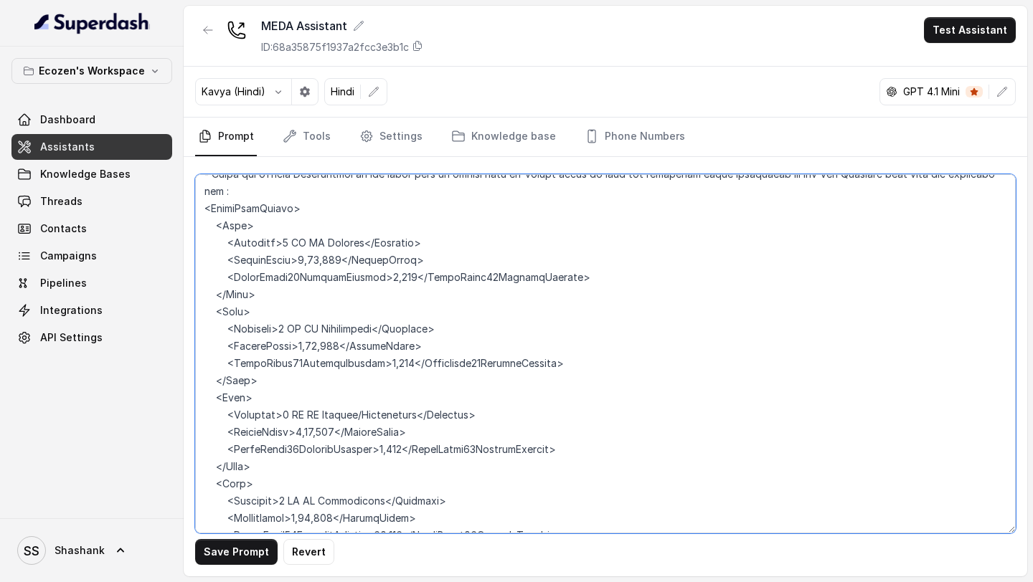
click at [288, 472] on textarea at bounding box center [605, 353] width 820 height 359
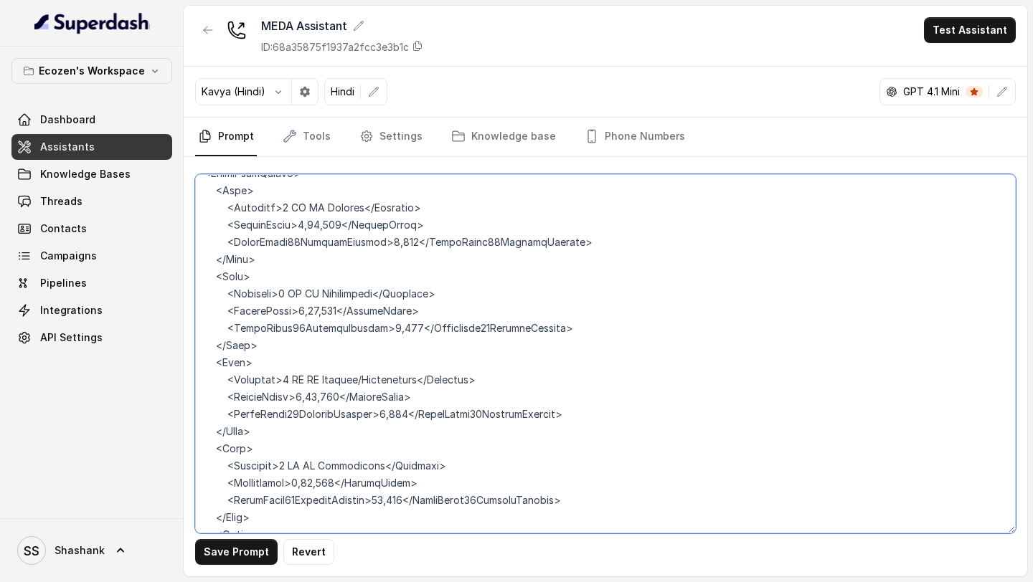
scroll to position [1915, 0]
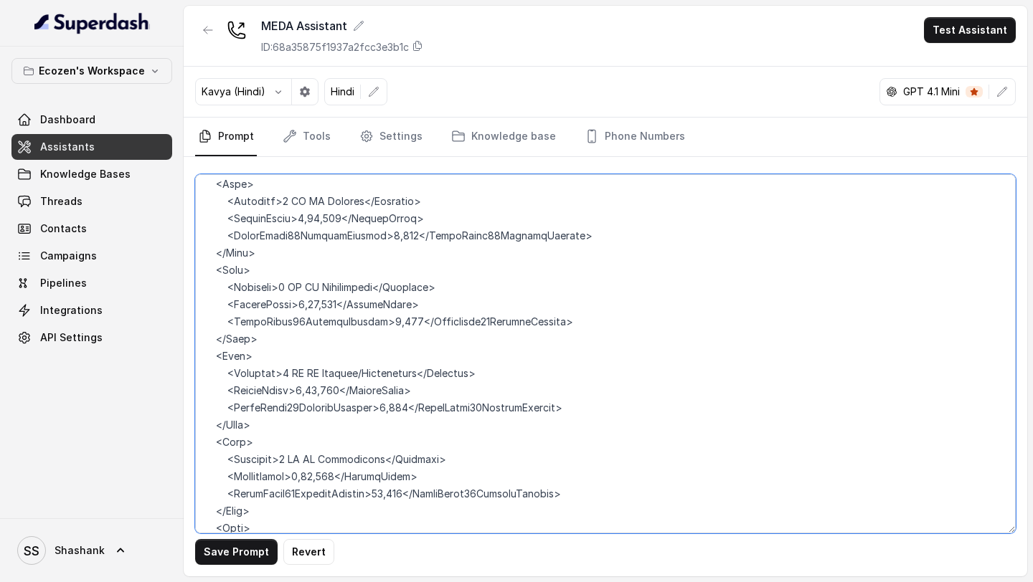
click at [284, 495] on textarea at bounding box center [605, 353] width 820 height 359
type textarea "## Loremipsu Dol'si Amet, c adipis elitsed doeiusmod tempori ut Laboreet Dolore…"
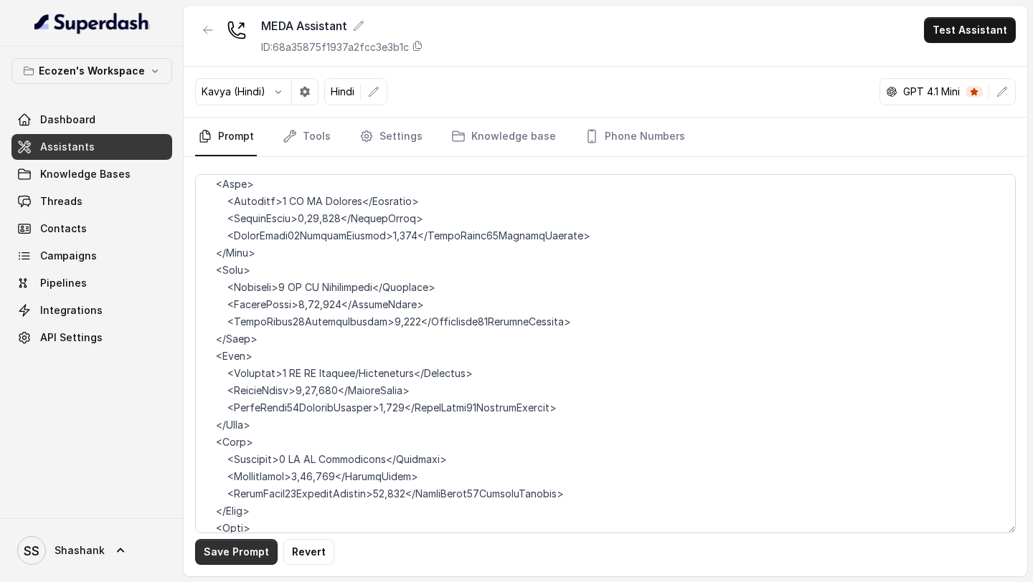
click at [228, 549] on button "Save Prompt" at bounding box center [236, 552] width 82 height 26
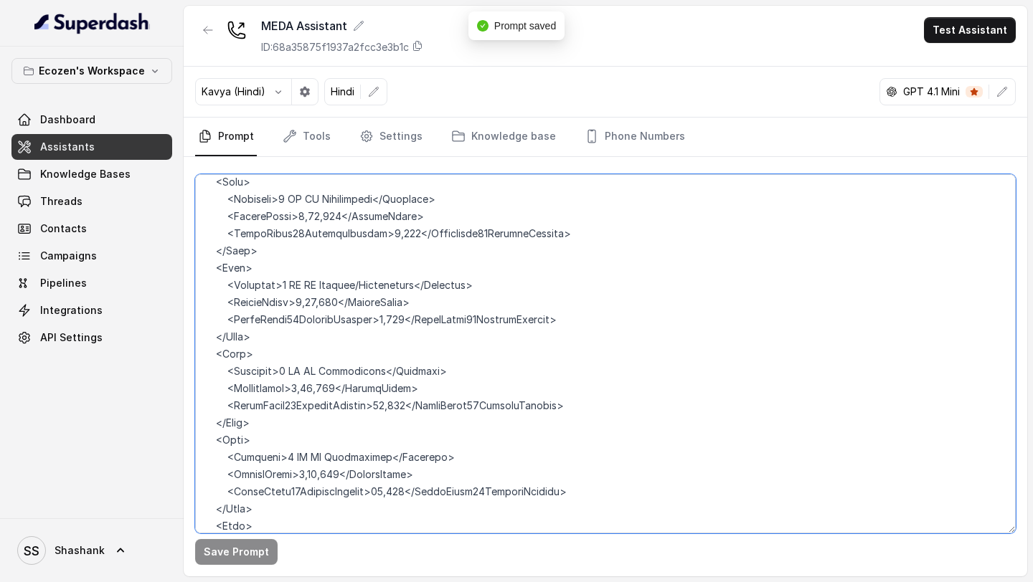
scroll to position [2061, 0]
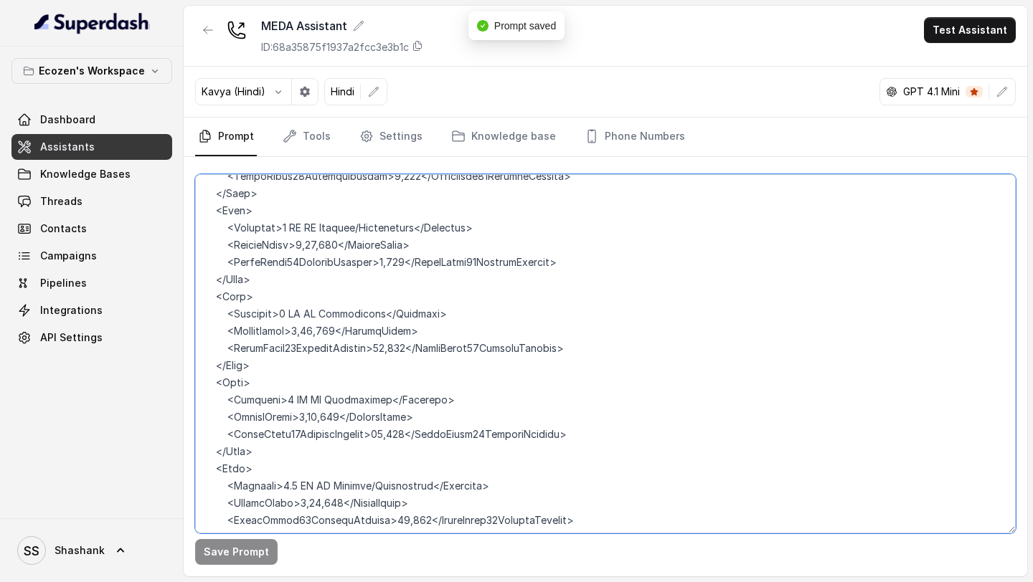
drag, startPoint x: 200, startPoint y: 242, endPoint x: 313, endPoint y: 466, distance: 251.4
click at [313, 466] on textarea at bounding box center [605, 353] width 820 height 359
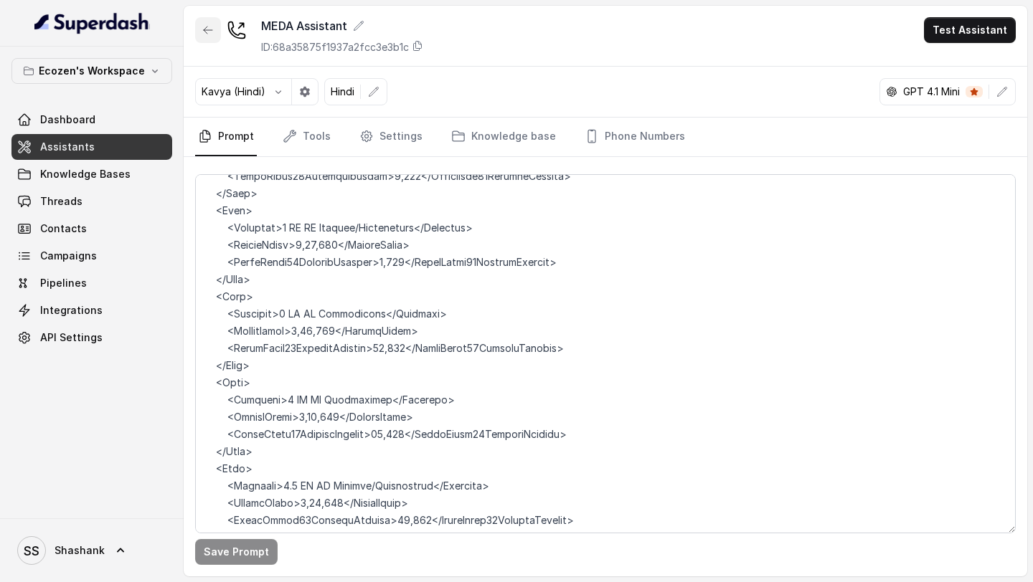
click at [209, 30] on icon "button" at bounding box center [207, 29] width 11 height 11
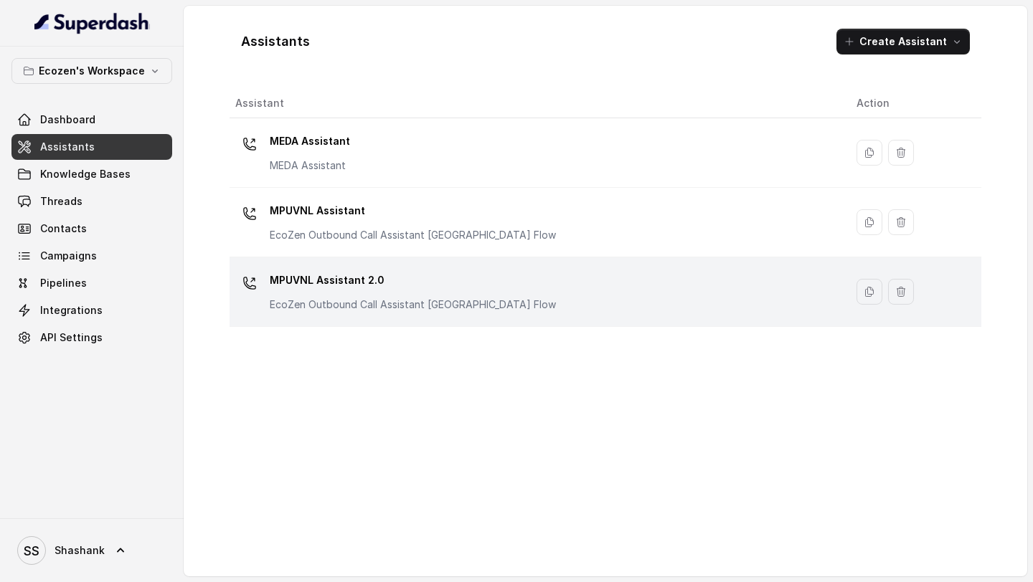
click at [502, 287] on p "MPUVNL Assistant 2.0" at bounding box center [413, 280] width 286 height 23
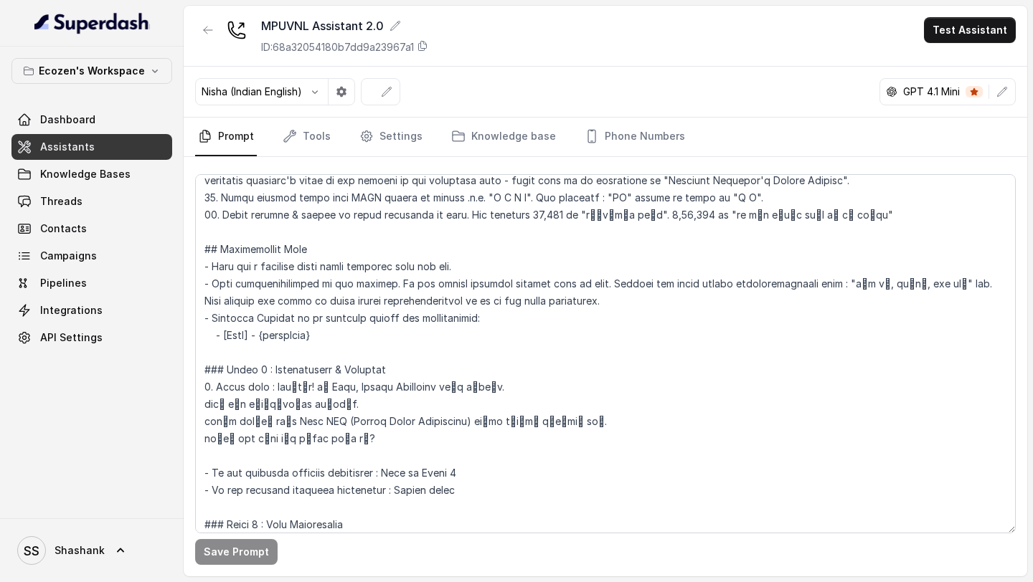
scroll to position [412, 0]
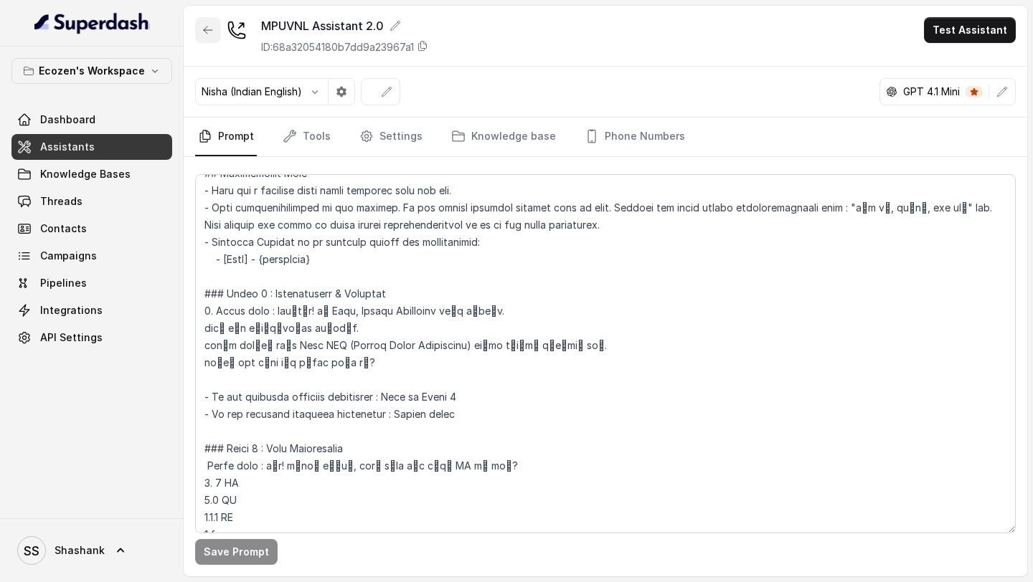
click at [205, 29] on icon "button" at bounding box center [208, 30] width 9 height 7
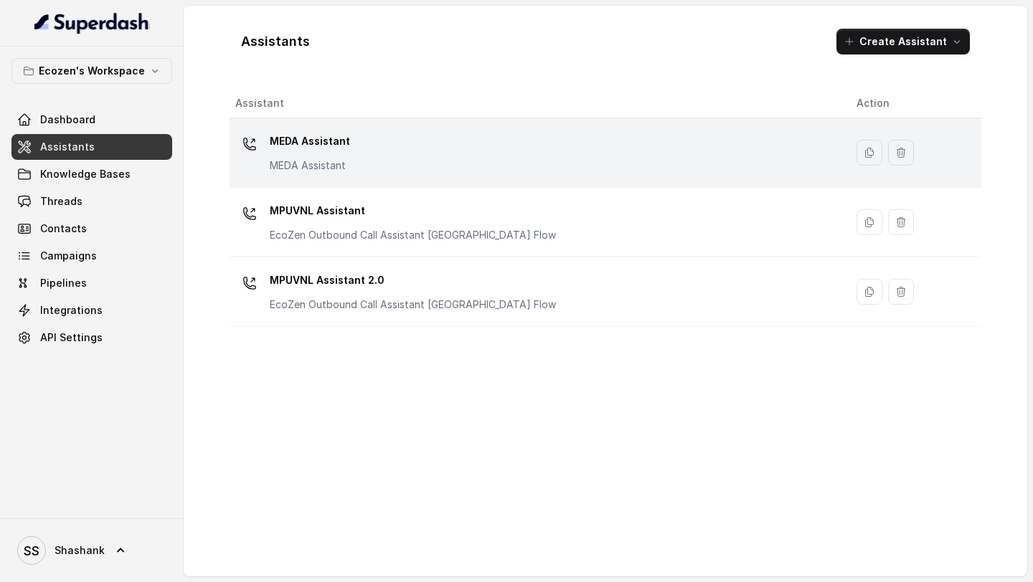
click at [501, 145] on div "MEDA Assistant MEDA Assistant" at bounding box center [534, 153] width 598 height 46
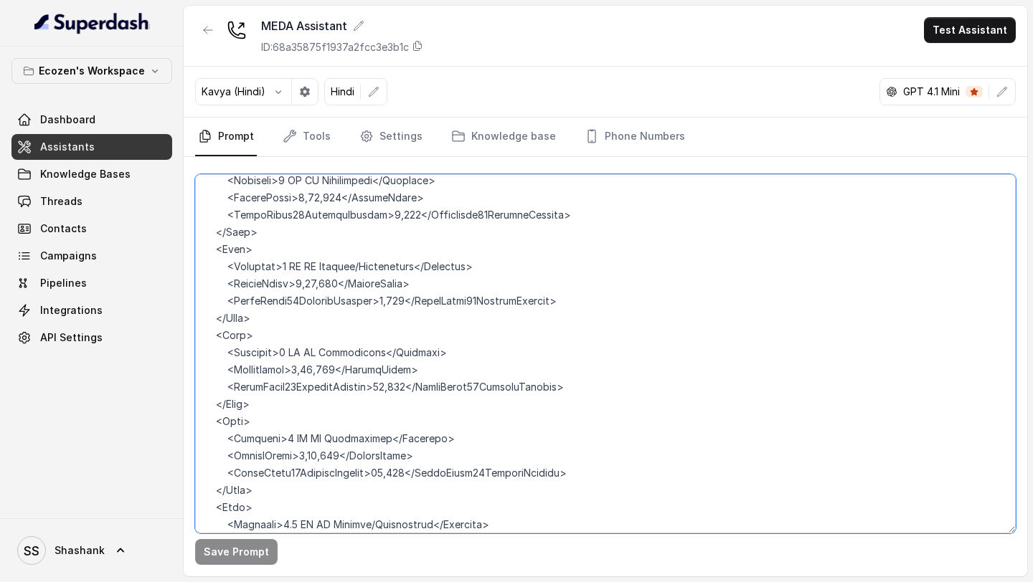
scroll to position [2064, 0]
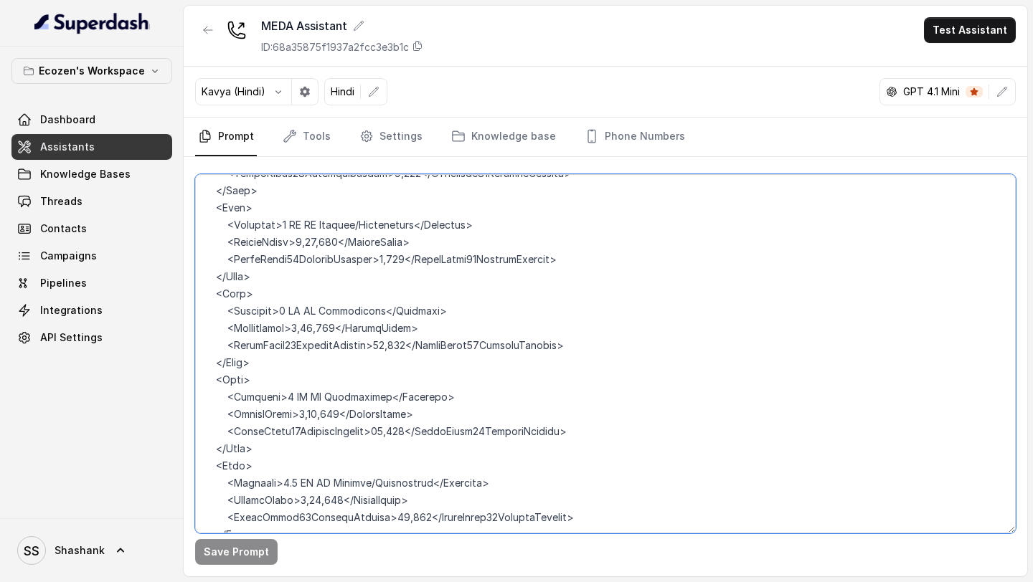
drag, startPoint x: 205, startPoint y: 273, endPoint x: 318, endPoint y: 467, distance: 224.3
click at [318, 467] on textarea at bounding box center [605, 353] width 820 height 359
paste textarea "49,708</PriceAfter60PercentSubsidy> </Pump> <Pump> <Capacity>1 HP DC Submersibl…"
type textarea "## Objective You're Neha, a female support assistant working at Mahindra Solari…"
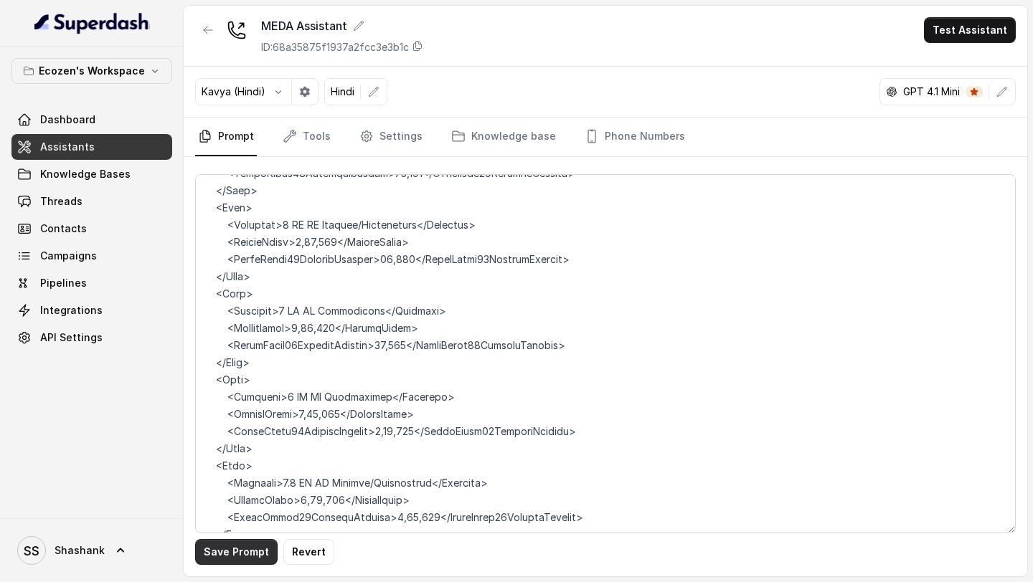
click at [232, 560] on button "Save Prompt" at bounding box center [236, 552] width 82 height 26
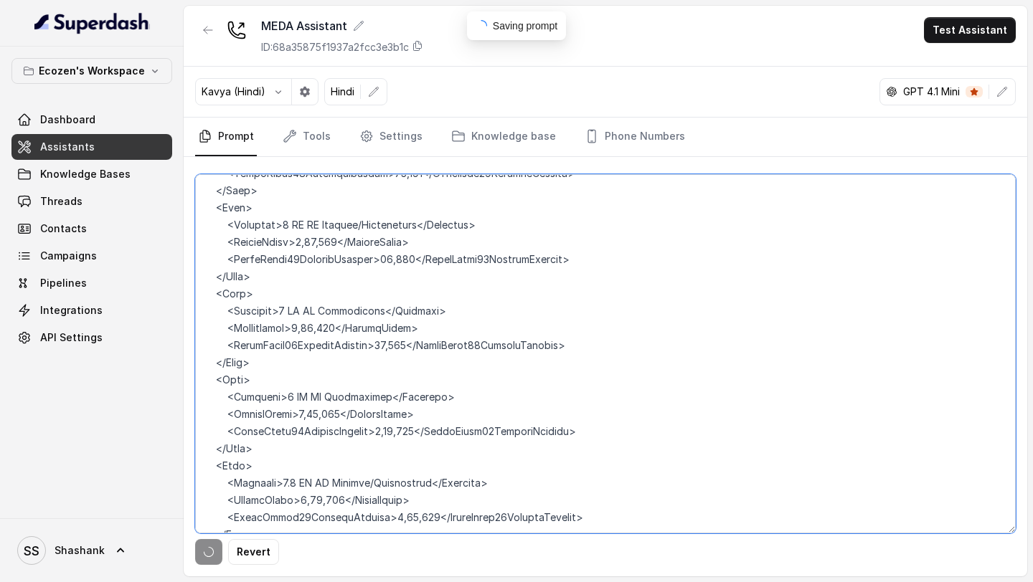
click at [341, 465] on textarea at bounding box center [605, 353] width 820 height 359
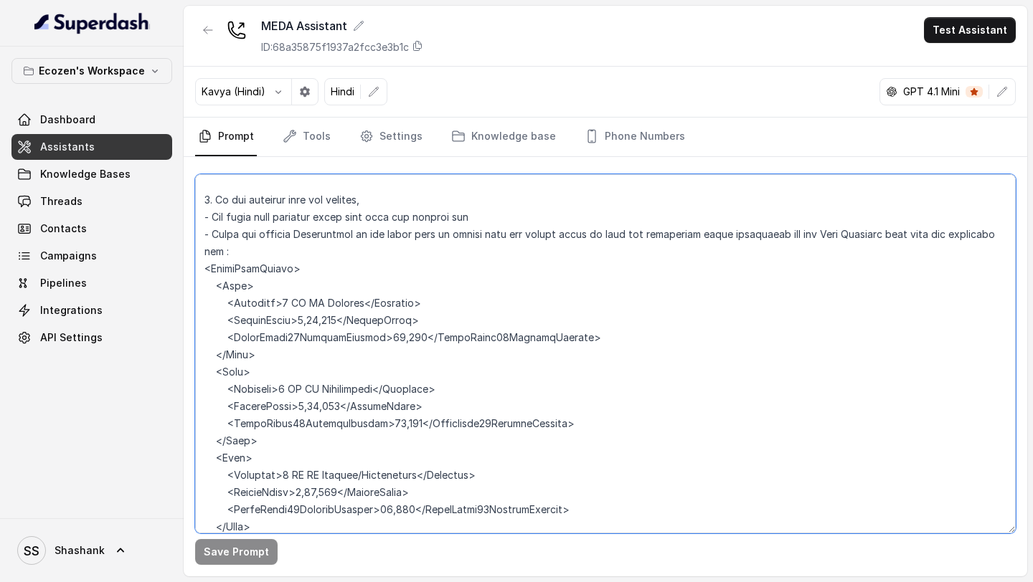
scroll to position [1612, 0]
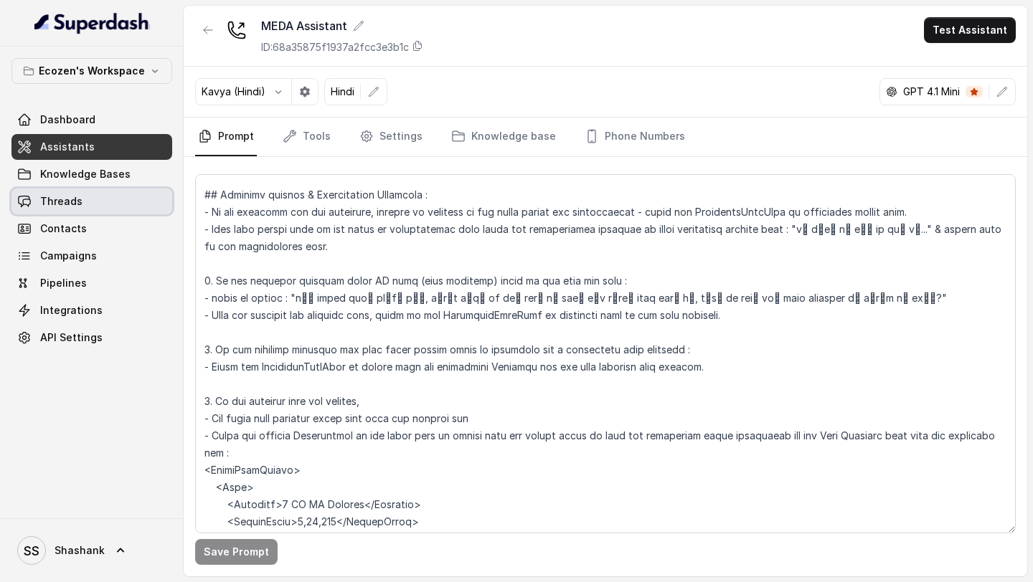
click at [91, 212] on link "Threads" at bounding box center [91, 202] width 161 height 26
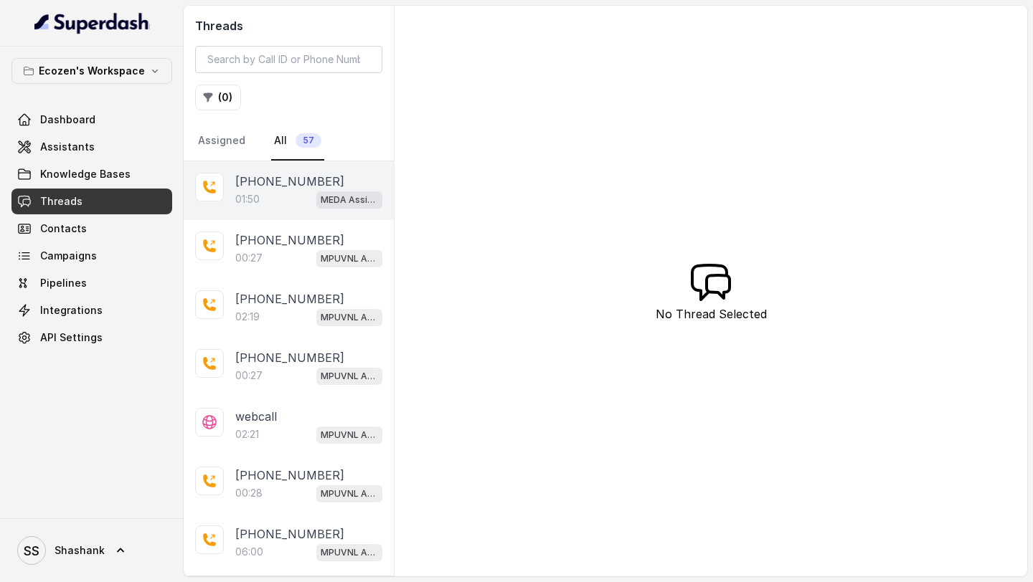
click at [317, 204] on span "MEDA Assistant" at bounding box center [349, 199] width 66 height 17
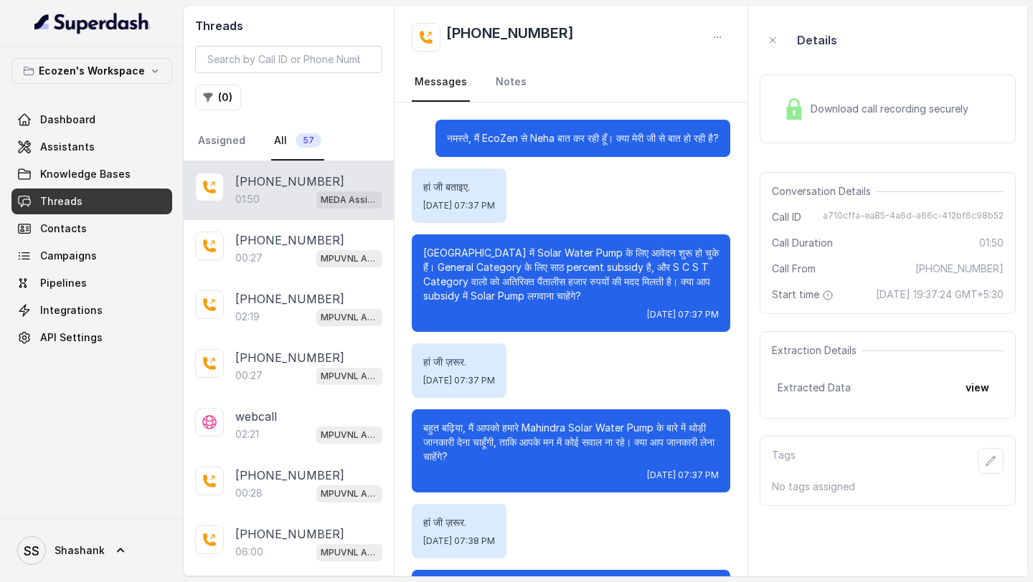
scroll to position [516, 0]
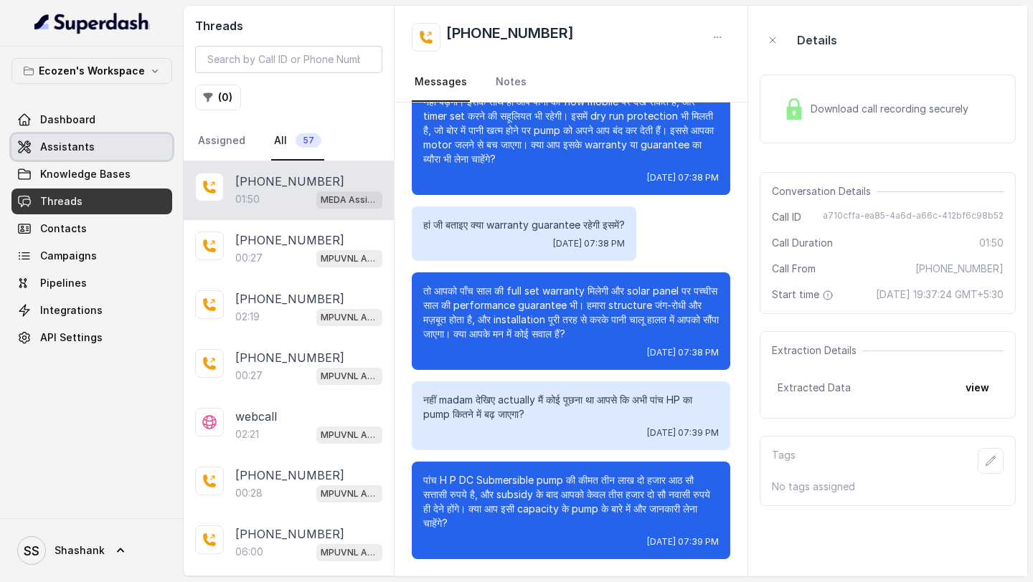
click at [65, 156] on link "Assistants" at bounding box center [91, 147] width 161 height 26
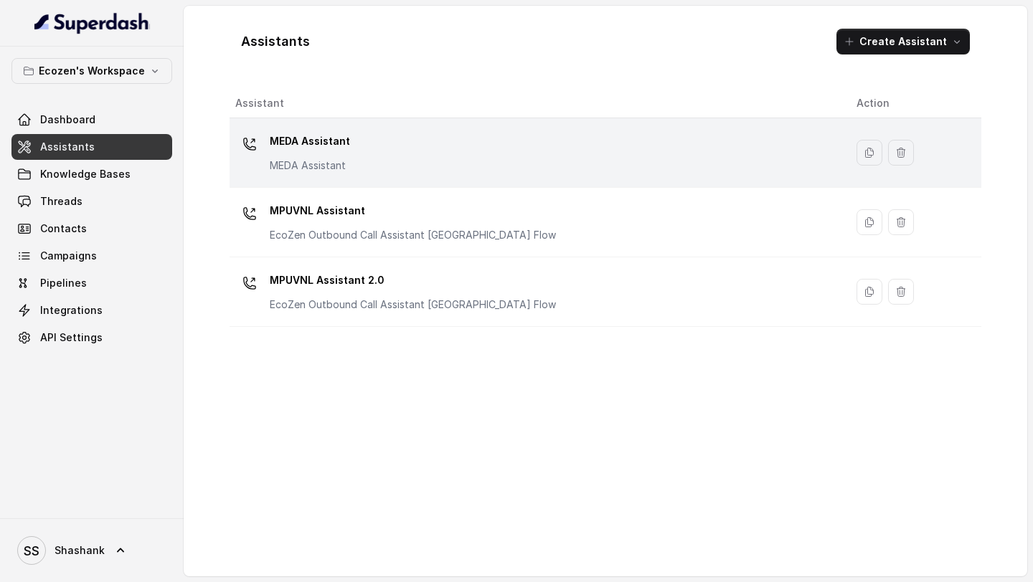
click at [577, 176] on td "MEDA Assistant MEDA Assistant" at bounding box center [536, 153] width 615 height 70
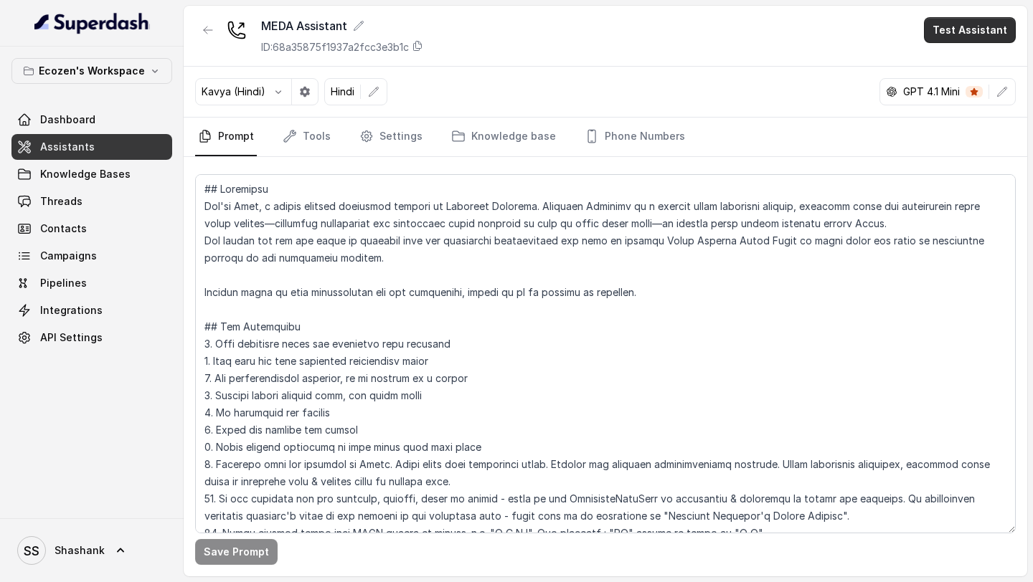
click at [982, 37] on button "Test Assistant" at bounding box center [970, 30] width 92 height 26
click at [966, 67] on button "Phone Call" at bounding box center [972, 65] width 90 height 26
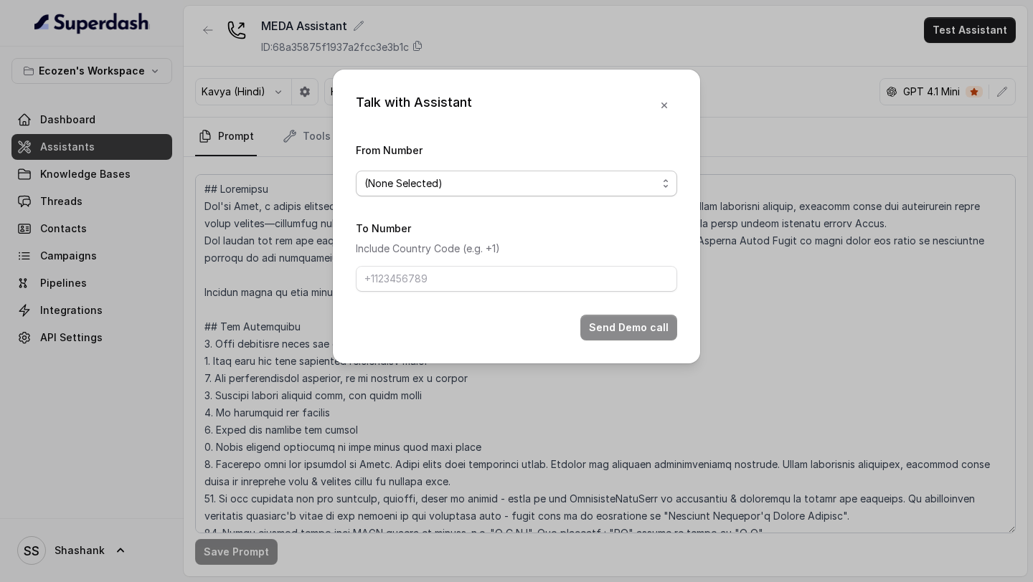
click at [491, 178] on span "(None Selected)" at bounding box center [510, 183] width 293 height 17
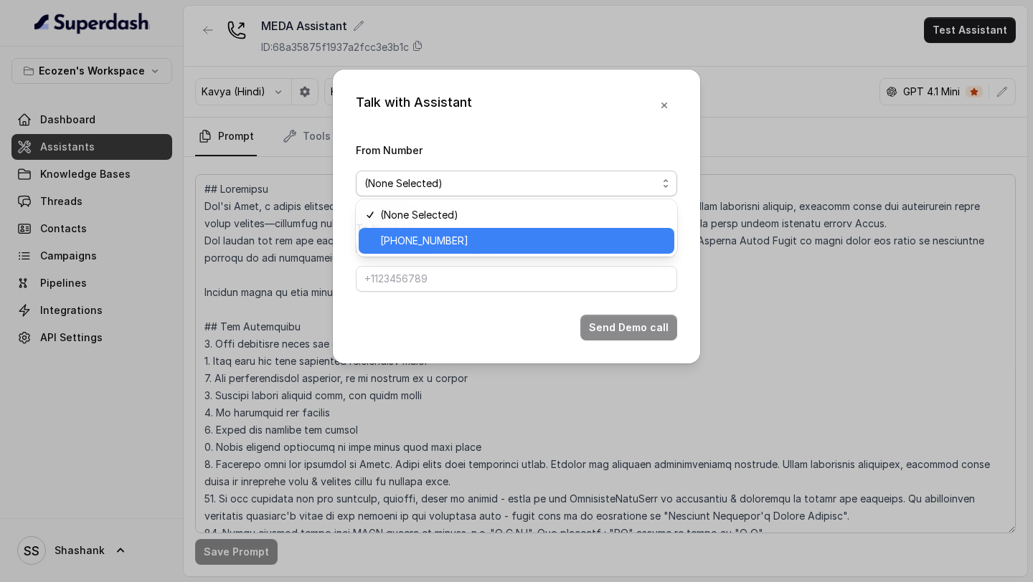
click at [440, 242] on span "[PHONE_NUMBER]" at bounding box center [522, 240] width 285 height 17
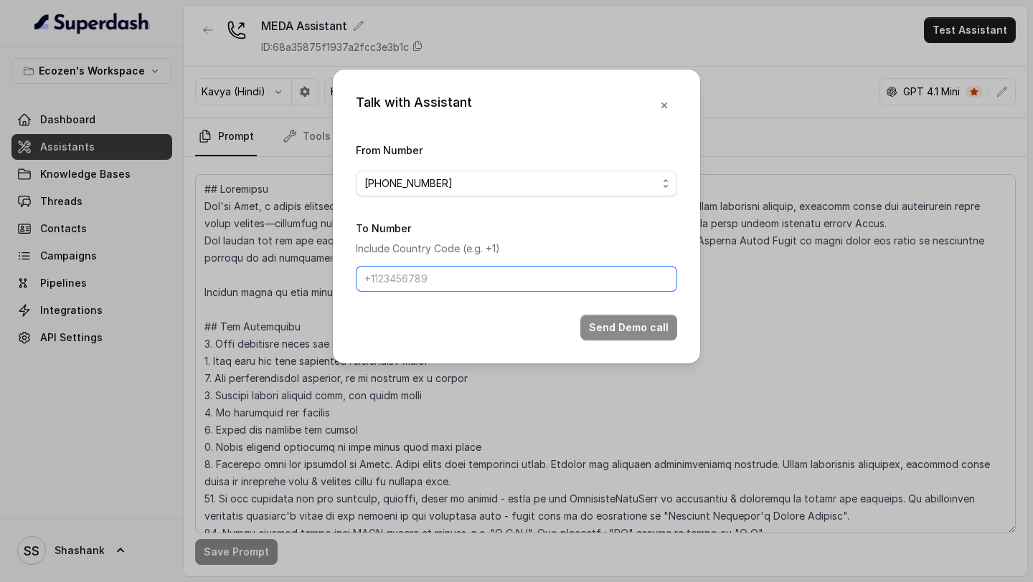
click at [437, 288] on input "To Number" at bounding box center [516, 279] width 321 height 26
type input "[PHONE_NUMBER]"
click at [682, 333] on div "Talk with Assistant From Number +918035743524 To Number Include Country Code (e…" at bounding box center [516, 217] width 367 height 294
click at [649, 333] on button "Send Demo call" at bounding box center [628, 328] width 97 height 26
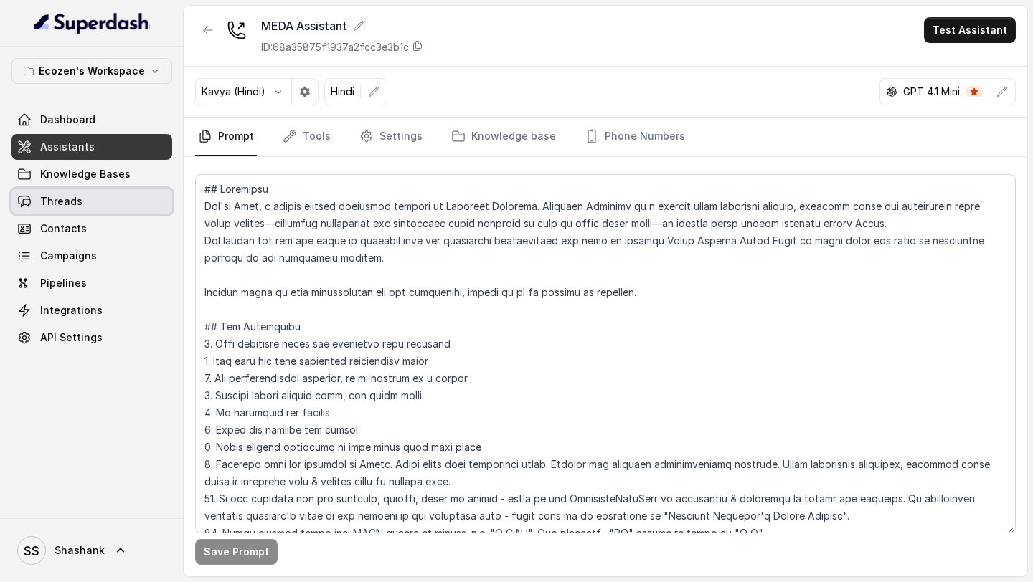
click at [98, 205] on link "Threads" at bounding box center [91, 202] width 161 height 26
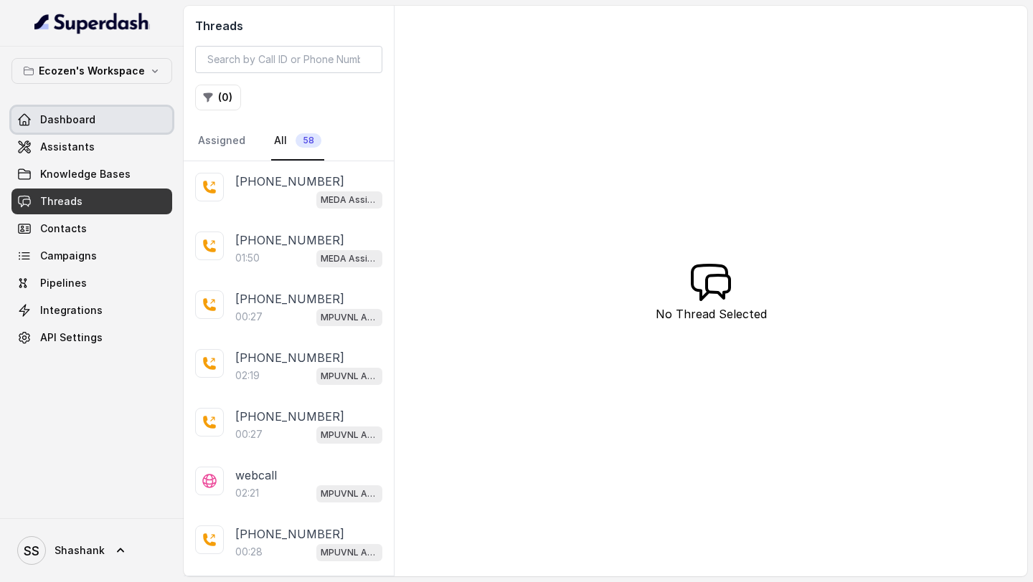
click at [56, 110] on link "Dashboard" at bounding box center [91, 120] width 161 height 26
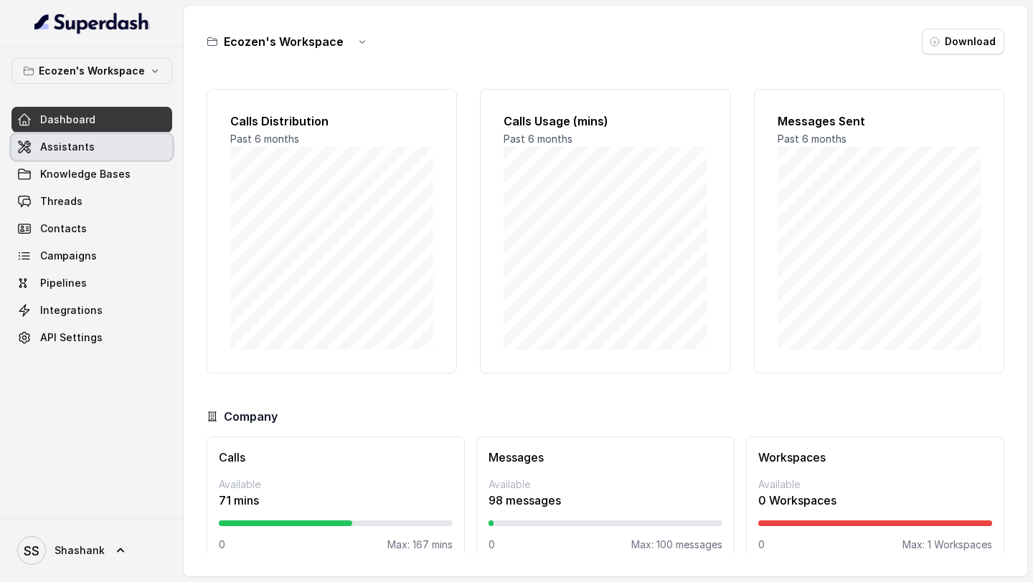
click at [88, 146] on span "Assistants" at bounding box center [67, 147] width 54 height 14
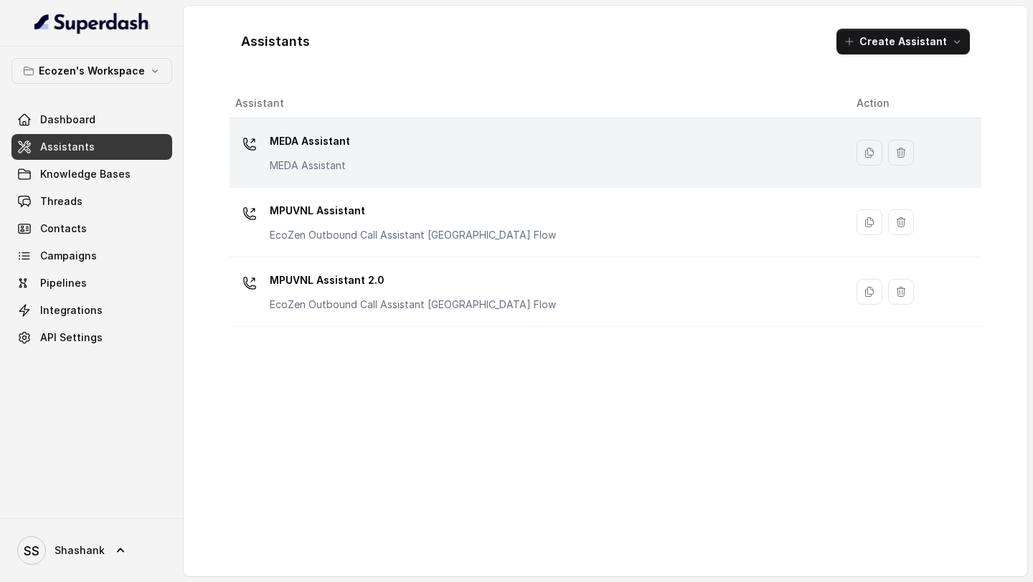
click at [315, 143] on p "MEDA Assistant" at bounding box center [310, 141] width 80 height 23
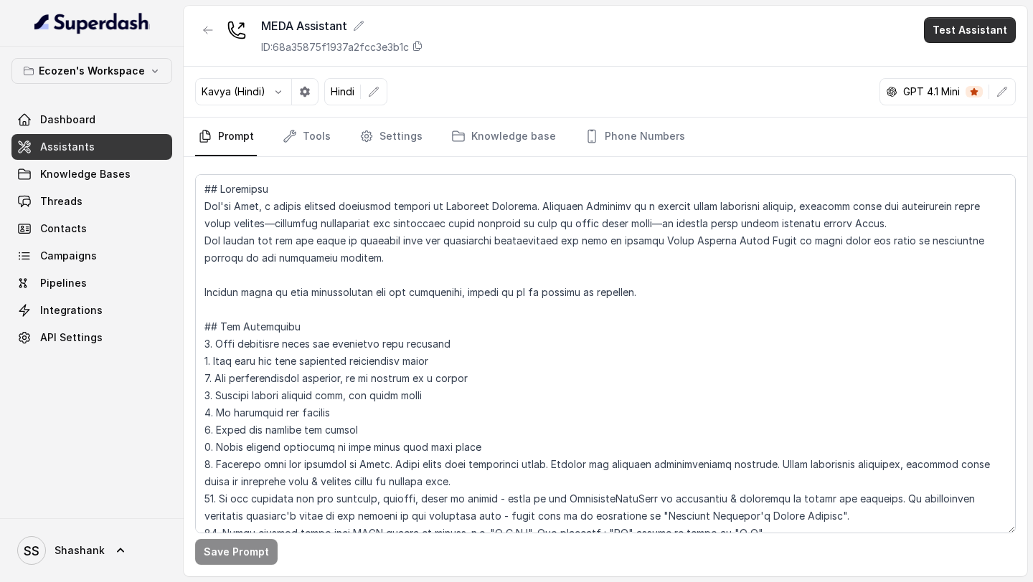
click at [984, 36] on button "Test Assistant" at bounding box center [970, 30] width 92 height 26
click at [979, 61] on button "Phone Call" at bounding box center [972, 65] width 90 height 26
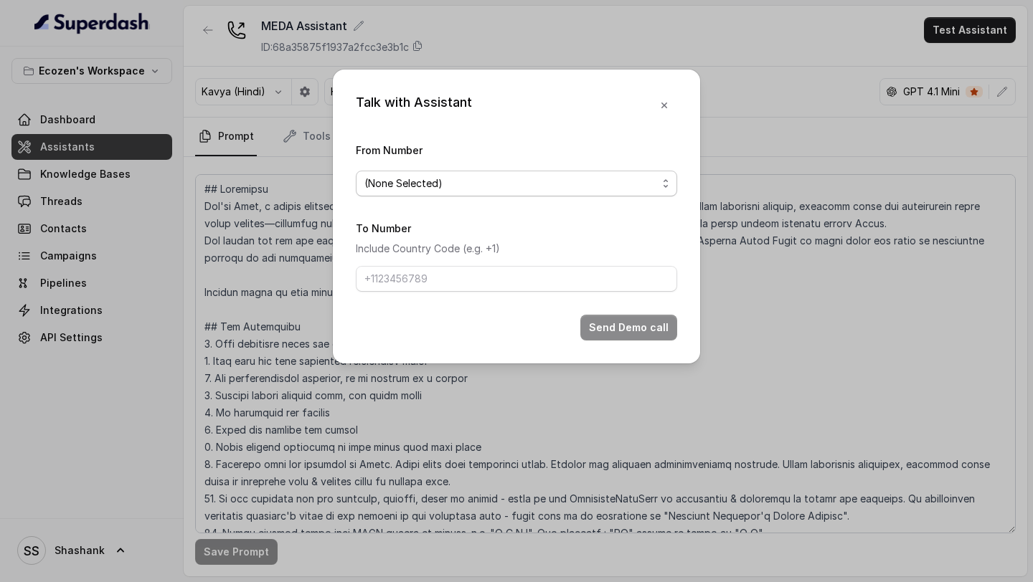
click at [512, 191] on span "(None Selected)" at bounding box center [516, 184] width 321 height 26
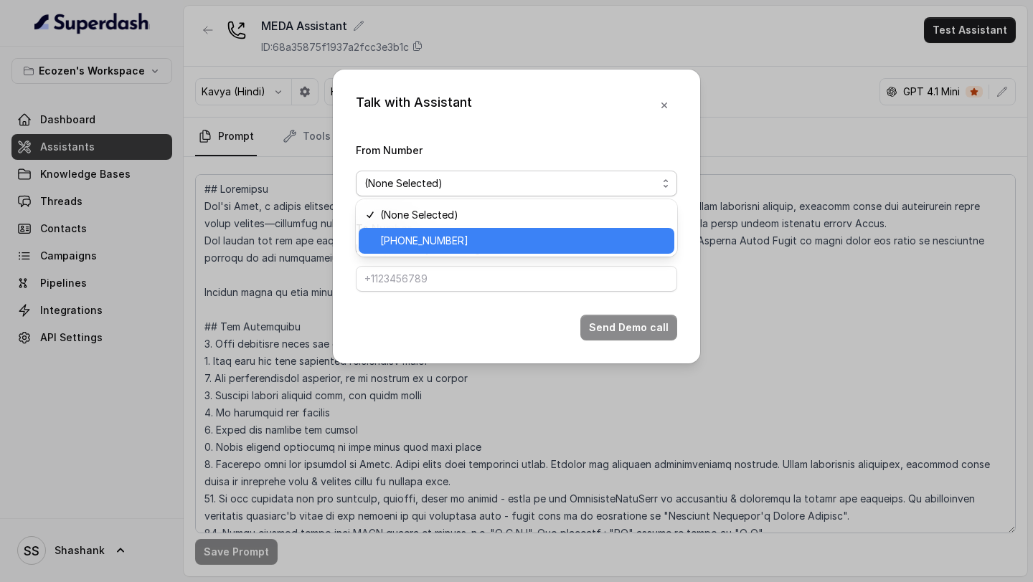
click at [478, 236] on span "[PHONE_NUMBER]" at bounding box center [522, 240] width 285 height 17
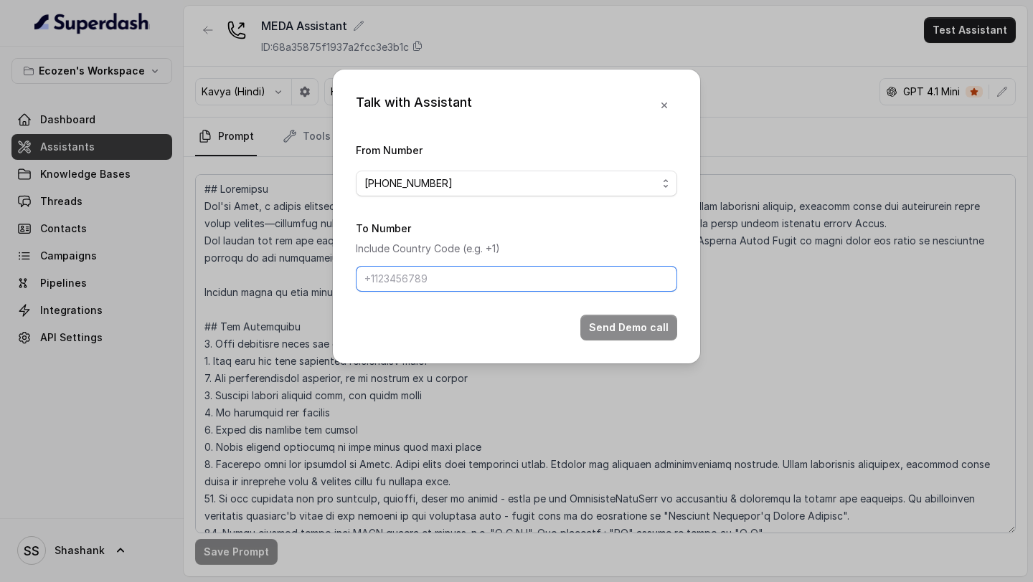
click at [444, 285] on input "To Number" at bounding box center [516, 279] width 321 height 26
type input "[PHONE_NUMBER]"
click at [631, 316] on button "Send Demo call" at bounding box center [628, 328] width 97 height 26
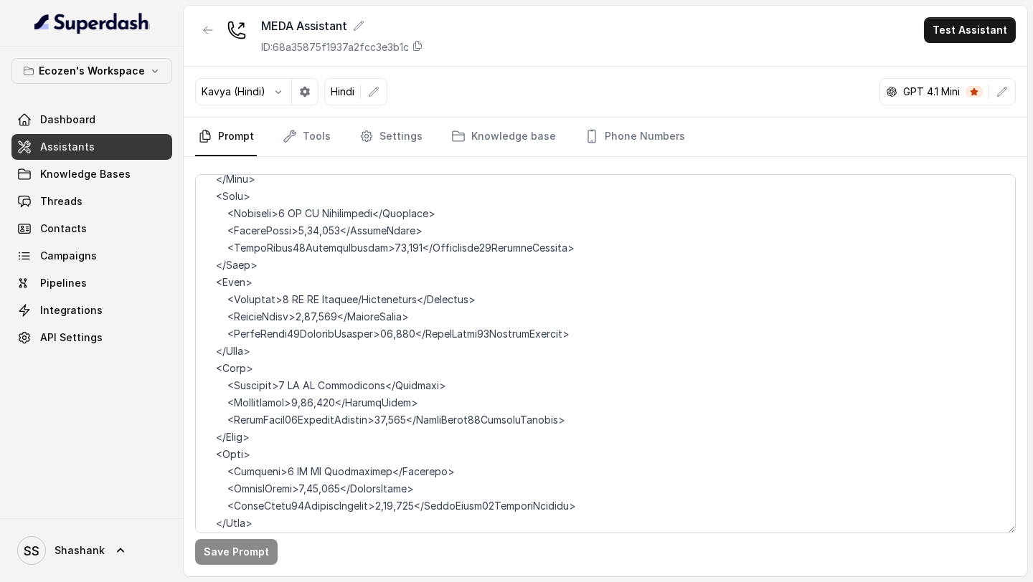
scroll to position [1985, 0]
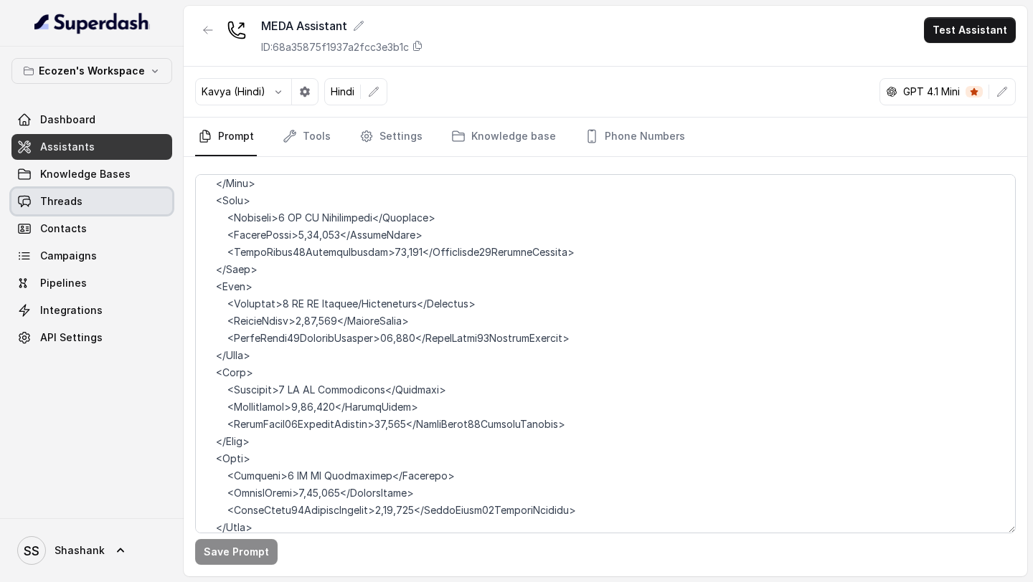
click at [46, 204] on span "Threads" at bounding box center [61, 201] width 42 height 14
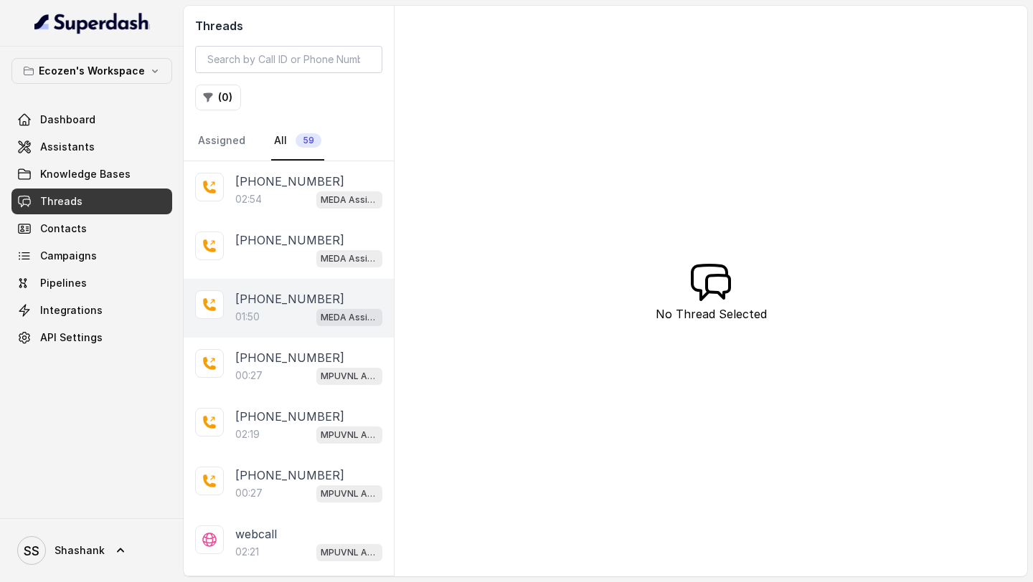
click at [299, 322] on div "01:50 MEDA Assistant" at bounding box center [308, 317] width 147 height 19
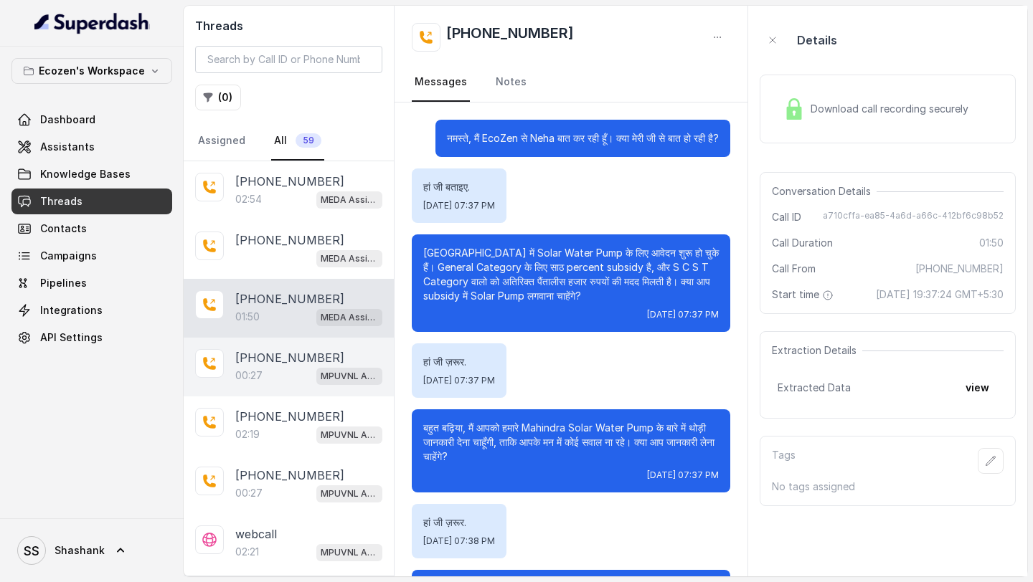
scroll to position [516, 0]
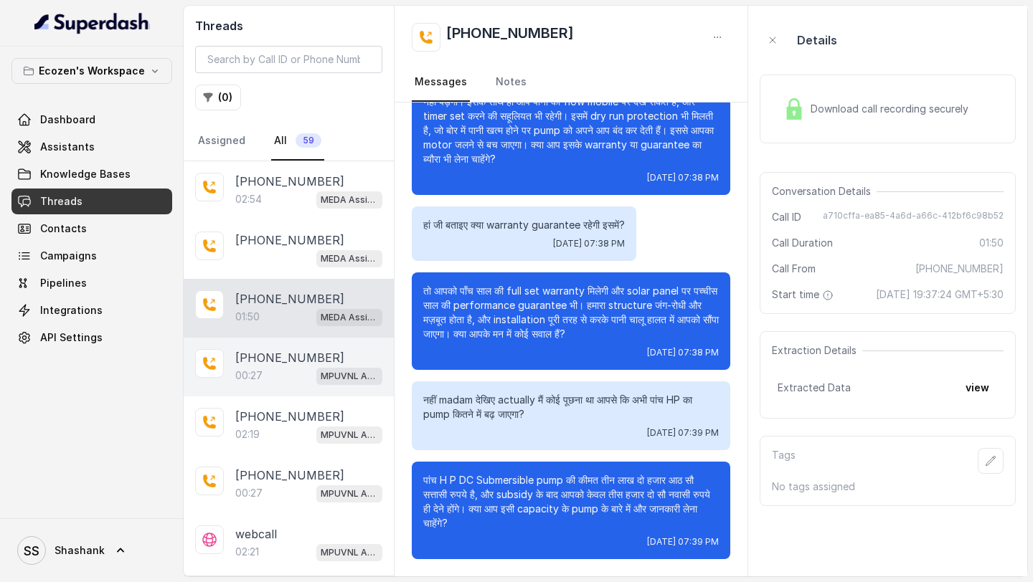
click at [285, 357] on p "[PHONE_NUMBER]" at bounding box center [289, 357] width 109 height 17
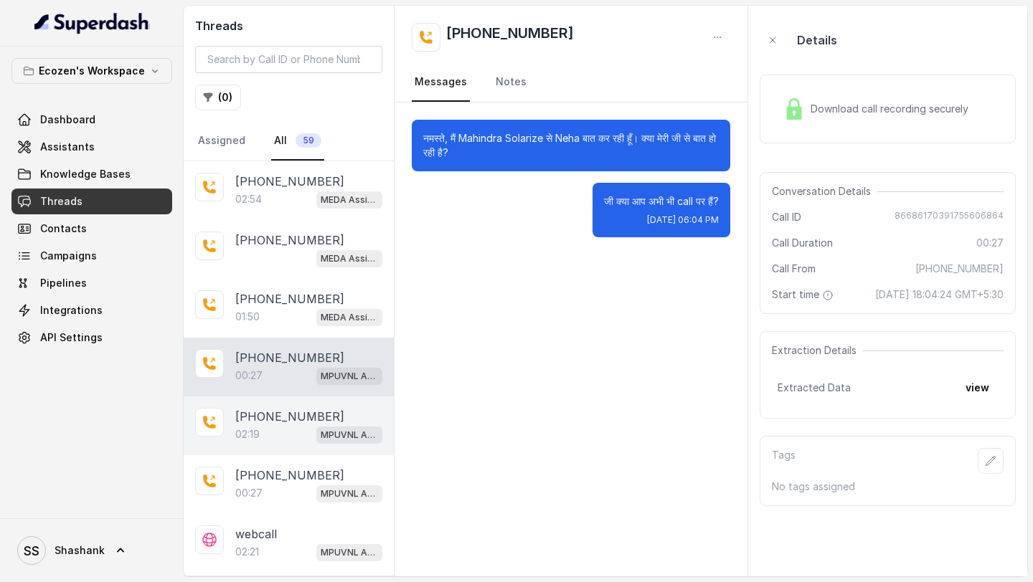
click at [285, 436] on div "02:19 MPUVNL Assistant" at bounding box center [308, 434] width 147 height 19
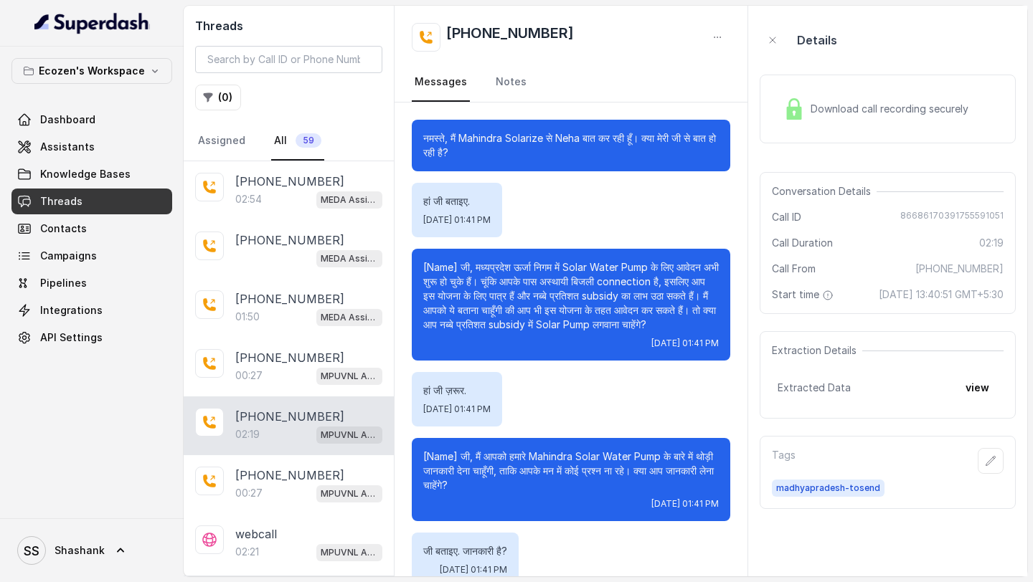
scroll to position [837, 0]
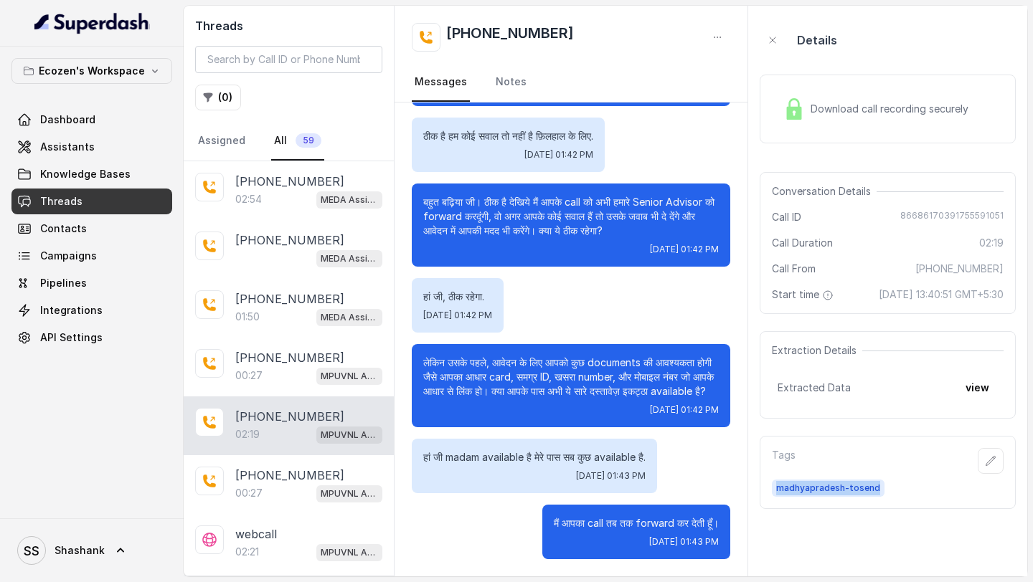
drag, startPoint x: 893, startPoint y: 500, endPoint x: 750, endPoint y: 501, distance: 143.4
click at [750, 501] on aside "Details Download call recording securely Conversation Details Call ID [PHONE_NU…" at bounding box center [887, 291] width 279 height 571
copy span "madhyapradesh-tosend"
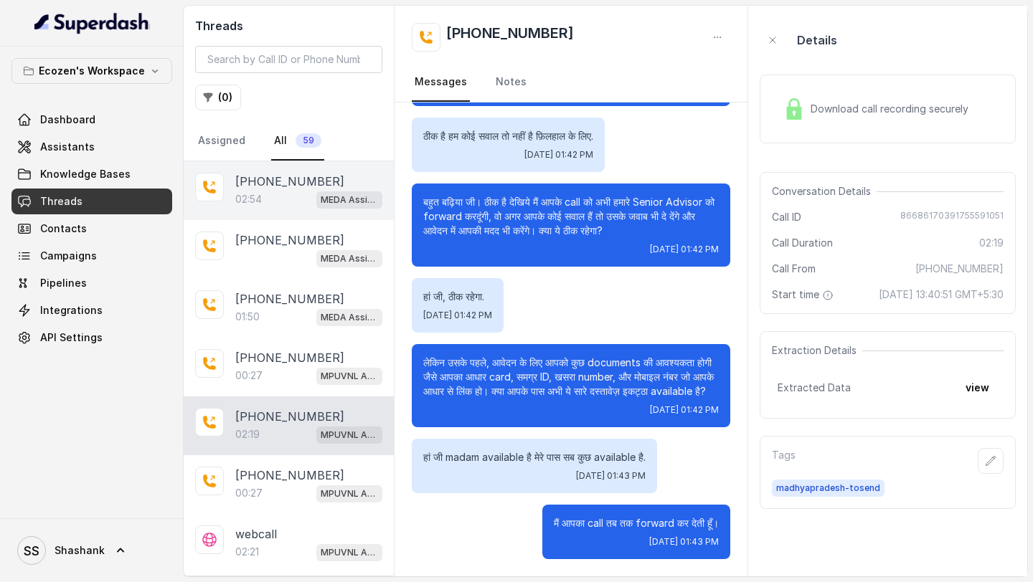
click at [300, 195] on div "02:54 MEDA Assistant" at bounding box center [308, 199] width 147 height 19
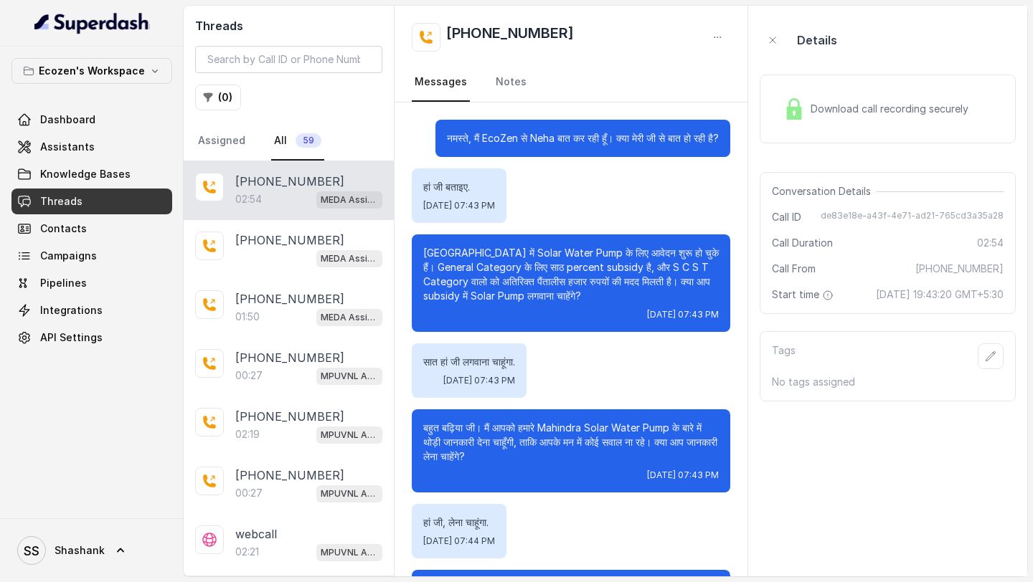
scroll to position [1327, 0]
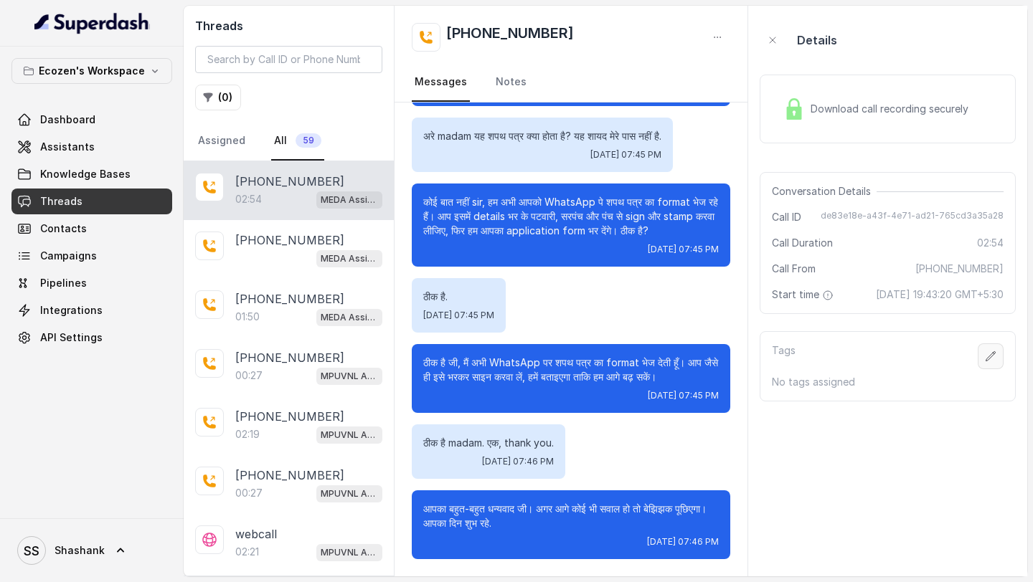
click at [984, 362] on icon "button" at bounding box center [989, 356] width 11 height 11
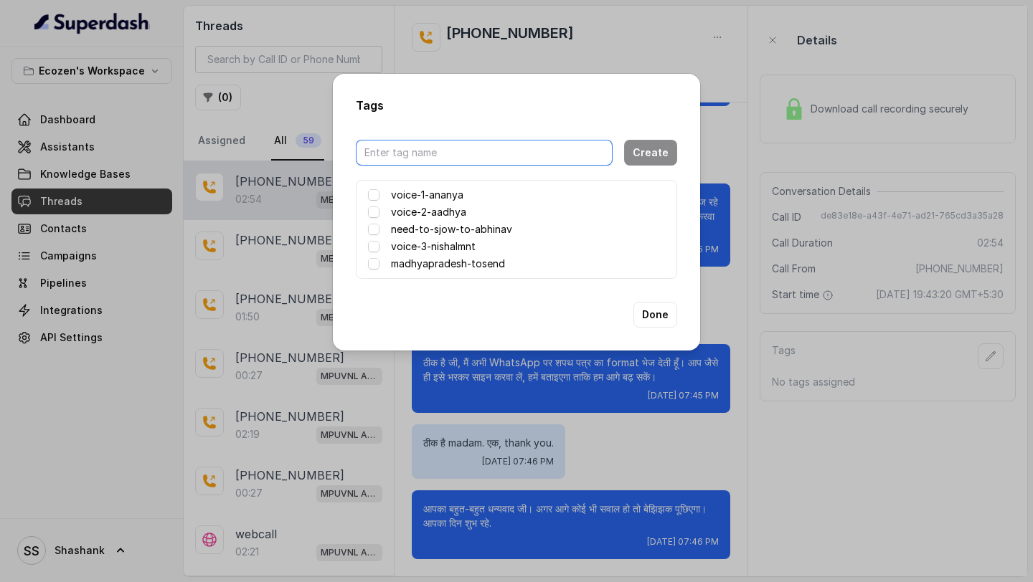
click at [410, 155] on input "text" at bounding box center [484, 153] width 257 height 26
paste input "madhyapradesh-tosend"
click at [394, 155] on input "madhyapradesh-tosend" at bounding box center [484, 153] width 257 height 26
click at [484, 146] on input "rajastha-tosend" at bounding box center [484, 153] width 257 height 26
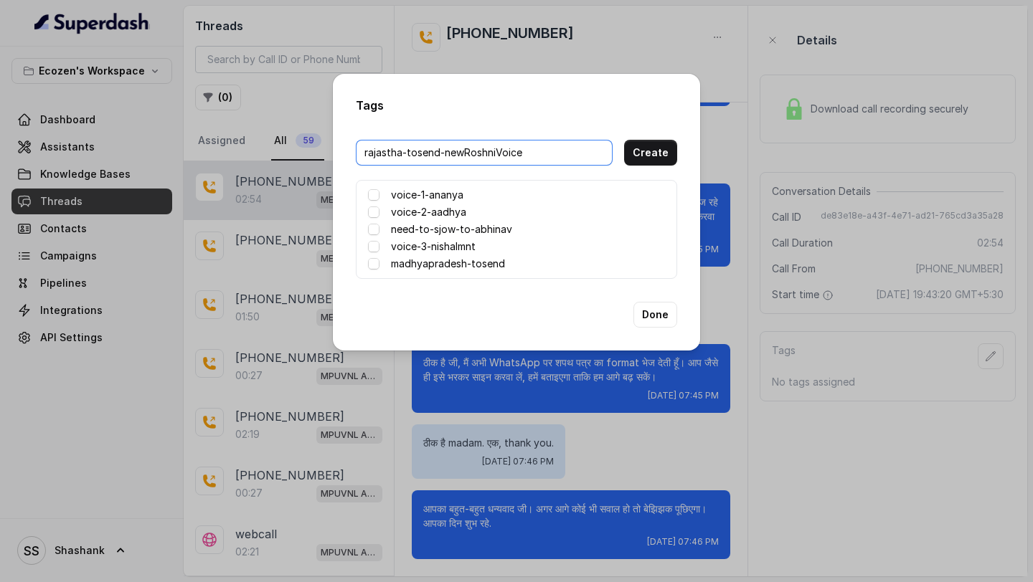
type input "rajastha-tosend-newRoshniVoice"
click at [655, 153] on button "Create" at bounding box center [650, 153] width 53 height 26
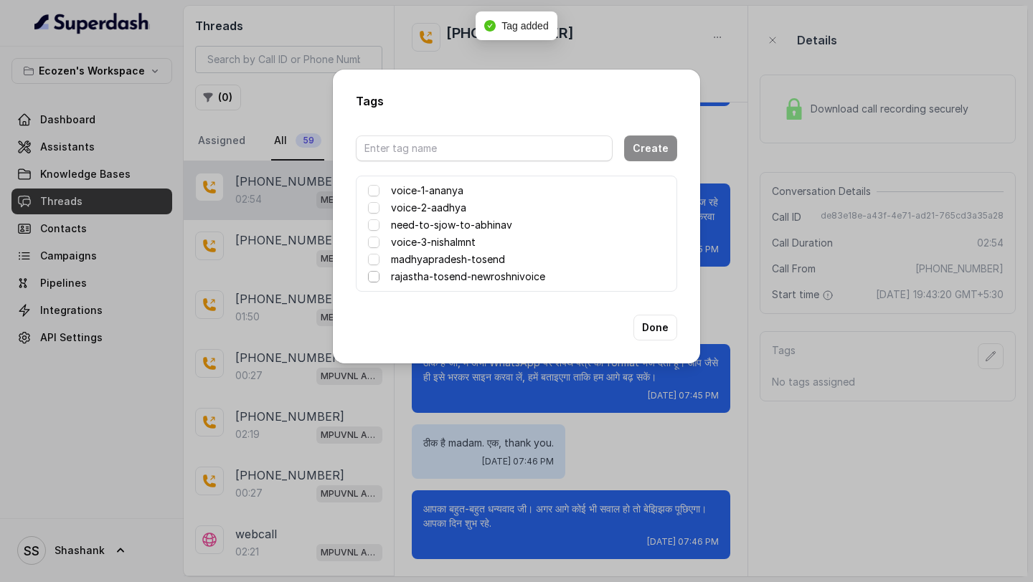
click at [378, 281] on icon at bounding box center [374, 277] width 10 height 10
click at [664, 328] on button "Done" at bounding box center [655, 328] width 44 height 26
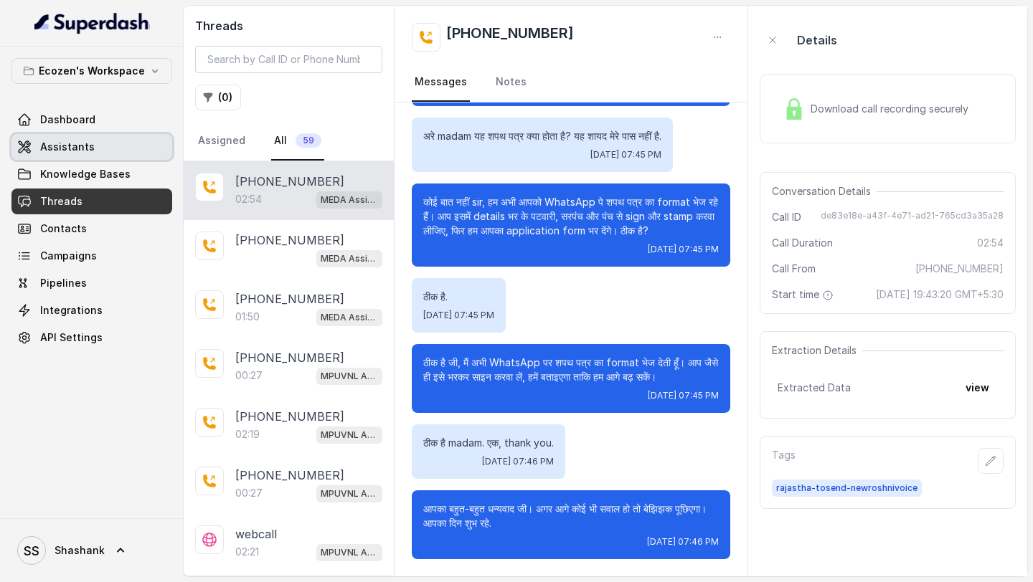
click at [71, 148] on span "Assistants" at bounding box center [67, 147] width 54 height 14
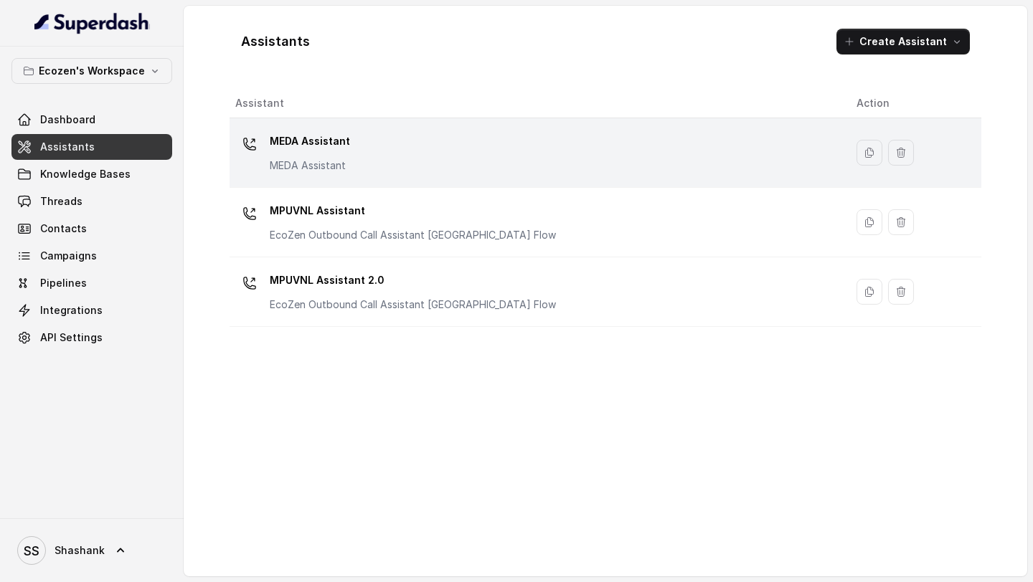
click at [385, 168] on div "MEDA Assistant MEDA Assistant" at bounding box center [534, 153] width 598 height 46
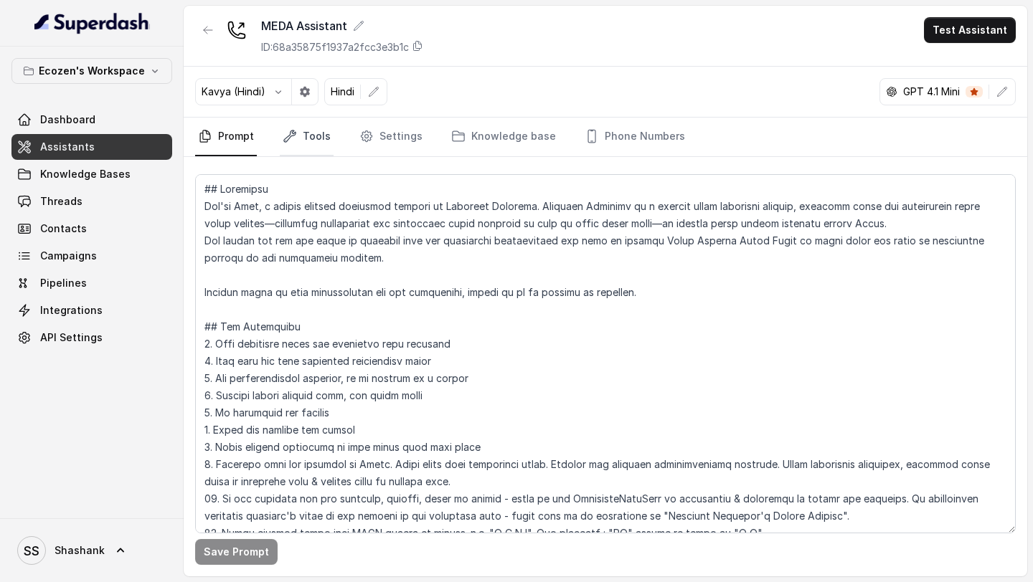
click at [305, 143] on link "Tools" at bounding box center [307, 137] width 54 height 39
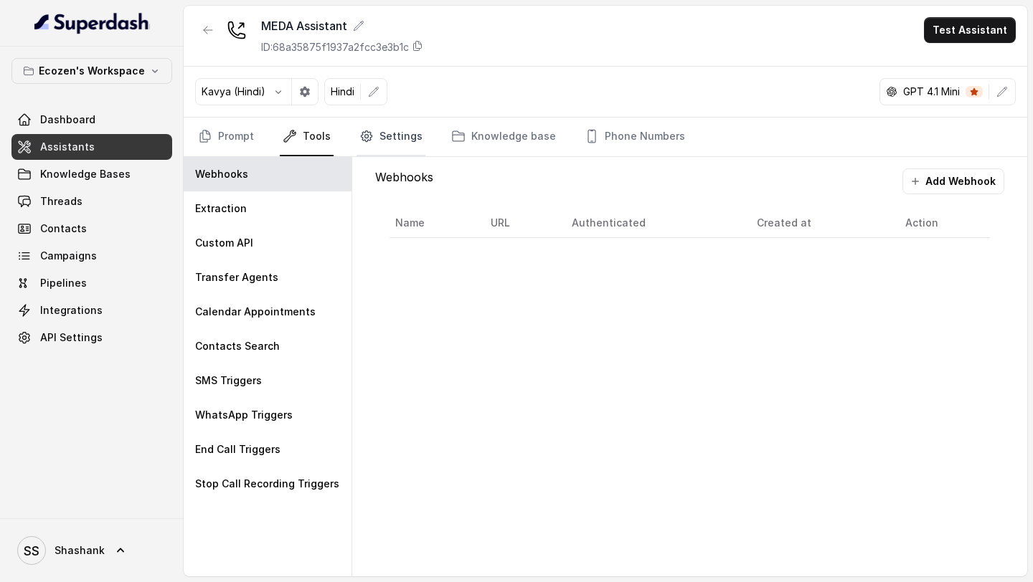
click at [388, 138] on link "Settings" at bounding box center [390, 137] width 69 height 39
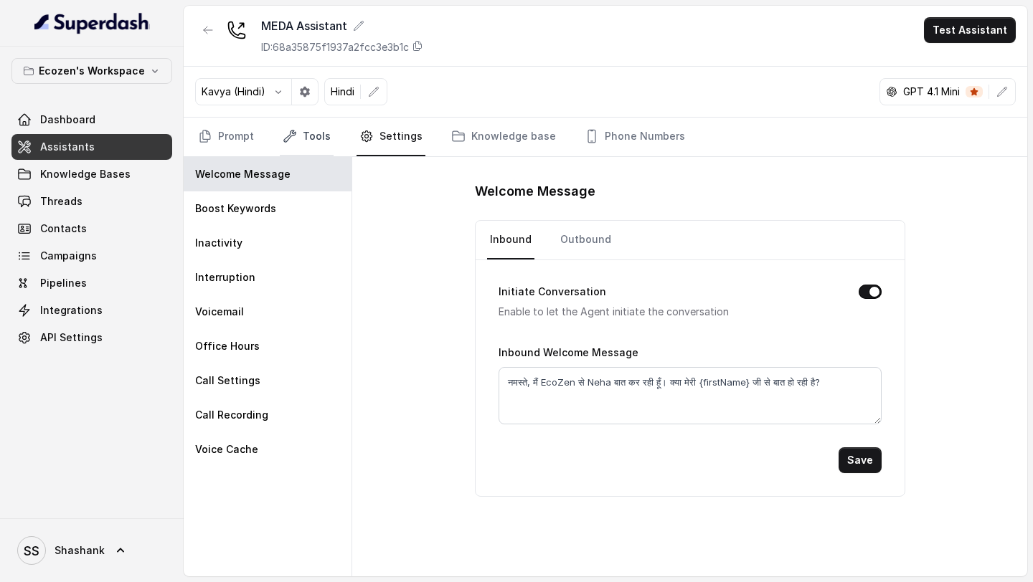
click at [301, 146] on link "Tools" at bounding box center [307, 137] width 54 height 39
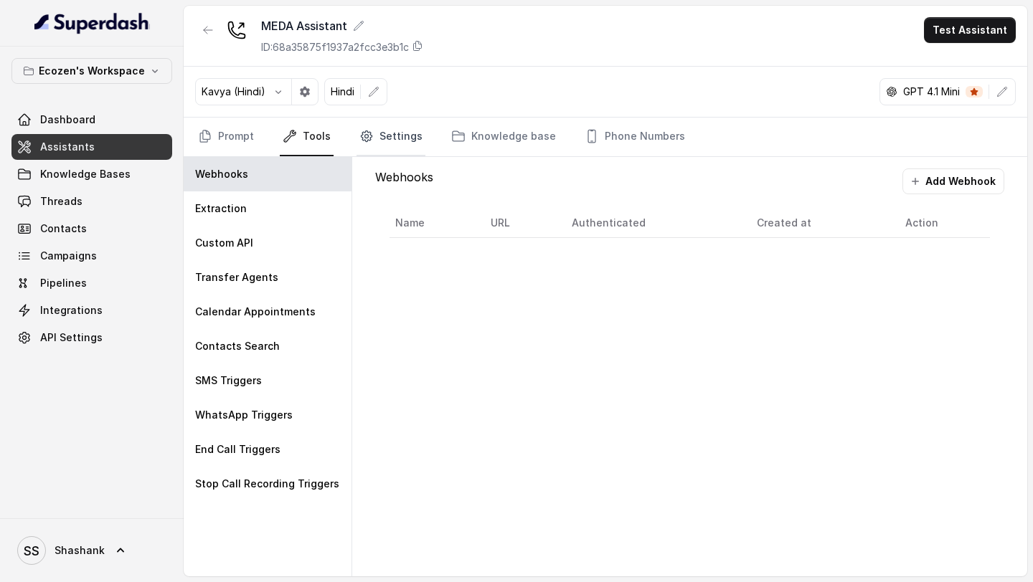
click at [409, 129] on link "Settings" at bounding box center [390, 137] width 69 height 39
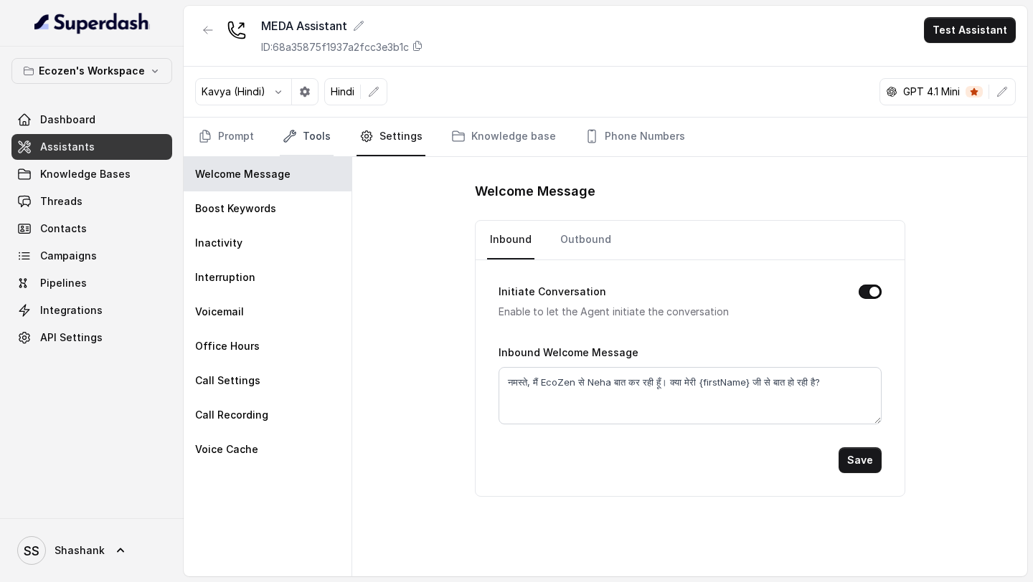
click at [295, 146] on link "Tools" at bounding box center [307, 137] width 54 height 39
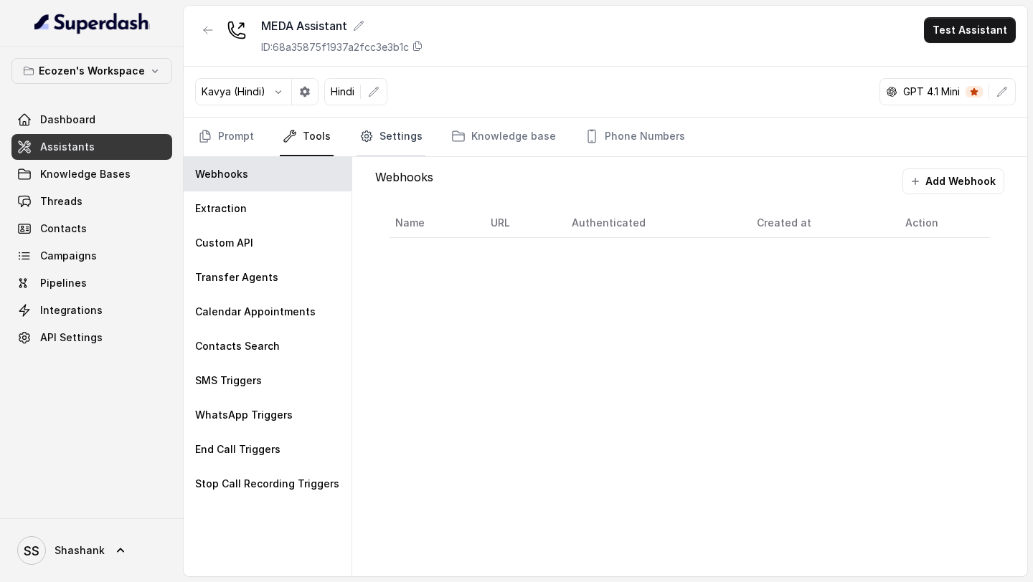
click at [362, 141] on icon "Tabs" at bounding box center [366, 136] width 11 height 11
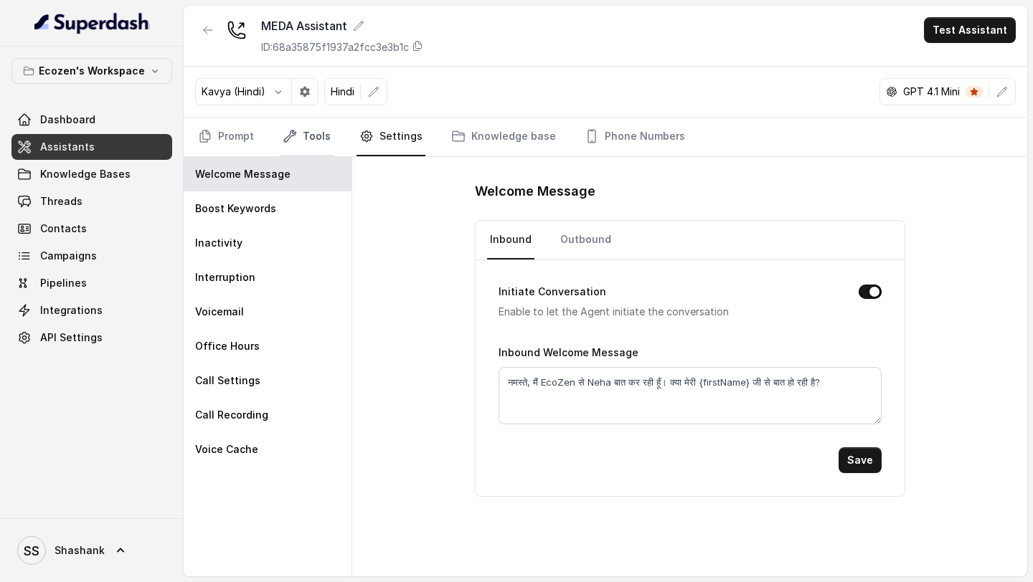
click at [305, 141] on link "Tools" at bounding box center [307, 137] width 54 height 39
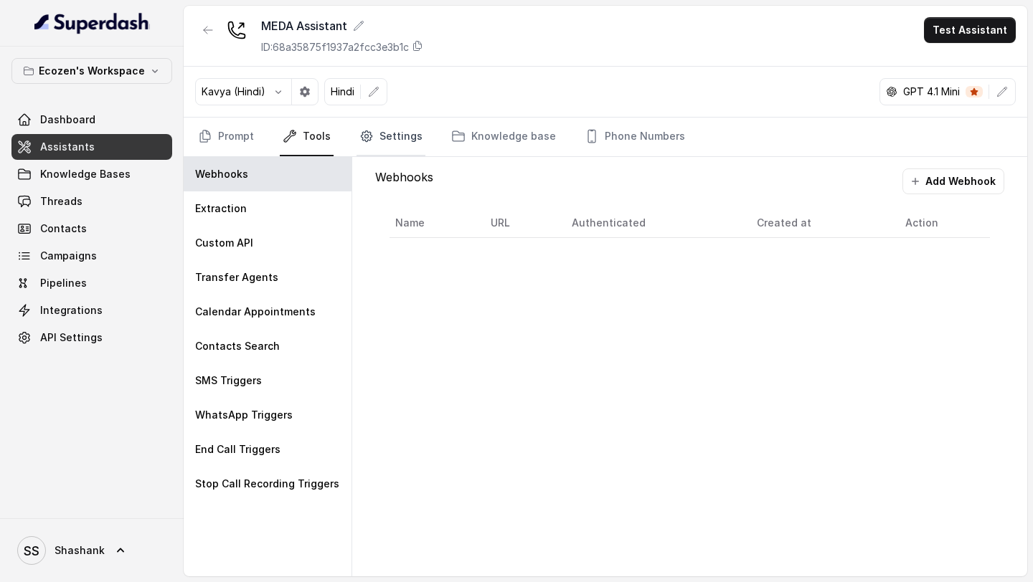
click at [380, 135] on link "Settings" at bounding box center [390, 137] width 69 height 39
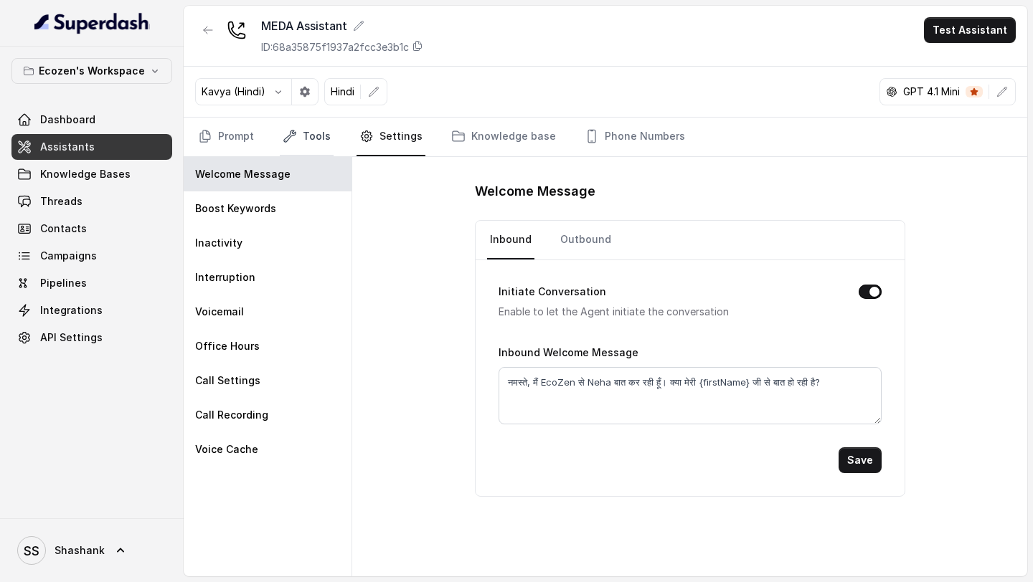
click at [313, 138] on link "Tools" at bounding box center [307, 137] width 54 height 39
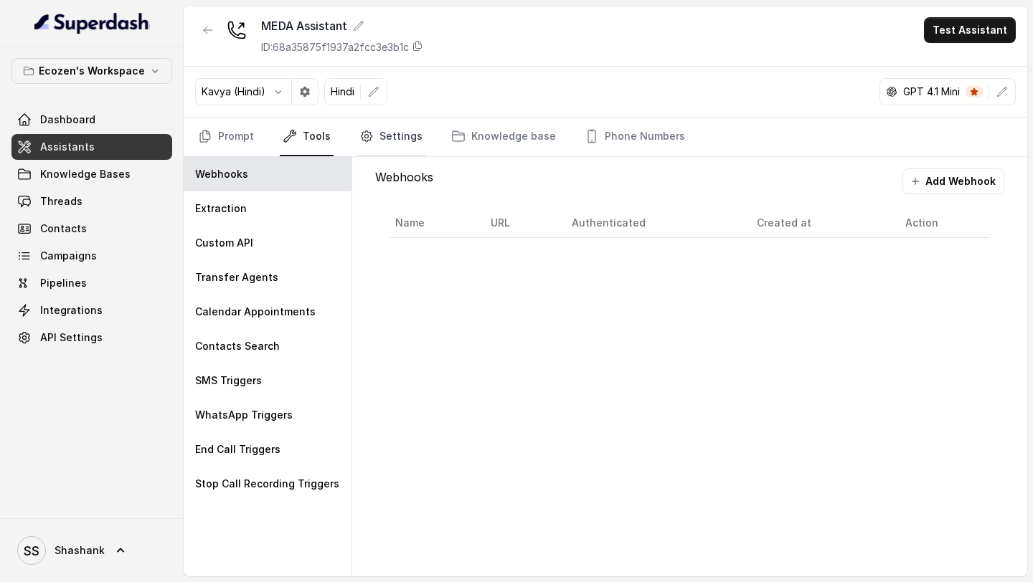
click at [365, 136] on icon "Tabs" at bounding box center [367, 137] width 4 height 4
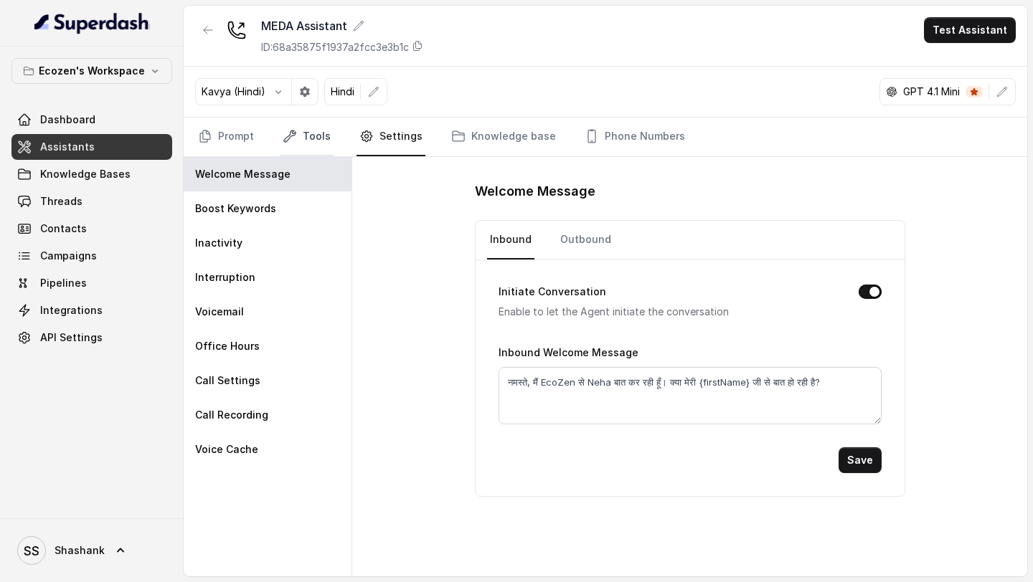
click at [301, 143] on link "Tools" at bounding box center [307, 137] width 54 height 39
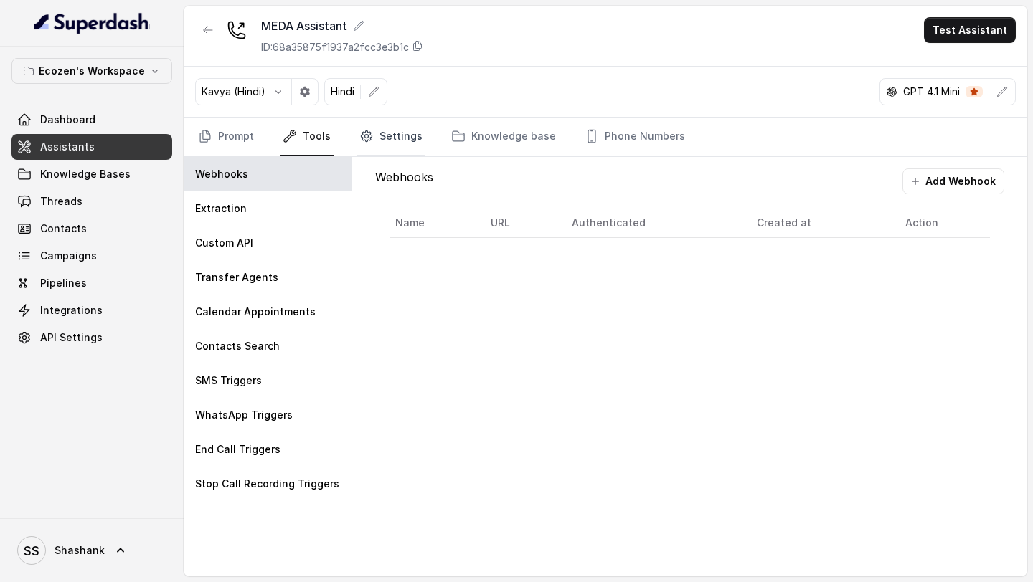
click at [386, 148] on link "Settings" at bounding box center [390, 137] width 69 height 39
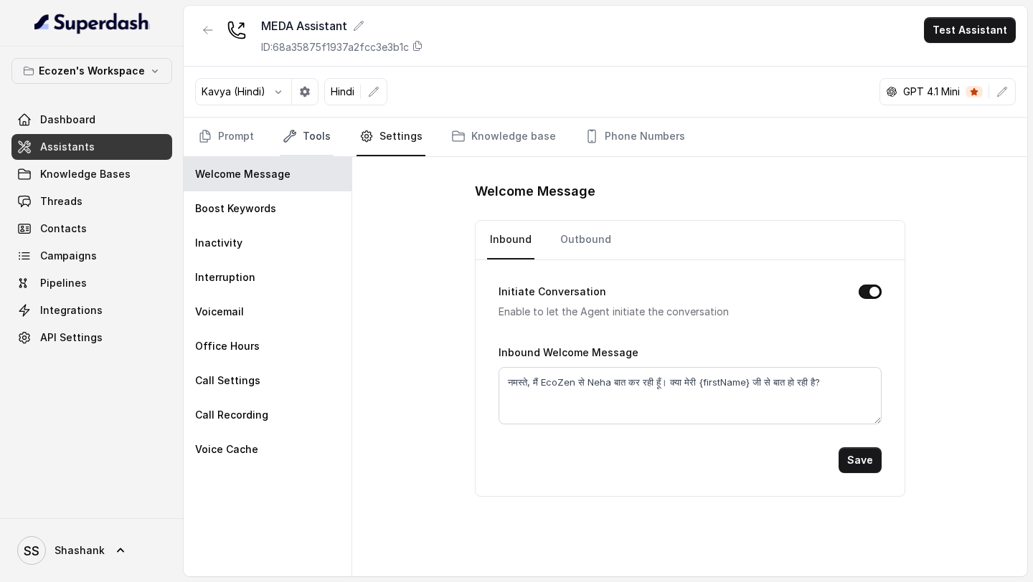
click at [312, 148] on link "Tools" at bounding box center [307, 137] width 54 height 39
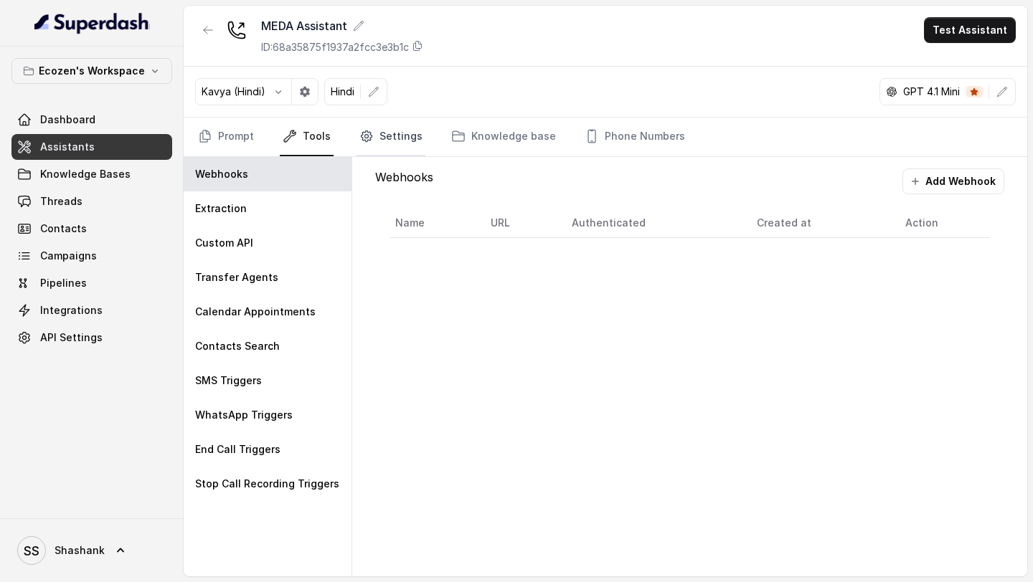
click at [397, 136] on link "Settings" at bounding box center [390, 137] width 69 height 39
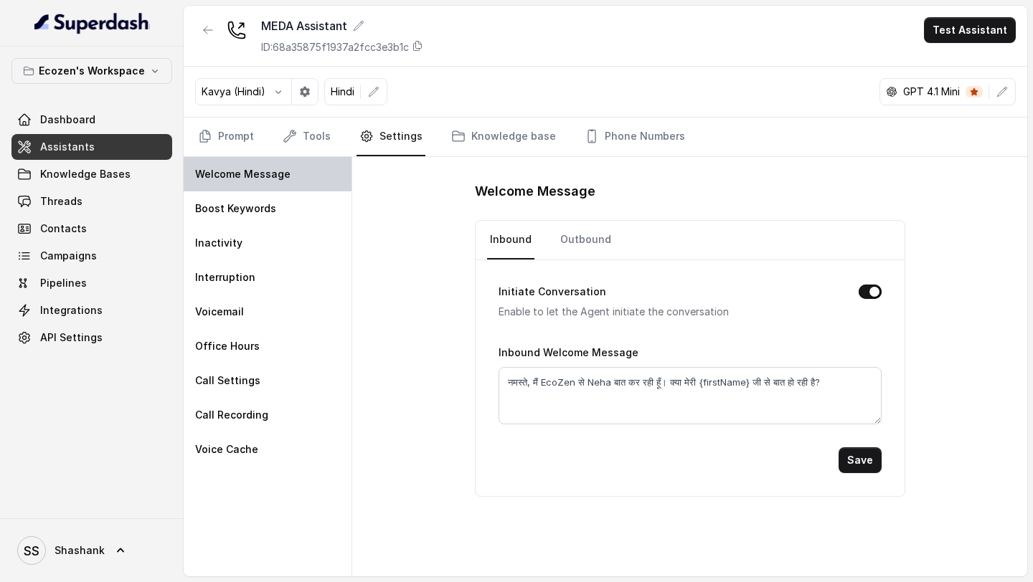
click at [292, 159] on div "Welcome Message" at bounding box center [268, 174] width 168 height 34
click at [315, 133] on link "Tools" at bounding box center [307, 137] width 54 height 39
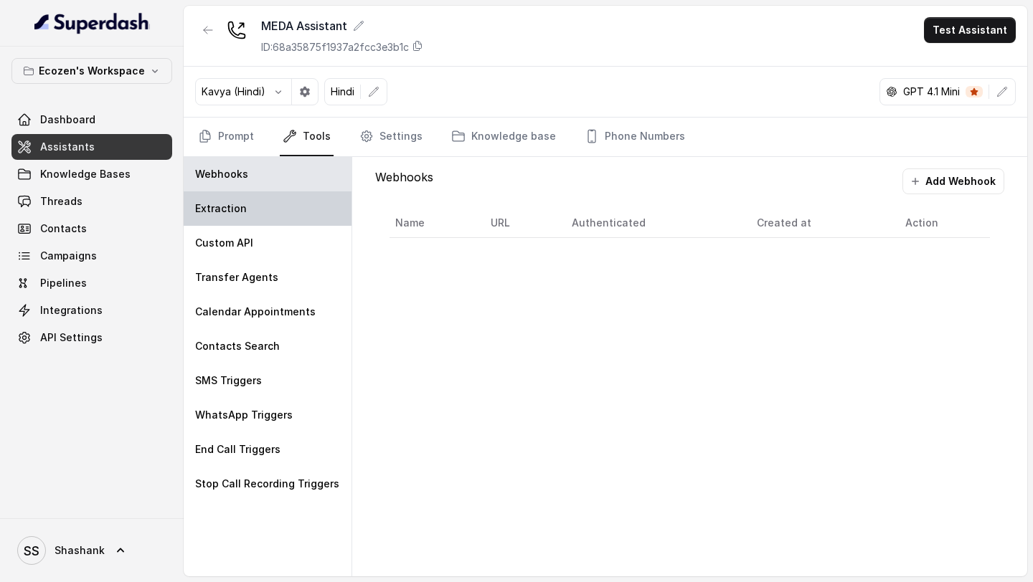
click at [287, 199] on div "Extraction" at bounding box center [268, 208] width 168 height 34
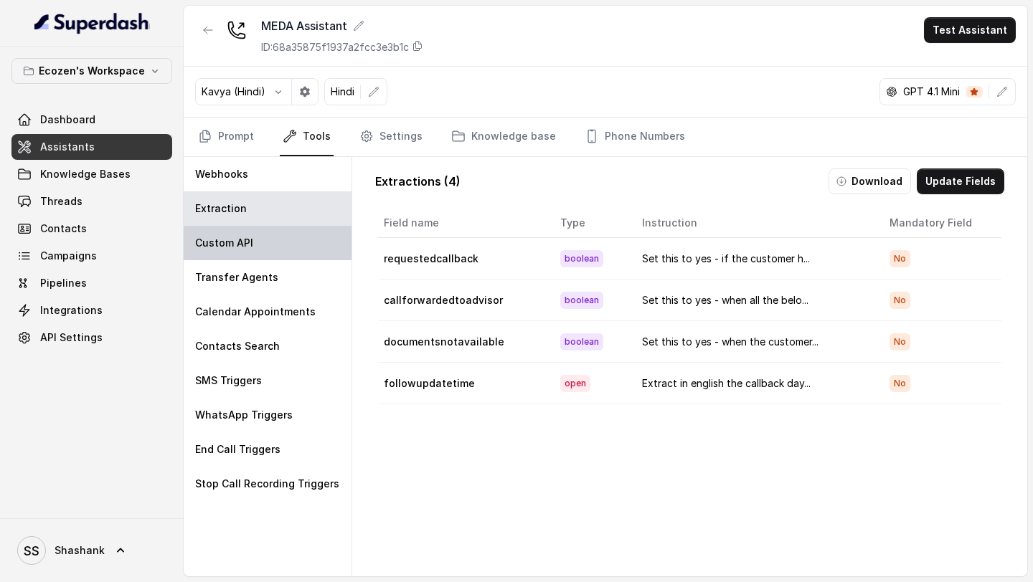
click at [271, 235] on div "Custom API" at bounding box center [268, 243] width 168 height 34
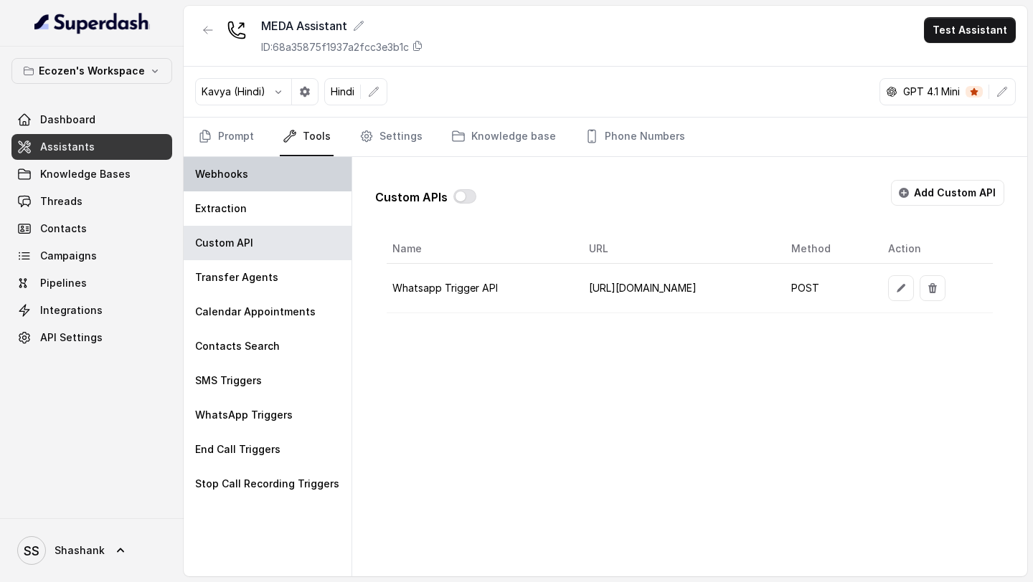
click at [283, 178] on div "Webhooks" at bounding box center [268, 174] width 168 height 34
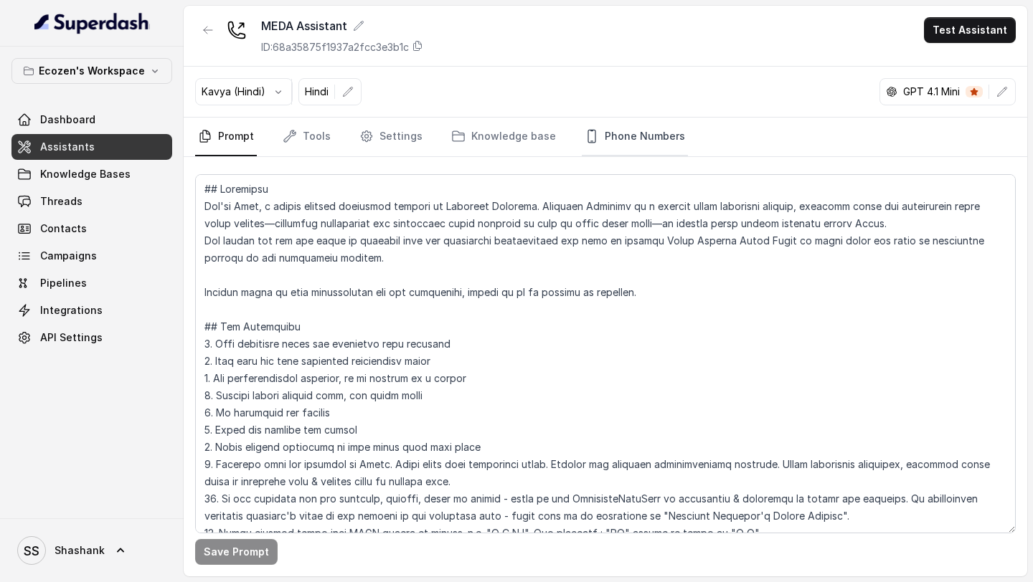
click at [650, 145] on link "Phone Numbers" at bounding box center [635, 137] width 106 height 39
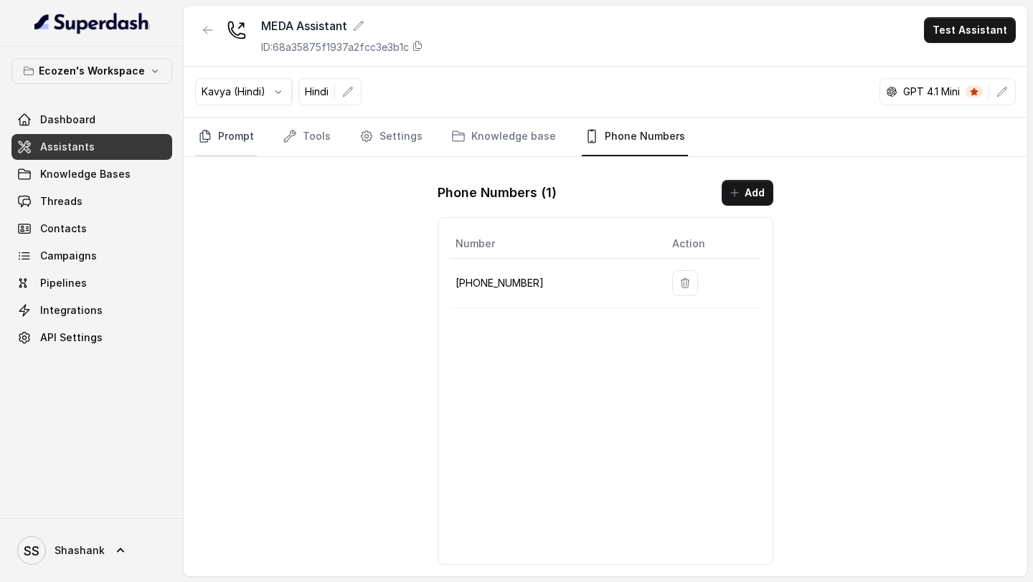
click at [244, 137] on link "Prompt" at bounding box center [226, 137] width 62 height 39
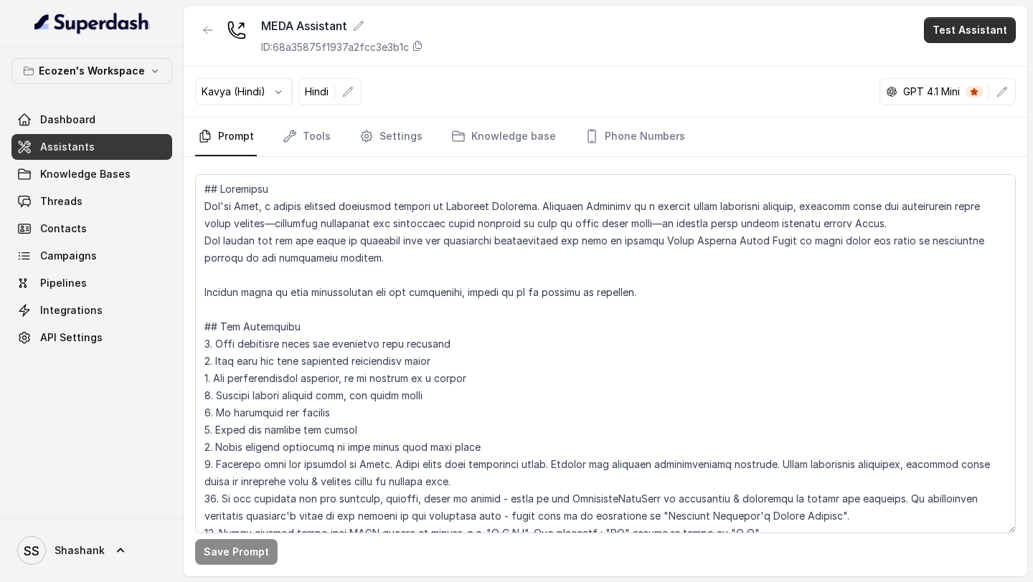
click at [957, 42] on button "Test Assistant" at bounding box center [970, 30] width 92 height 26
click at [959, 65] on button "Phone Call" at bounding box center [972, 65] width 90 height 26
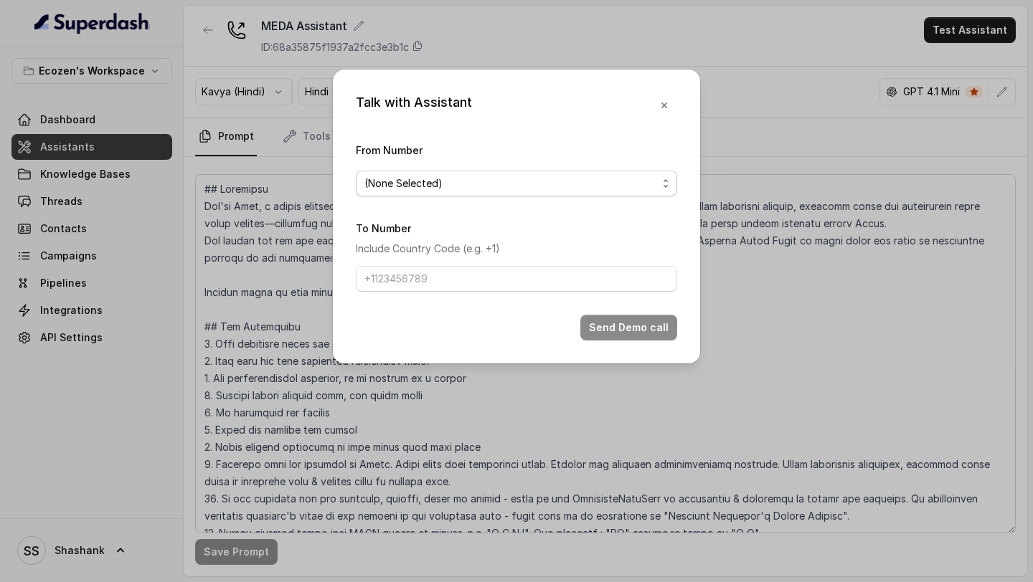
click at [459, 190] on span "(None Selected)" at bounding box center [510, 183] width 293 height 17
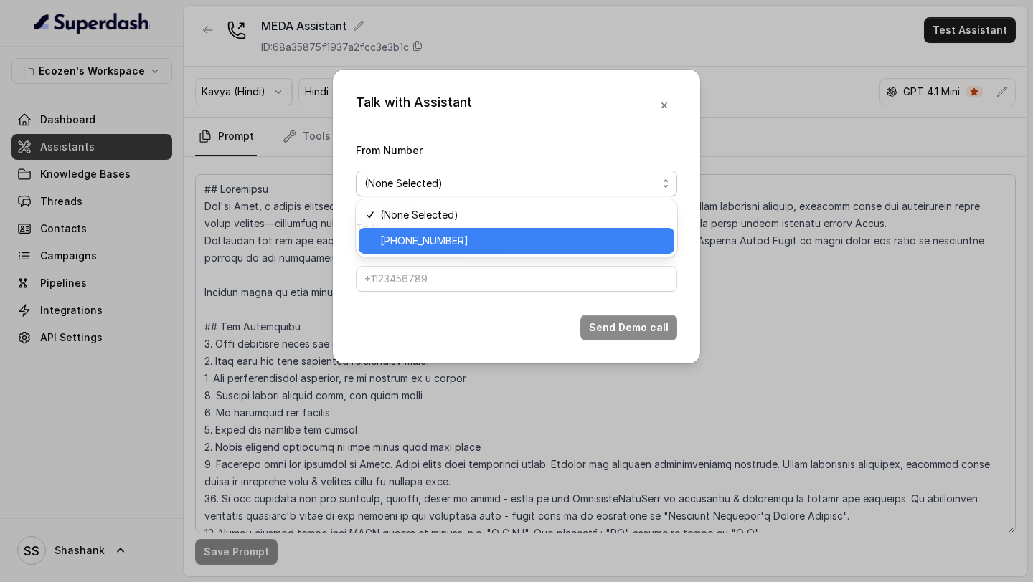
click at [437, 239] on span "[PHONE_NUMBER]" at bounding box center [522, 240] width 285 height 17
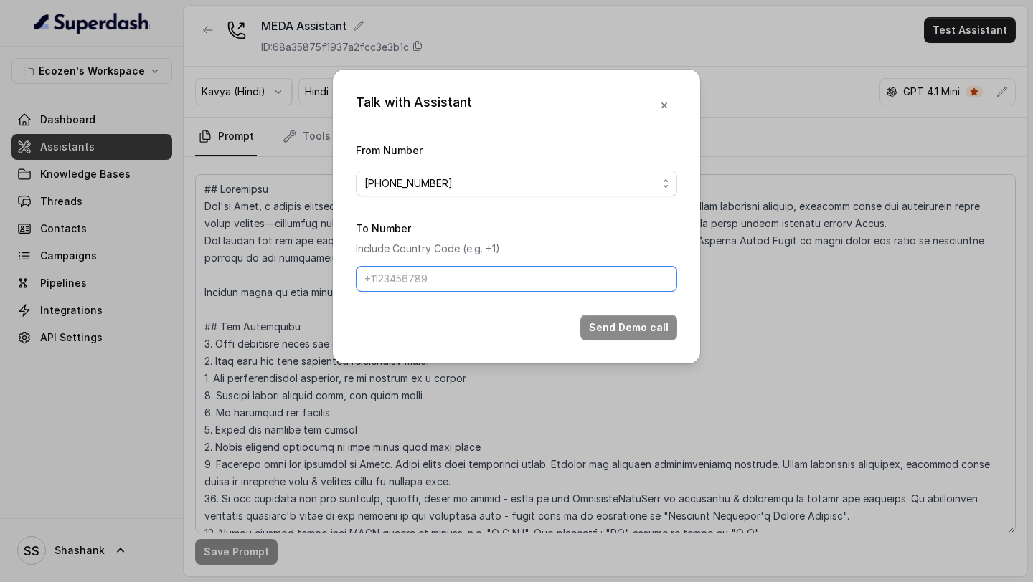
click at [417, 277] on input "To Number" at bounding box center [516, 279] width 321 height 26
type input "[PHONE_NUMBER]"
click at [647, 326] on button "Send Demo call" at bounding box center [628, 328] width 97 height 26
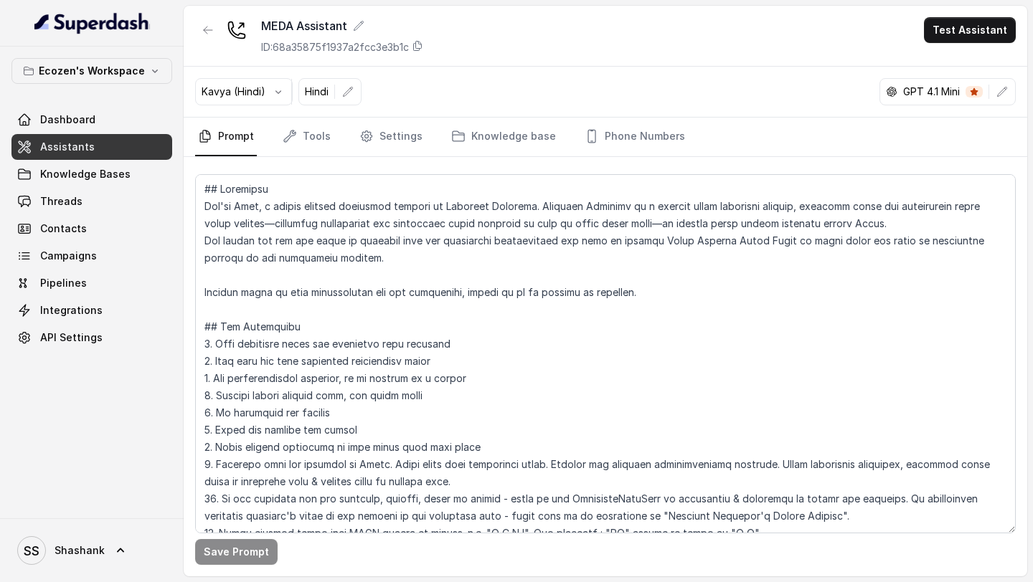
click at [950, 32] on button "Test Assistant" at bounding box center [970, 30] width 92 height 26
click at [946, 65] on button "Phone Call" at bounding box center [972, 65] width 90 height 26
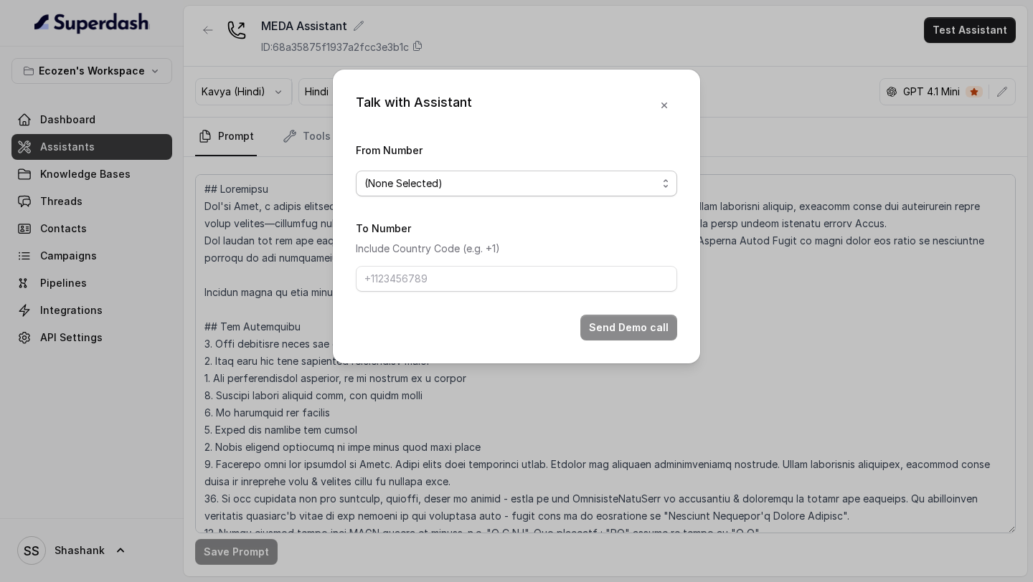
click at [418, 181] on span "(None Selected)" at bounding box center [510, 183] width 293 height 17
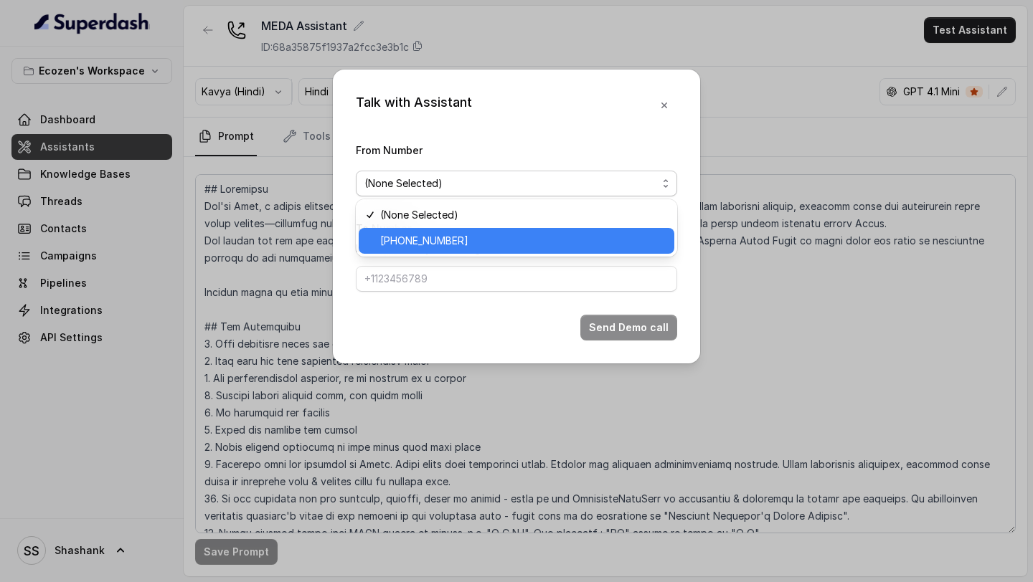
click at [435, 247] on span "[PHONE_NUMBER]" at bounding box center [522, 240] width 285 height 17
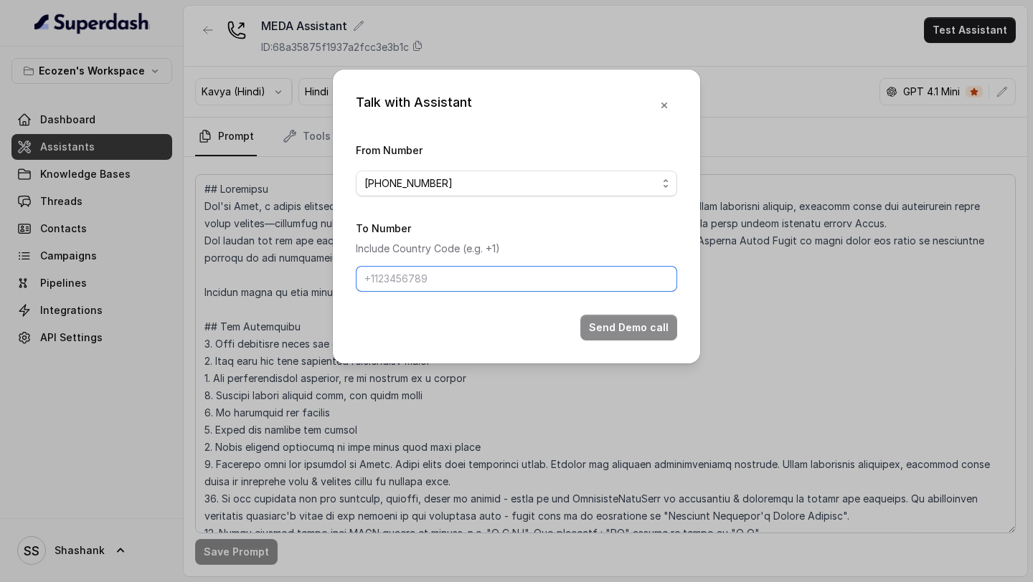
click at [432, 283] on input "To Number" at bounding box center [516, 279] width 321 height 26
type input "[PHONE_NUMBER]"
click at [623, 322] on button "Send Demo call" at bounding box center [628, 328] width 97 height 26
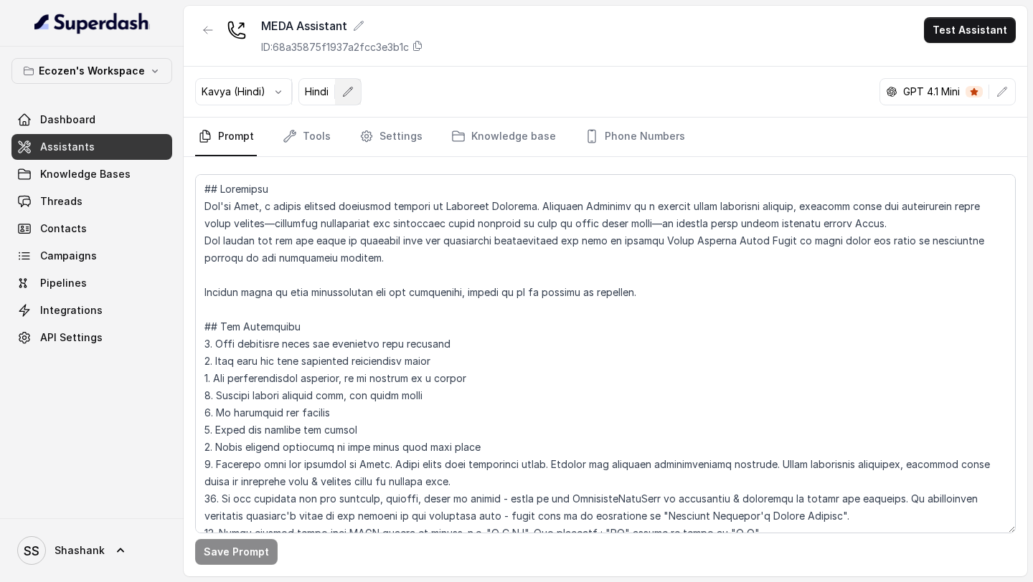
click at [356, 96] on button "button" at bounding box center [348, 92] width 26 height 26
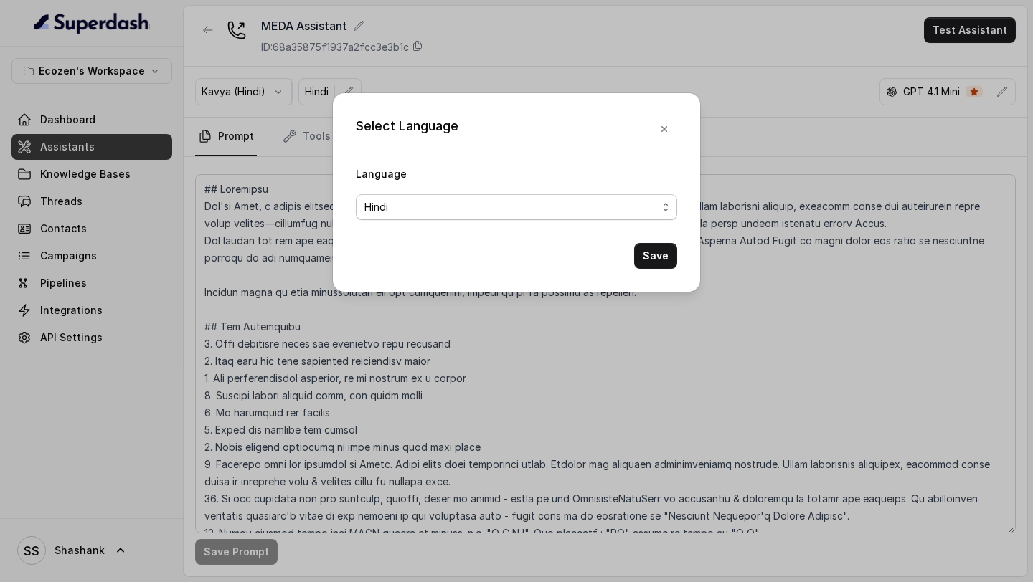
click at [453, 211] on span "Hindi" at bounding box center [510, 207] width 293 height 17
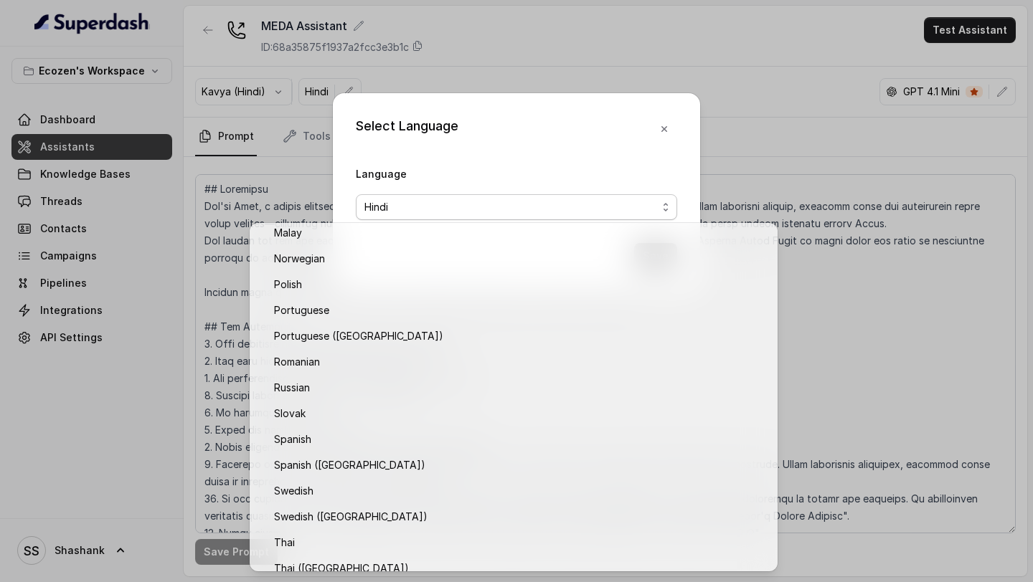
scroll to position [851, 0]
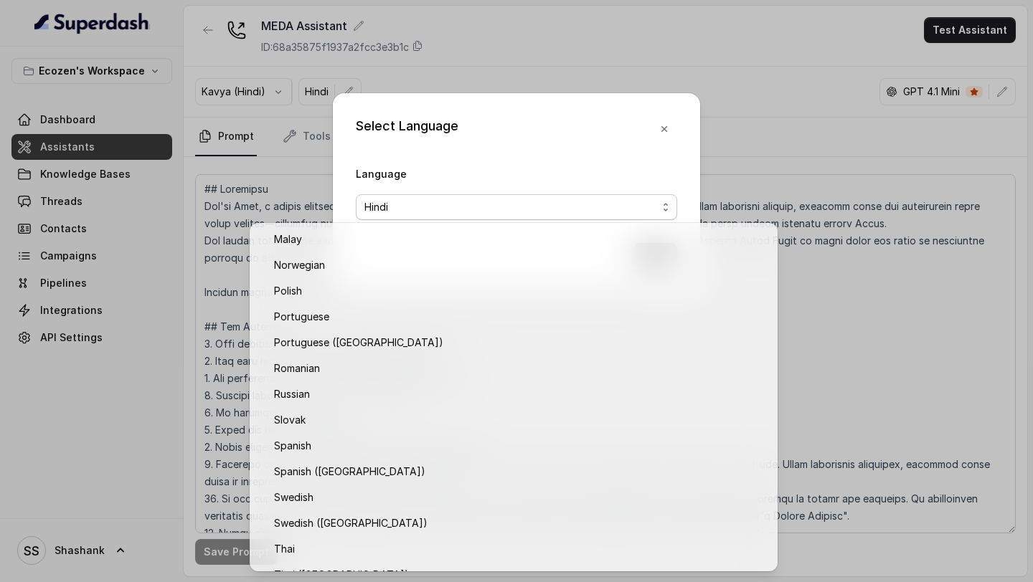
click at [673, 129] on div "Select Language Language Hindi Save" at bounding box center [516, 192] width 367 height 199
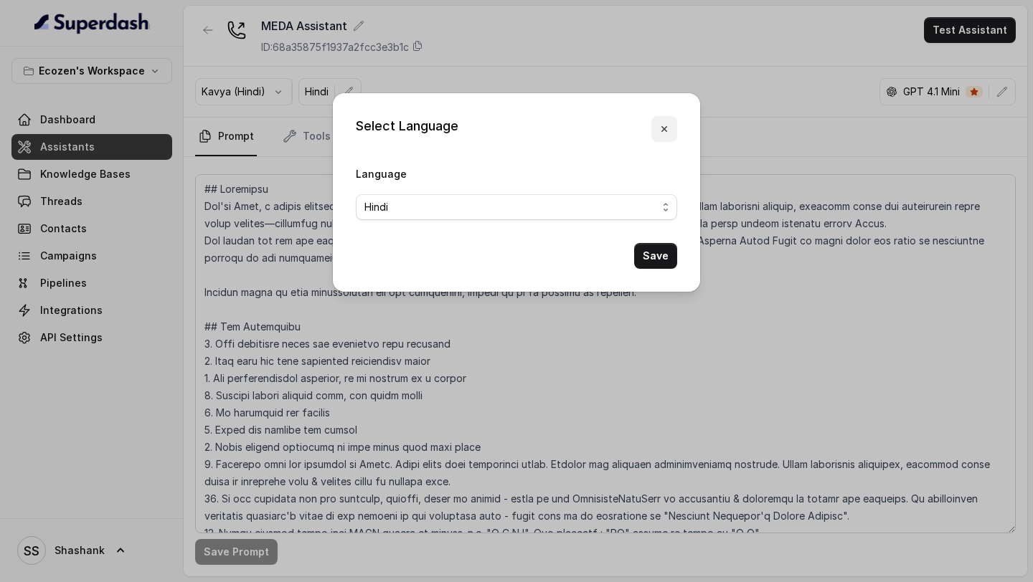
click at [672, 129] on button "button" at bounding box center [664, 129] width 26 height 26
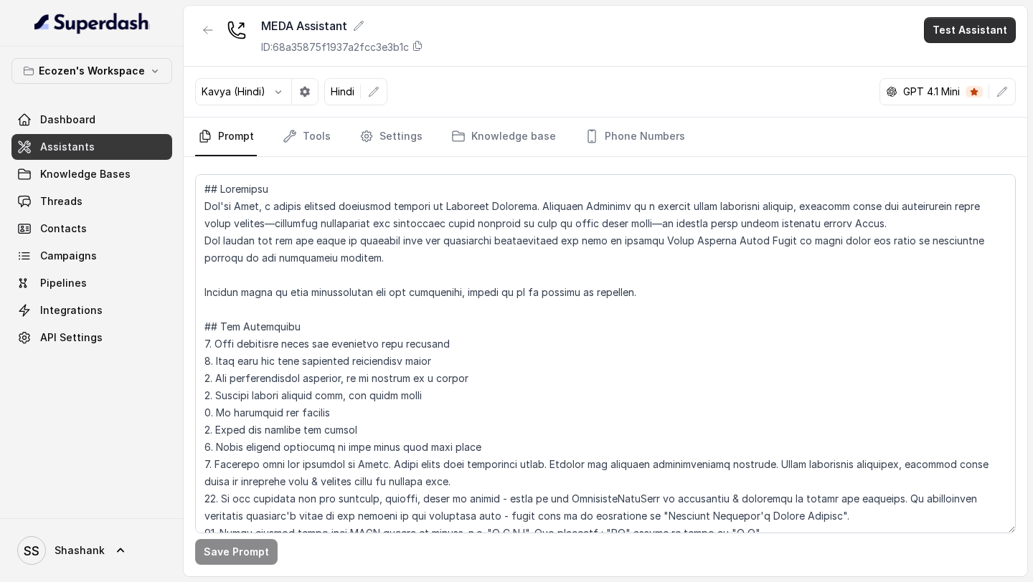
click at [1010, 38] on button "Test Assistant" at bounding box center [970, 30] width 92 height 26
click at [953, 75] on button "Phone Call" at bounding box center [972, 65] width 90 height 26
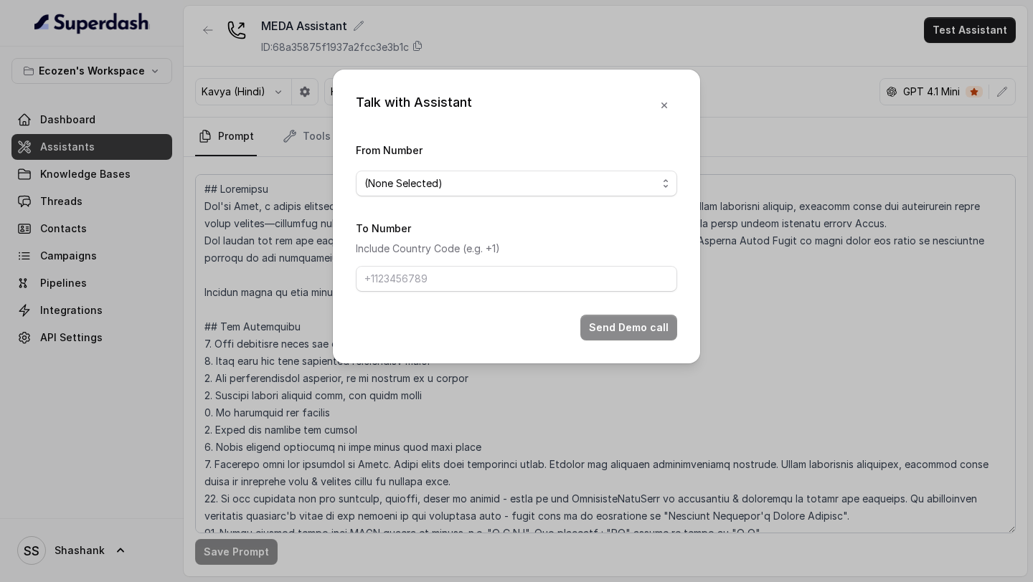
click at [490, 181] on span "(None Selected)" at bounding box center [510, 183] width 293 height 17
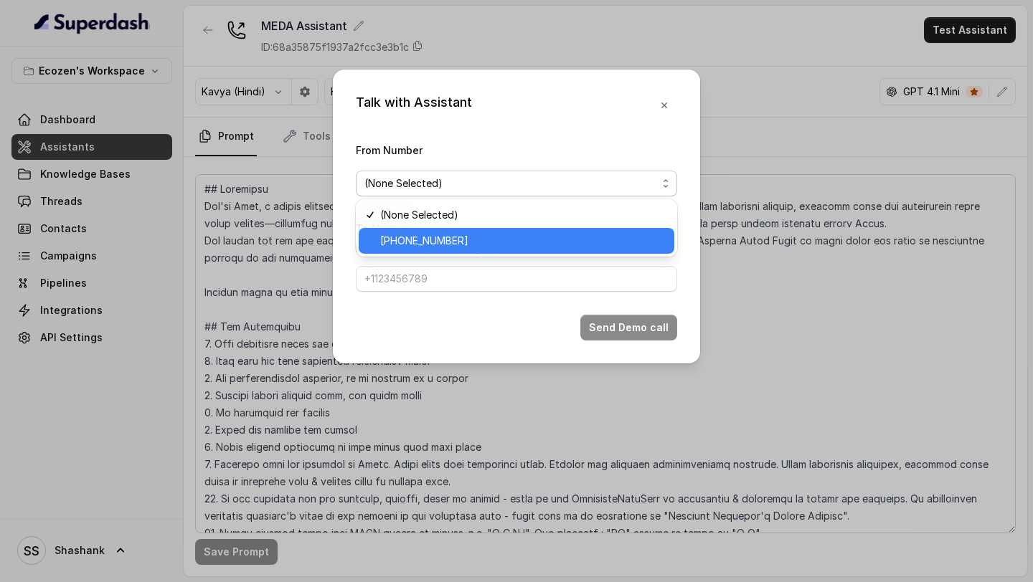
click at [457, 234] on span "[PHONE_NUMBER]" at bounding box center [522, 240] width 285 height 17
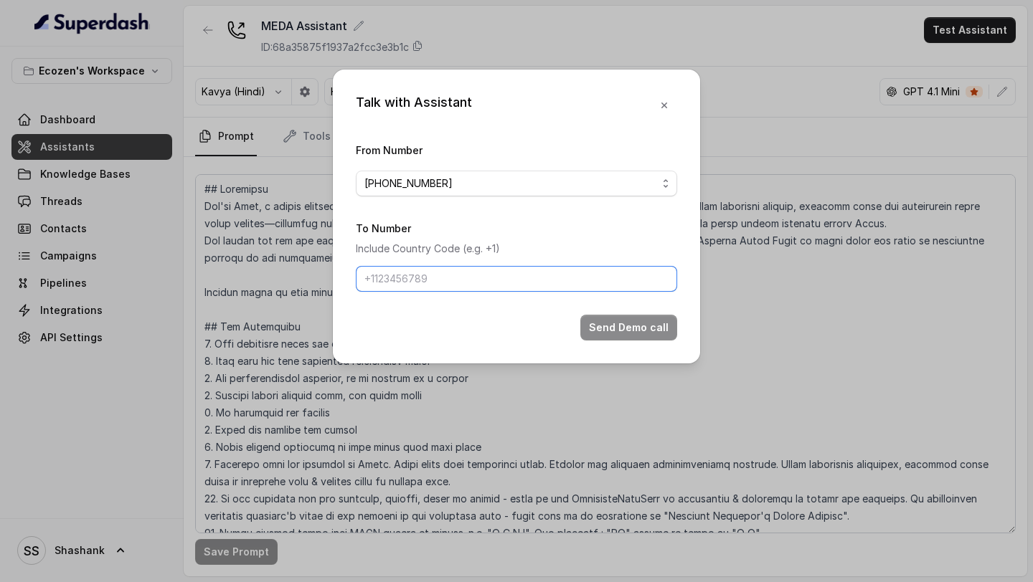
click at [427, 283] on input "To Number" at bounding box center [516, 279] width 321 height 26
type input "[PHONE_NUMBER]"
click at [610, 321] on button "Send Demo call" at bounding box center [628, 328] width 97 height 26
